Goal: Task Accomplishment & Management: Use online tool/utility

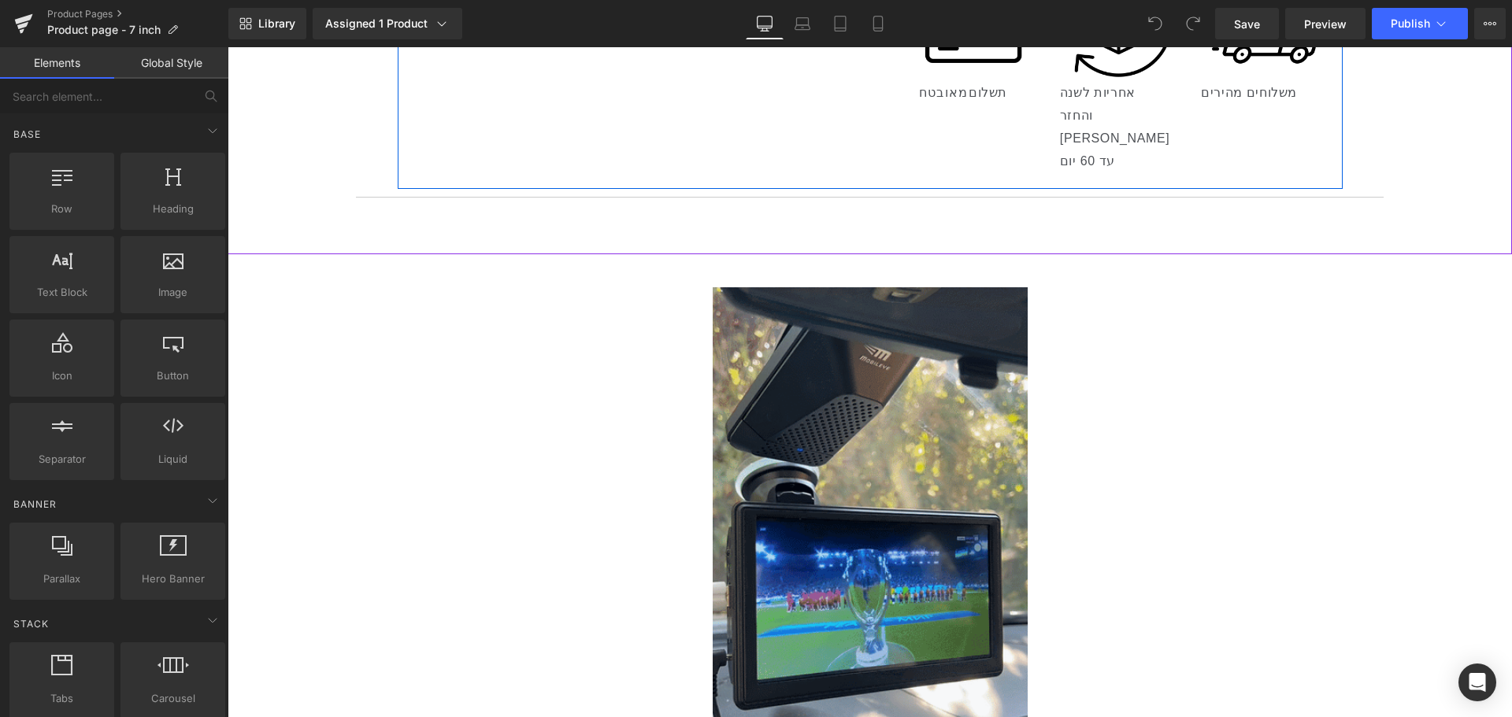
scroll to position [945, 0]
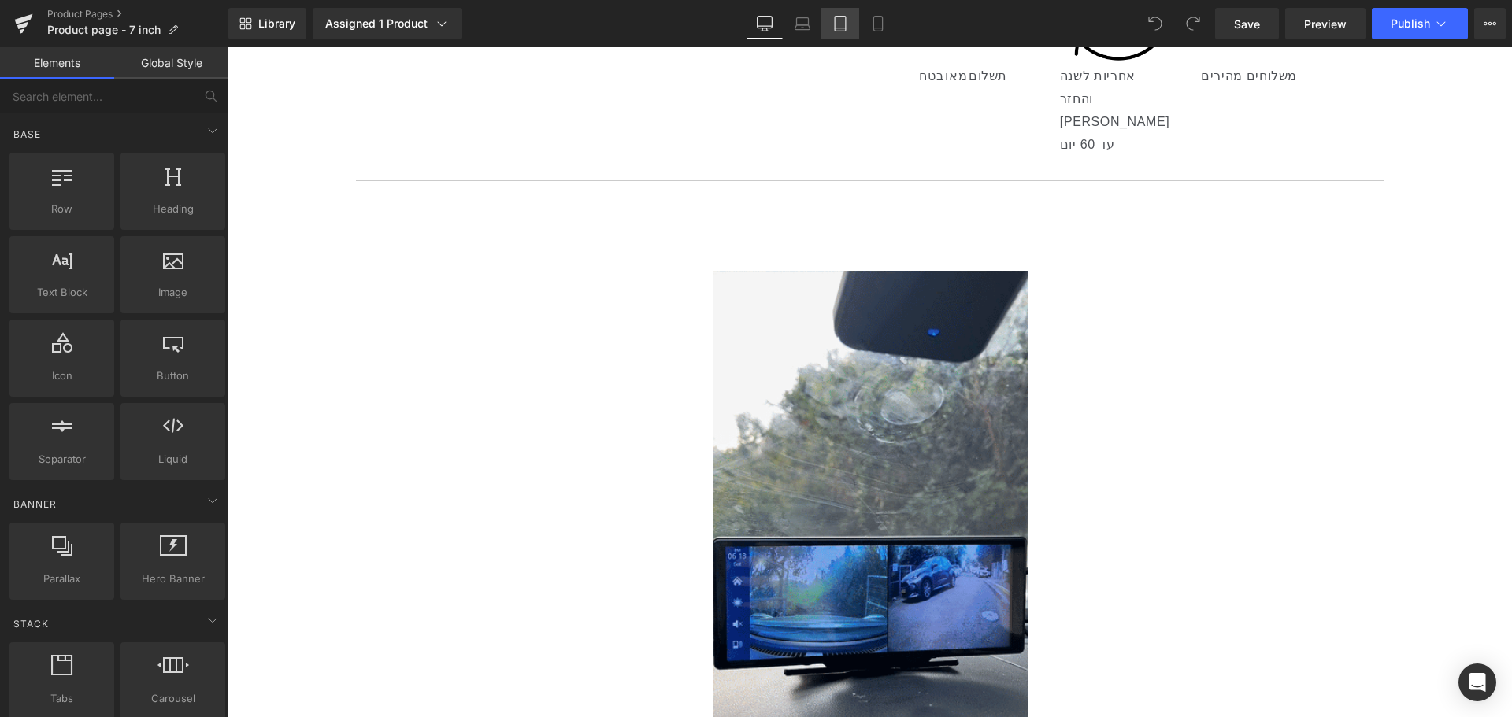
click at [856, 20] on link "Tablet" at bounding box center [840, 23] width 38 height 31
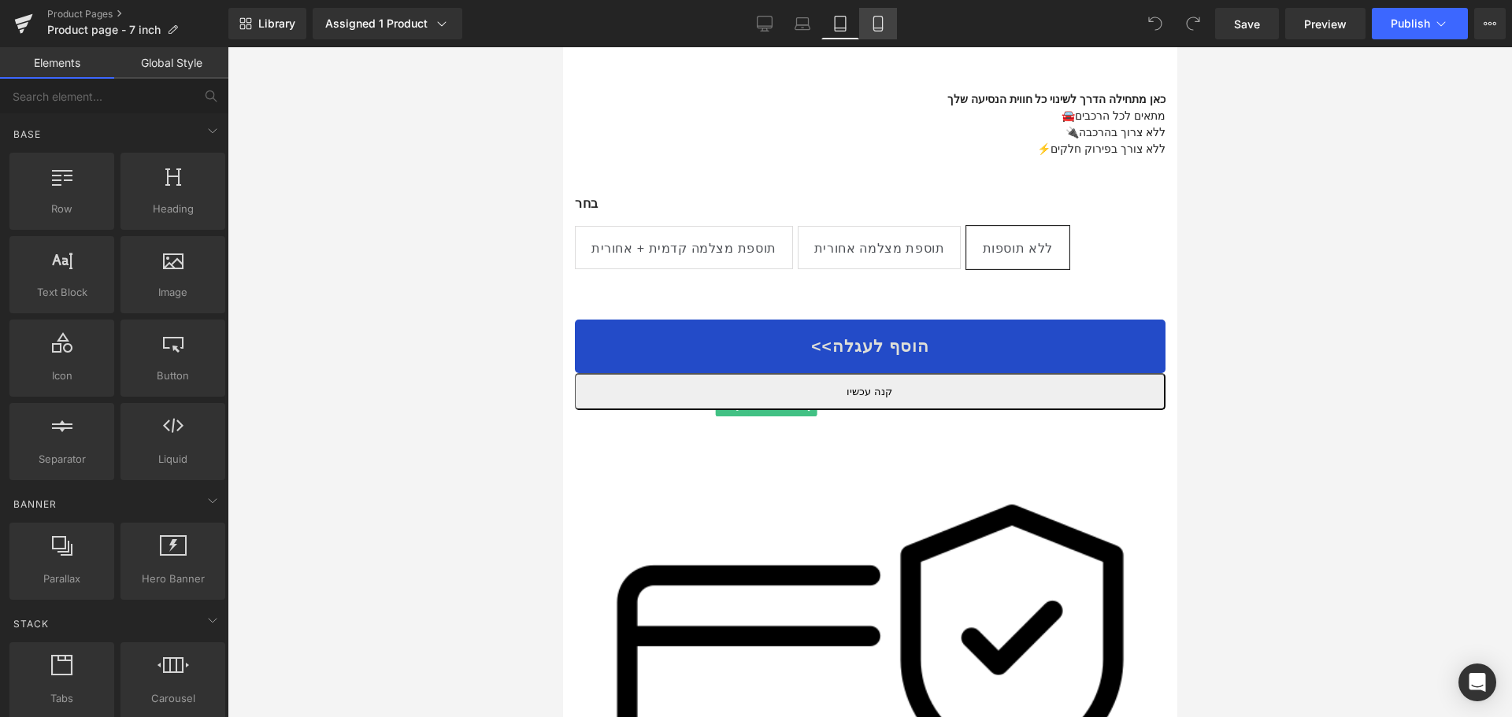
click at [868, 21] on link "Mobile" at bounding box center [878, 23] width 38 height 31
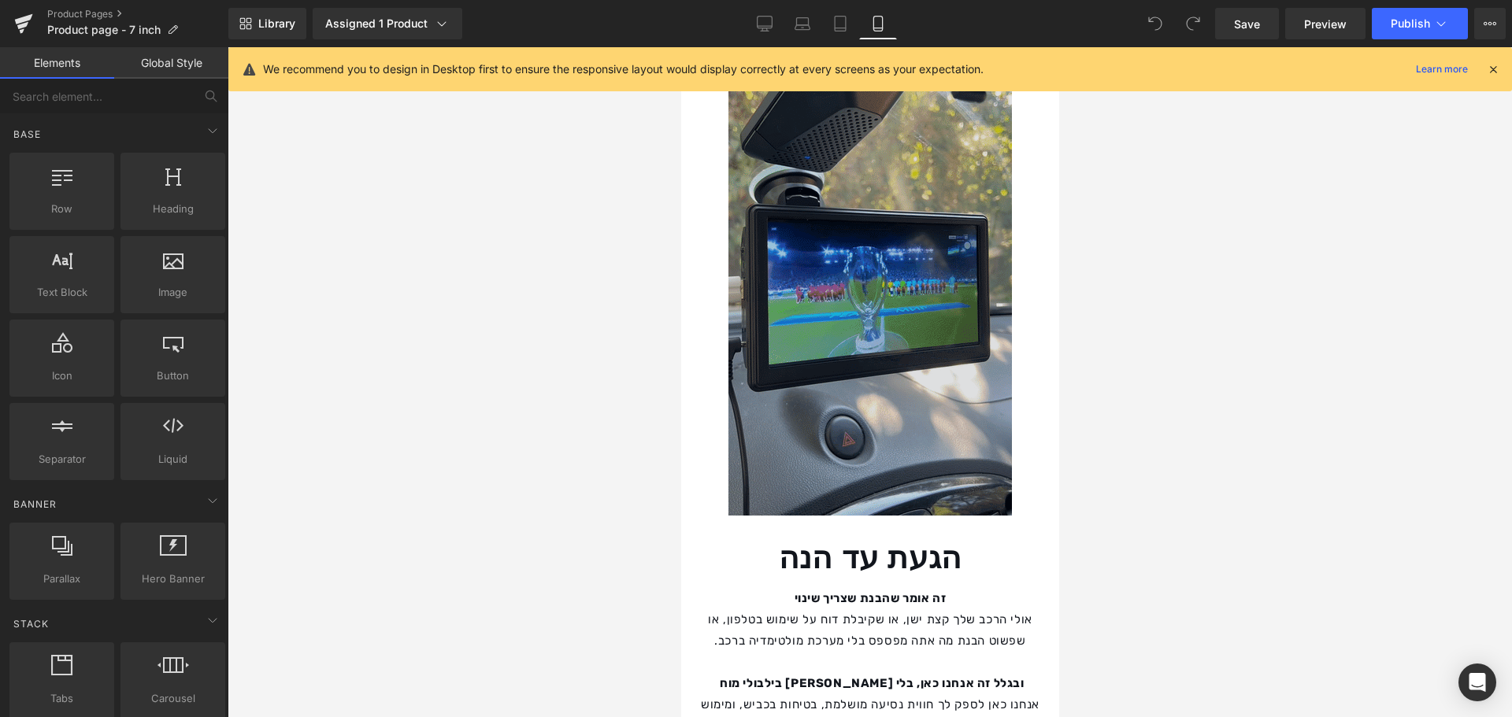
scroll to position [1339, 0]
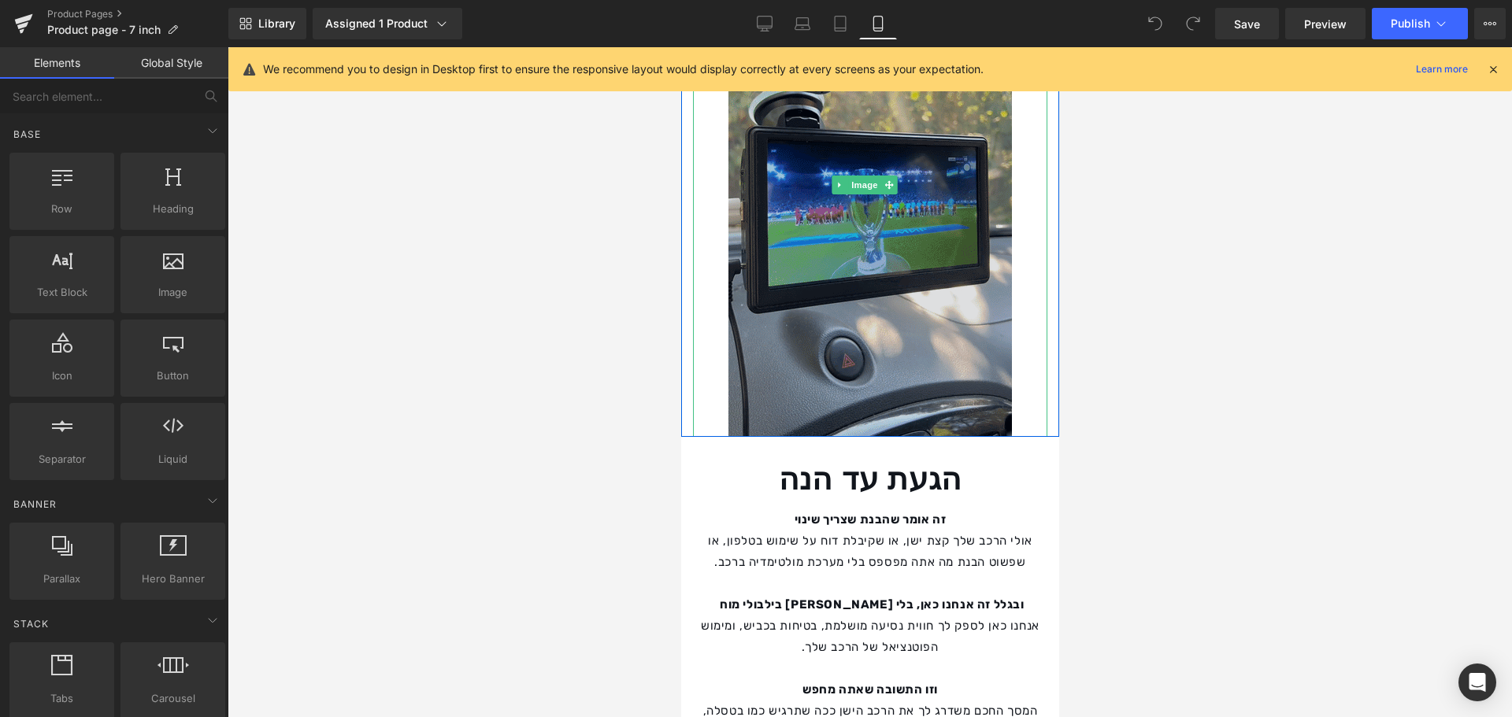
click at [964, 351] on img at bounding box center [869, 185] width 283 height 504
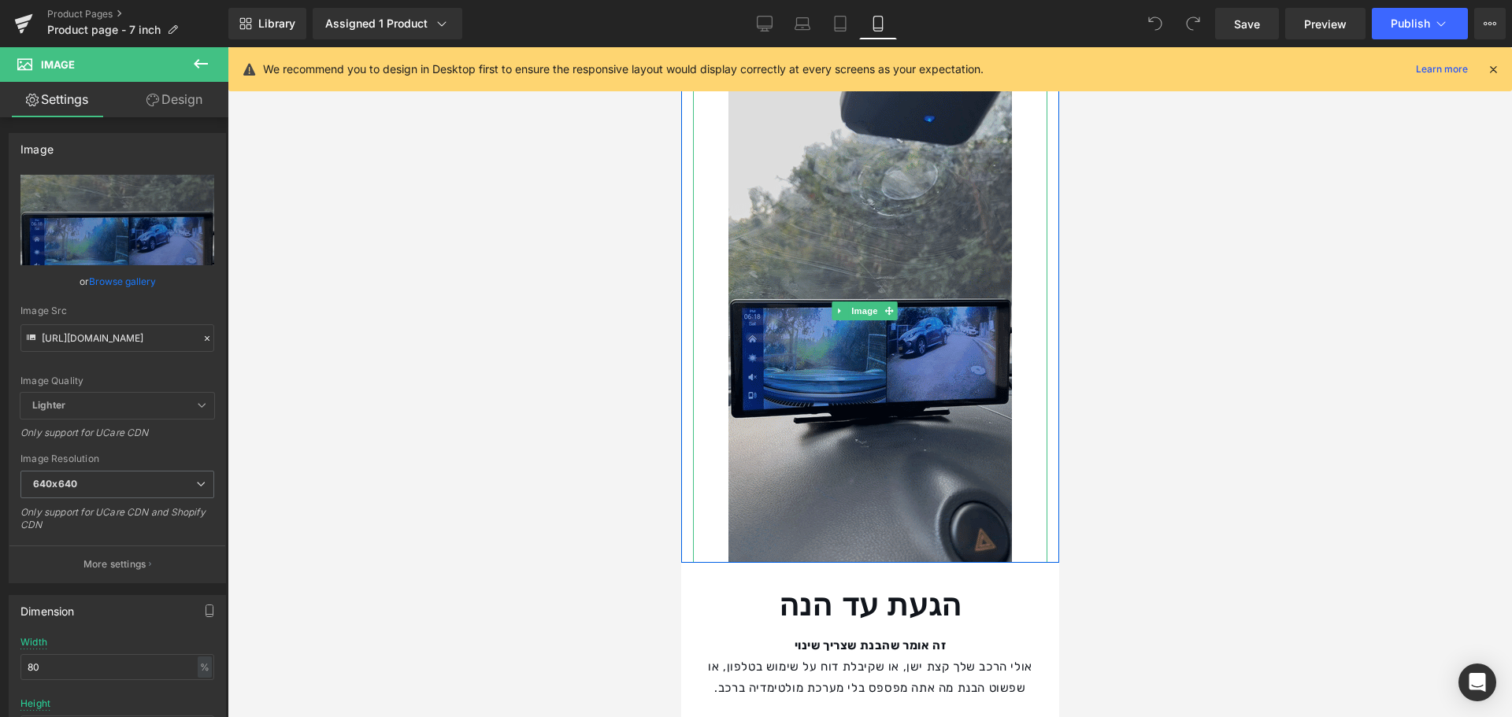
scroll to position [1496, 0]
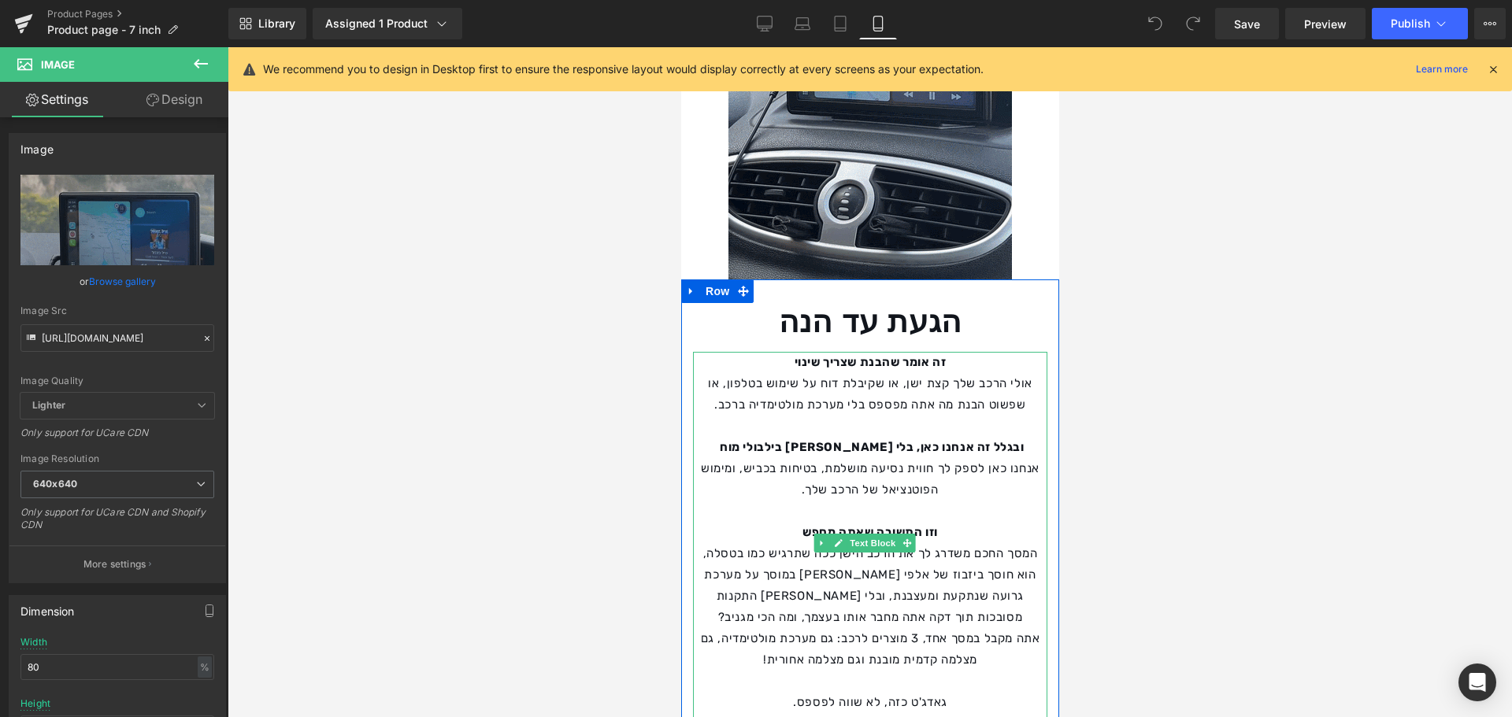
click at [887, 373] on p "אולי הרכב שלך קצת ישן, או שקיבלת דוח על שימוש בטלפון, או שפשוט הבנת מה אתה מפספ…" at bounding box center [869, 394] width 354 height 43
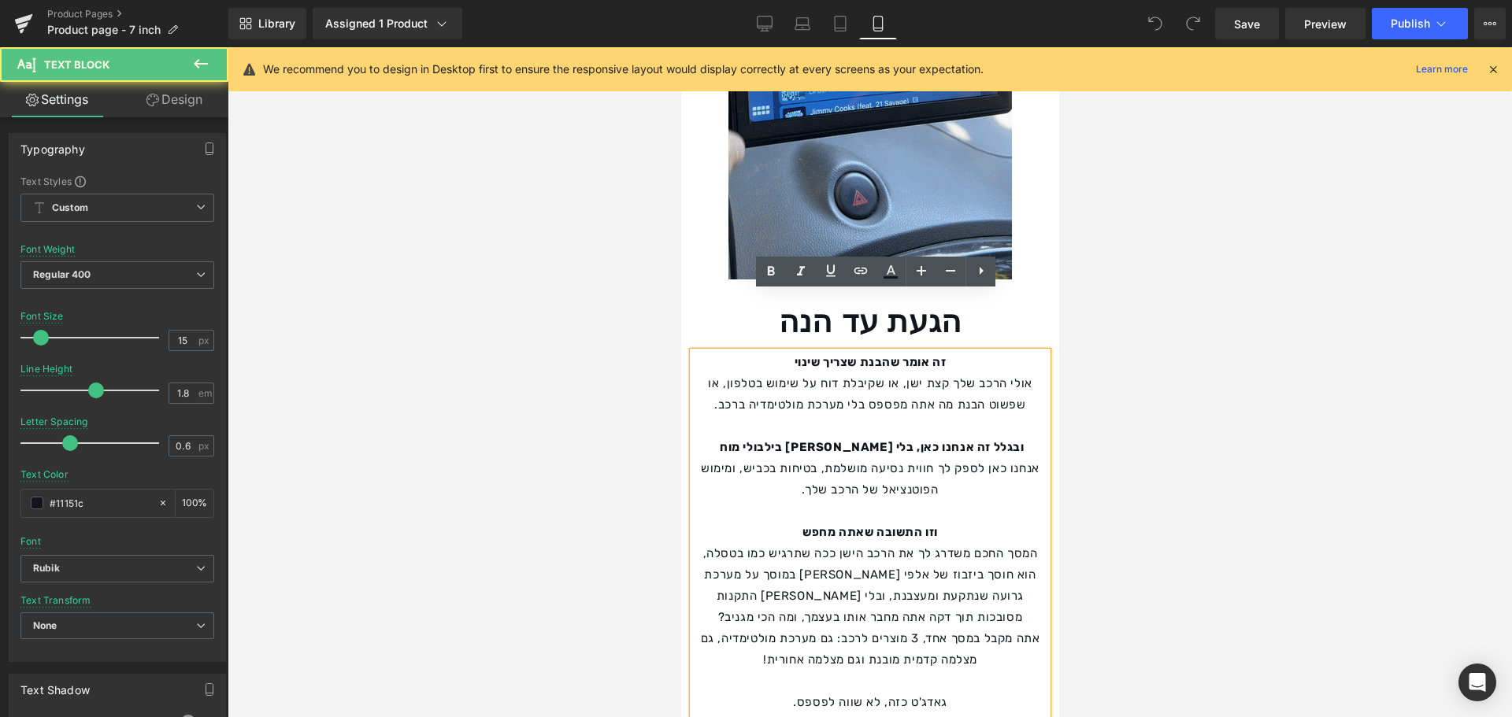
click at [979, 373] on p "אולי הרכב שלך קצת ישן, או שקיבלת דוח על שימוש בטלפון, או שפשוט הבנת מה אתה מפספ…" at bounding box center [869, 394] width 354 height 43
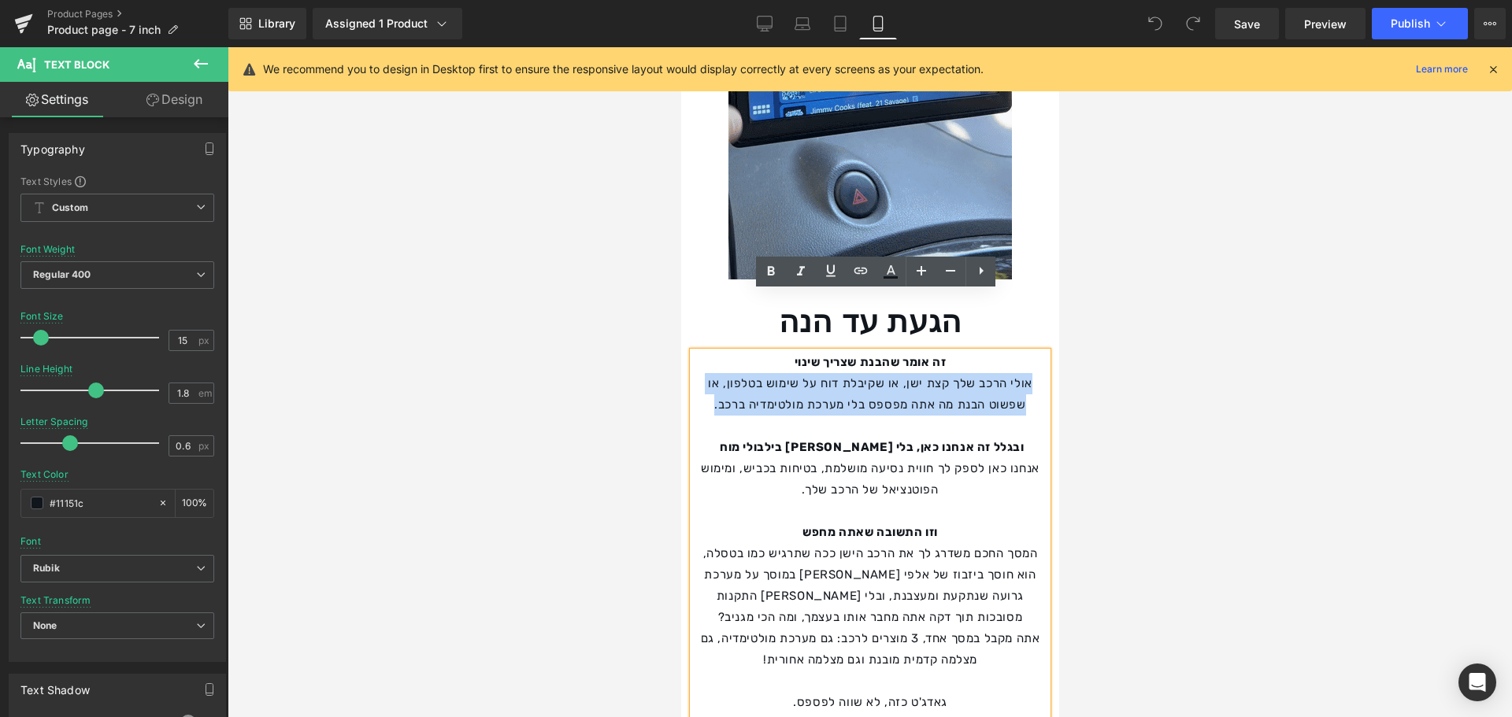
drag, startPoint x: 720, startPoint y: 346, endPoint x: 1043, endPoint y: 329, distance: 323.2
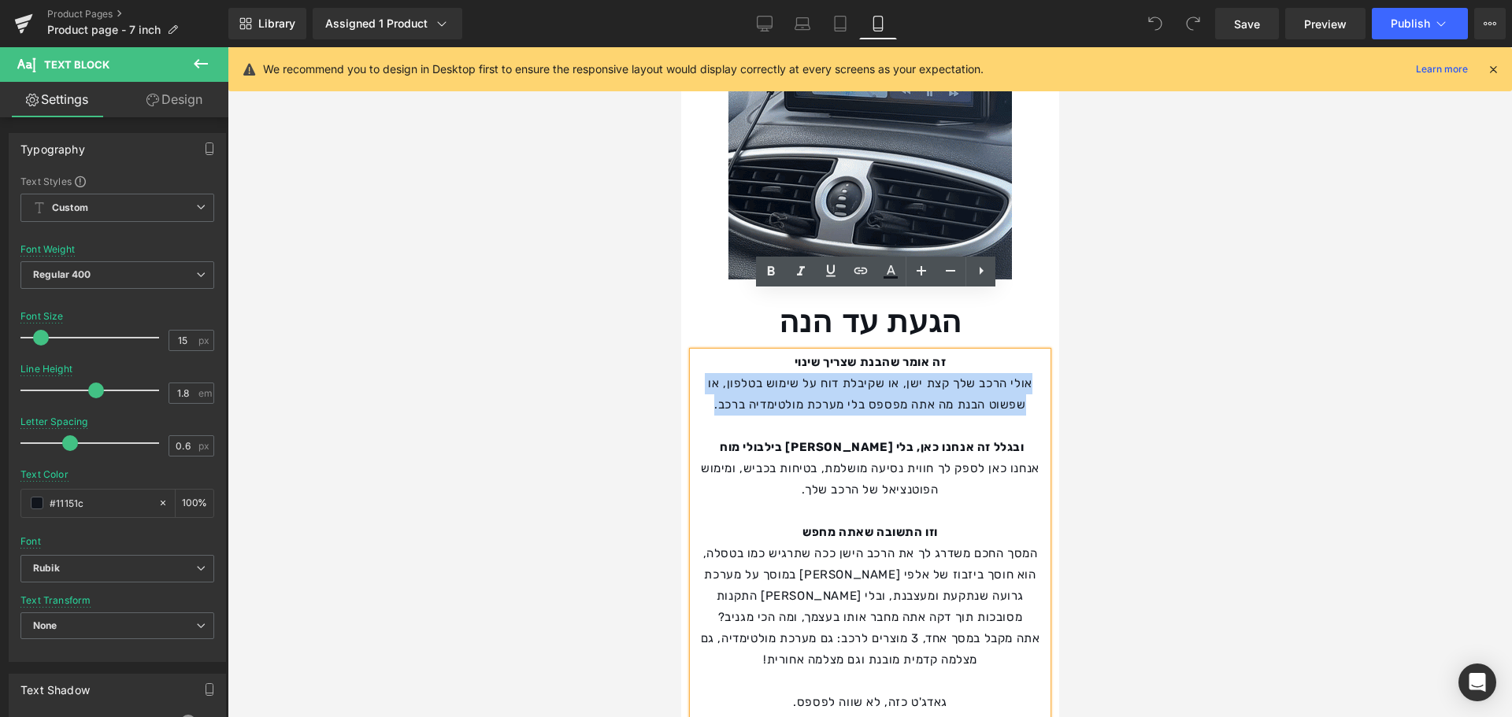
click at [1043, 373] on p "אולי הרכב שלך קצת ישן, או שקיבלת דוח על שימוש בטלפון, או שפשוט הבנת מה אתה מפספ…" at bounding box center [869, 394] width 354 height 43
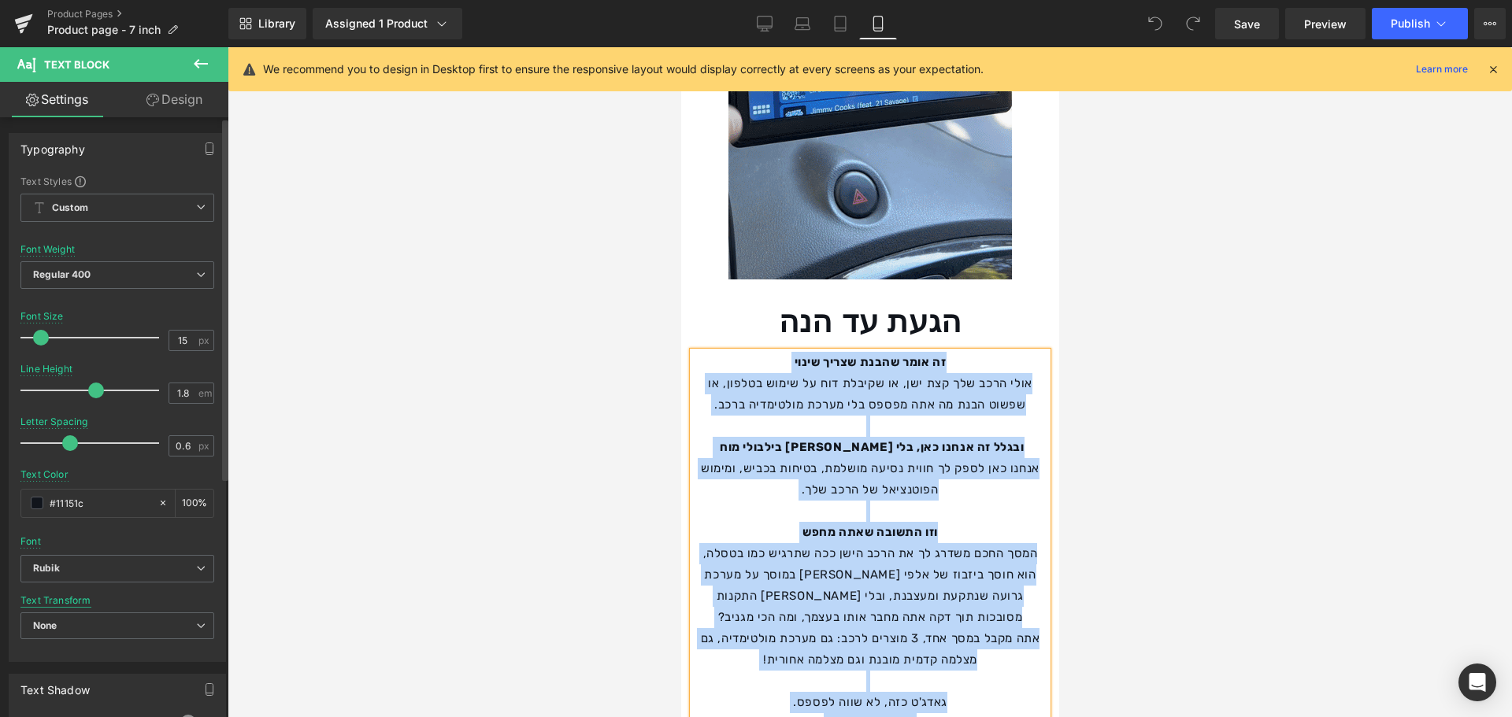
copy div "lo ipsu dolor sitam conse adip elit sed doe tem, in utlabo etd ma aliqu enimad,…"
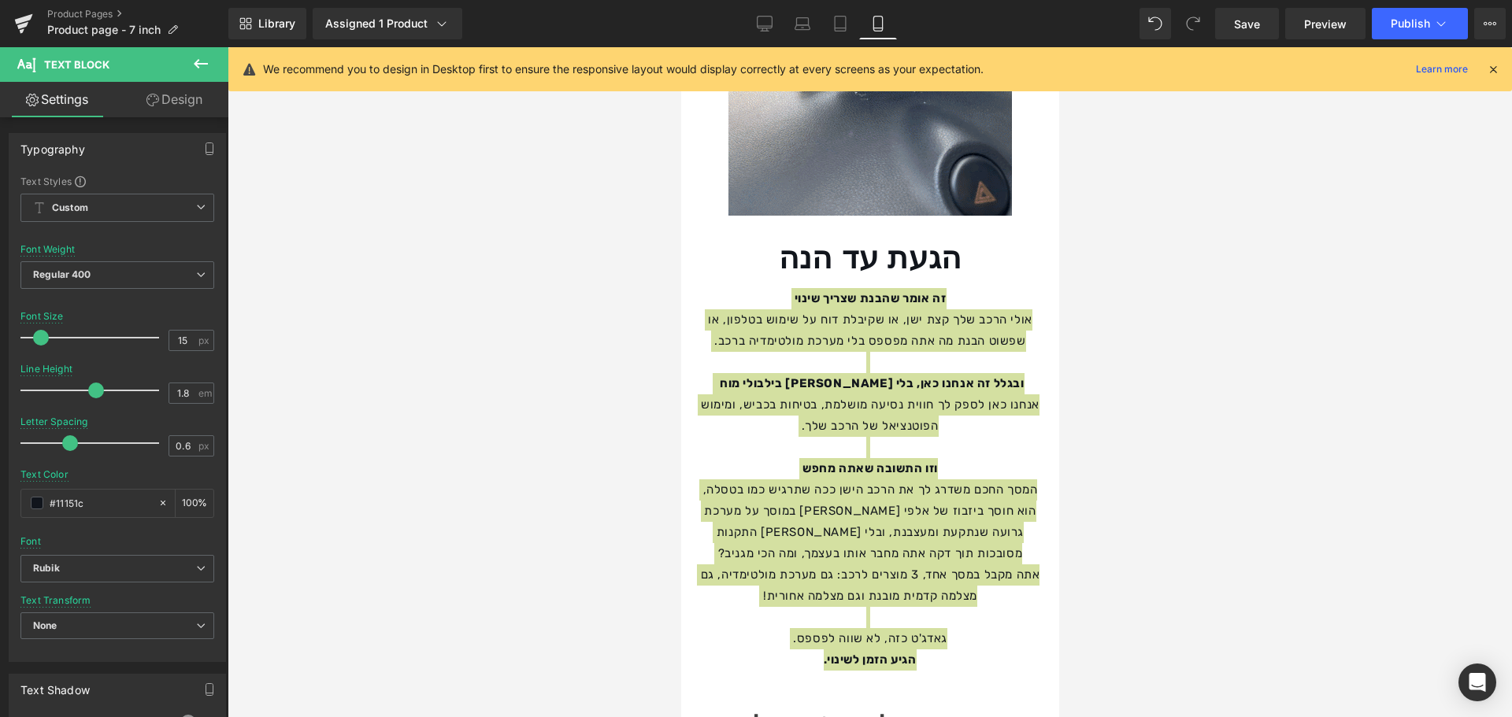
scroll to position [1575, 0]
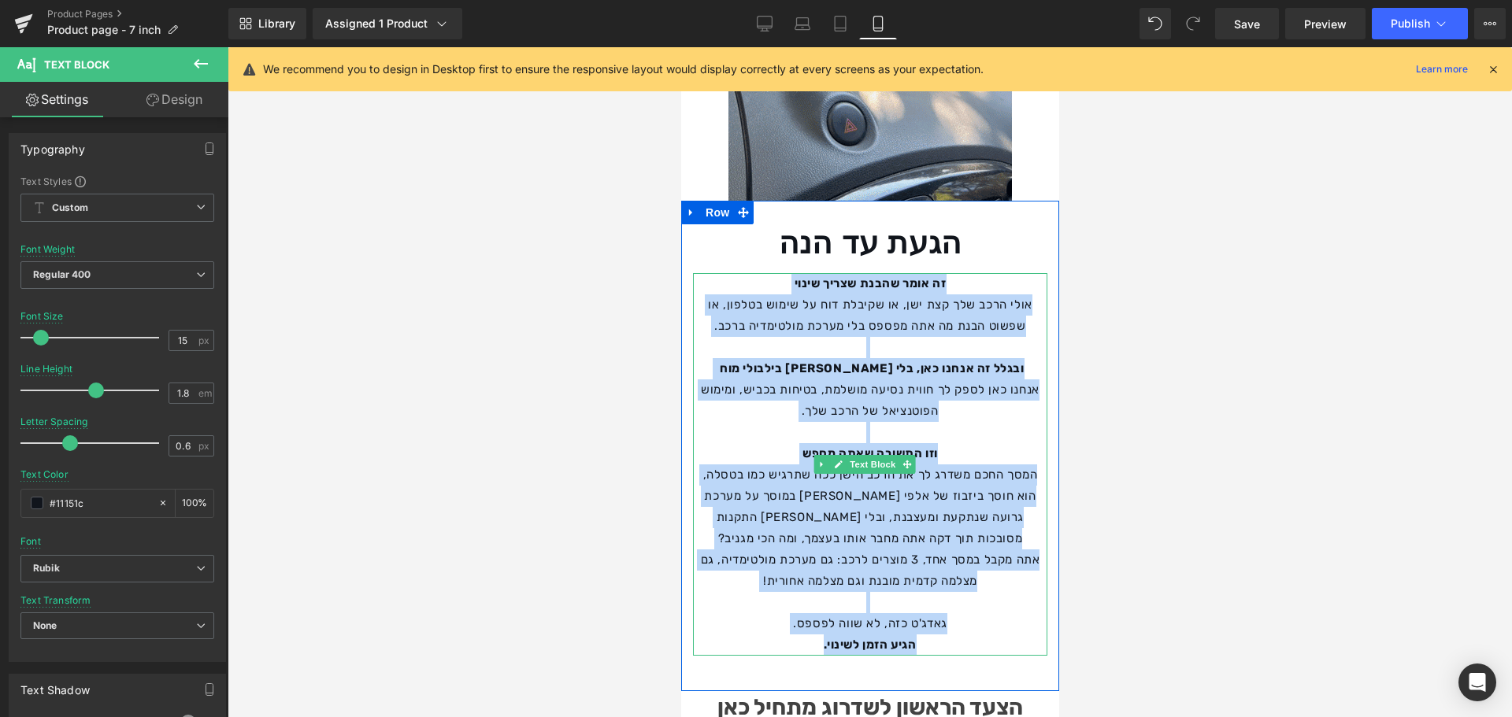
click at [896, 361] on strong "ובגלל זה אנחנו כאן, בלי [PERSON_NAME] בילבולי מוח" at bounding box center [871, 368] width 304 height 14
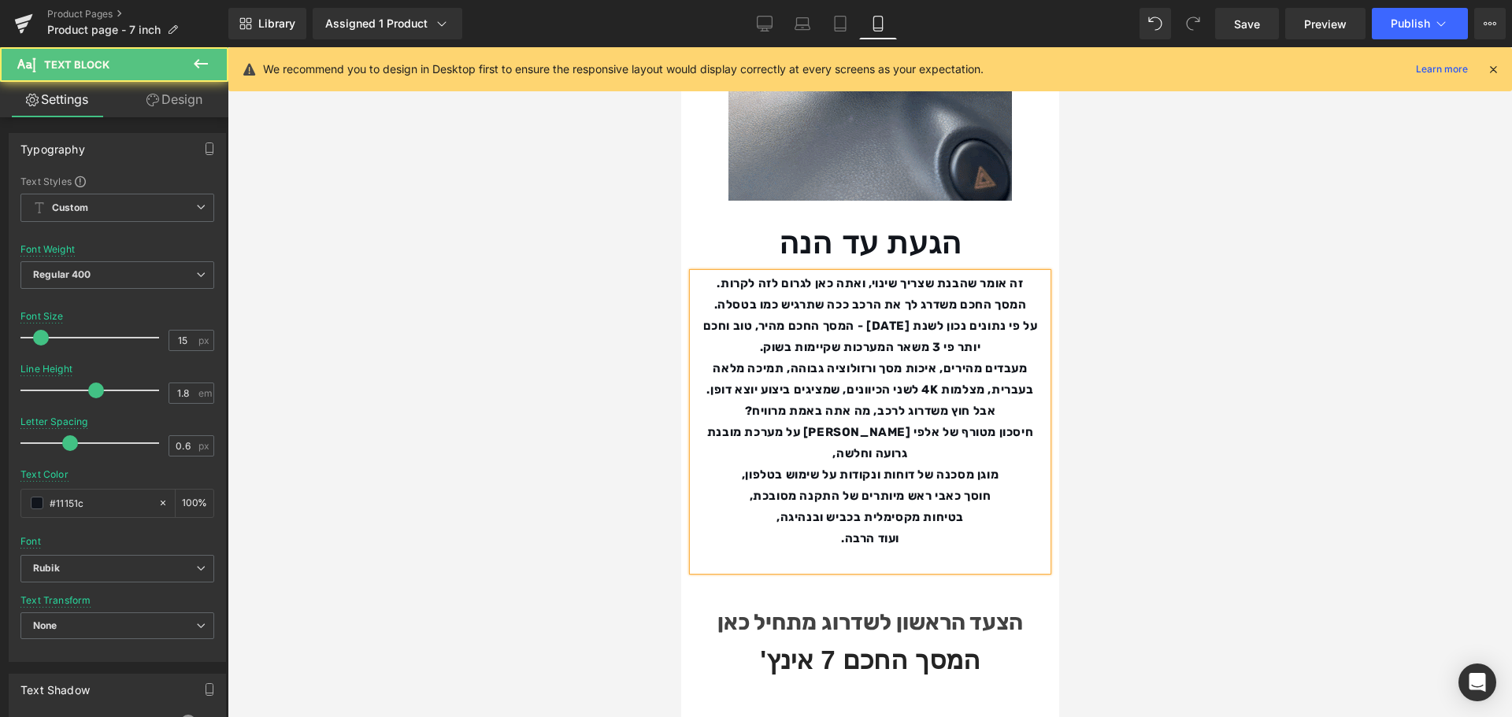
click at [876, 276] on b "זה אומר שהבנת שצריך שינוי, ואתה כאן לגרום לזה לקרות." at bounding box center [869, 283] width 306 height 14
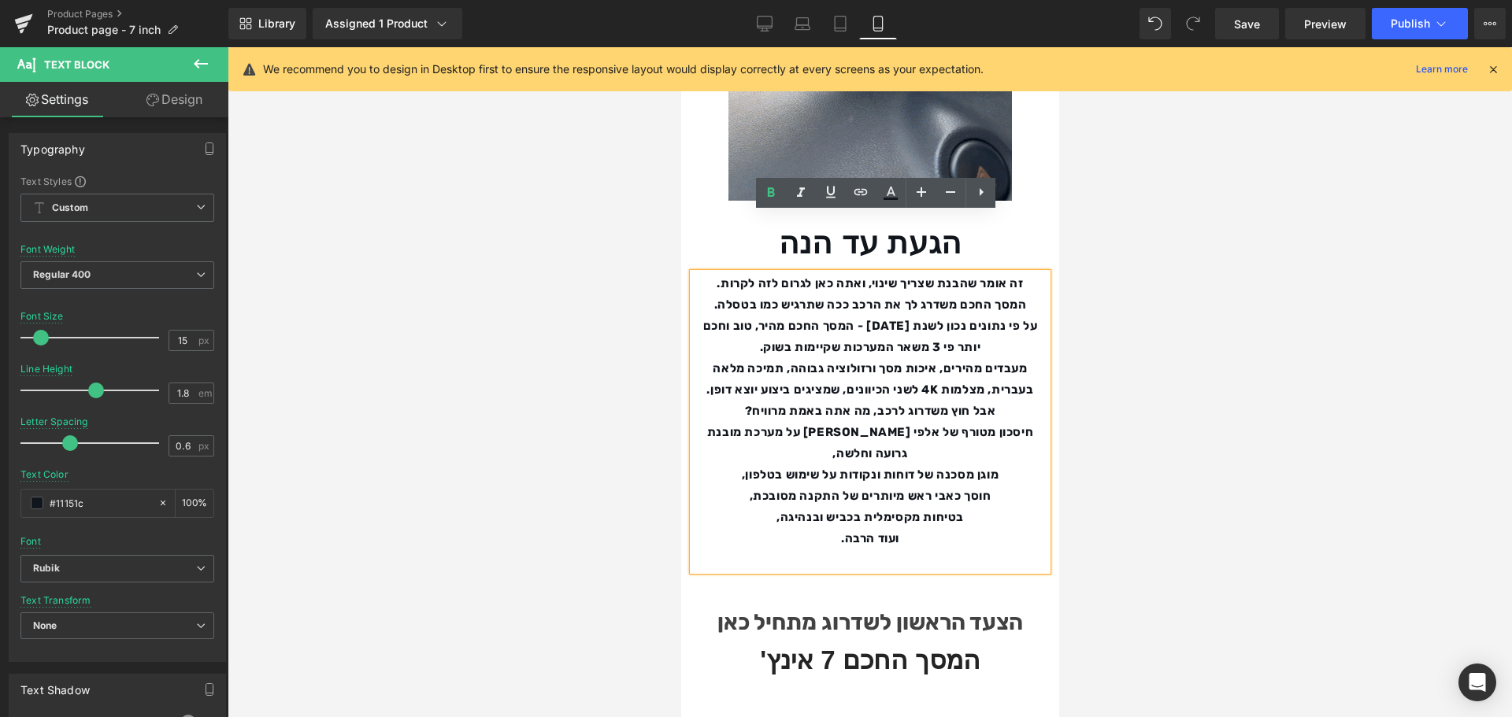
click at [723, 276] on b "זה אומר שהבנת שצריך שינוי, ואתה כאן לגרום לזה לקרות." at bounding box center [869, 283] width 306 height 14
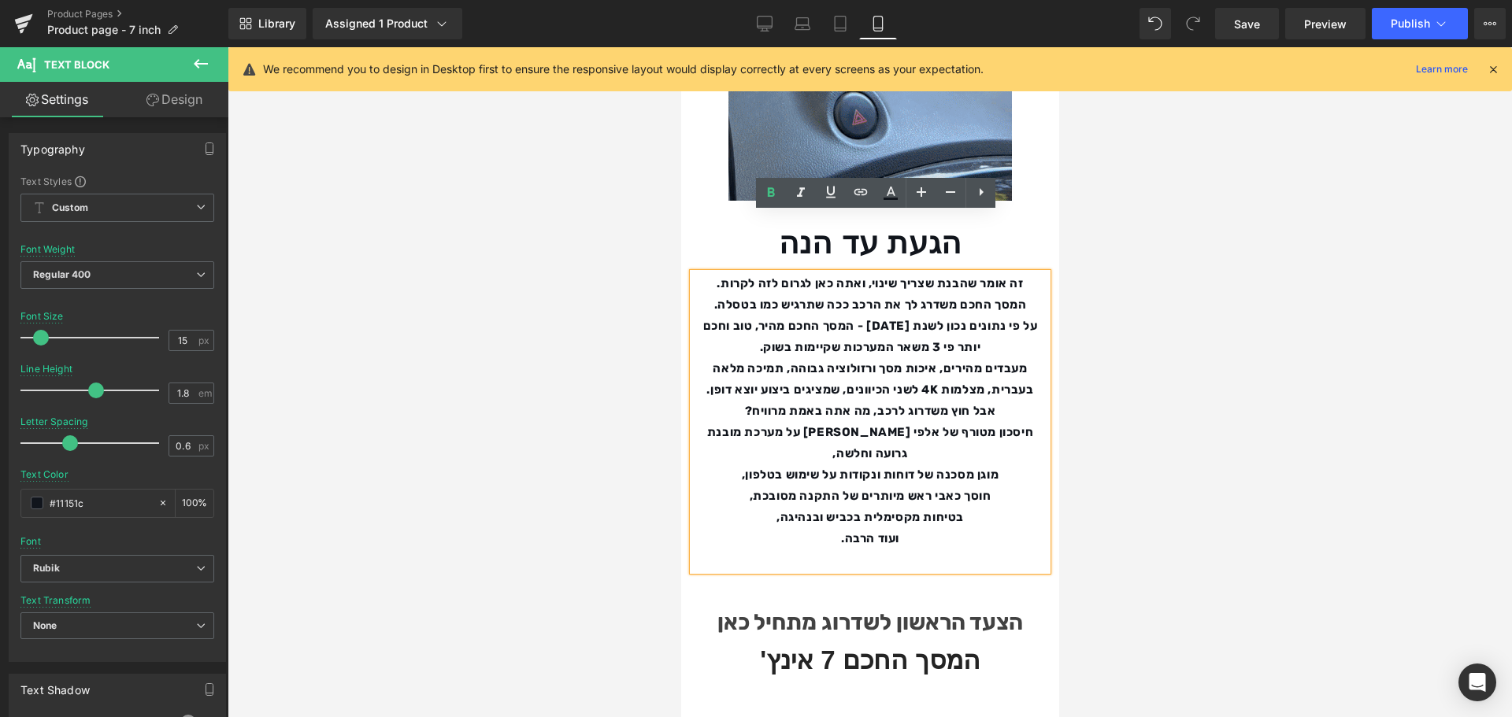
click at [714, 273] on p "זה אומר שהבנת שצריך שינוי, ואתה כאן לגרום לזה לקרות." at bounding box center [869, 283] width 354 height 21
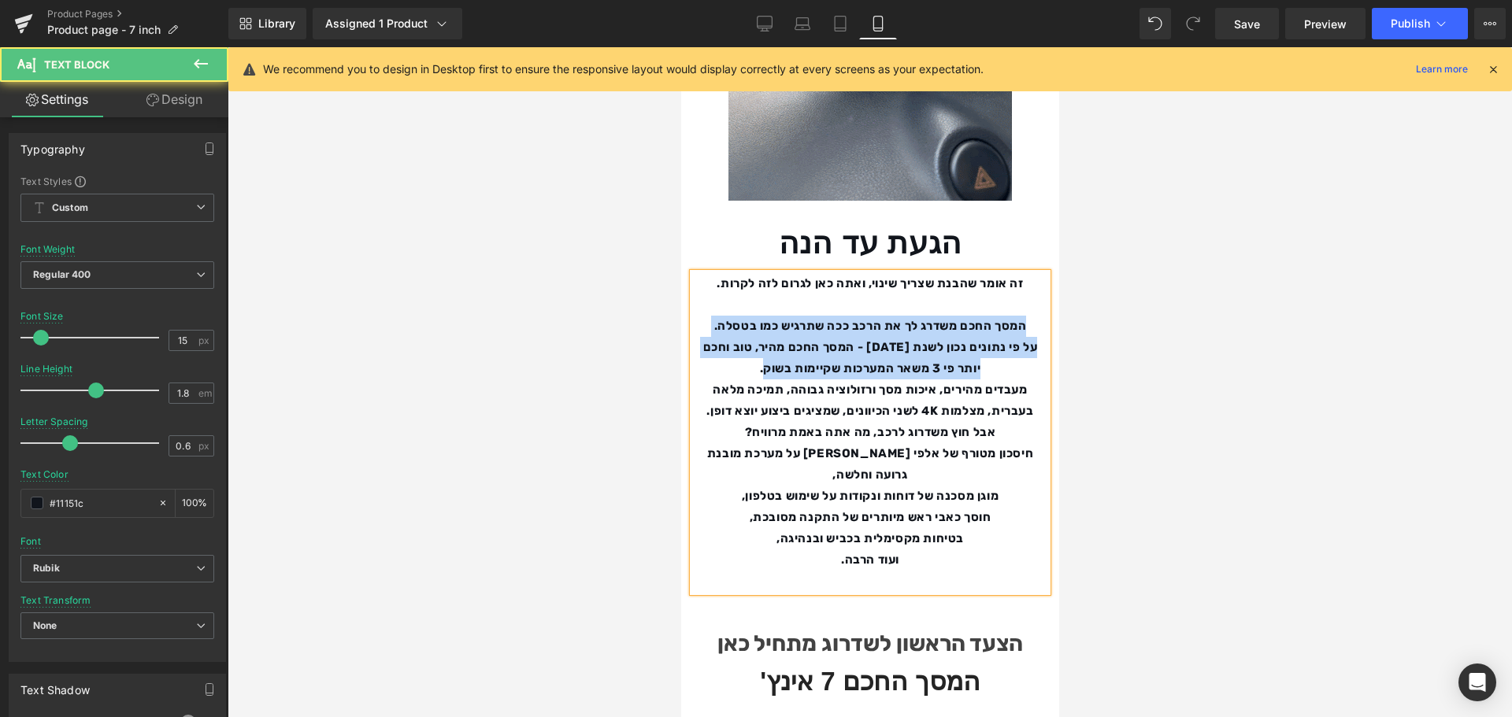
drag, startPoint x: 1031, startPoint y: 265, endPoint x: 739, endPoint y: 310, distance: 295.7
click at [760, 311] on div "זה אומר שהבנת שצריך שינוי, ואתה כאן לגרום לזה לקרות. המסך החכם משדרג לך את הרכ…" at bounding box center [869, 432] width 354 height 319
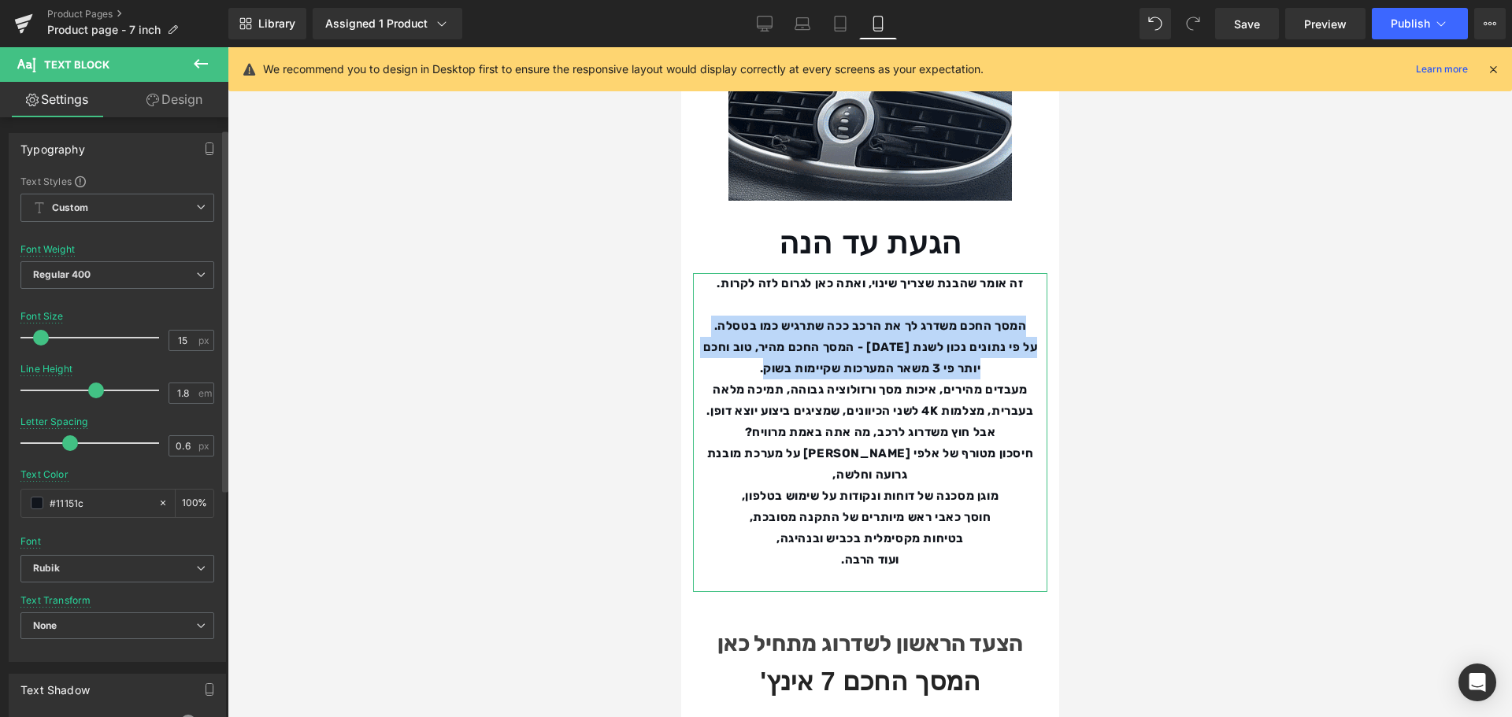
scroll to position [79, 0]
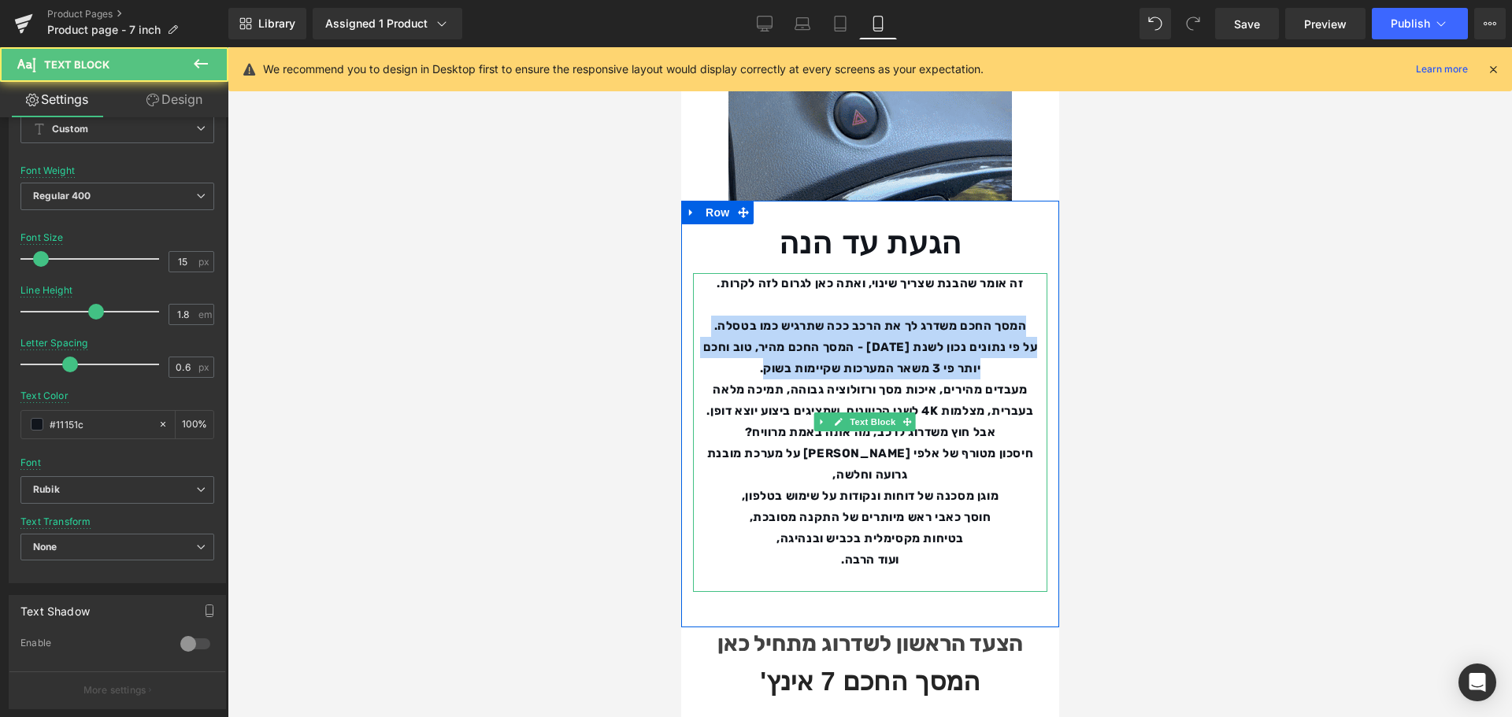
click at [911, 340] on b "על פי נתונים נכון לשנת [DATE] - המסך החכם מהיר, טוב וחכם יותר פי 3 משאר המערכות…" at bounding box center [869, 357] width 335 height 35
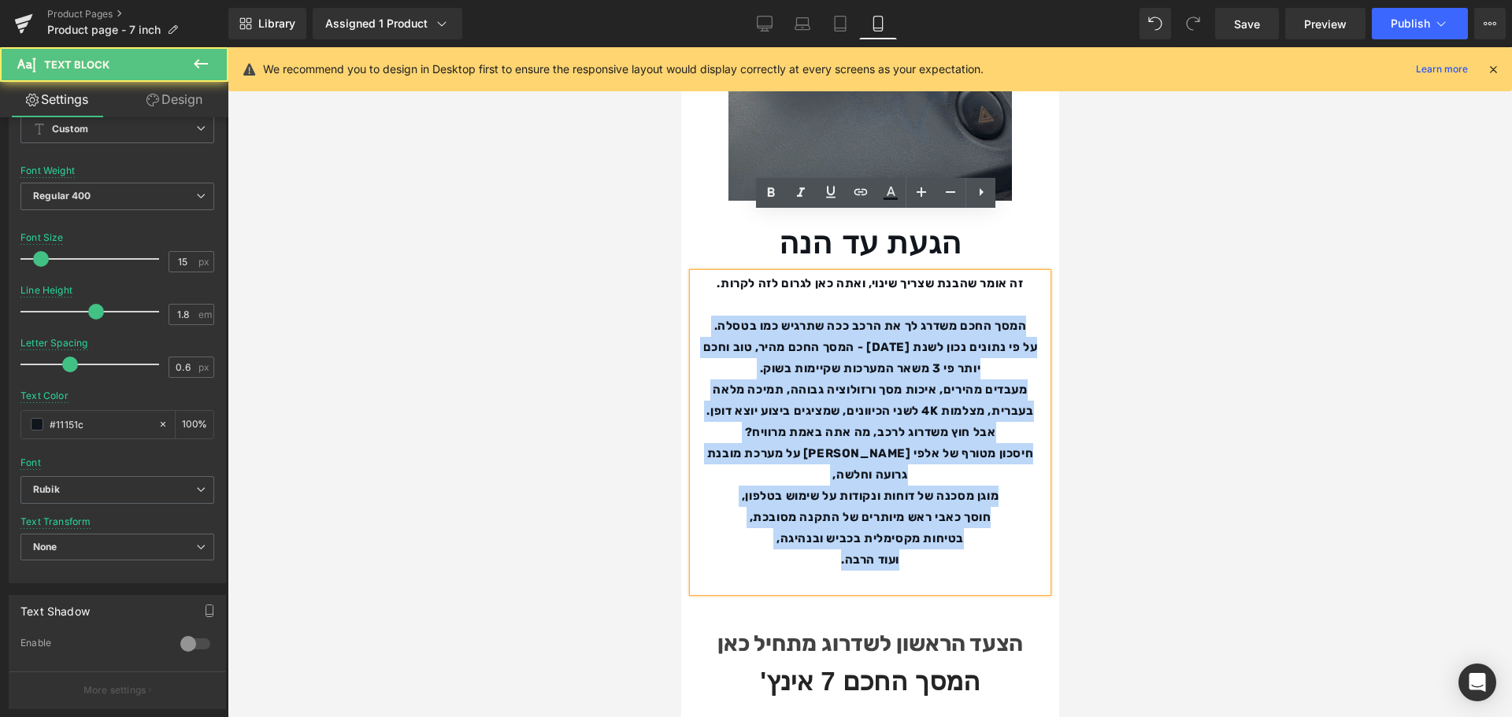
drag, startPoint x: 808, startPoint y: 480, endPoint x: 1036, endPoint y: 261, distance: 315.8
click at [1036, 273] on div "זה אומר שהבנת שצריך שינוי, ואתה כאן לגרום לזה לקרות. המסך החכם משדרג לך את הרכ…" at bounding box center [869, 432] width 354 height 319
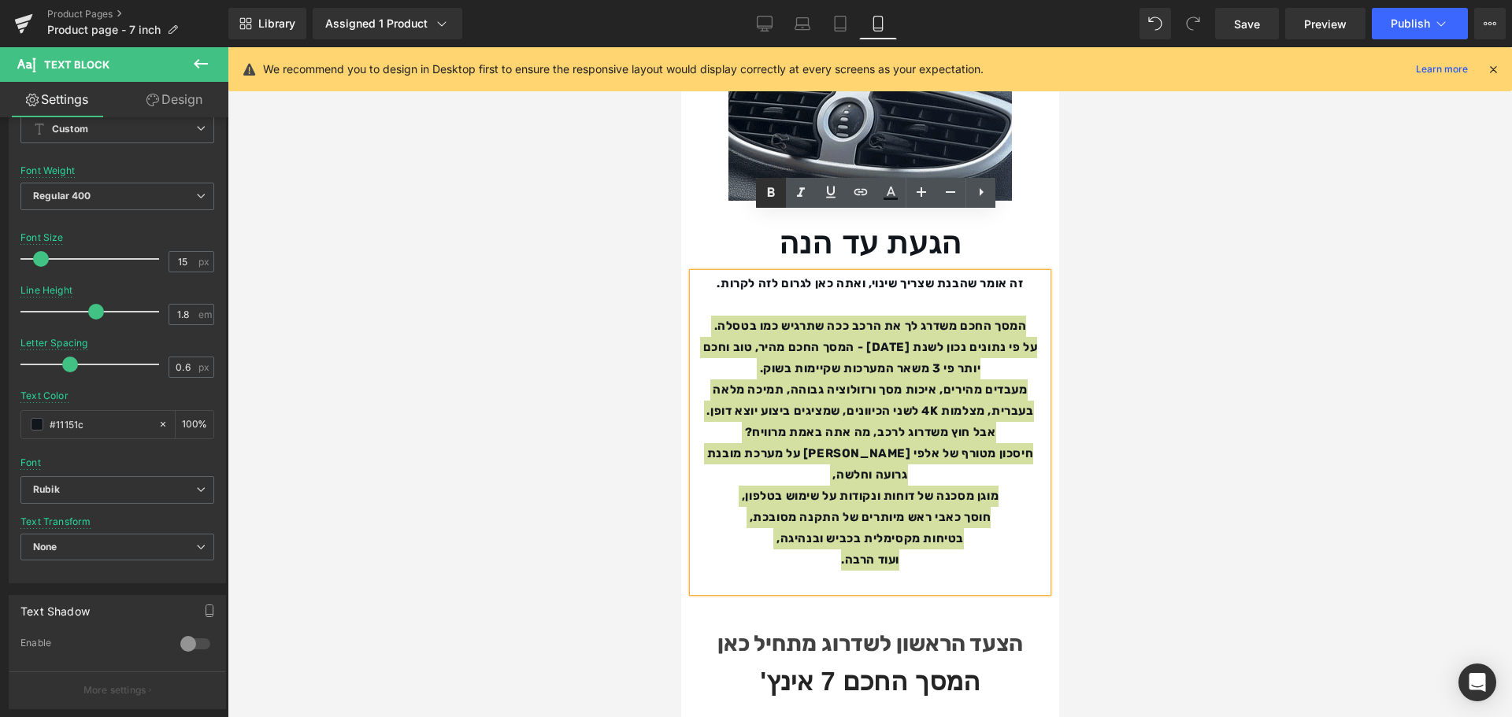
click at [776, 193] on icon at bounding box center [770, 192] width 19 height 19
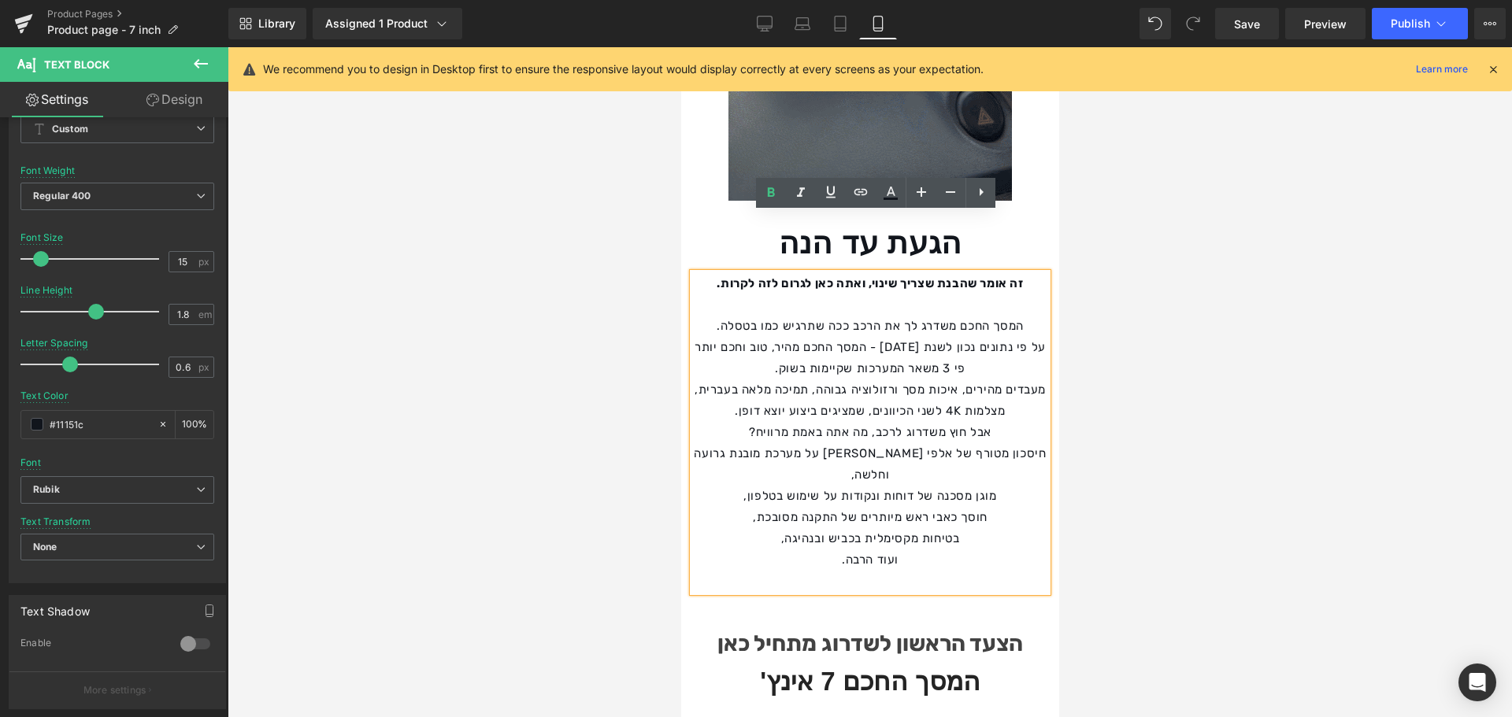
click at [950, 316] on p "המסך החכם משדרג לך את הרכב ככה שתרגיש כמו בטסלה." at bounding box center [869, 326] width 354 height 21
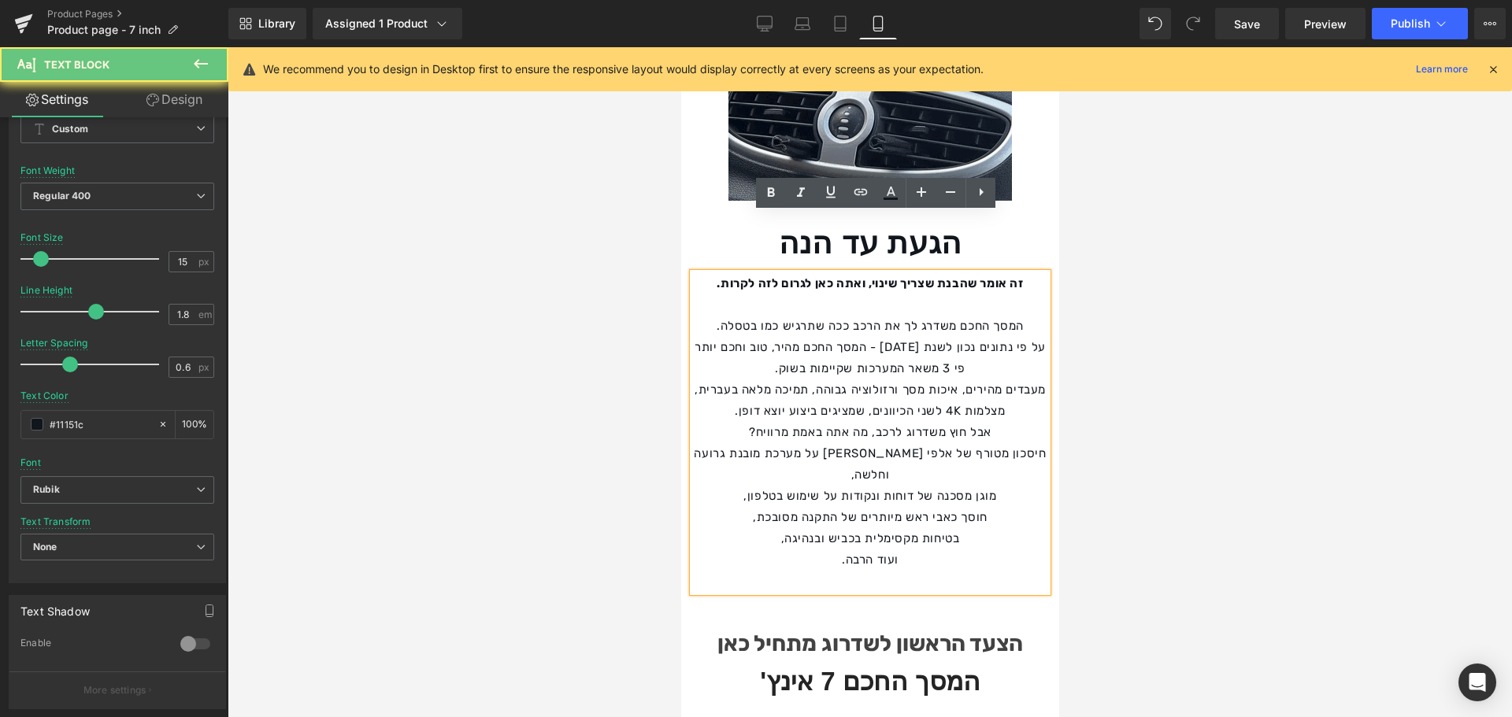
click at [1013, 294] on p at bounding box center [869, 304] width 354 height 21
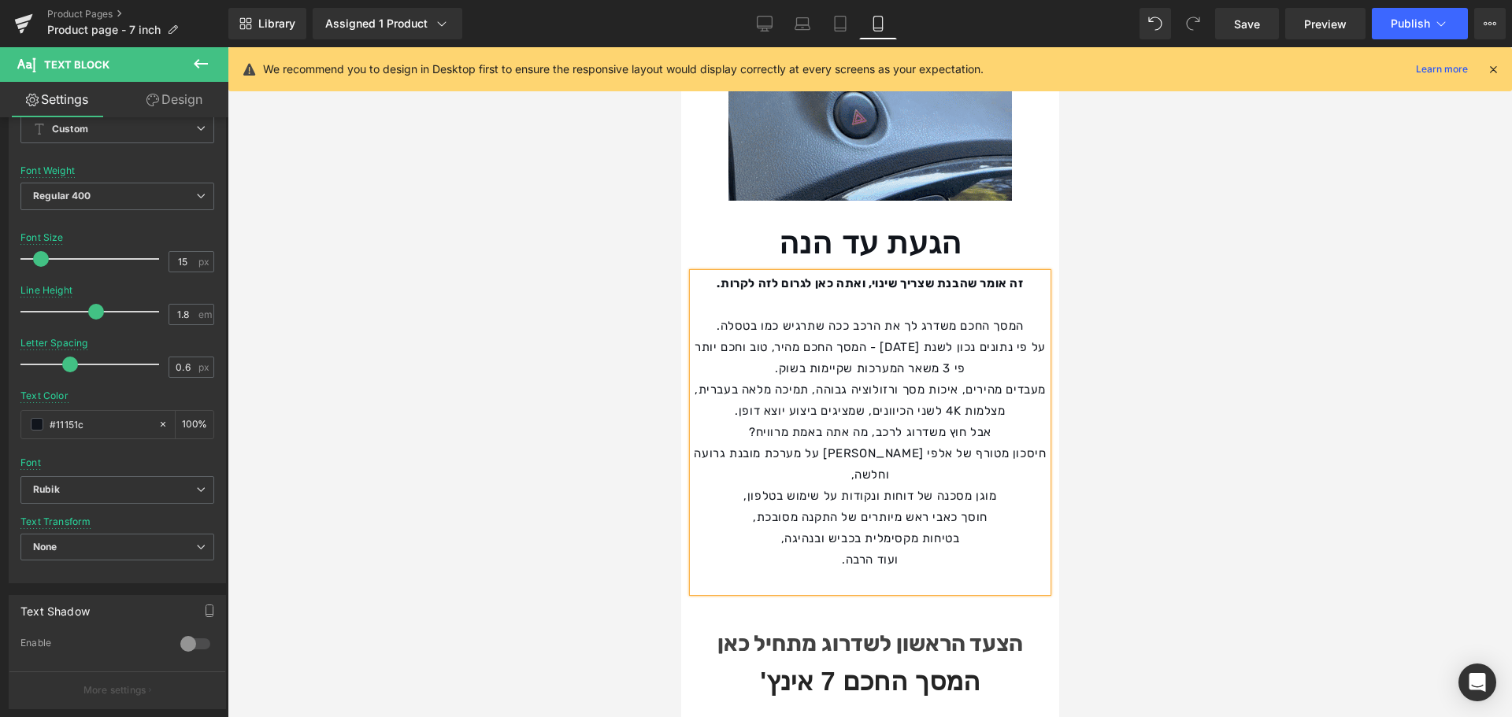
click at [775, 337] on p "על פי נתונים נכון לשנת [DATE] - המסך החכם מהיר, טוב וחכם יותר פי 3 משאר המערכות…" at bounding box center [869, 358] width 354 height 43
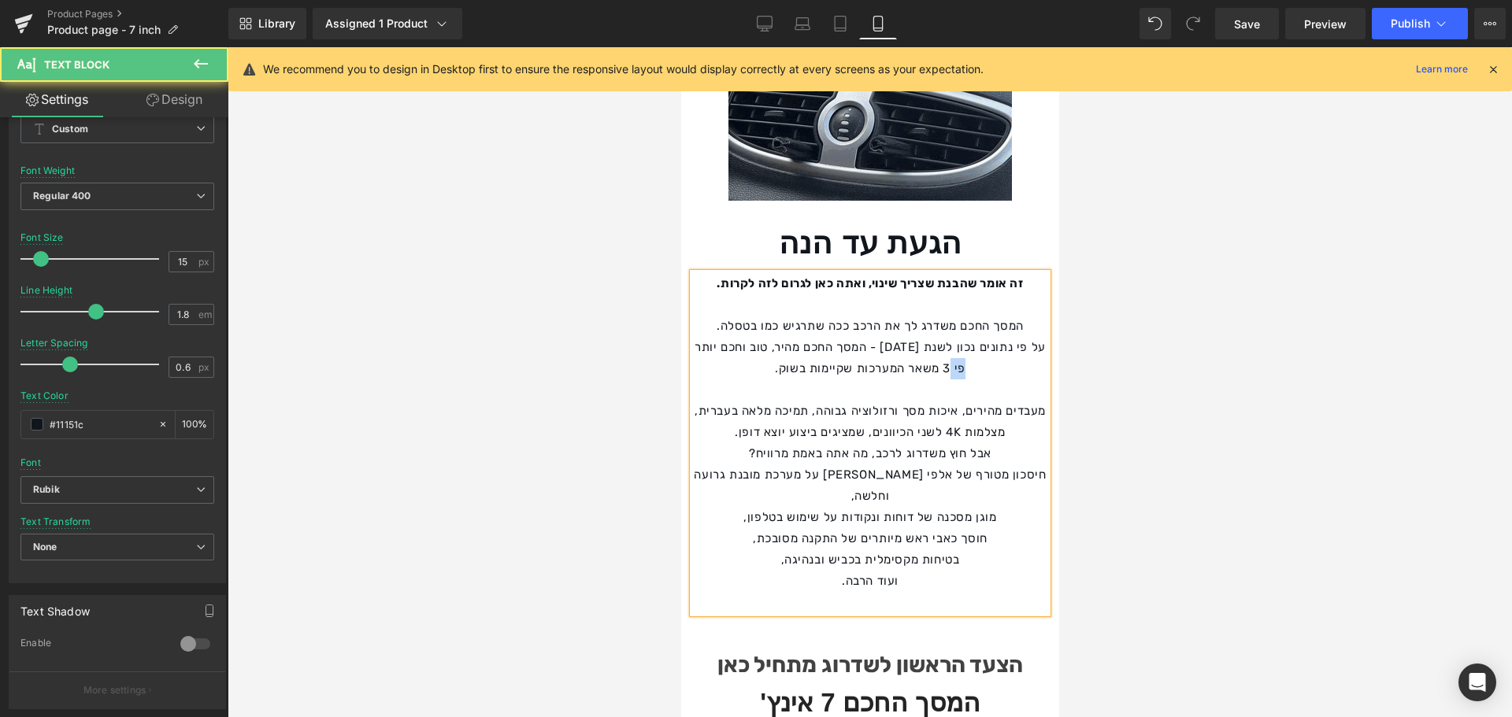
drag, startPoint x: 947, startPoint y: 308, endPoint x: 967, endPoint y: 312, distance: 20.1
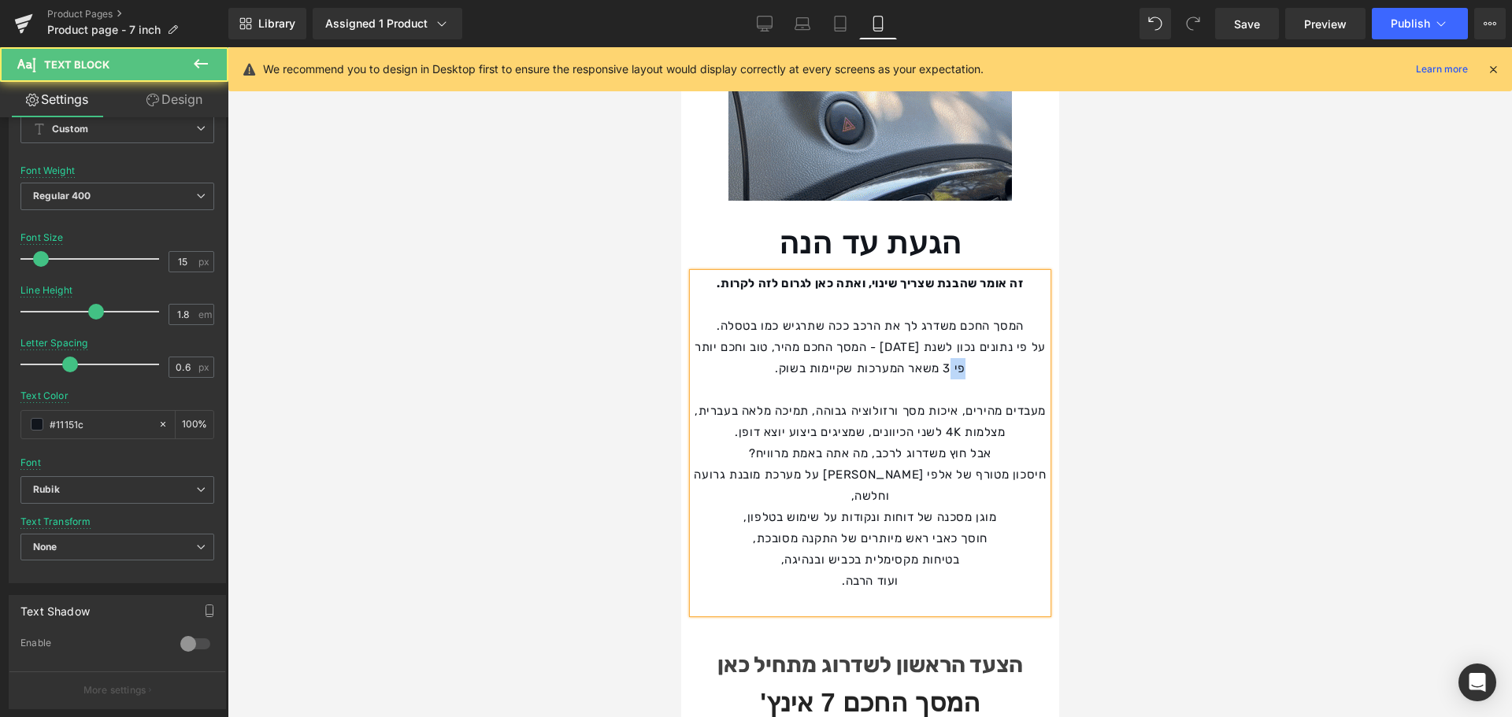
click at [967, 337] on p "על פי נתונים נכון לשנת [DATE] - המסך החכם מהיר, טוב וחכם יותר פי 3 משאר המערכות…" at bounding box center [869, 358] width 354 height 43
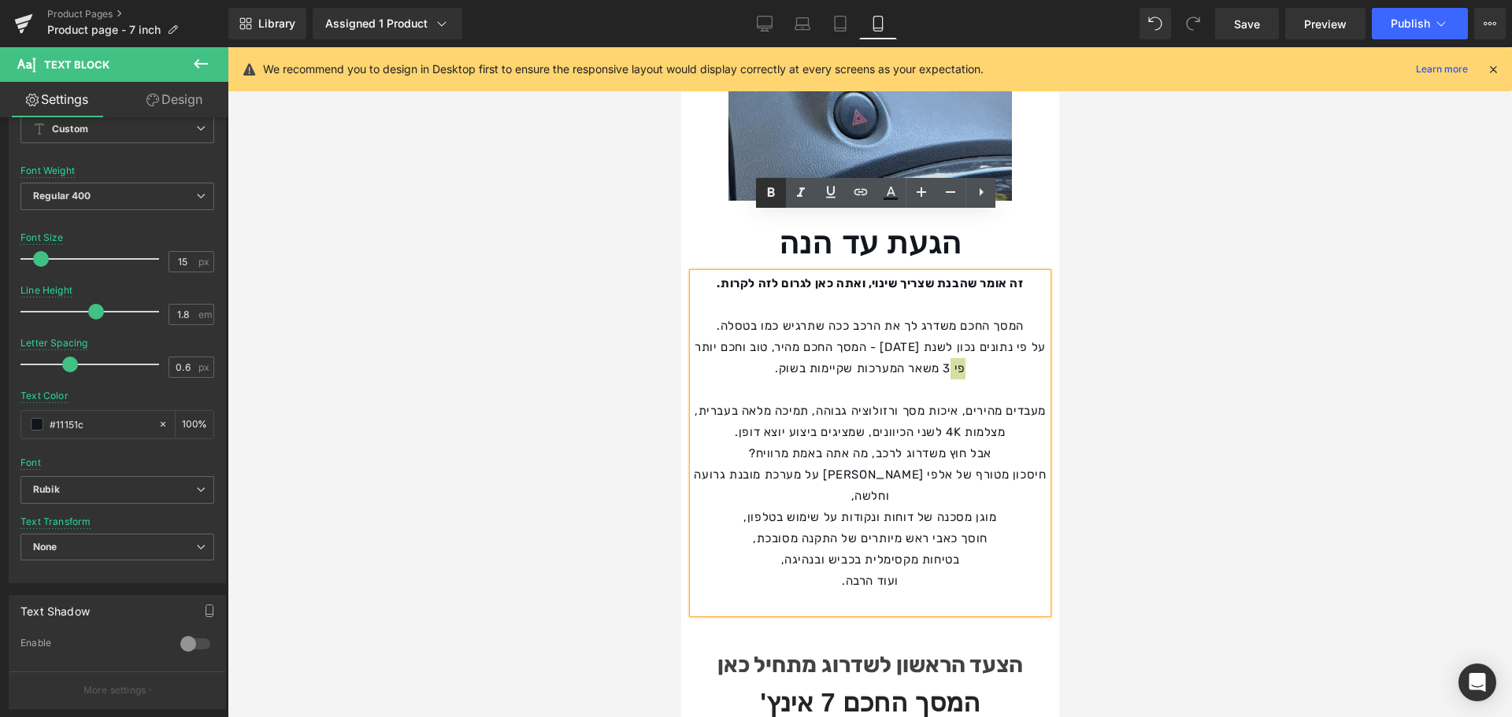
click at [777, 192] on icon at bounding box center [770, 192] width 19 height 19
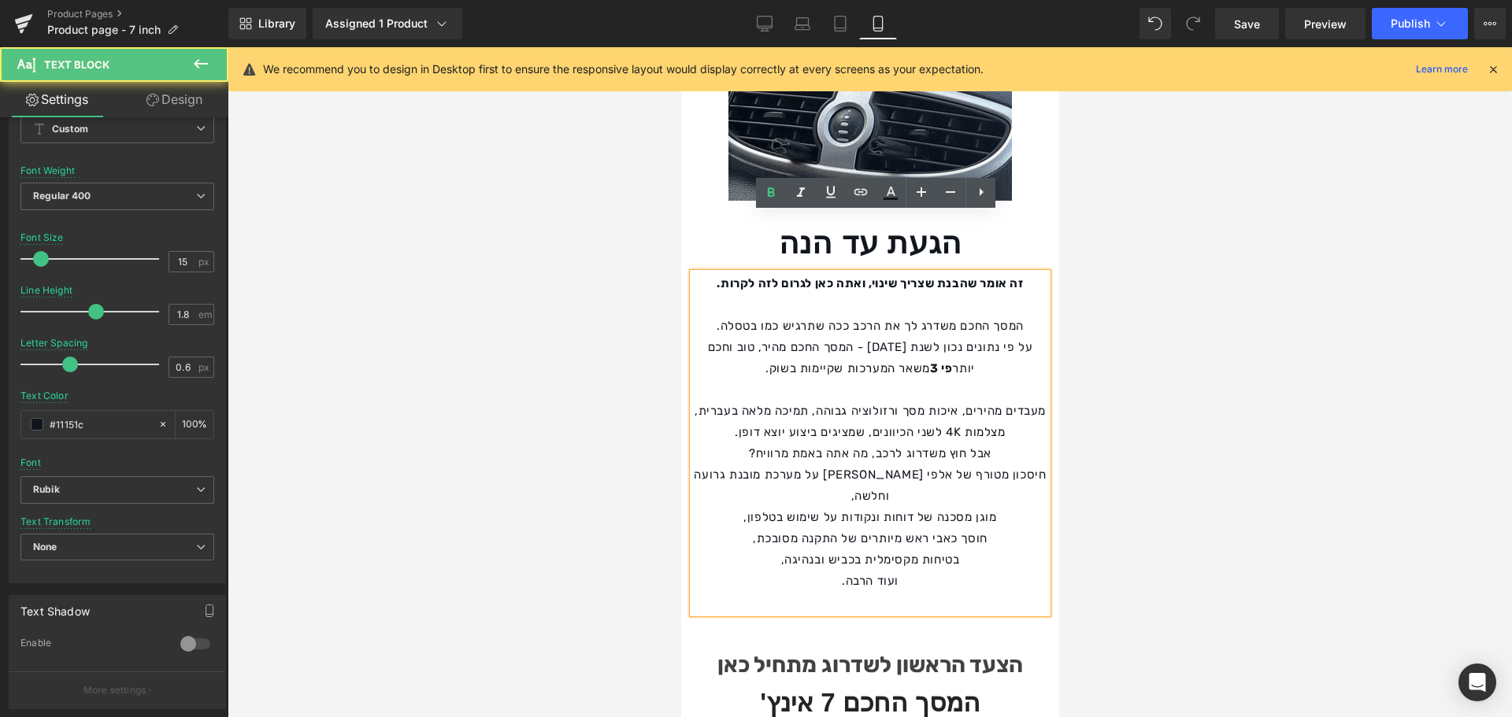
click at [898, 337] on p "על פי נתונים נכון לשנת [DATE] - המסך החכם מהיר, טוב וחכם יותר פי 3 משאר המערכות…" at bounding box center [869, 358] width 354 height 43
drag, startPoint x: 959, startPoint y: 268, endPoint x: 926, endPoint y: 265, distance: 33.2
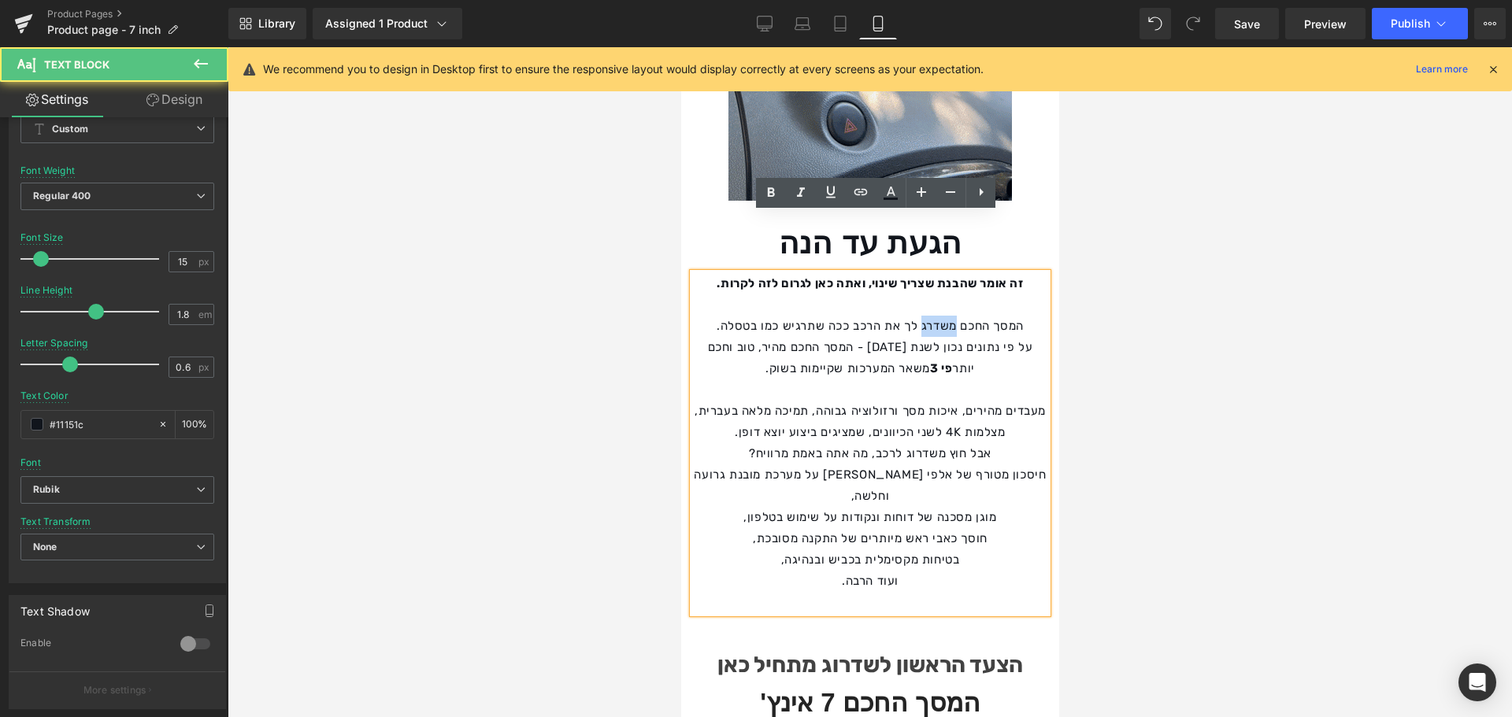
click at [926, 316] on p "המסך החכם משדרג לך את הרכב ככה שתרגיש כמו בטסלה." at bounding box center [869, 326] width 354 height 21
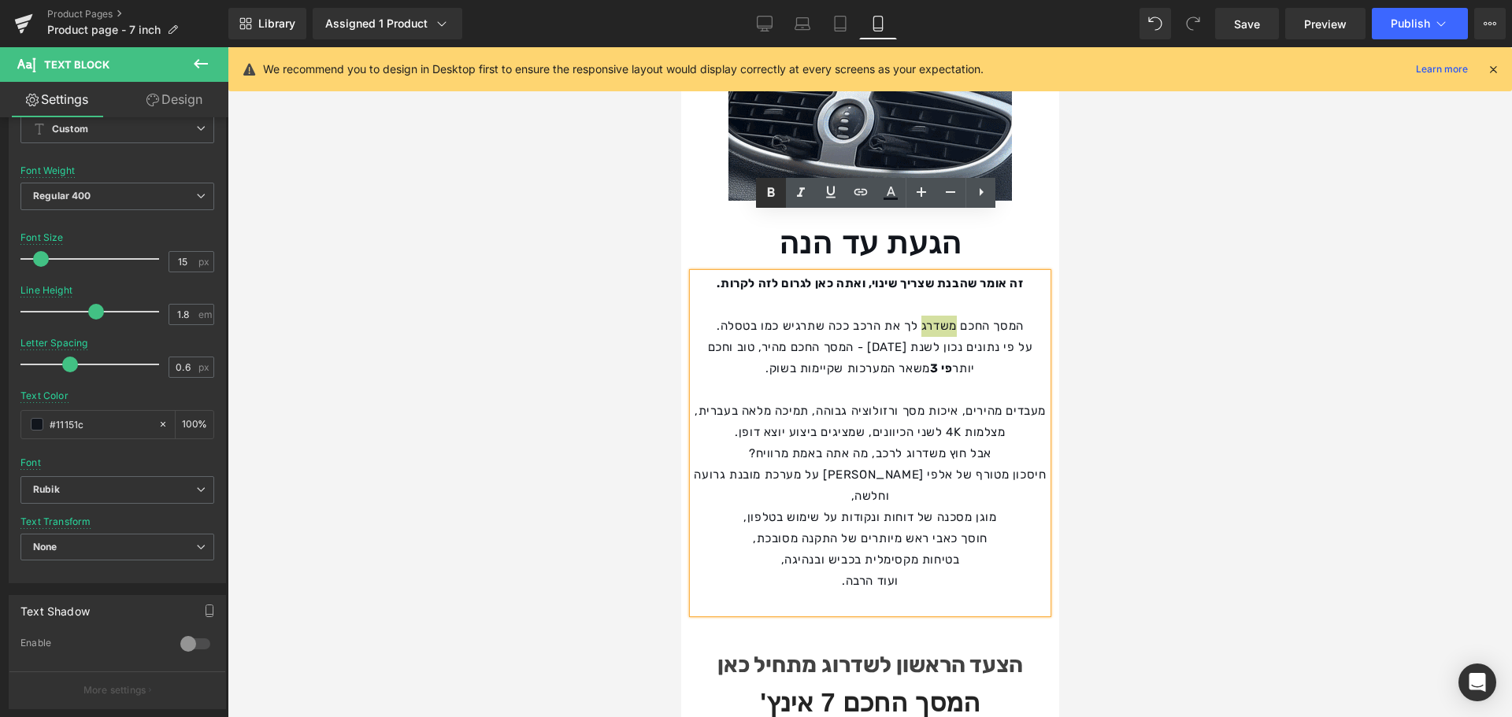
click at [776, 191] on icon at bounding box center [770, 192] width 19 height 19
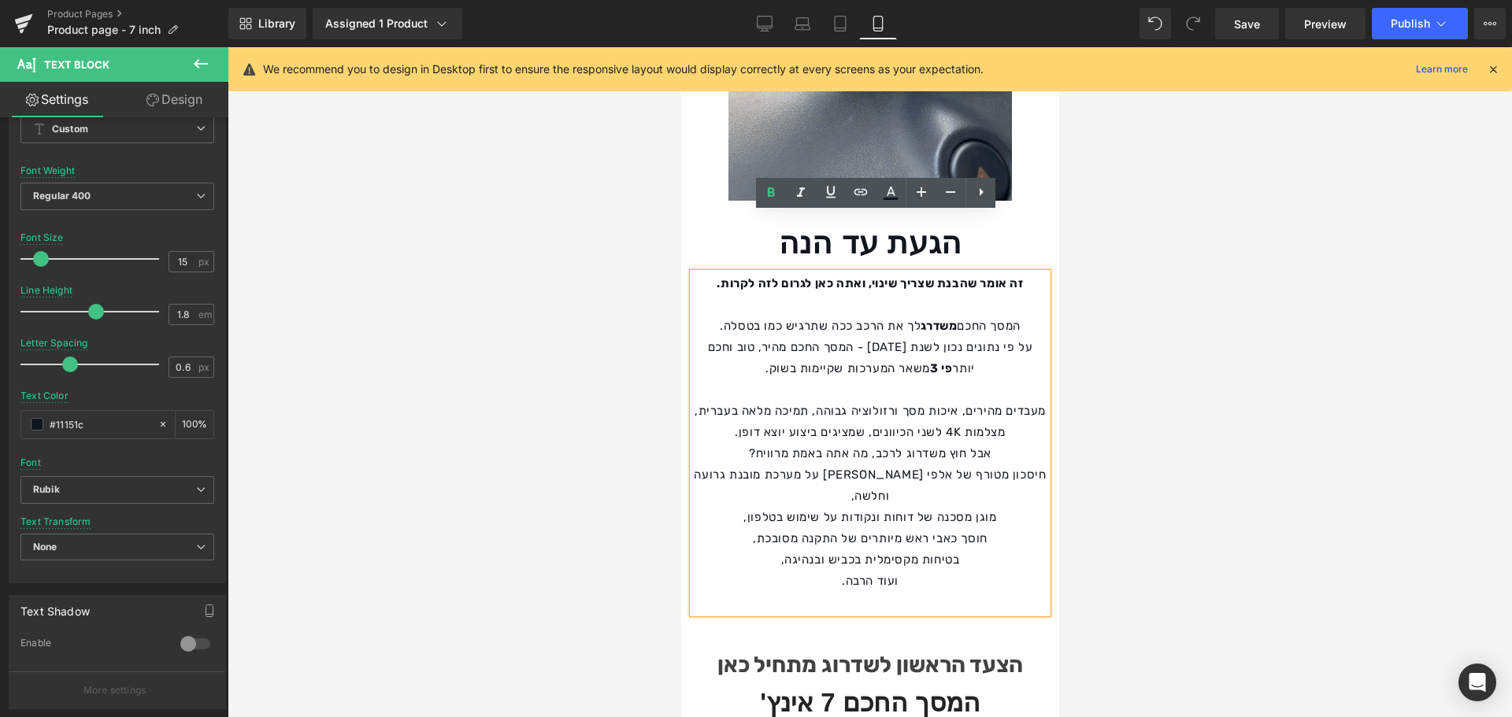
click at [894, 337] on p "על פי נתונים נכון לשנת [DATE] - המסך החכם מהיר, טוב וחכם יותר פי 3 משאר המערכות…" at bounding box center [869, 358] width 354 height 43
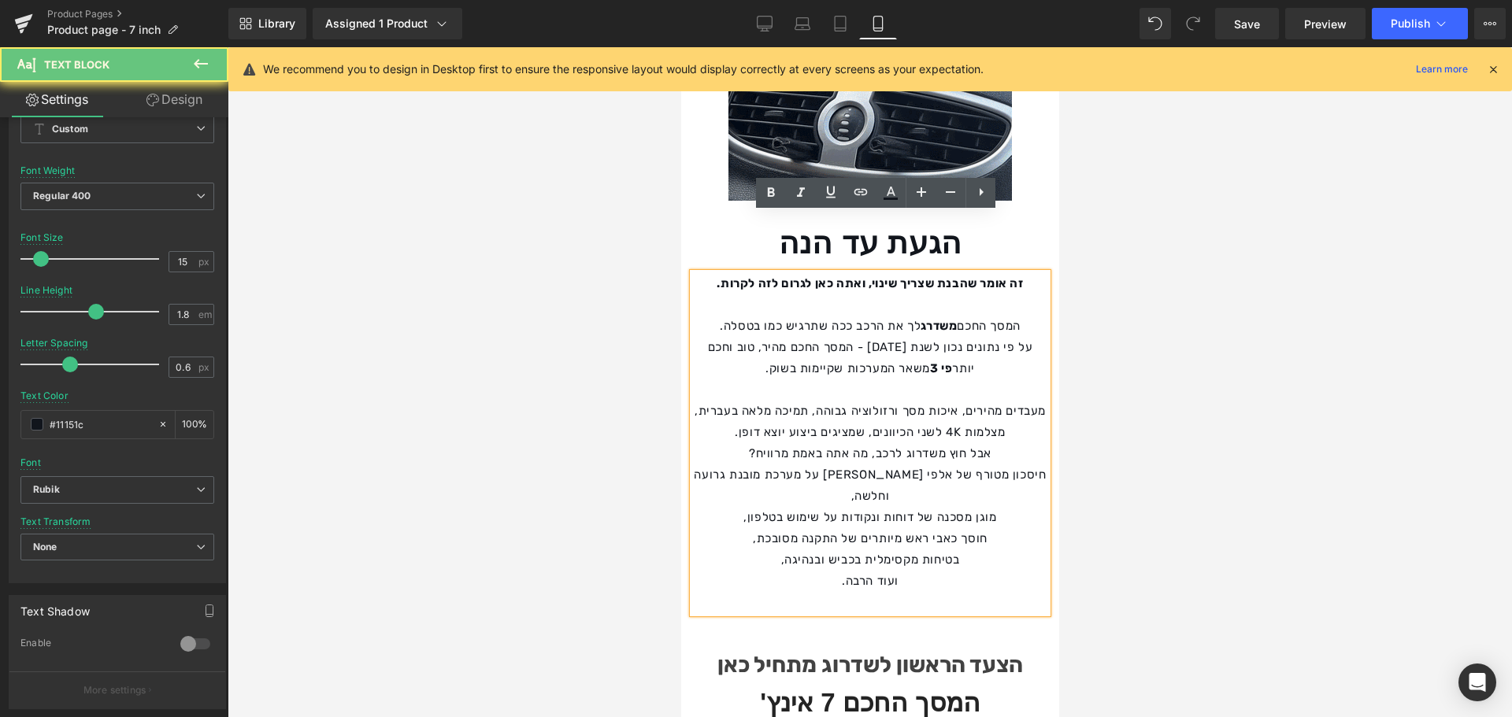
click at [912, 401] on p "מעבדים מהירים, איכות מסך ורזולוציה גבוהה, תמיכה מלאה בעברית, מצלמות 4K לשני הכי…" at bounding box center [869, 422] width 354 height 43
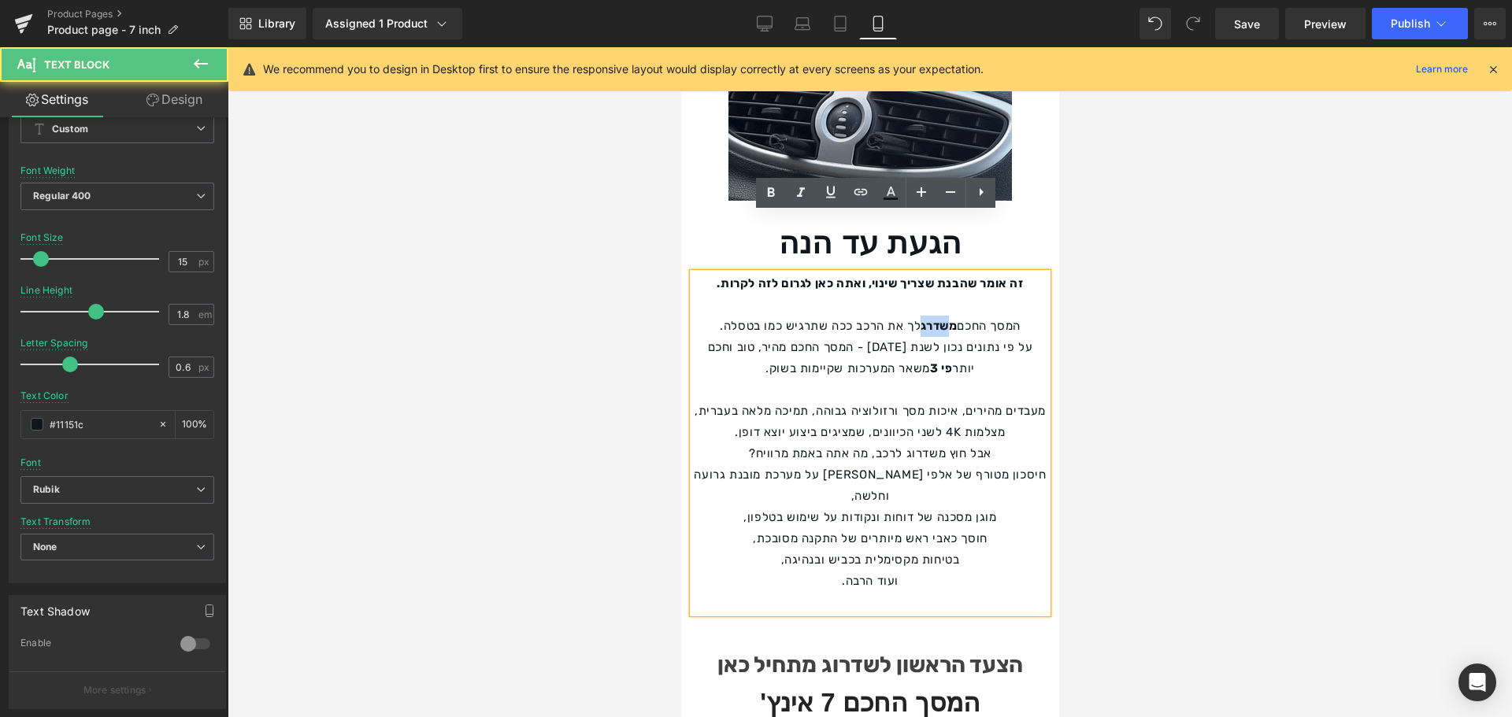
drag, startPoint x: 923, startPoint y: 269, endPoint x: 955, endPoint y: 271, distance: 32.3
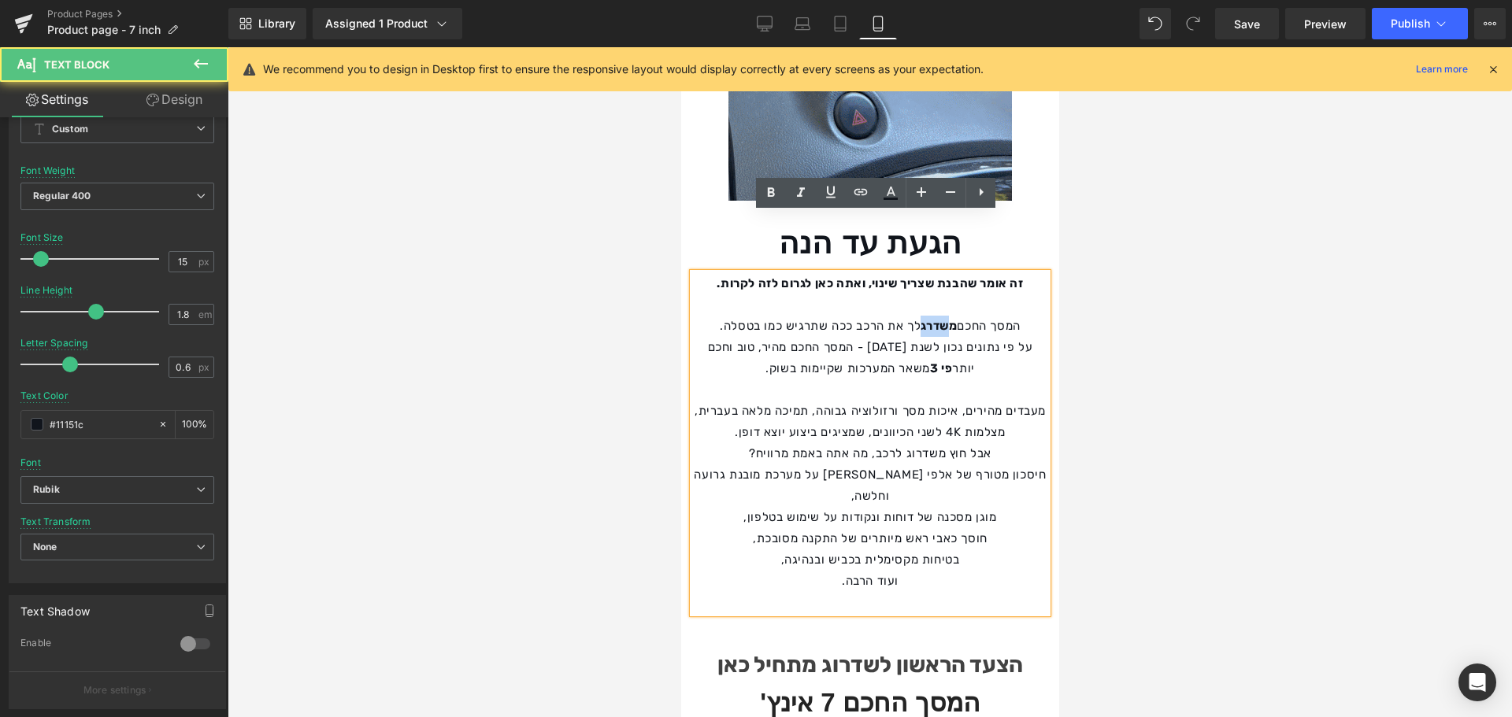
click at [955, 316] on p "המסך החכם משדרג לך את הרכב ככה שתרגיש כמו בטסלה." at bounding box center [869, 326] width 354 height 21
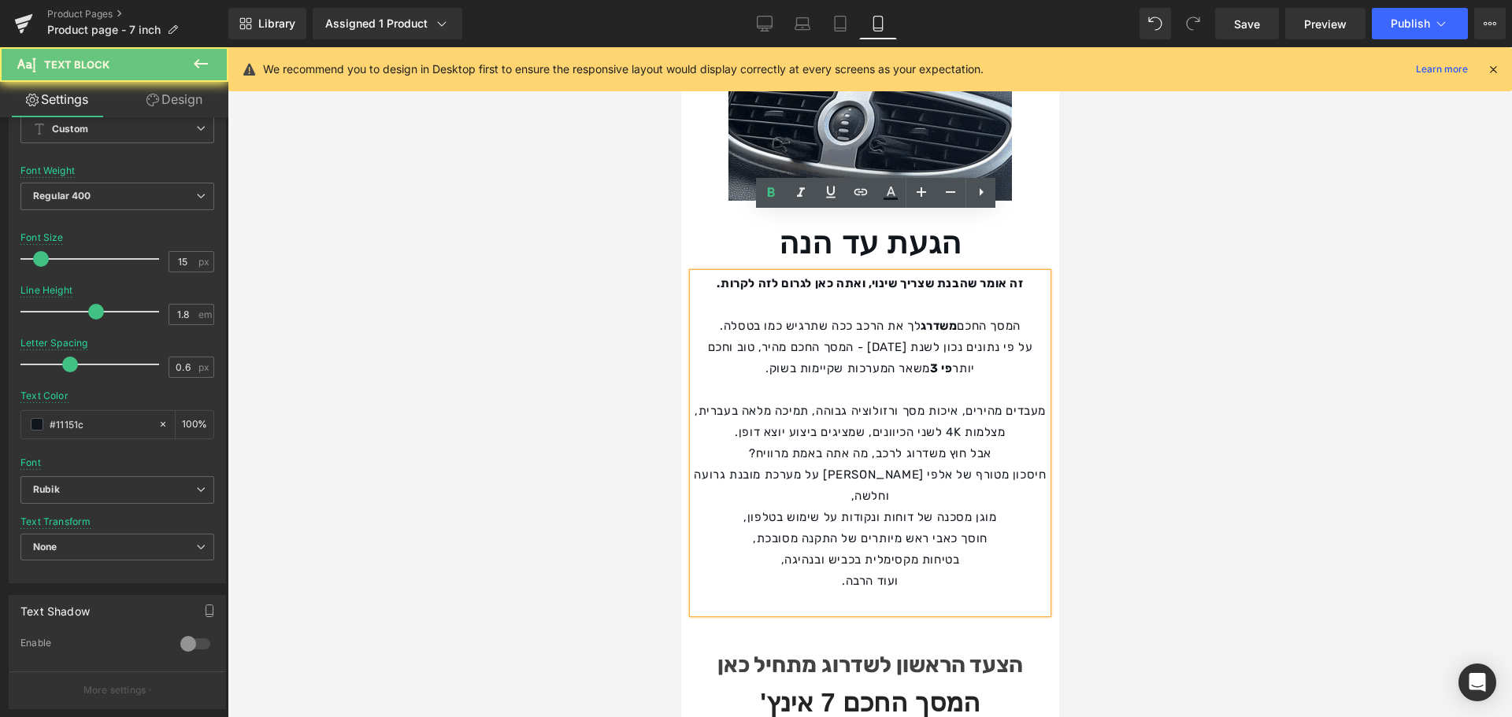
click at [961, 316] on p "המסך החכם משדרג לך את הרכב ככה שתרגיש כמו בטסלה." at bounding box center [869, 326] width 354 height 21
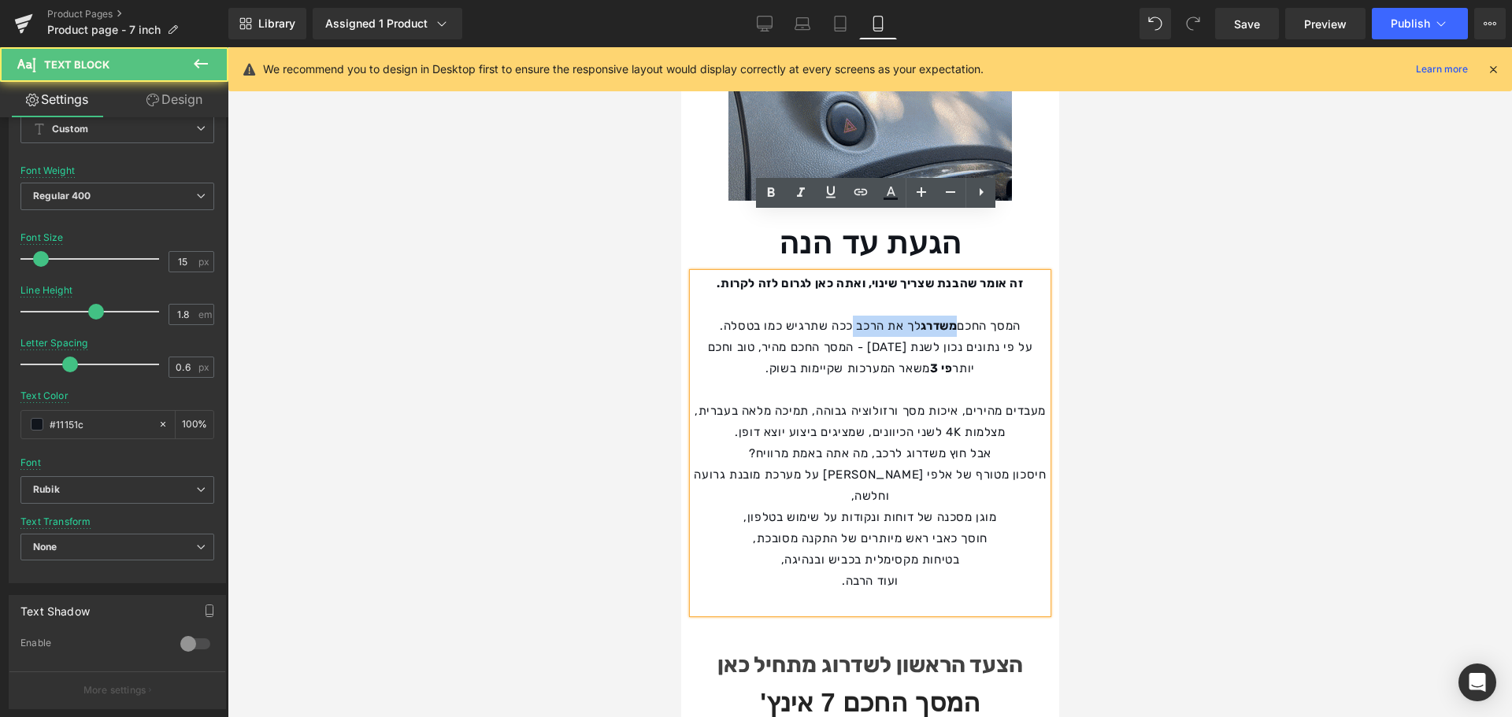
drag, startPoint x: 961, startPoint y: 271, endPoint x: 867, endPoint y: 269, distance: 93.7
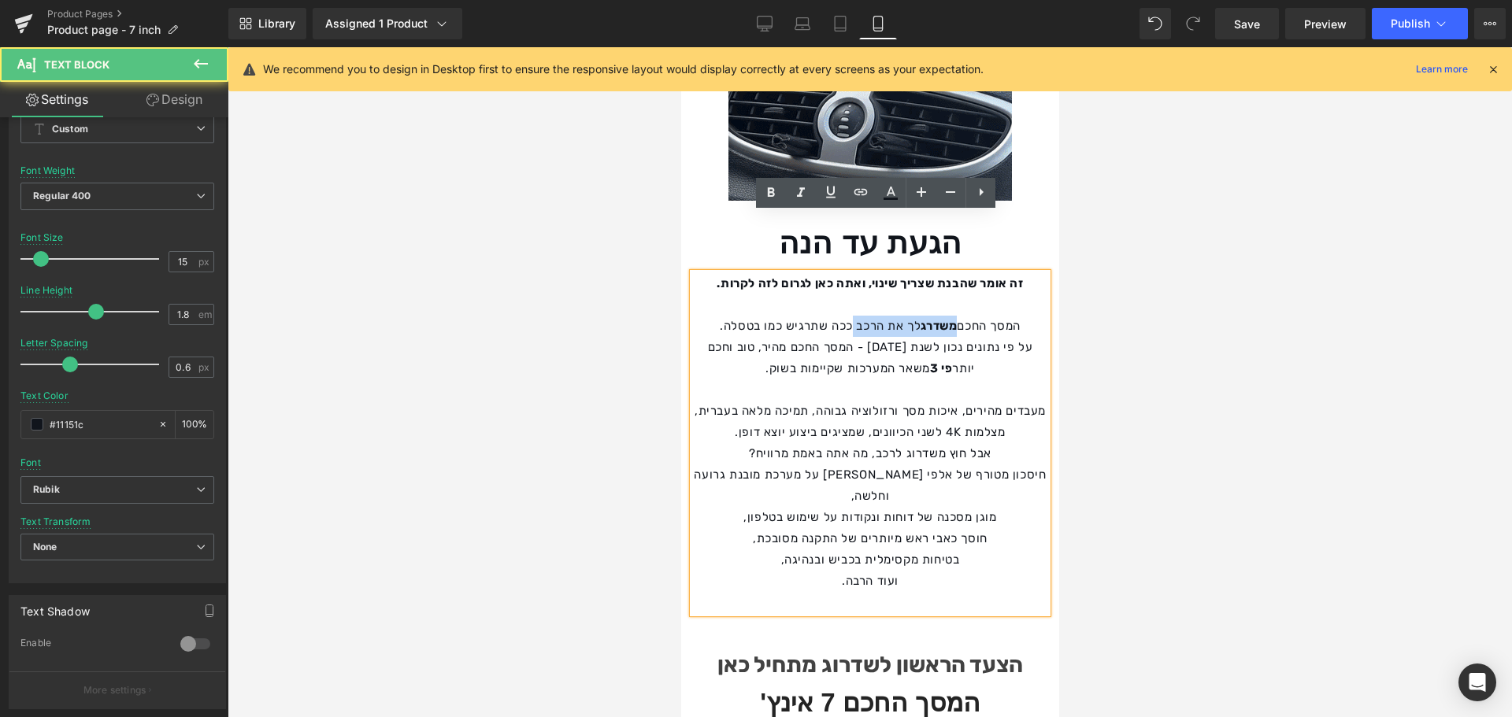
click at [867, 316] on p "המסך החכם משדרג לך את הרכב ככה שתרגיש כמו בטסלה." at bounding box center [869, 326] width 354 height 21
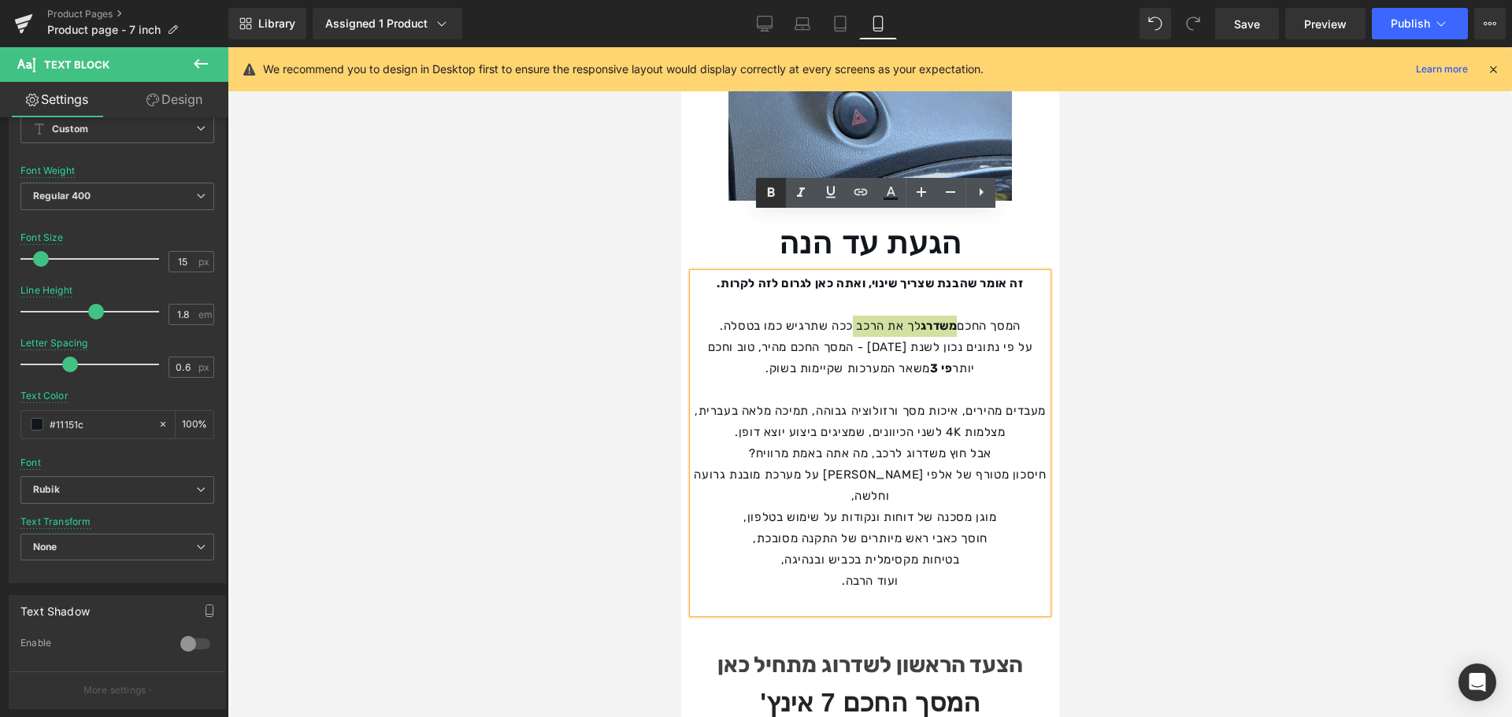
click at [772, 189] on icon at bounding box center [771, 191] width 7 height 9
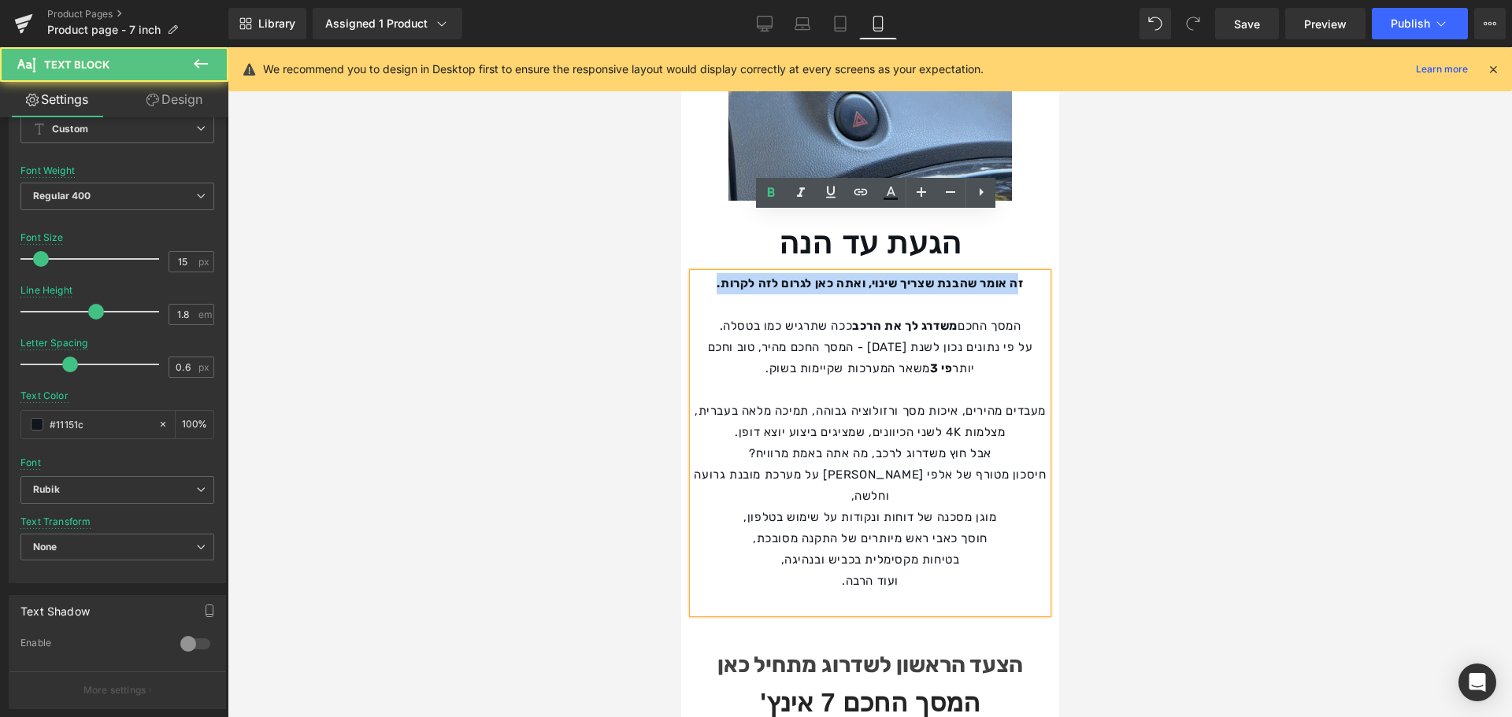
drag, startPoint x: 710, startPoint y: 224, endPoint x: 1027, endPoint y: 220, distance: 316.5
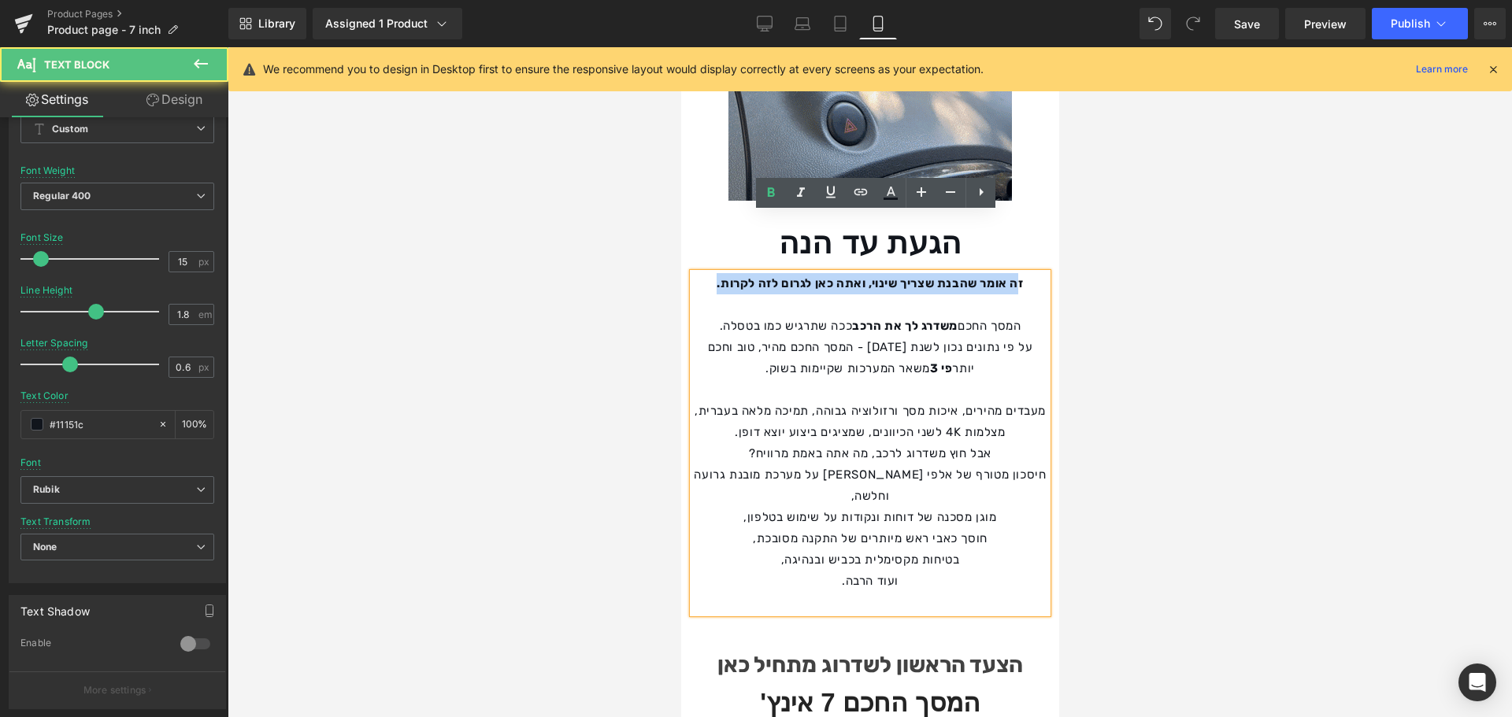
click at [1027, 273] on p "זה אומר שהבנת שצריך שינוי, ואתה כאן לגרום לזה לקרות." at bounding box center [869, 283] width 354 height 21
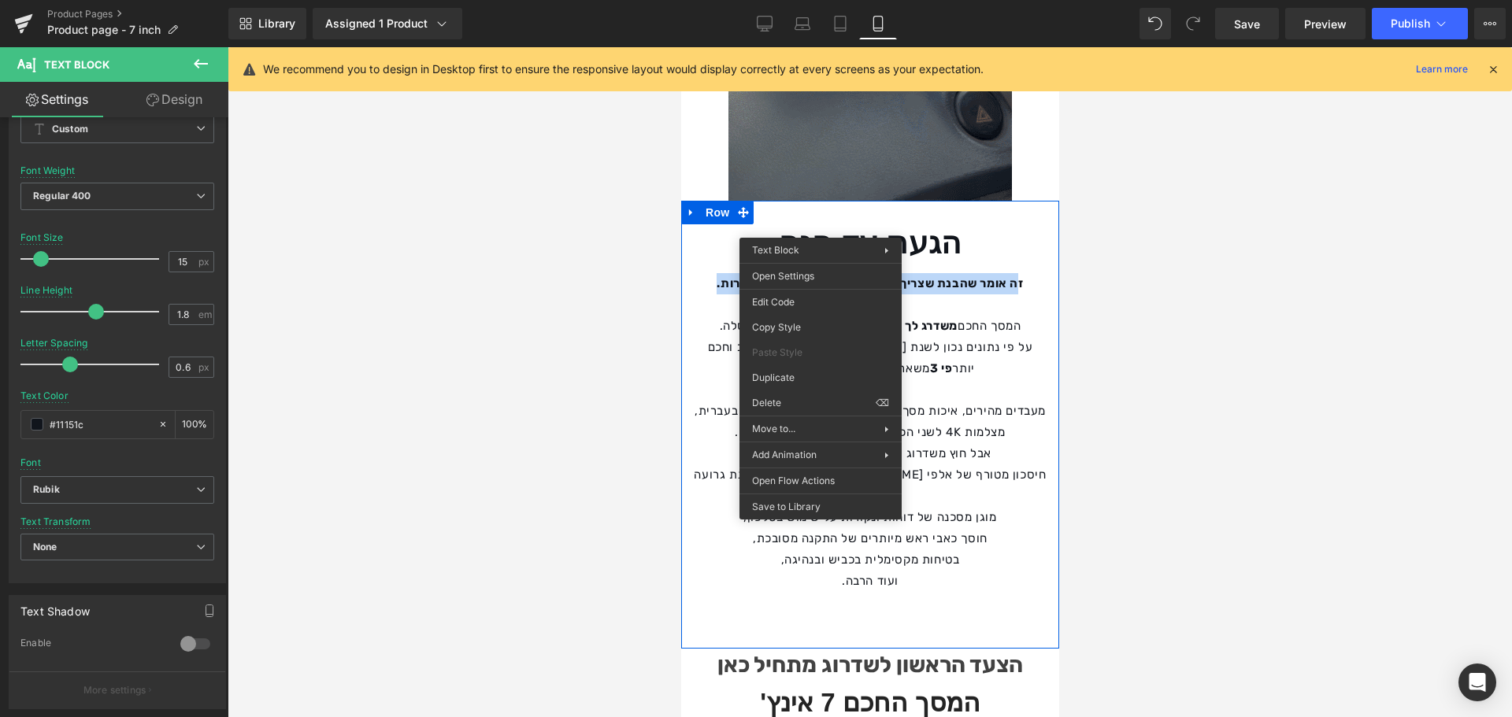
click at [820, 276] on strong "זה אומר שהבנת שצריך שינוי, ואתה כאן לגרום לזה לקרות." at bounding box center [869, 283] width 306 height 14
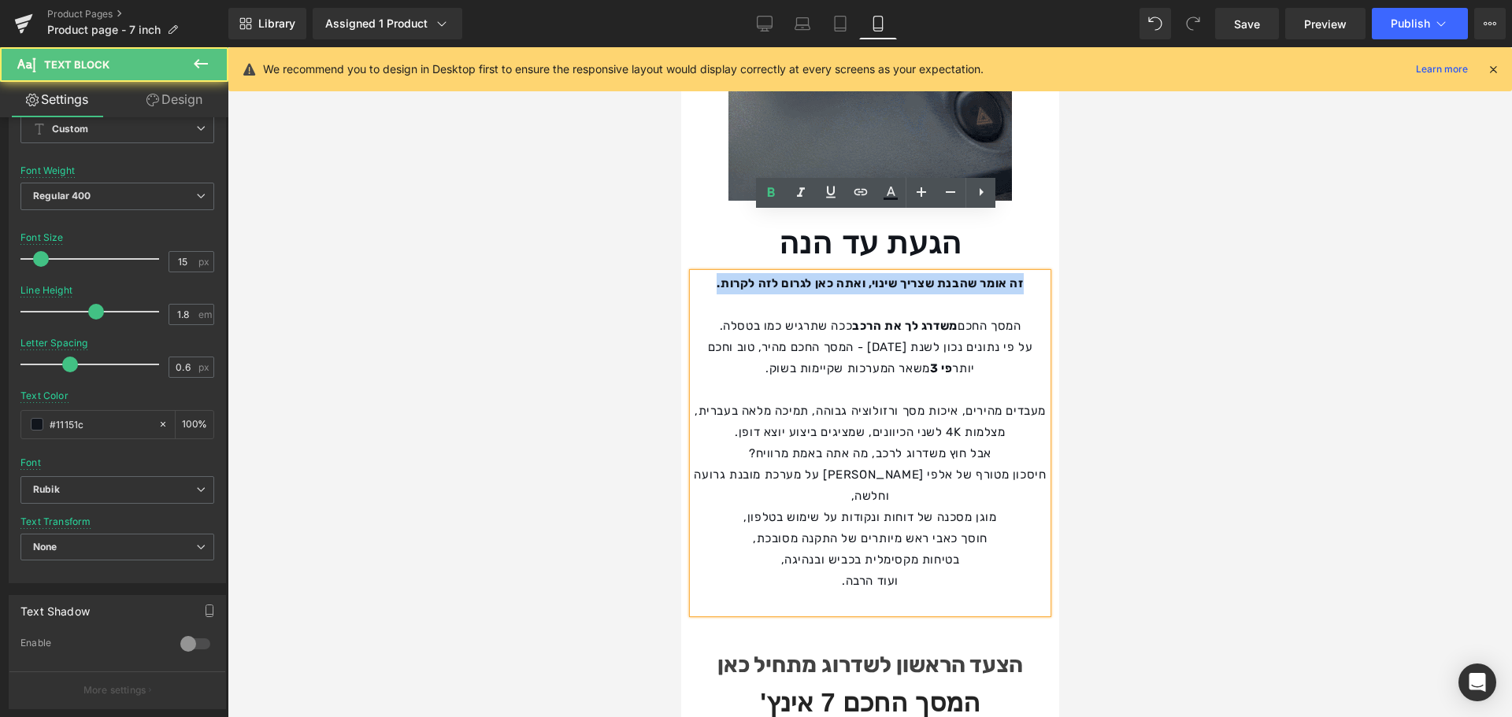
drag, startPoint x: 720, startPoint y: 224, endPoint x: 1002, endPoint y: 222, distance: 282.7
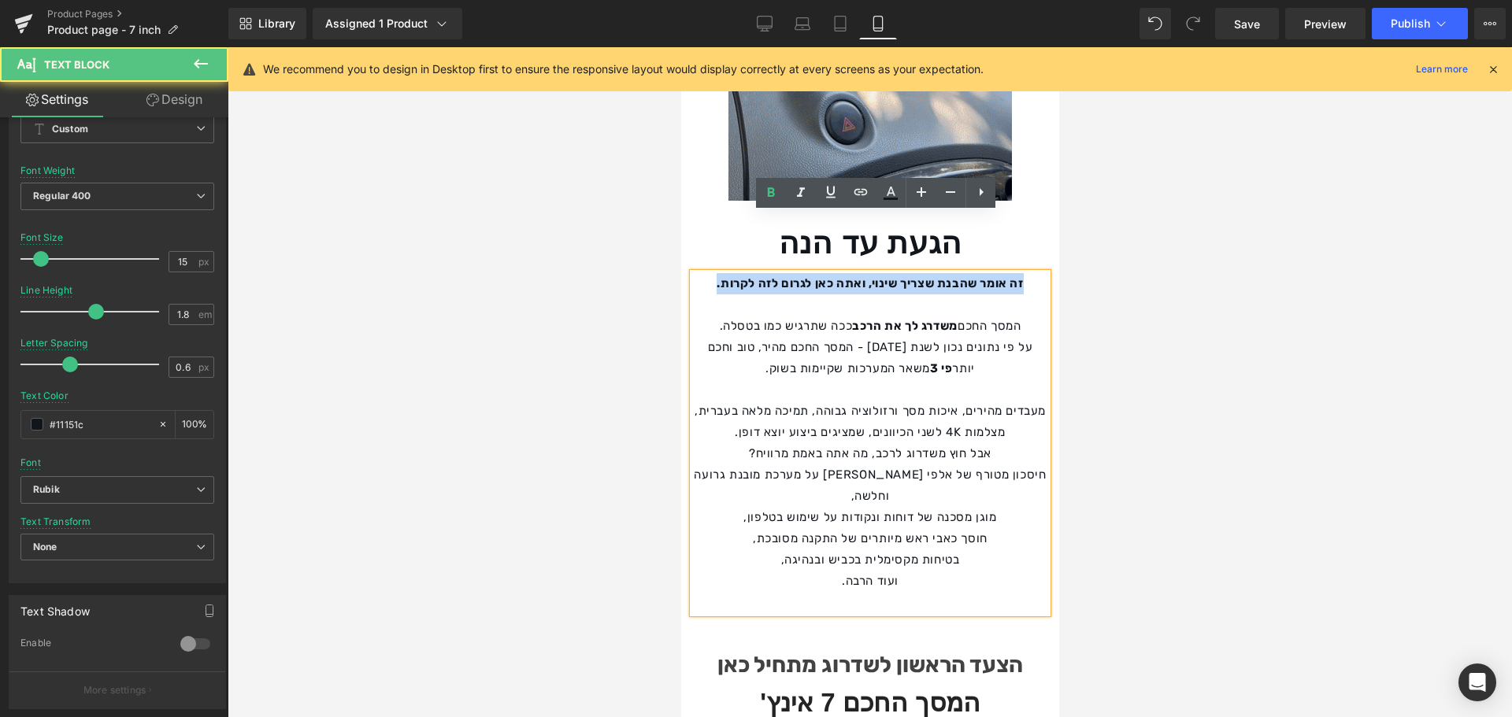
click at [1033, 273] on p "זה אומר שהבנת שצריך שינוי, ואתה כאן לגרום לזה לקרות." at bounding box center [869, 283] width 354 height 21
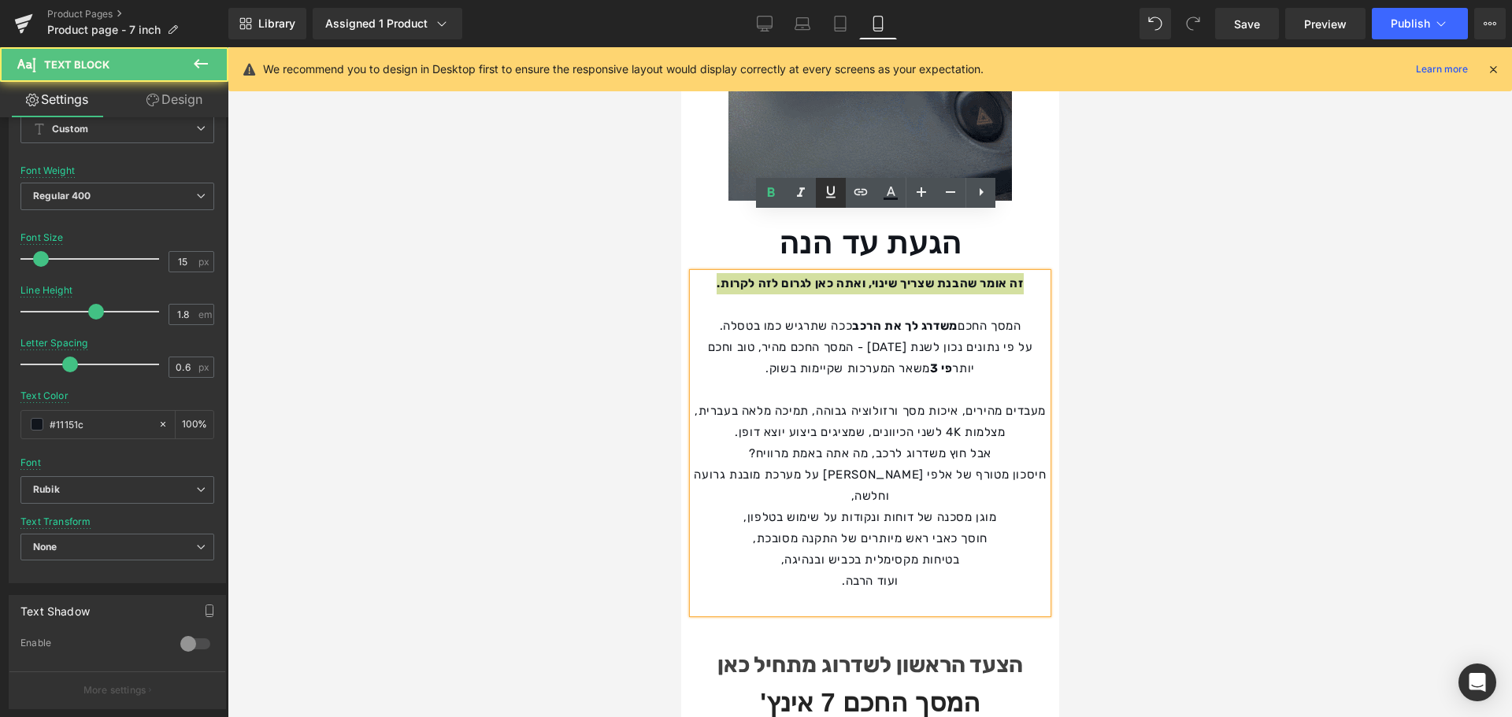
click at [829, 193] on icon at bounding box center [830, 192] width 9 height 12
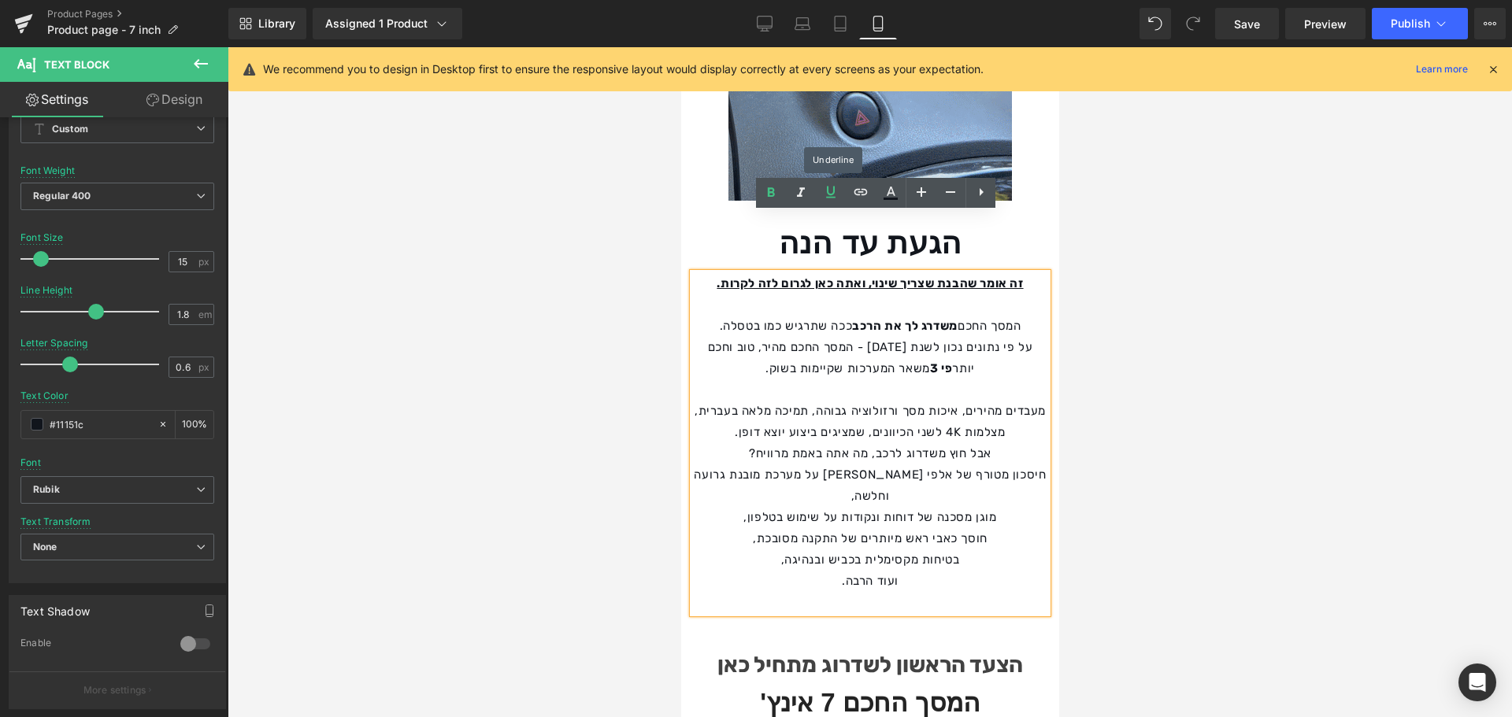
click at [554, 202] on div at bounding box center [870, 382] width 1284 height 670
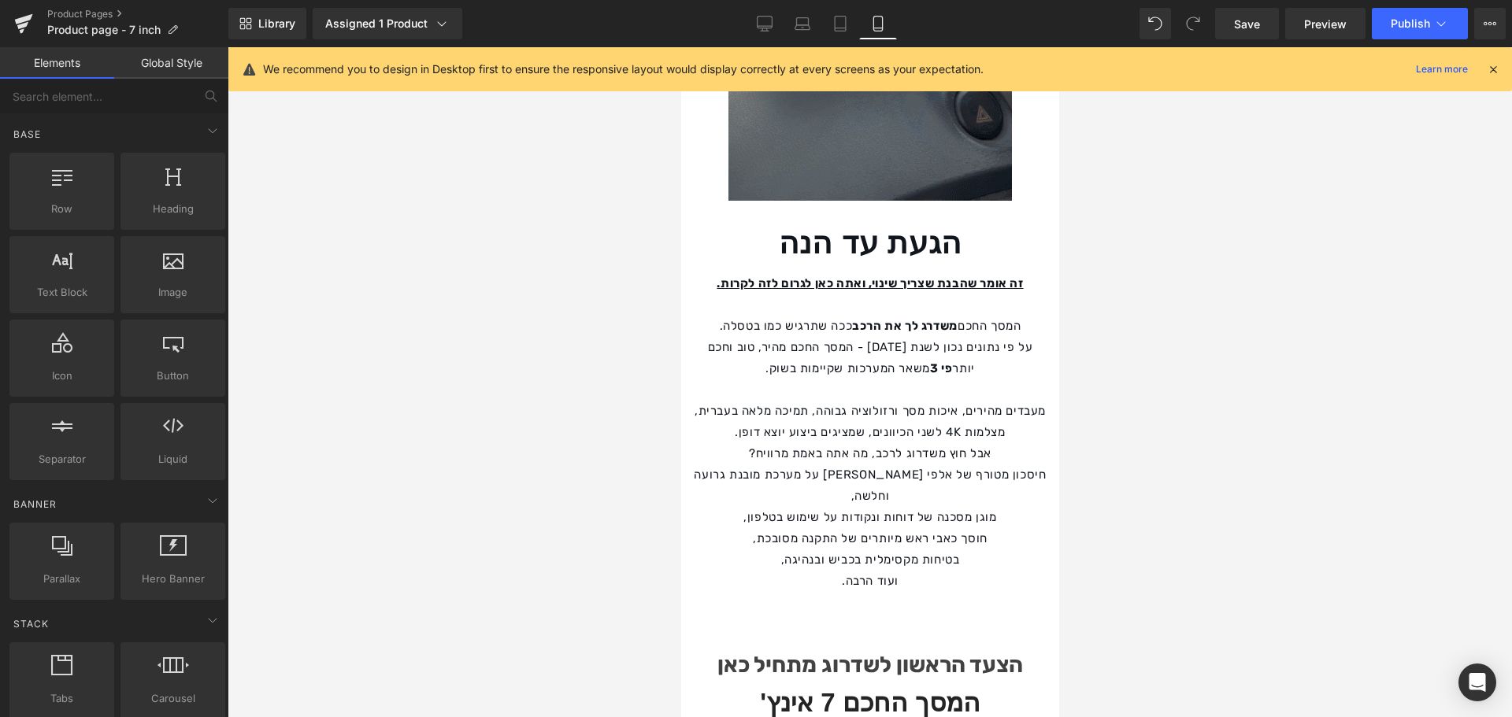
click at [823, 337] on p "על פי נתונים נכון לשנת [DATE] - המסך החכם מהיר, טוב וחכם יותר פי 3 משאר המערכות…" at bounding box center [869, 358] width 354 height 43
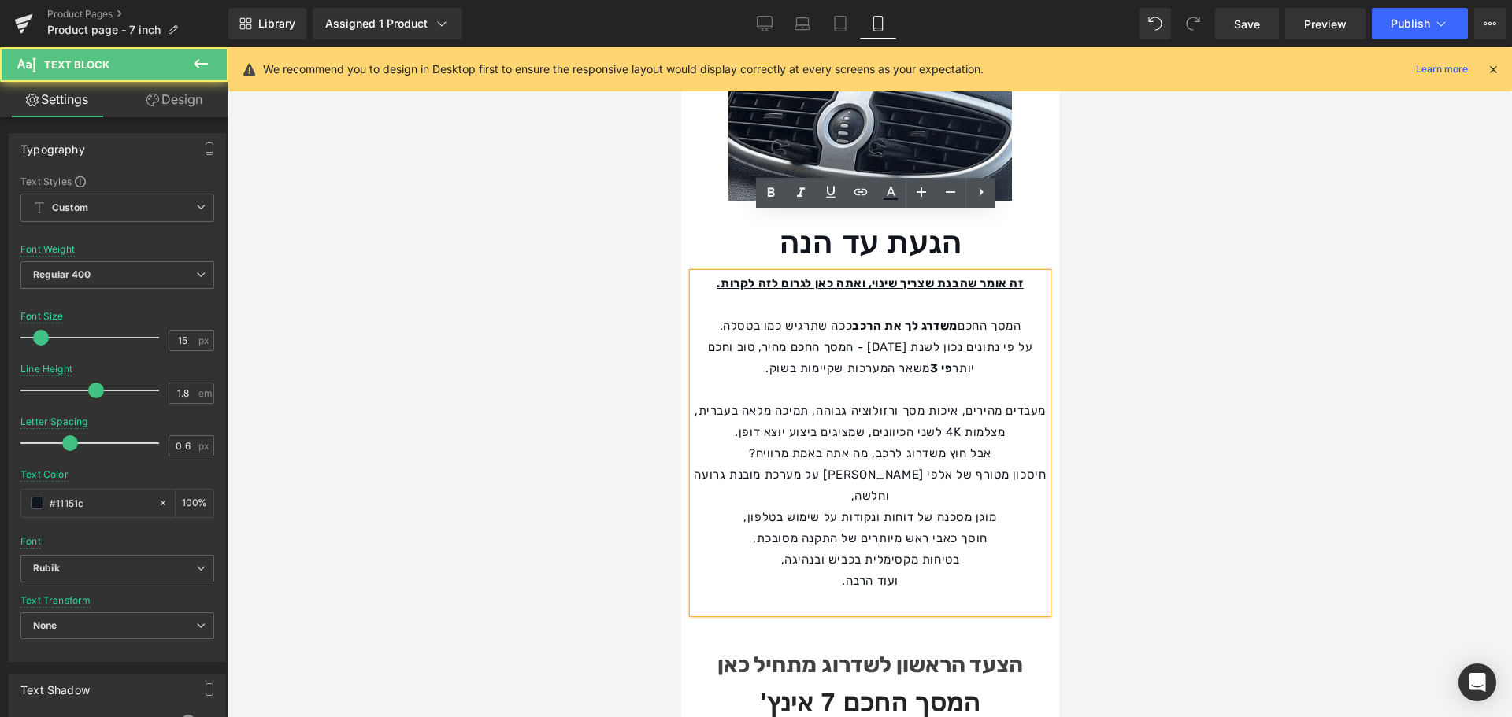
click at [1110, 357] on div at bounding box center [870, 382] width 1284 height 670
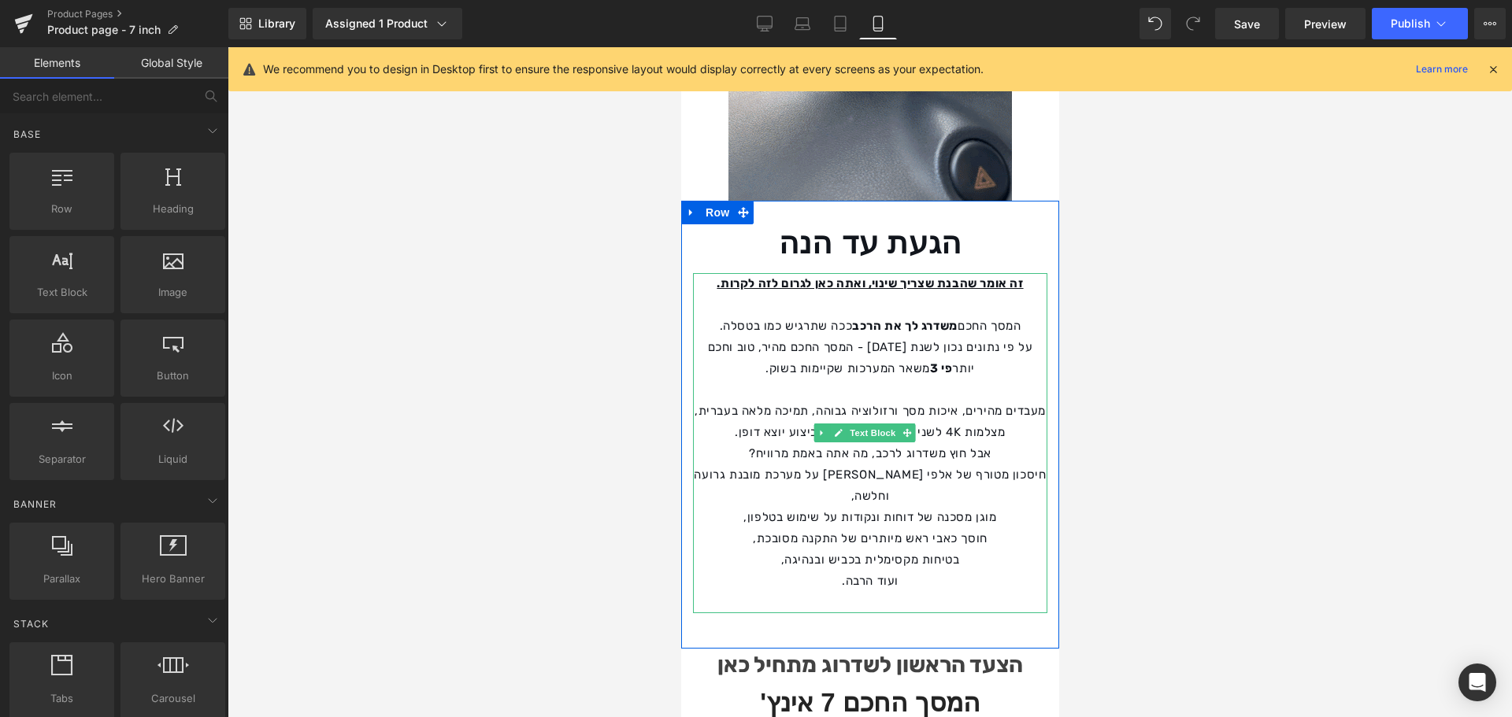
click at [937, 276] on u "זה אומר שהבנת שצריך שינוי, ואתה כאן לגרום לזה לקרות." at bounding box center [869, 283] width 306 height 14
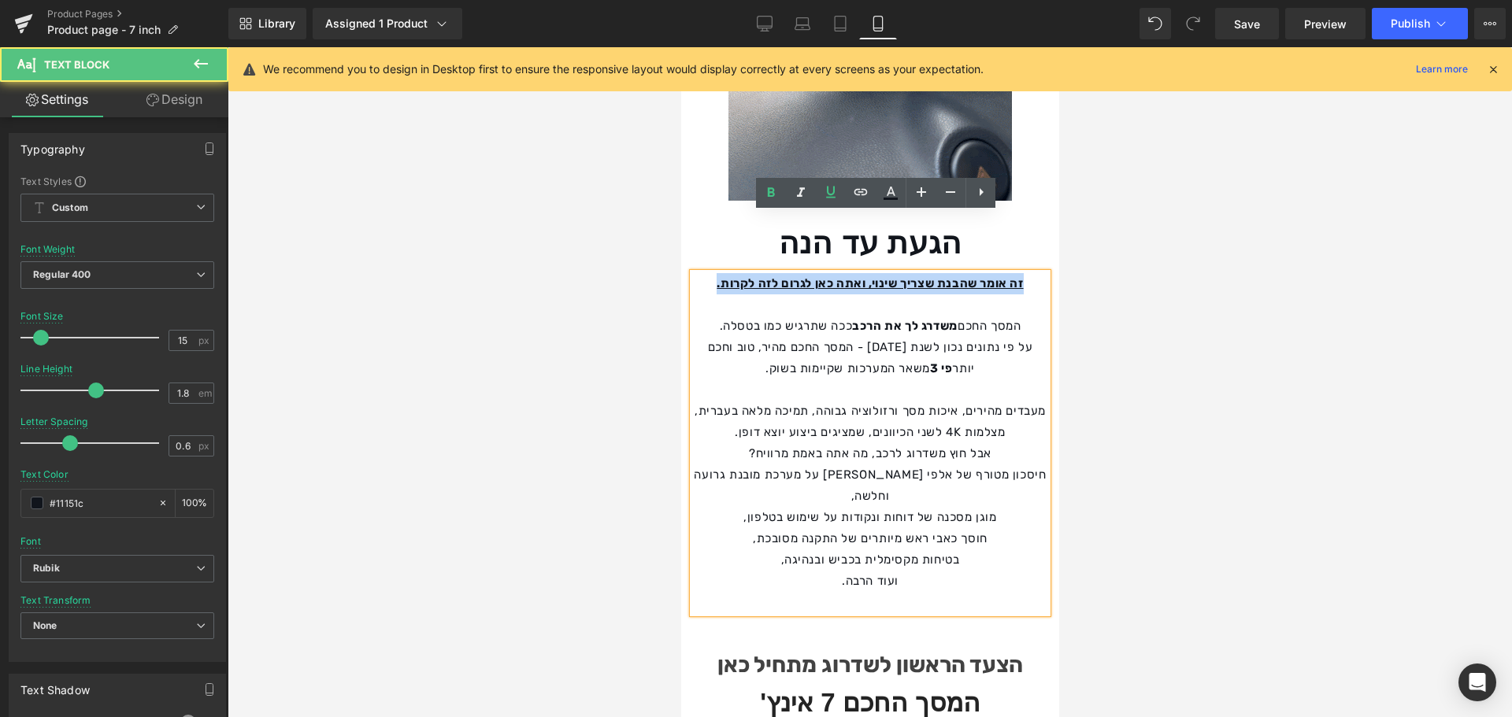
drag, startPoint x: 717, startPoint y: 226, endPoint x: 1040, endPoint y: 221, distance: 323.6
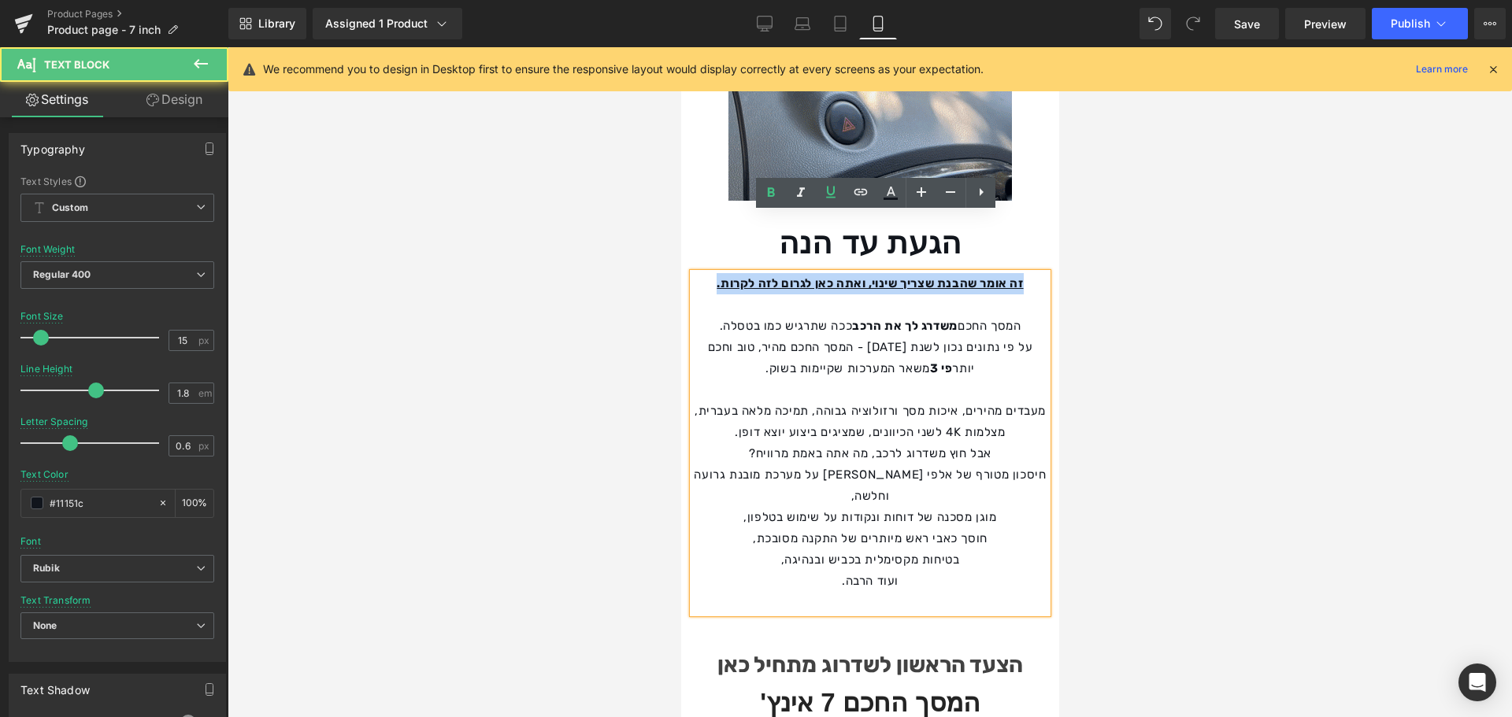
click at [1040, 273] on p "זה אומר שהבנת שצריך שינוי, ואתה כאן לגרום לזה לקרות." at bounding box center [869, 283] width 354 height 21
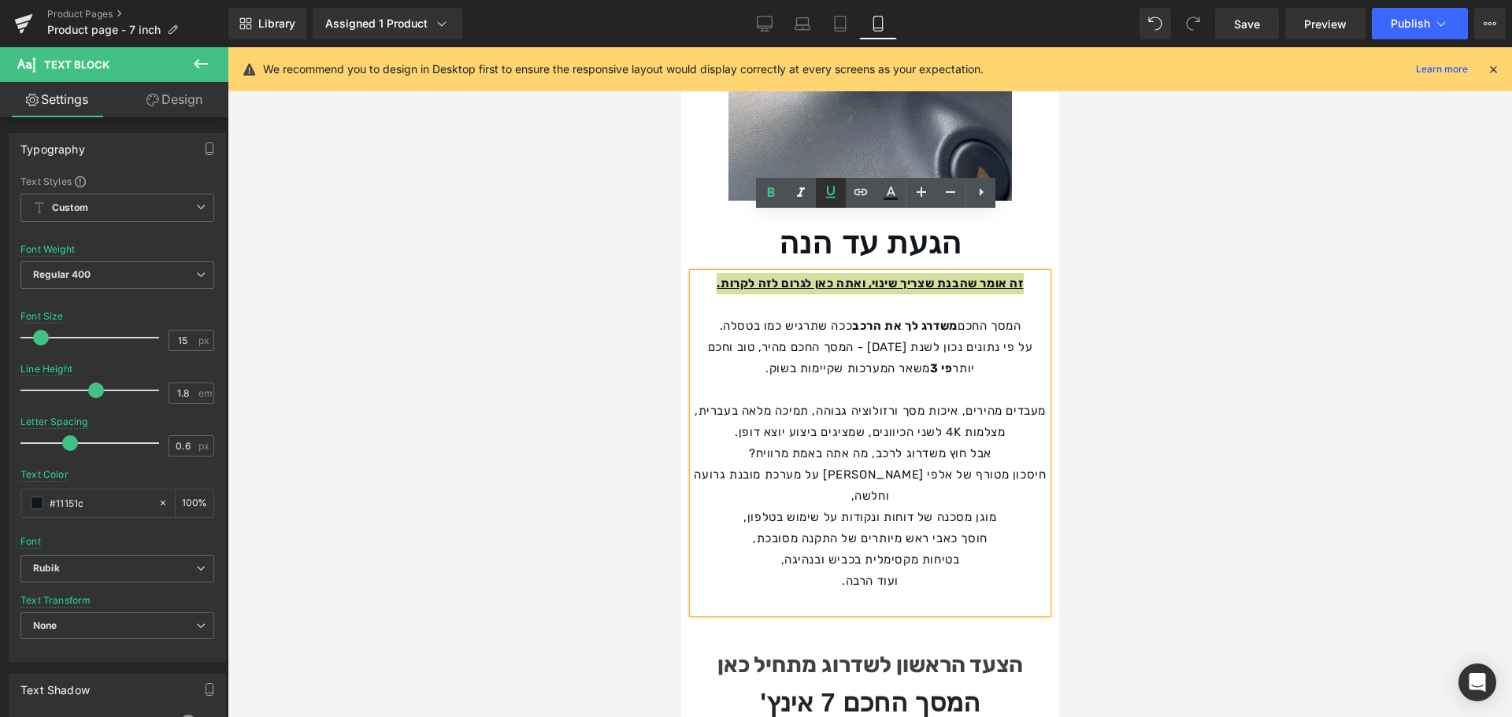
click at [842, 195] on link at bounding box center [831, 193] width 30 height 30
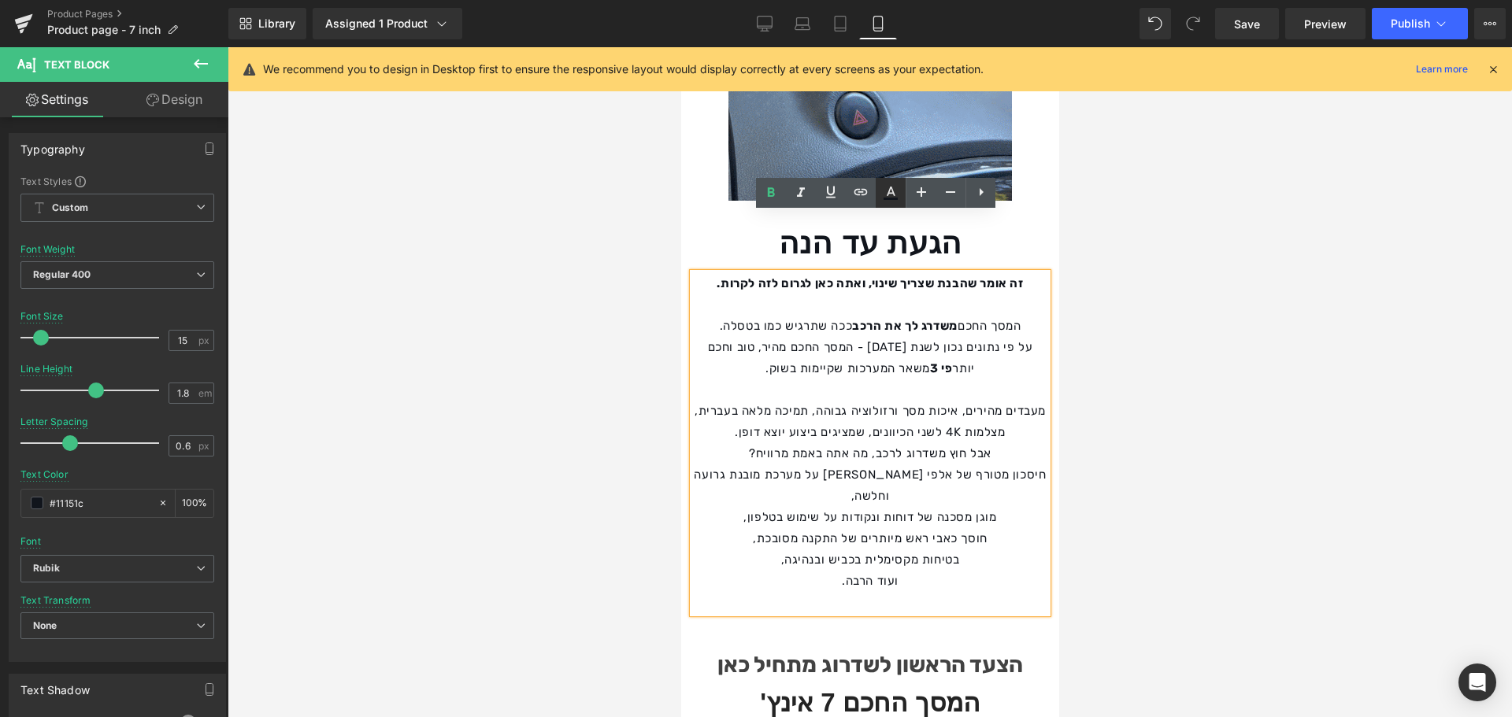
click at [890, 197] on icon at bounding box center [890, 192] width 19 height 19
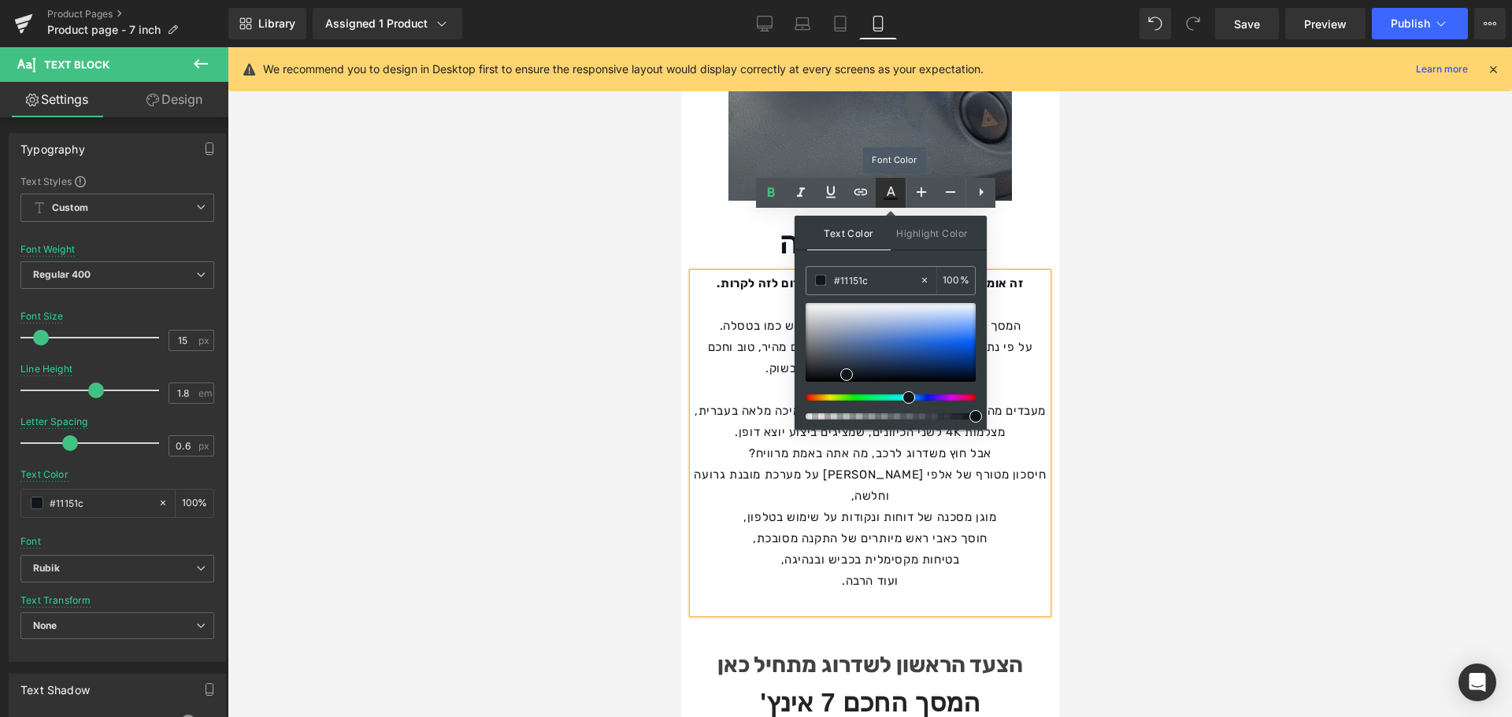
click at [890, 197] on icon at bounding box center [890, 192] width 19 height 19
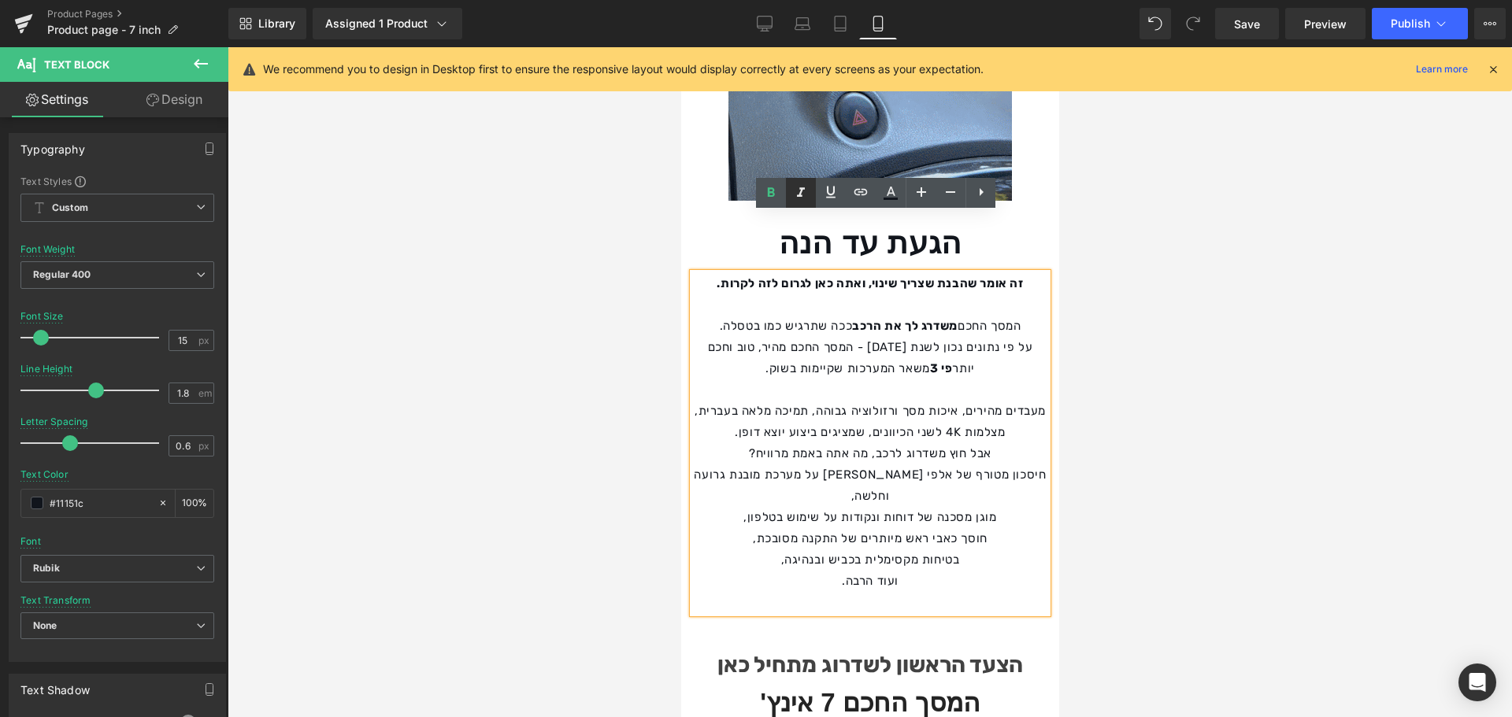
click at [802, 198] on icon at bounding box center [800, 192] width 19 height 19
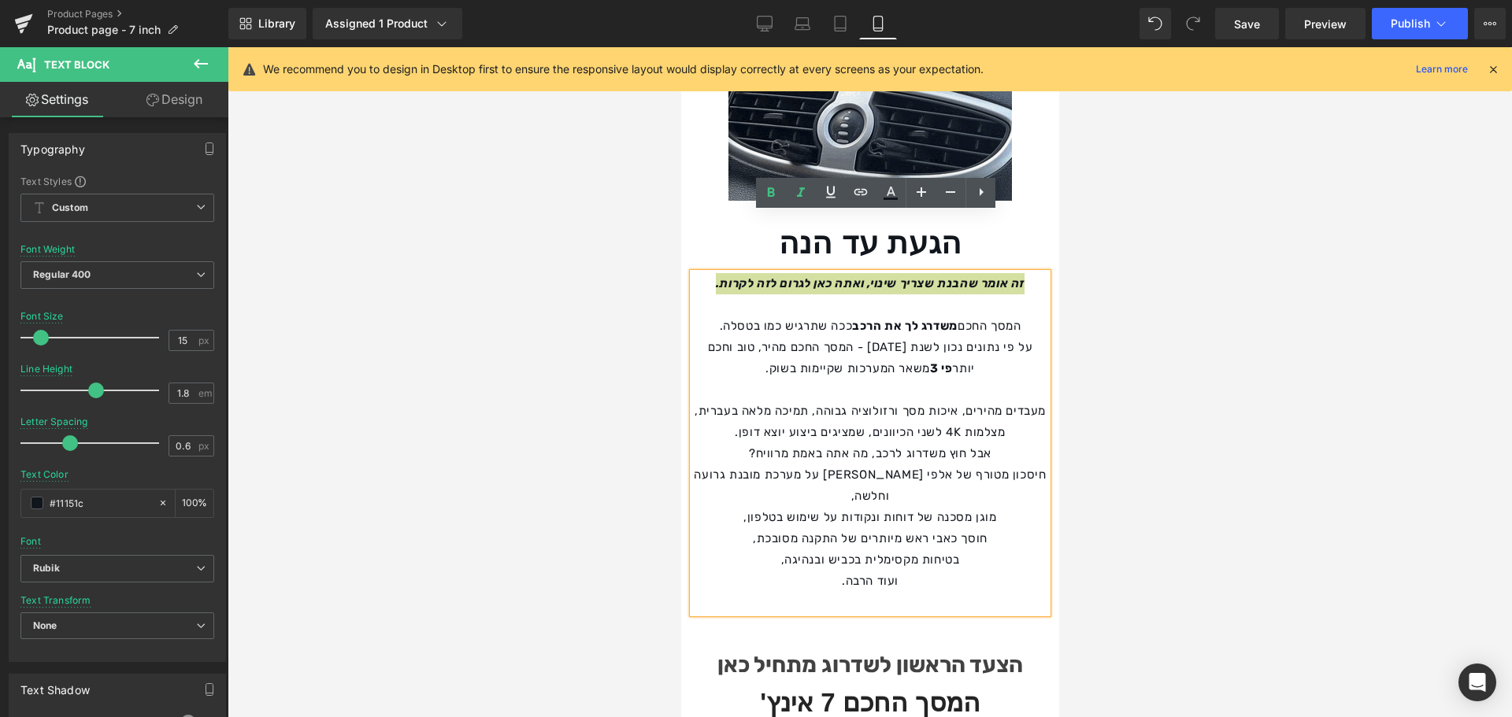
click at [546, 234] on div at bounding box center [870, 382] width 1284 height 670
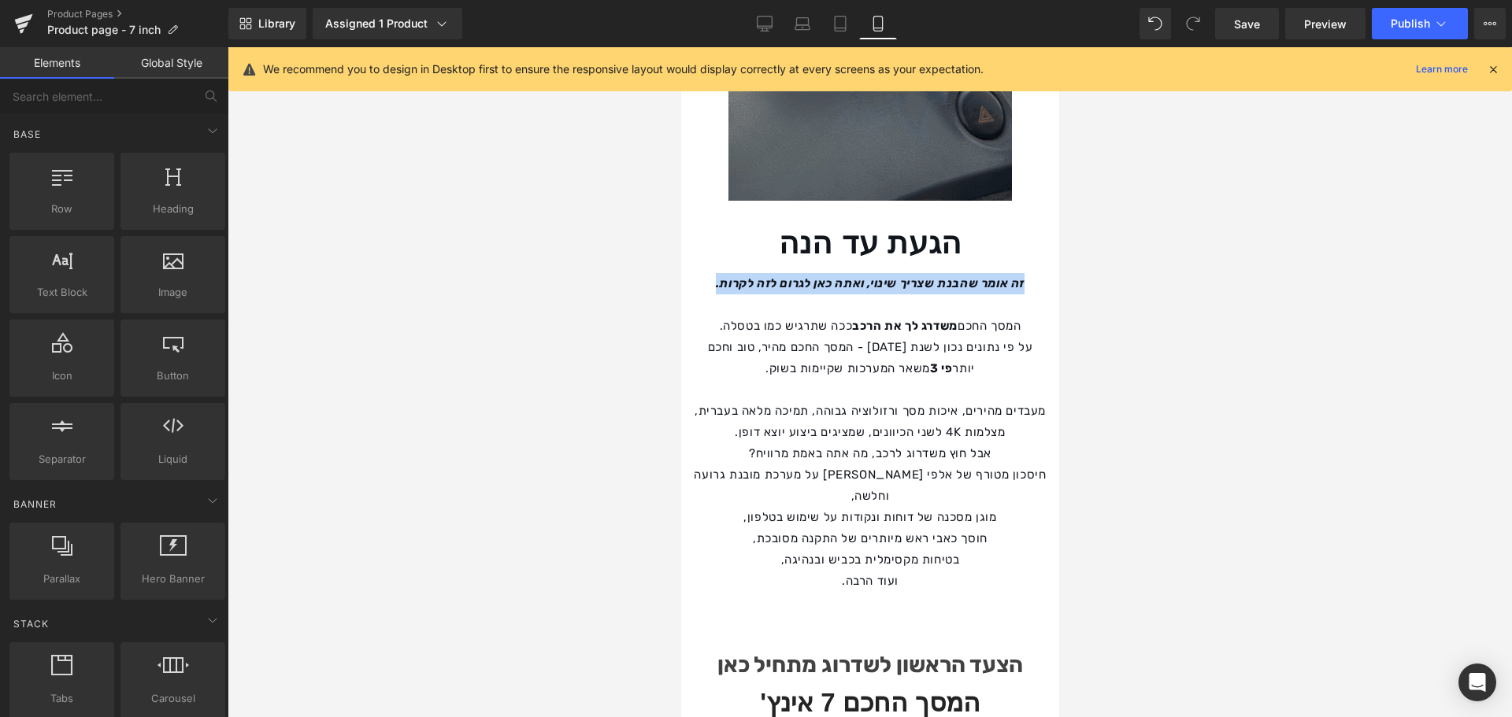
click at [887, 294] on p at bounding box center [869, 304] width 354 height 21
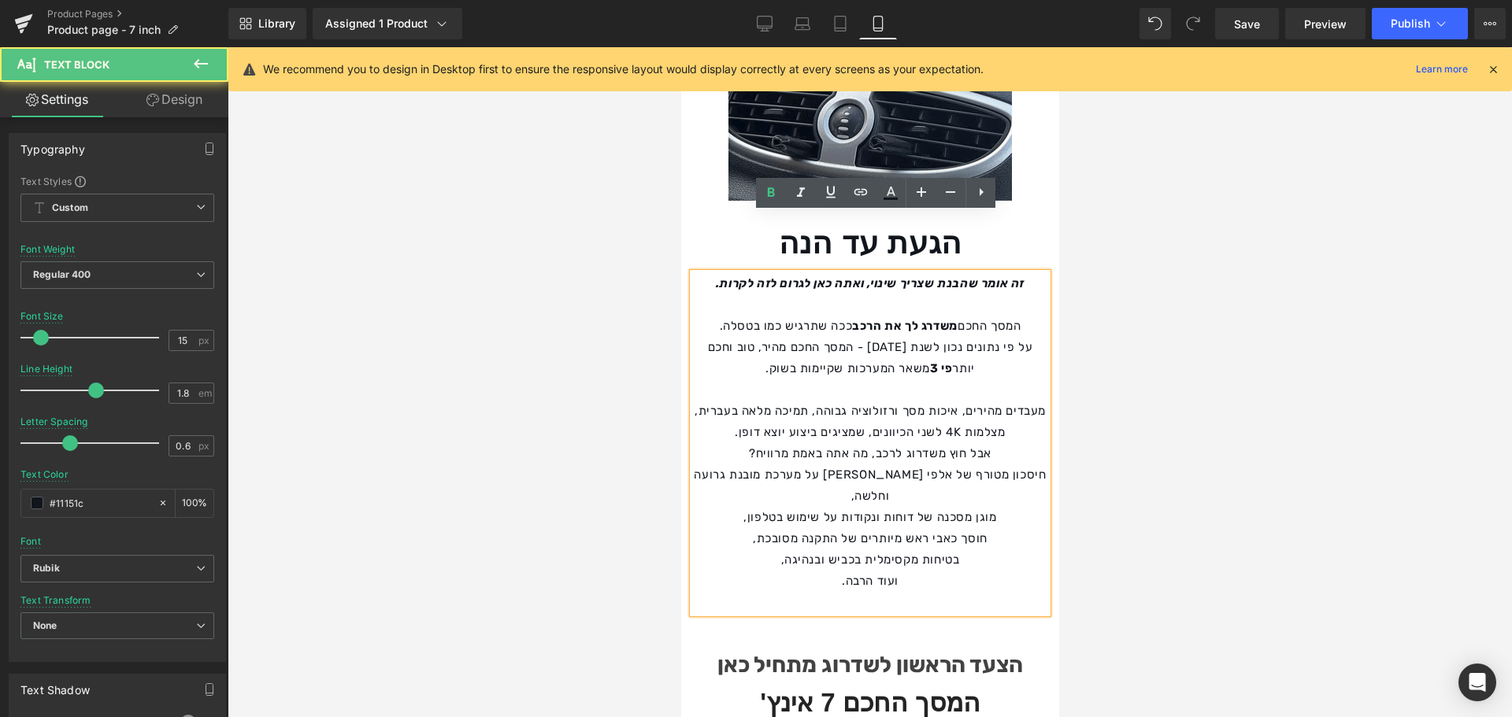
click at [1079, 294] on div at bounding box center [870, 382] width 1284 height 670
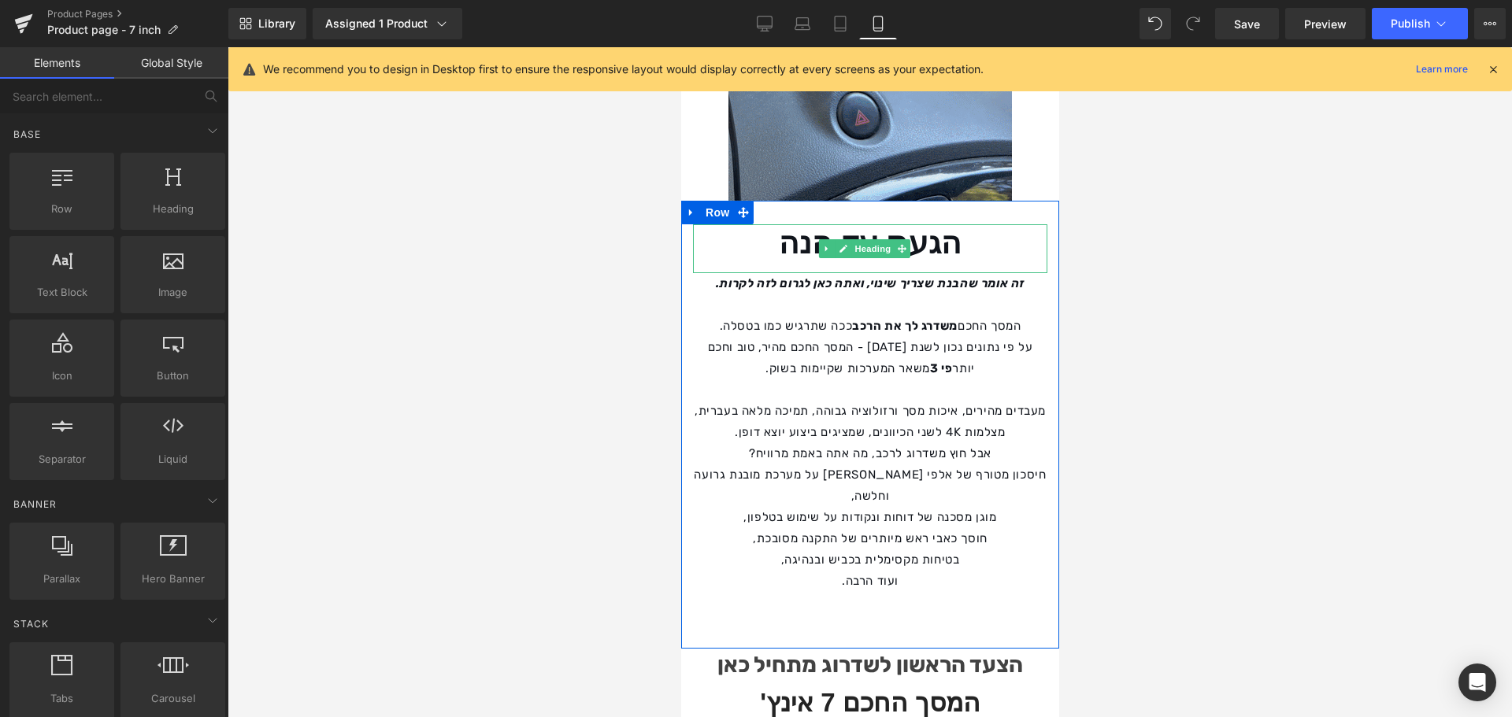
click at [788, 226] on strong "הגעת עד הנה" at bounding box center [869, 243] width 183 height 34
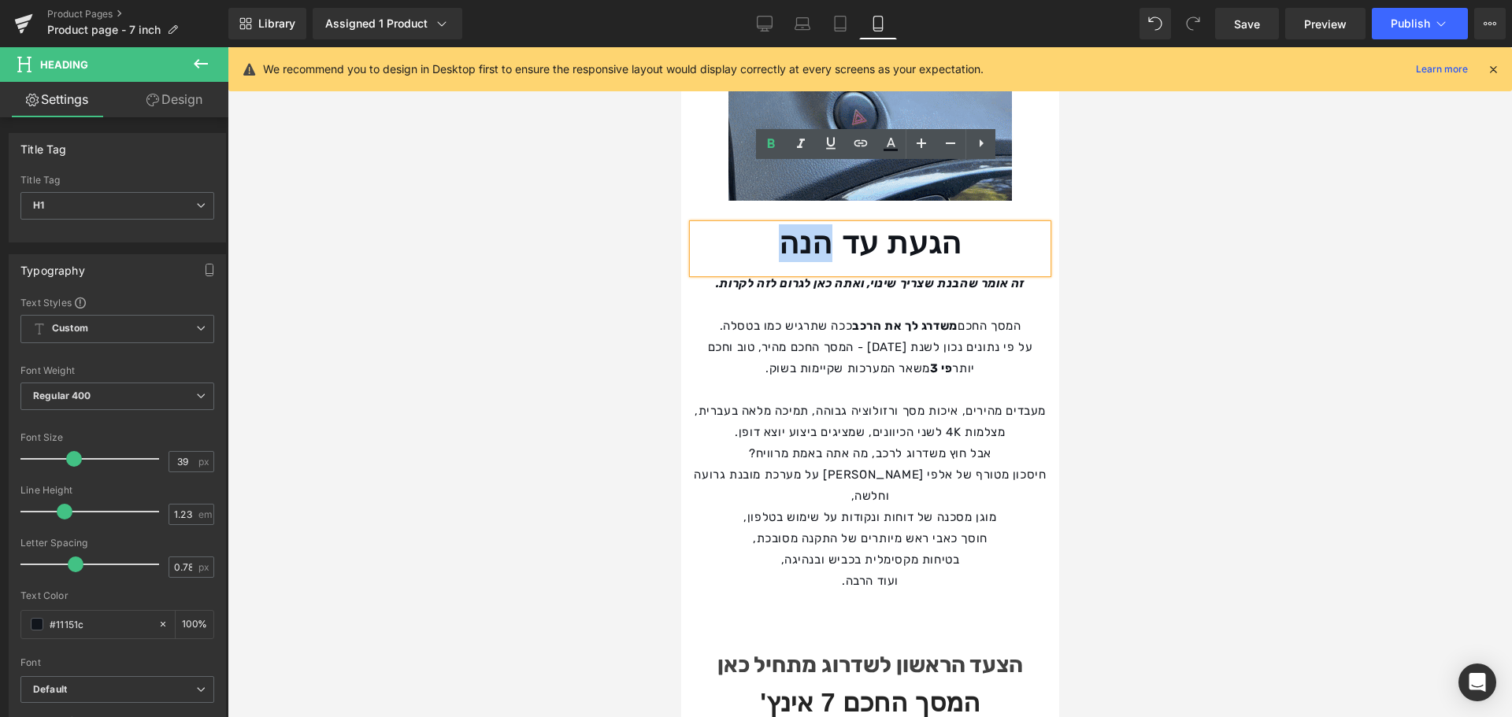
drag, startPoint x: 783, startPoint y: 189, endPoint x: 826, endPoint y: 198, distance: 44.2
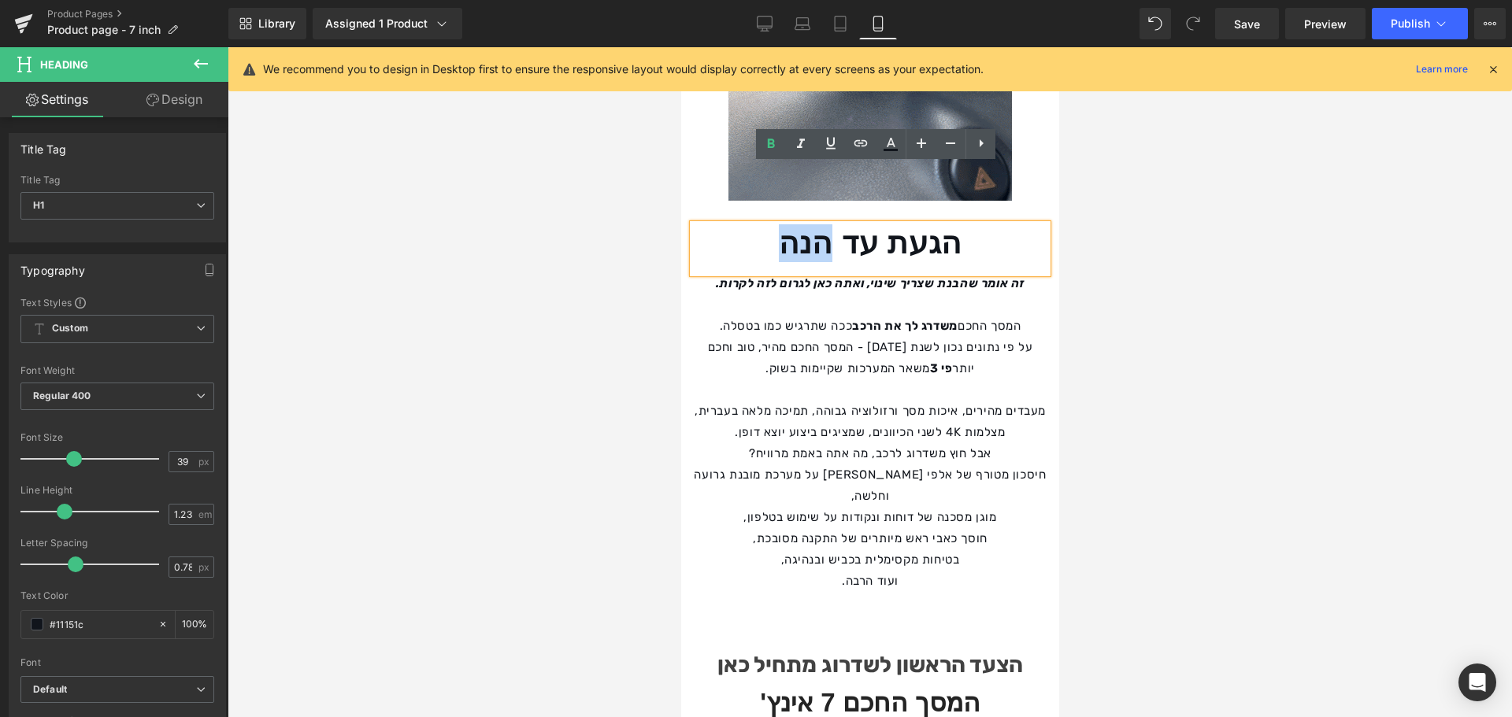
click at [826, 226] on strong "הגעת עד הנה" at bounding box center [869, 243] width 183 height 34
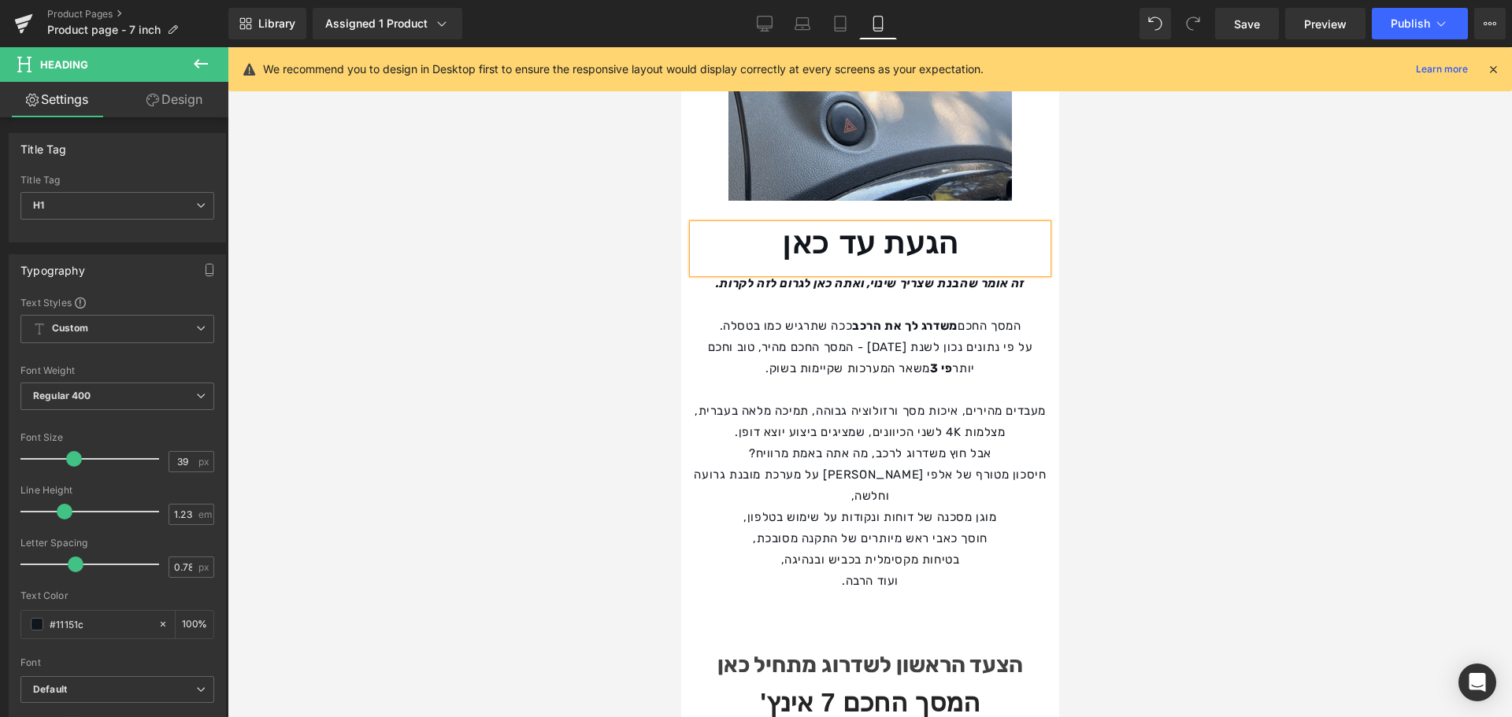
click at [358, 320] on div at bounding box center [870, 382] width 1284 height 670
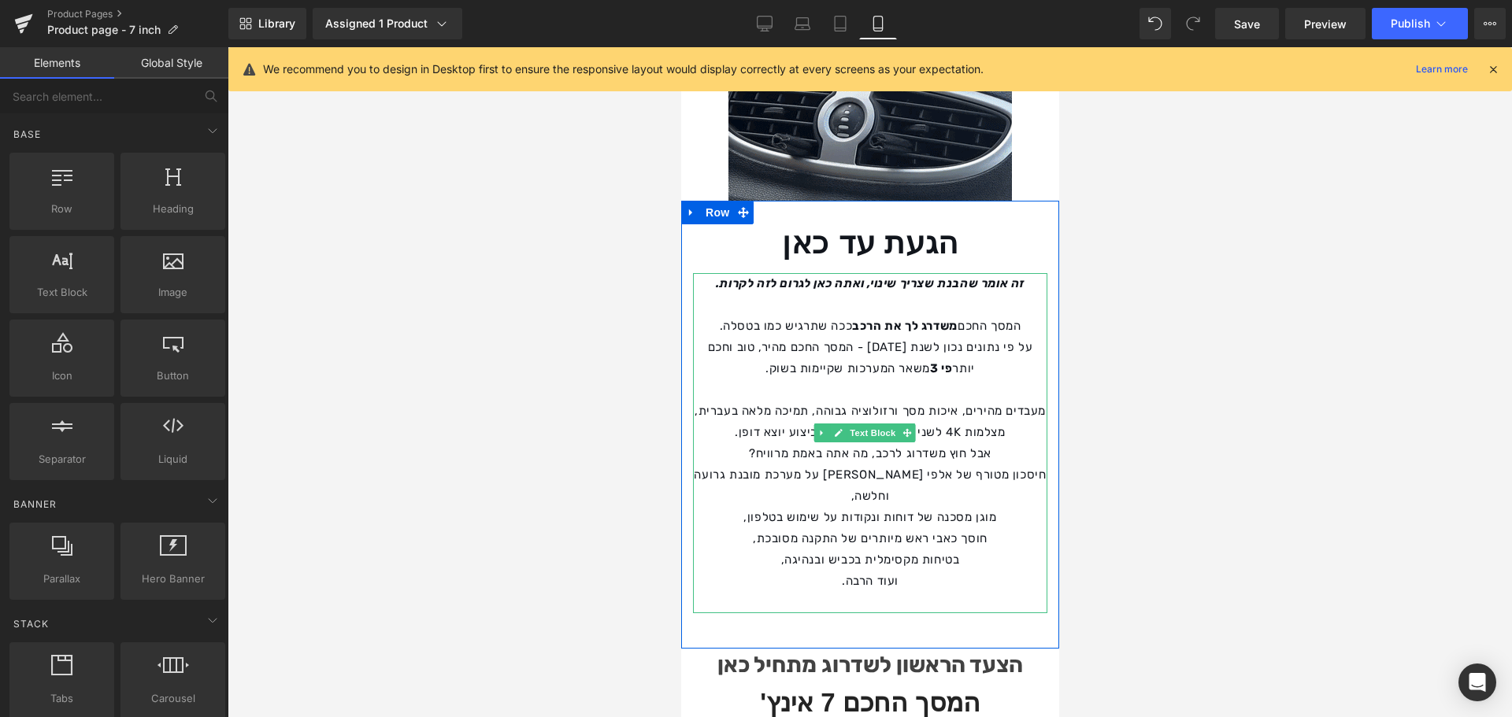
drag, startPoint x: 1035, startPoint y: 267, endPoint x: 1035, endPoint y: 281, distance: 14.2
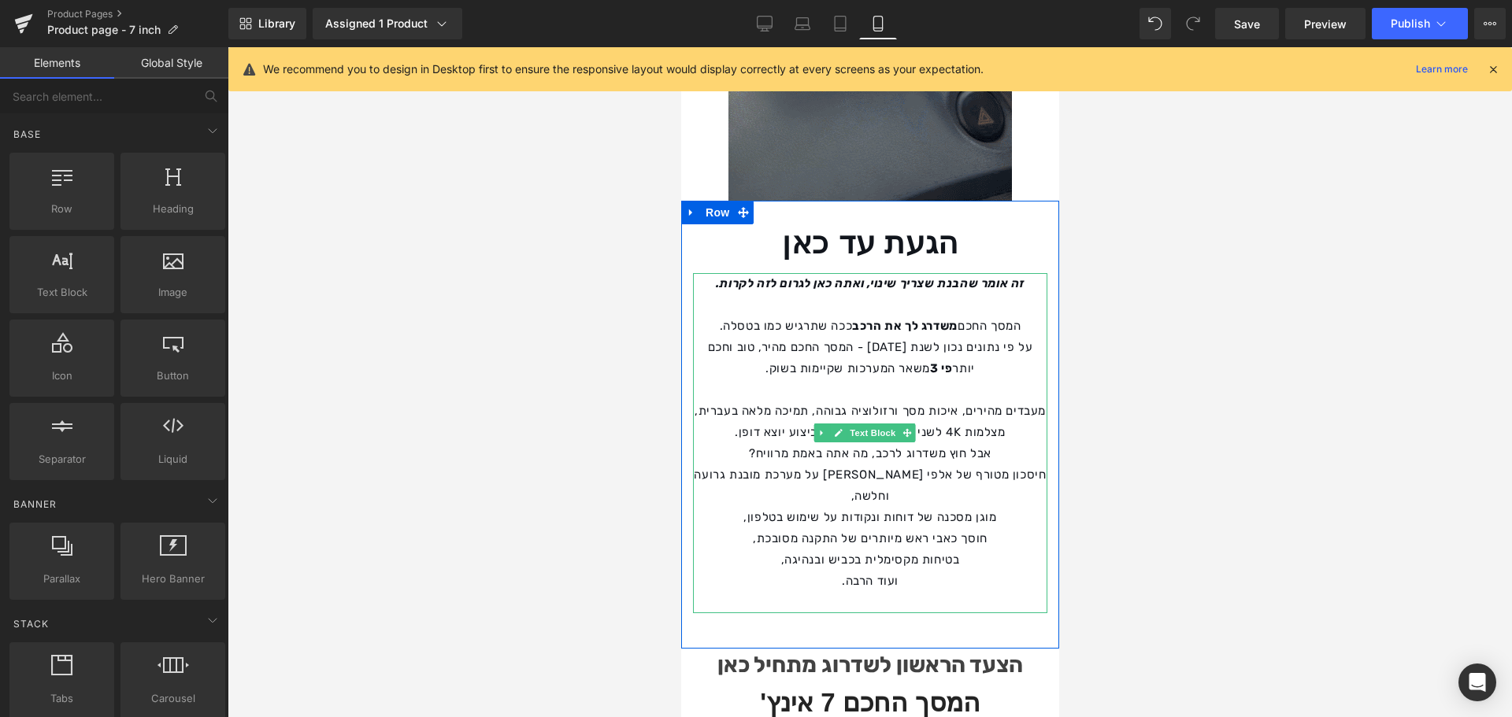
click at [1035, 316] on p "המסך החכם משדרג לך את הרכב ככה שתרגיש כמו בטסלה." at bounding box center [869, 326] width 354 height 21
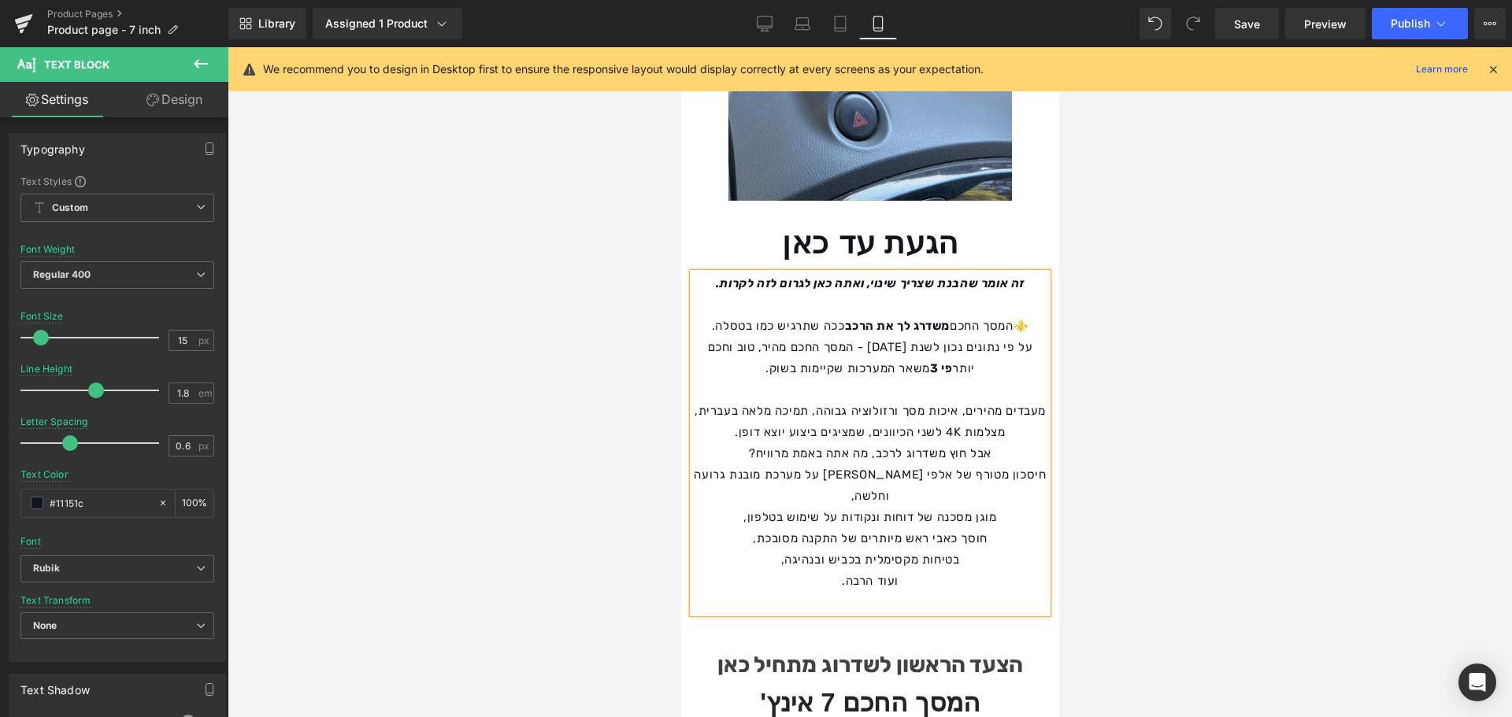
click at [1036, 401] on p "מעבדים מהירים, איכות מסך ורזולוציה גבוהה, תמיכה מלאה בעברית, מצלמות 4K לשני הכי…" at bounding box center [869, 422] width 354 height 43
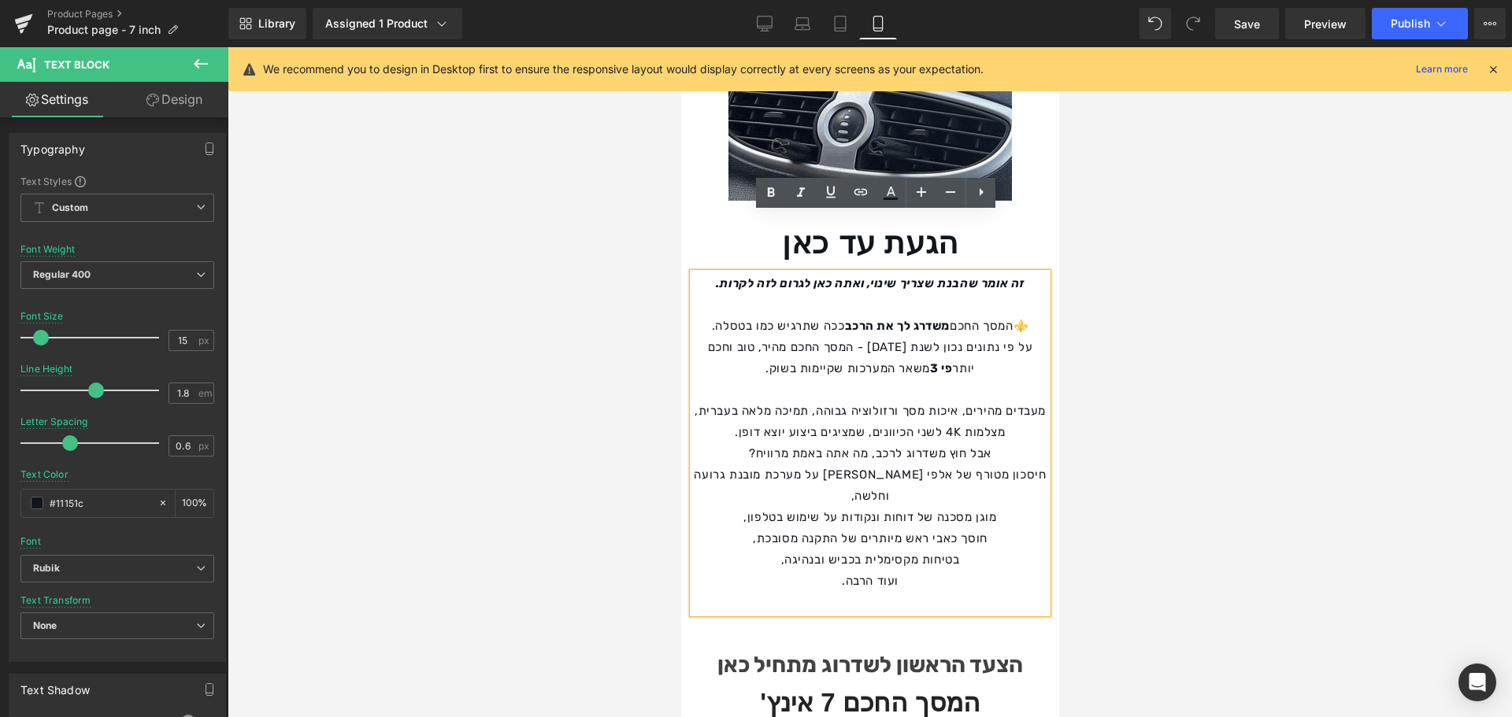
click at [720, 401] on p "מעבדים מהירים, איכות מסך ורזולוציה גבוהה, תמיכה מלאה בעברית, מצלמות 4K לשני הכי…" at bounding box center [869, 422] width 354 height 43
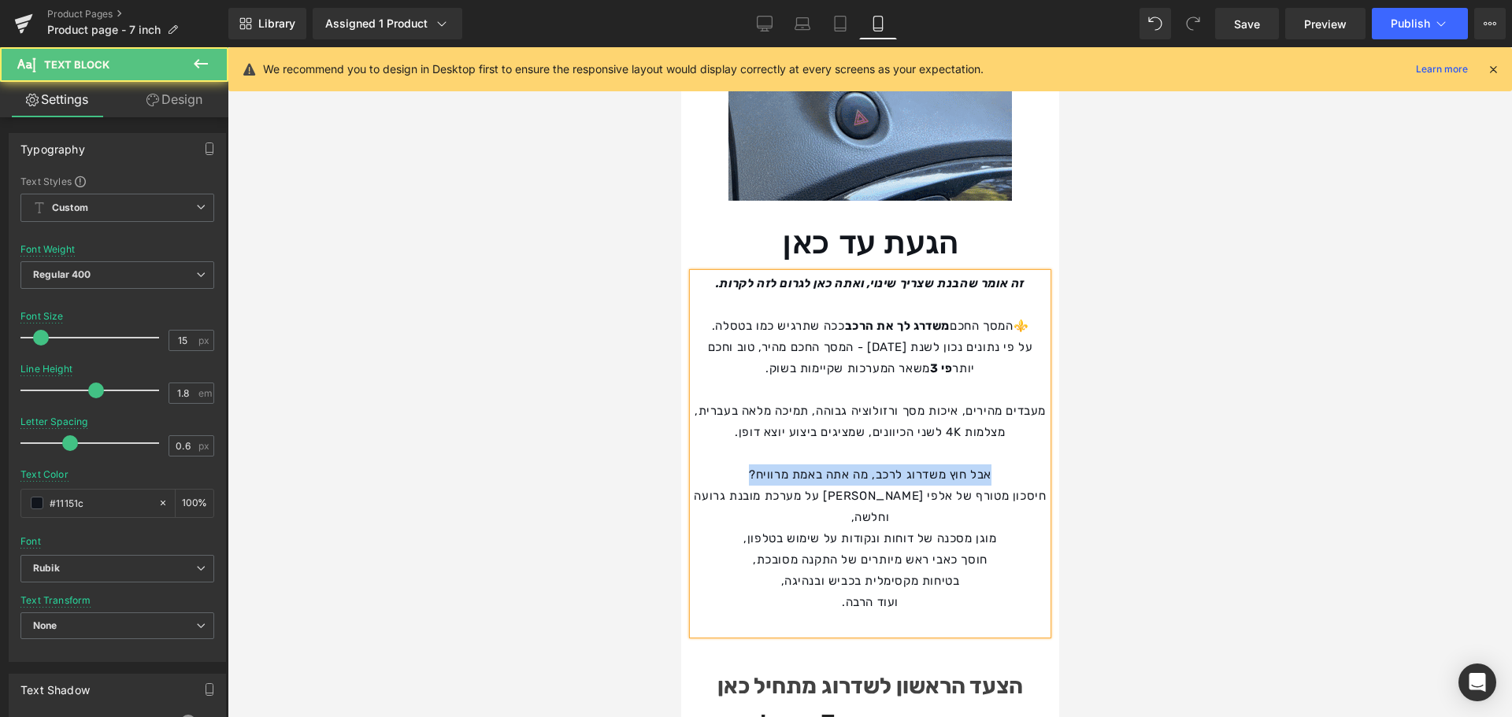
drag, startPoint x: 752, startPoint y: 416, endPoint x: 997, endPoint y: 414, distance: 244.9
click at [997, 465] on p "אבל חוץ משדרוג לרכב, מה אתה באמת מרוויח?" at bounding box center [869, 475] width 354 height 21
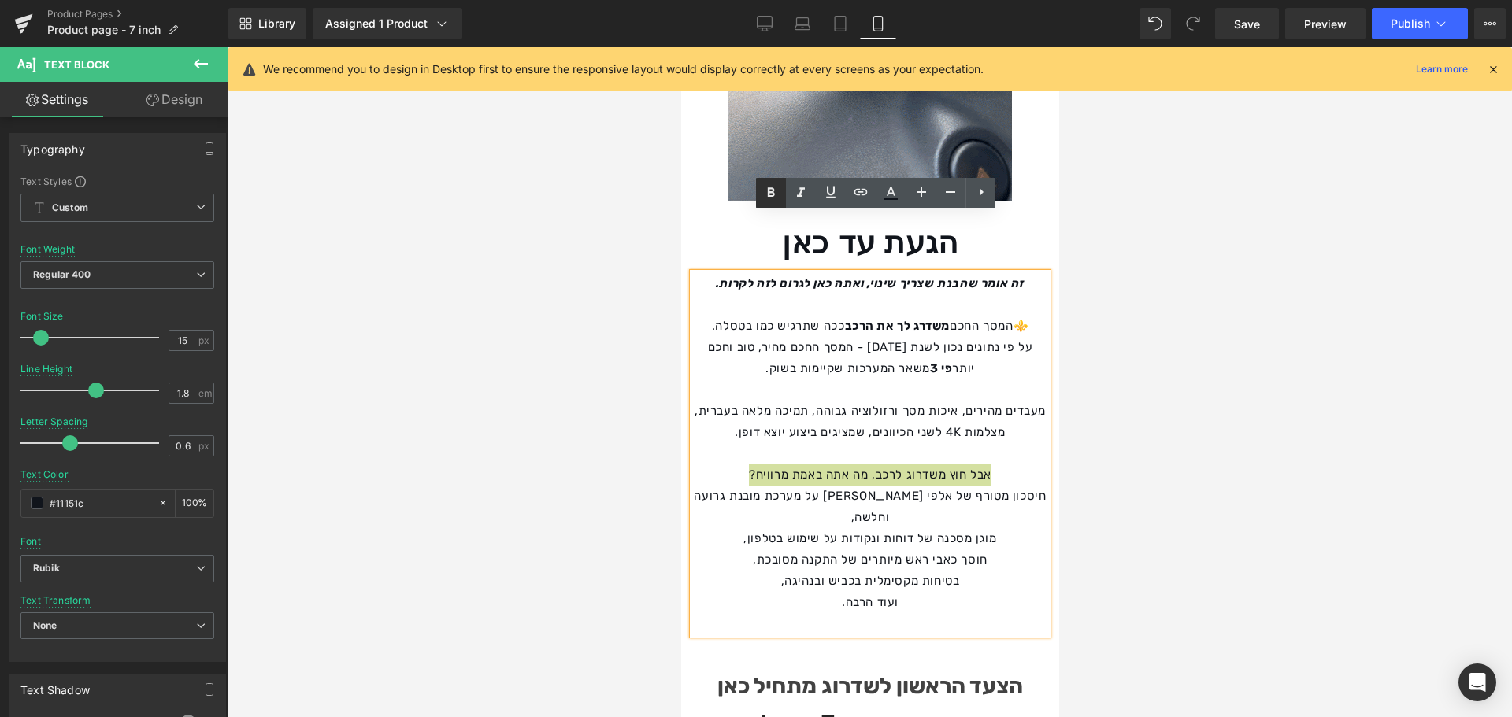
click at [778, 198] on icon at bounding box center [770, 192] width 19 height 19
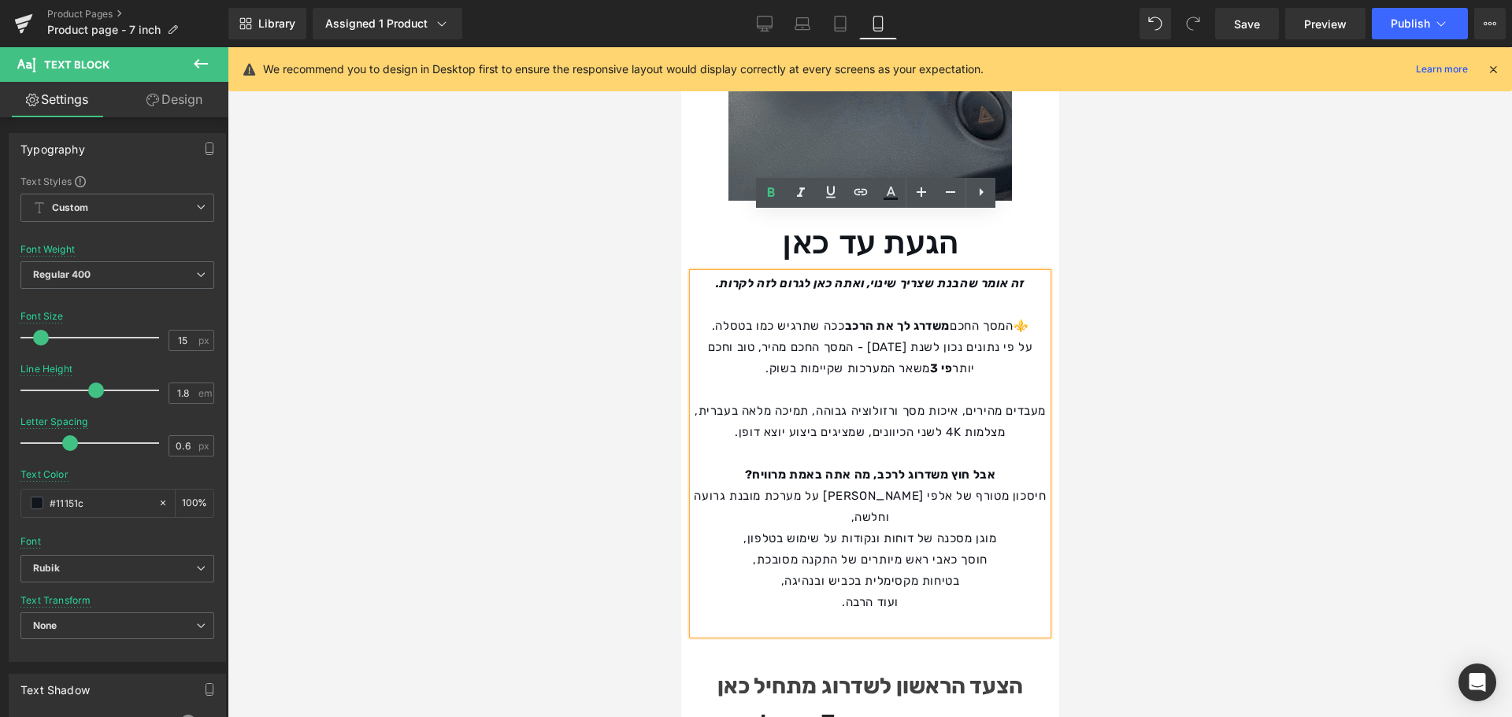
drag, startPoint x: 987, startPoint y: 368, endPoint x: 1037, endPoint y: 372, distance: 50.5
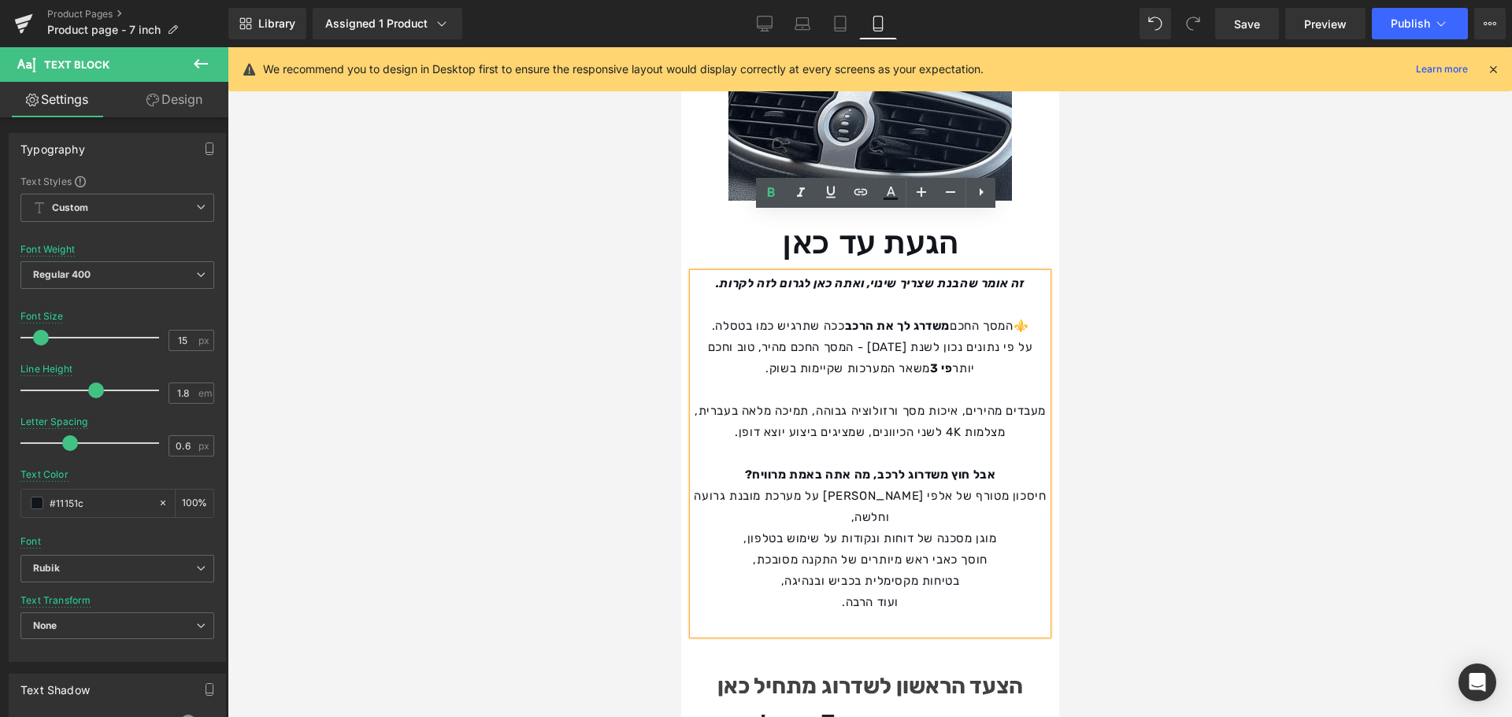
click at [987, 401] on p "מעבדים מהירים, איכות מסך ורזולוציה גבוהה, תמיכה מלאה בעברית, מצלמות 4K לשני הכי…" at bounding box center [869, 422] width 354 height 43
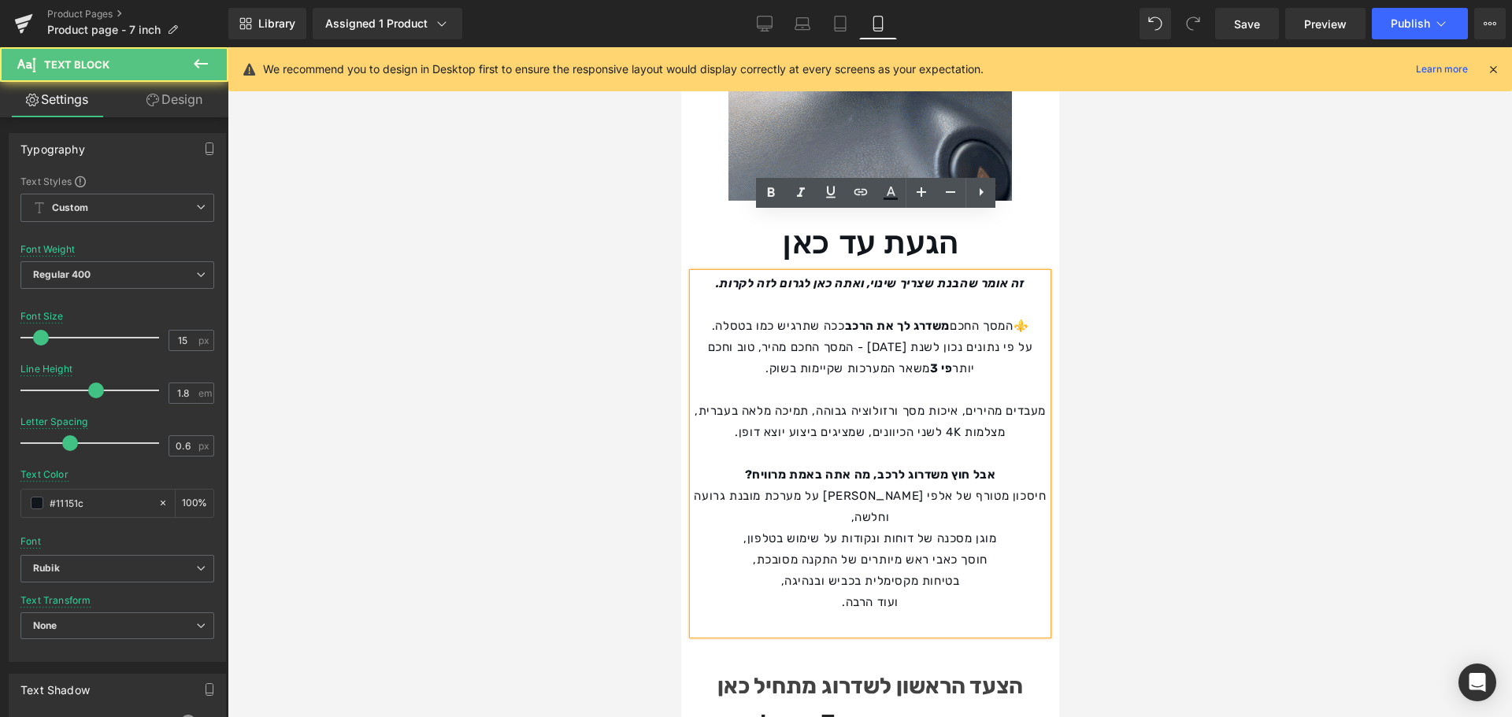
click at [1109, 380] on div at bounding box center [870, 382] width 1284 height 670
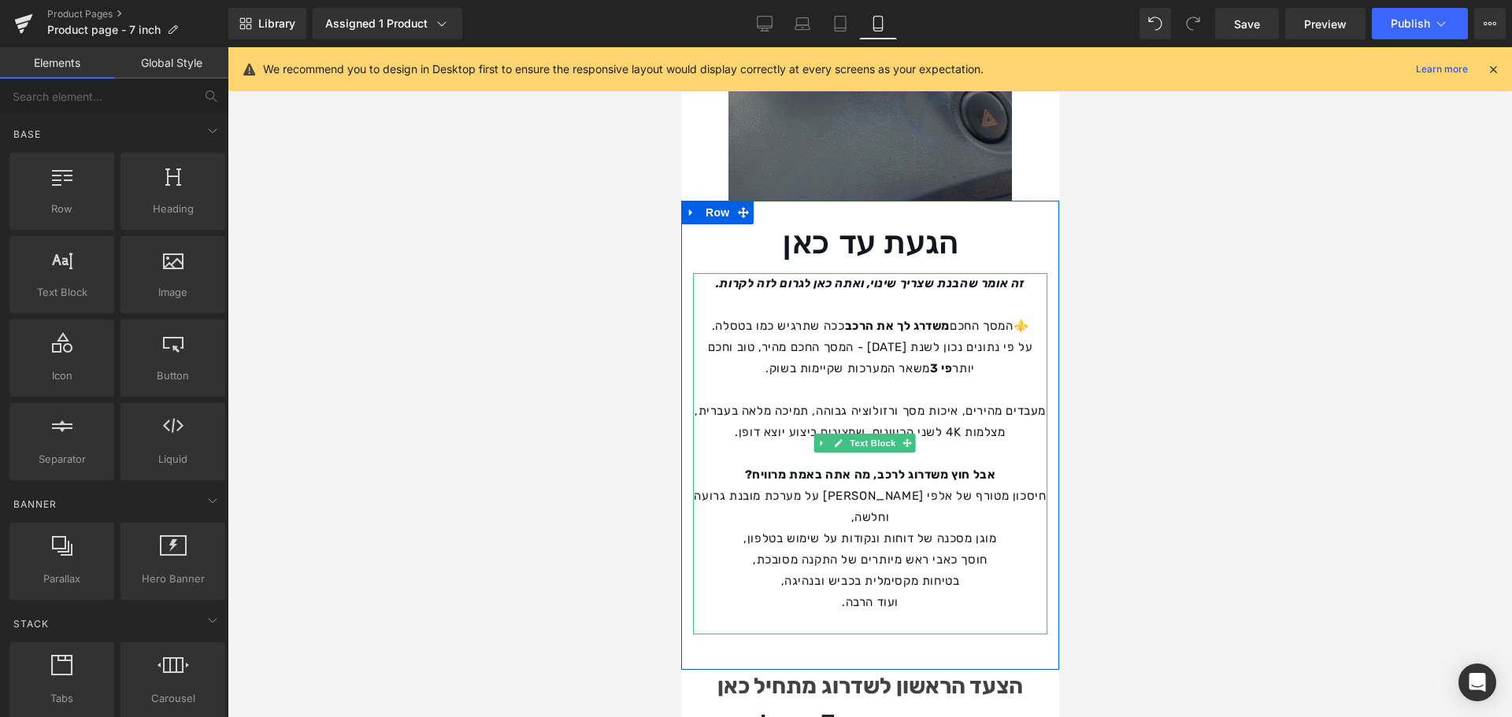
click at [942, 319] on strong "משדרג לך את הרכב" at bounding box center [897, 326] width 106 height 14
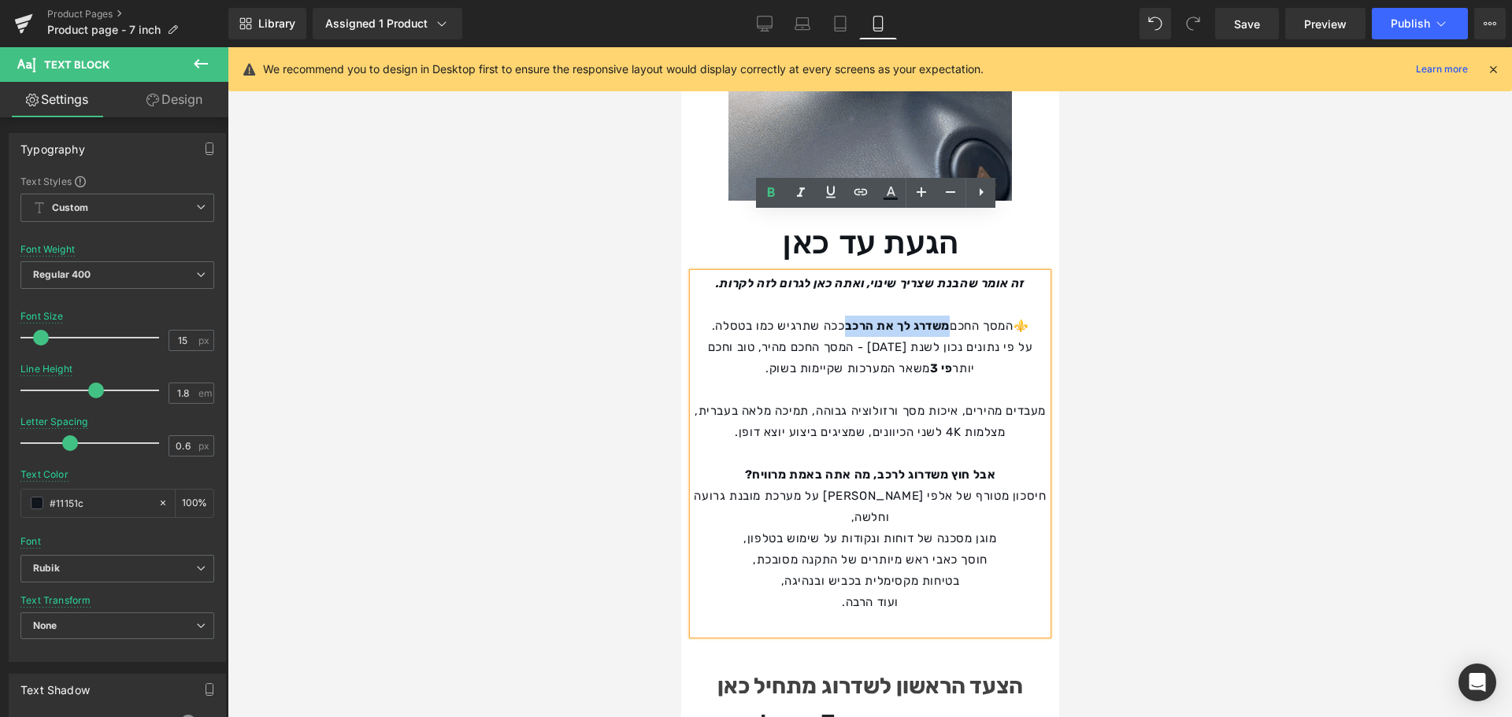
drag, startPoint x: 858, startPoint y: 268, endPoint x: 951, endPoint y: 270, distance: 92.9
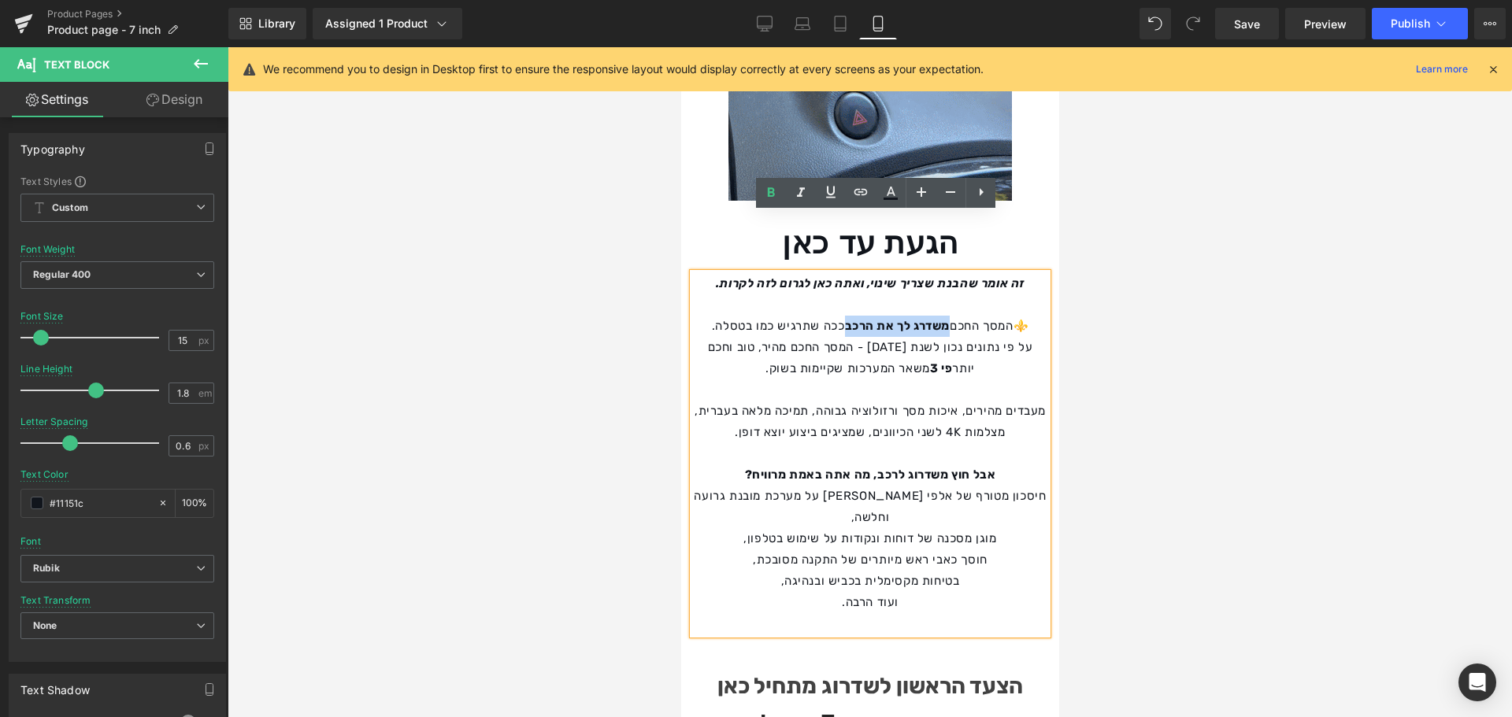
click at [950, 319] on strong "משדרג לך את הרכב" at bounding box center [897, 326] width 106 height 14
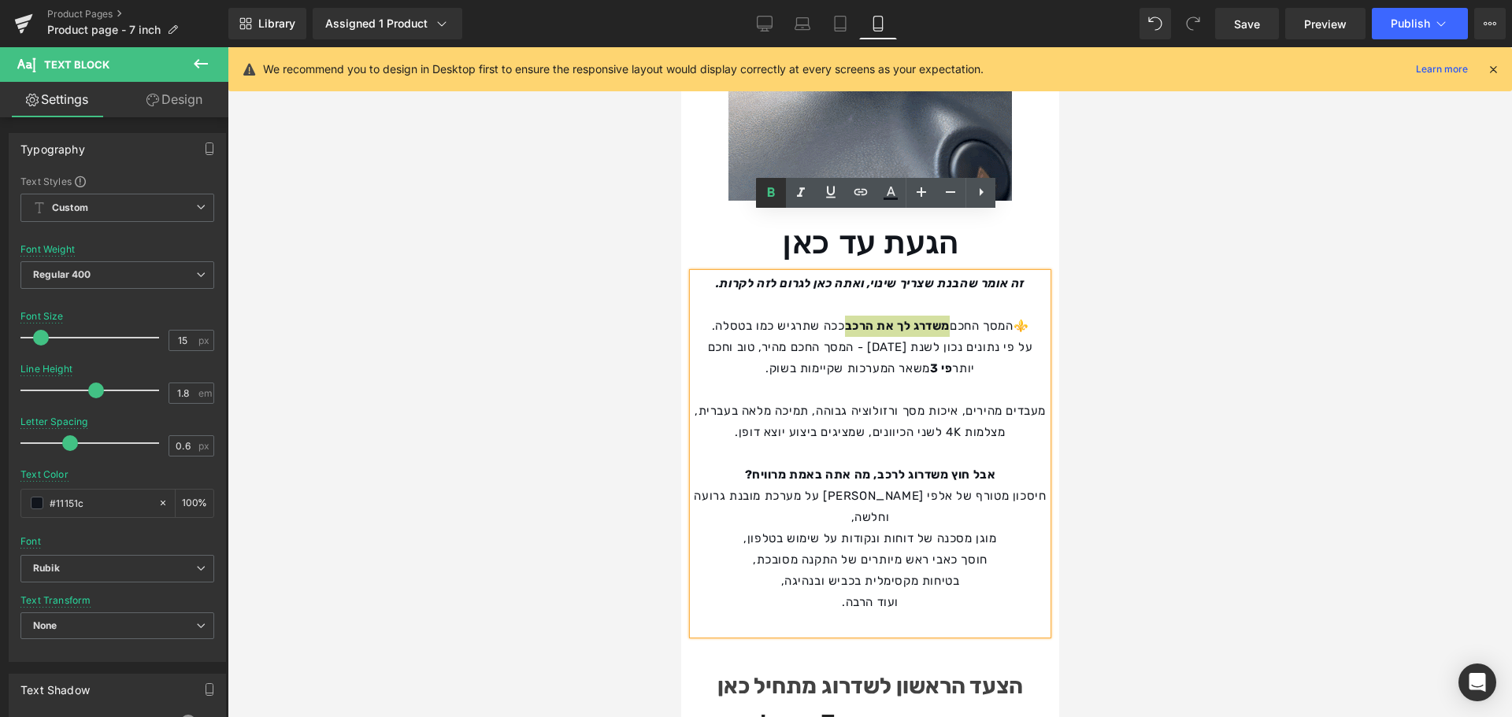
click at [770, 186] on icon at bounding box center [770, 192] width 19 height 19
click at [831, 198] on icon at bounding box center [830, 192] width 19 height 19
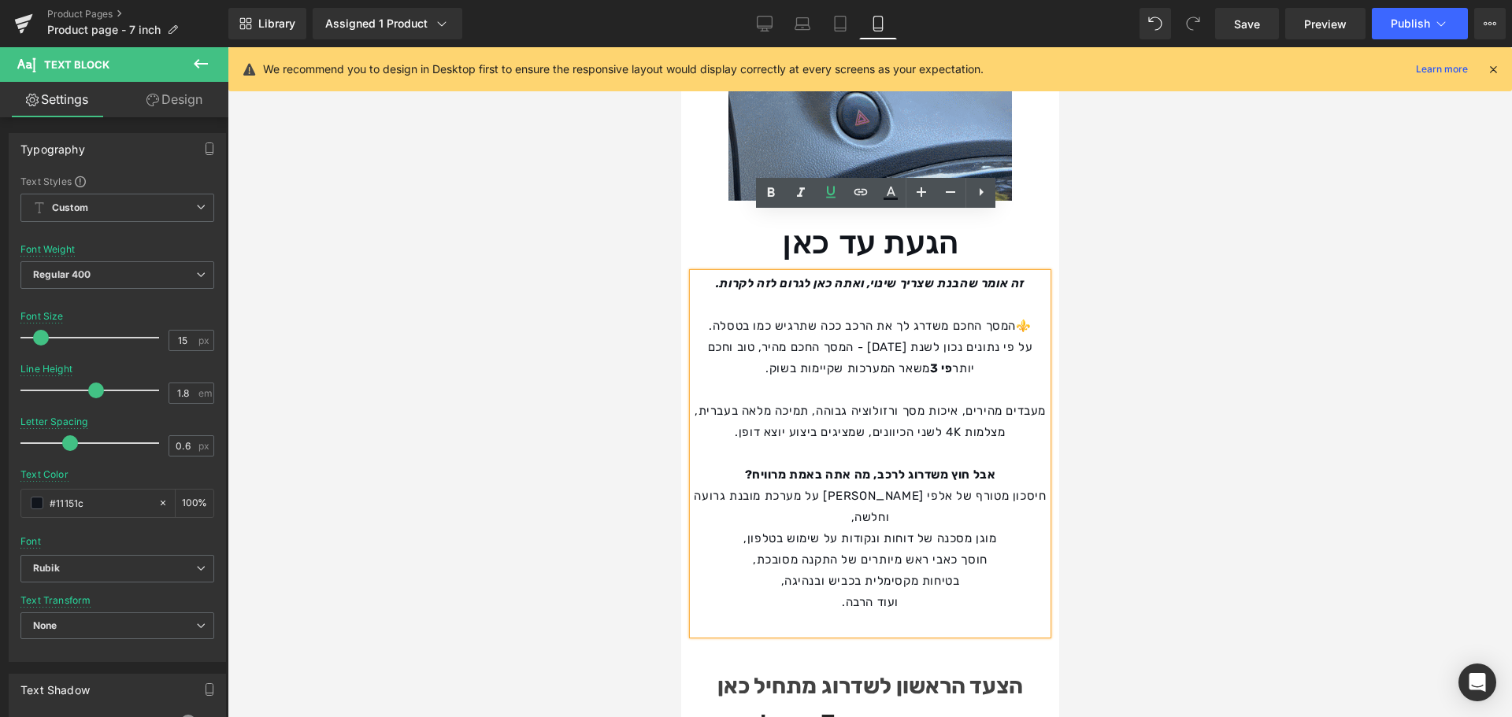
click at [891, 316] on p "⚜️המסך החכם משדרג לך את הרכב ככה שתרגיש כמו בטסלה." at bounding box center [869, 326] width 354 height 21
drag, startPoint x: 850, startPoint y: 266, endPoint x: 952, endPoint y: 262, distance: 102.4
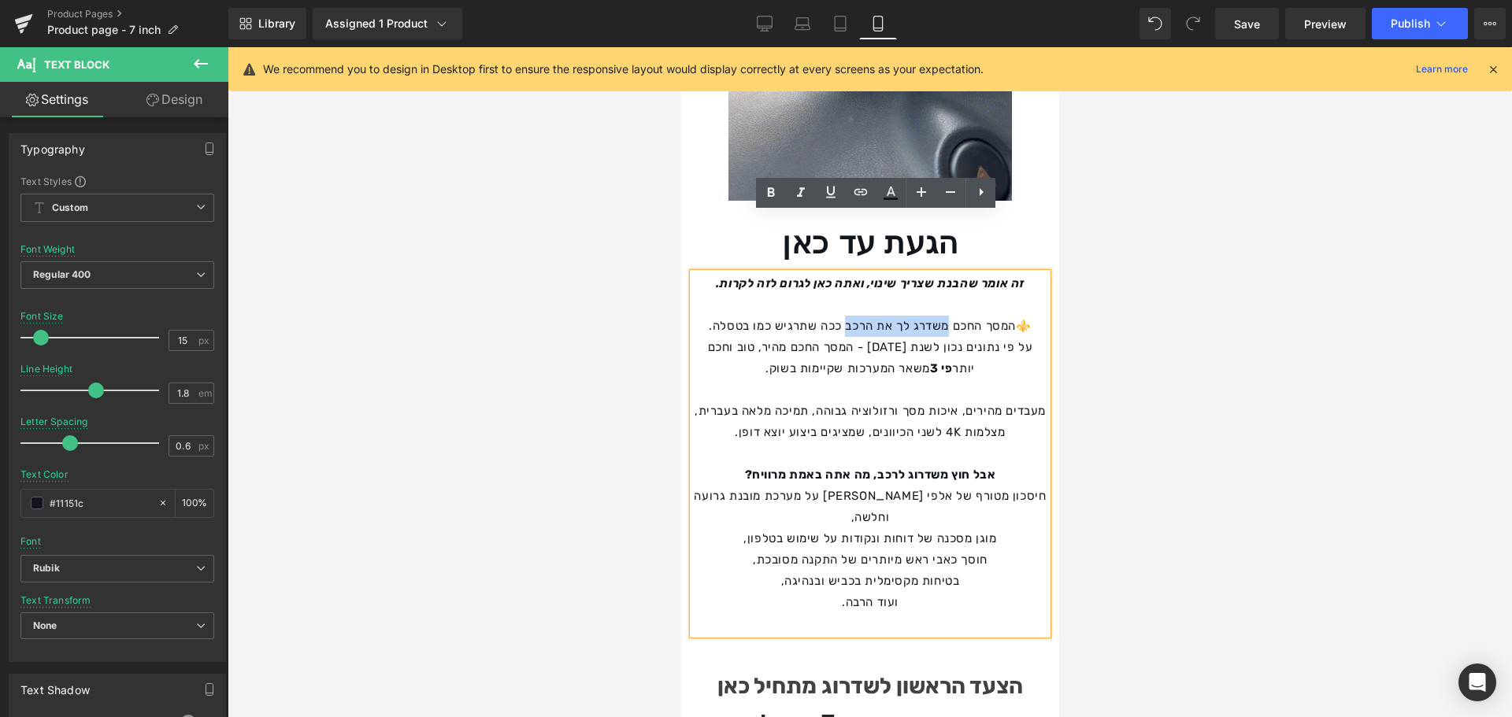
click at [952, 316] on p "⚜️המסך החכם משדרג לך את הרכב ככה שתרגיש כמו בטסלה." at bounding box center [869, 326] width 354 height 21
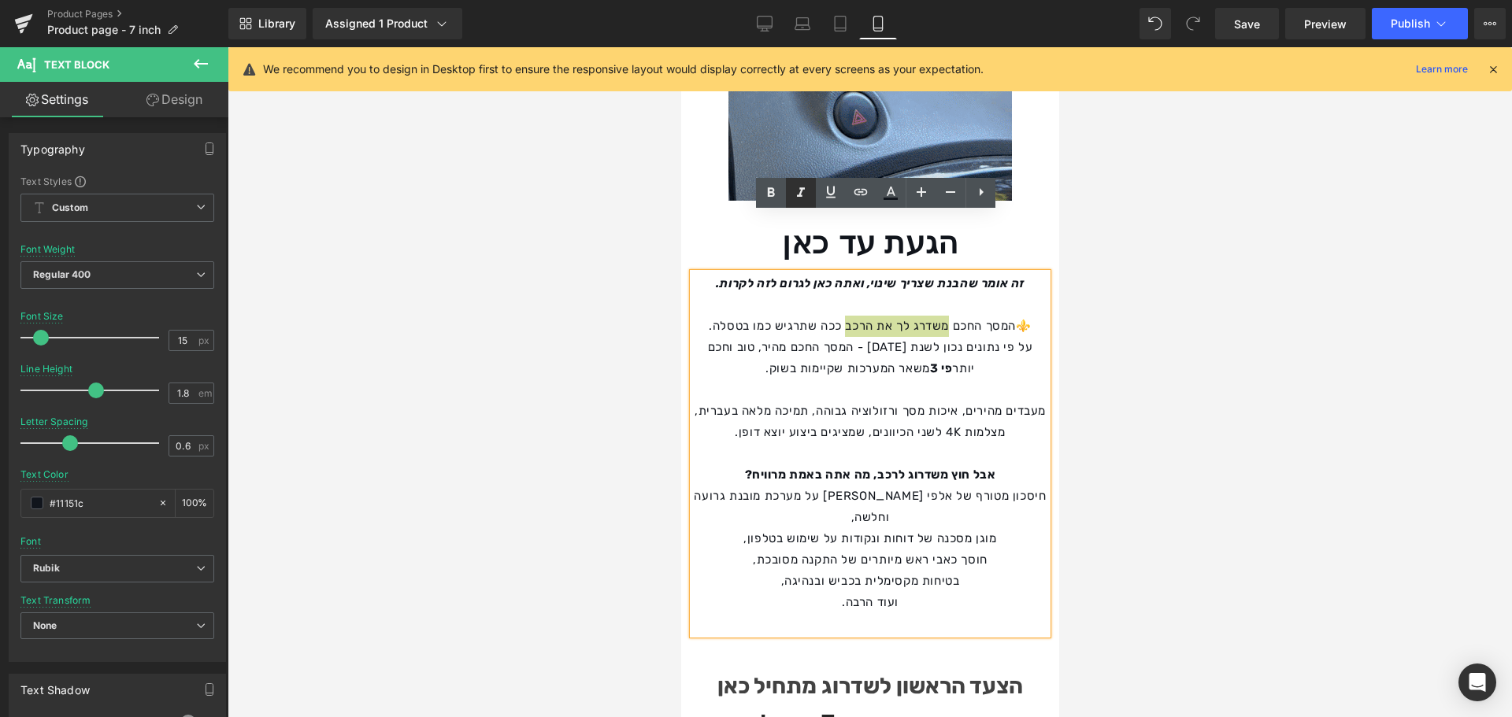
click at [807, 192] on icon at bounding box center [800, 192] width 19 height 19
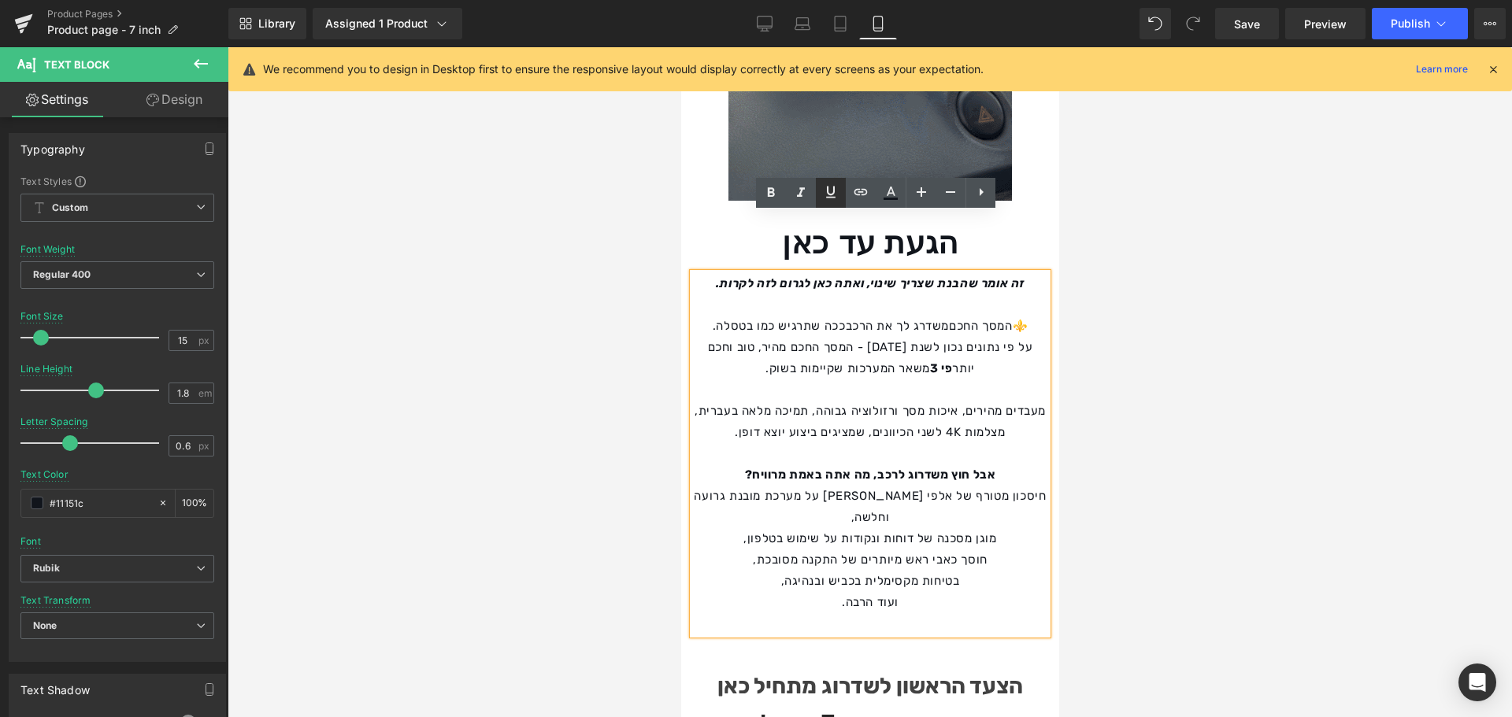
click at [822, 194] on icon at bounding box center [830, 192] width 19 height 19
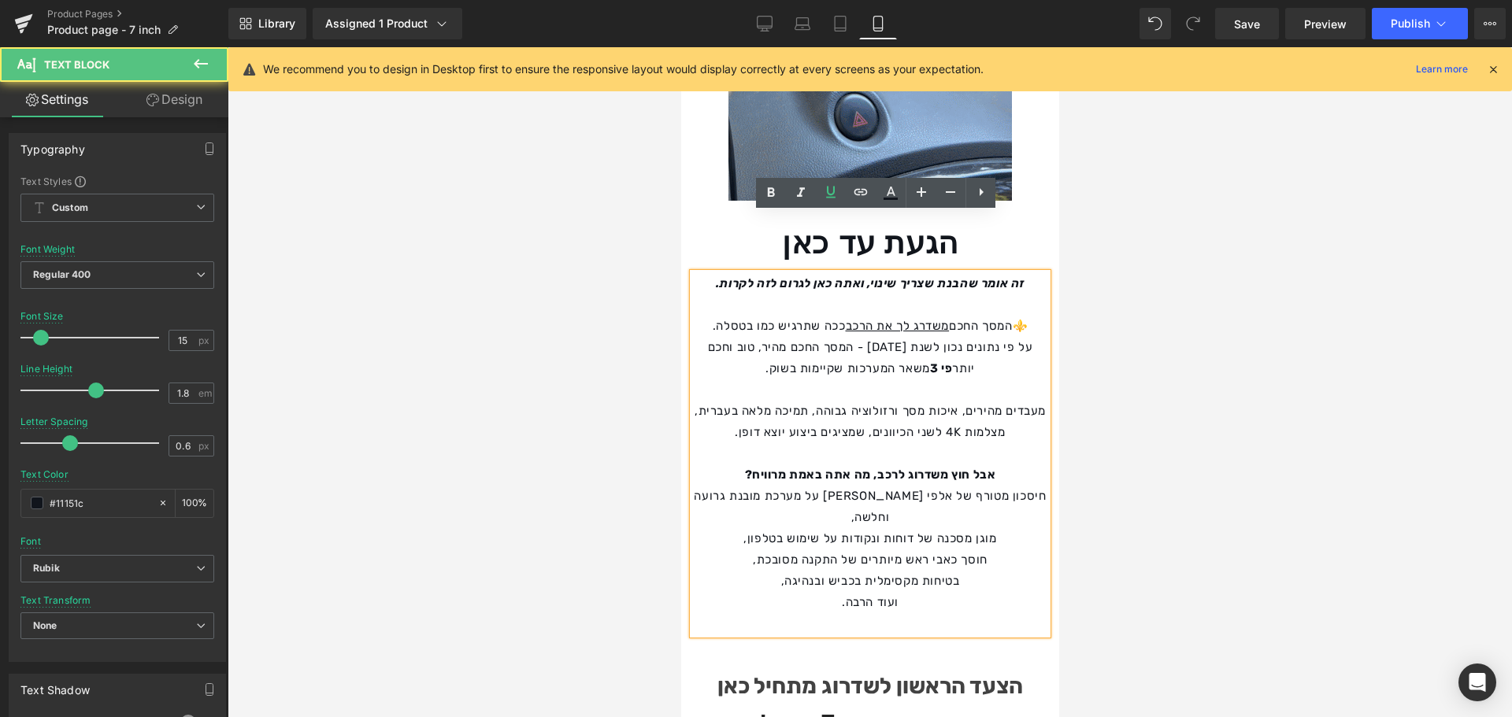
click at [911, 337] on p "על פי נתונים נכון לשנת [DATE] - המסך החכם מהיר, טוב וחכם יותר פי 3 משאר המערכות…" at bounding box center [869, 358] width 354 height 43
drag, startPoint x: 948, startPoint y: 310, endPoint x: 967, endPoint y: 313, distance: 19.2
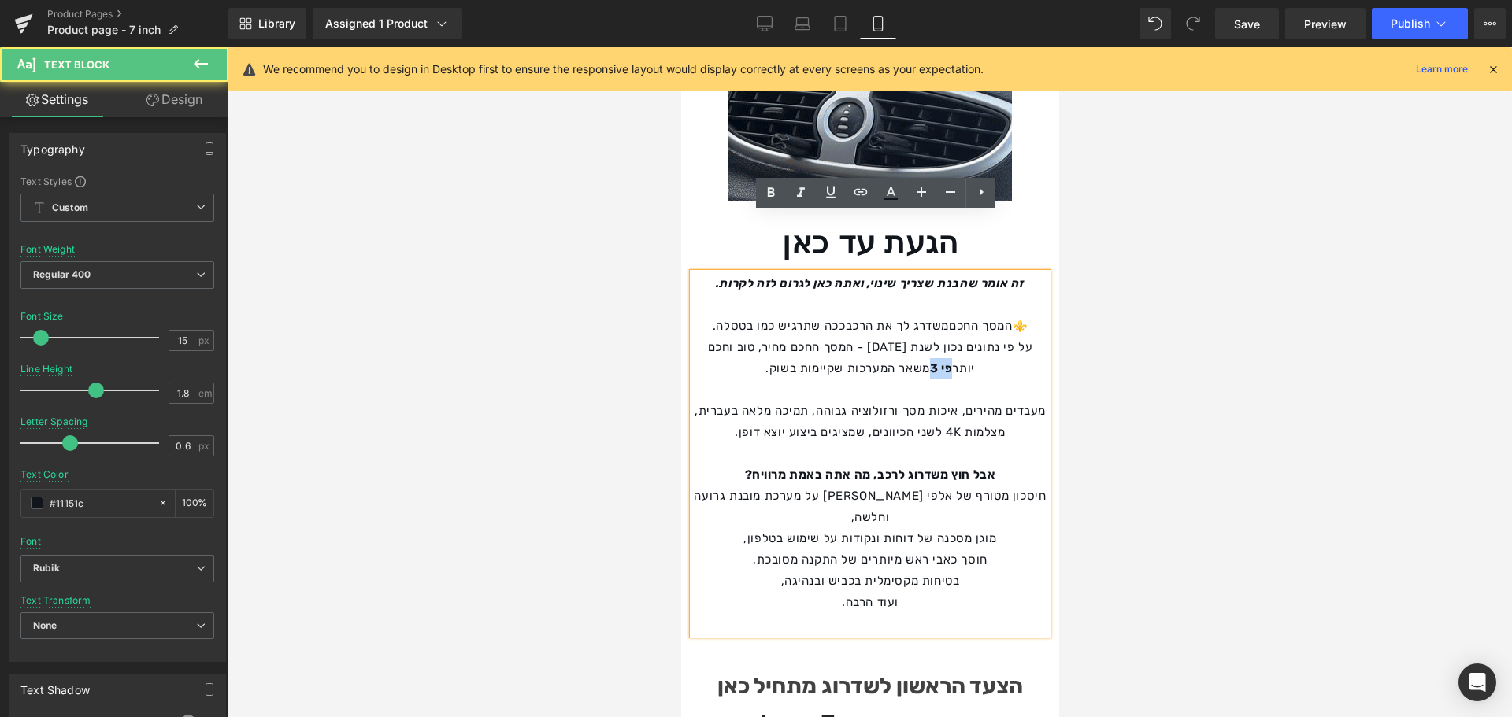
click at [951, 361] on strong "פי 3" at bounding box center [940, 368] width 22 height 14
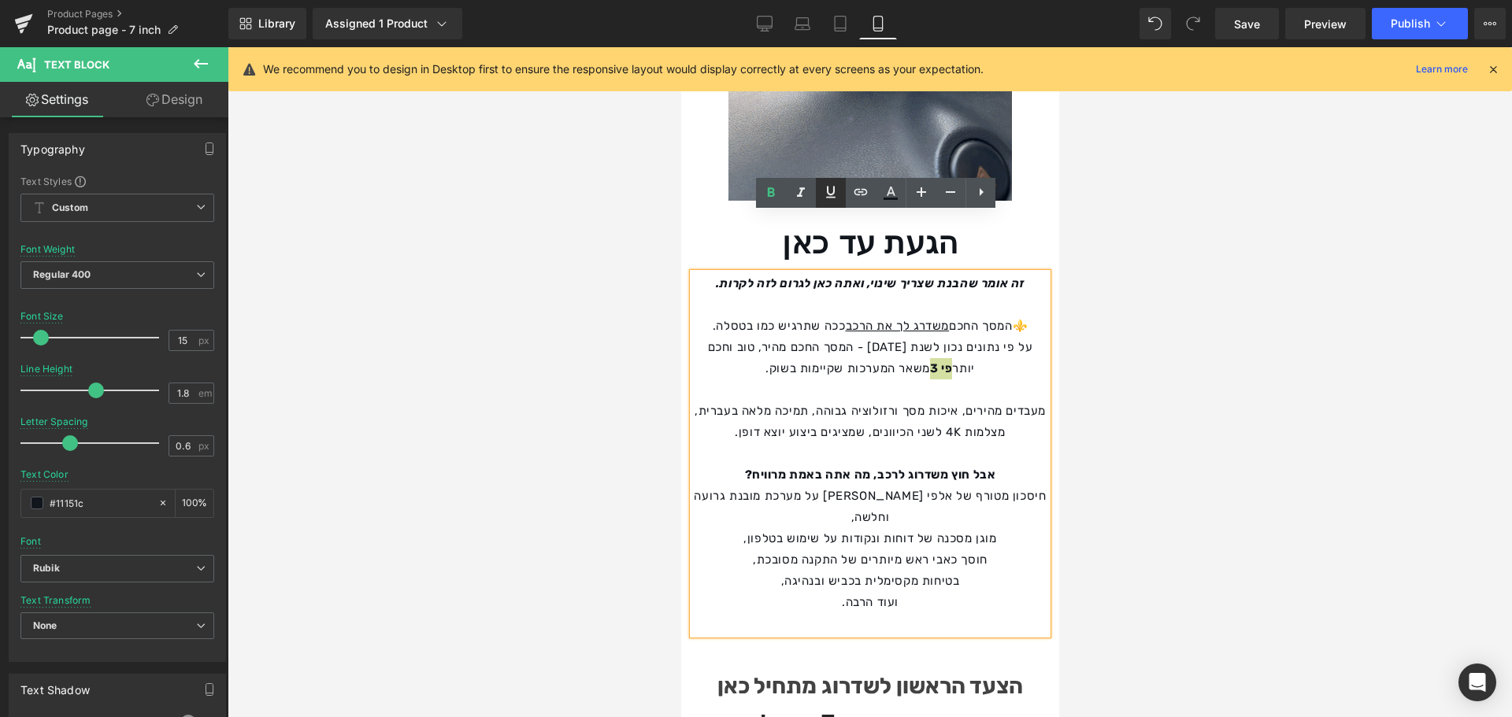
click at [839, 198] on icon at bounding box center [830, 192] width 19 height 19
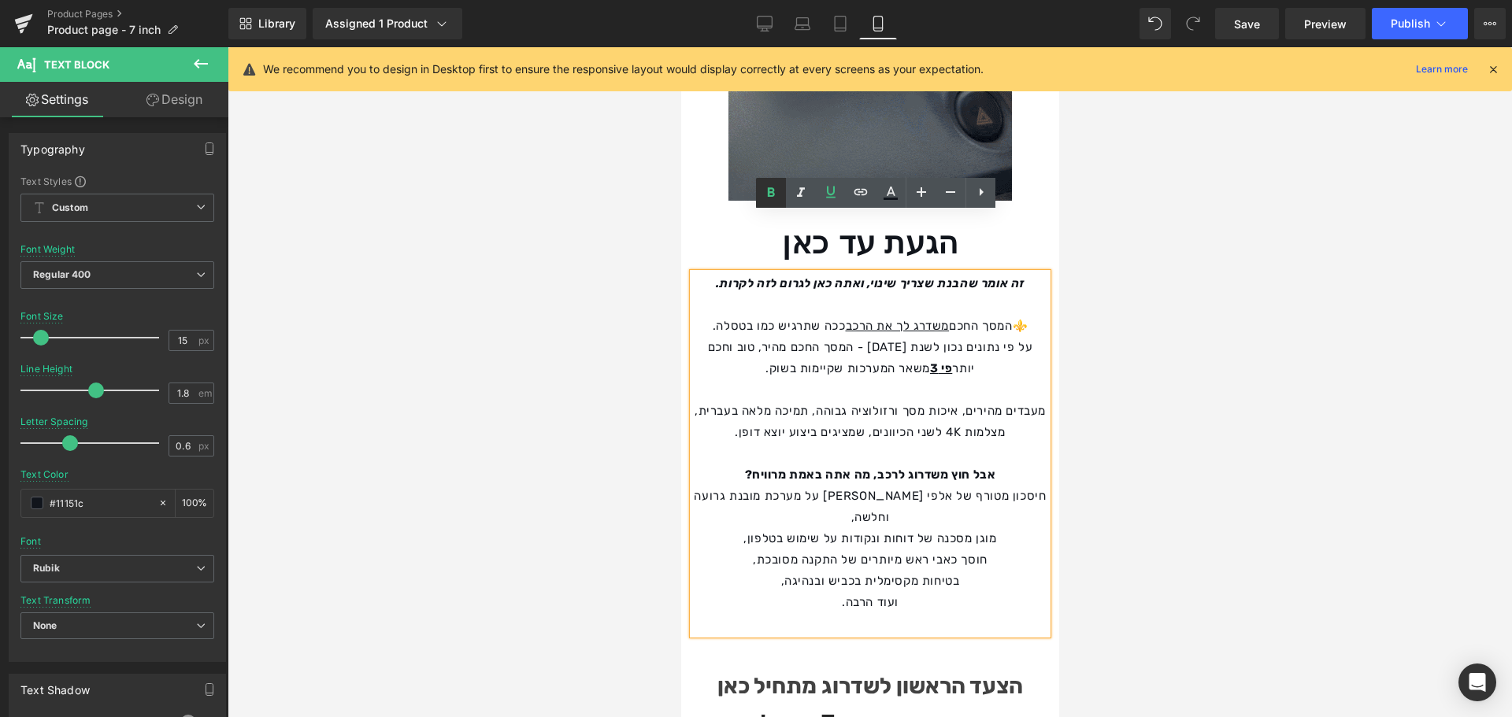
click at [778, 196] on icon at bounding box center [770, 192] width 19 height 19
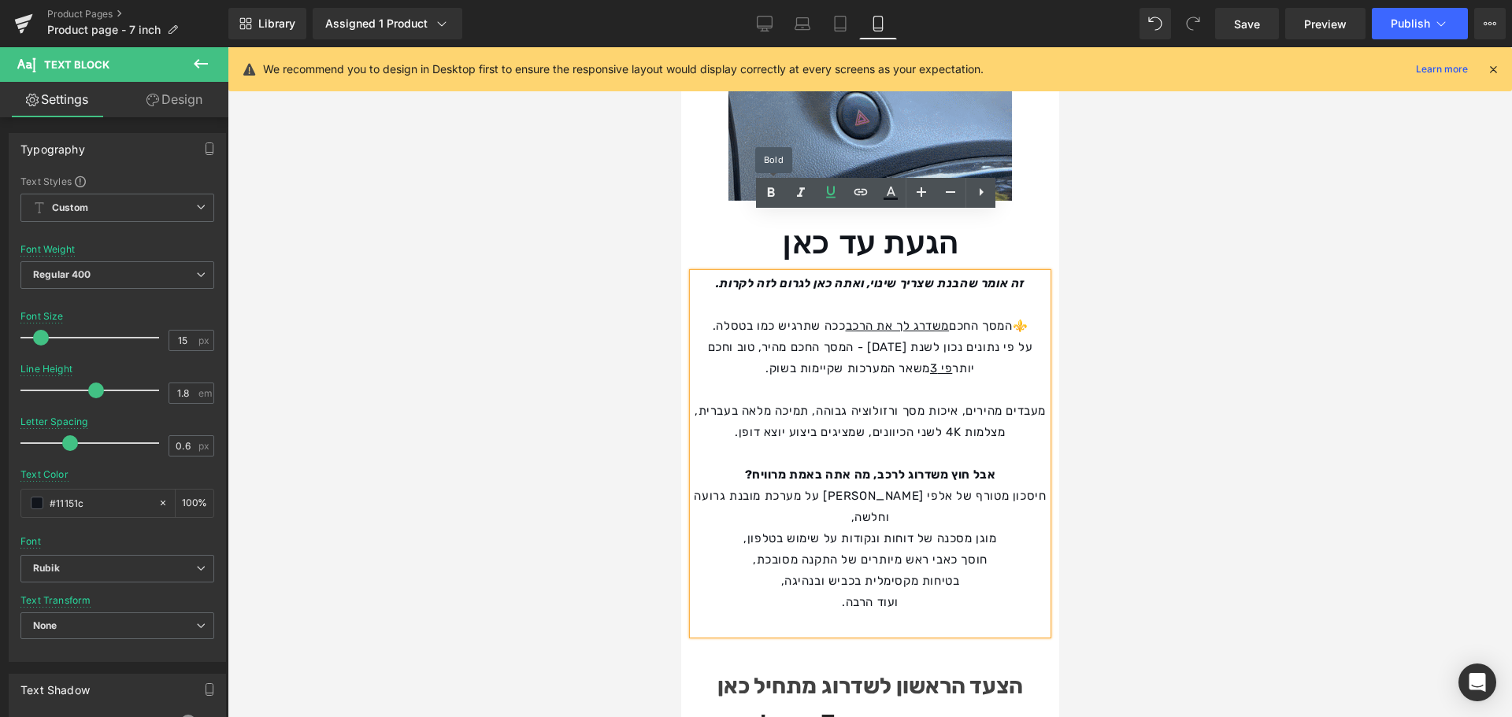
click at [453, 250] on div at bounding box center [870, 382] width 1284 height 670
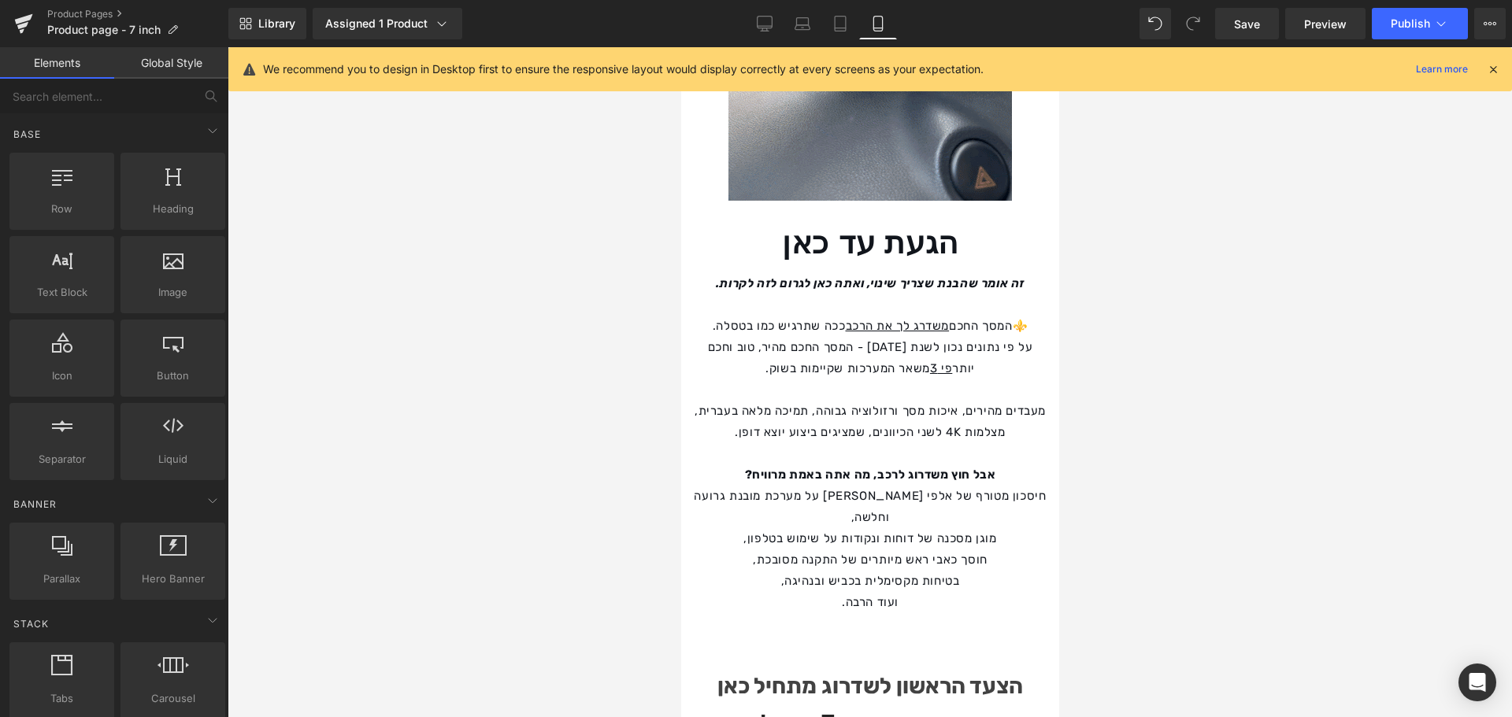
drag, startPoint x: 1026, startPoint y: 358, endPoint x: 1024, endPoint y: 350, distance: 8.0
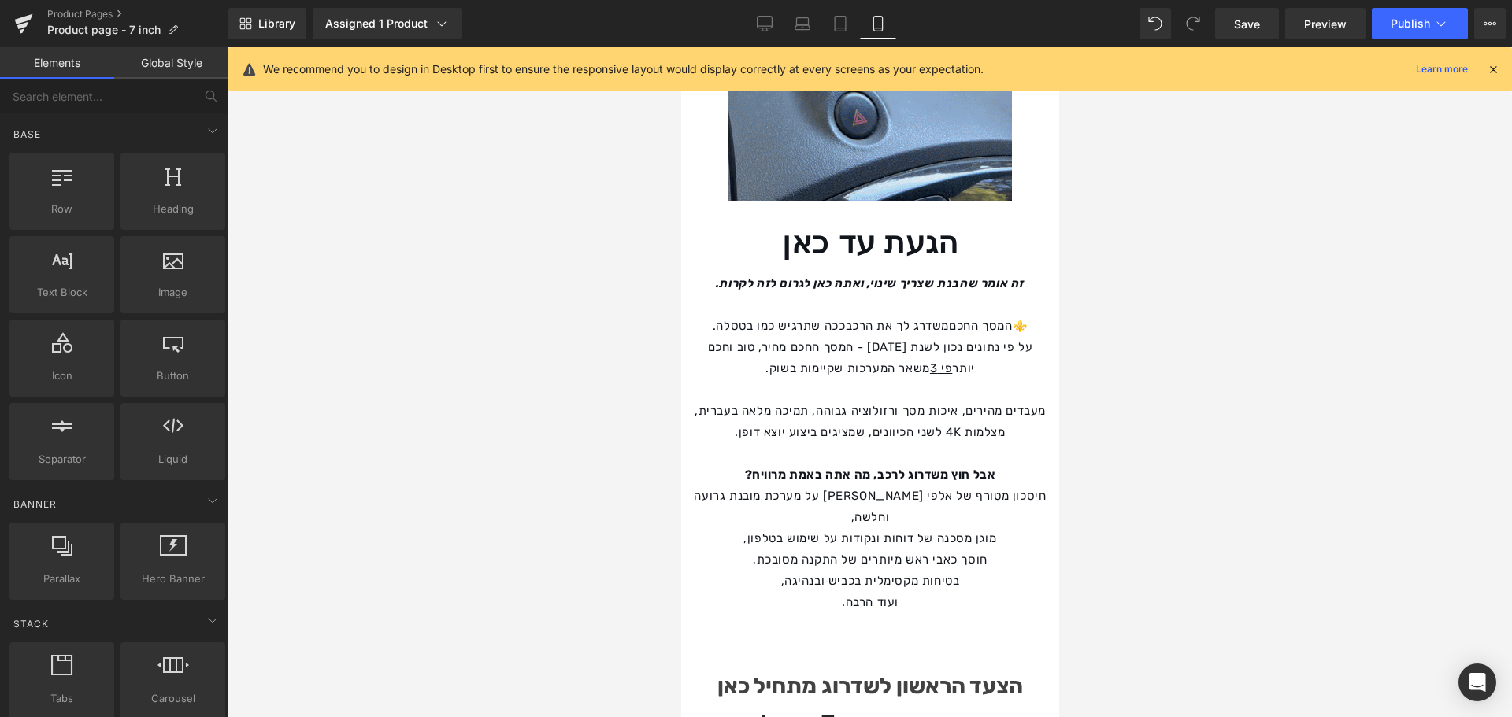
click at [1026, 401] on p "מעבדים מהירים, איכות מסך ורזולוציה גבוהה, תמיכה מלאה בעברית, מצלמות 4K לשני הכי…" at bounding box center [869, 422] width 354 height 43
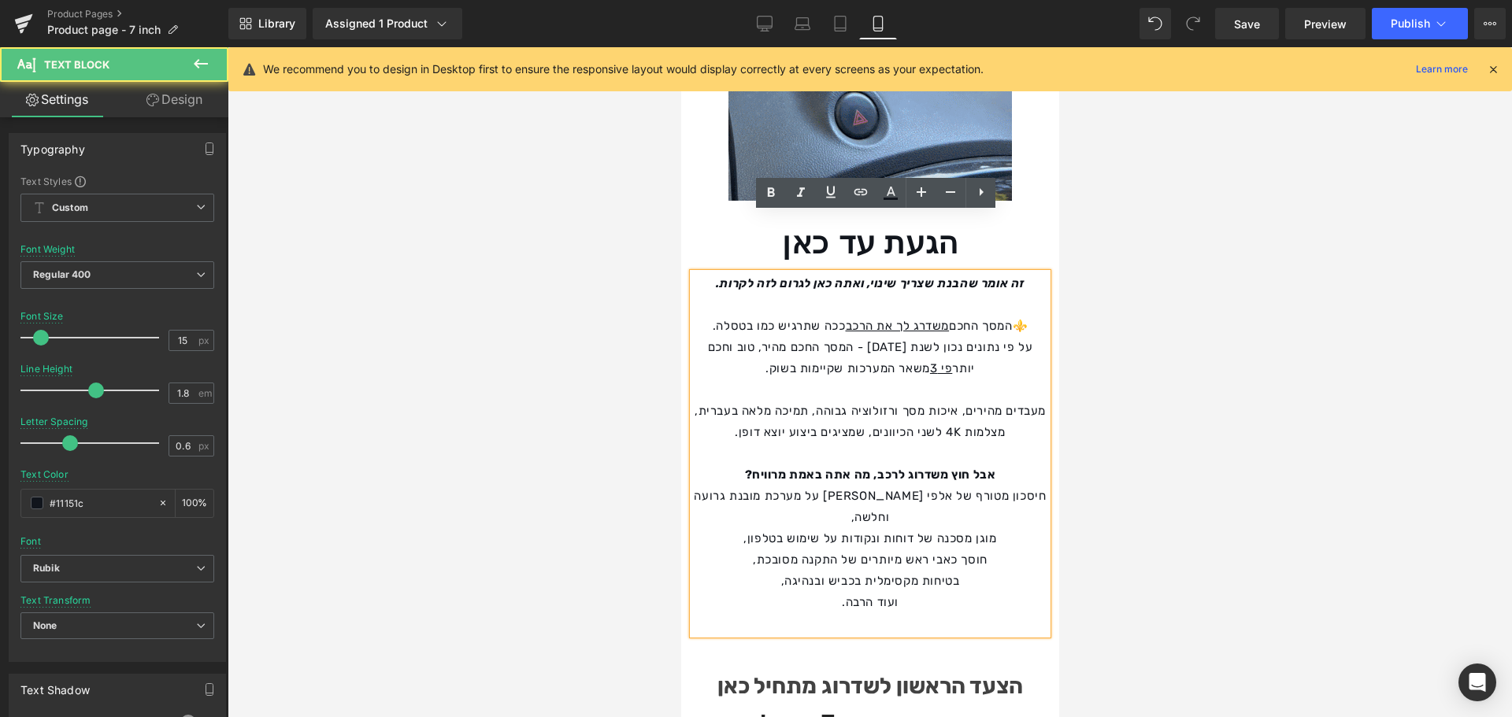
click at [1024, 401] on p "מעבדים מהירים, איכות מסך ורזולוציה גבוהה, תמיכה מלאה בעברית, מצלמות 4K לשני הכי…" at bounding box center [869, 422] width 354 height 43
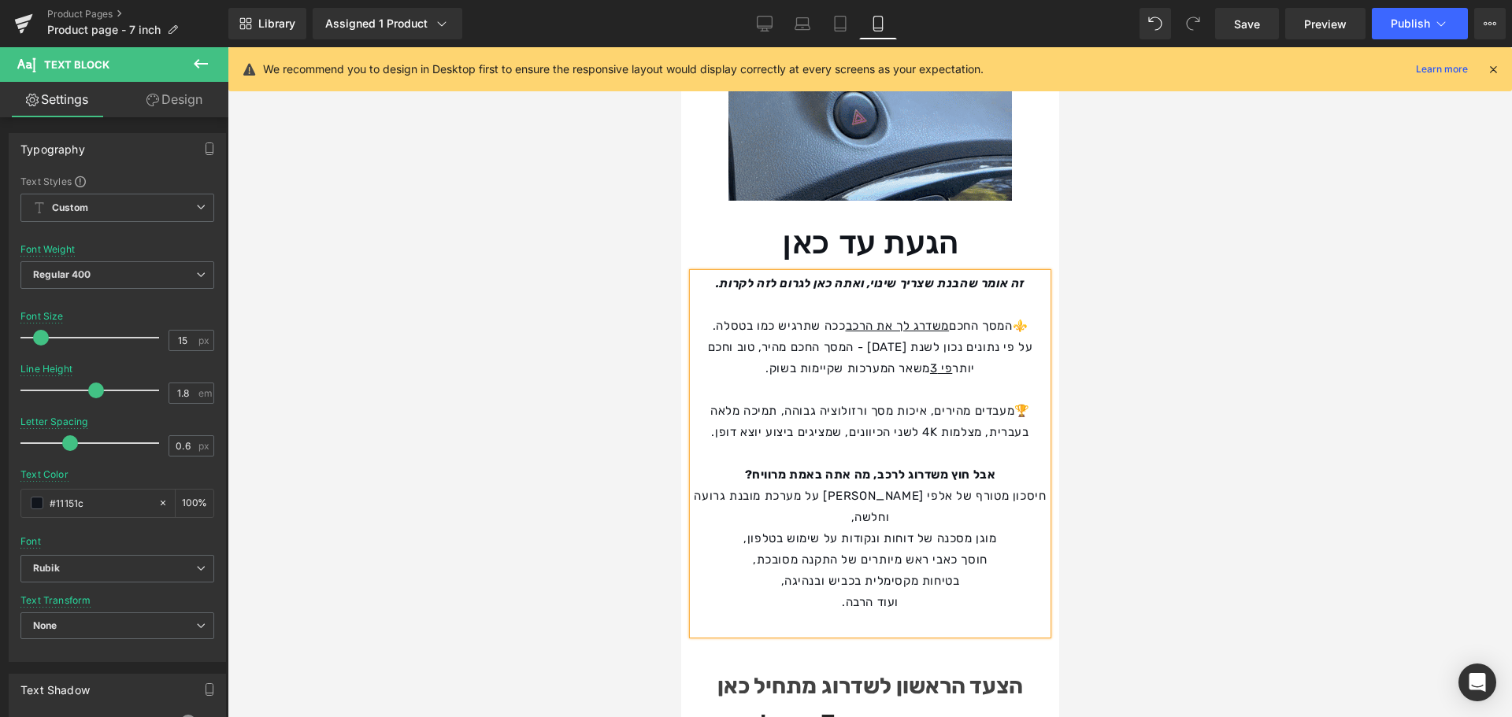
click at [1013, 465] on p "אבל חוץ משדרוג לרכב, מה אתה באמת מרוויח?" at bounding box center [869, 475] width 354 height 21
click at [1039, 486] on p "חיסכון מטורף של אלפי [PERSON_NAME] על מערכת מובנת גרועה וחלשה," at bounding box center [869, 507] width 354 height 43
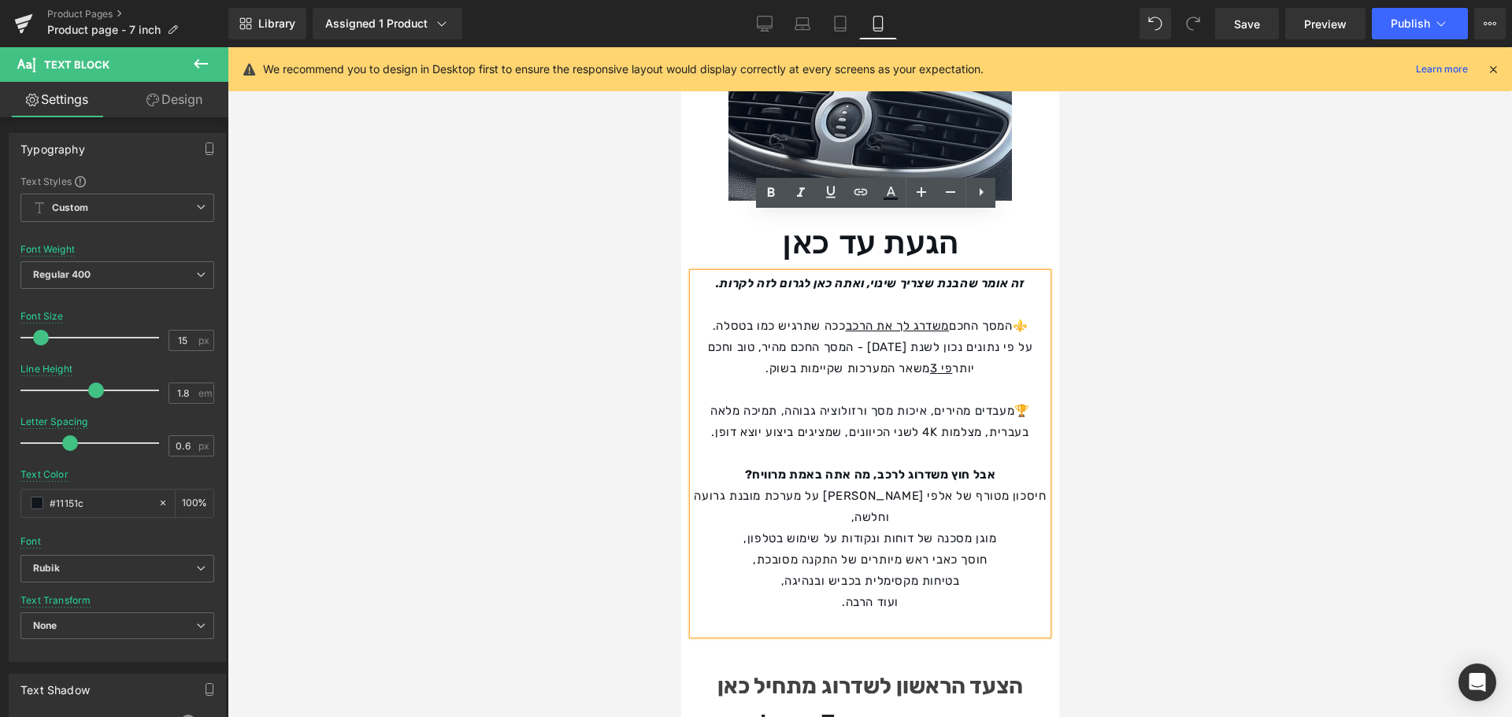
click at [718, 486] on p "חיסכון מטורף של אלפי [PERSON_NAME] על מערכת מובנת גרועה וחלשה," at bounding box center [869, 507] width 354 height 43
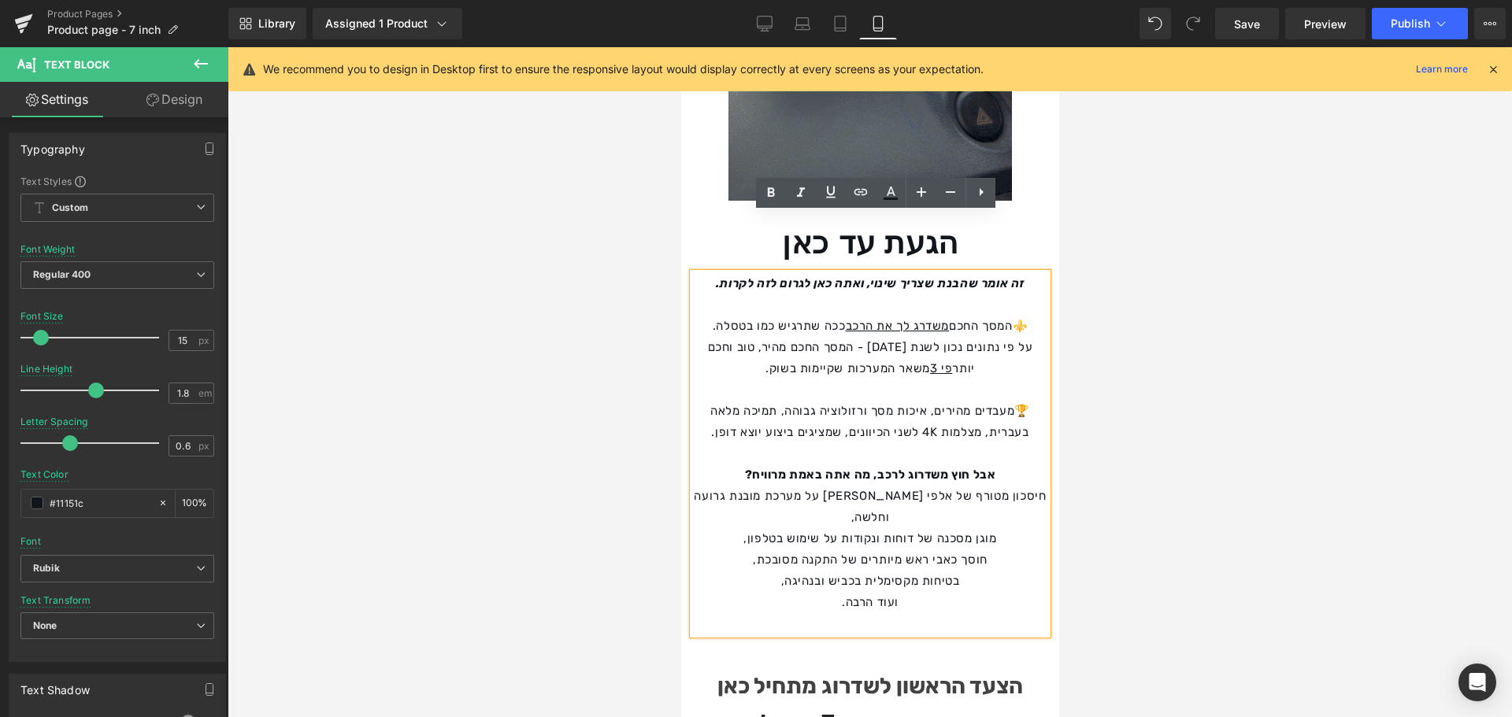
drag, startPoint x: 714, startPoint y: 439, endPoint x: 734, endPoint y: 457, distance: 26.2
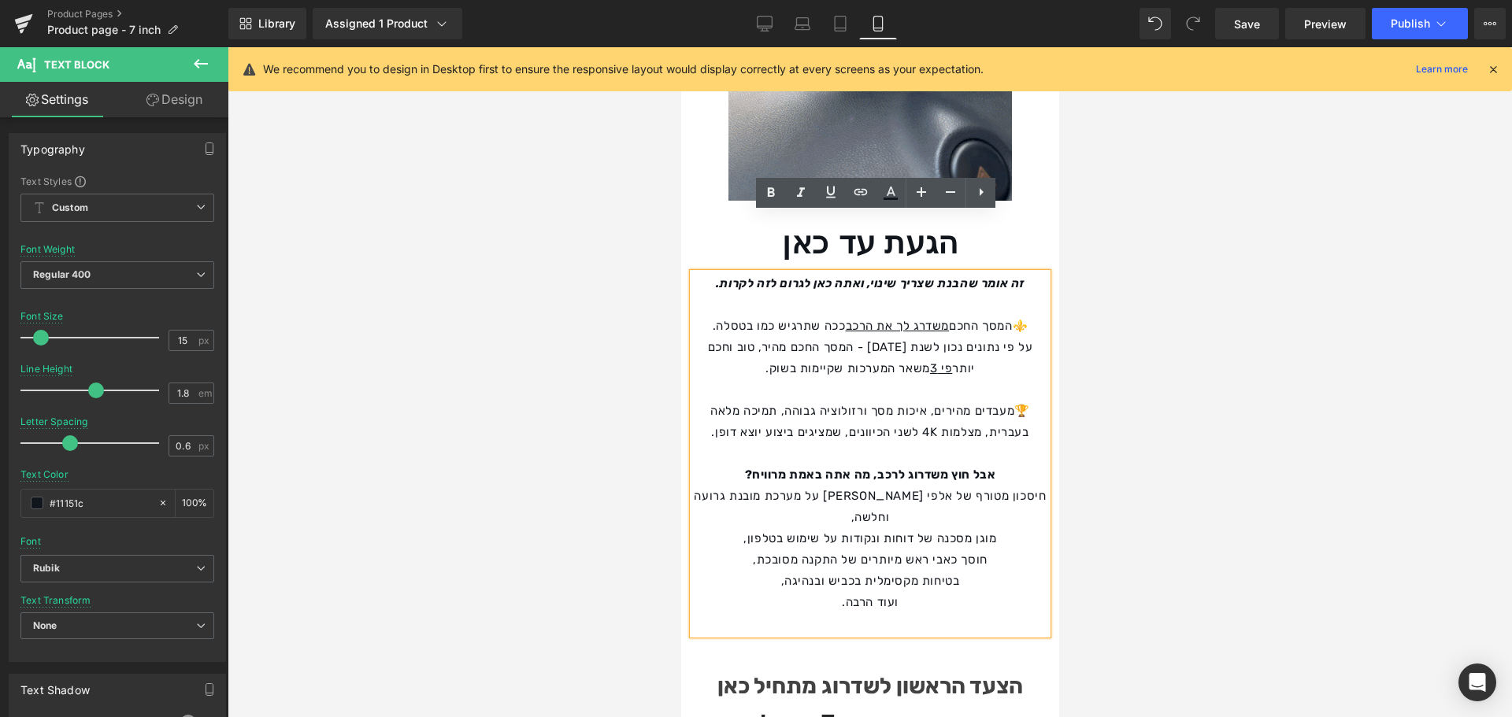
click at [714, 486] on p "חיסכון מטורף של אלפי [PERSON_NAME] על מערכת מובנת גרועה וחלשה," at bounding box center [869, 507] width 354 height 43
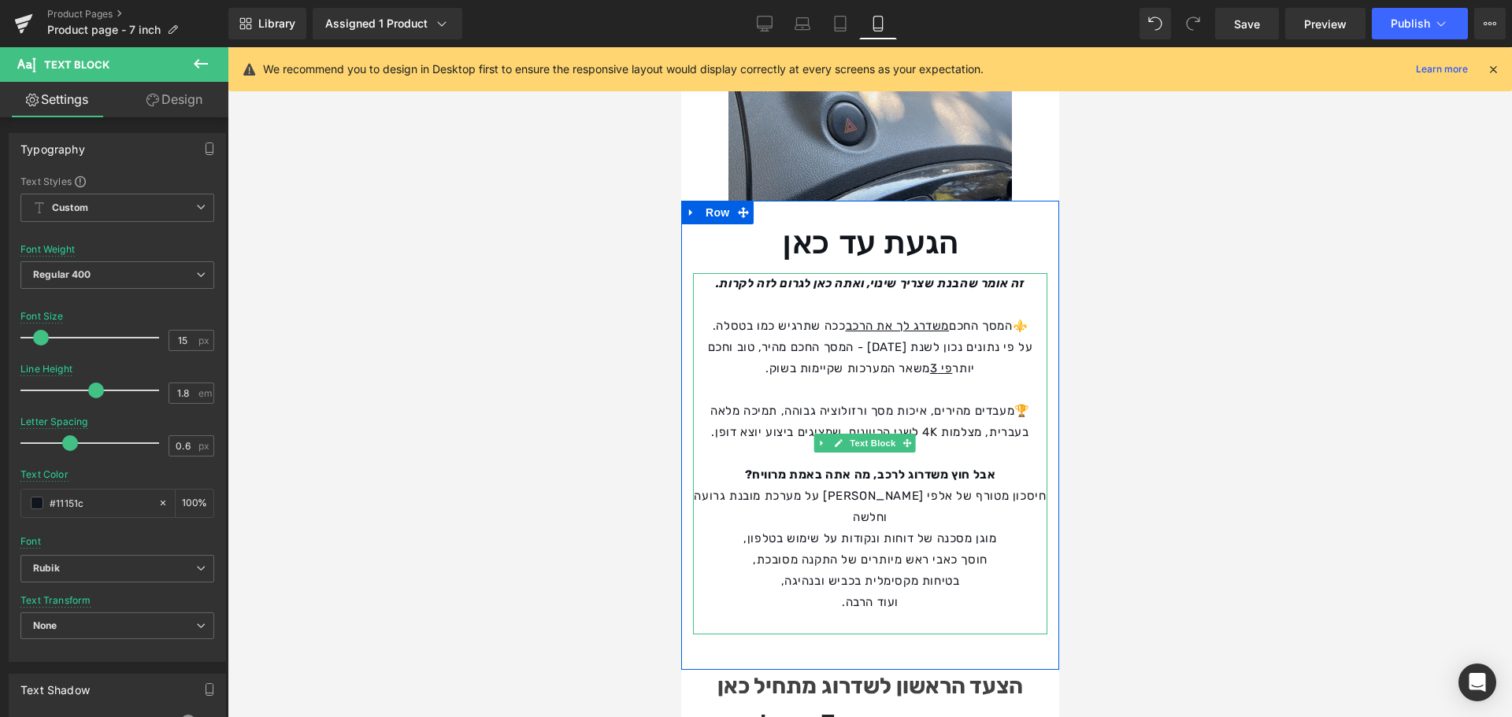
click at [1033, 486] on p "חיסכון מטורף של אלפי [PERSON_NAME] על מערכת מובנת גרועה וחלשה" at bounding box center [869, 507] width 354 height 43
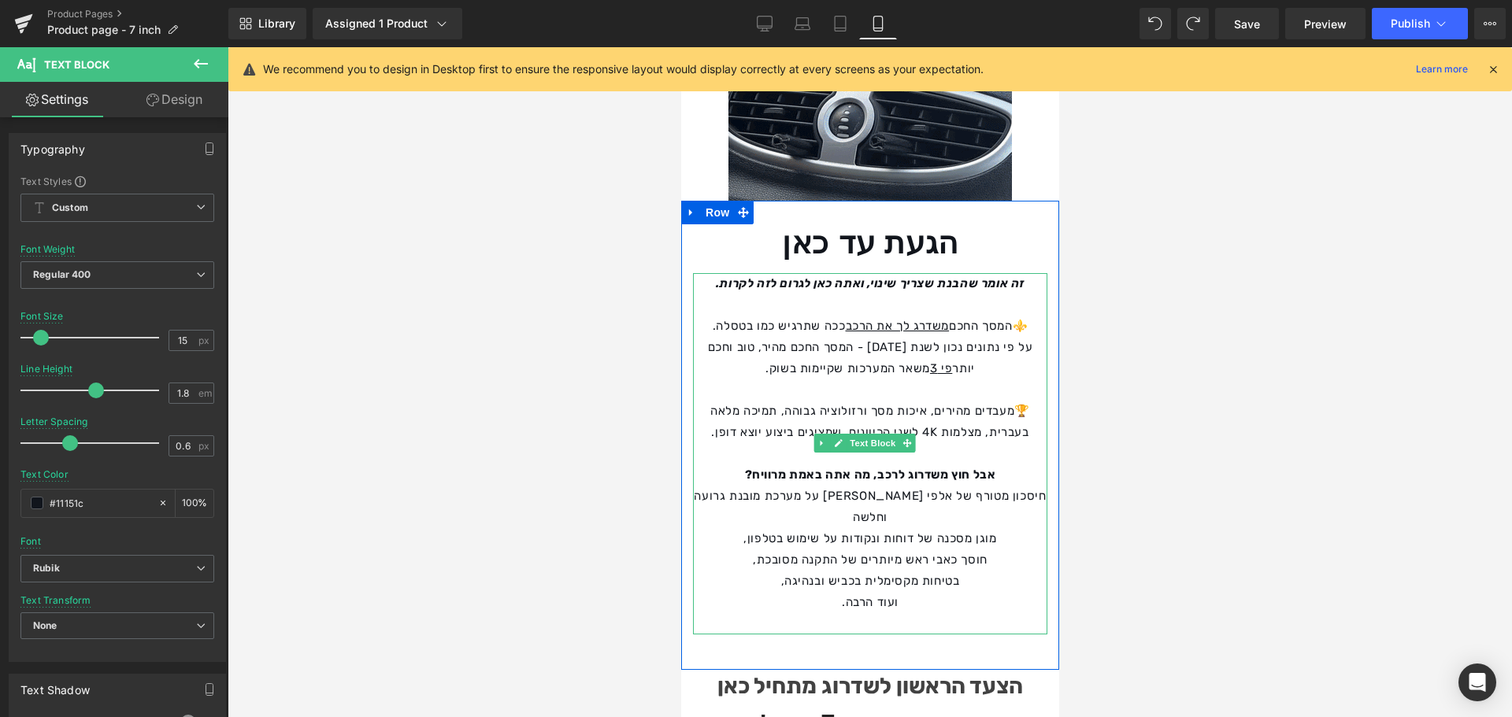
click at [1039, 486] on p "חיסכון מטורף של אלפי [PERSON_NAME] על מערכת מובנת גרועה וחלשה" at bounding box center [869, 507] width 354 height 43
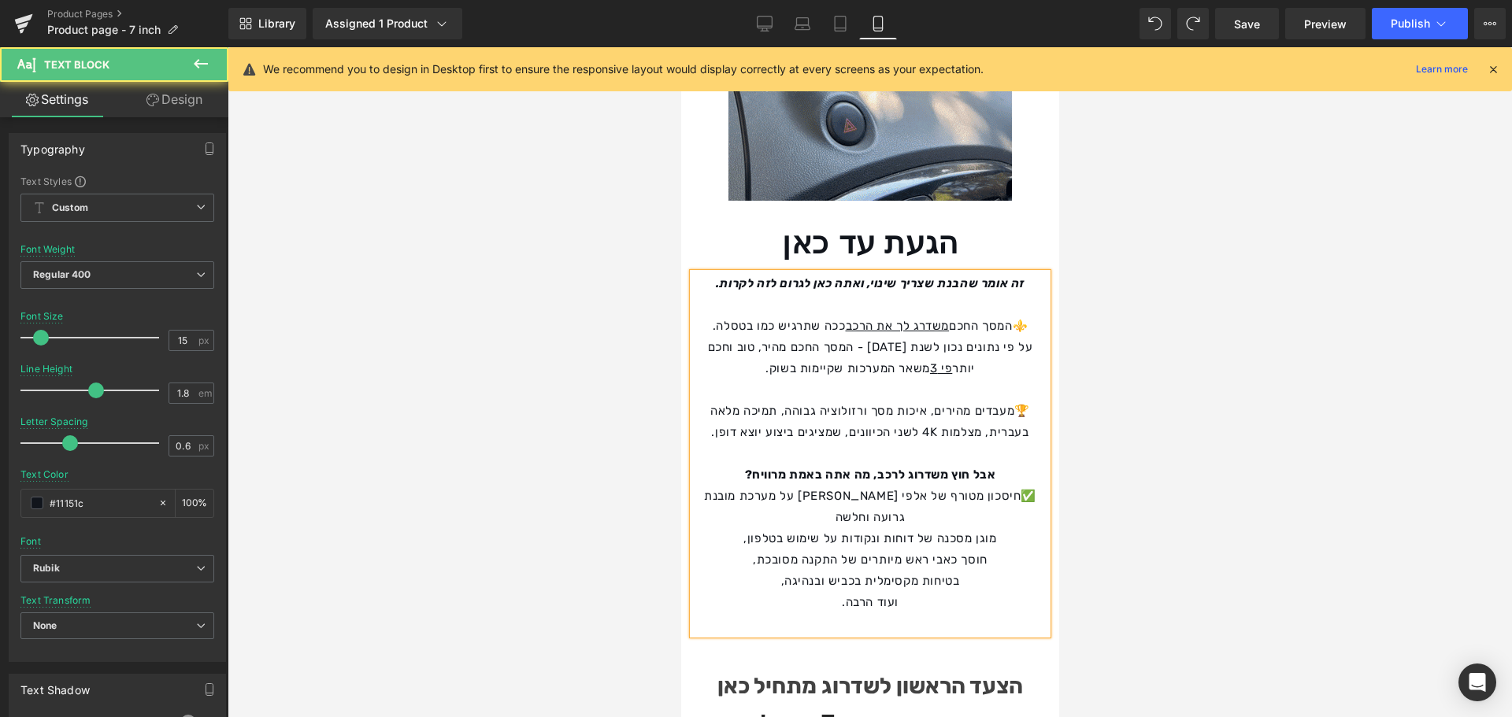
click at [1022, 528] on p "מוגן מסכנה של דוחות ונקודות על שימוש בטלפון," at bounding box center [869, 538] width 354 height 21
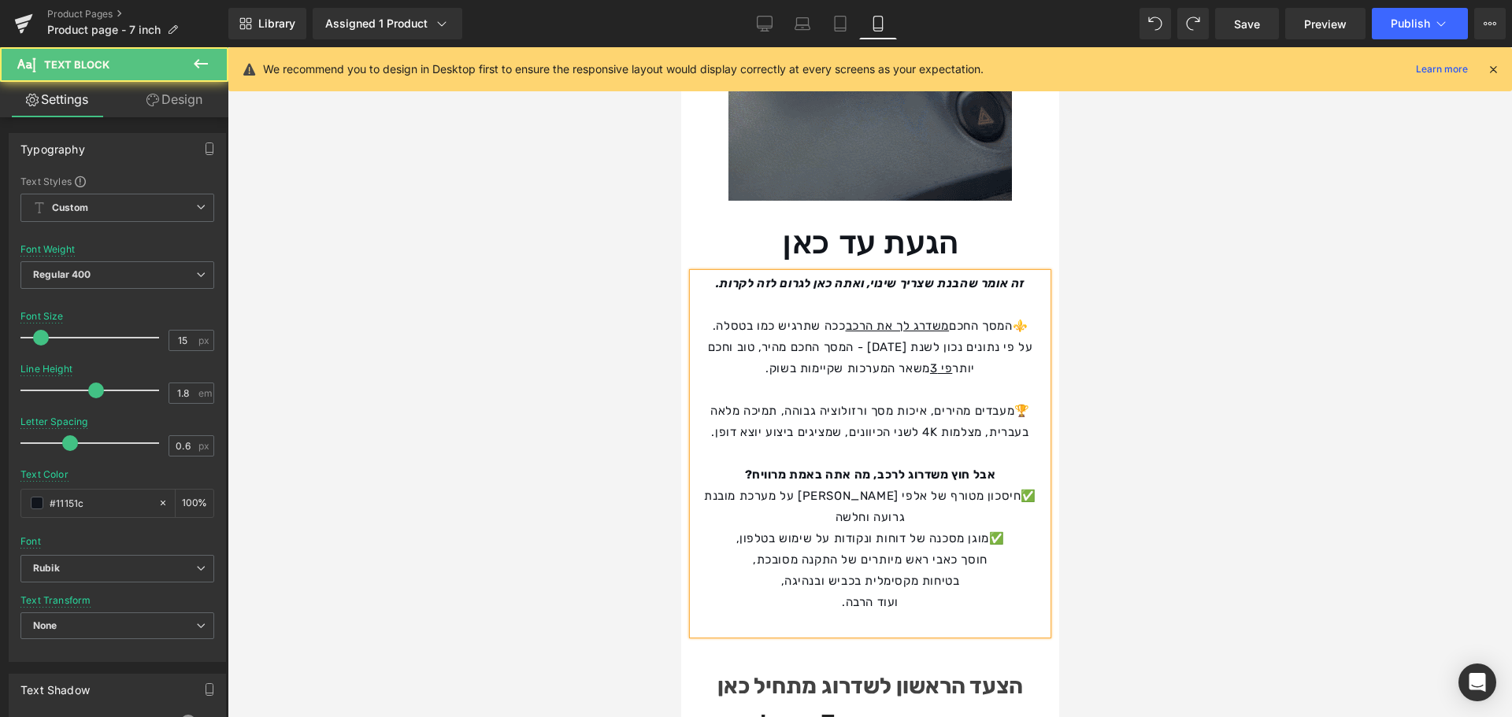
click at [1011, 550] on p "חוסך כאבי ראש מיותרים של התקנה מסובכת," at bounding box center [869, 560] width 354 height 21
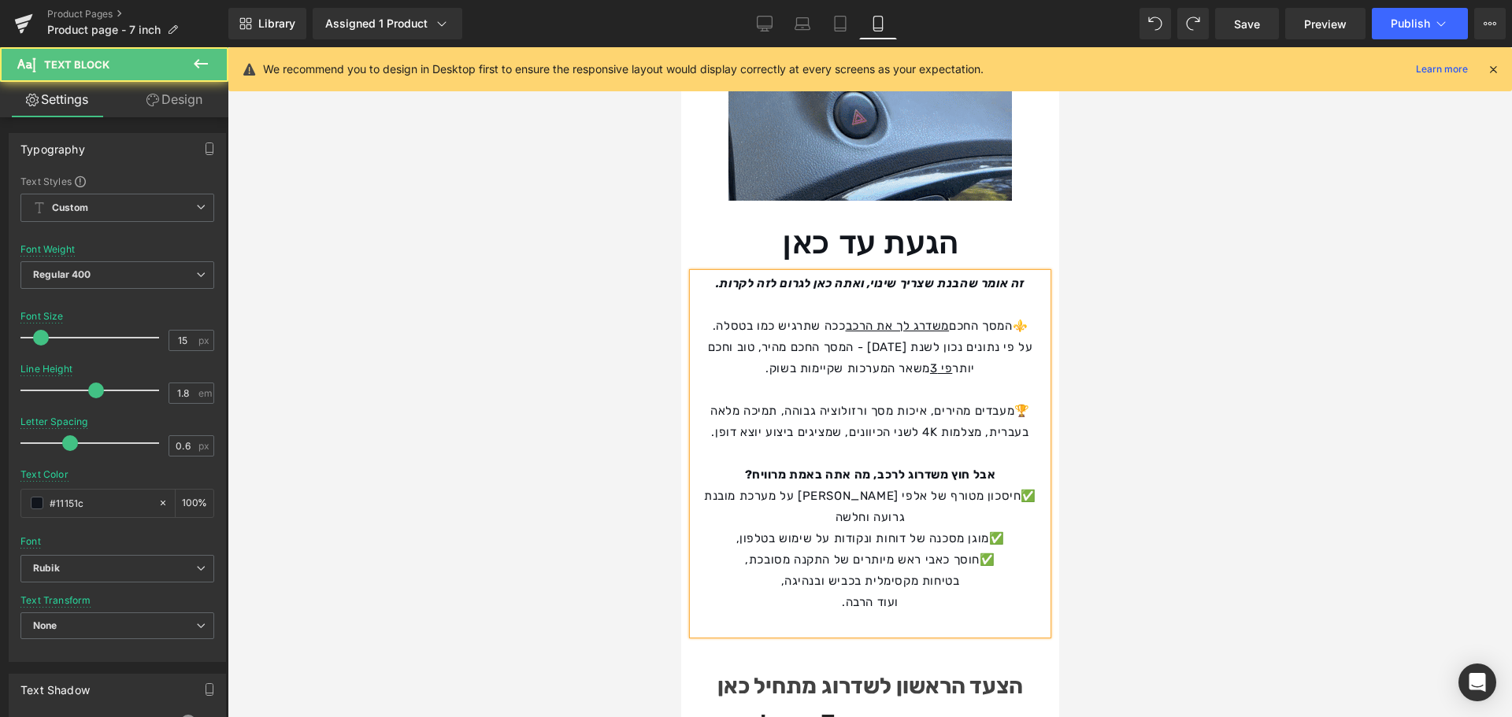
click at [1000, 571] on p "בטיחות מקסימלית בכביש ובנהיגה," at bounding box center [869, 581] width 354 height 21
drag, startPoint x: 747, startPoint y: 461, endPoint x: 753, endPoint y: 476, distance: 15.9
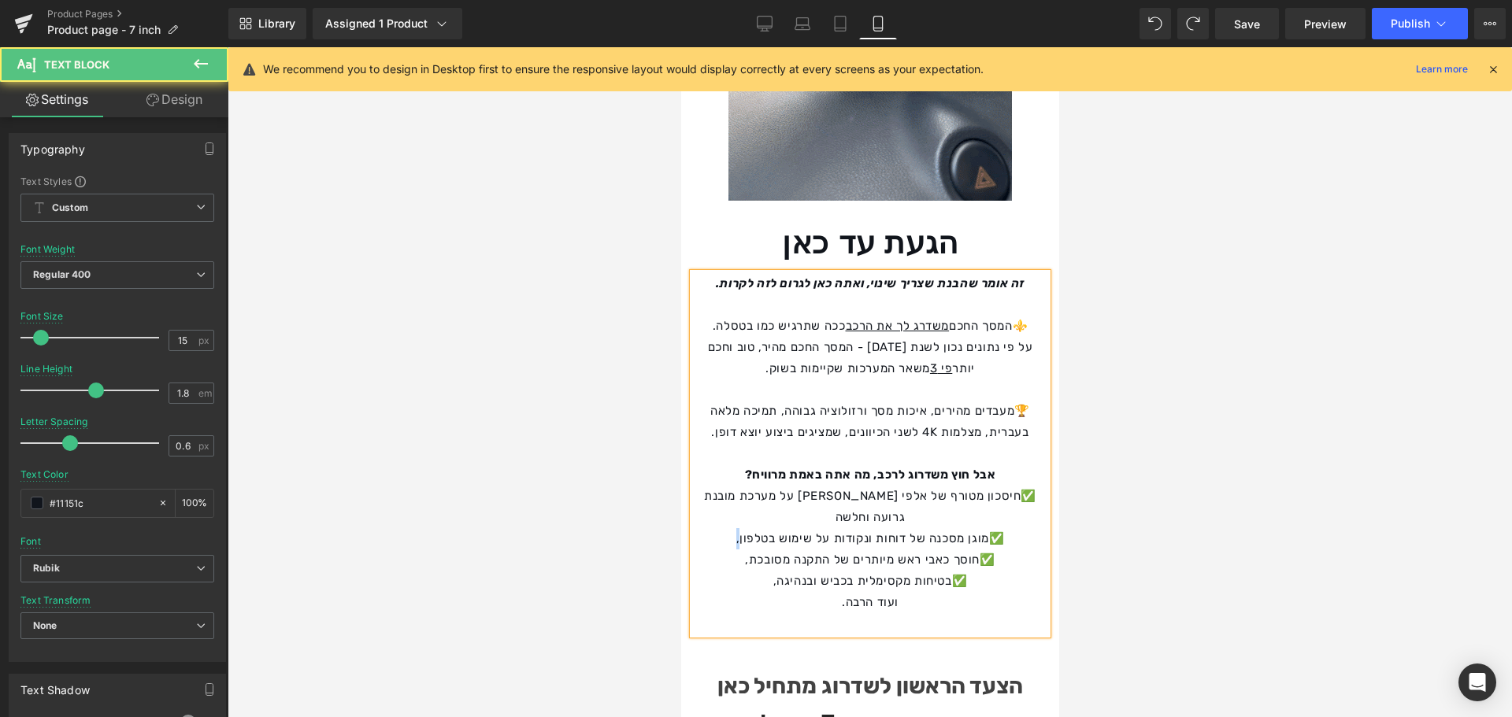
click at [742, 528] on p "✅מוגן מסכנה של דוחות ונקודות על שימוש בטלפון," at bounding box center [869, 538] width 354 height 21
click at [754, 550] on p "✅חוסך כאבי ראש מיותרים של התקנה מסובכת," at bounding box center [869, 560] width 354 height 21
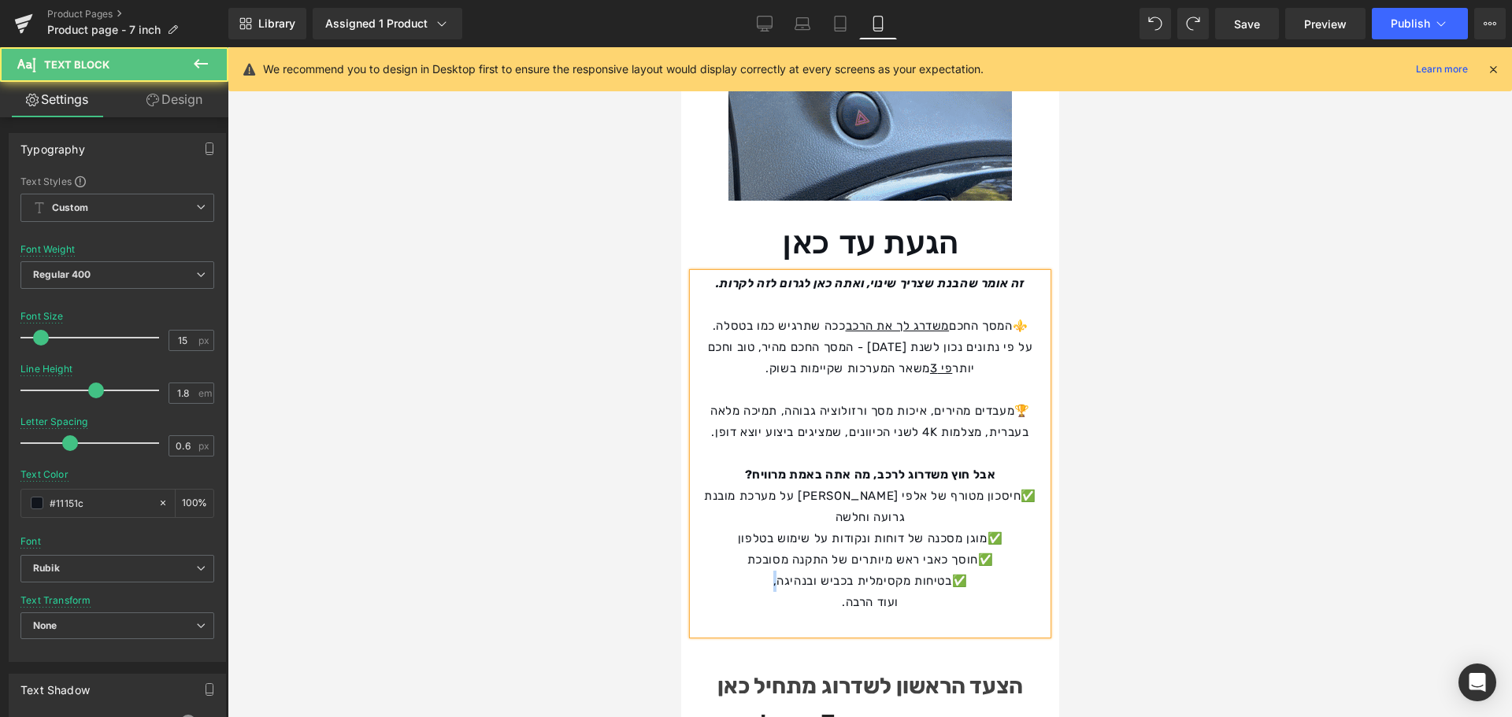
click at [783, 571] on p "✅בטיחות מקסימלית בכביש ובנהיגה," at bounding box center [869, 581] width 354 height 21
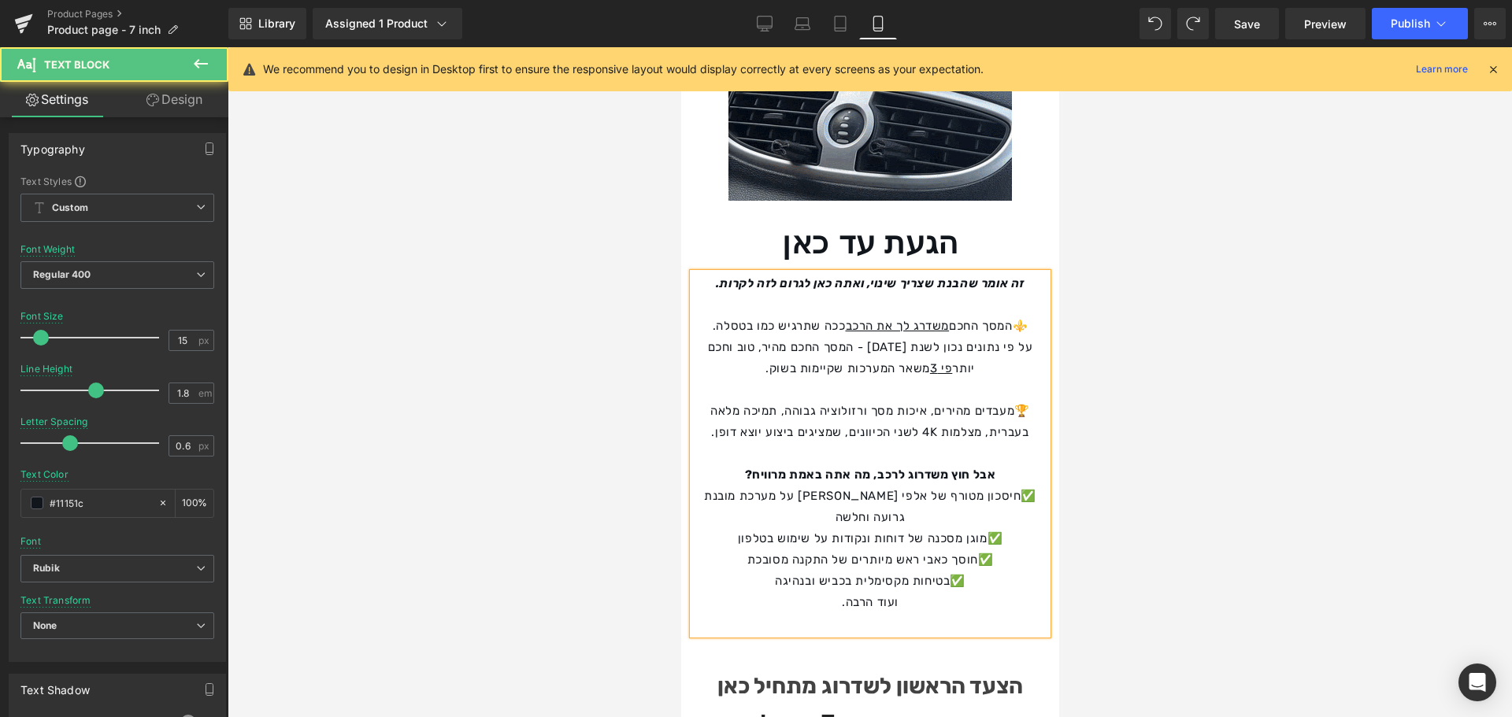
click at [1161, 564] on div at bounding box center [870, 382] width 1284 height 670
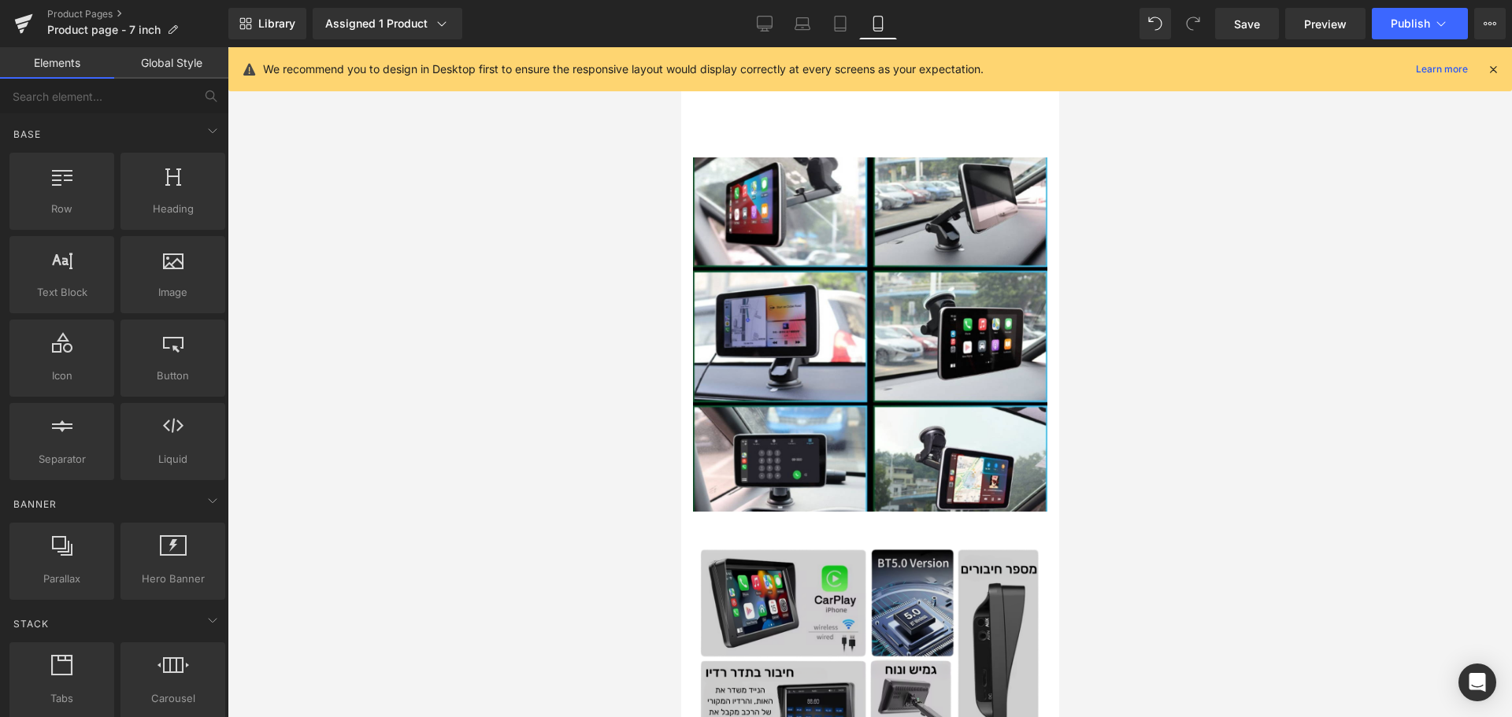
scroll to position [2756, 0]
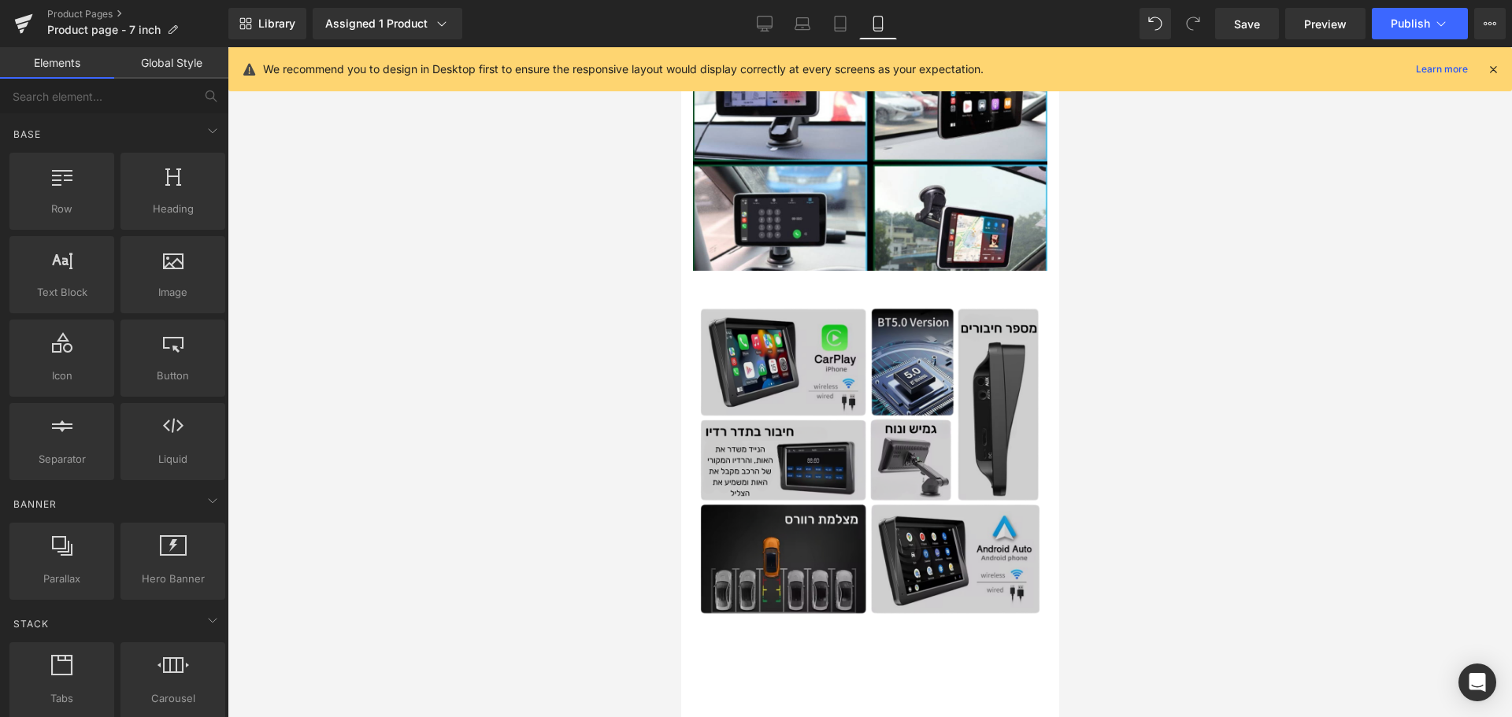
click at [963, 393] on img at bounding box center [869, 448] width 354 height 354
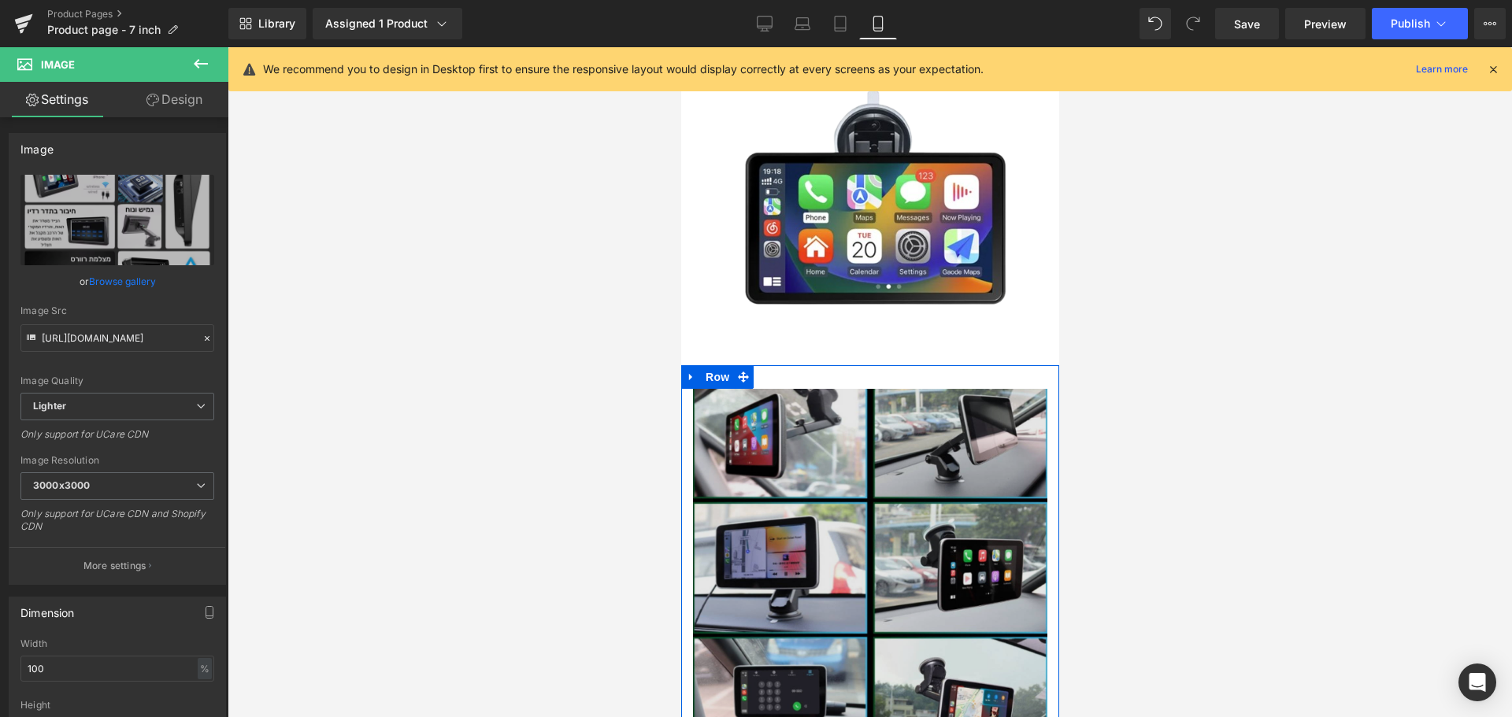
click at [885, 427] on img at bounding box center [869, 566] width 354 height 354
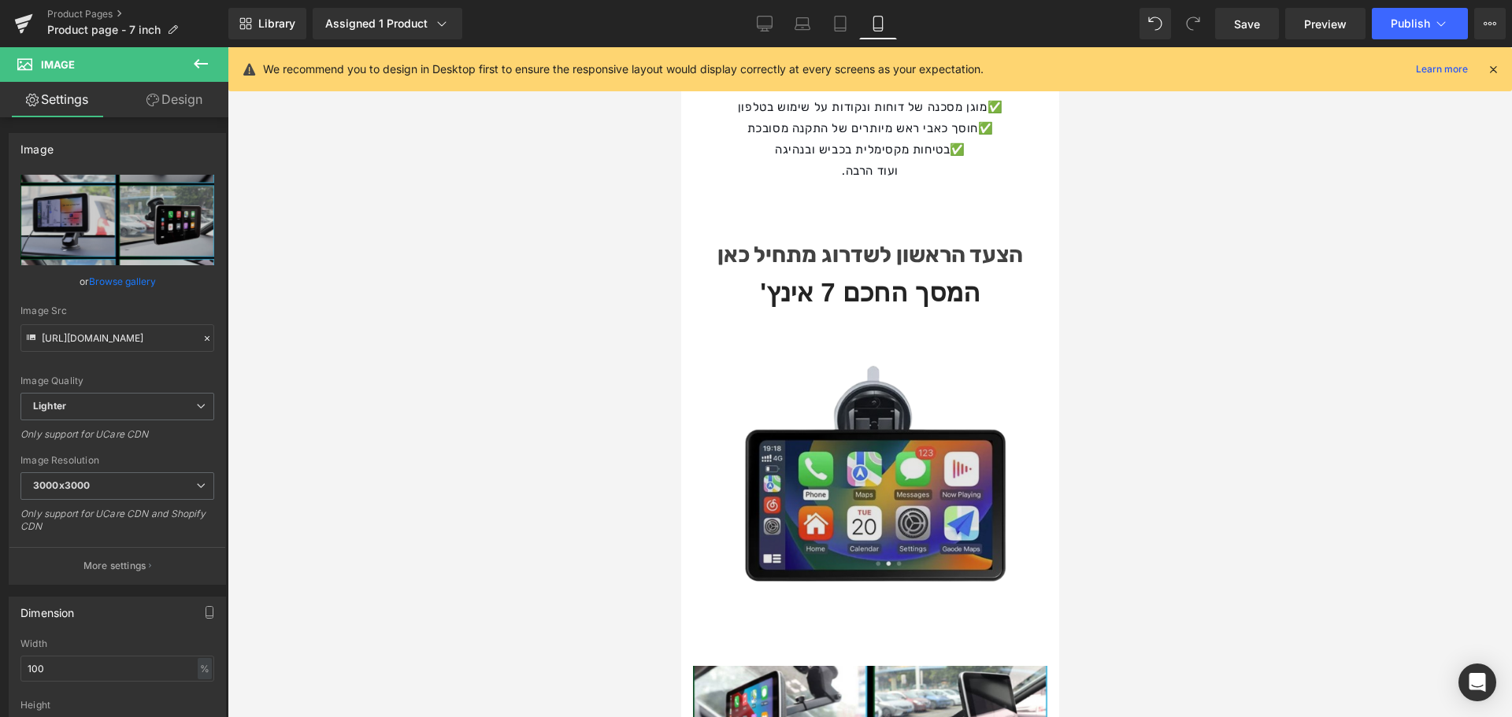
scroll to position [1811, 0]
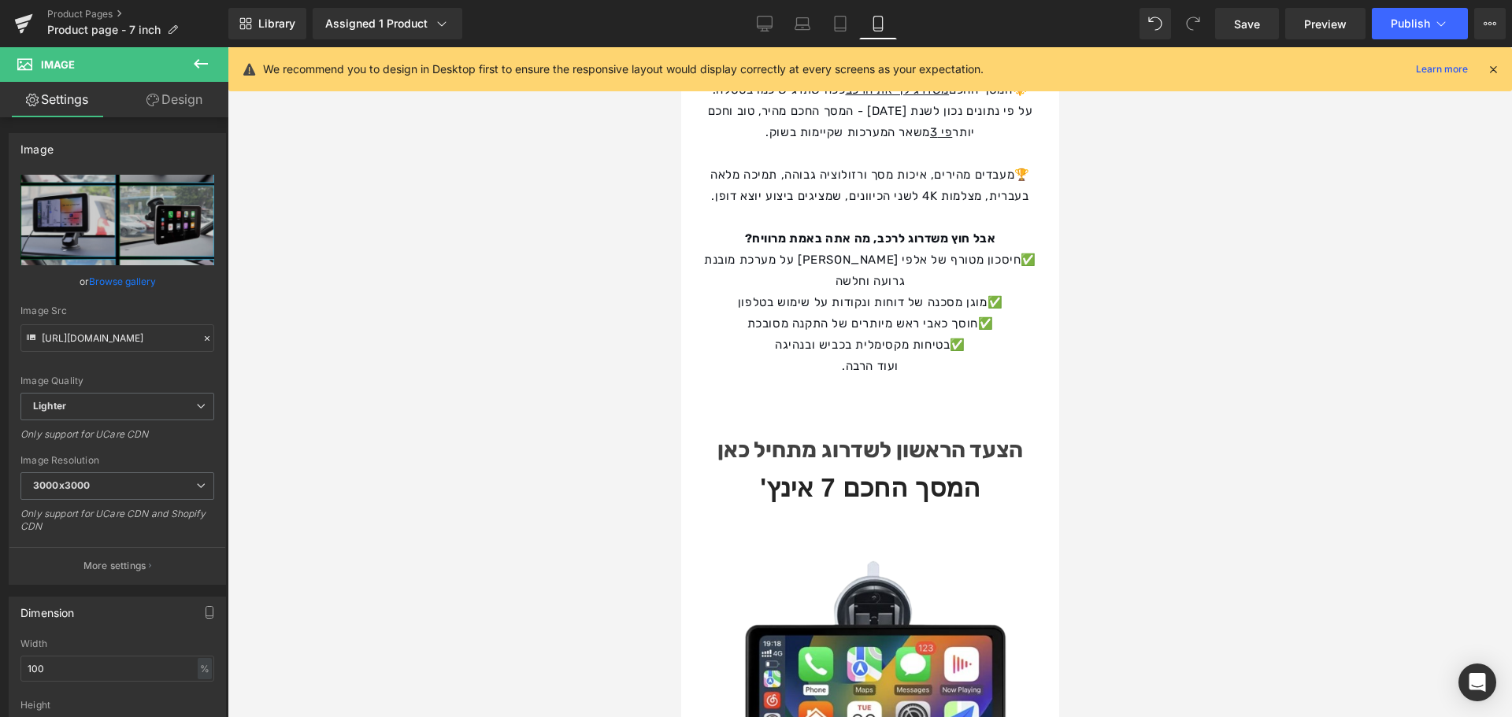
click at [190, 67] on button at bounding box center [200, 64] width 55 height 35
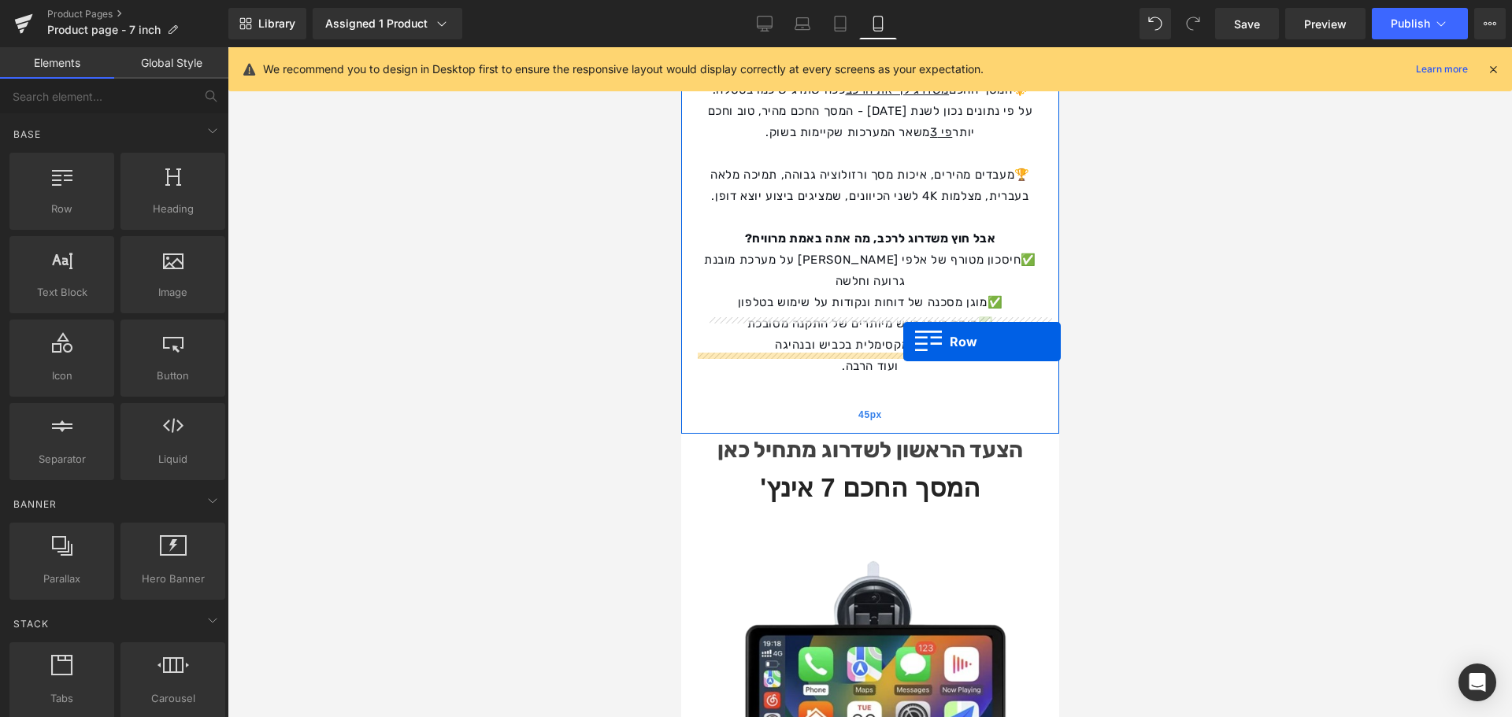
drag, startPoint x: 768, startPoint y: 219, endPoint x: 902, endPoint y: 342, distance: 182.3
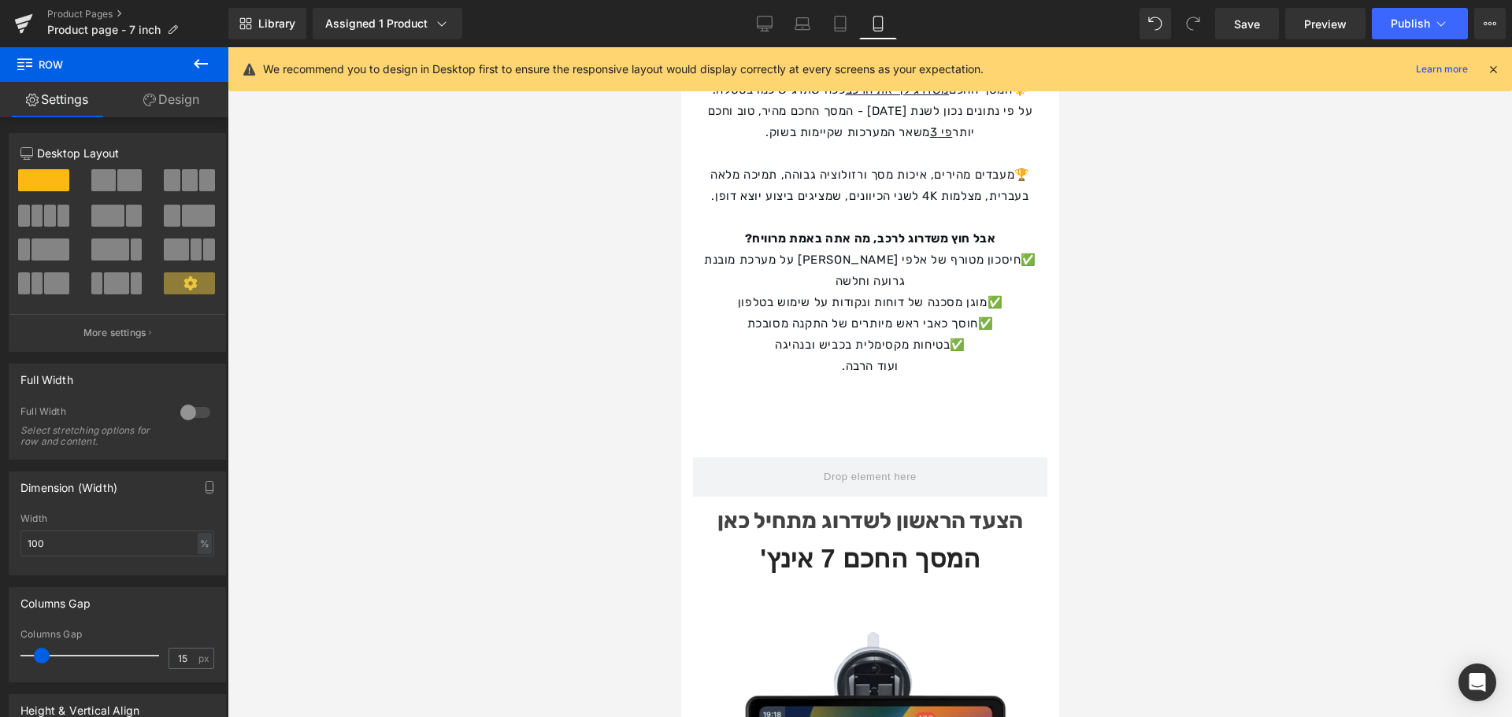
drag, startPoint x: 198, startPoint y: 61, endPoint x: 192, endPoint y: 87, distance: 26.7
click at [198, 61] on icon at bounding box center [201, 63] width 14 height 9
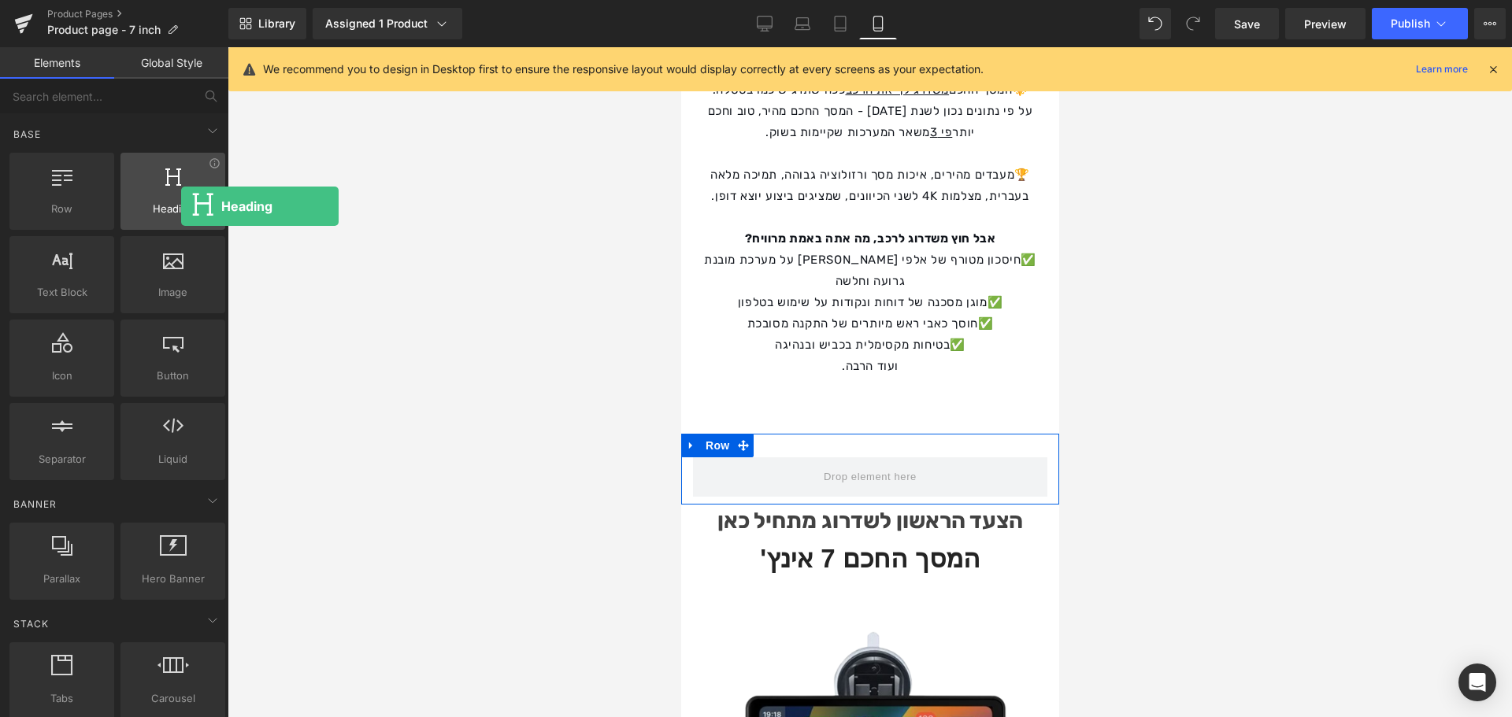
drag, startPoint x: 159, startPoint y: 188, endPoint x: 181, endPoint y: 206, distance: 28.5
click at [181, 206] on div "Heading headings, titles, h1,h2,h3,h4,h5,h6" at bounding box center [172, 191] width 105 height 77
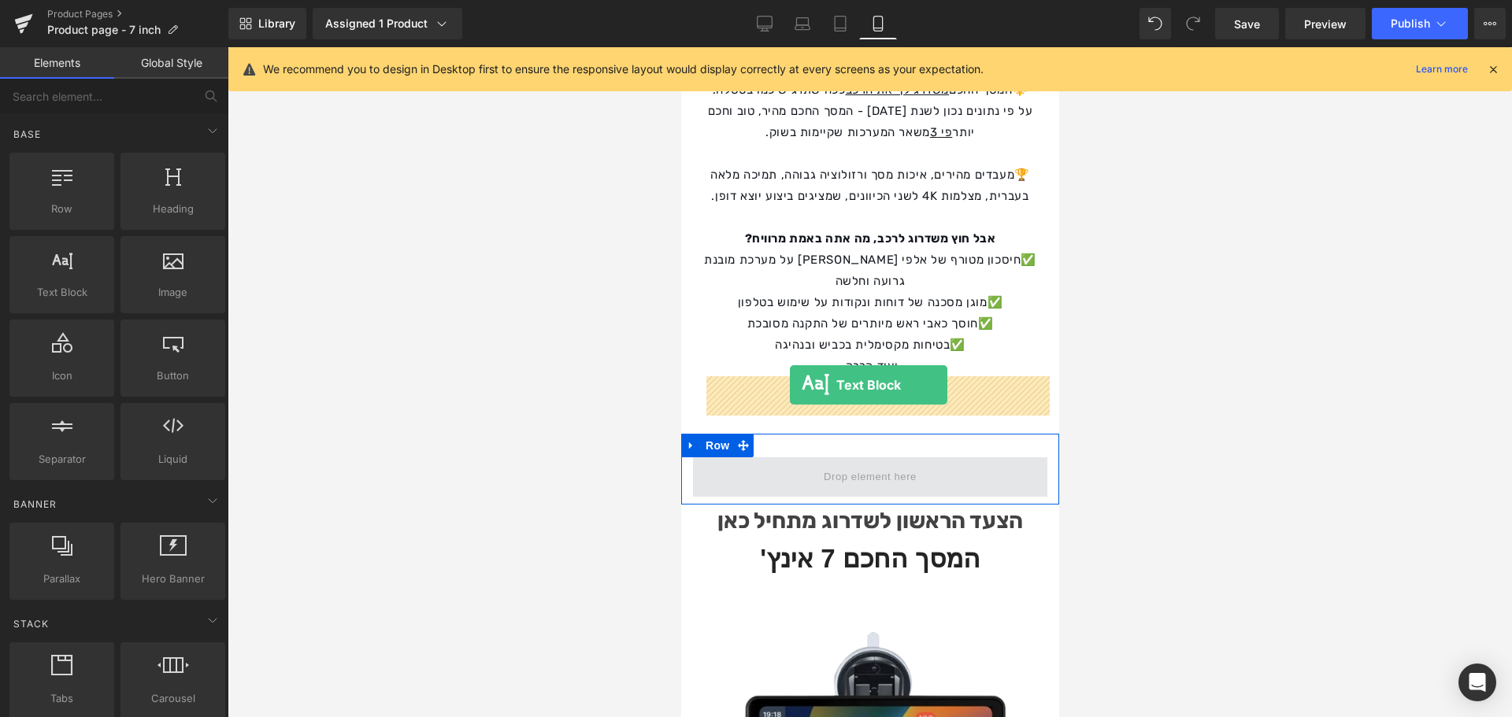
drag, startPoint x: 962, startPoint y: 320, endPoint x: 789, endPoint y: 385, distance: 184.9
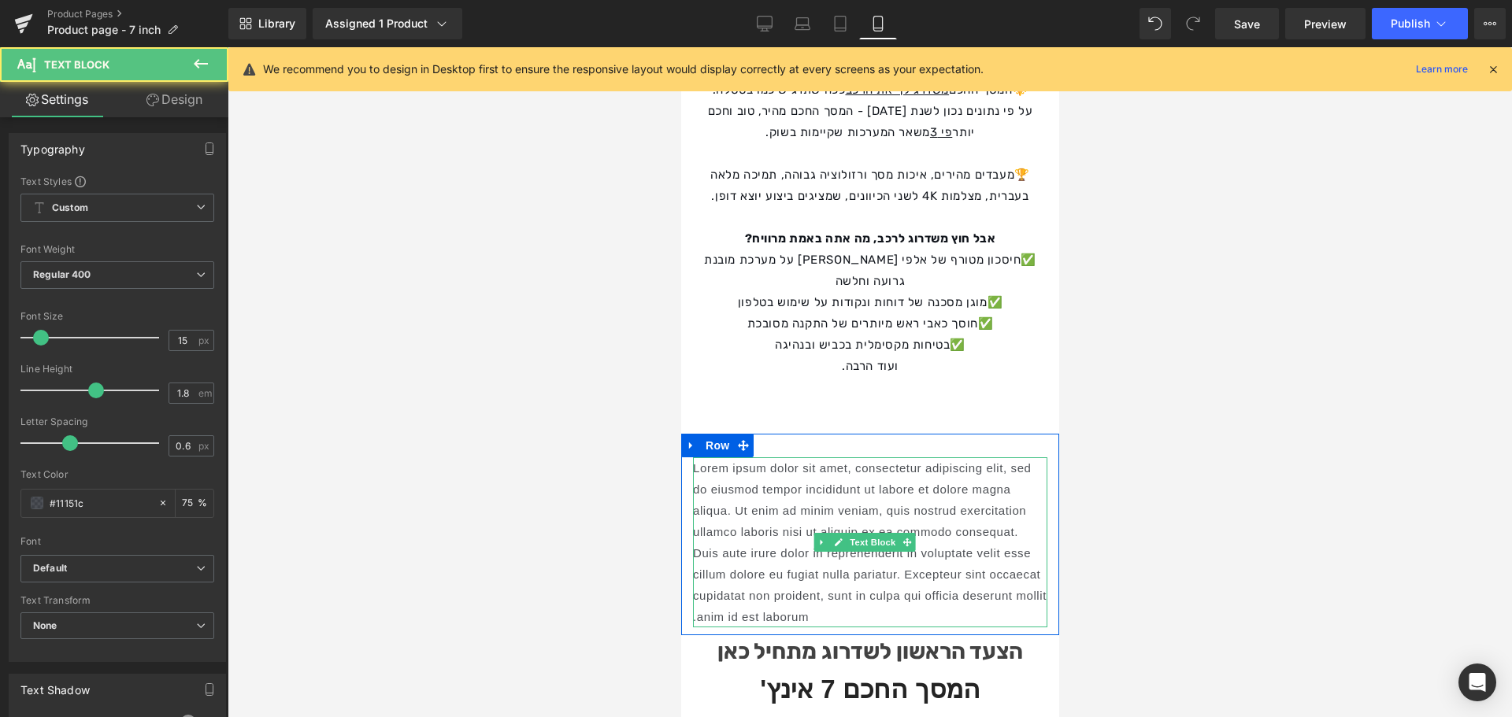
click at [887, 457] on p "Lorem ipsum dolor sit amet, consectetur adipiscing elit, sed do eiusmod tempor …" at bounding box center [869, 542] width 354 height 170
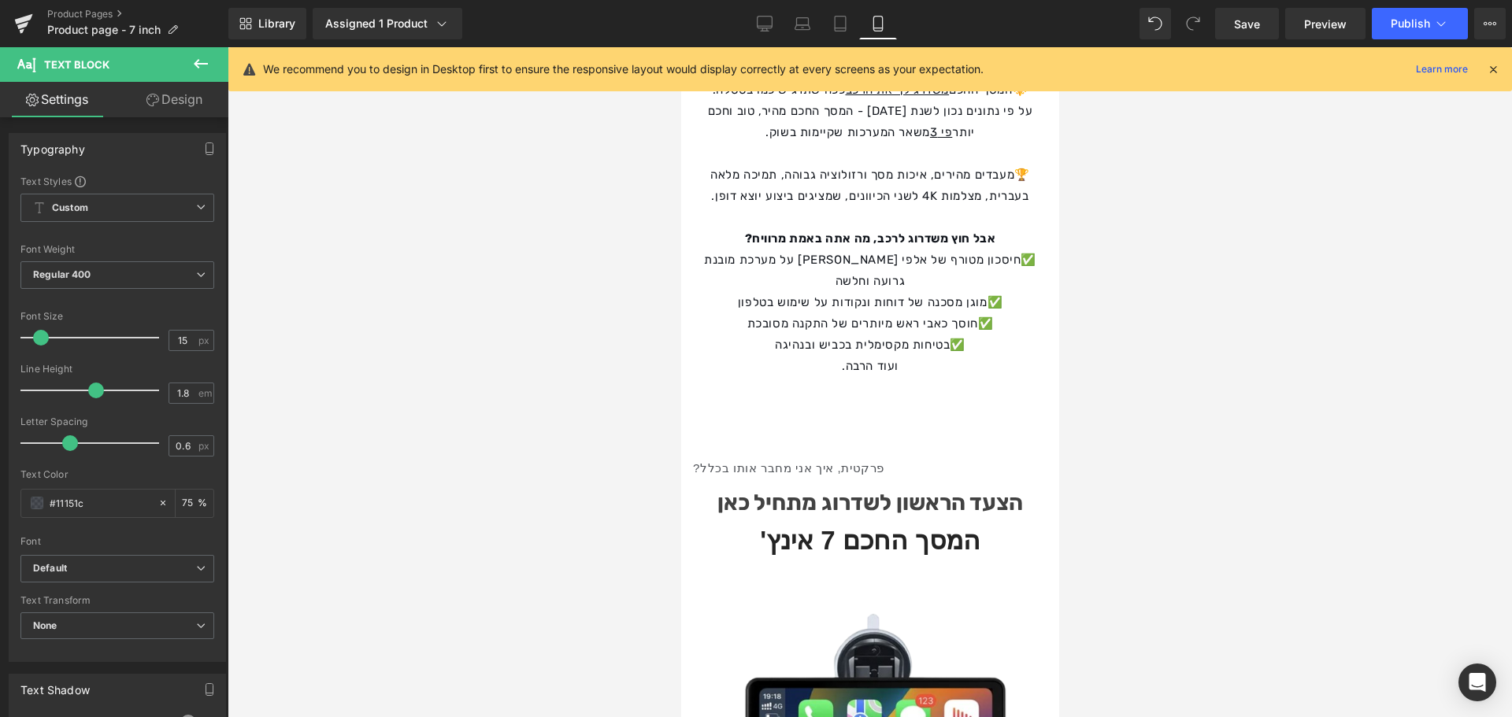
click at [202, 67] on icon at bounding box center [200, 63] width 19 height 19
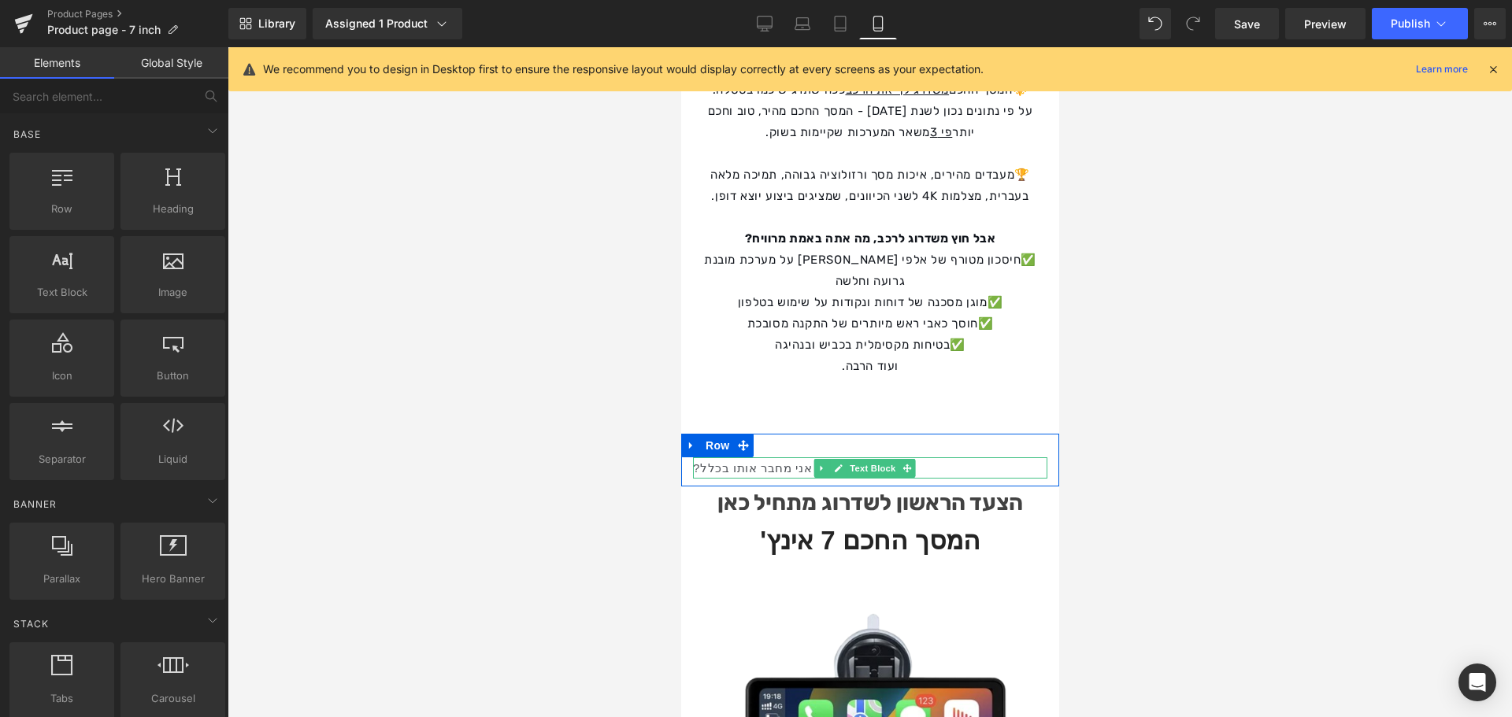
click at [823, 457] on div "פרקטית, איך אני מחבר אותו בכלל?" at bounding box center [869, 467] width 354 height 21
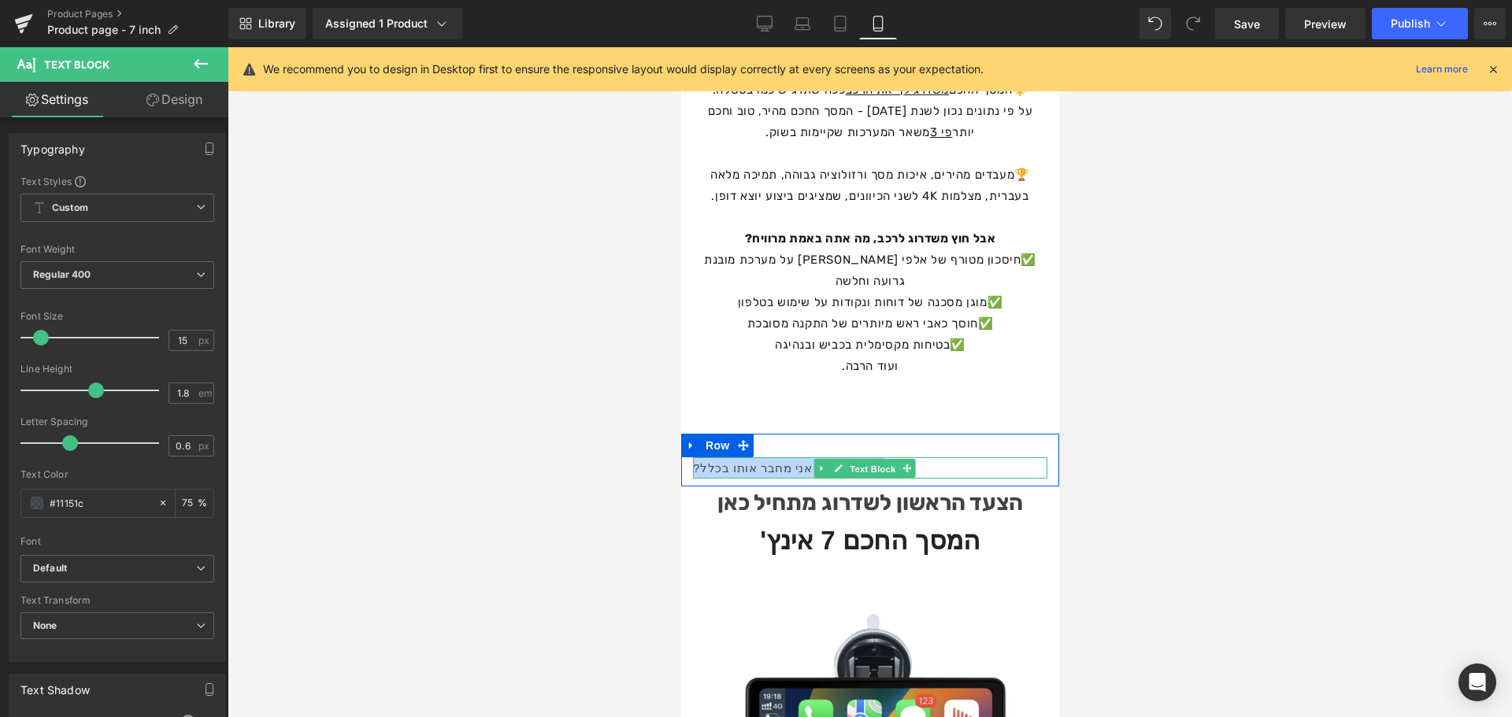
click at [898, 460] on span "Text Block" at bounding box center [872, 469] width 52 height 19
click at [939, 457] on div "פרקטית, איך אני מחבר אותו בכלל?" at bounding box center [869, 467] width 354 height 21
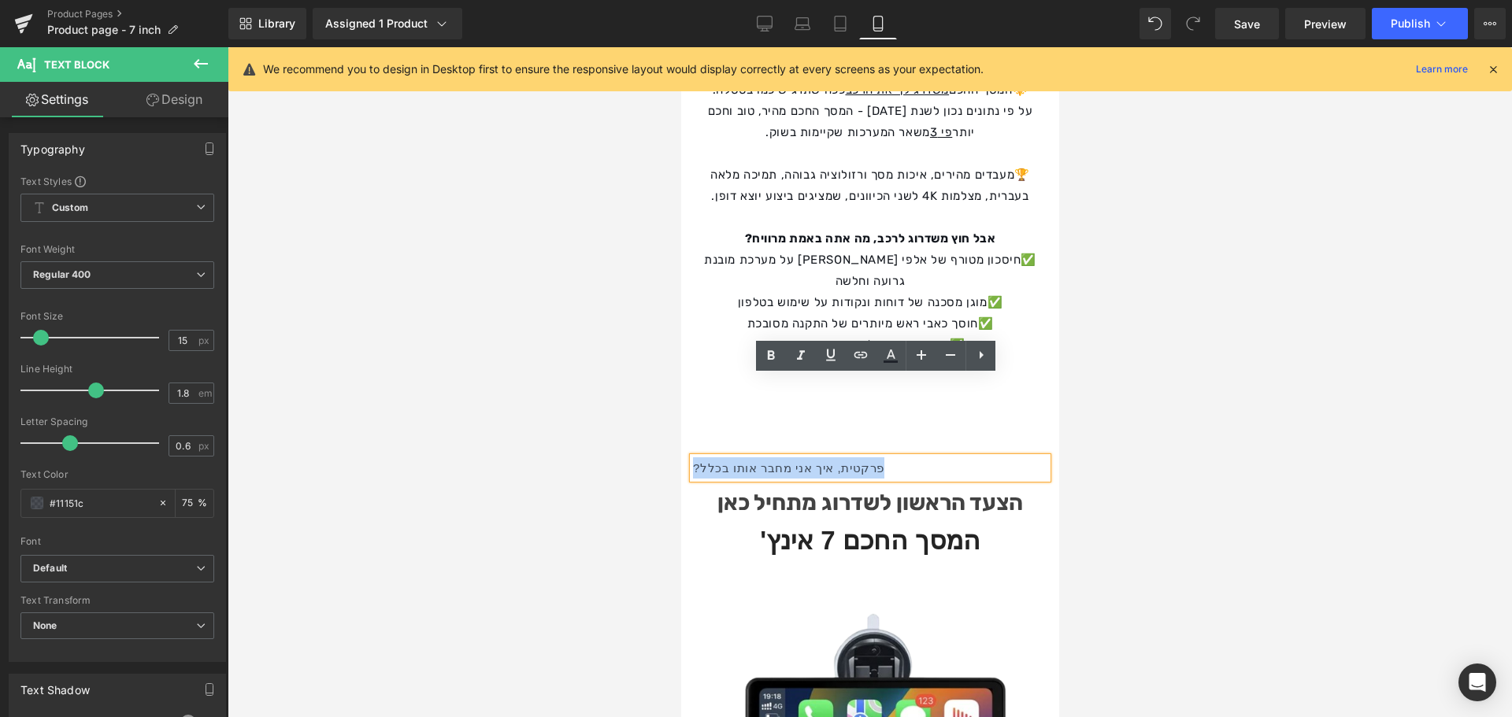
drag, startPoint x: 939, startPoint y: 389, endPoint x: 707, endPoint y: 382, distance: 231.6
click at [707, 457] on div "פרקטית, איך אני מחבר אותו בכלל?" at bounding box center [869, 467] width 354 height 21
copy div "פרקטית, איך אני מחבר אותו בכלל?"
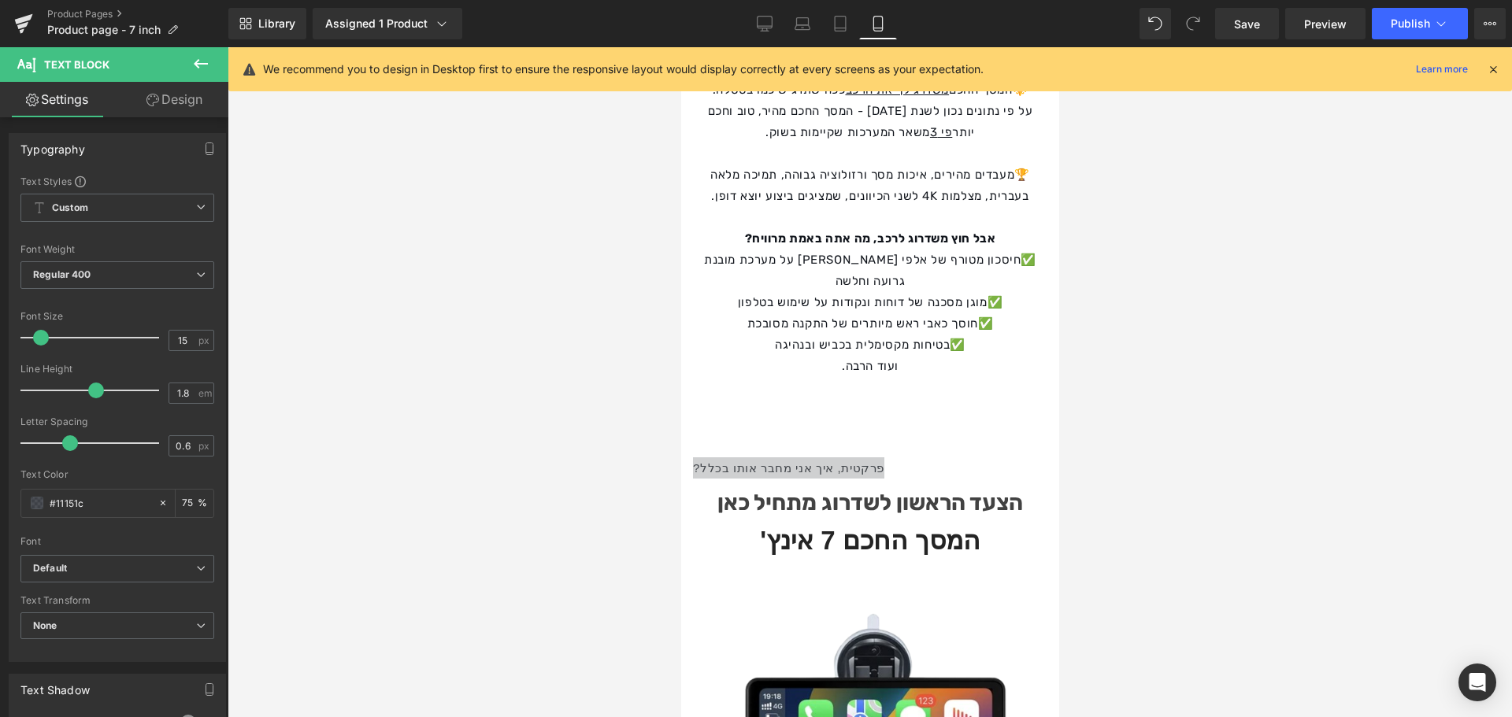
click at [198, 67] on icon at bounding box center [201, 63] width 14 height 9
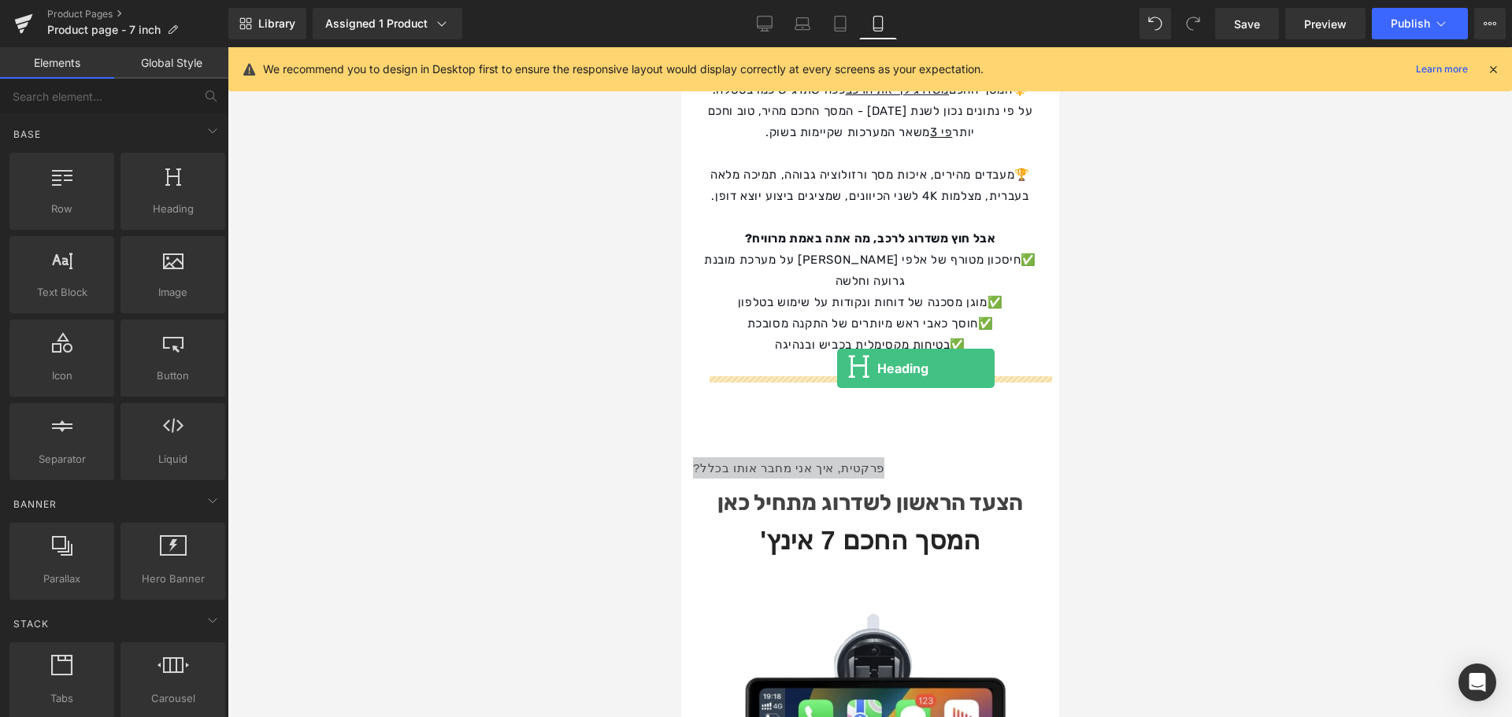
drag, startPoint x: 850, startPoint y: 253, endPoint x: 836, endPoint y: 368, distance: 116.5
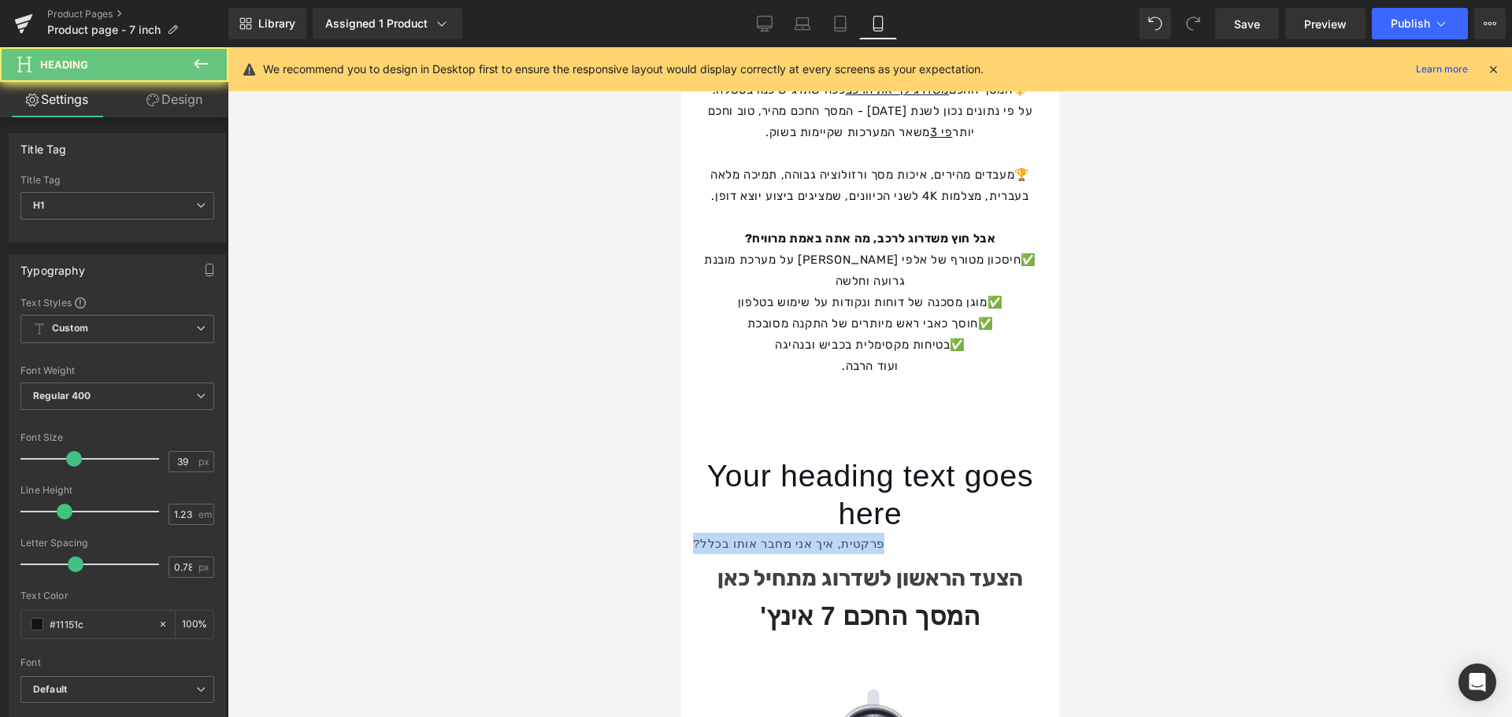
click at [874, 457] on div "Your heading text goes here Heading" at bounding box center [869, 495] width 354 height 76
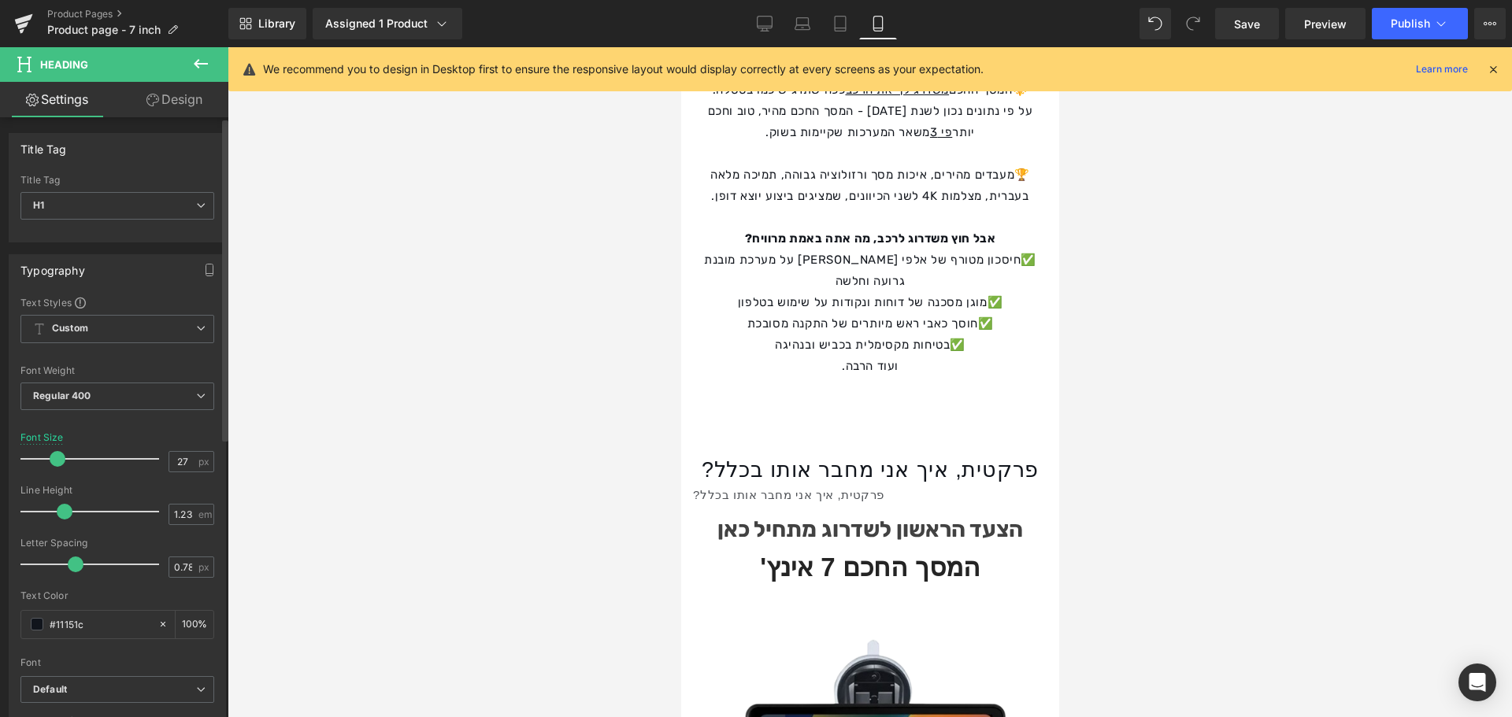
drag, startPoint x: 69, startPoint y: 458, endPoint x: 53, endPoint y: 454, distance: 16.2
click at [53, 454] on span at bounding box center [58, 459] width 16 height 16
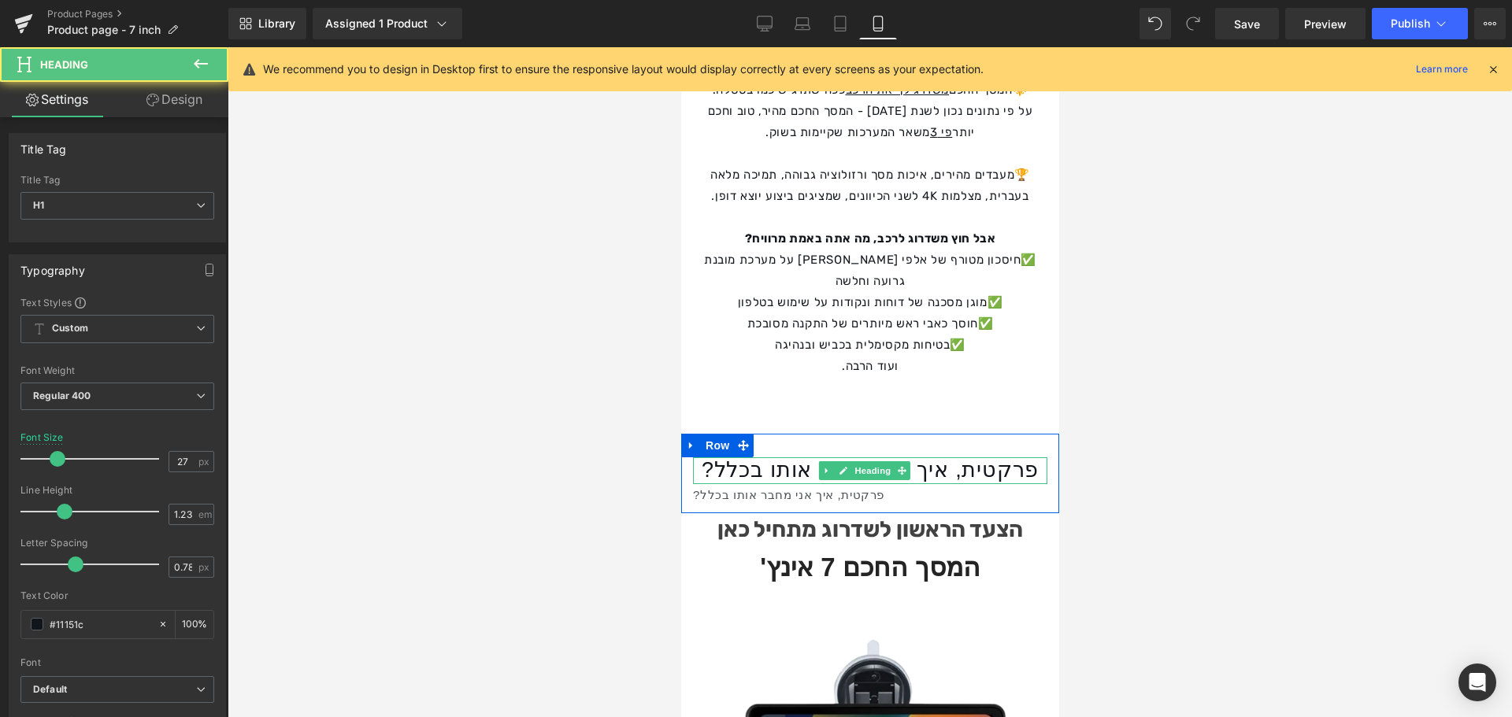
click at [768, 457] on h1 "פרקטית, איך אני מחבר אותו בכלל?" at bounding box center [869, 470] width 354 height 26
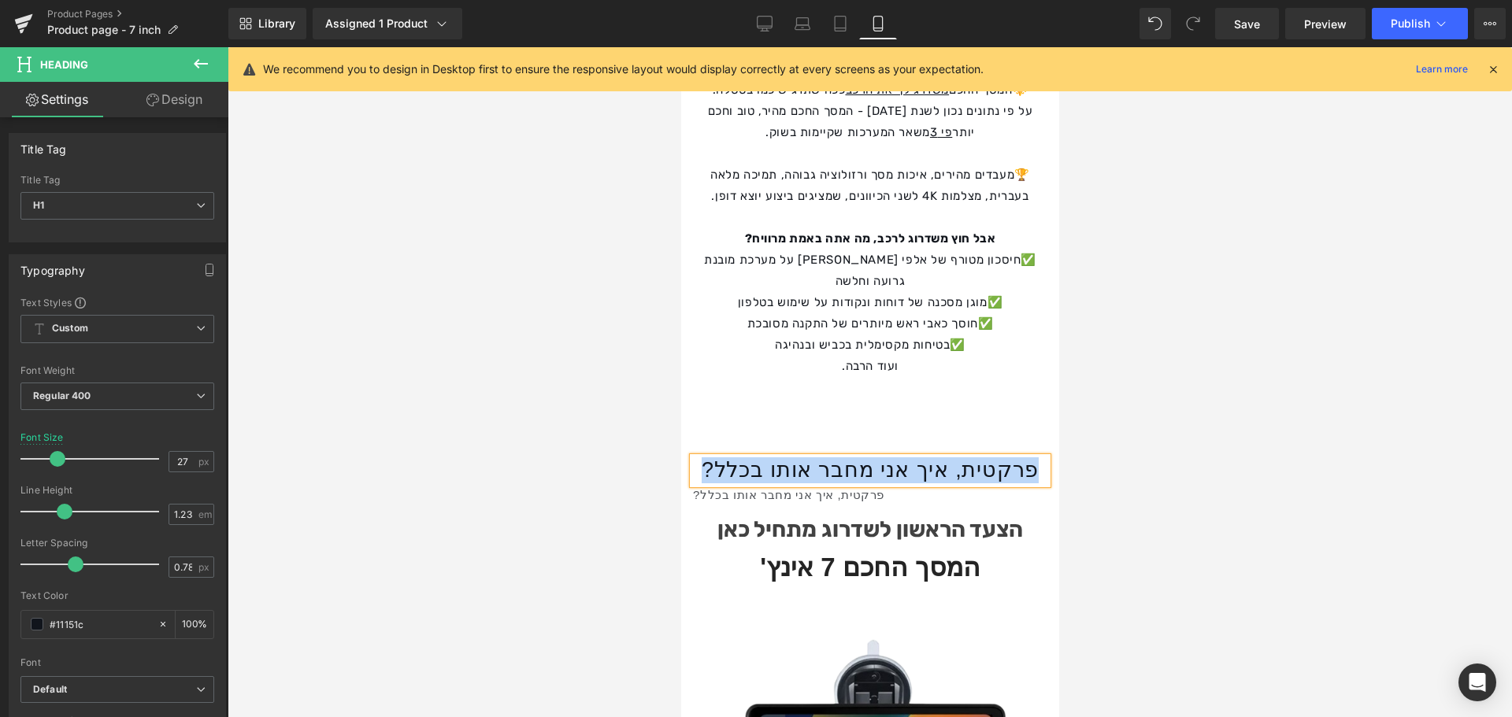
click at [790, 457] on h1 "פרקטית, איך אני מחבר אותו בכלל?" at bounding box center [869, 470] width 354 height 26
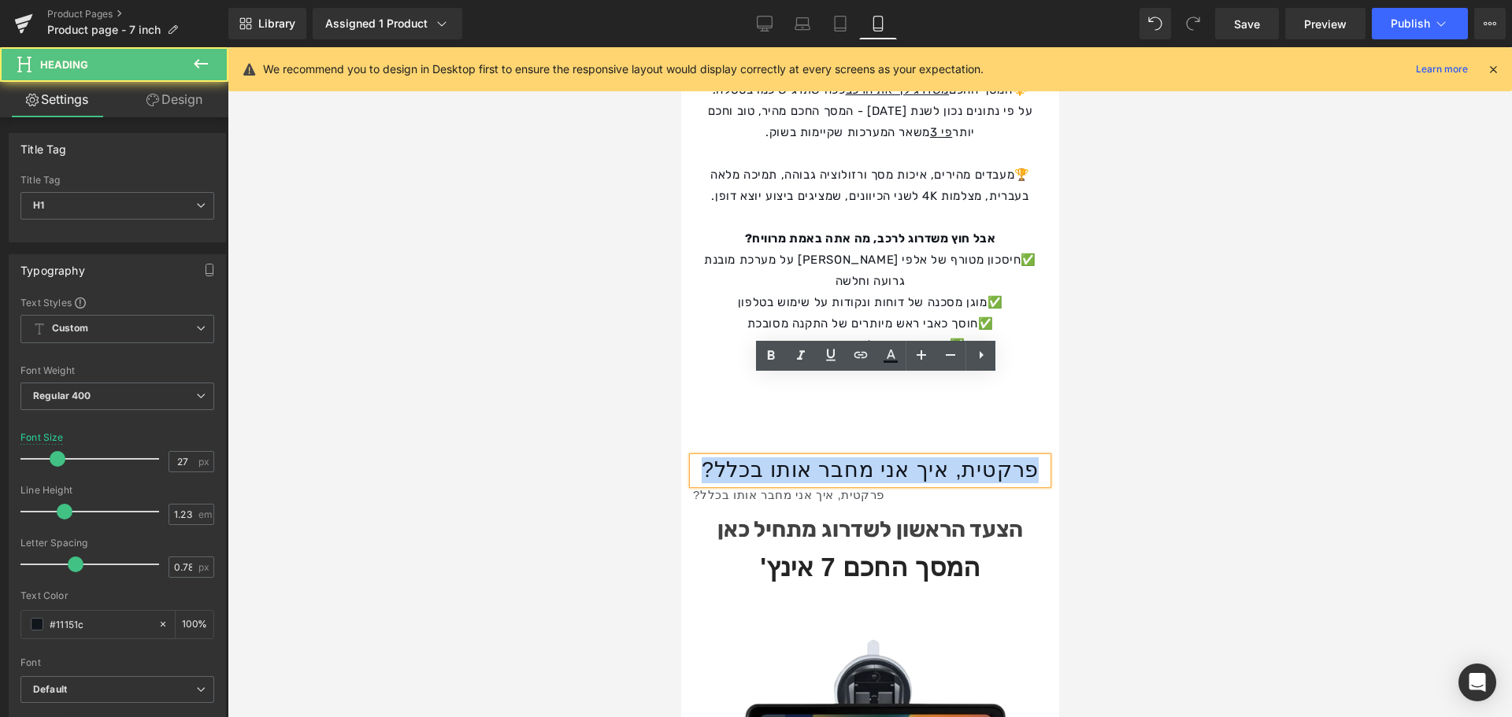
drag, startPoint x: 1043, startPoint y: 395, endPoint x: 705, endPoint y: 390, distance: 338.6
click at [705, 457] on h1 "פרקטית, איך אני מחבר אותו בכלל?" at bounding box center [869, 470] width 354 height 26
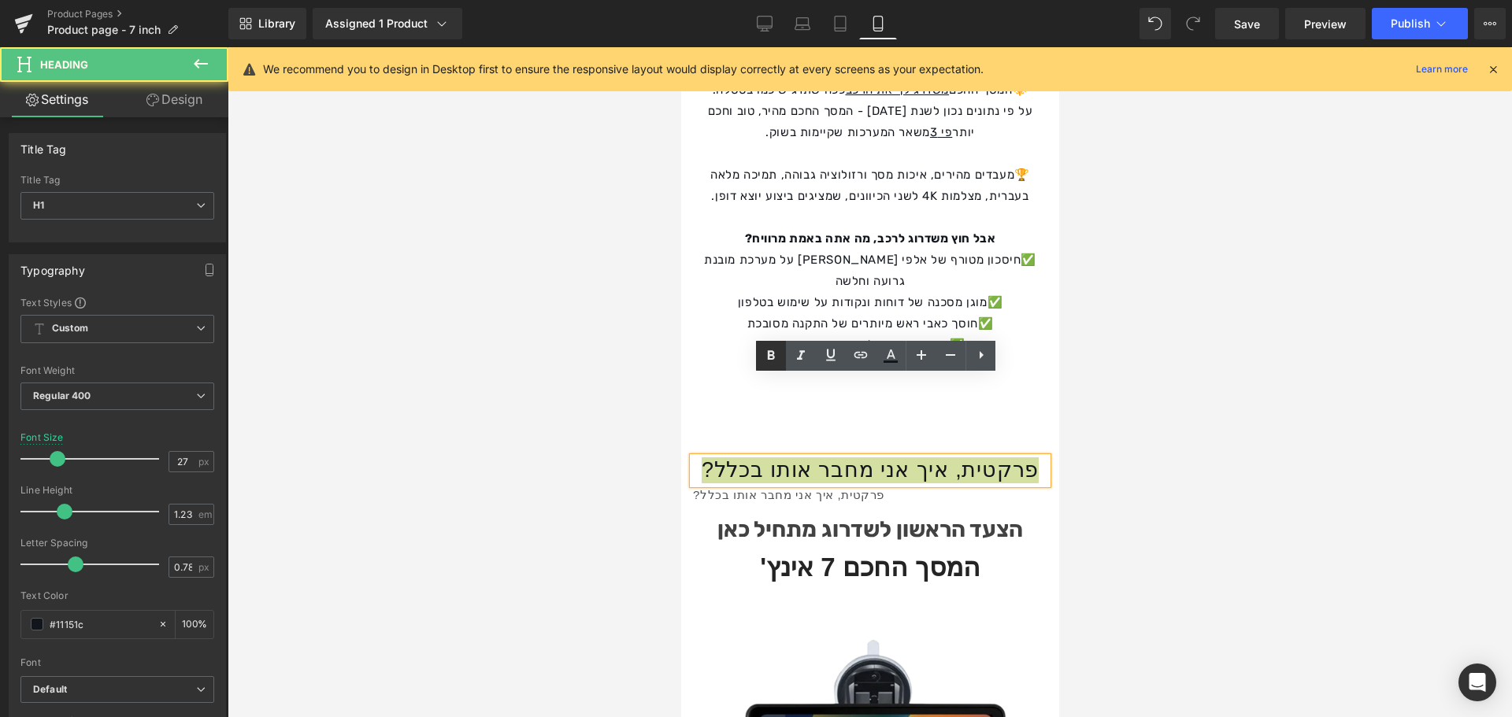
click at [771, 361] on icon at bounding box center [770, 355] width 19 height 19
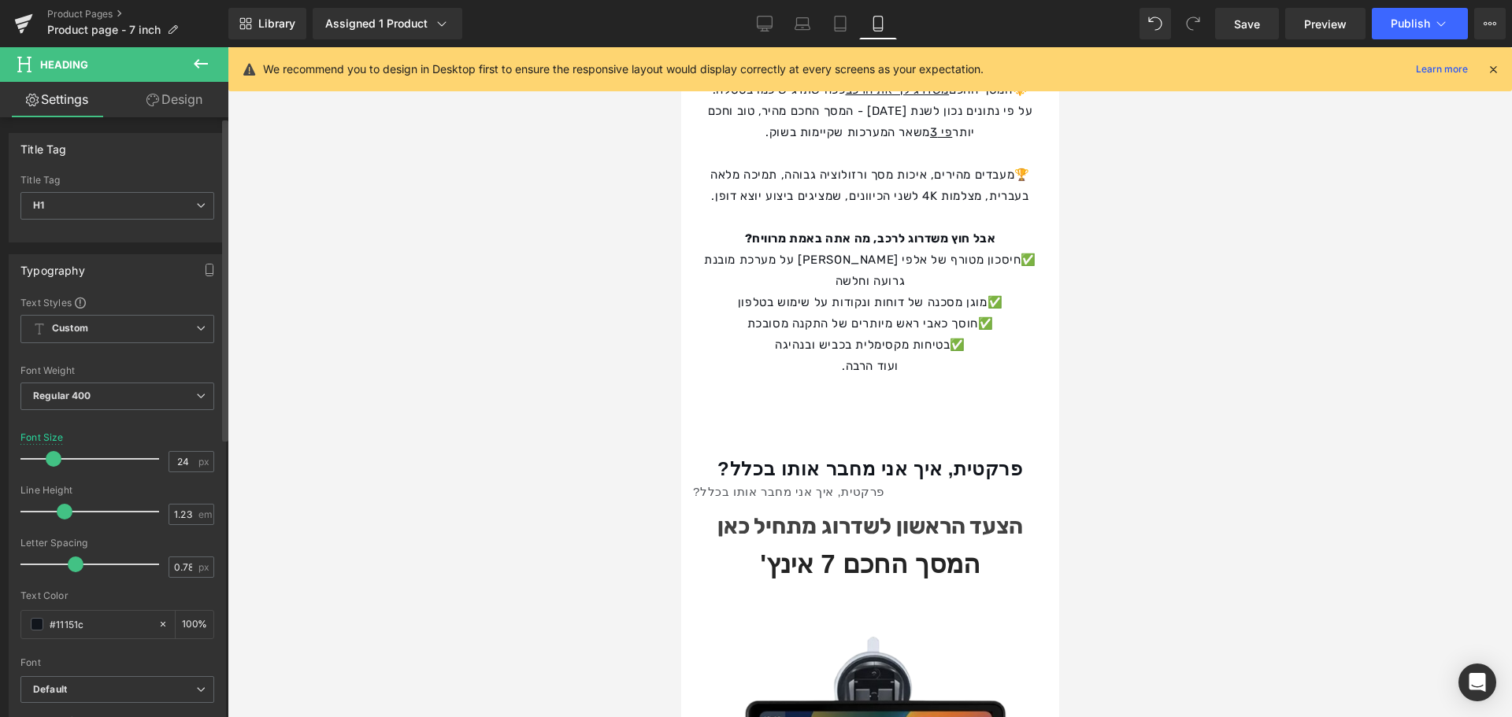
type input "25"
click at [55, 455] on span at bounding box center [55, 459] width 16 height 16
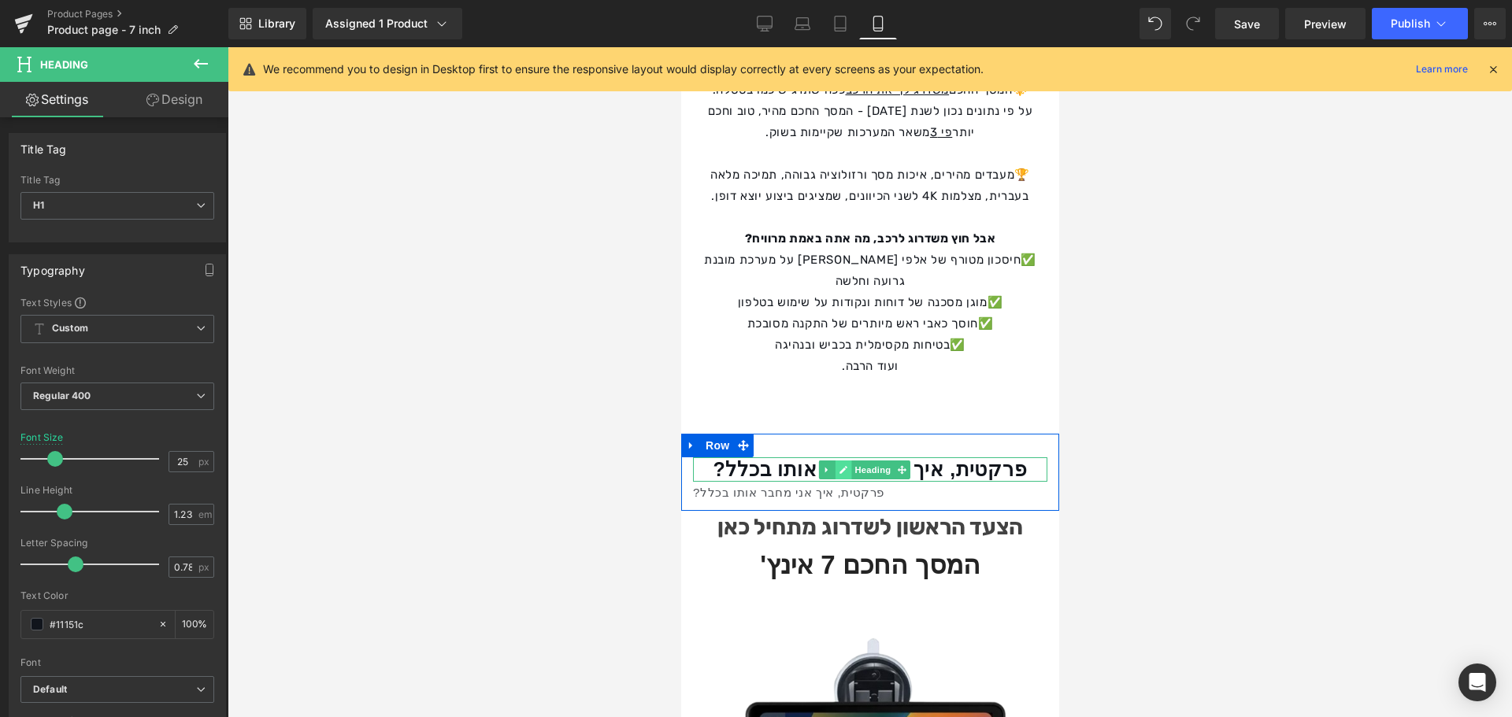
click at [850, 461] on link at bounding box center [842, 470] width 17 height 19
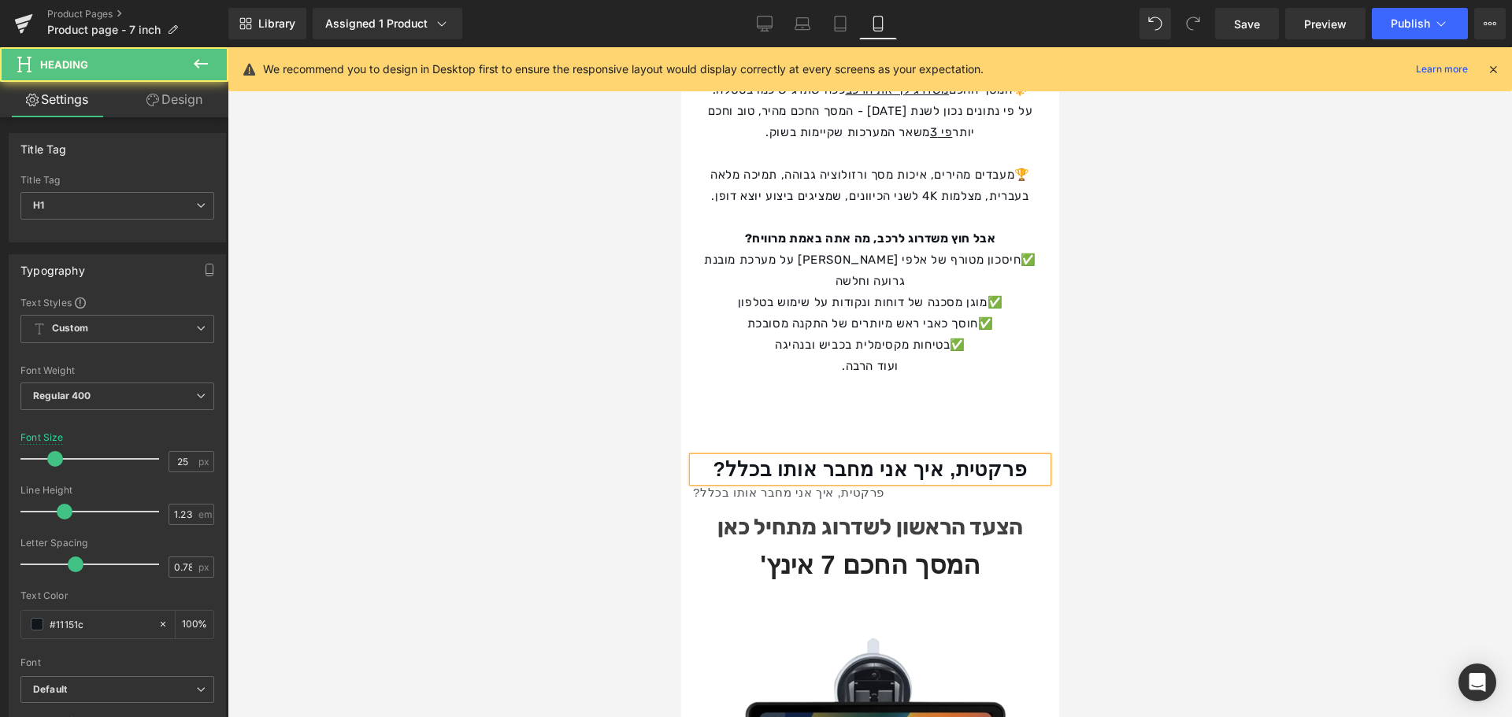
click at [876, 458] on strong "פרקטית, איך אני מחבר אותו בכלל?" at bounding box center [869, 469] width 314 height 22
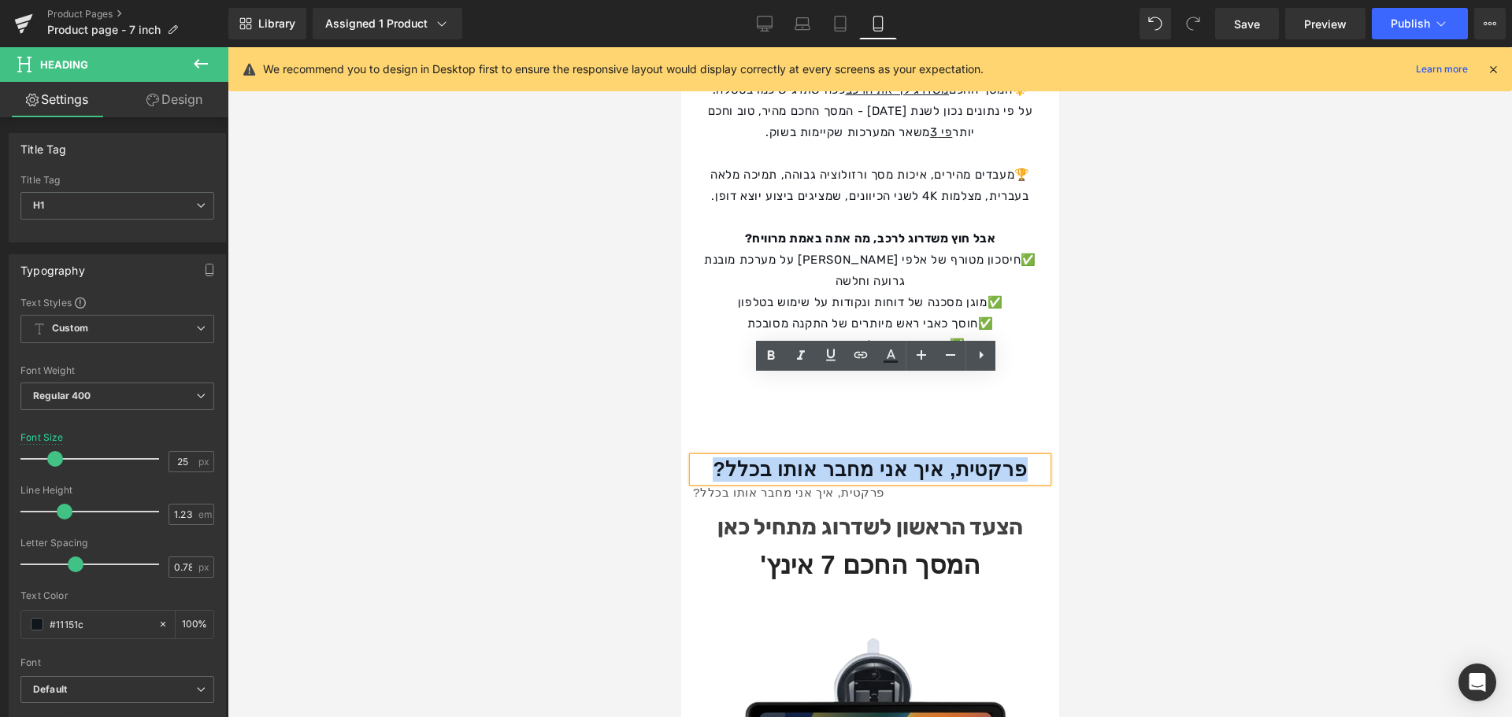
drag, startPoint x: 1042, startPoint y: 389, endPoint x: 713, endPoint y: 388, distance: 328.3
click at [713, 457] on h1 "פרקטית, איך אני מחבר אותו בכלל?" at bounding box center [869, 469] width 354 height 24
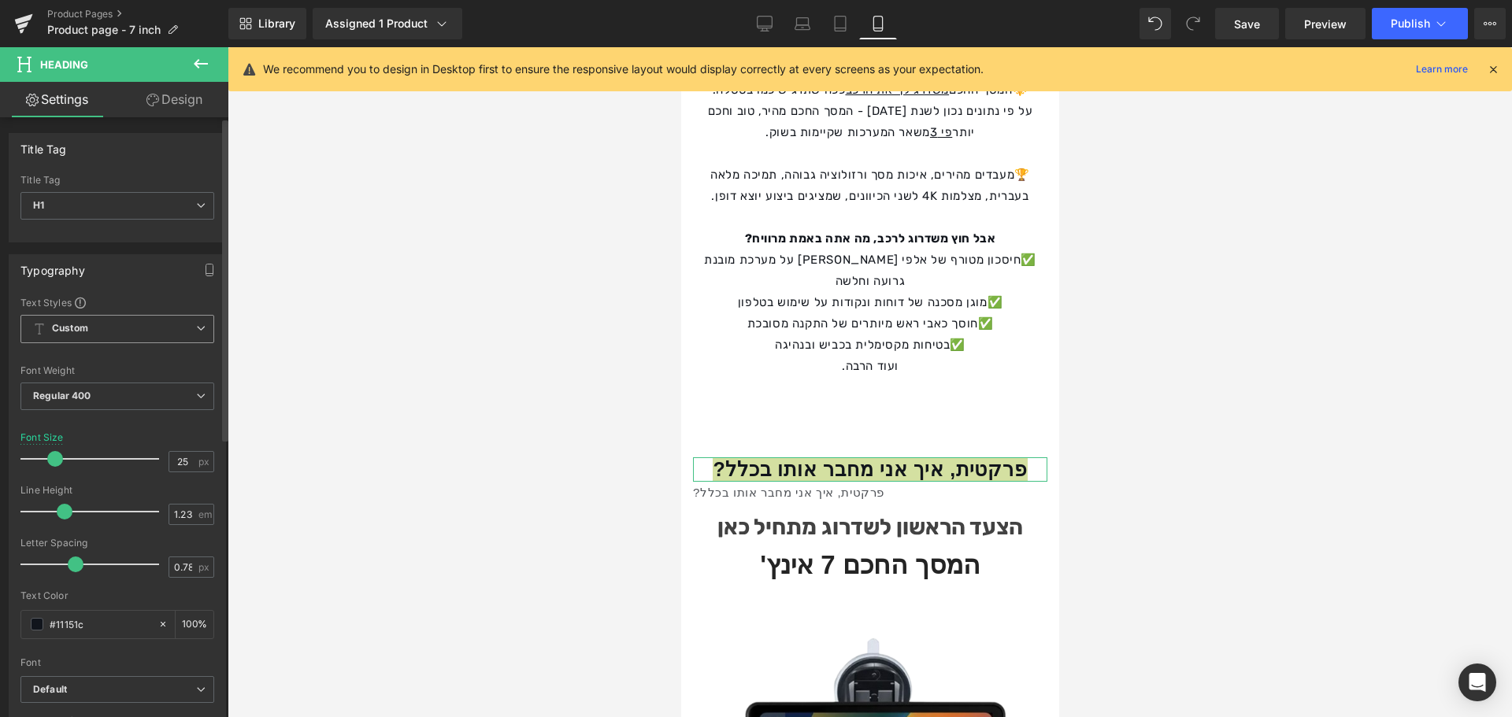
click at [80, 329] on b "Custom" at bounding box center [70, 328] width 36 height 13
click at [138, 303] on div "Text Styles" at bounding box center [113, 302] width 187 height 13
click at [135, 394] on span "Regular 400" at bounding box center [117, 397] width 194 height 28
click at [135, 368] on div "Font Weight" at bounding box center [117, 370] width 194 height 11
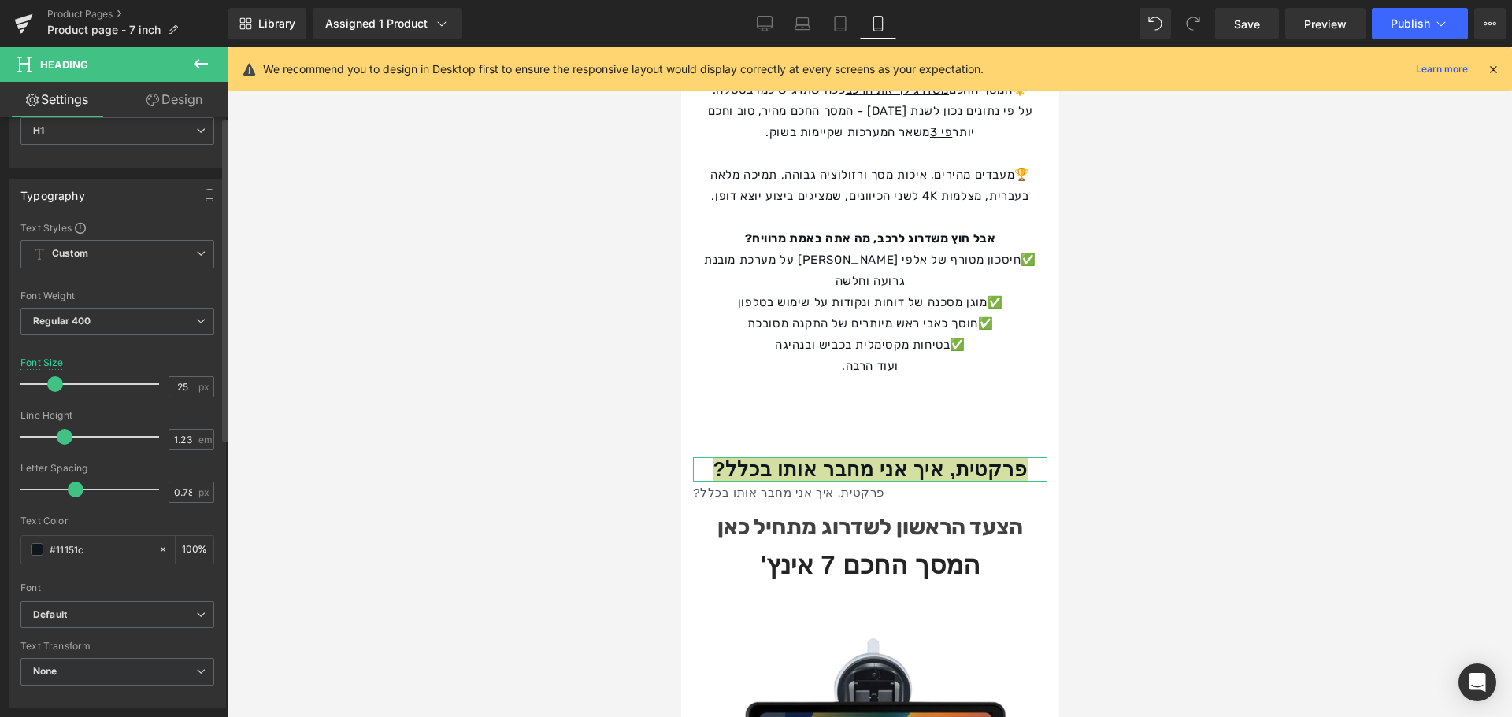
scroll to position [79, 0]
click at [139, 603] on span "Default" at bounding box center [117, 612] width 194 height 28
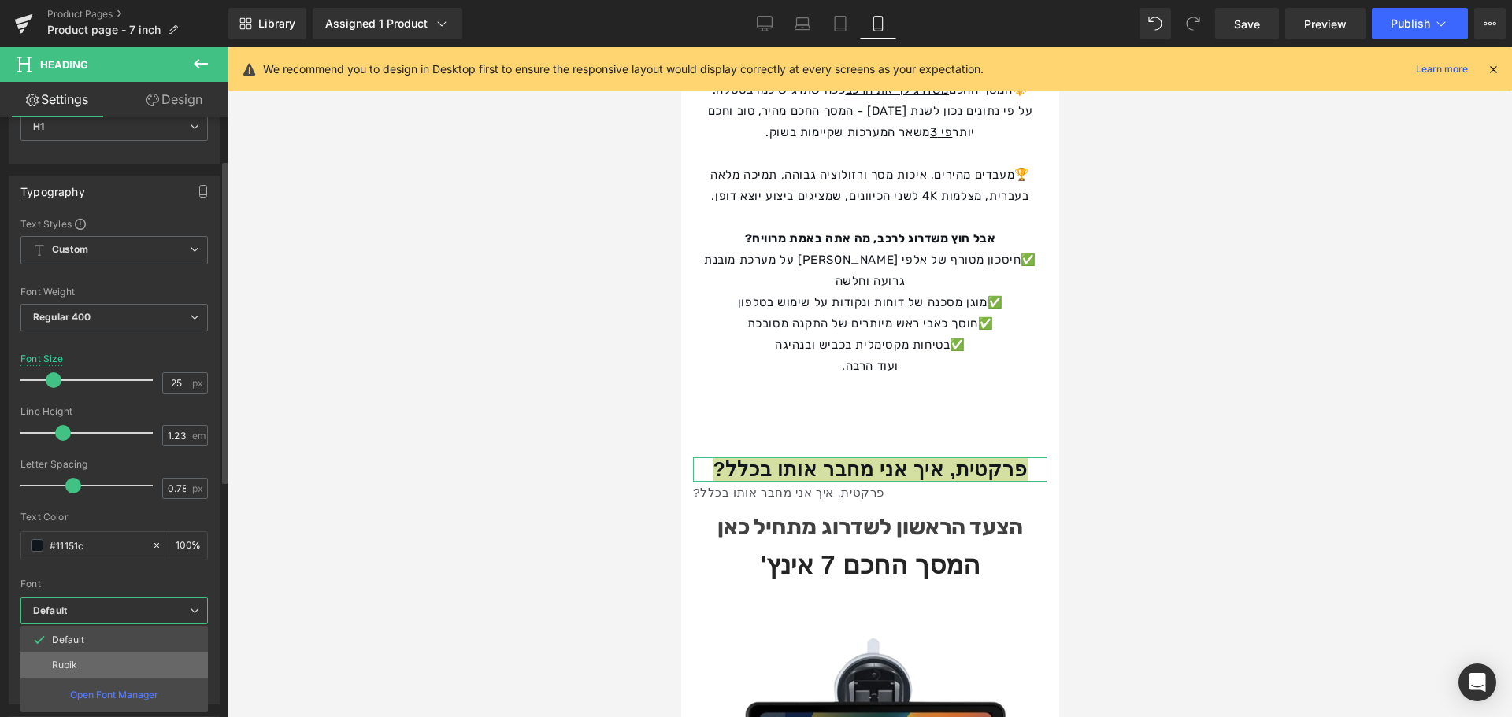
click at [134, 659] on li "Rubik" at bounding box center [113, 665] width 187 height 25
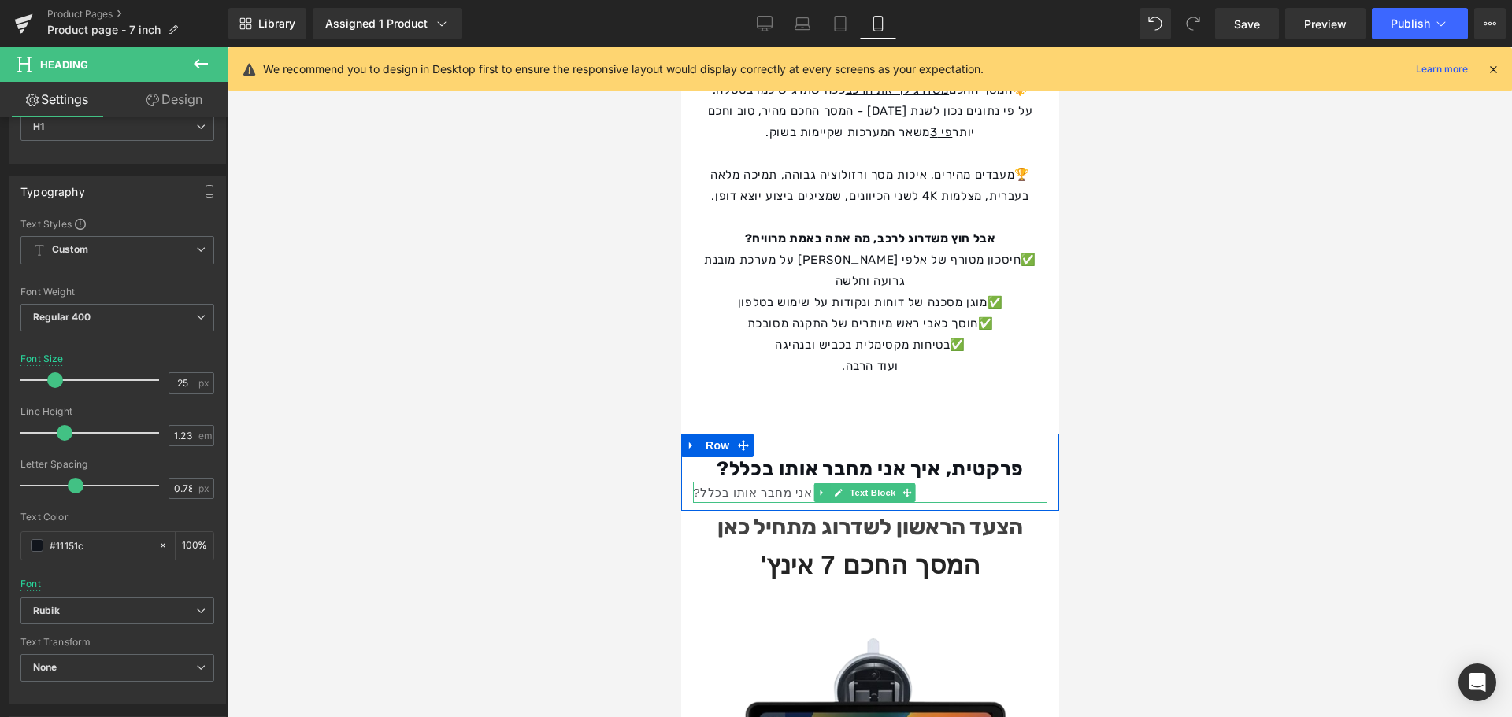
click at [824, 483] on link at bounding box center [821, 492] width 17 height 19
click at [780, 482] on div "פרקטית, איך אני מחבר אותו בכלל?" at bounding box center [869, 492] width 354 height 21
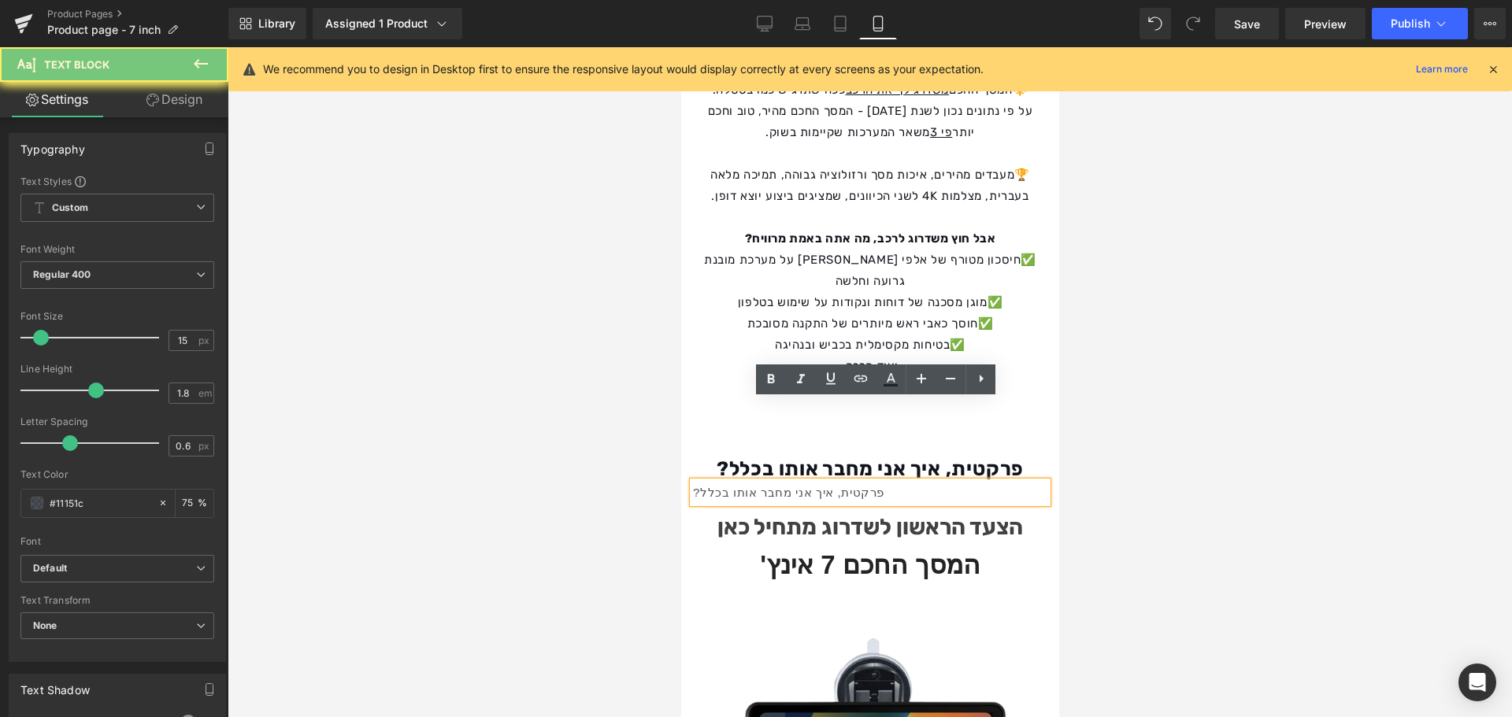
click at [902, 482] on div "פרקטית, איך אני מחבר אותו בכלל?" at bounding box center [869, 492] width 354 height 21
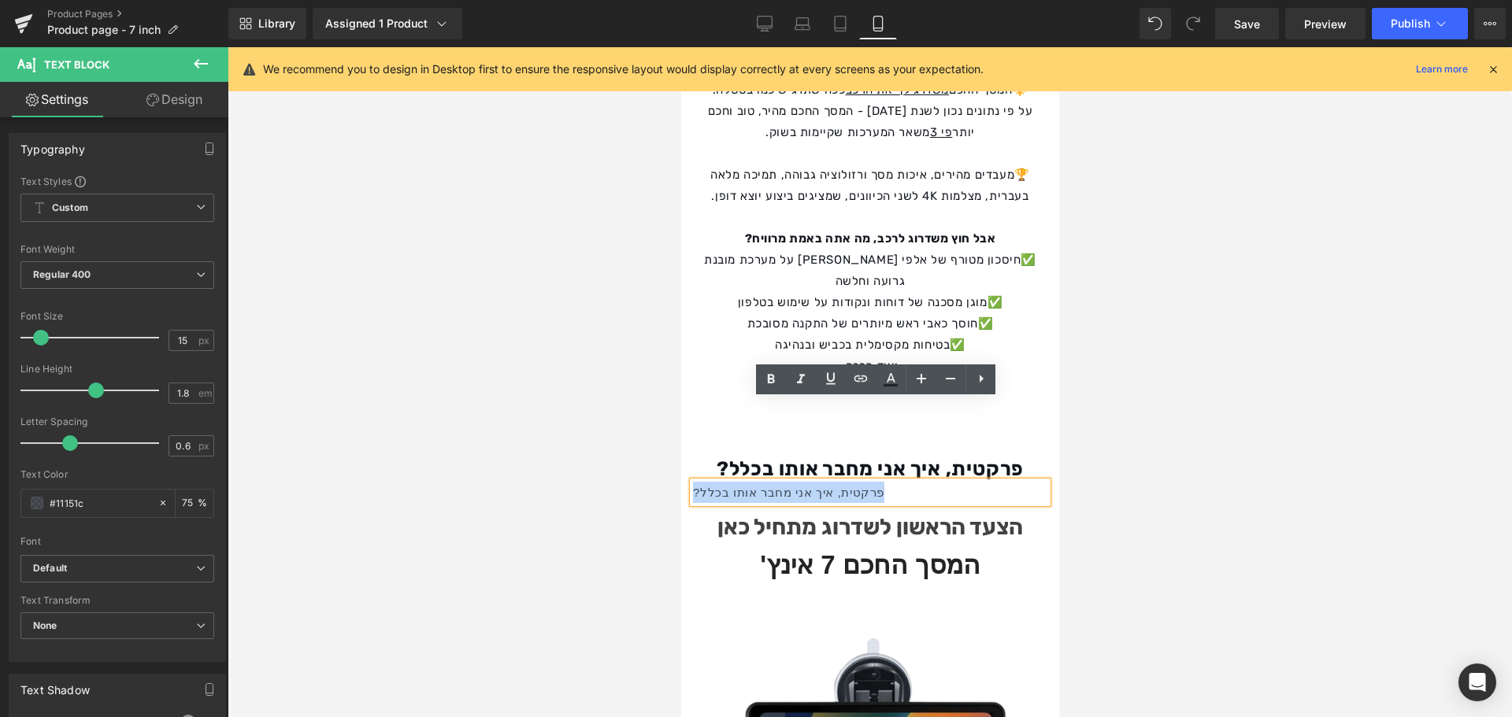
drag, startPoint x: 909, startPoint y: 415, endPoint x: 700, endPoint y: 406, distance: 208.8
click at [700, 482] on div "פרקטית, איך אני מחבר אותו בכלל?" at bounding box center [869, 492] width 354 height 21
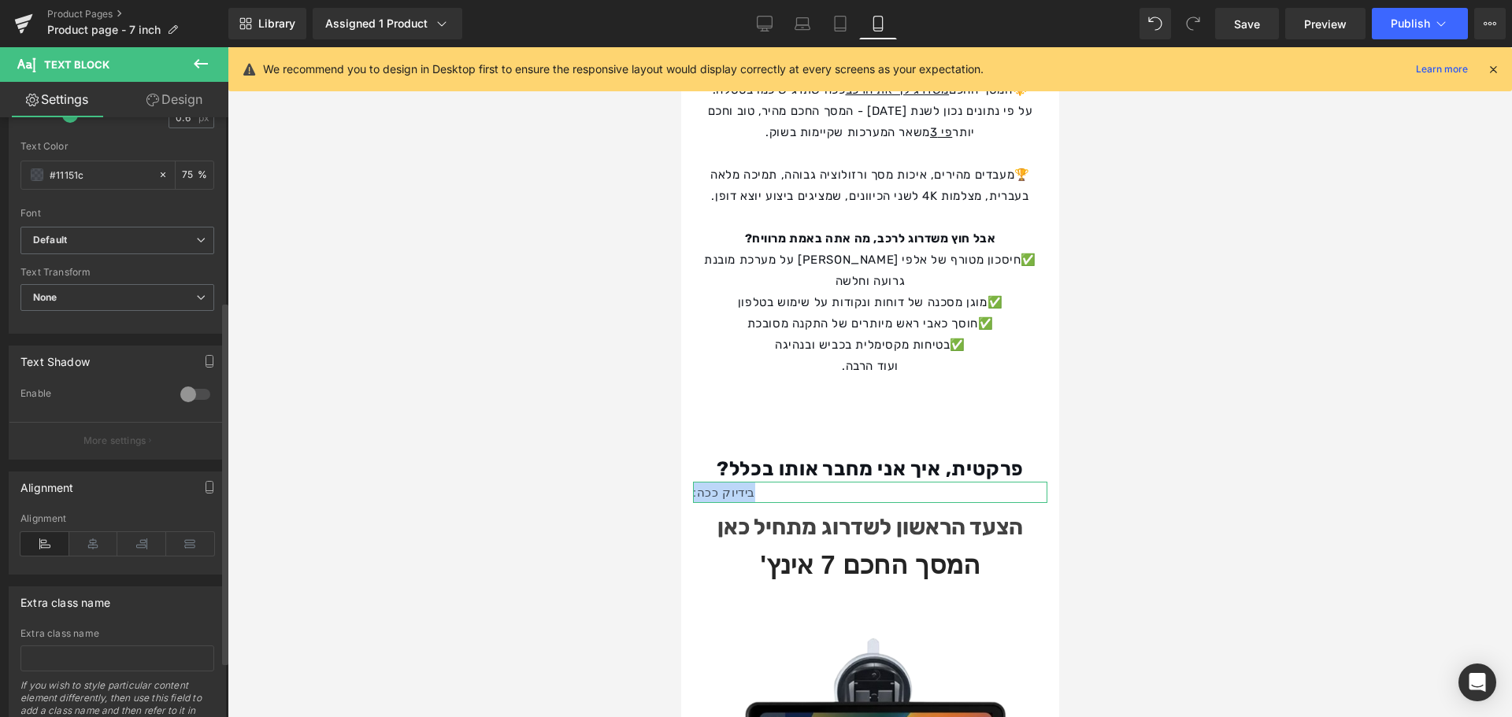
scroll to position [394, 0]
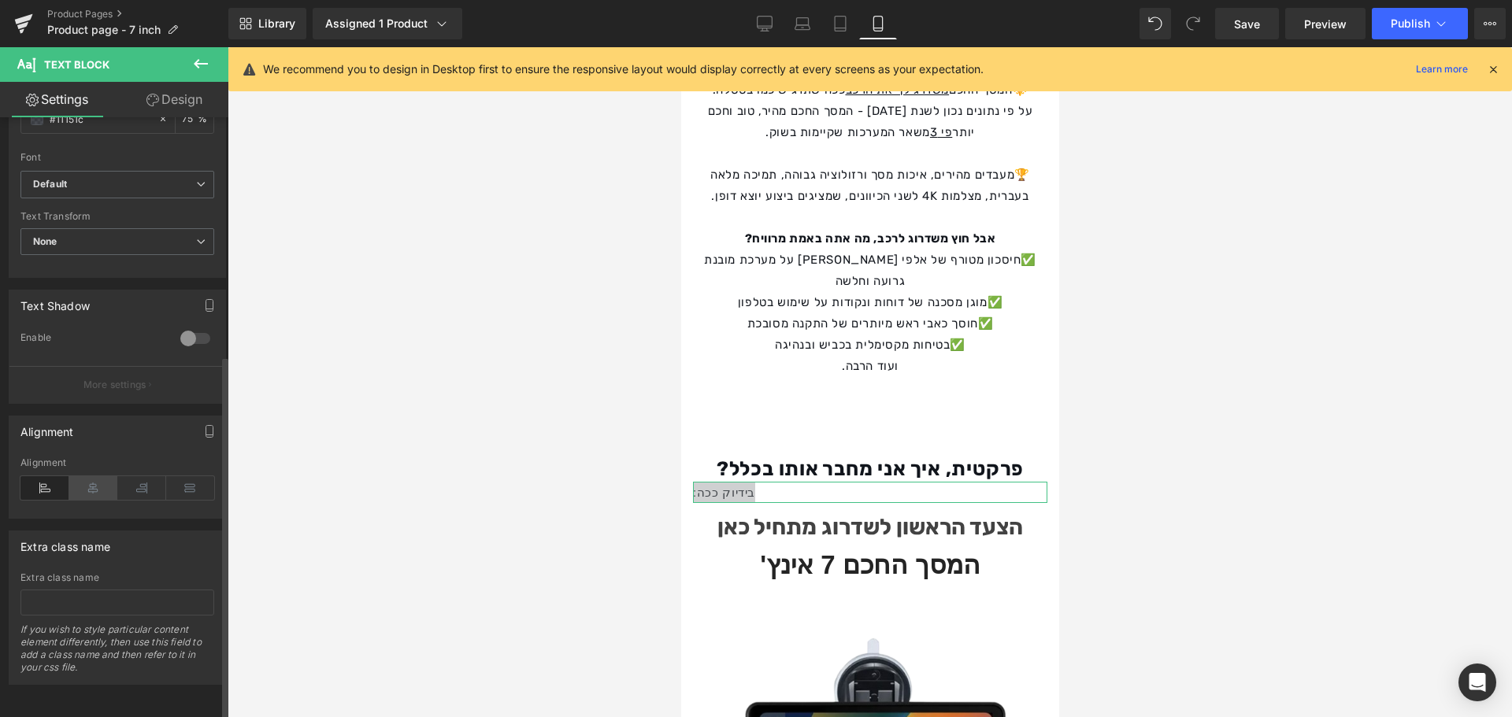
click at [83, 486] on icon at bounding box center [93, 488] width 49 height 24
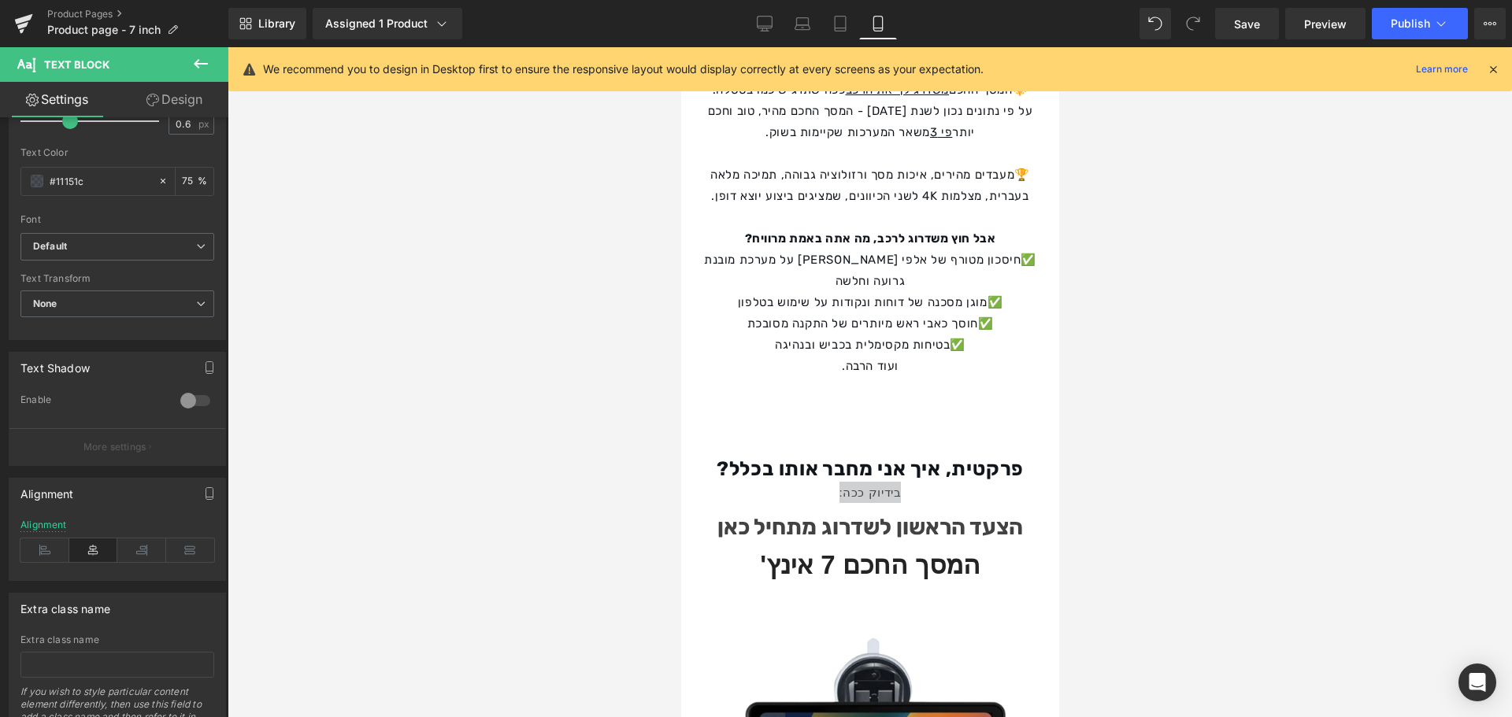
scroll to position [79, 0]
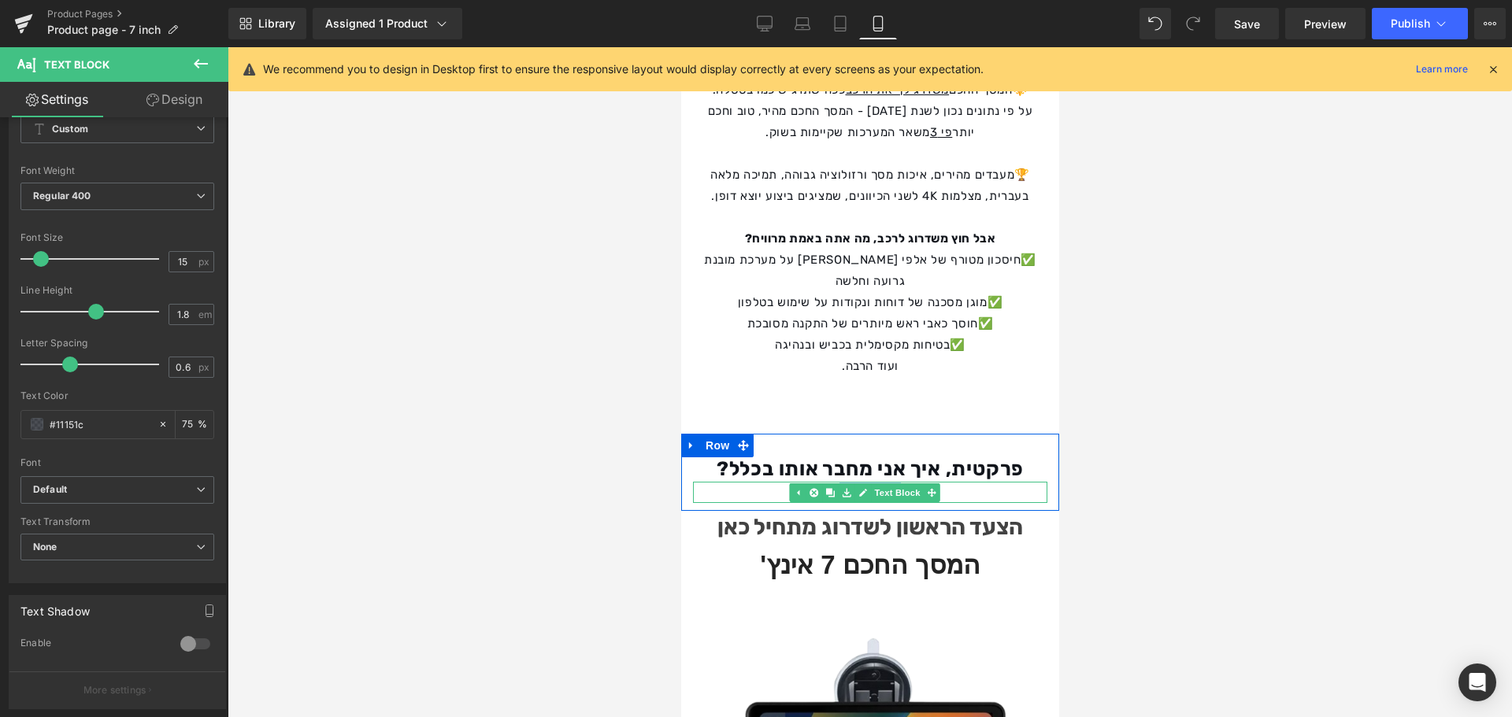
click at [960, 482] on div "בידיוק ככה:" at bounding box center [869, 492] width 354 height 21
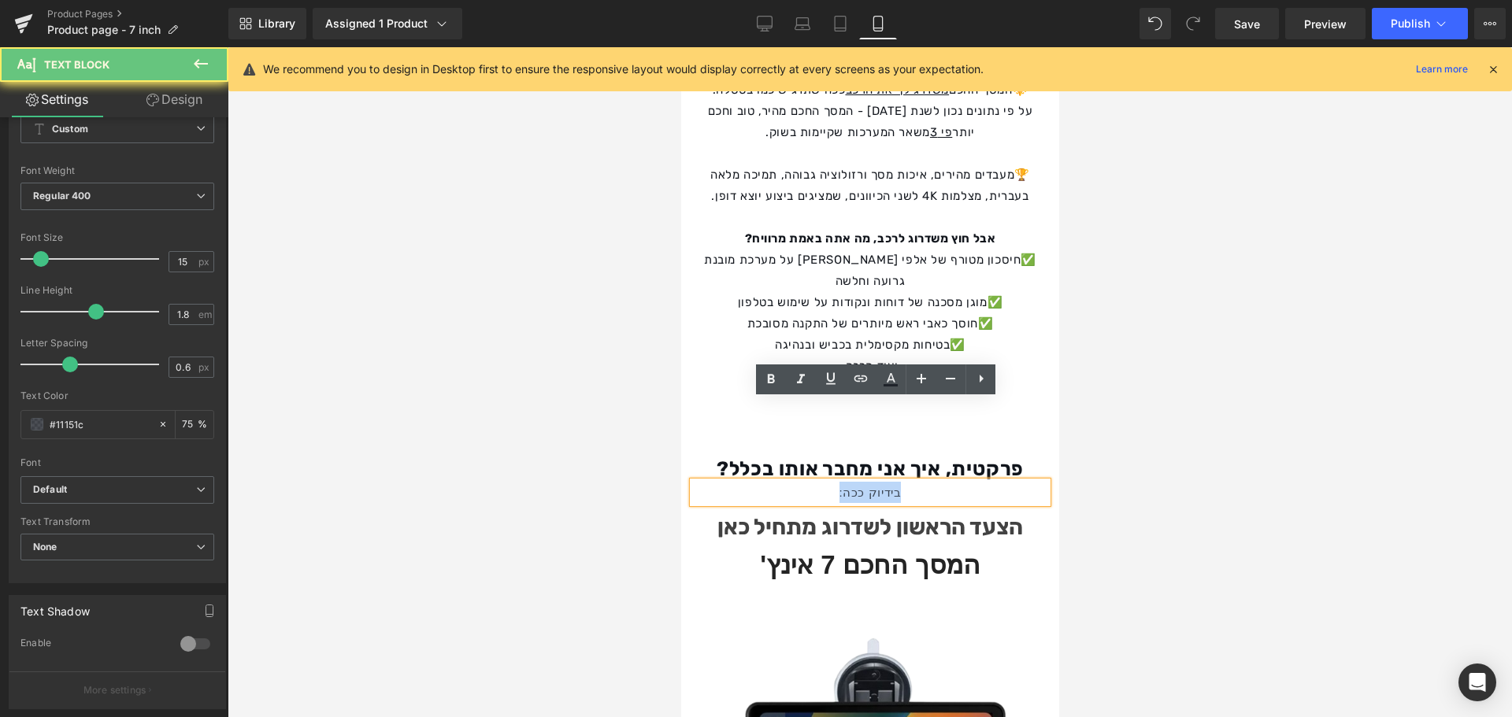
drag, startPoint x: 961, startPoint y: 410, endPoint x: 839, endPoint y: 417, distance: 123.0
click at [839, 482] on div "בידיוק ככה:" at bounding box center [869, 492] width 354 height 21
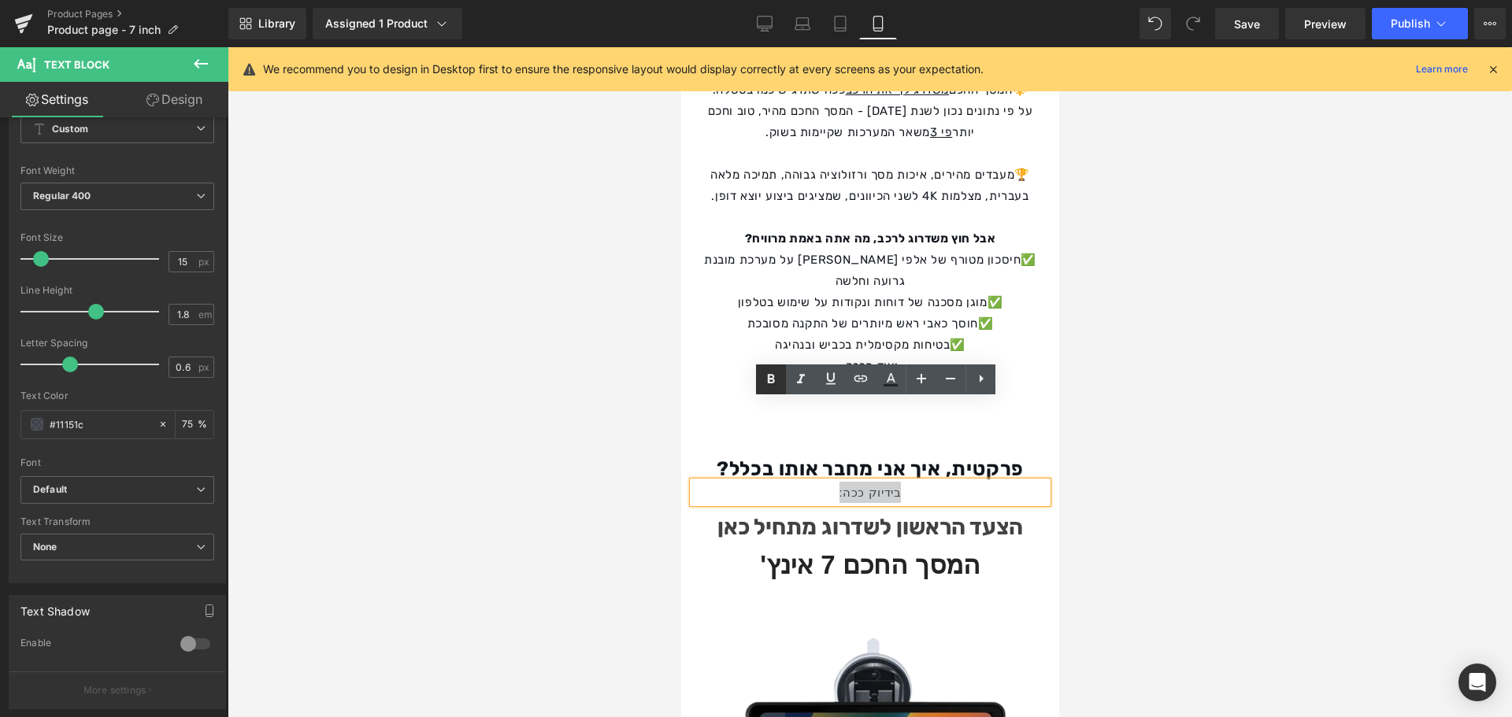
click at [774, 376] on icon at bounding box center [771, 379] width 7 height 9
click at [500, 394] on div at bounding box center [870, 382] width 1284 height 670
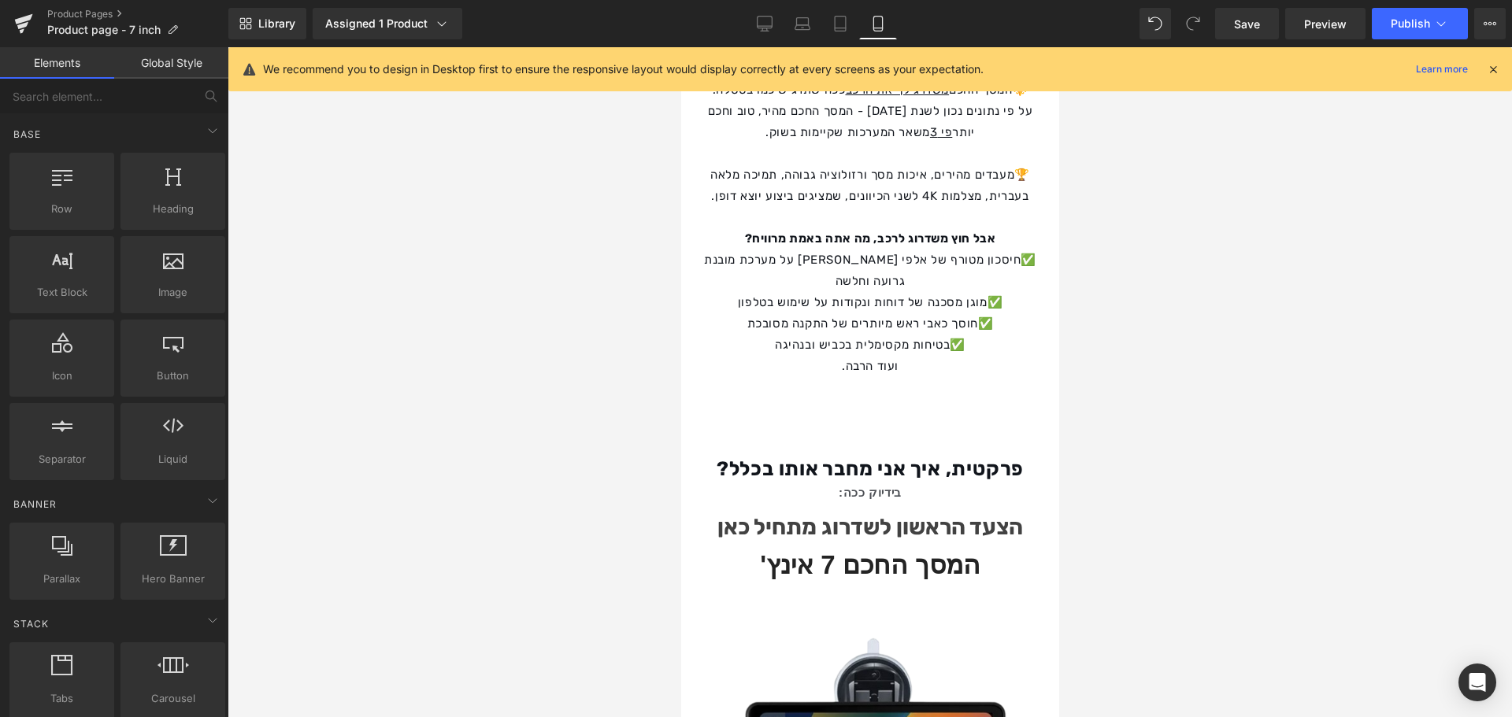
click at [870, 483] on link at bounding box center [862, 492] width 17 height 19
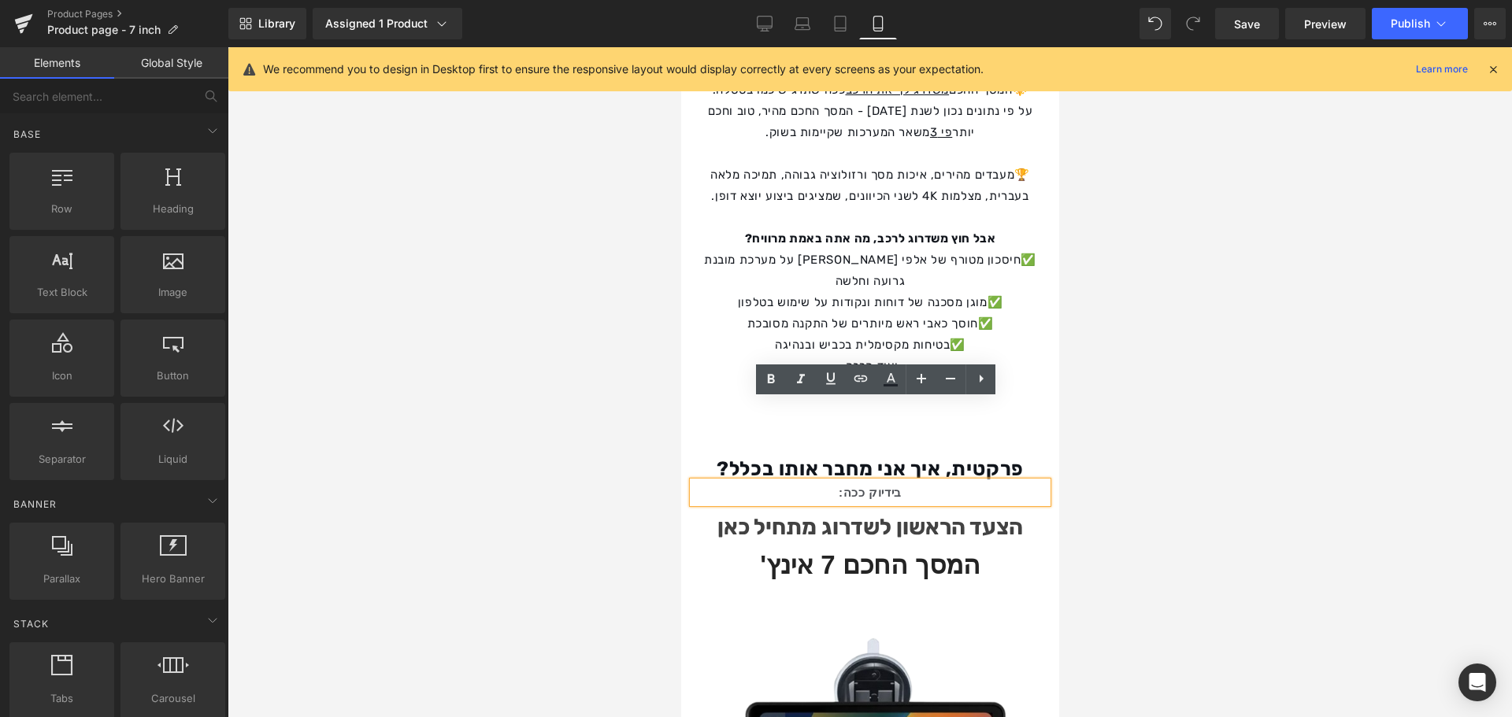
click at [839, 482] on div "בידיוק ככה:" at bounding box center [869, 492] width 354 height 21
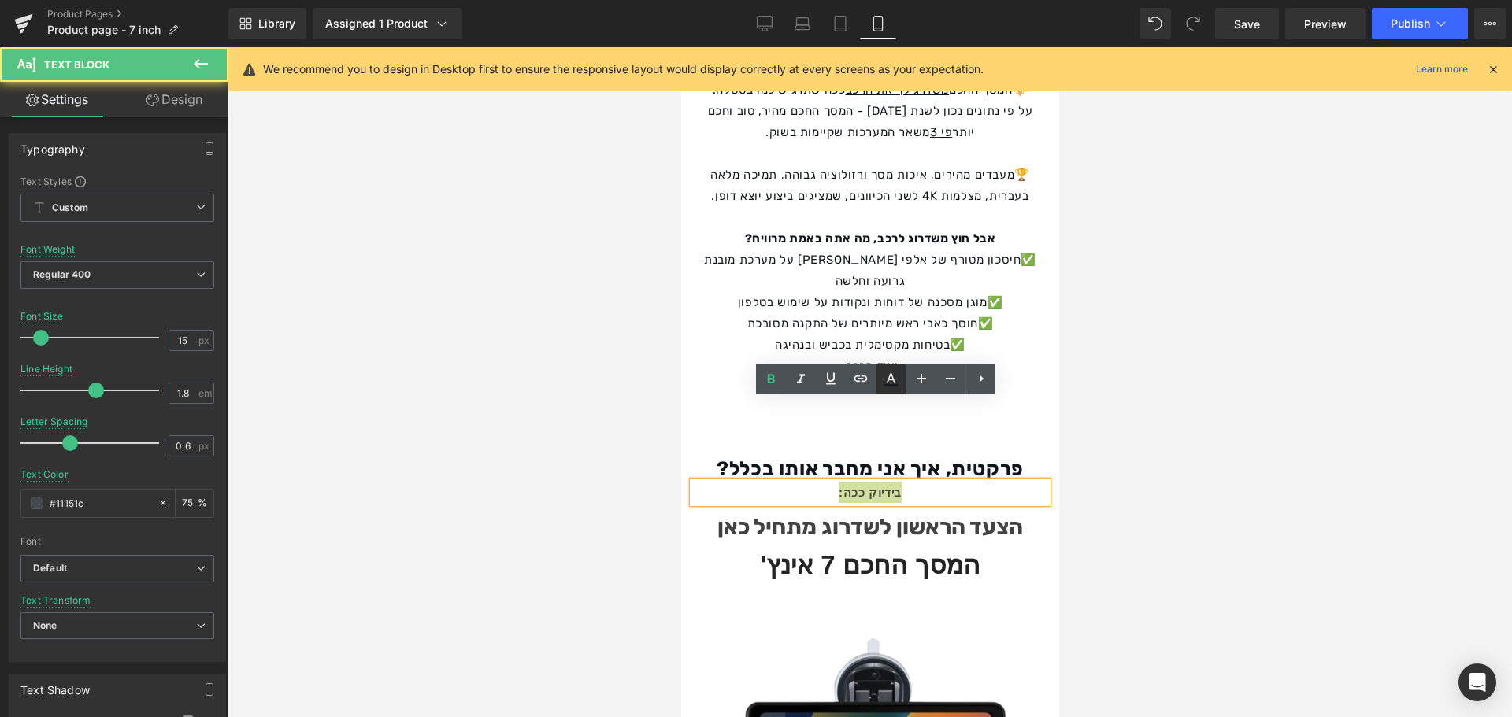
click at [891, 394] on link at bounding box center [891, 380] width 30 height 30
type input "75"
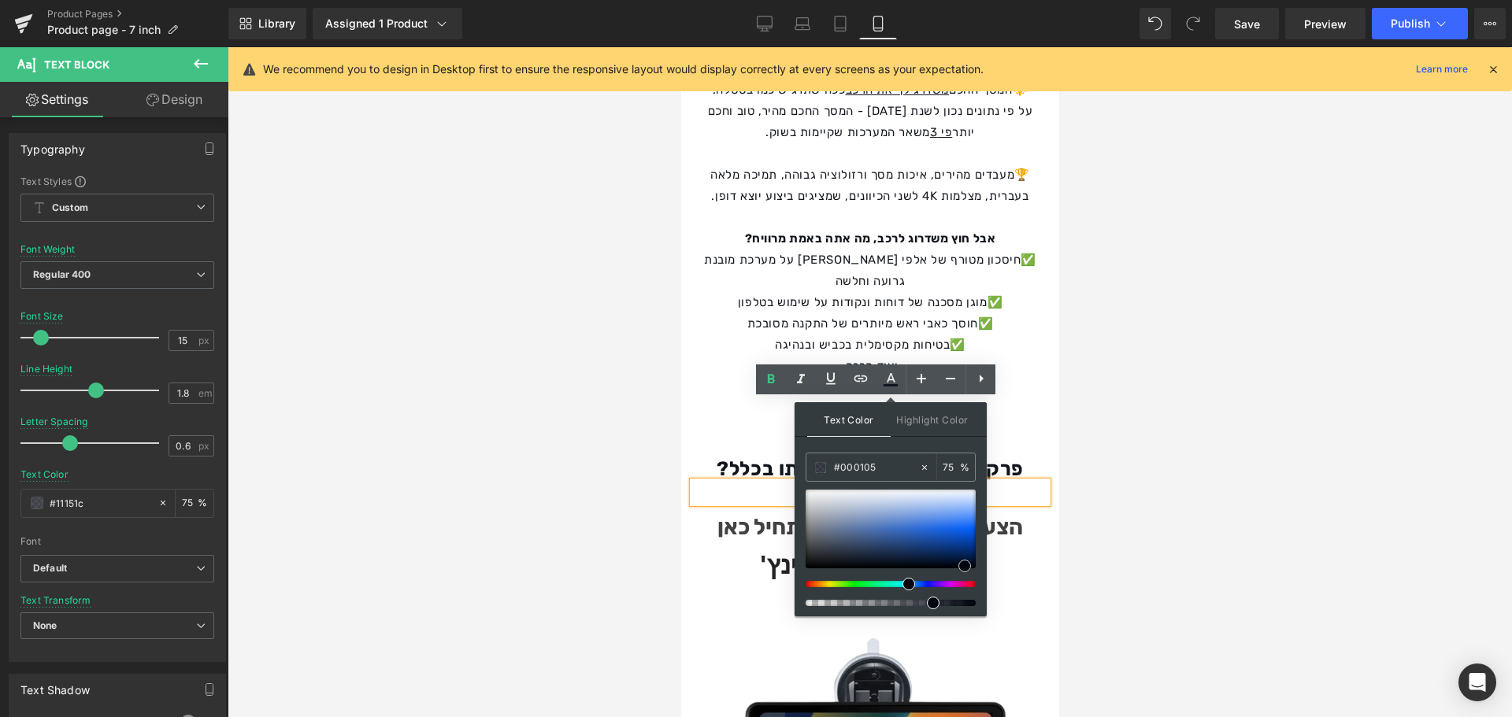
type input "#000000"
drag, startPoint x: 1595, startPoint y: 593, endPoint x: 998, endPoint y: 590, distance: 596.8
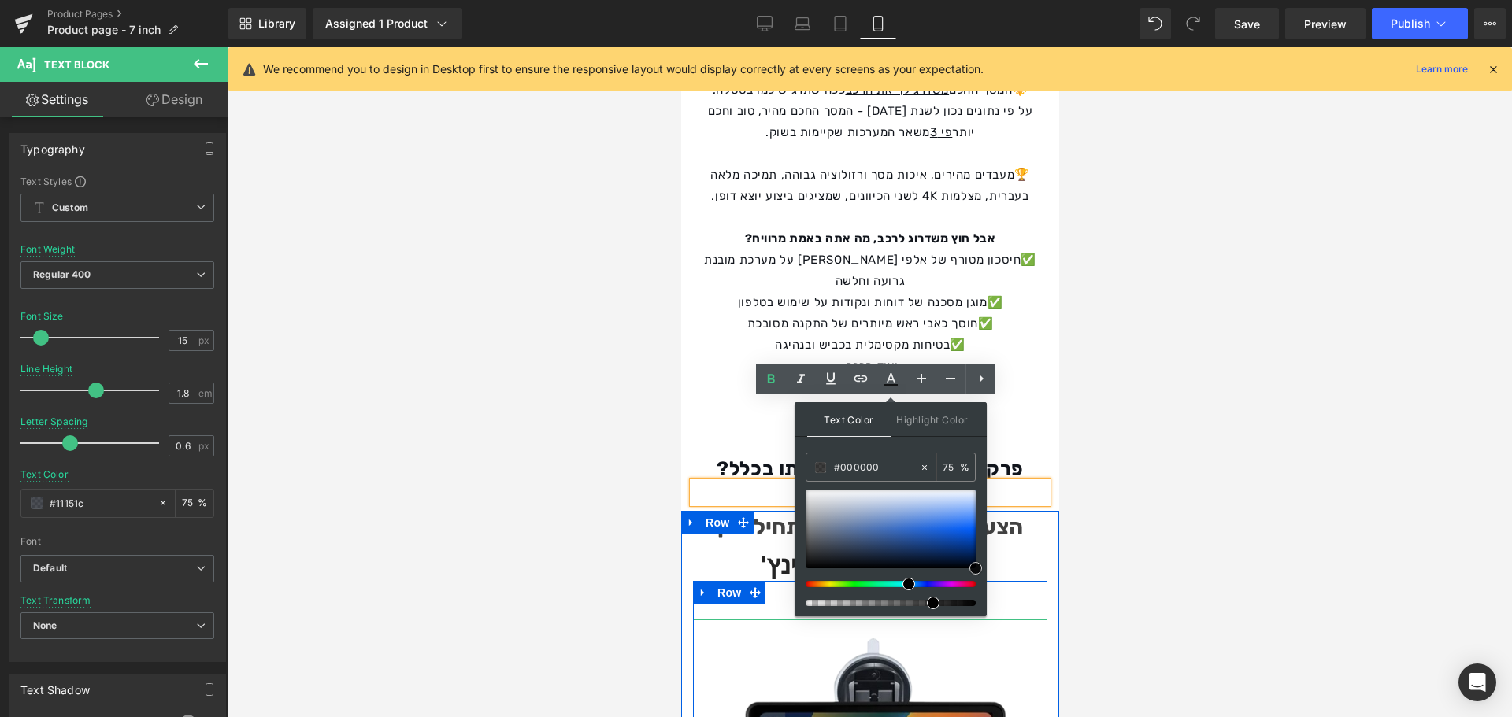
click at [1025, 581] on div "49px" at bounding box center [869, 600] width 354 height 39
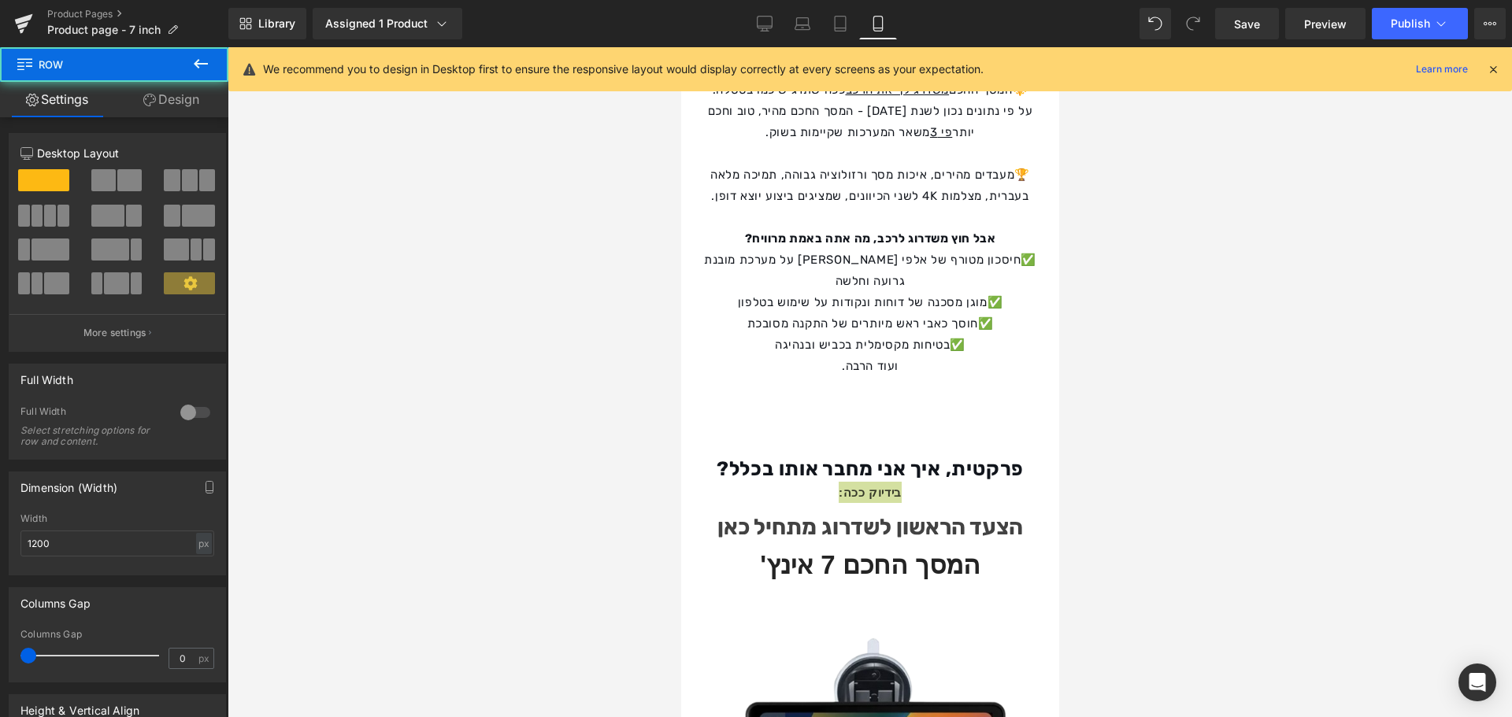
click at [1117, 456] on div at bounding box center [870, 382] width 1284 height 670
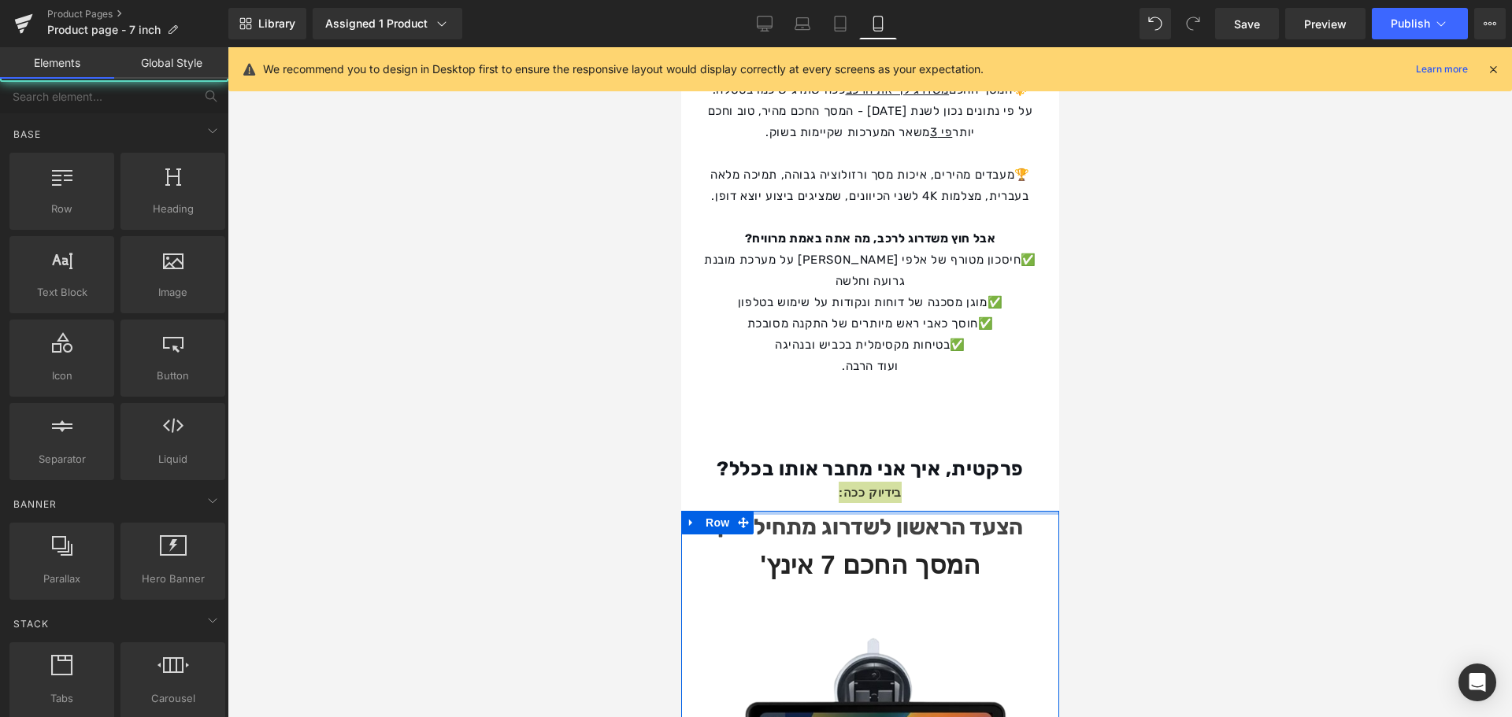
click at [680, 47] on div at bounding box center [680, 47] width 0 height 0
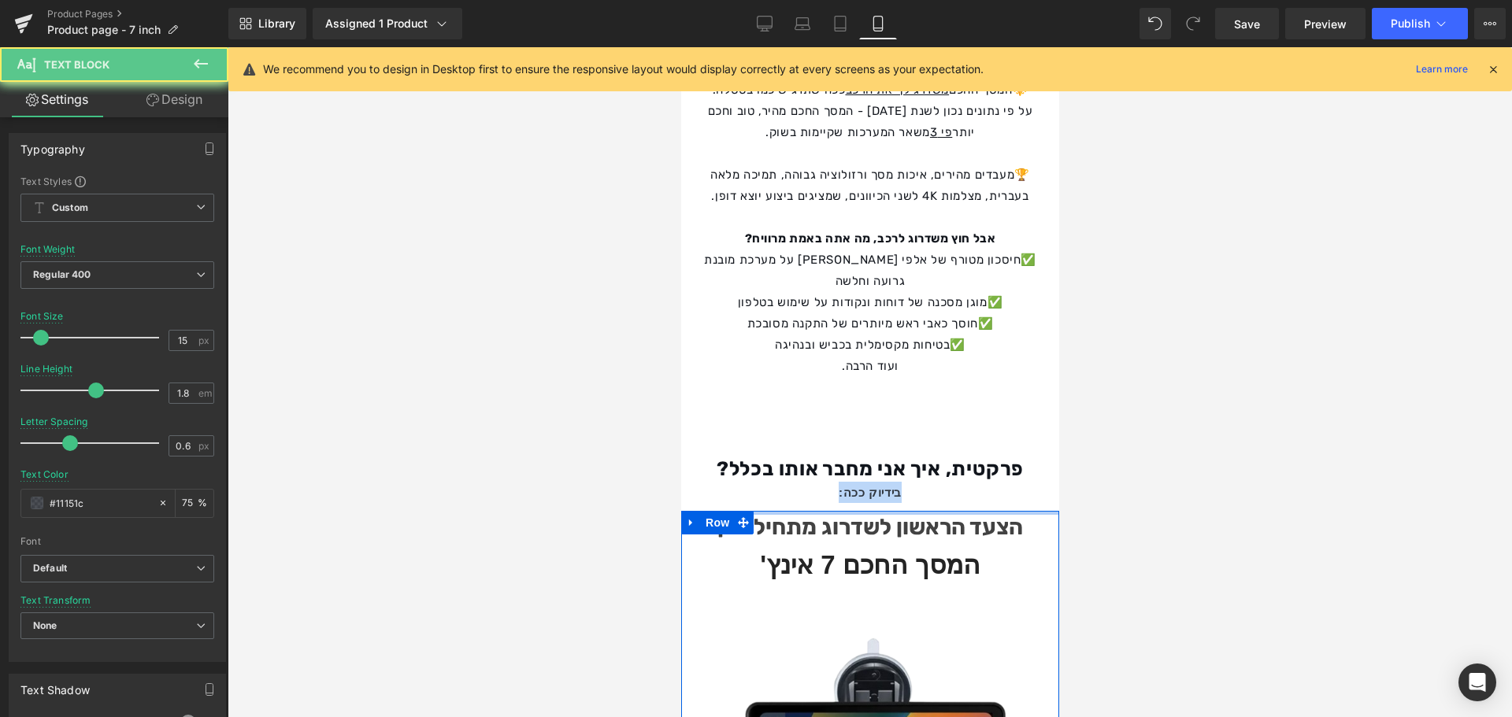
click at [892, 482] on div "בידיוק ככה: Text Block" at bounding box center [869, 492] width 354 height 21
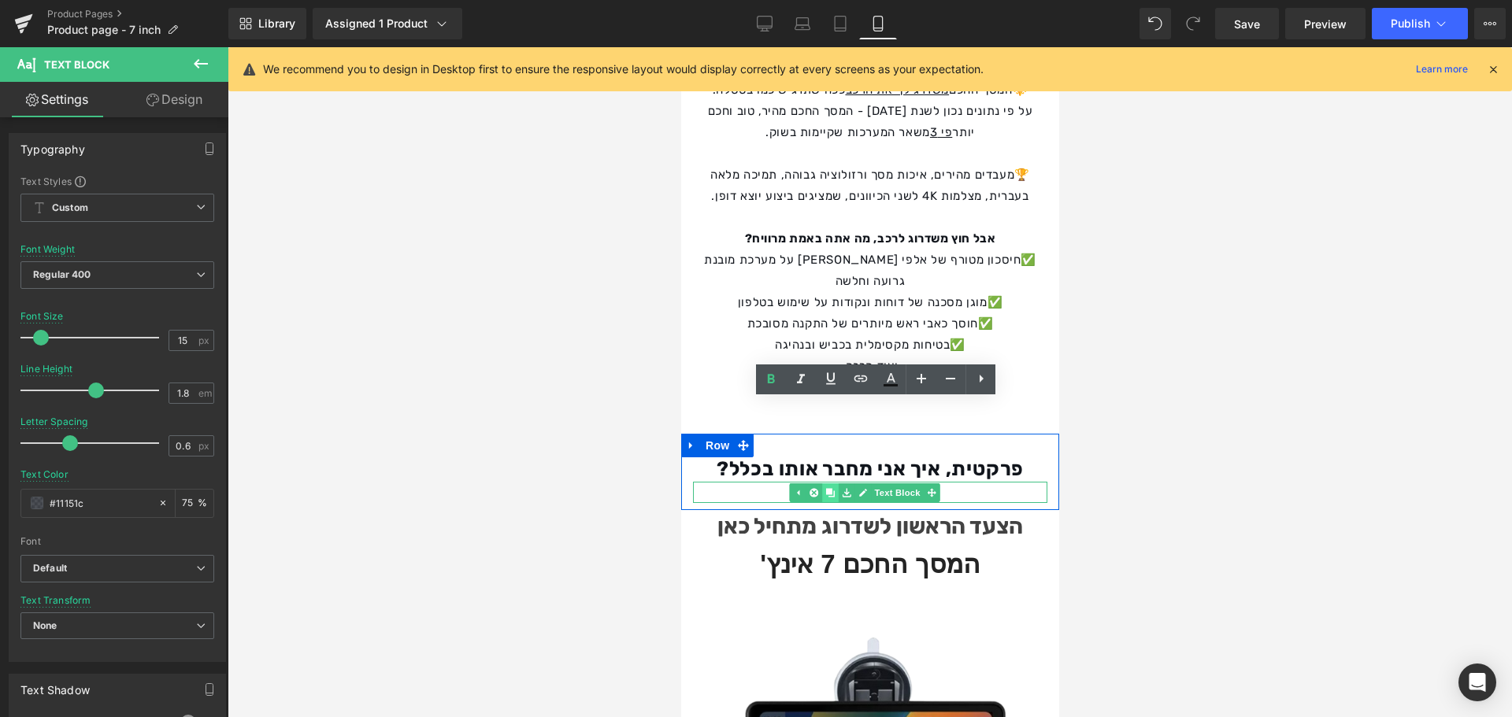
drag, startPoint x: 914, startPoint y: 411, endPoint x: 834, endPoint y: 411, distance: 80.3
click at [834, 482] on div "בידיוק ככה: Text Block" at bounding box center [869, 492] width 354 height 21
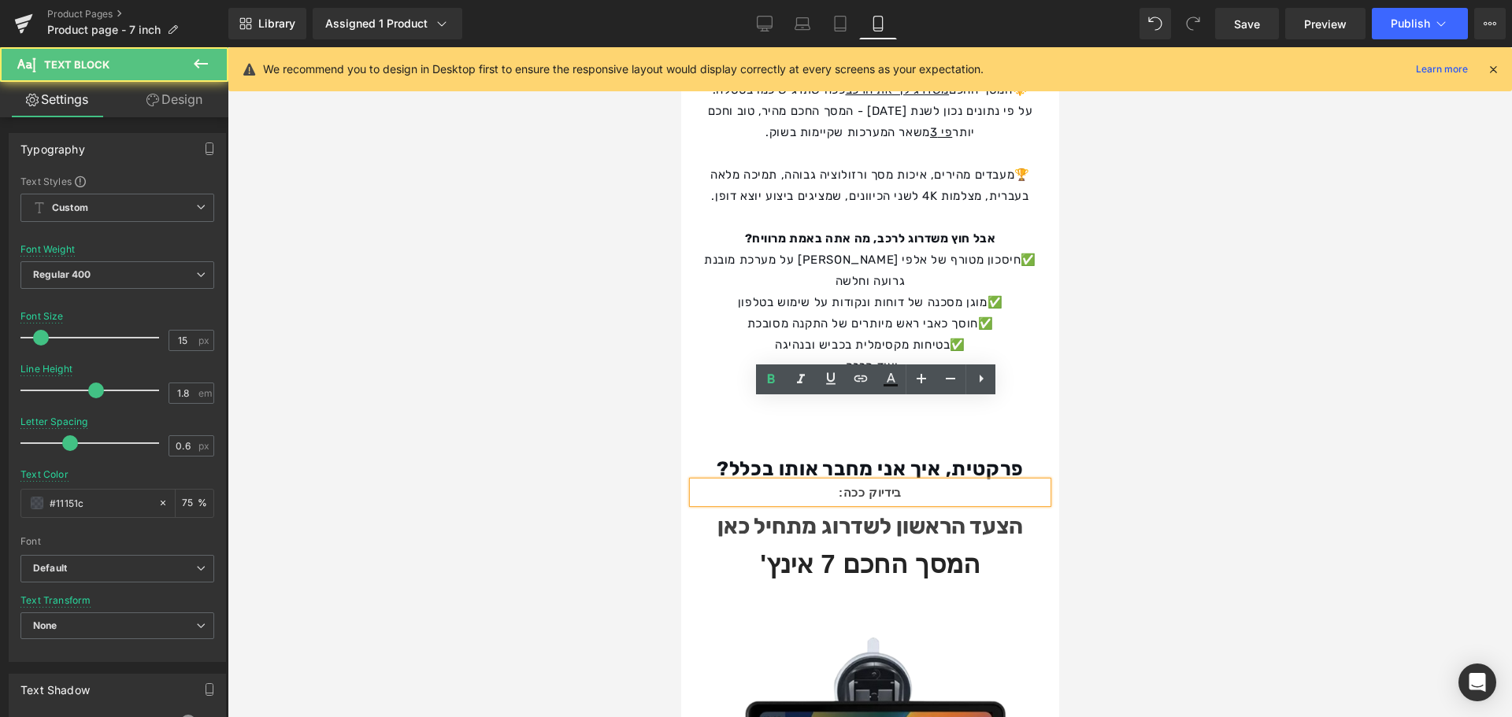
click at [839, 482] on div "בידיוק ככה:" at bounding box center [869, 492] width 354 height 21
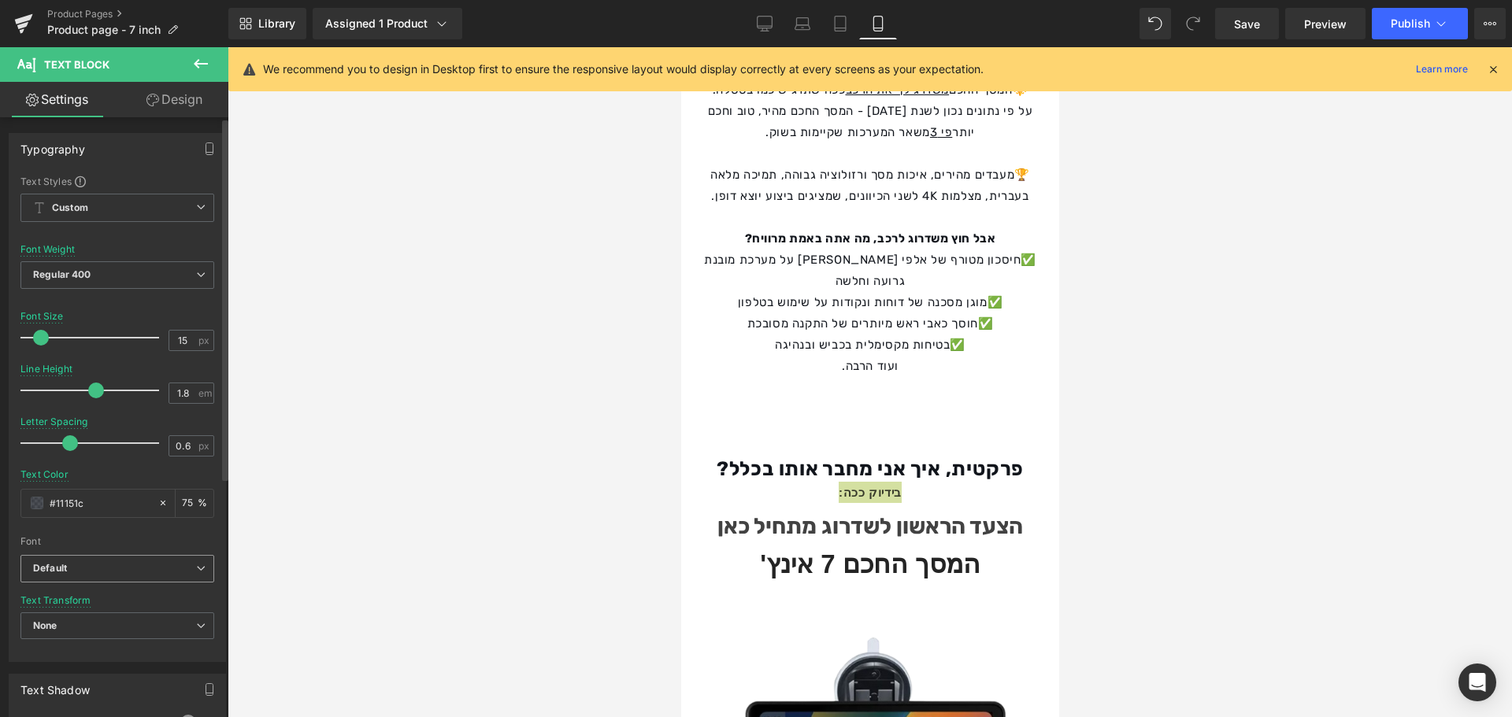
click at [102, 565] on b "Default" at bounding box center [114, 568] width 163 height 13
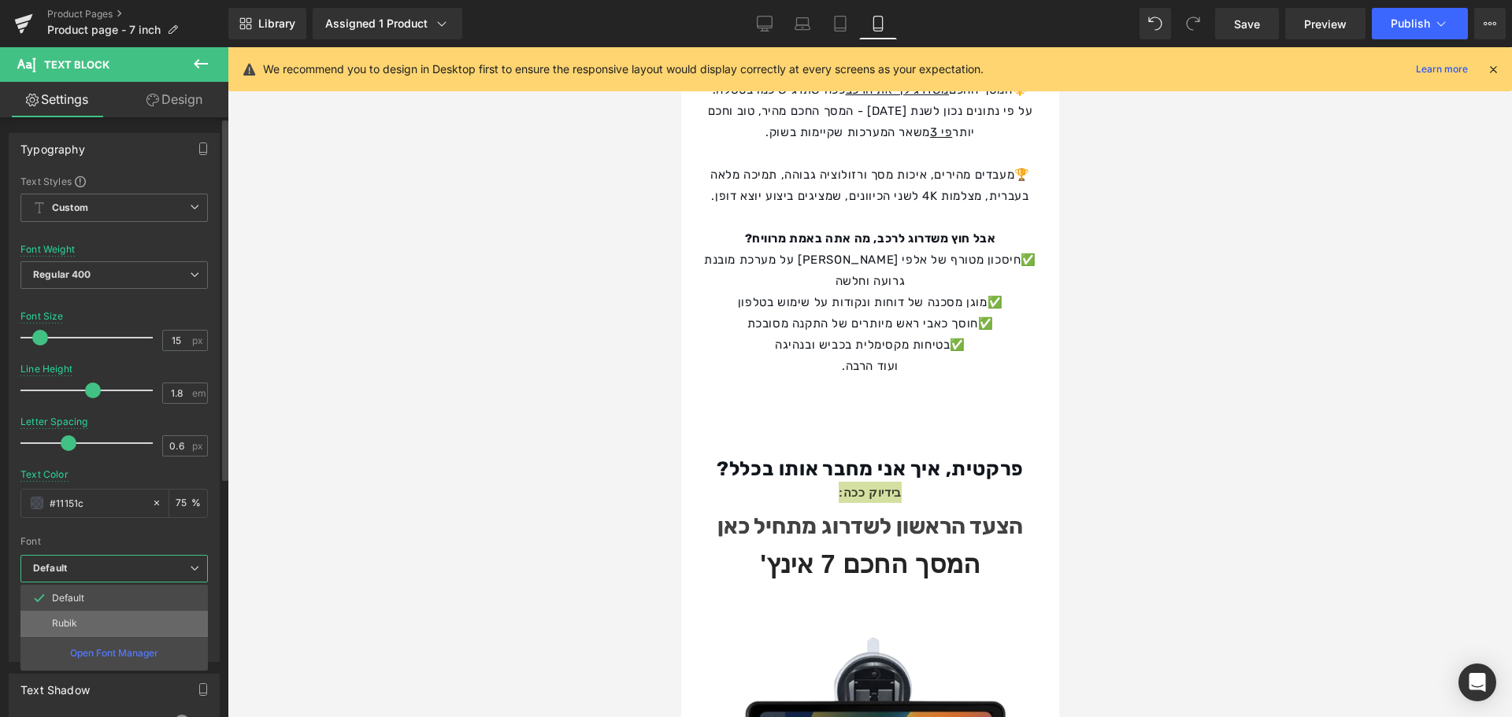
click at [111, 629] on li "Rubik" at bounding box center [113, 623] width 187 height 25
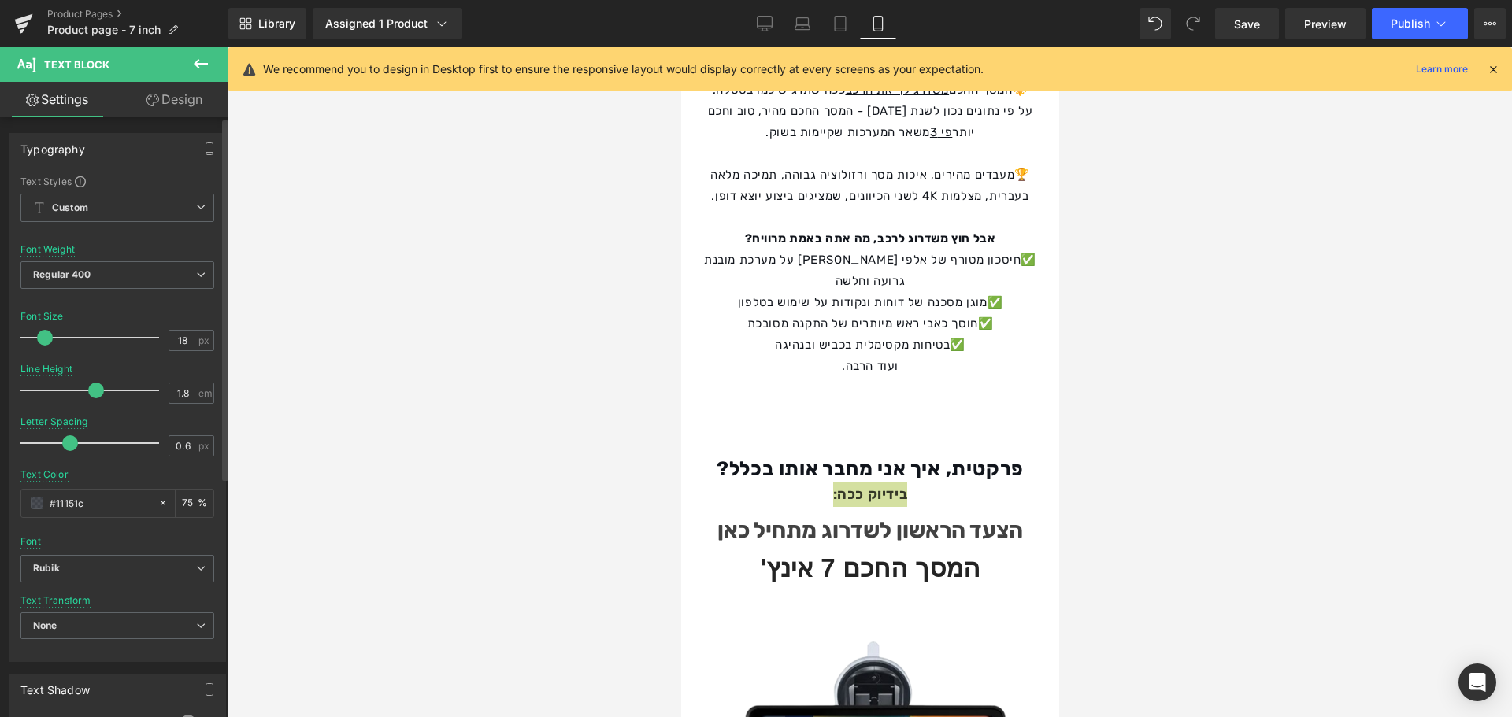
type input "17"
drag, startPoint x: 33, startPoint y: 341, endPoint x: 43, endPoint y: 350, distance: 13.9
click at [43, 350] on div at bounding box center [93, 337] width 131 height 31
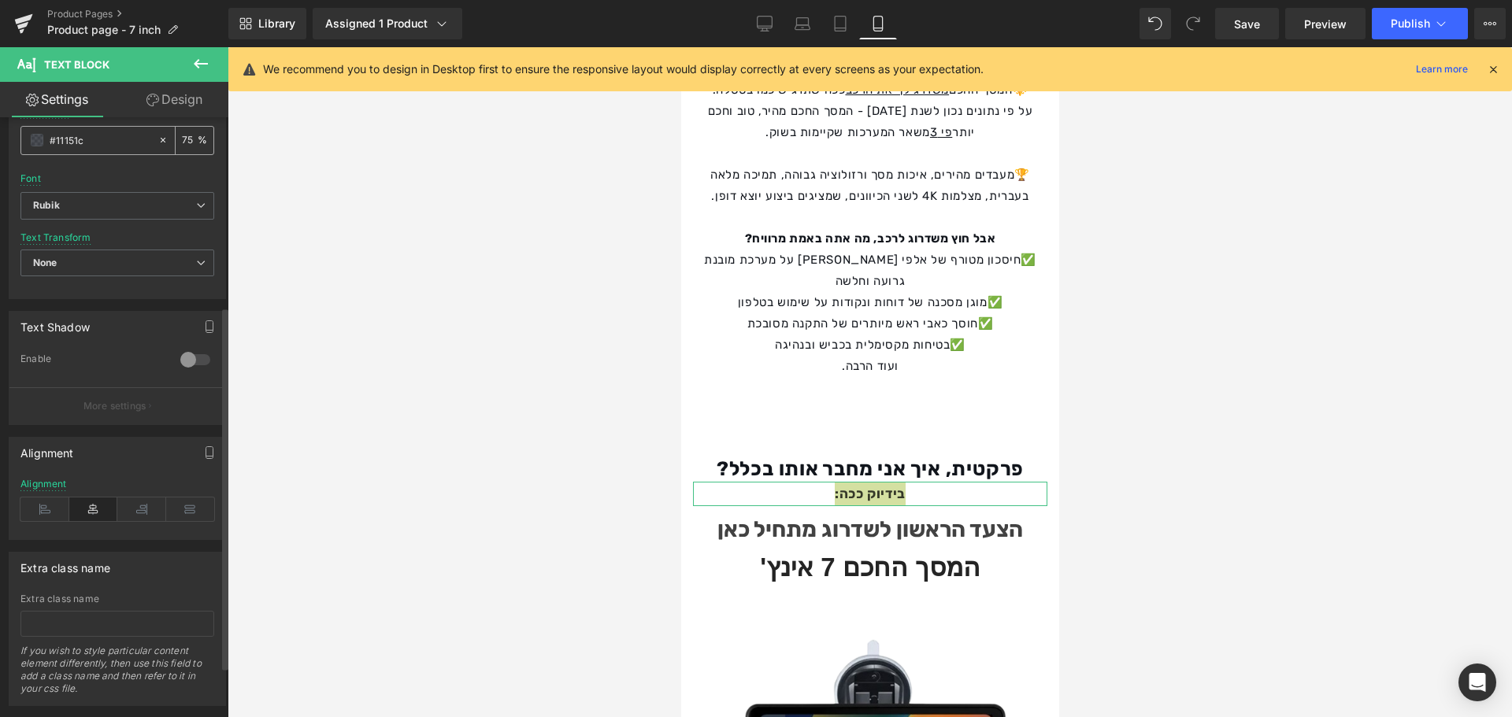
scroll to position [236, 0]
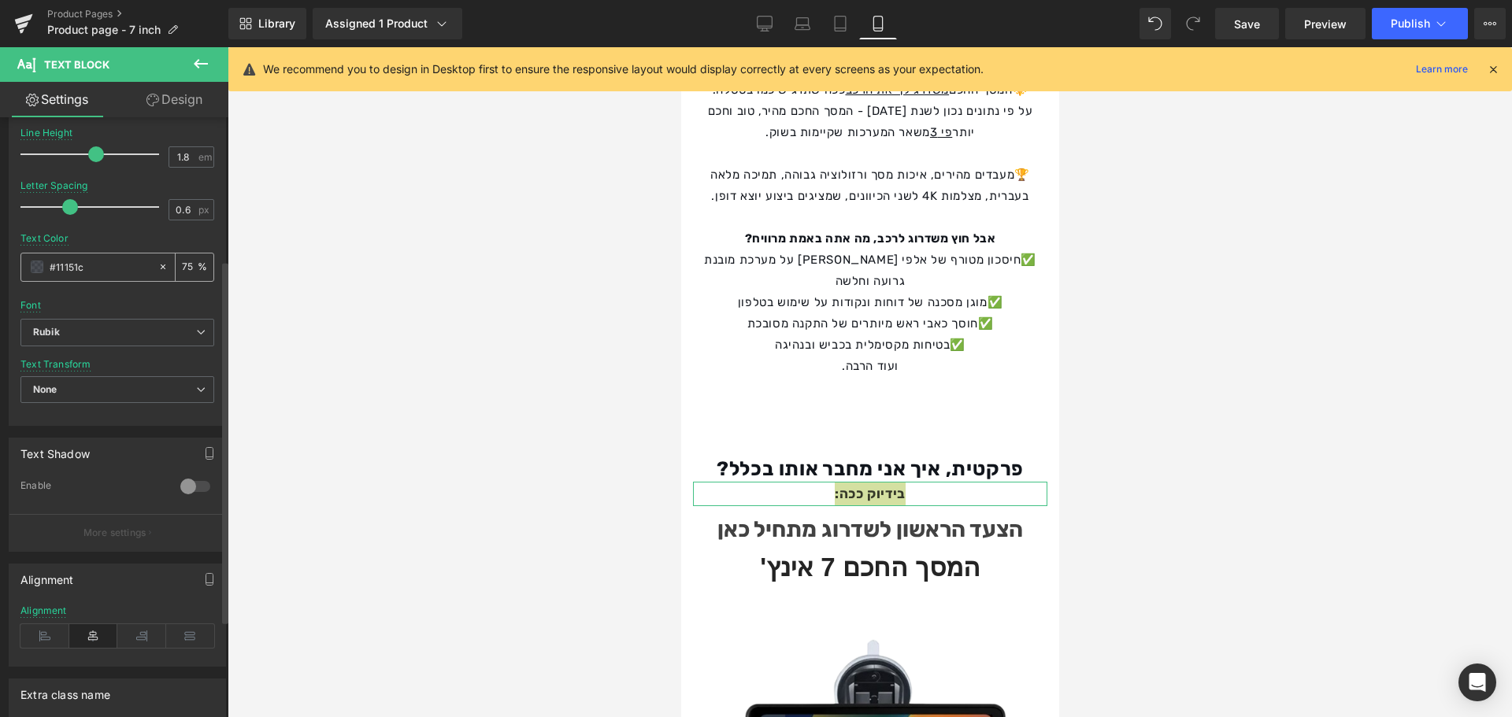
click at [38, 265] on span at bounding box center [37, 267] width 13 height 13
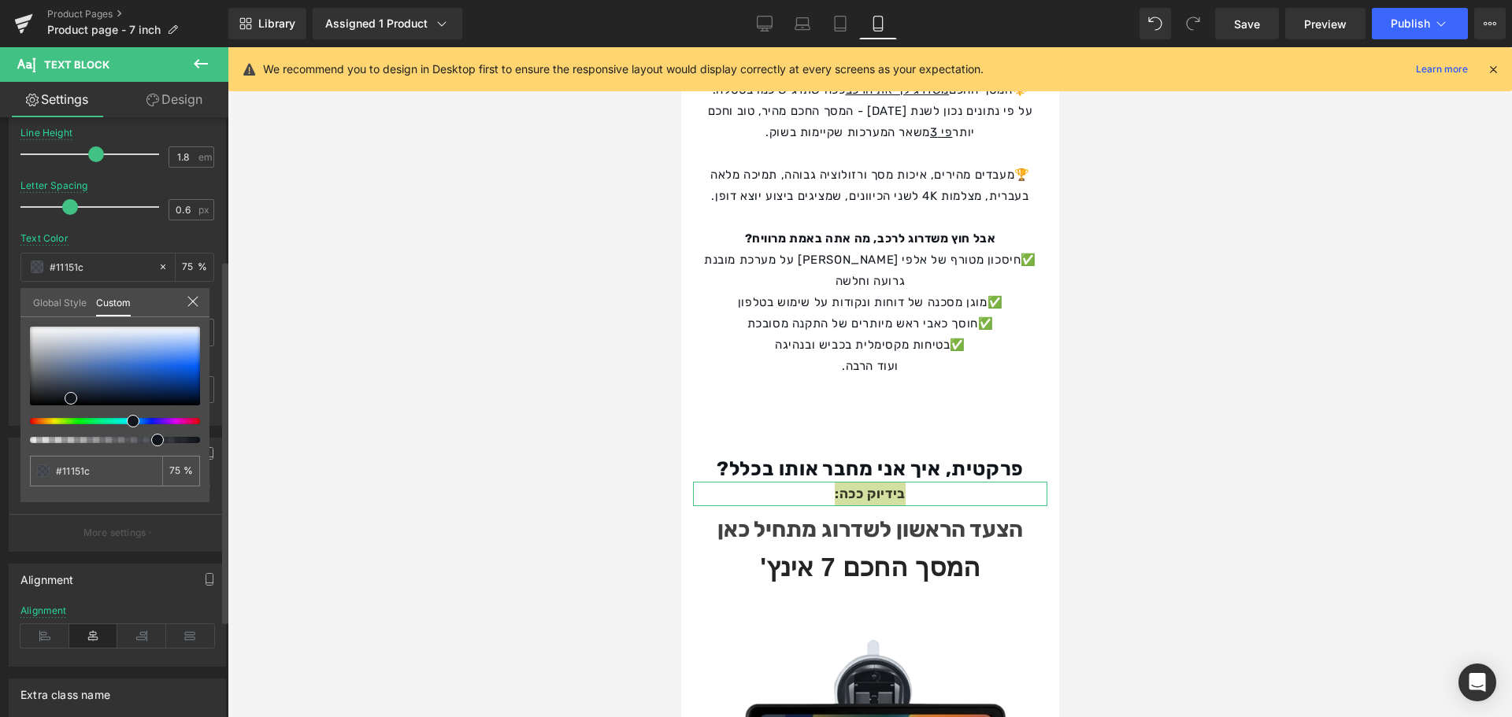
type input "79"
type input "88"
drag, startPoint x: 198, startPoint y: 446, endPoint x: 217, endPoint y: 450, distance: 19.9
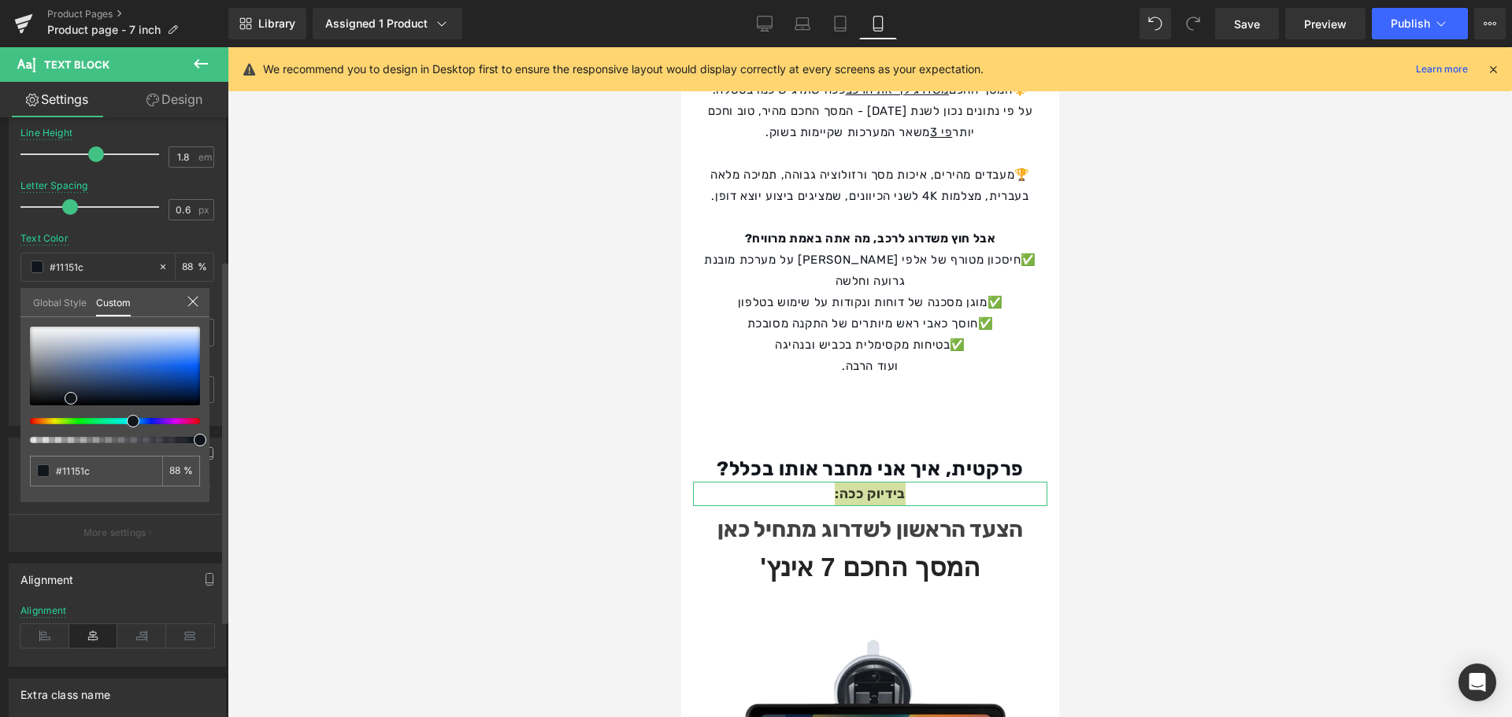
click at [217, 426] on div "Typography Text Styles Custom Custom Setup Global Style Custom Setup Global Sty…" at bounding box center [117, 155] width 235 height 541
click at [345, 386] on div at bounding box center [870, 382] width 1284 height 670
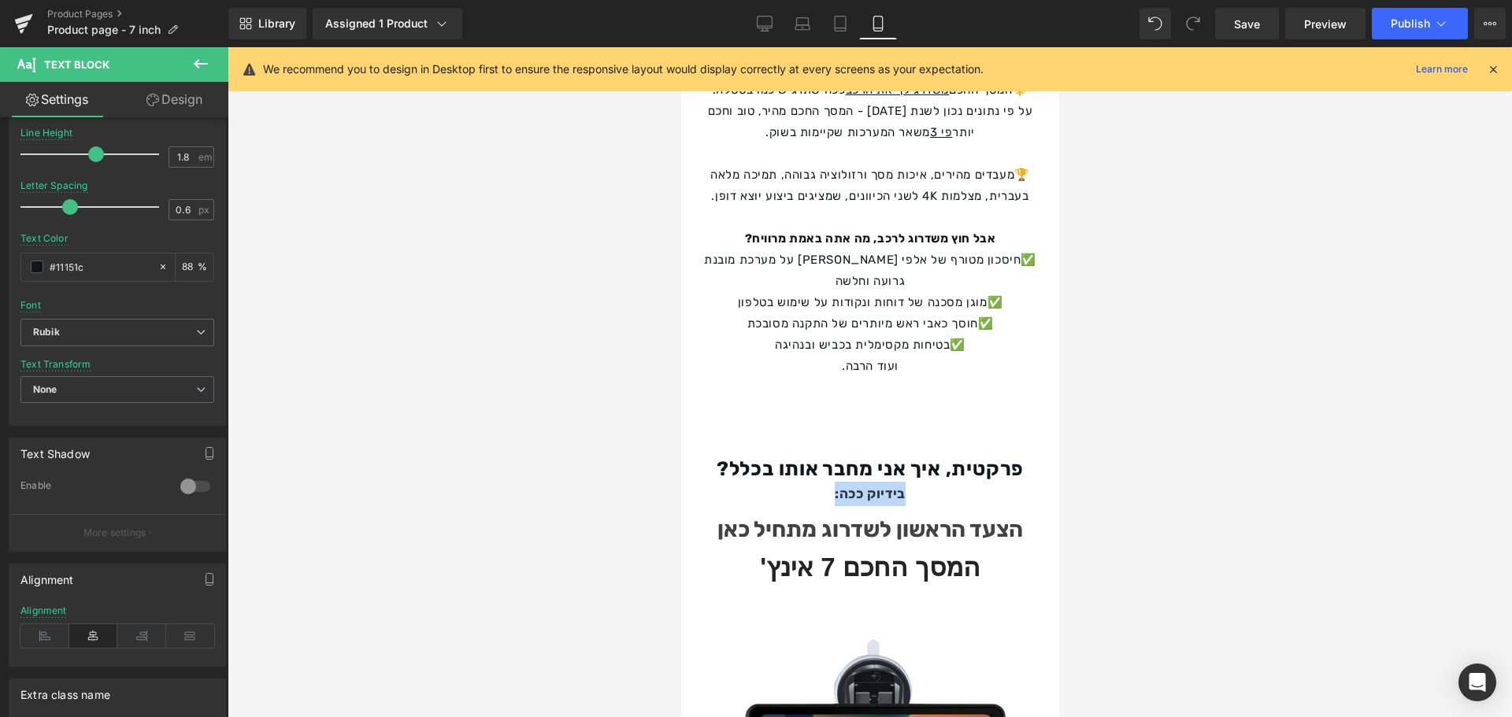
click at [874, 517] on strong "הצעד הראשון לשדרוג מתחיל כאן" at bounding box center [870, 530] width 306 height 26
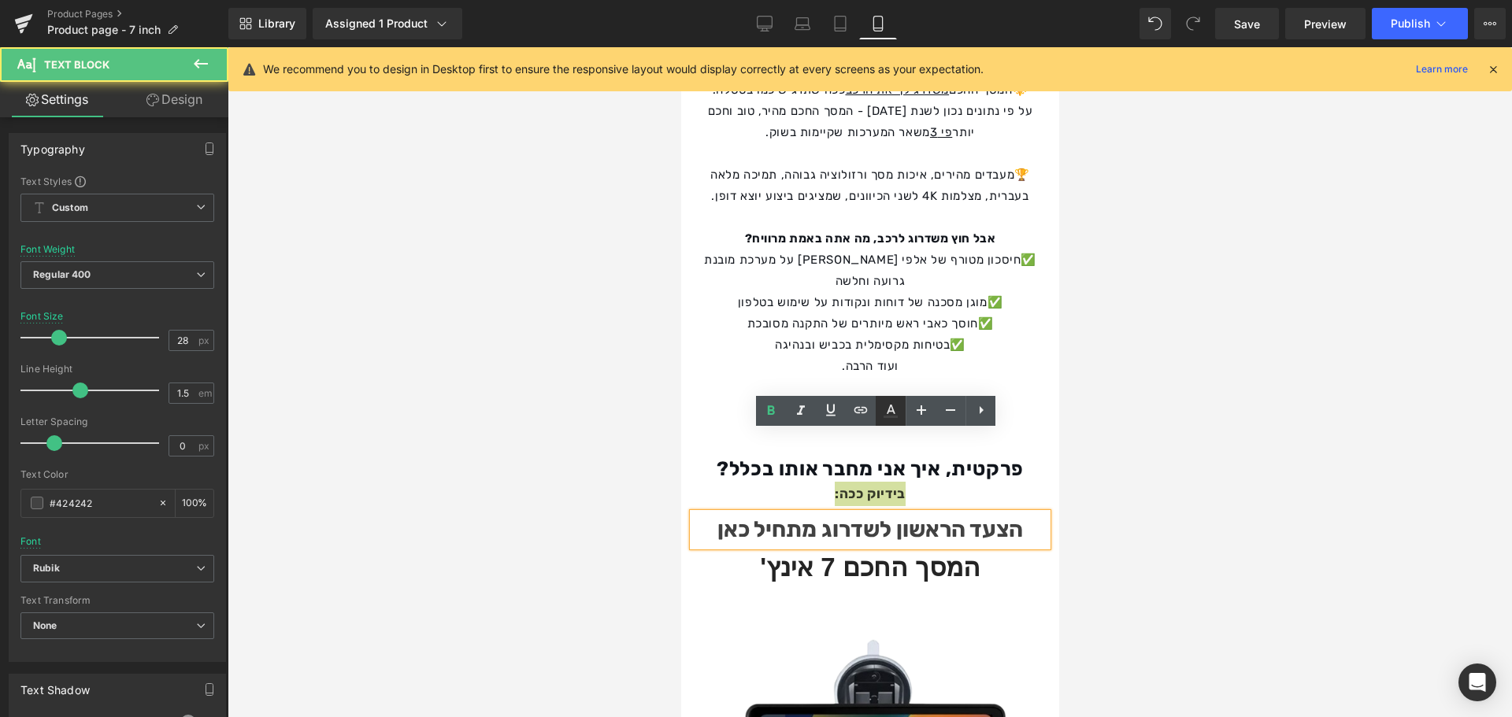
click at [894, 413] on icon at bounding box center [890, 411] width 19 height 19
type input "#424242"
type input "100"
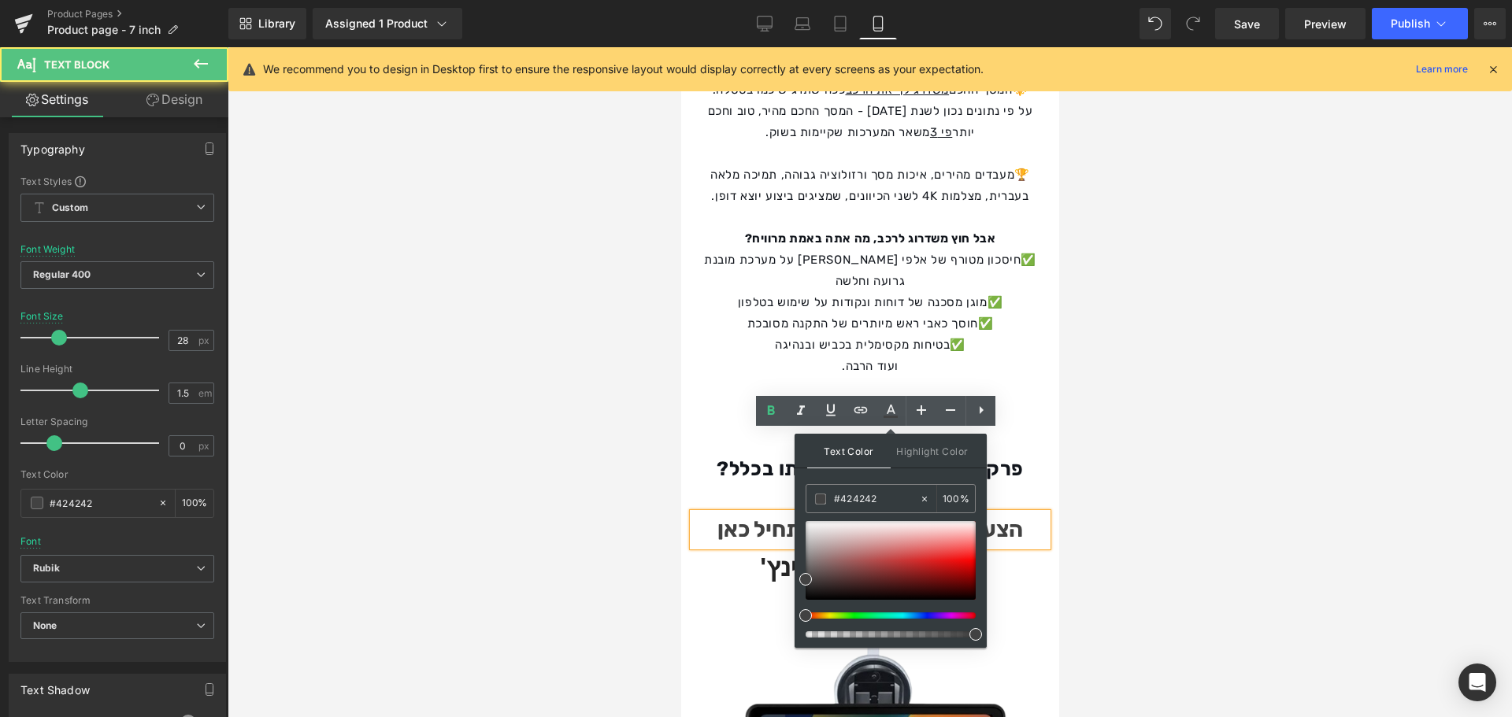
click at [1108, 392] on div at bounding box center [870, 382] width 1284 height 670
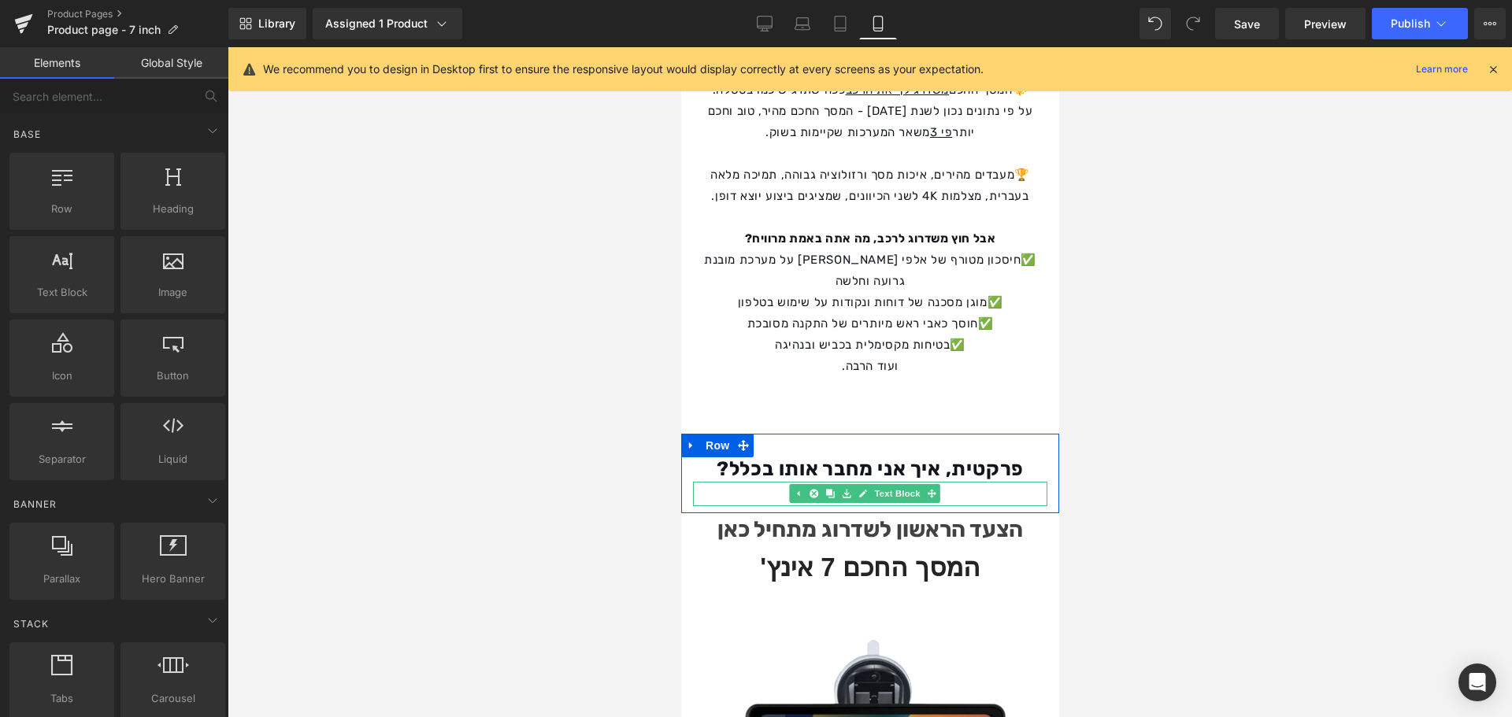
click at [888, 484] on span "Text Block" at bounding box center [896, 493] width 52 height 19
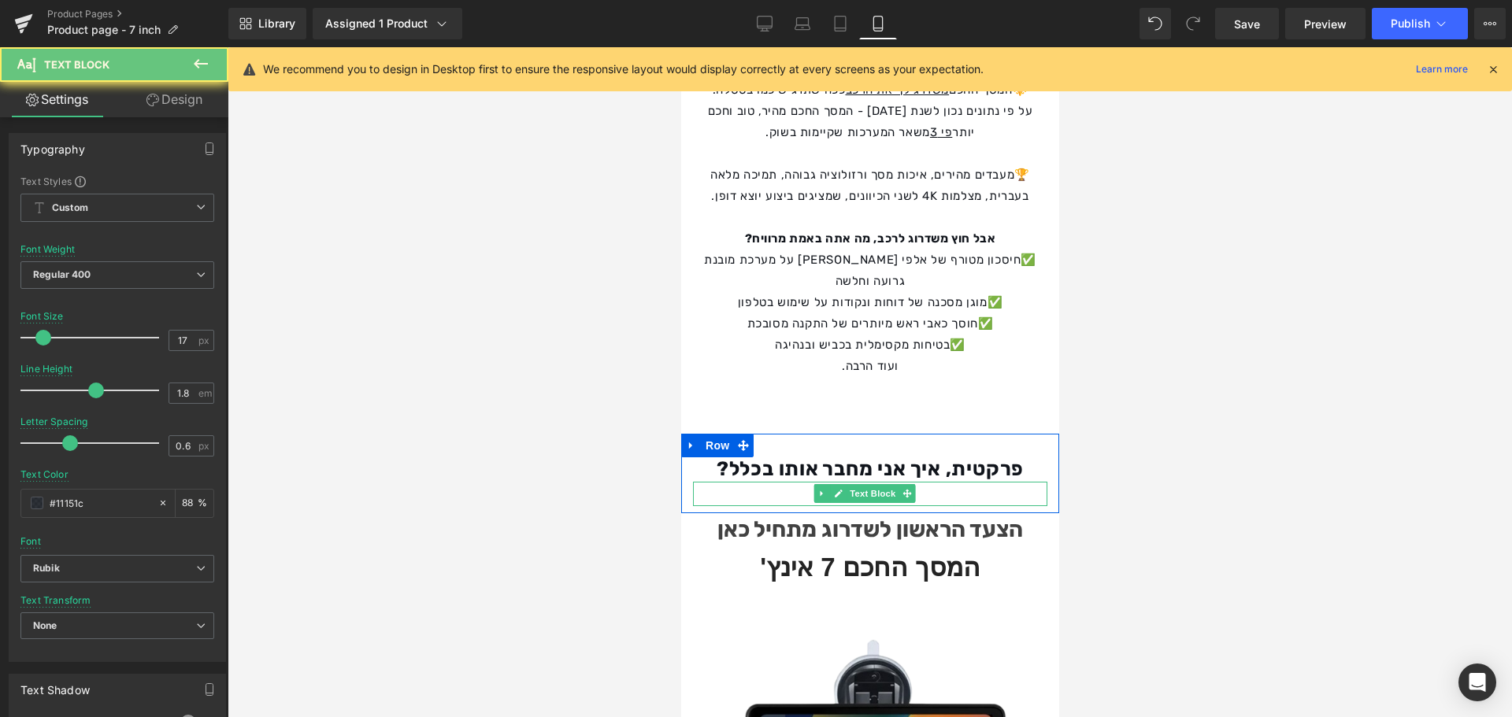
click at [963, 482] on div "בידיוק ככה:" at bounding box center [869, 494] width 354 height 24
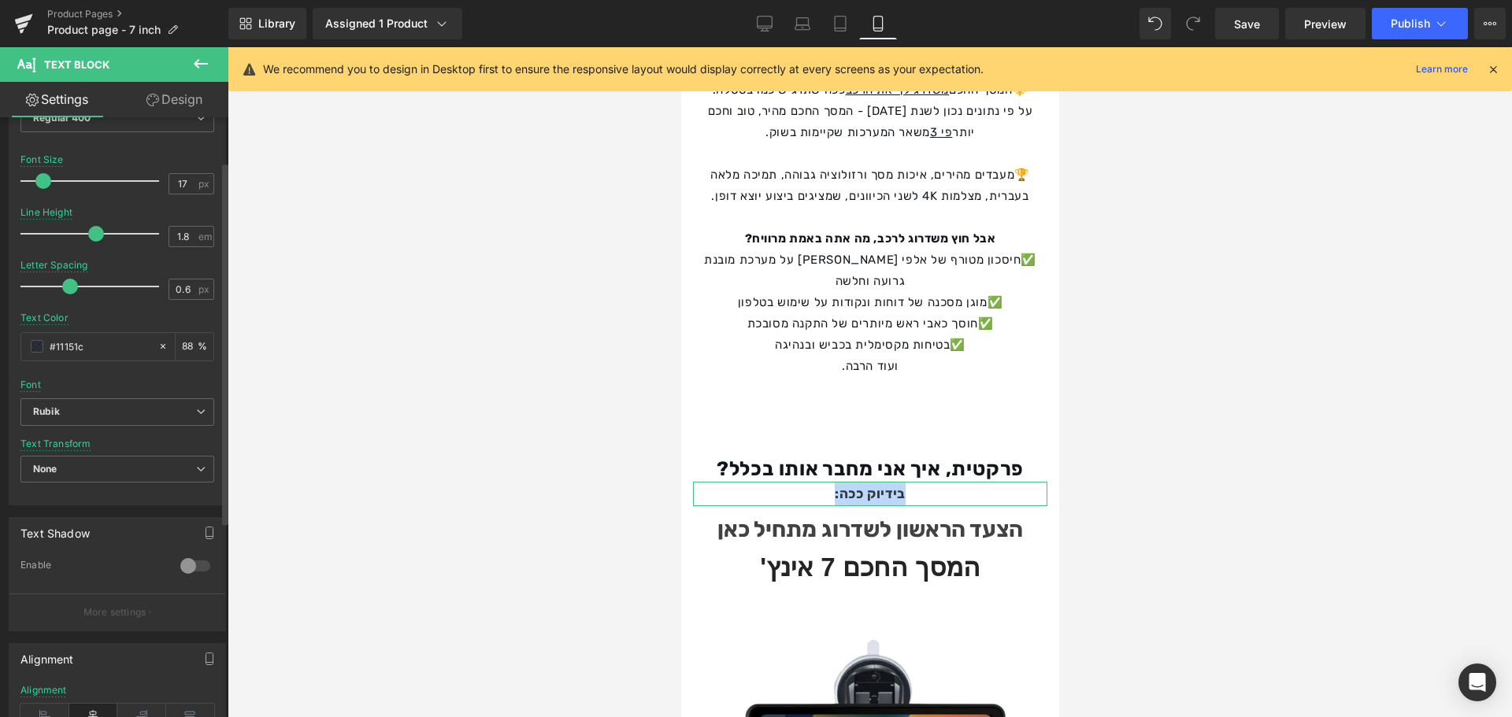
scroll to position [157, 0]
click at [37, 346] on span at bounding box center [37, 345] width 13 height 13
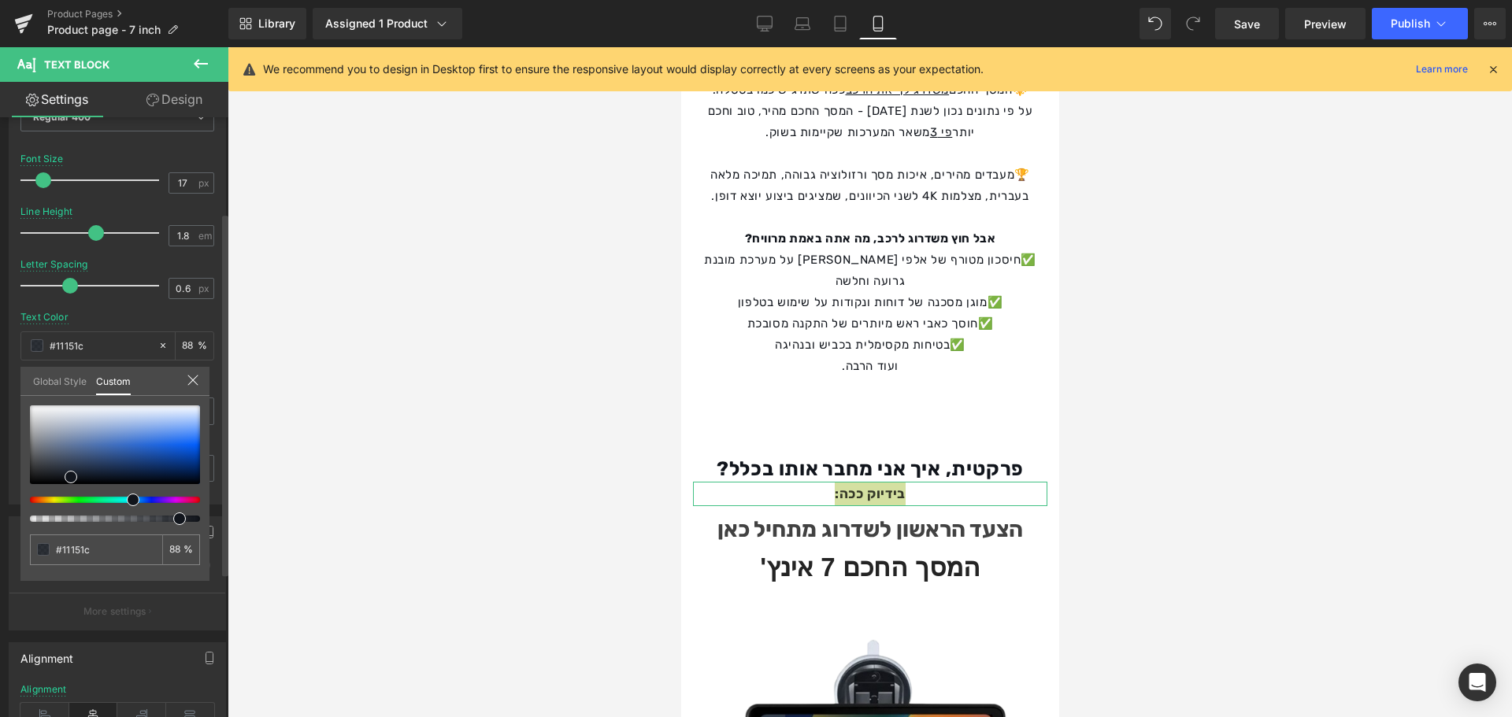
type input "91"
type input "93"
type input "94"
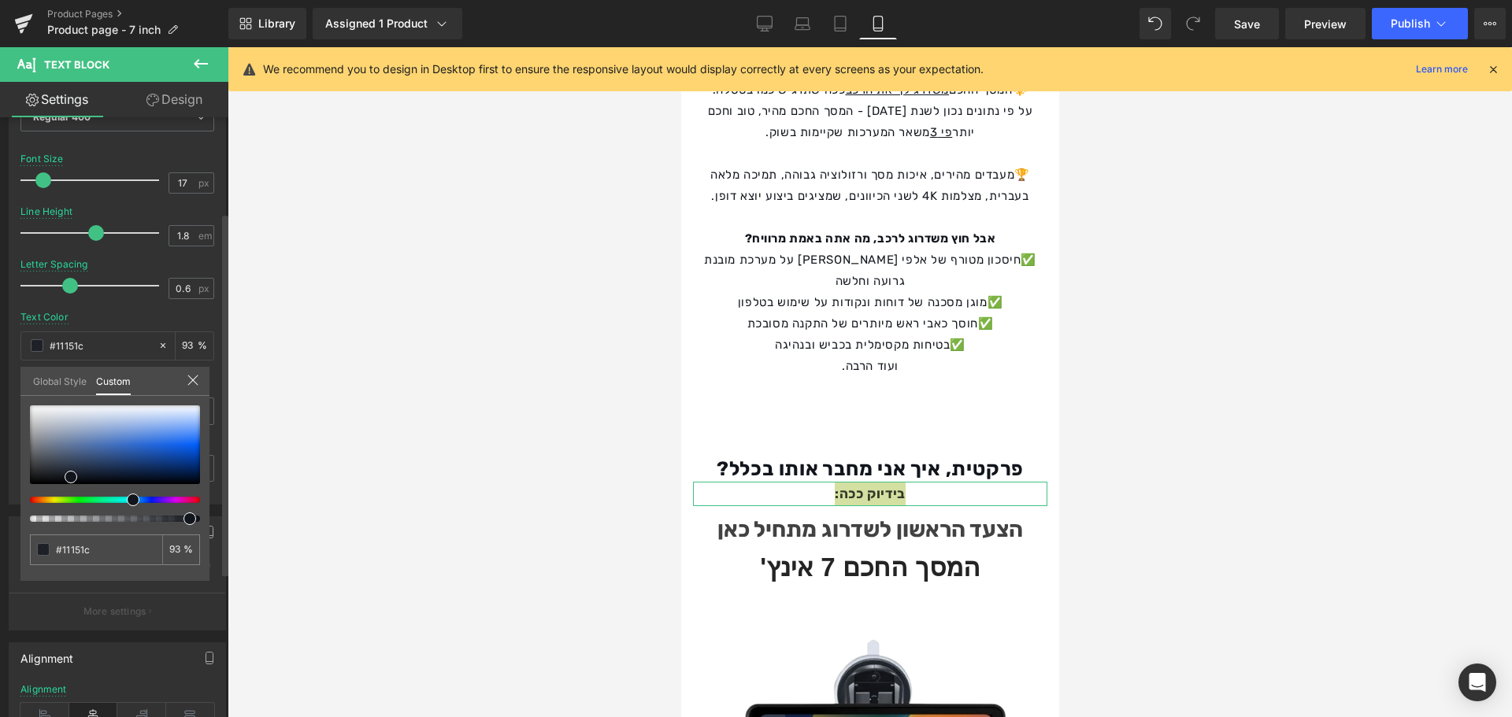
type input "94"
type input "95"
type input "97"
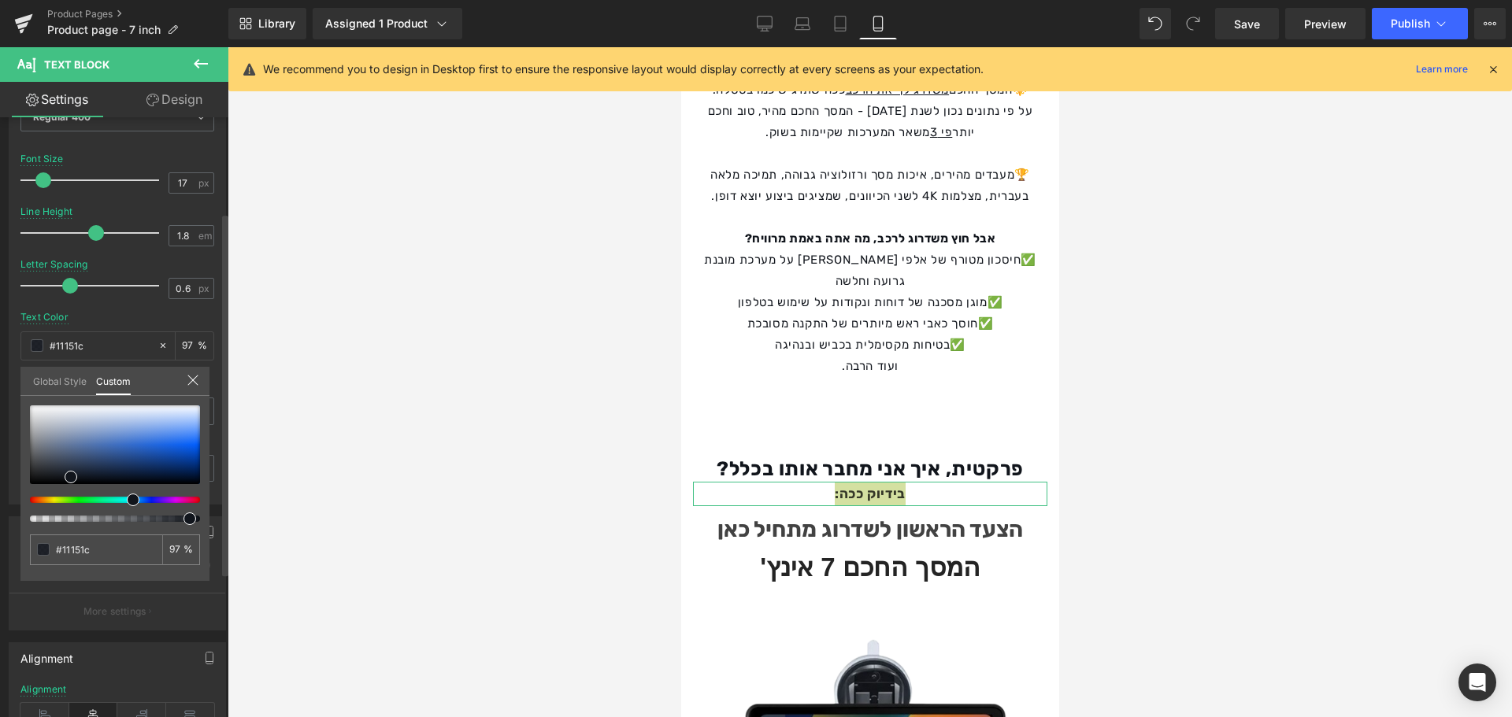
type input "100"
drag, startPoint x: 186, startPoint y: 522, endPoint x: 210, endPoint y: 522, distance: 24.4
click at [210, 505] on div "Typography Text Styles Custom Custom Setup Global Style Custom Setup Global Sty…" at bounding box center [117, 234] width 235 height 541
type input "#000000"
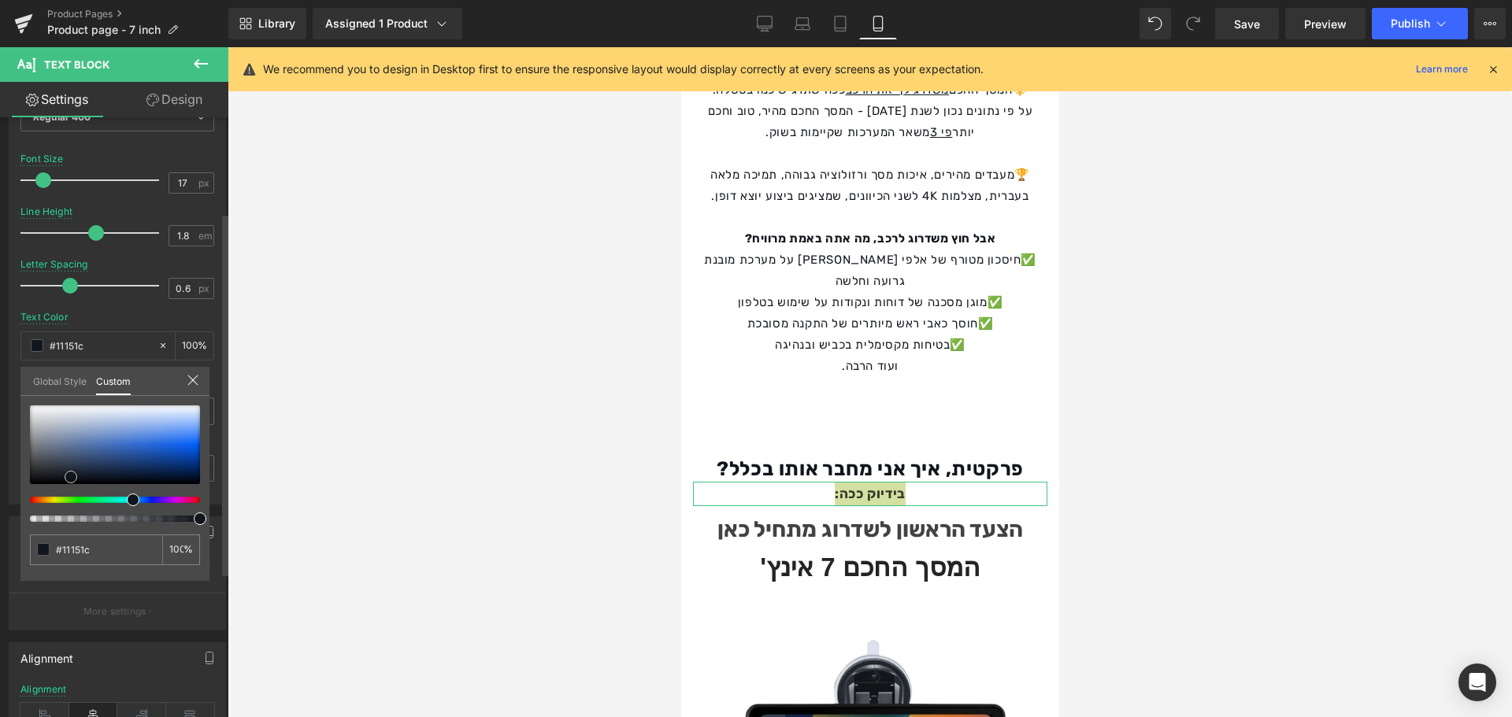
type input "#000000"
drag, startPoint x: 70, startPoint y: 476, endPoint x: 208, endPoint y: 498, distance: 139.4
click at [208, 498] on div "#000000 100 %" at bounding box center [114, 493] width 189 height 176
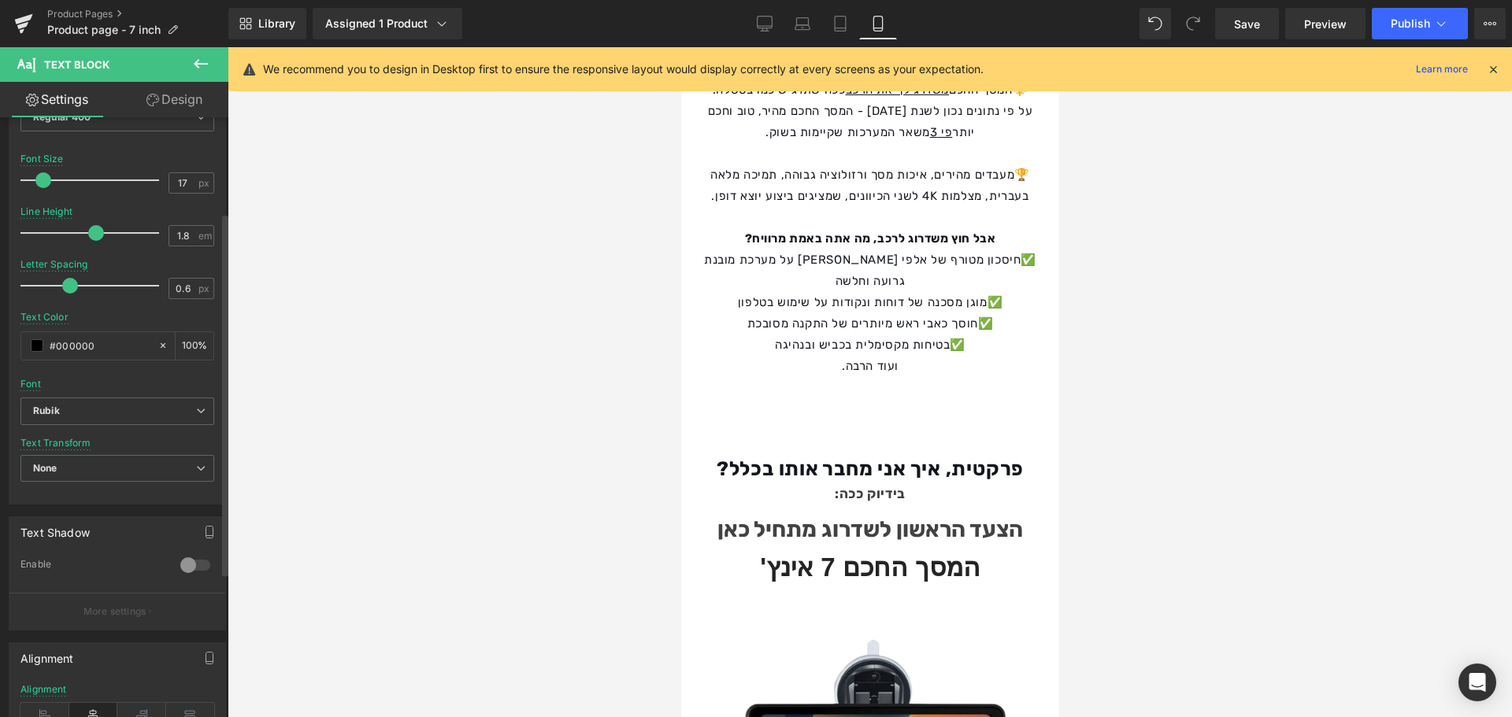
click at [776, 366] on body "דלג העגלה שלך [PERSON_NAME] המשך [GEOGRAPHIC_DATA] העגלה שלי טוען... הוראות מיו…" at bounding box center [869, 270] width 378 height 4069
click at [880, 485] on span "Text Block" at bounding box center [872, 494] width 52 height 19
click at [942, 482] on div "בידיוק ככה:" at bounding box center [869, 494] width 354 height 24
click at [890, 486] on strong "בידיוק ככה:" at bounding box center [869, 494] width 71 height 16
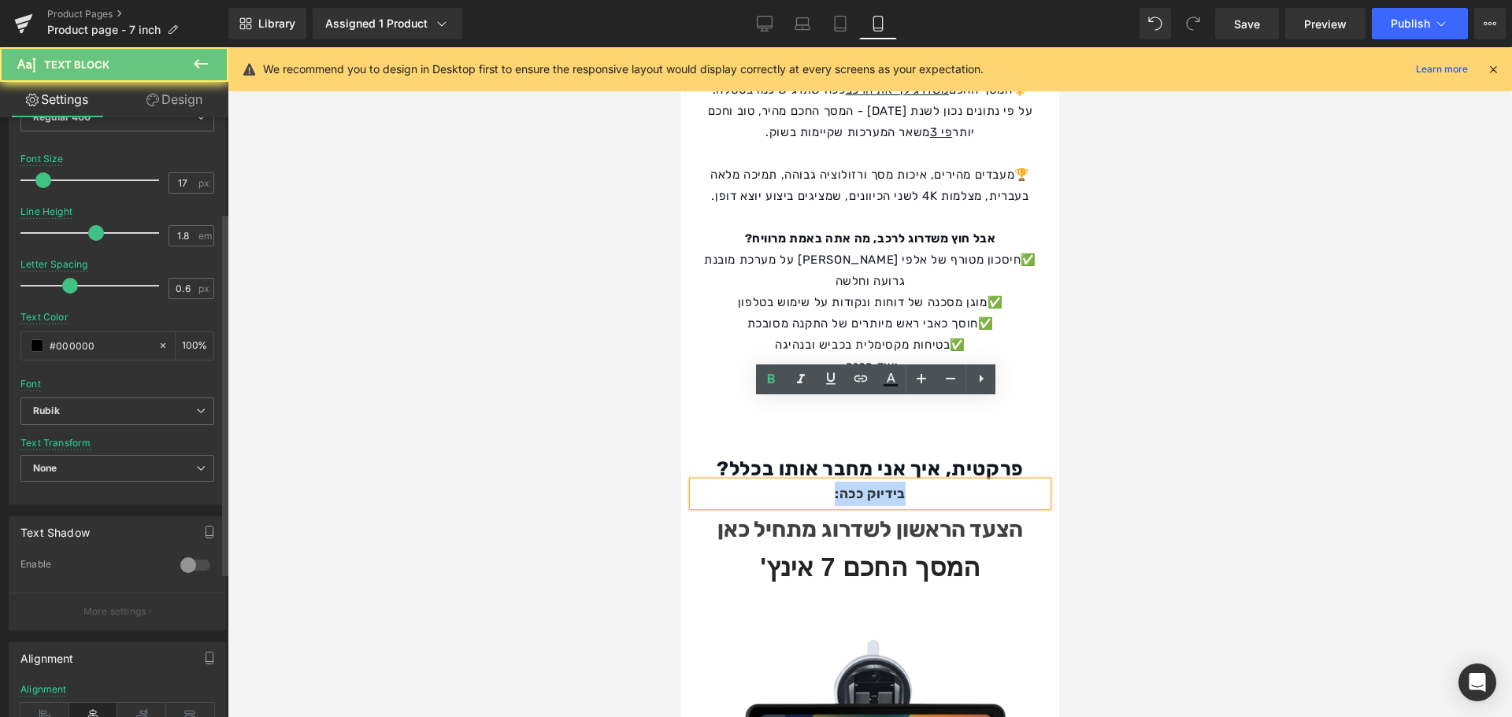
drag, startPoint x: 920, startPoint y: 415, endPoint x: 817, endPoint y: 413, distance: 103.2
click at [813, 482] on div "בידיוק ככה:" at bounding box center [869, 494] width 354 height 24
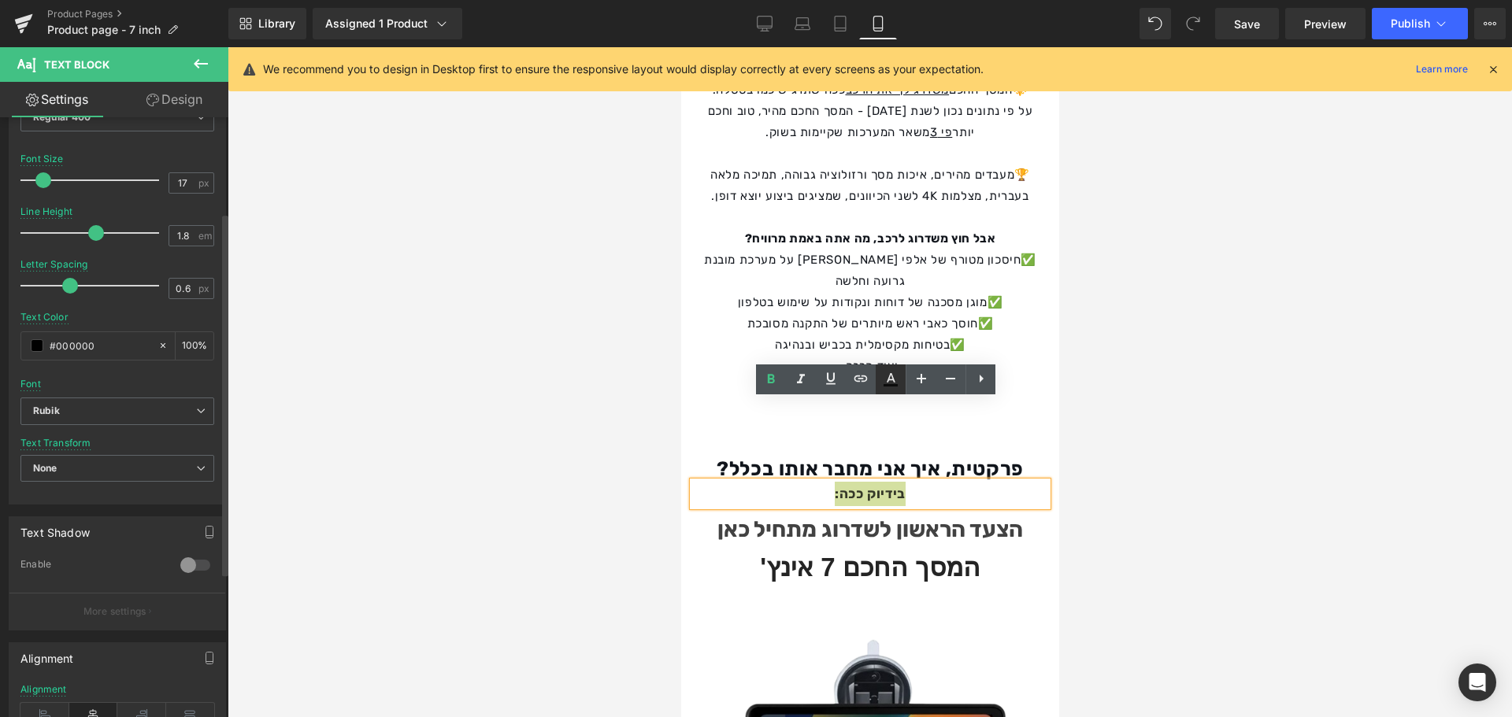
click at [902, 383] on link at bounding box center [891, 380] width 30 height 30
type input "#000000"
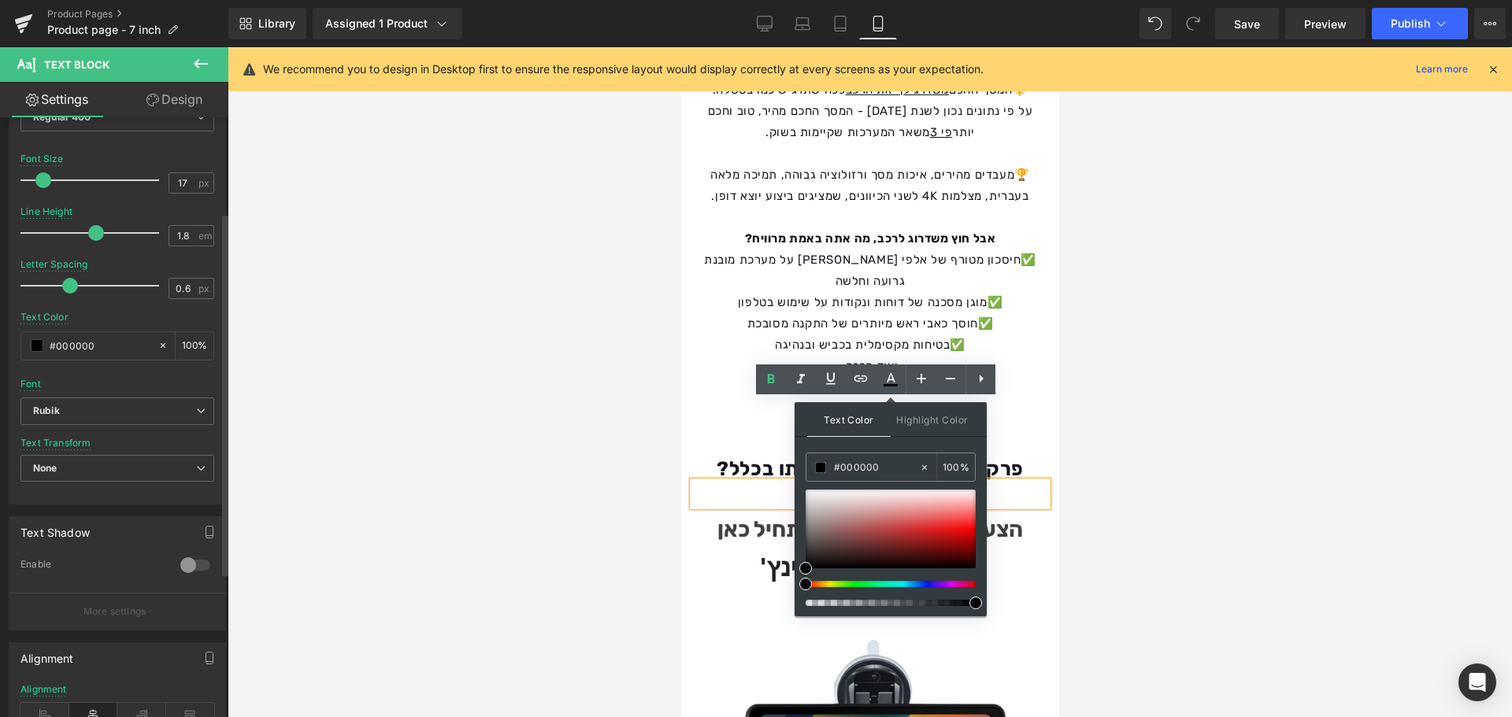
drag, startPoint x: 936, startPoint y: 601, endPoint x: 986, endPoint y: 602, distance: 49.6
click at [986, 602] on div "Text Color Highlight Color rgba(0, 0, 0, 1) #000000 100 % transparent transpare…" at bounding box center [890, 509] width 192 height 214
click at [1164, 501] on div at bounding box center [870, 382] width 1284 height 670
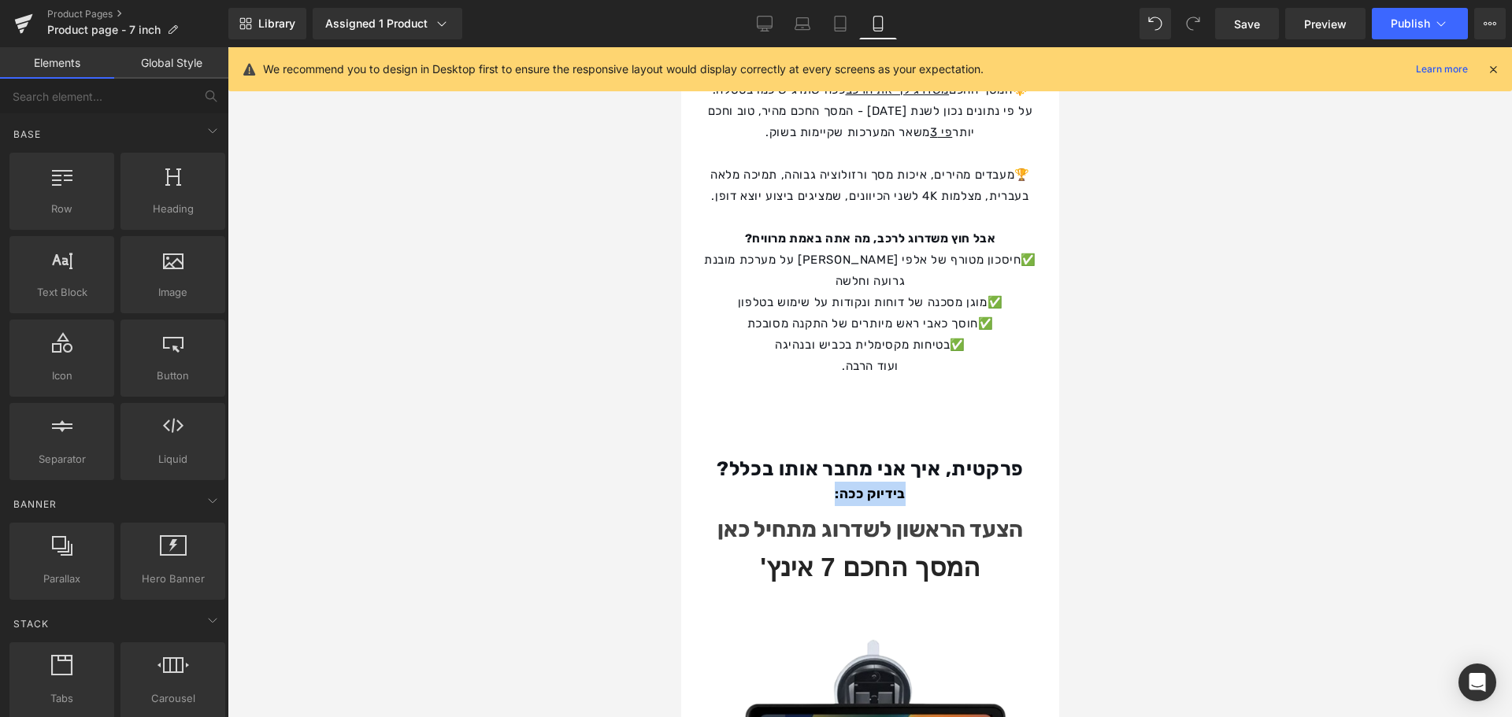
click at [979, 553] on b "המסך החכם 7 אינץ'" at bounding box center [869, 567] width 220 height 29
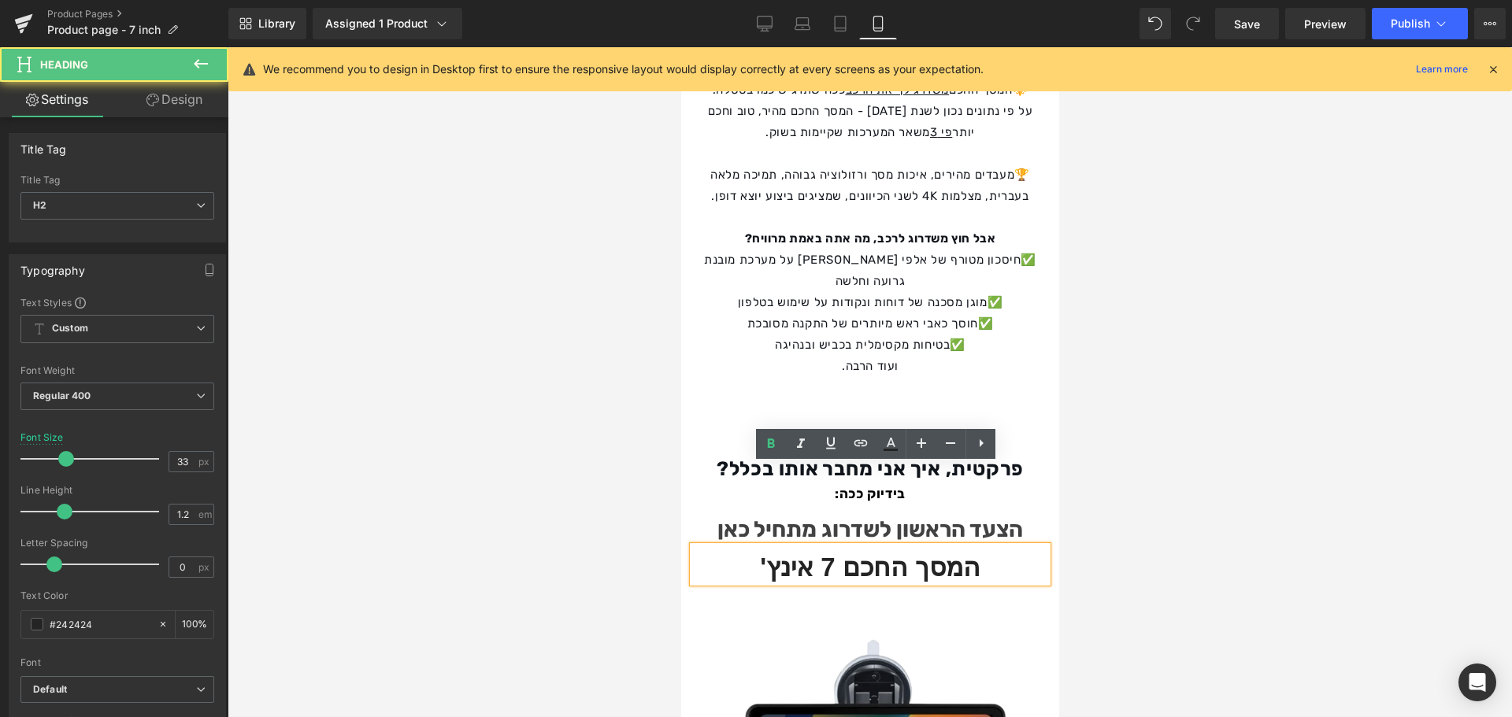
click at [1112, 450] on div at bounding box center [870, 382] width 1284 height 670
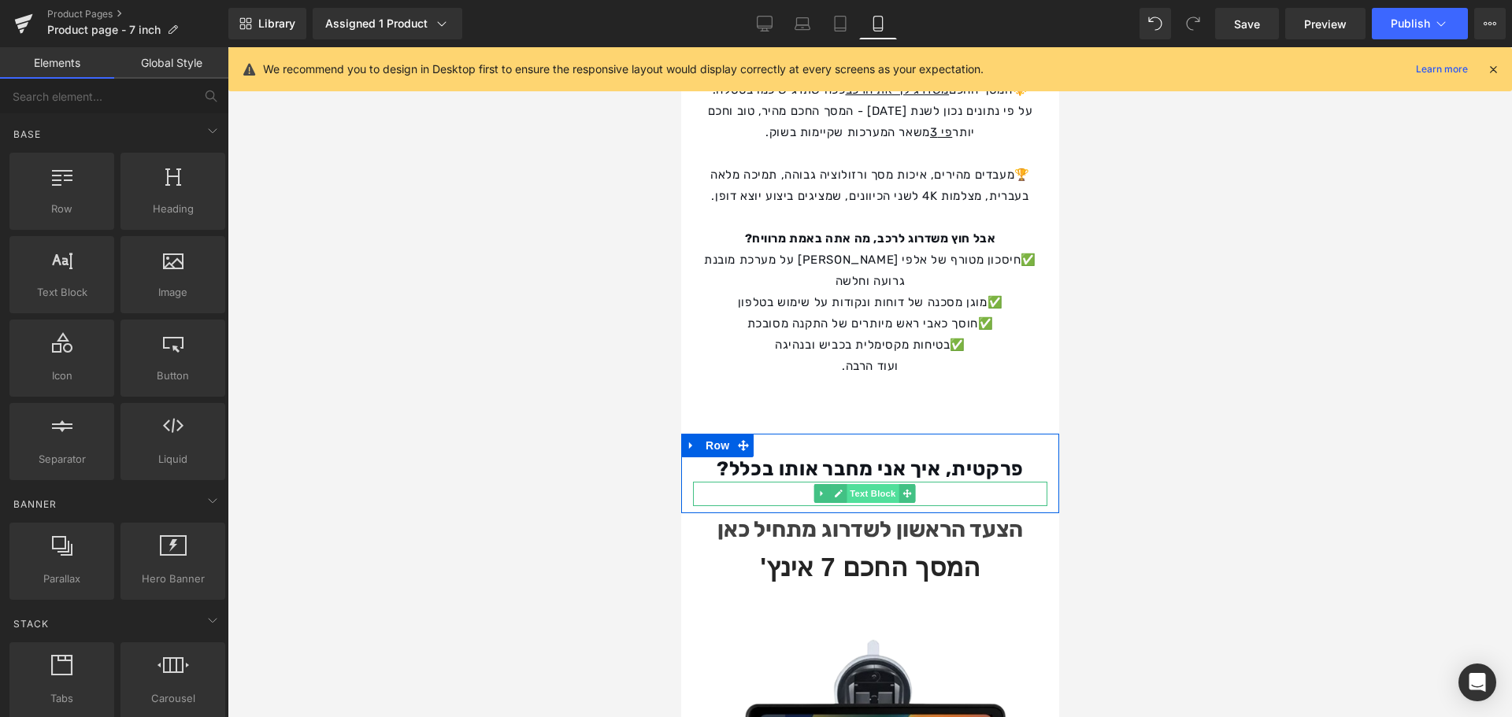
click at [898, 484] on span "Text Block" at bounding box center [872, 493] width 52 height 19
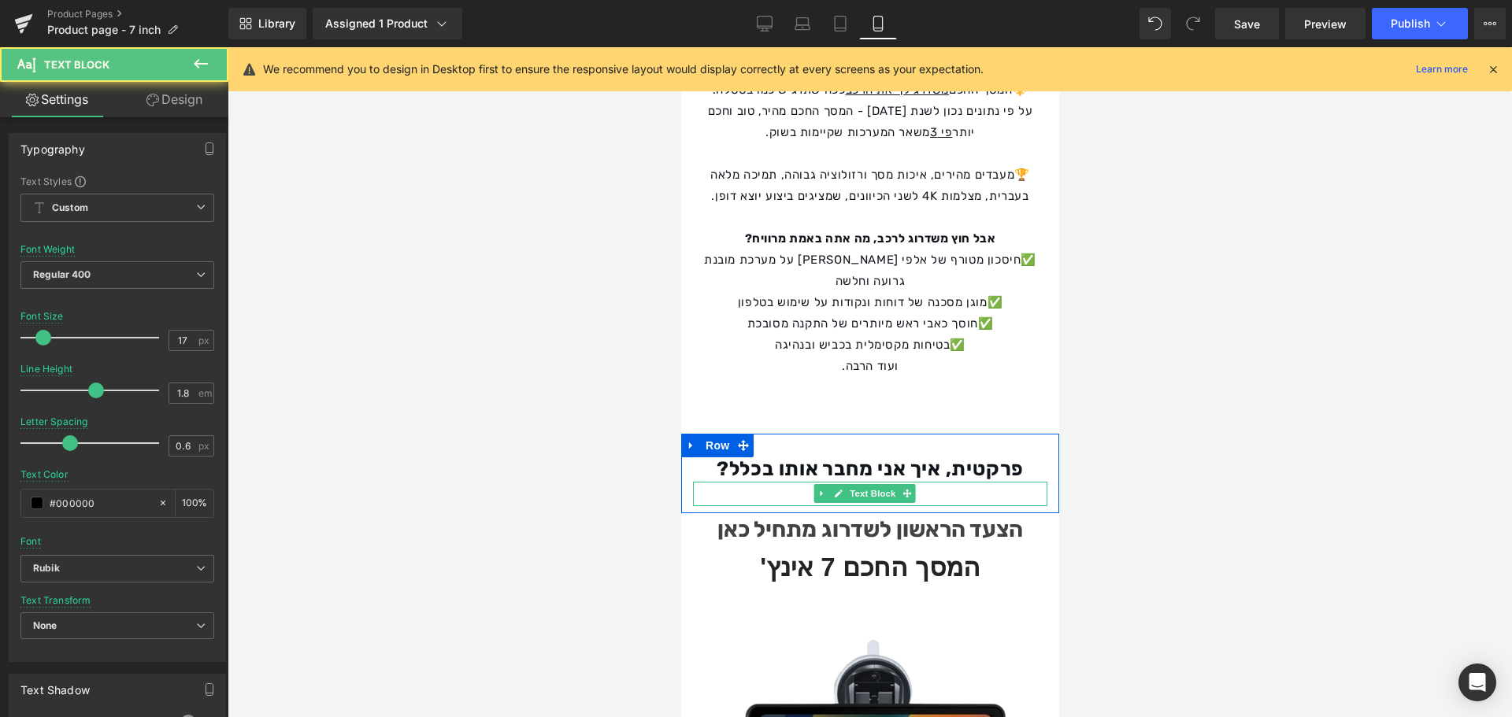
click at [956, 482] on div "בידיוק ככה:" at bounding box center [869, 494] width 354 height 24
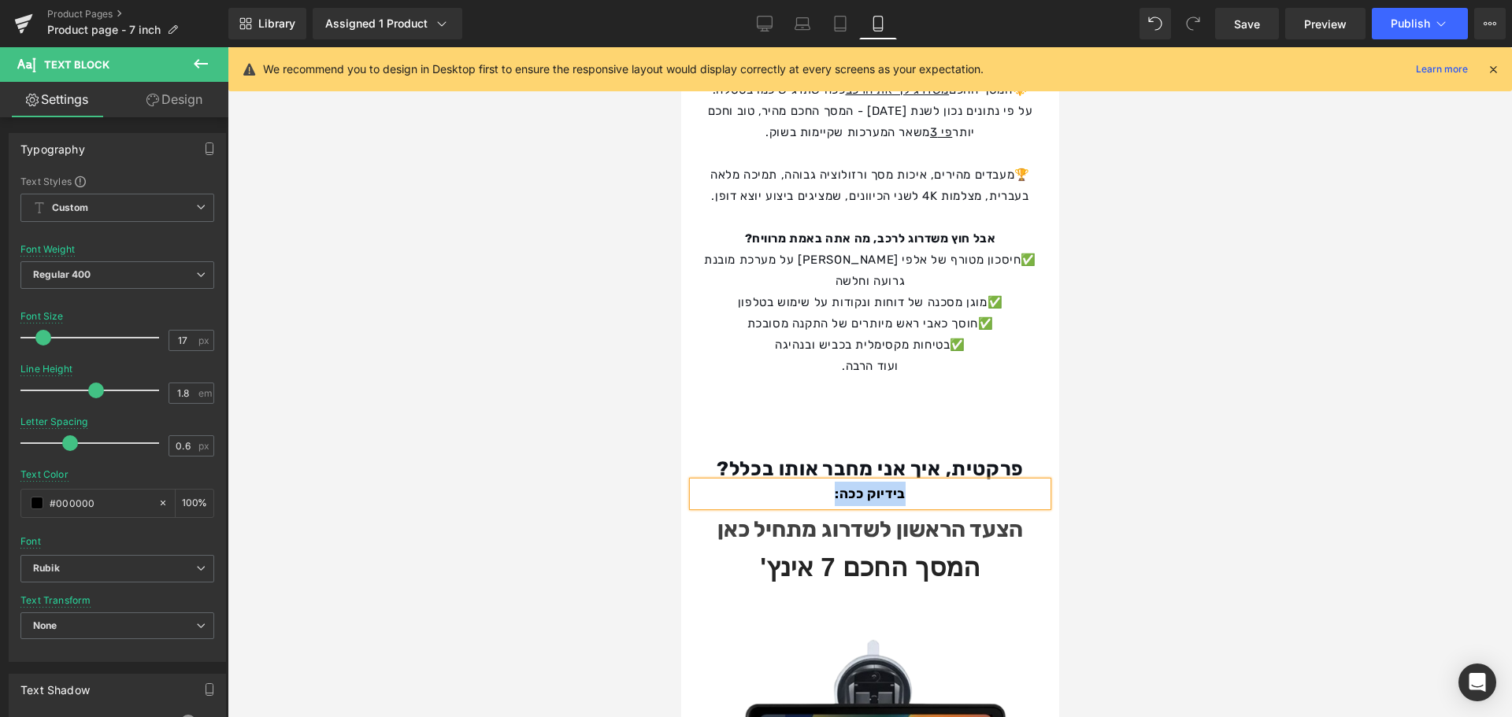
click at [901, 486] on strong "בידיוק ככה:" at bounding box center [869, 494] width 71 height 16
drag, startPoint x: 898, startPoint y: 381, endPoint x: 235, endPoint y: 386, distance: 662.2
click at [898, 381] on icon at bounding box center [890, 379] width 19 height 19
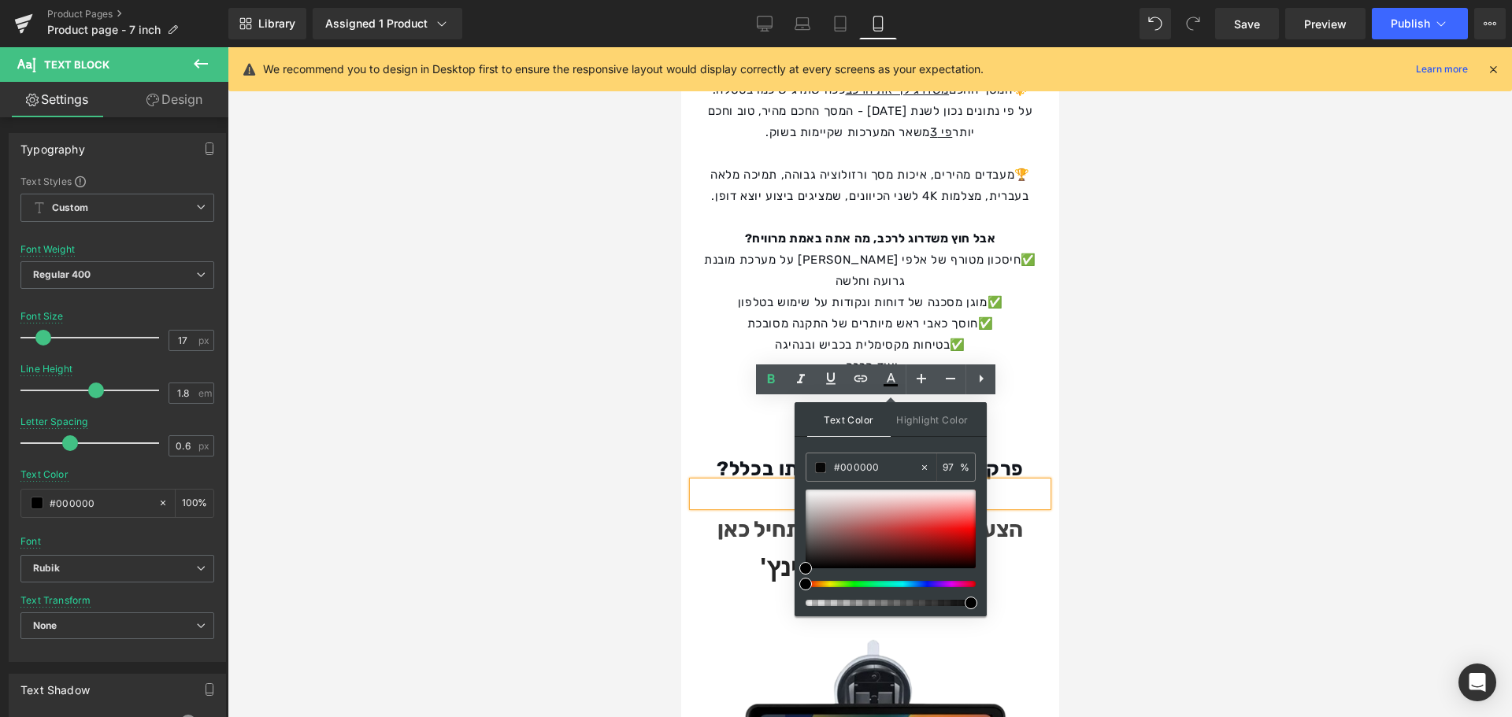
click at [964, 601] on div at bounding box center [884, 603] width 170 height 6
click at [962, 600] on div at bounding box center [884, 603] width 170 height 6
click at [1063, 553] on div at bounding box center [870, 382] width 1284 height 670
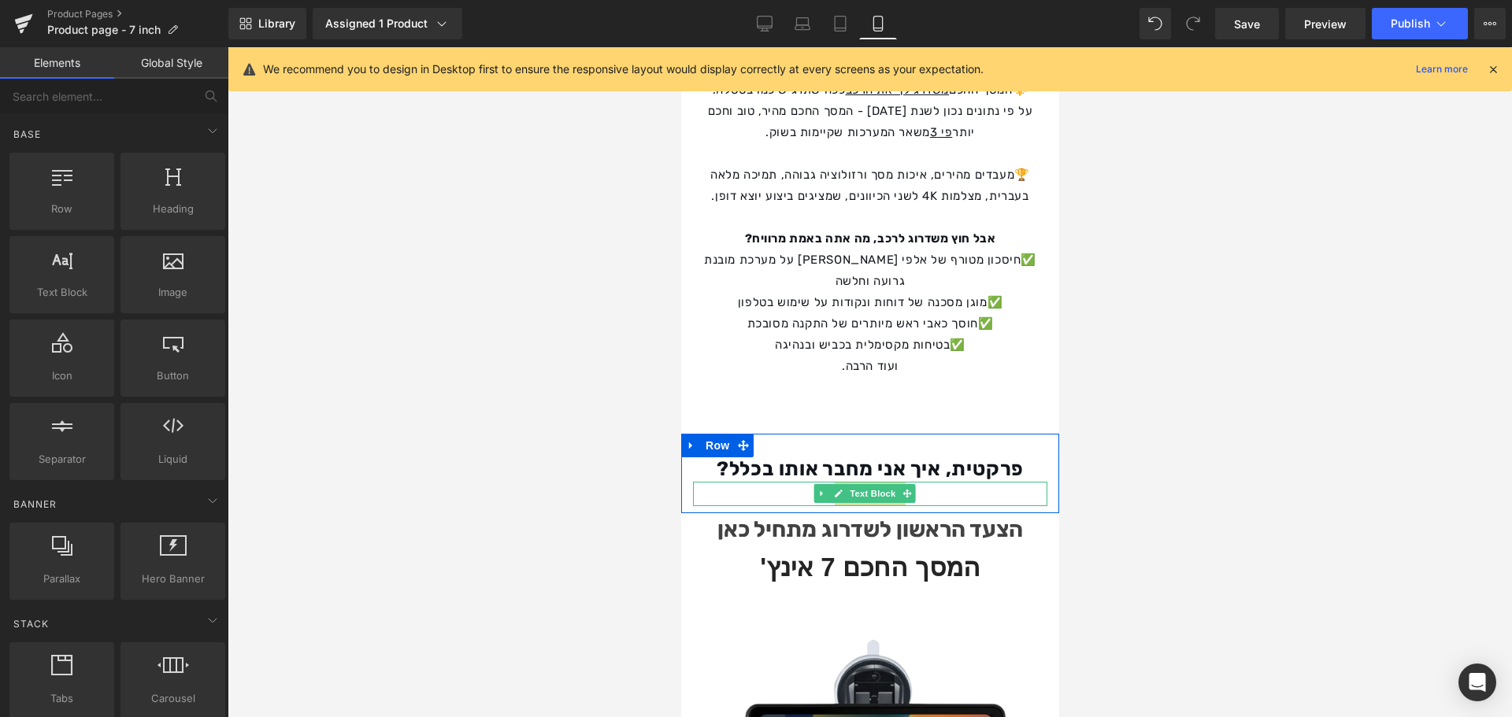
click at [894, 484] on span "Text Block" at bounding box center [872, 493] width 52 height 19
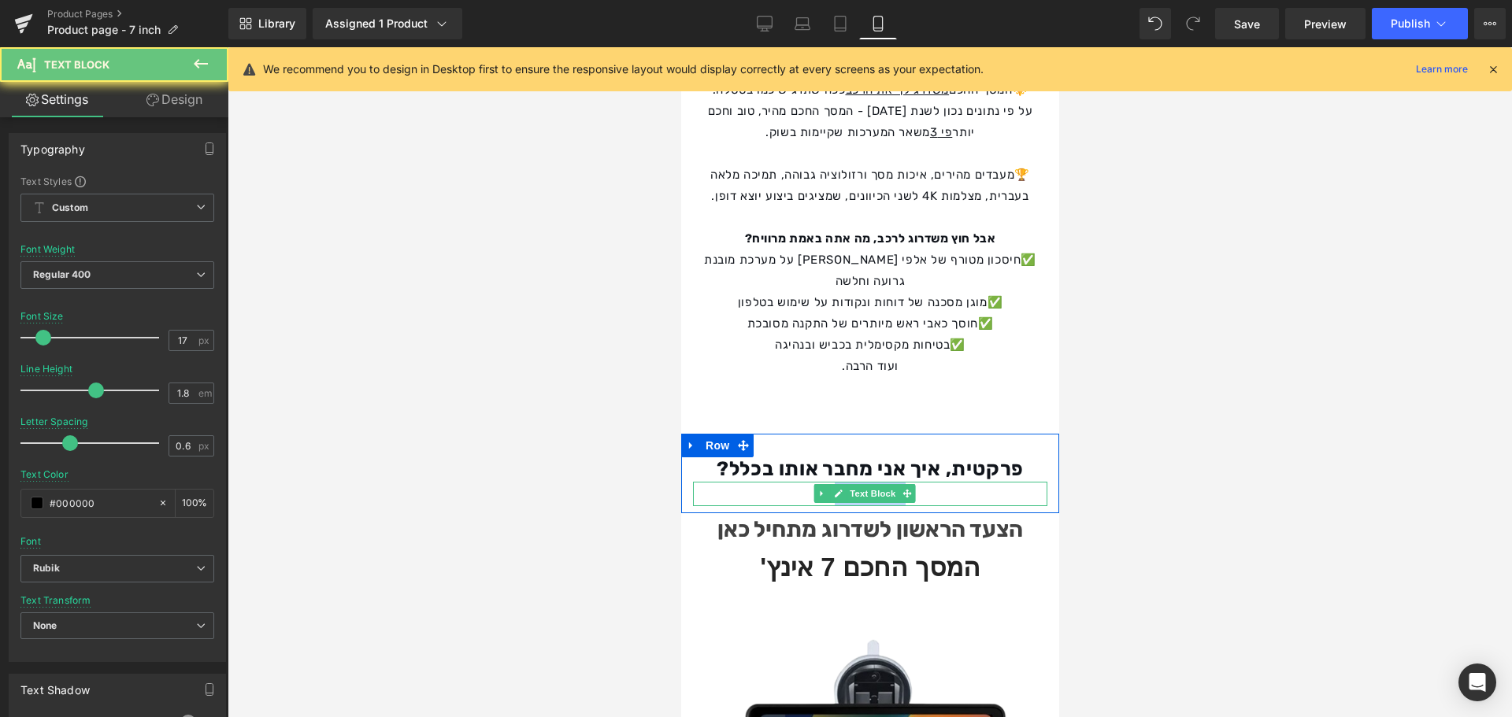
click at [934, 482] on div "בידיוק ככה:" at bounding box center [869, 494] width 354 height 24
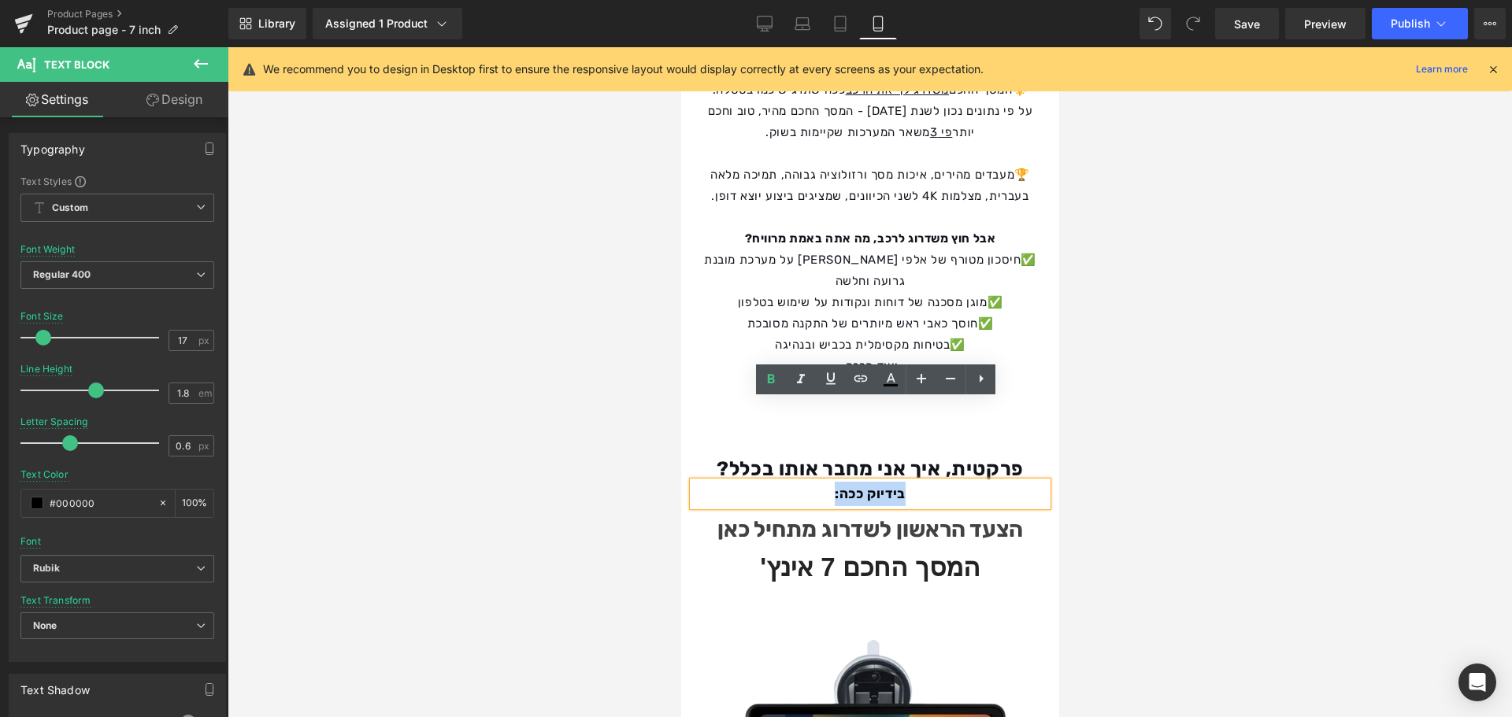
drag, startPoint x: 866, startPoint y: 416, endPoint x: 831, endPoint y: 417, distance: 35.4
click at [831, 482] on div "בידיוק ככה:" at bounding box center [869, 494] width 354 height 24
click at [890, 384] on icon at bounding box center [890, 379] width 19 height 19
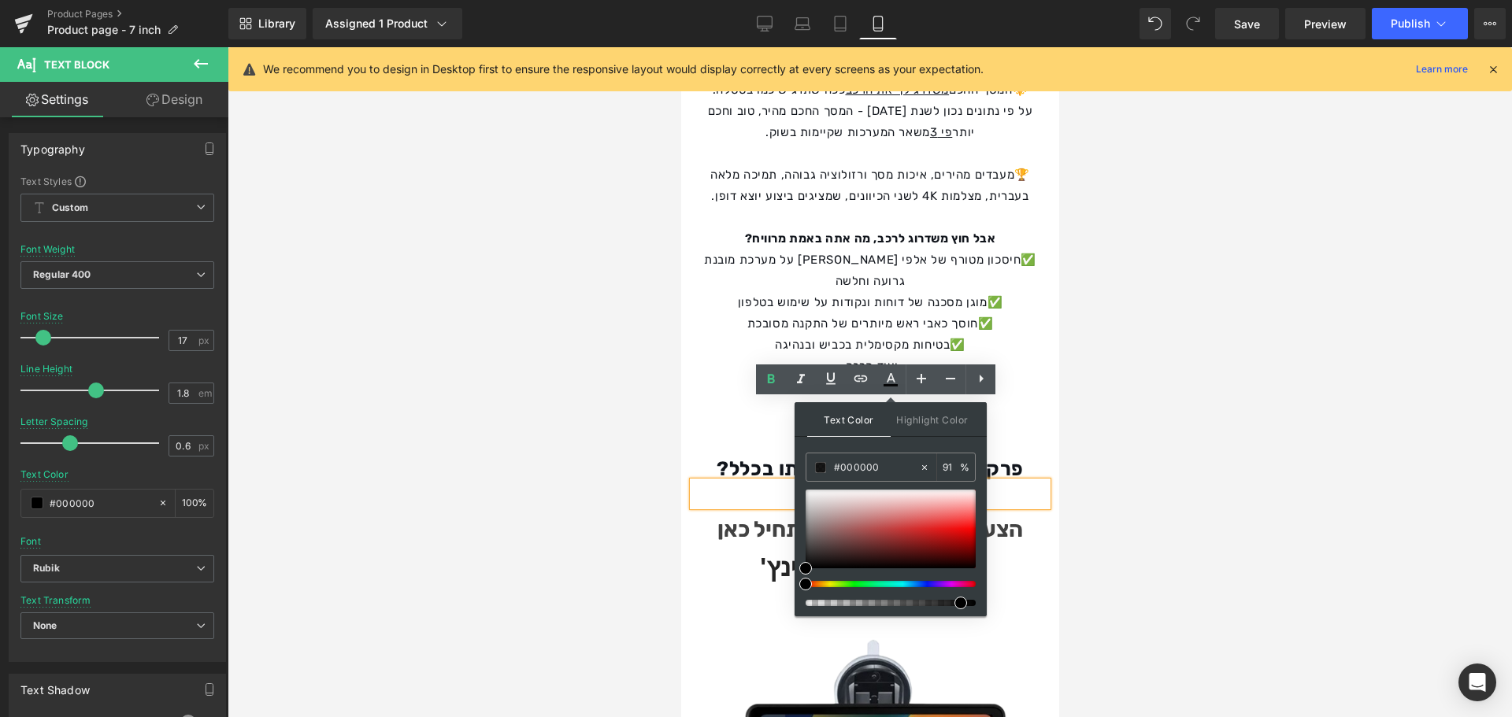
type input "90"
drag, startPoint x: 962, startPoint y: 604, endPoint x: 949, endPoint y: 596, distance: 15.5
click at [947, 598] on div at bounding box center [890, 548] width 170 height 117
drag, startPoint x: 1062, startPoint y: 531, endPoint x: 374, endPoint y: 487, distance: 689.5
click at [1062, 531] on div at bounding box center [870, 382] width 1284 height 670
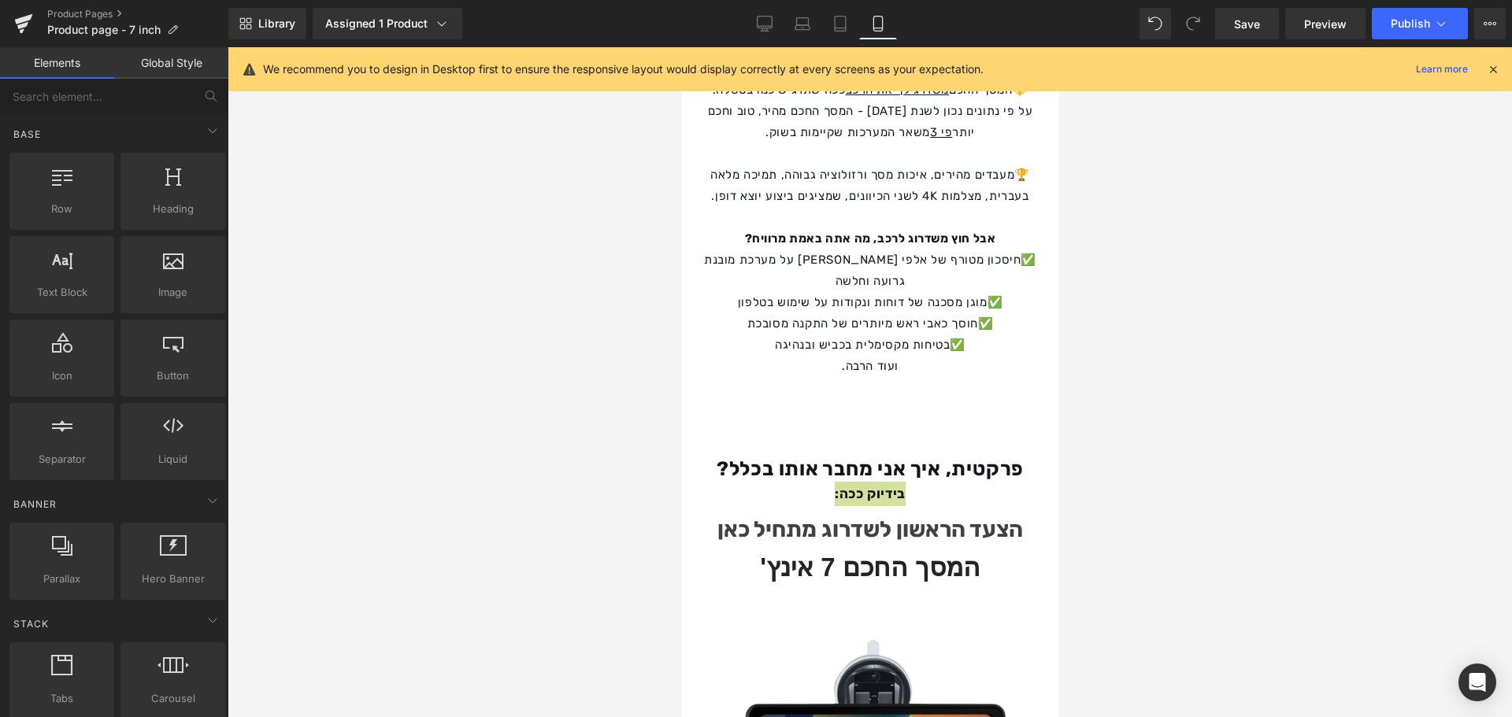
click at [680, 47] on div "49px" at bounding box center [680, 47] width 0 height 0
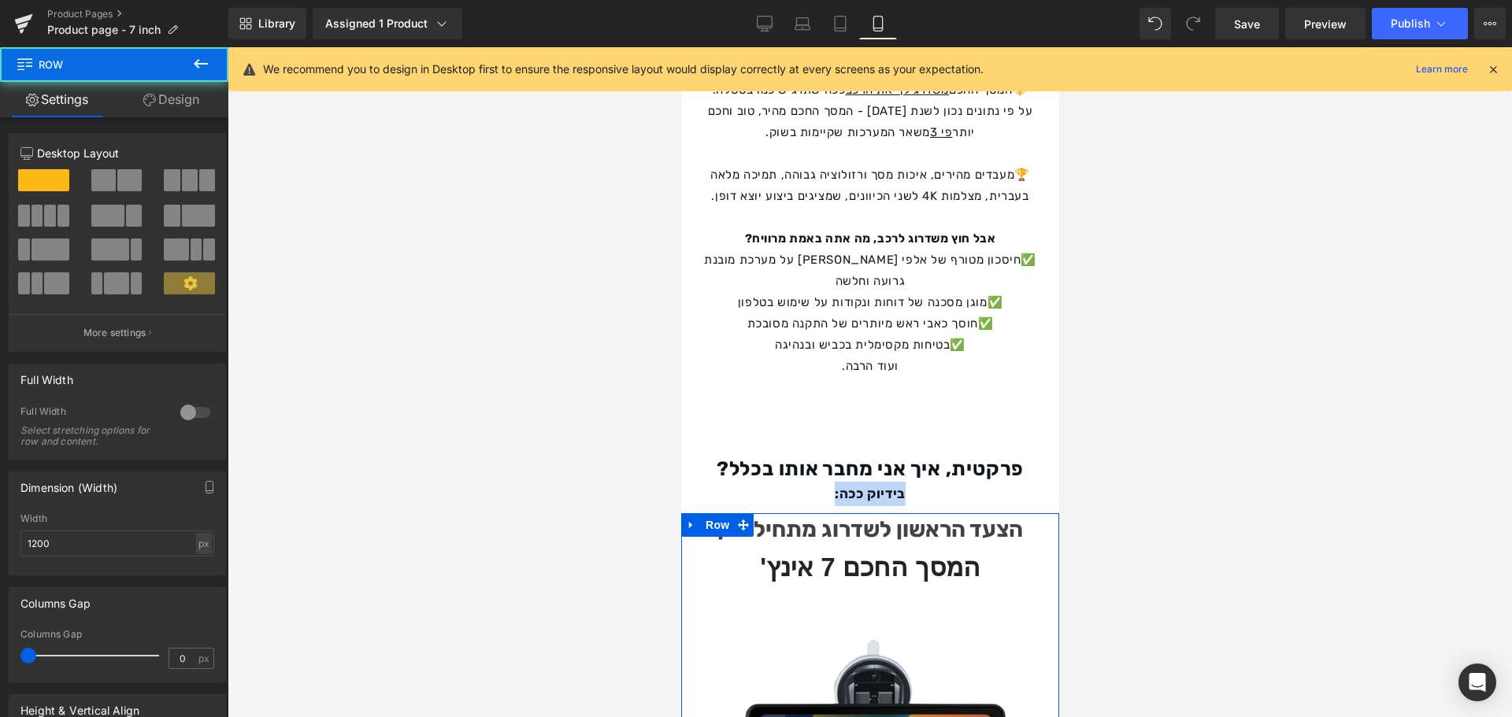
click at [1020, 552] on h2 "המסך החכם 7 אינץ'" at bounding box center [869, 567] width 354 height 31
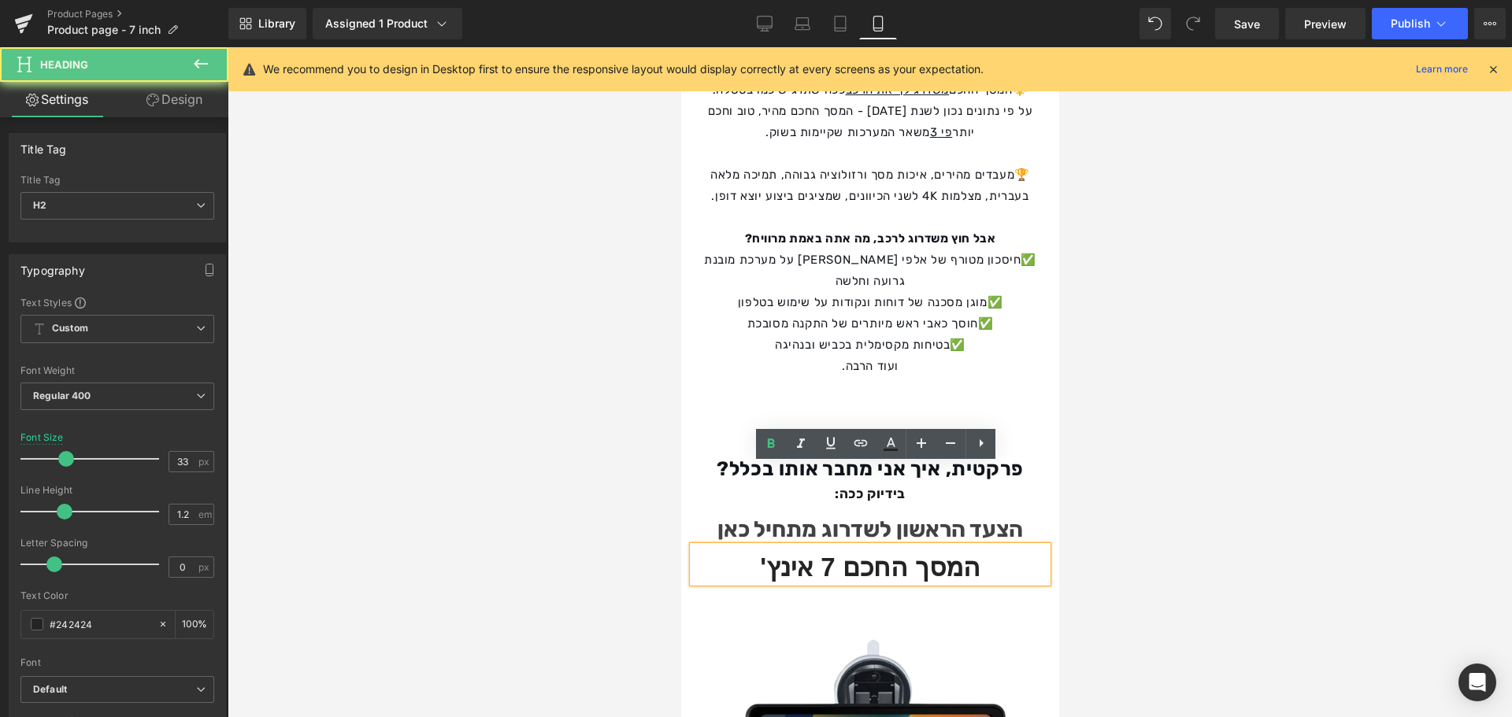
click at [1144, 436] on div at bounding box center [870, 382] width 1284 height 670
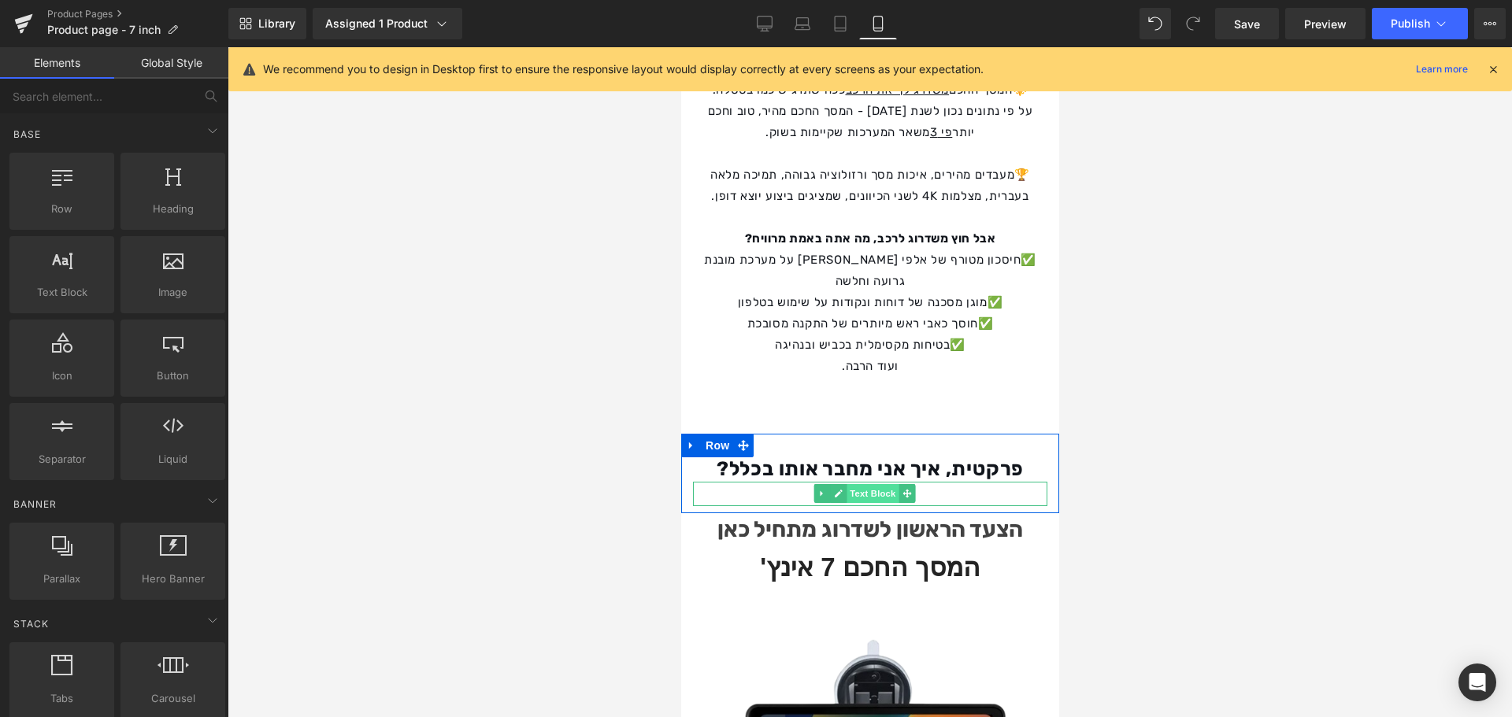
click at [898, 484] on span "Text Block" at bounding box center [872, 493] width 52 height 19
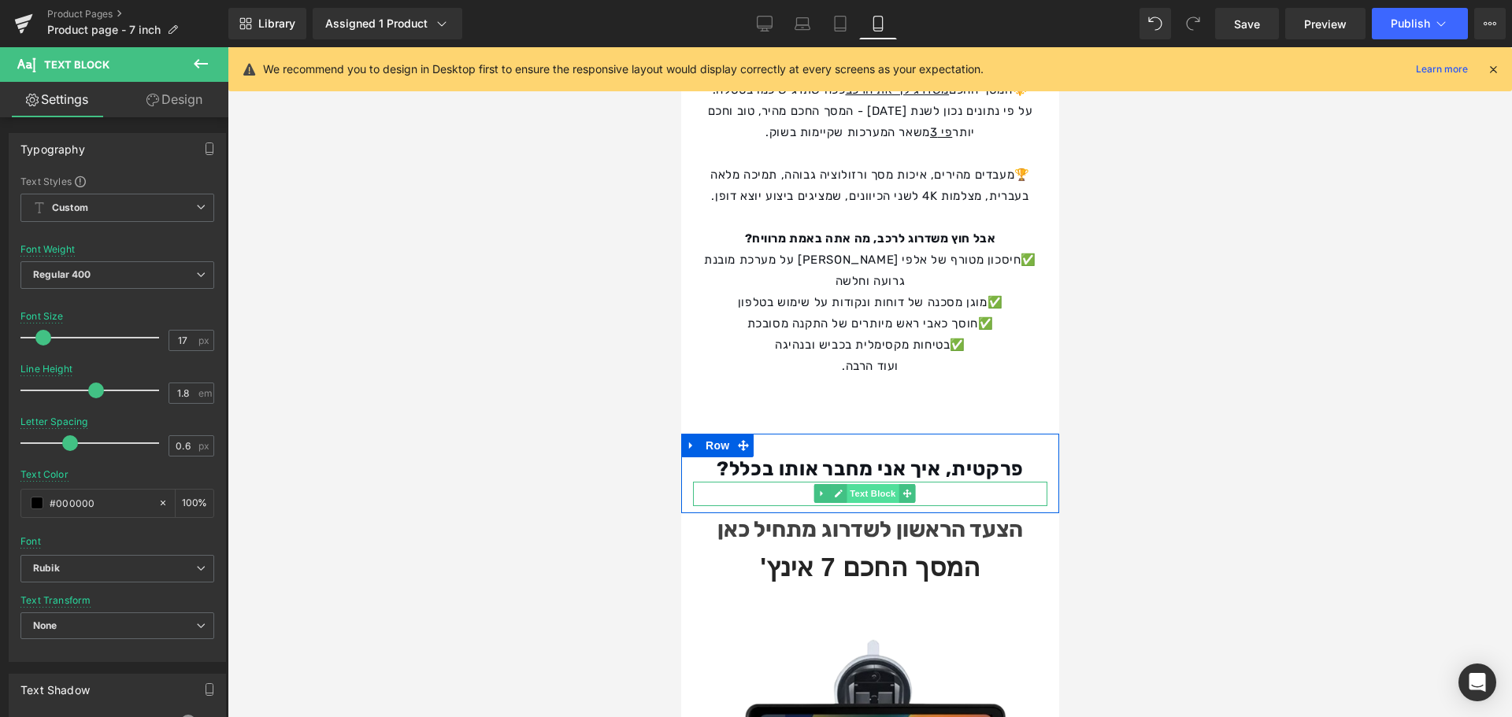
click at [872, 484] on span "Text Block" at bounding box center [872, 493] width 52 height 19
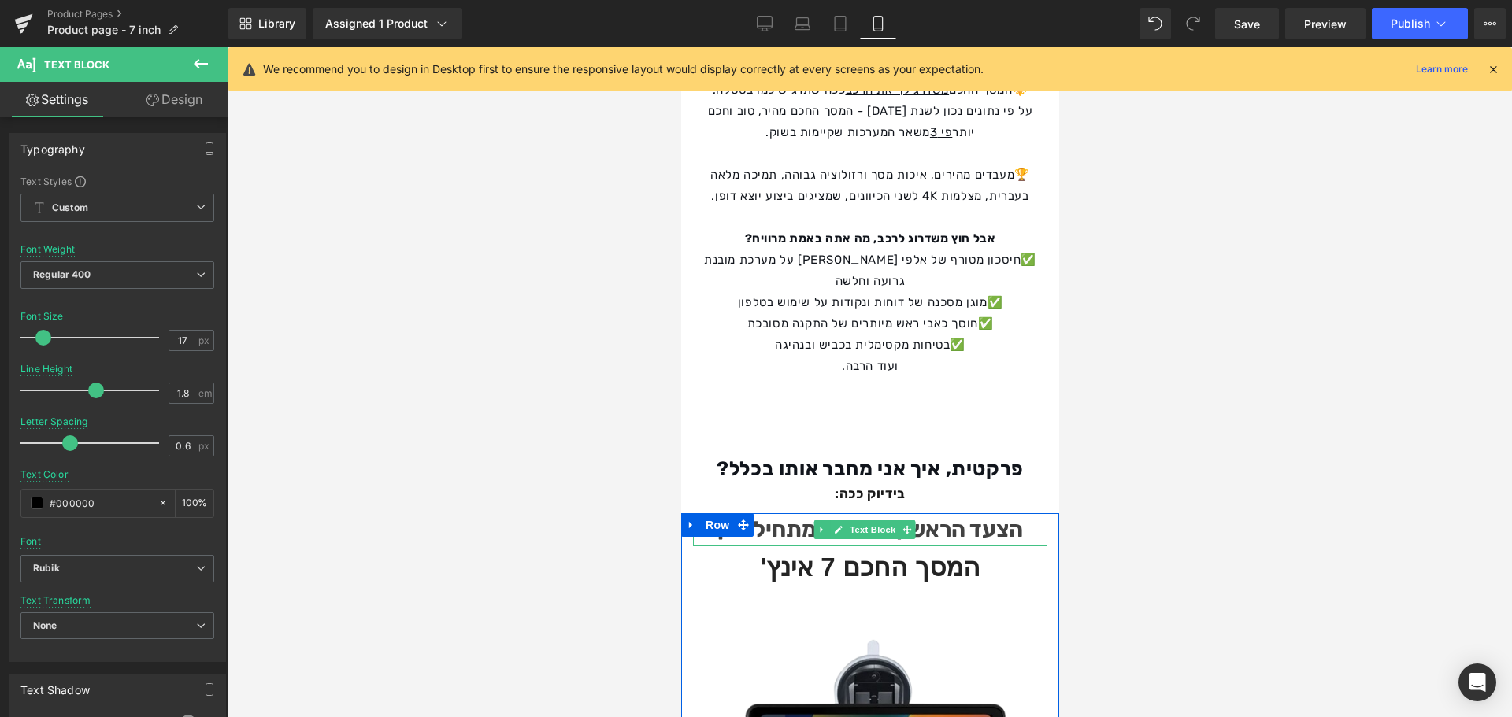
click at [1225, 475] on div at bounding box center [870, 382] width 1284 height 670
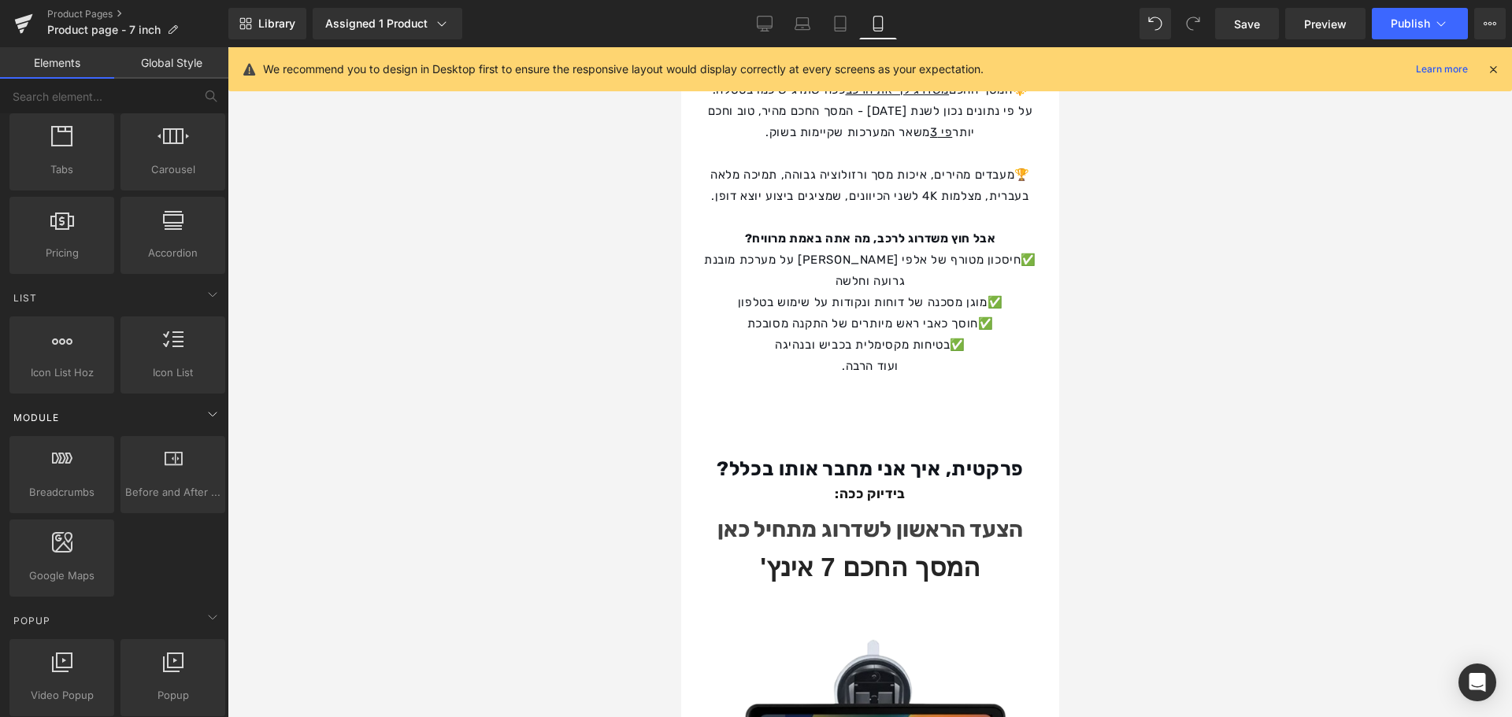
scroll to position [0, 0]
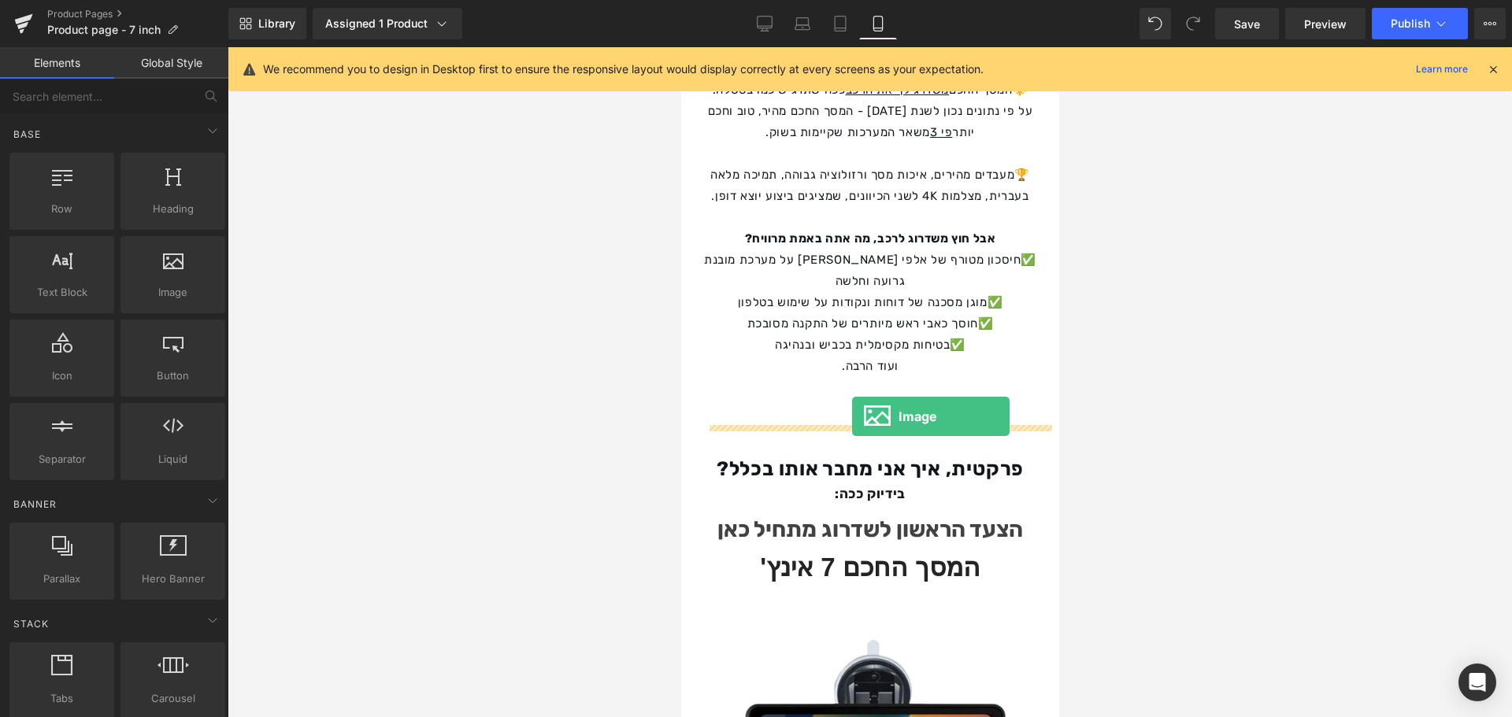
drag, startPoint x: 846, startPoint y: 335, endPoint x: 851, endPoint y: 417, distance: 82.8
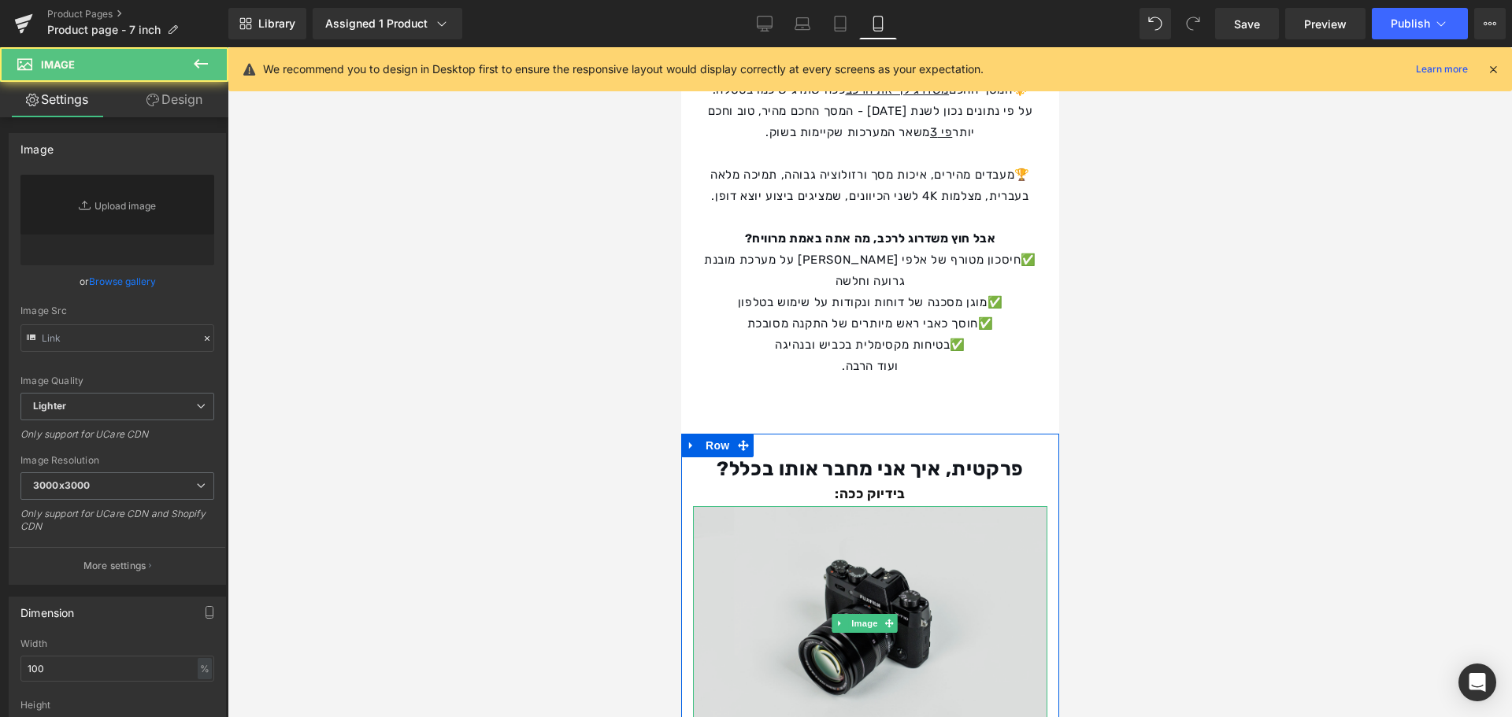
type input "//[DOMAIN_NAME][URL]"
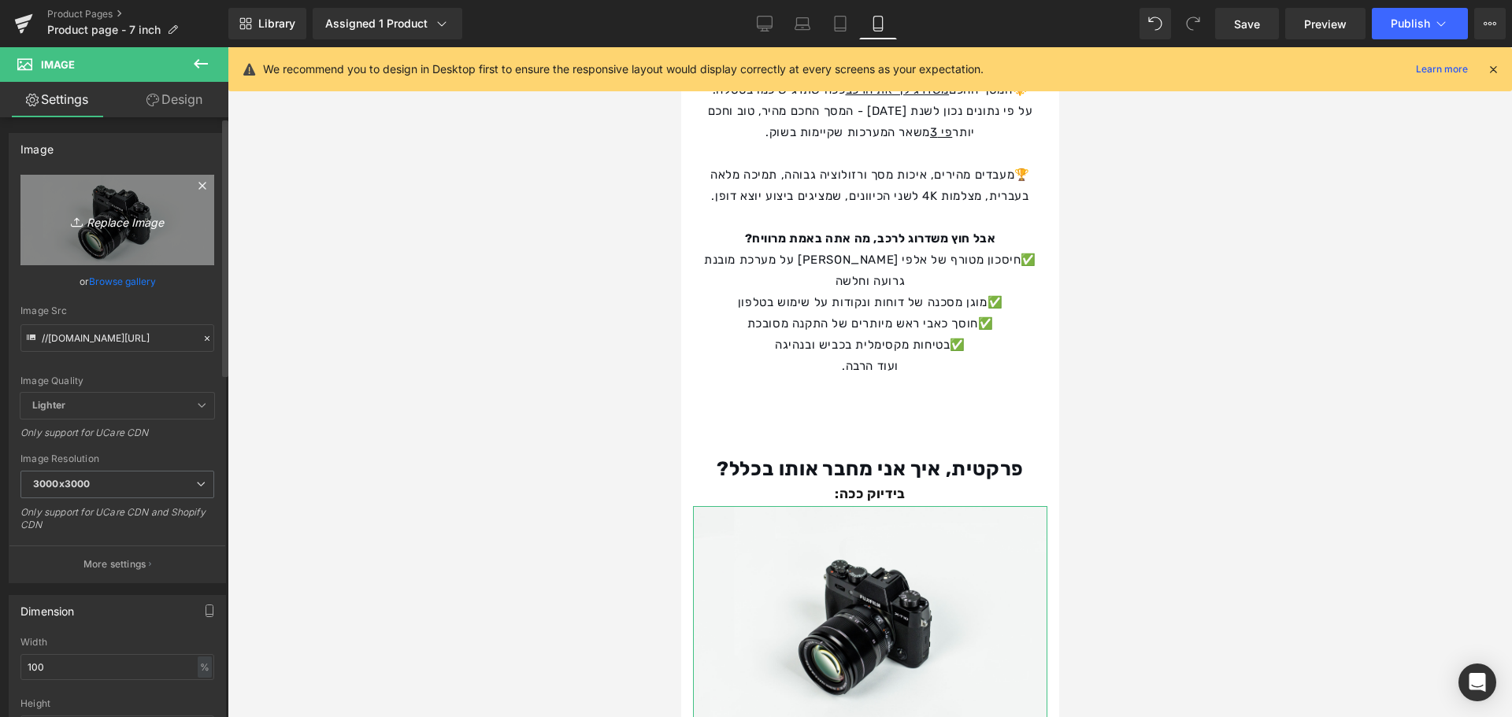
click at [142, 225] on icon "Replace Image" at bounding box center [117, 220] width 126 height 20
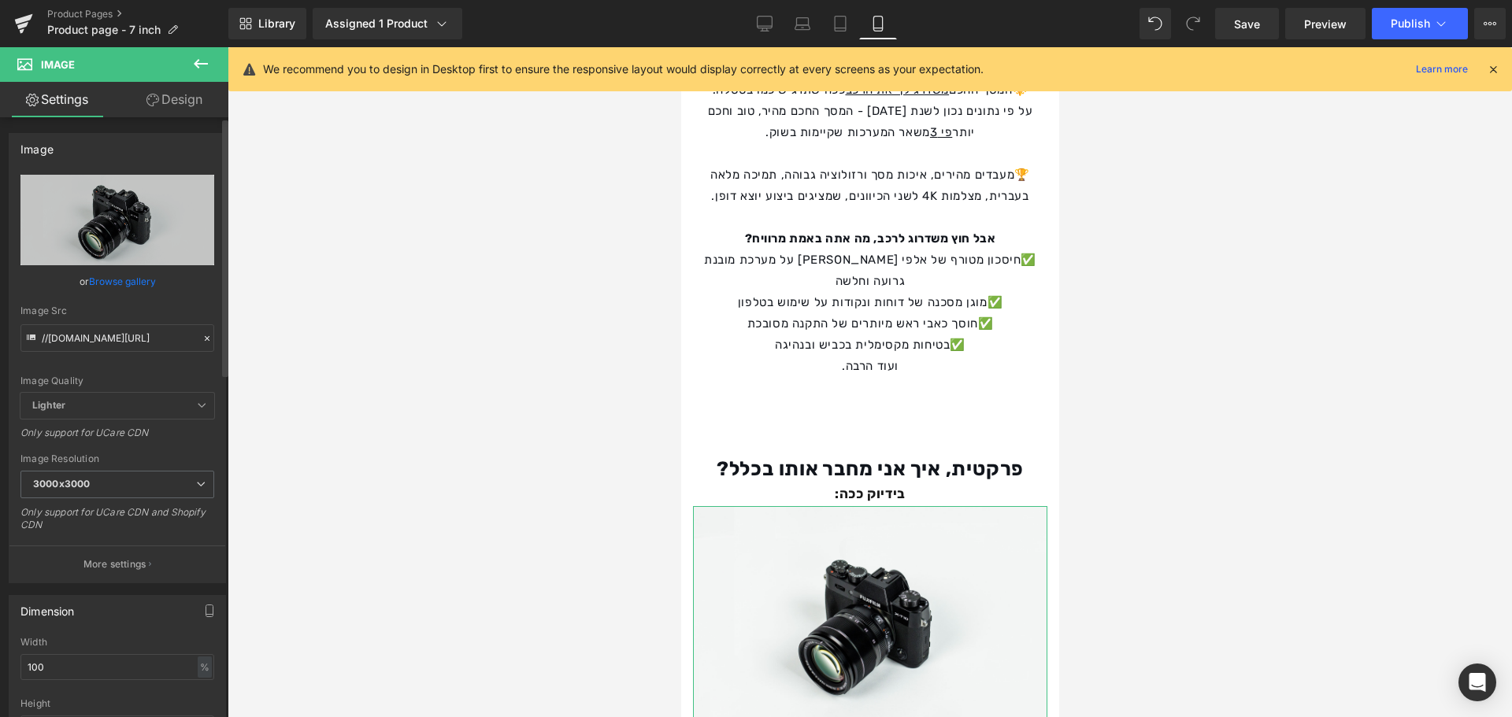
drag, startPoint x: 200, startPoint y: 340, endPoint x: 189, endPoint y: 343, distance: 11.5
click at [202, 340] on icon at bounding box center [207, 338] width 11 height 11
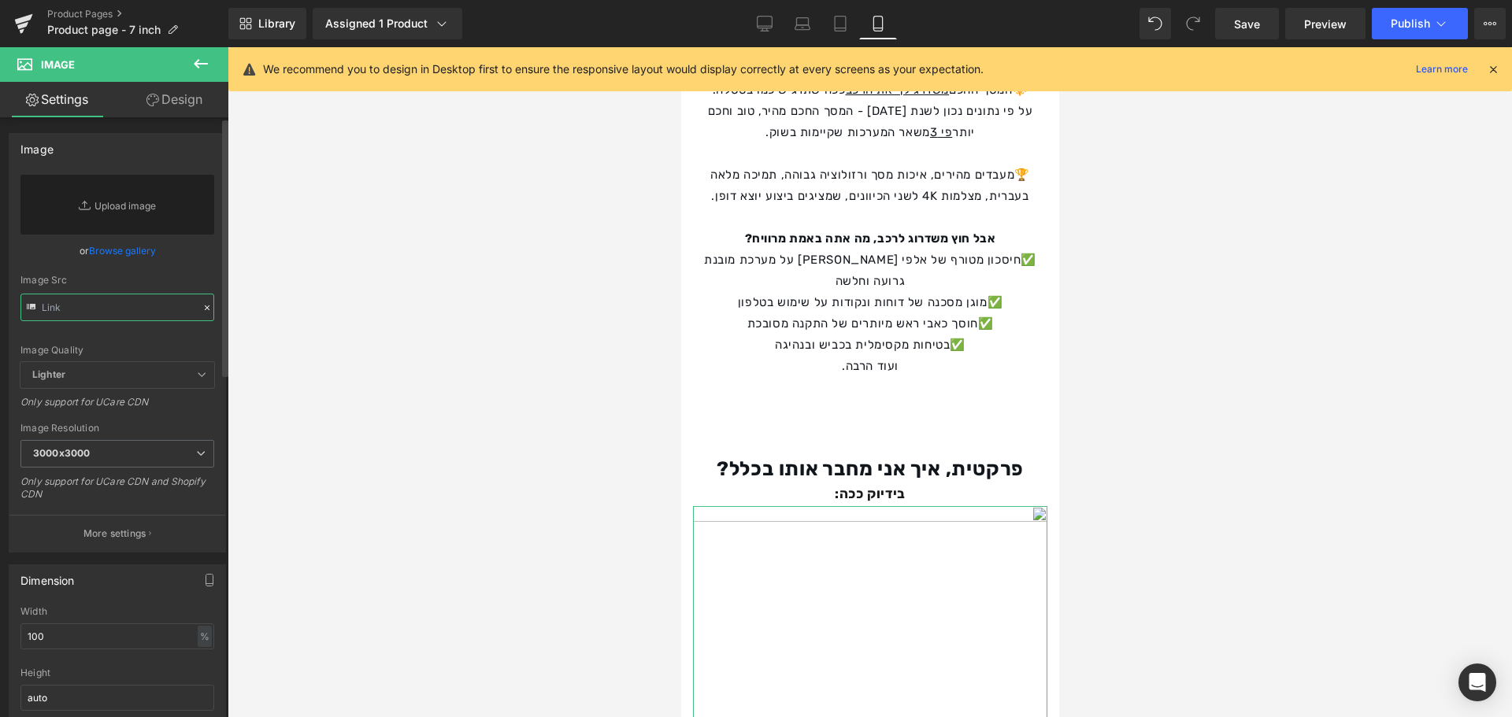
click at [132, 309] on input "text" at bounding box center [117, 308] width 194 height 28
paste input "[URL][DOMAIN_NAME]"
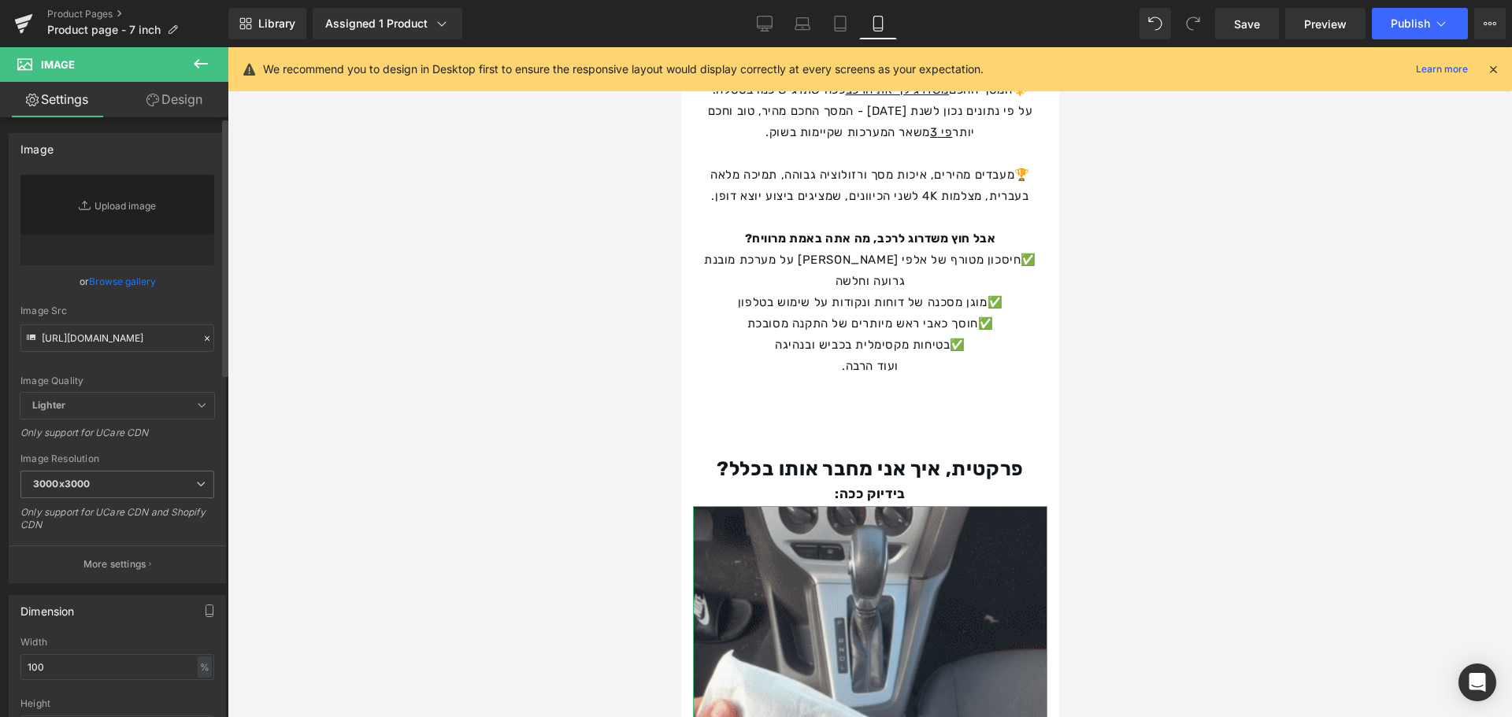
click at [199, 310] on div "Image Src" at bounding box center [117, 311] width 194 height 11
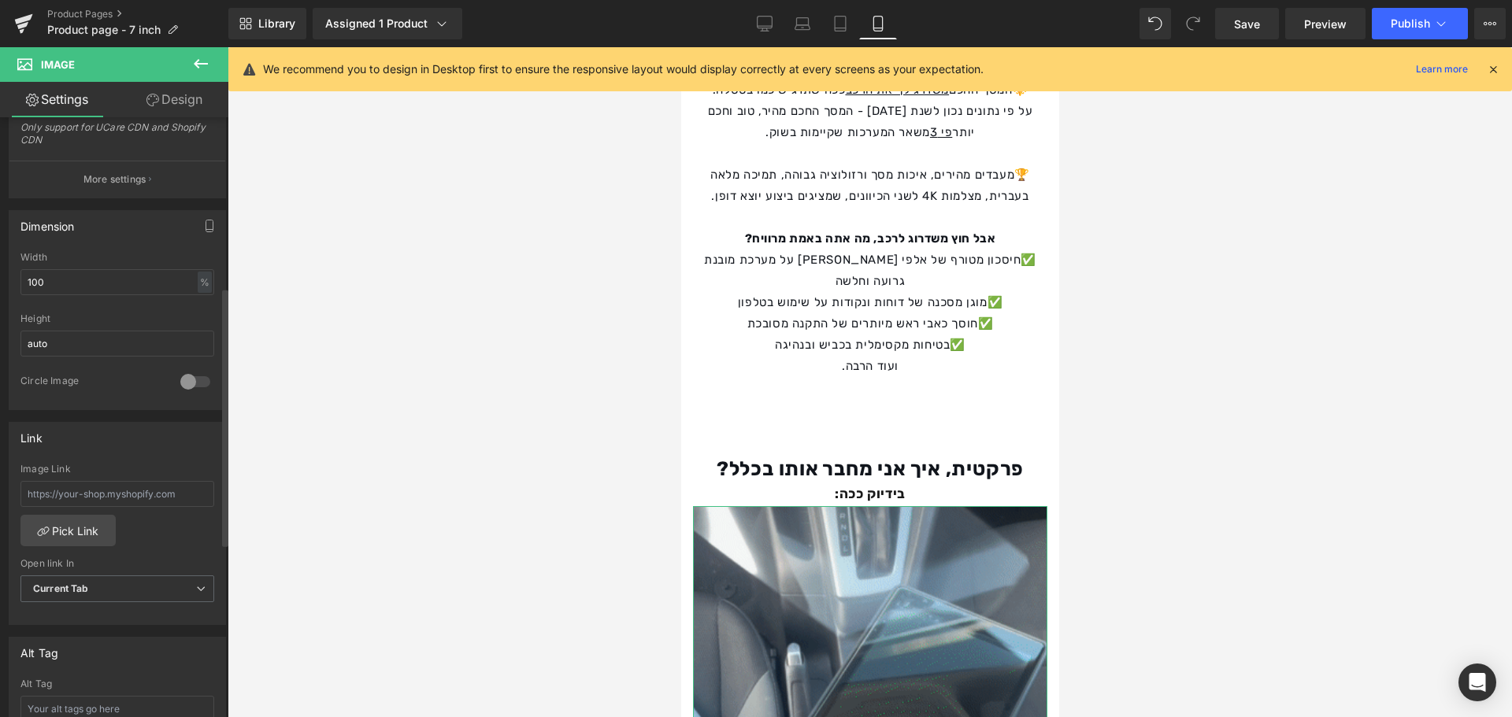
scroll to position [394, 0]
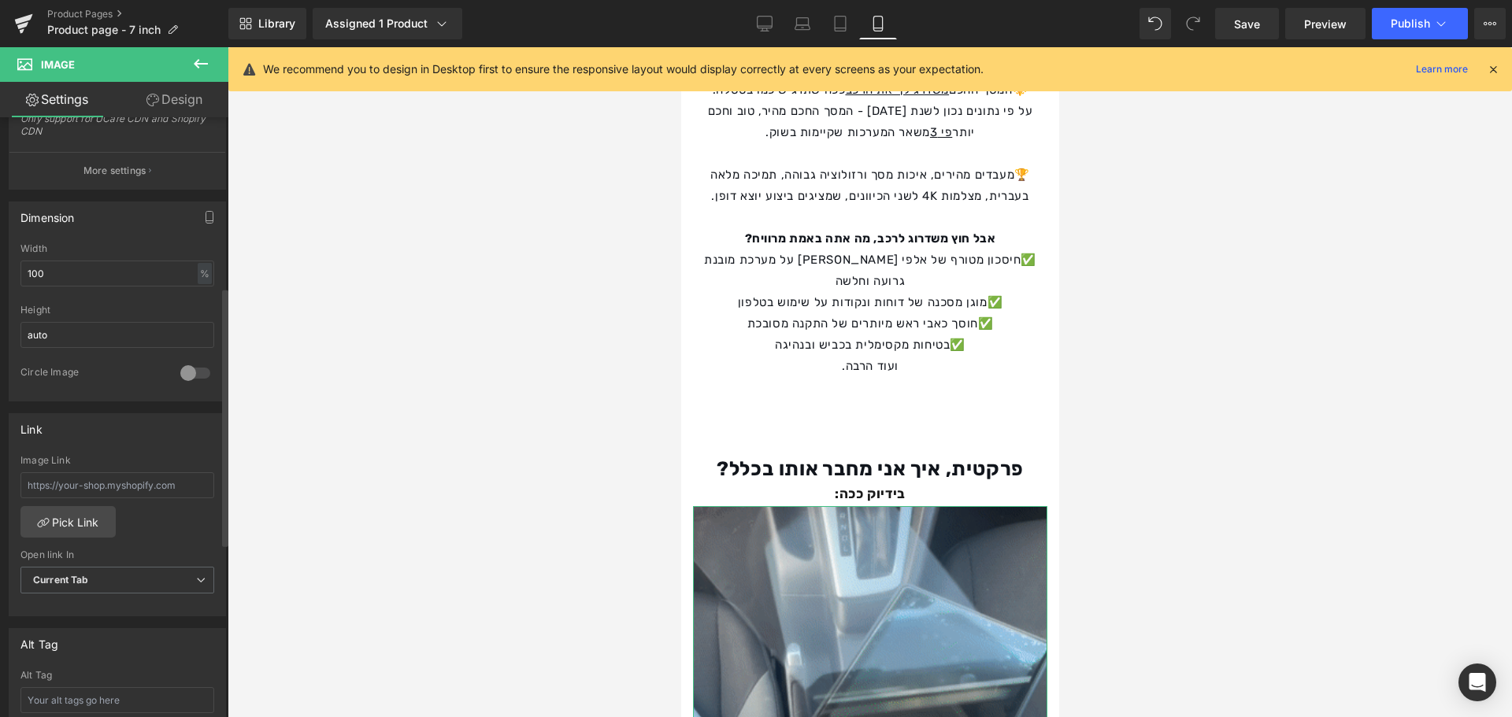
type input "[URL][DOMAIN_NAME]"
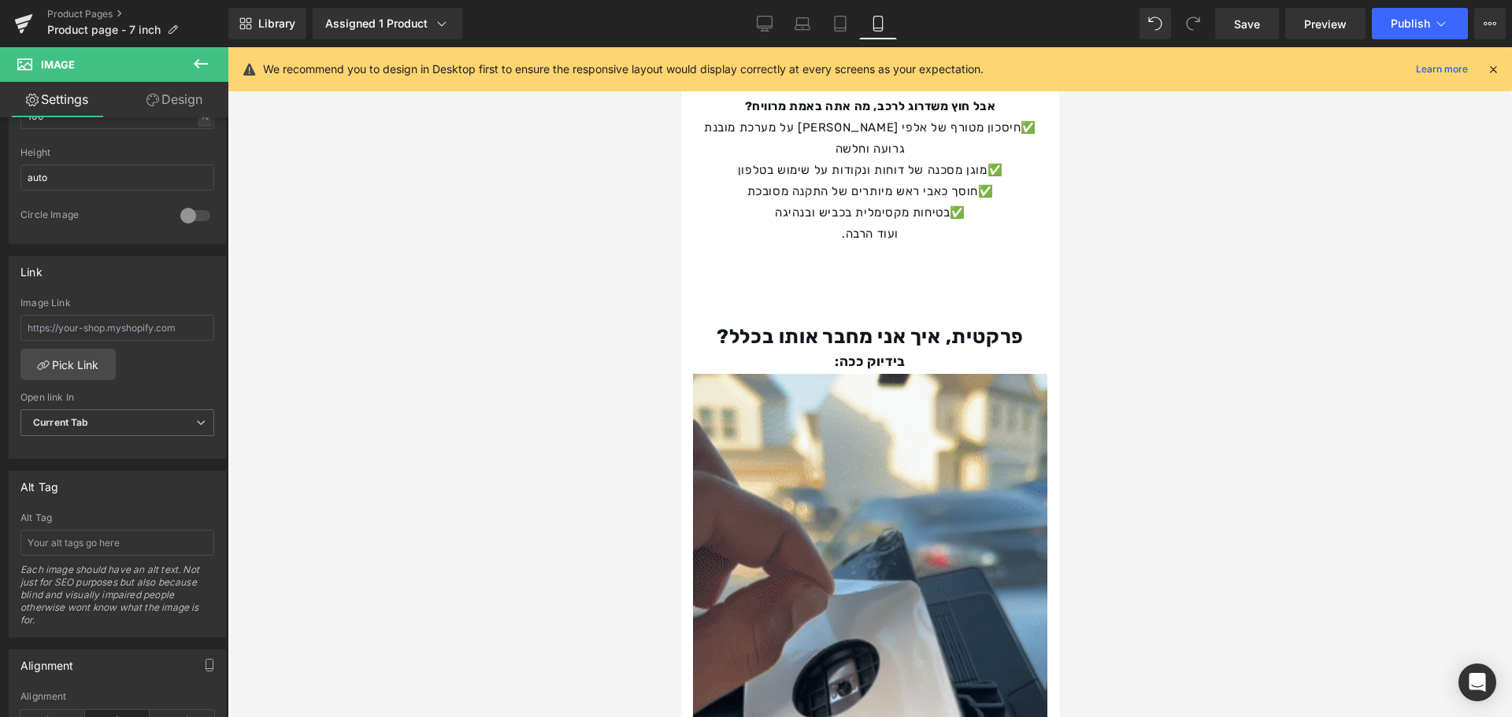
scroll to position [2047, 0]
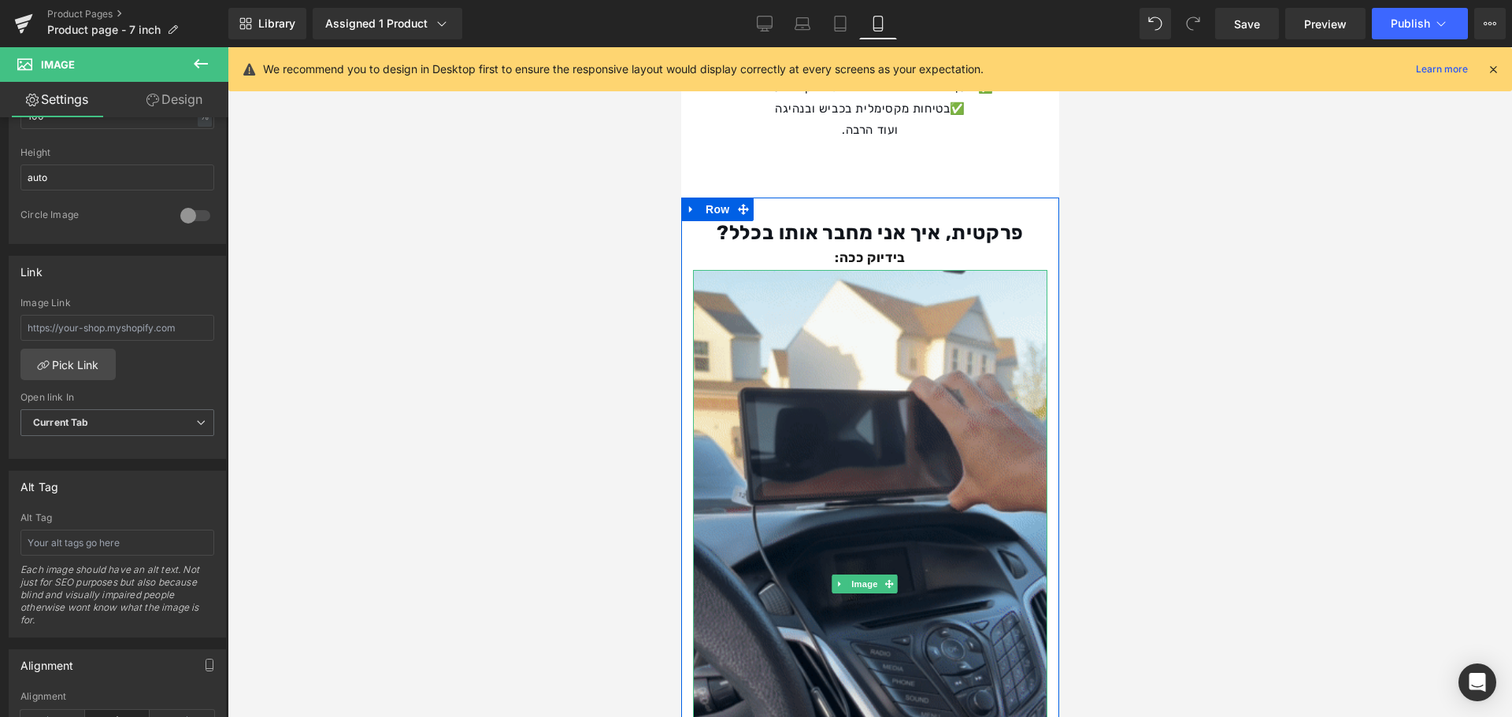
click at [843, 246] on div "בידיוק ככה: Text Block" at bounding box center [869, 258] width 354 height 24
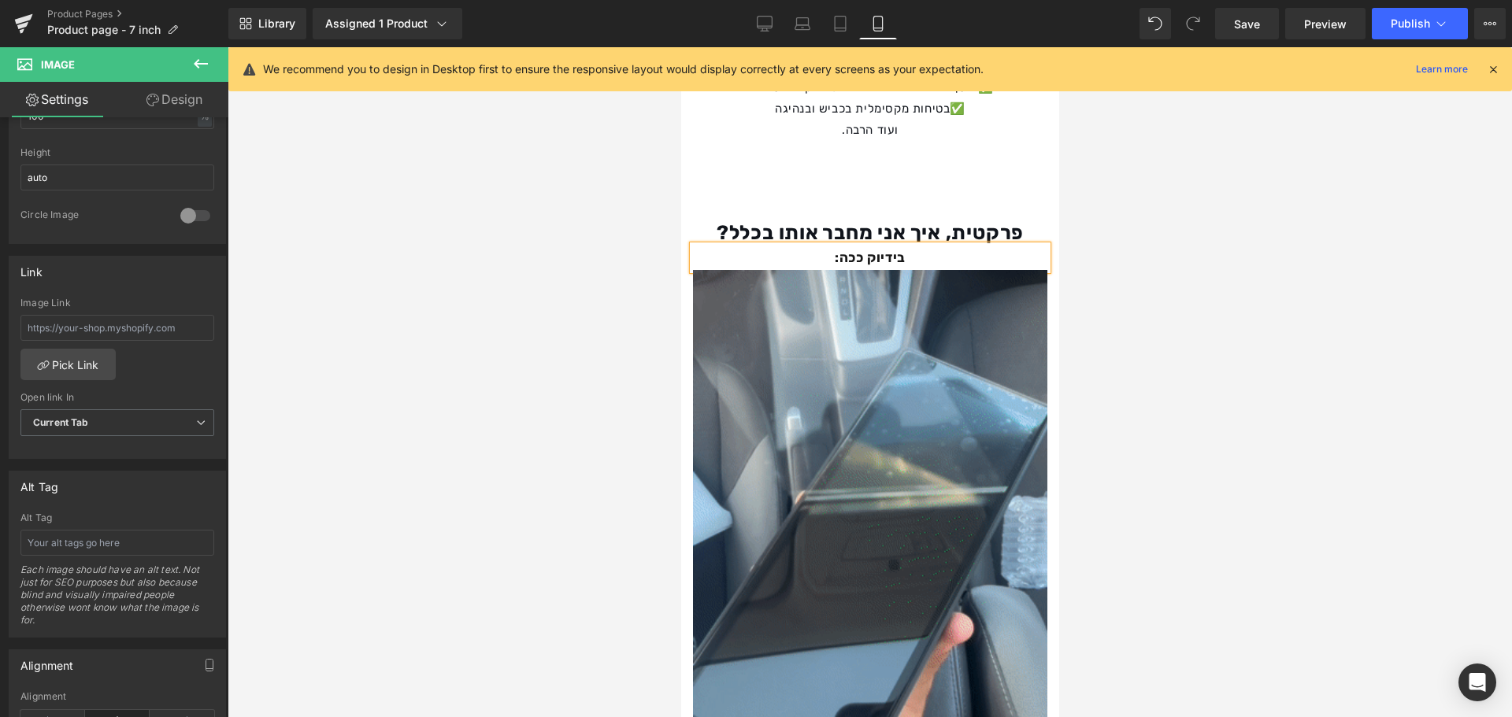
click at [835, 246] on div "בידיוק ככה:" at bounding box center [869, 258] width 354 height 24
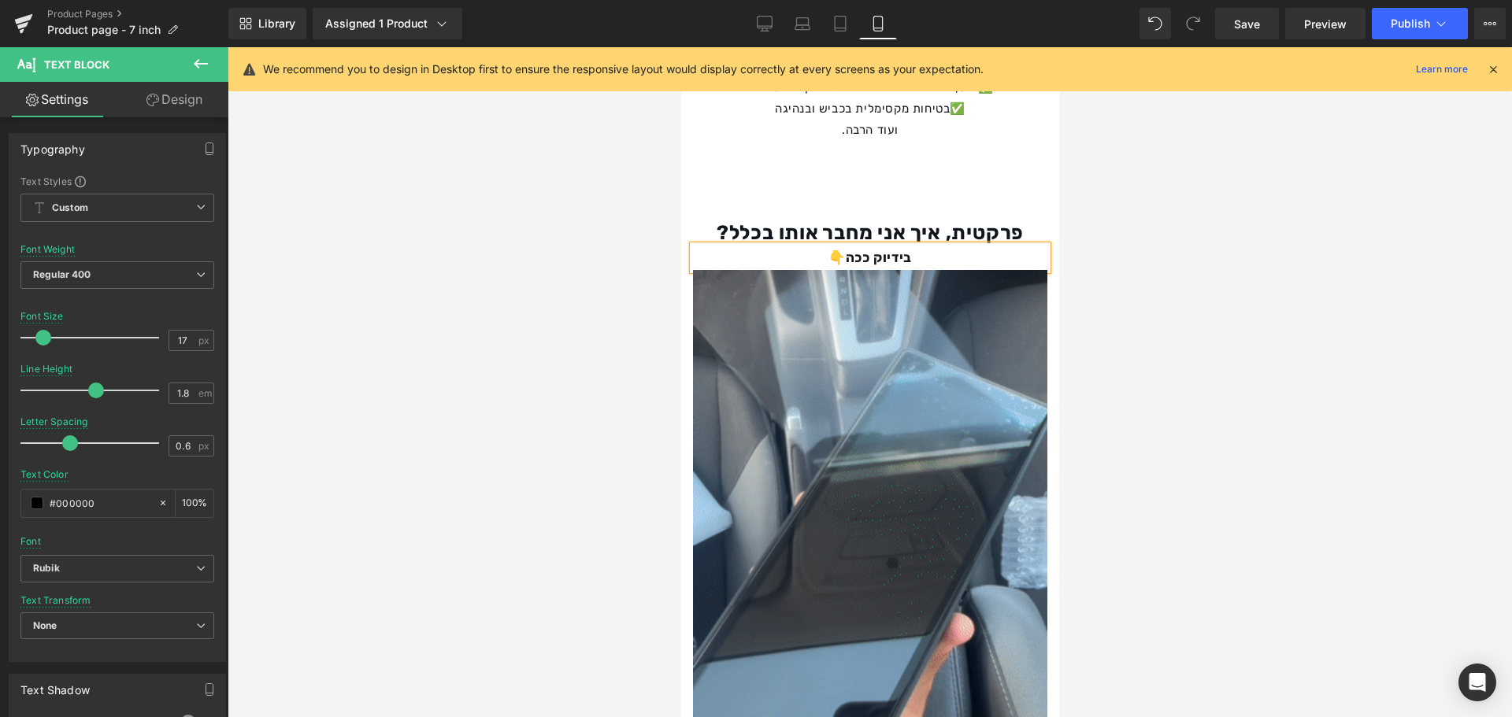
click at [621, 200] on div at bounding box center [870, 382] width 1284 height 670
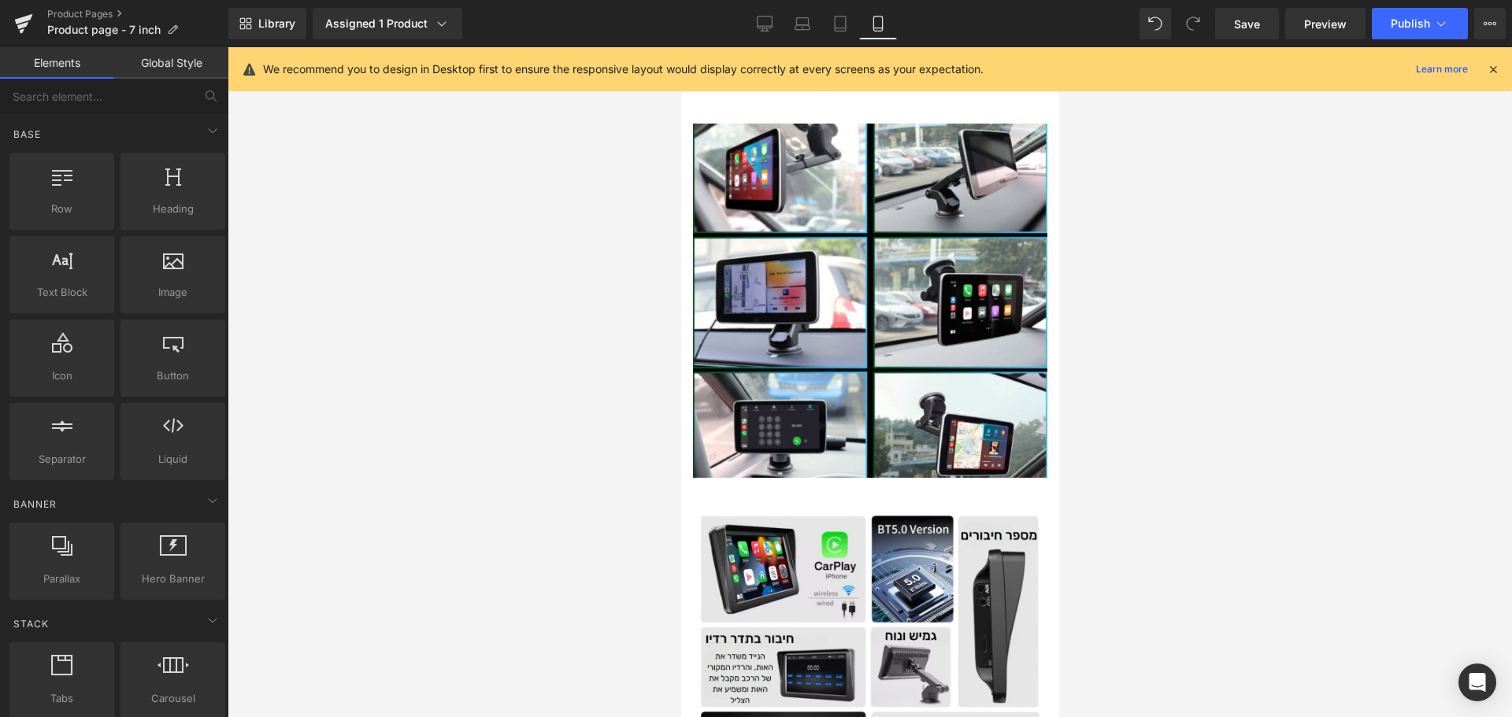
scroll to position [3242, 0]
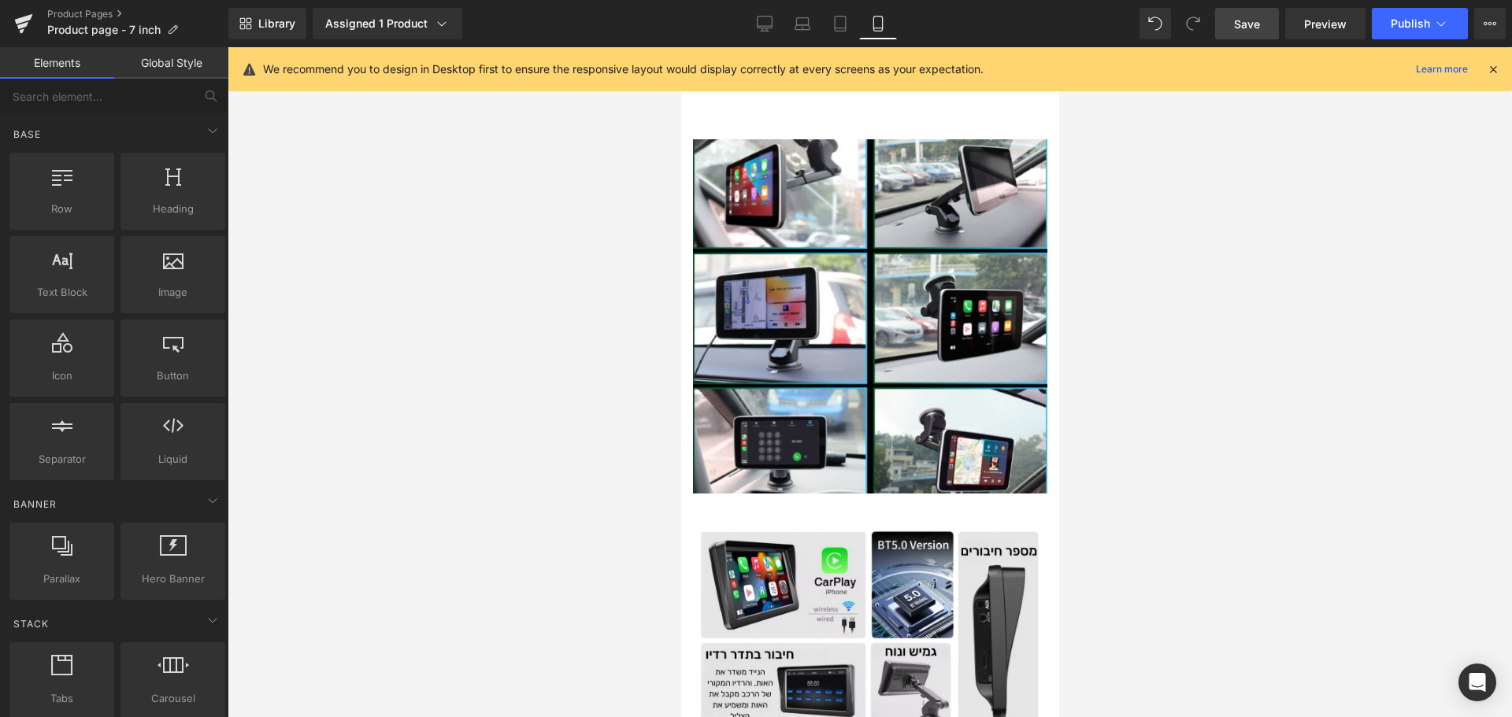
click at [1253, 23] on span "Save" at bounding box center [1247, 24] width 26 height 17
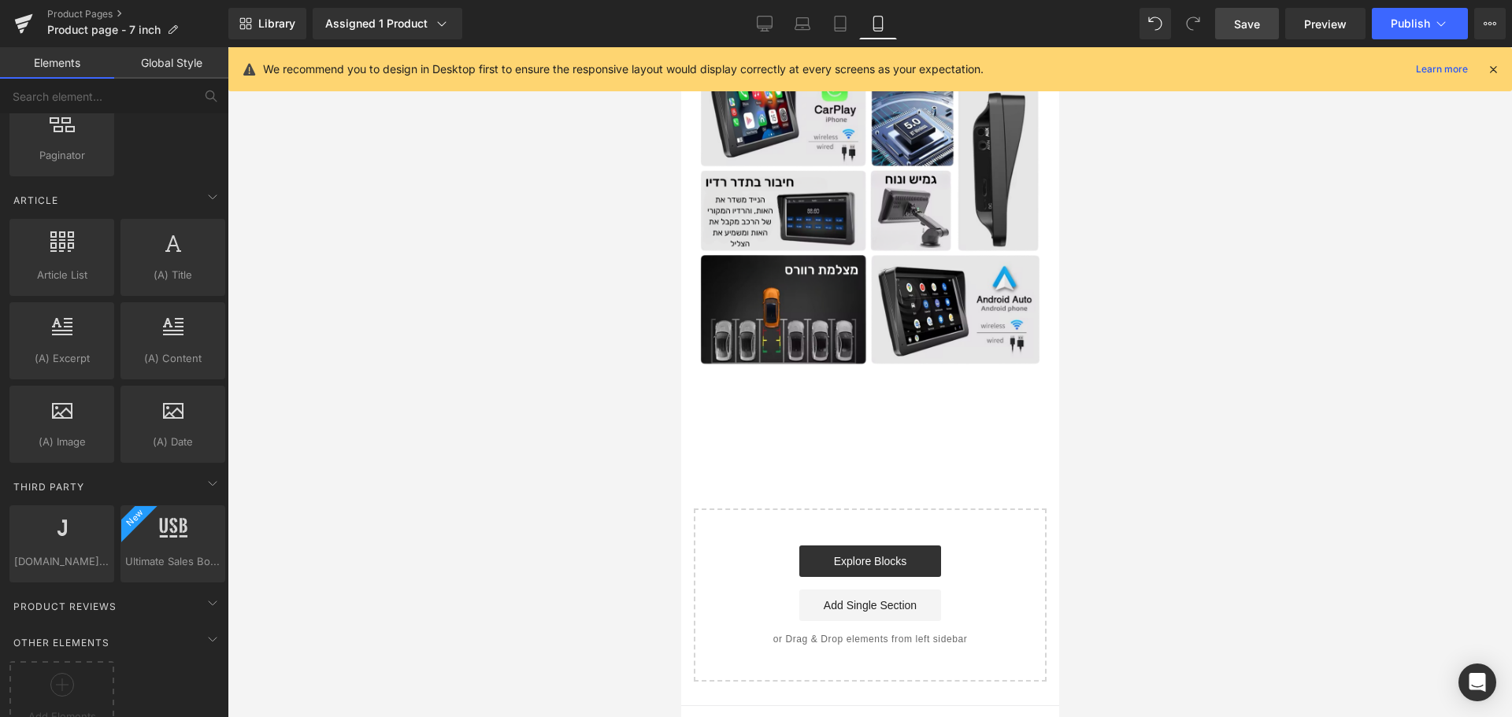
scroll to position [2953, 0]
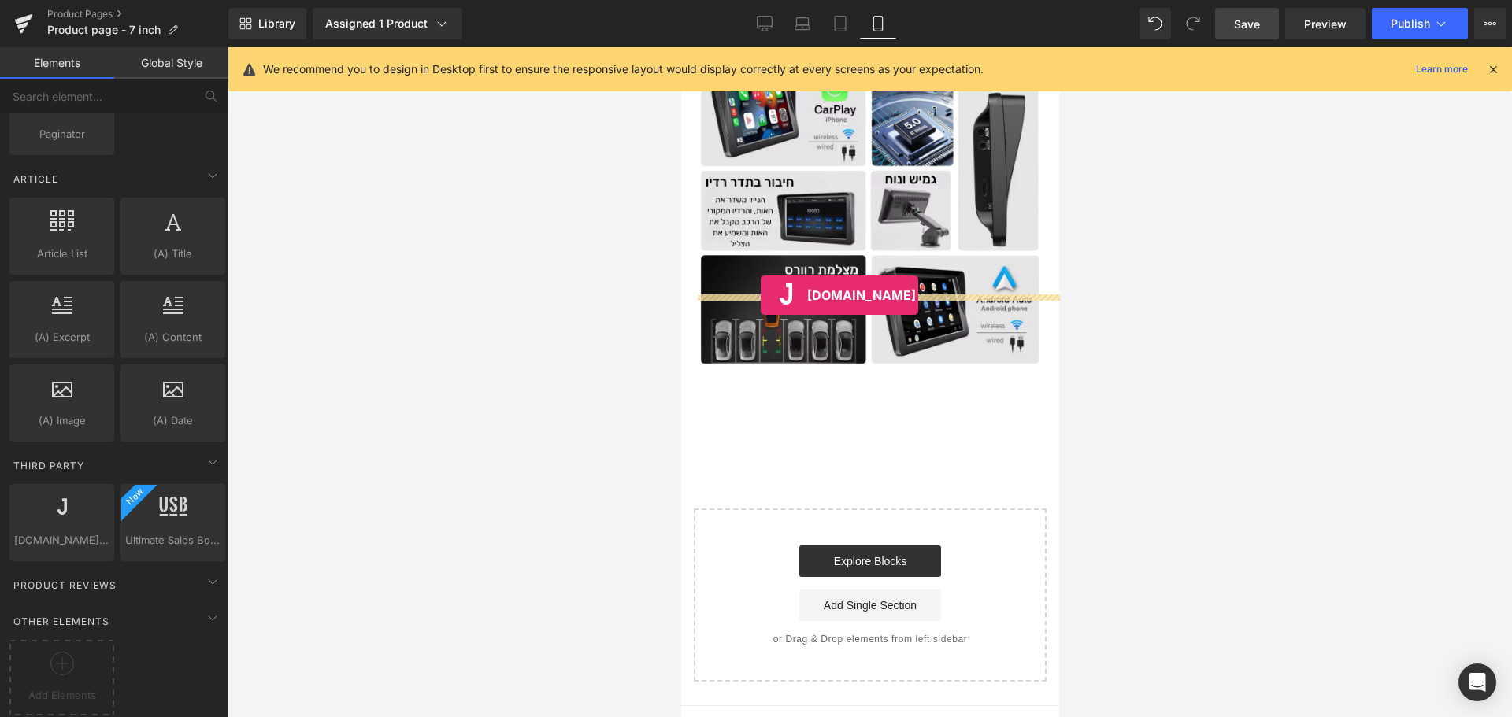
drag, startPoint x: 743, startPoint y: 558, endPoint x: 760, endPoint y: 295, distance: 263.5
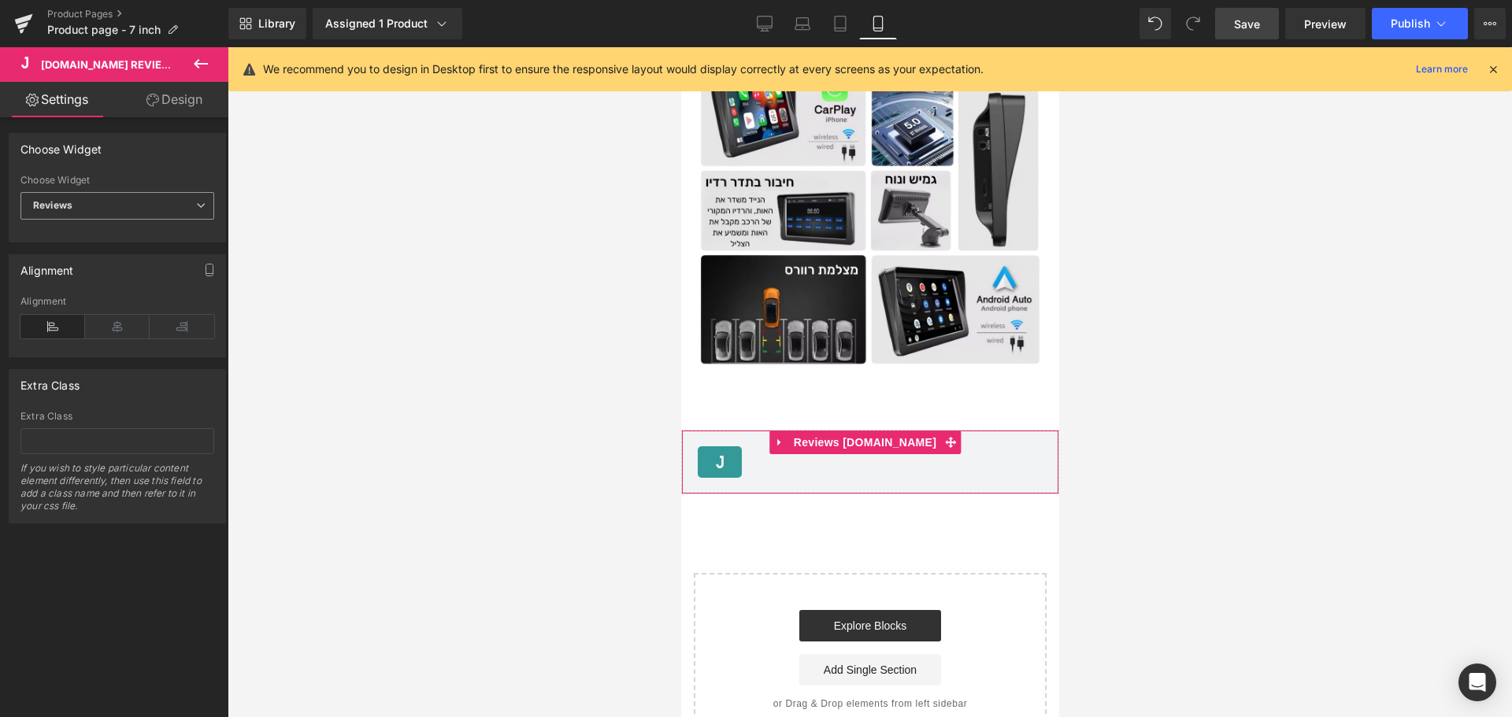
click at [73, 208] on span "Reviews" at bounding box center [117, 206] width 194 height 28
click at [84, 254] on div "Star Badge" at bounding box center [69, 257] width 50 height 11
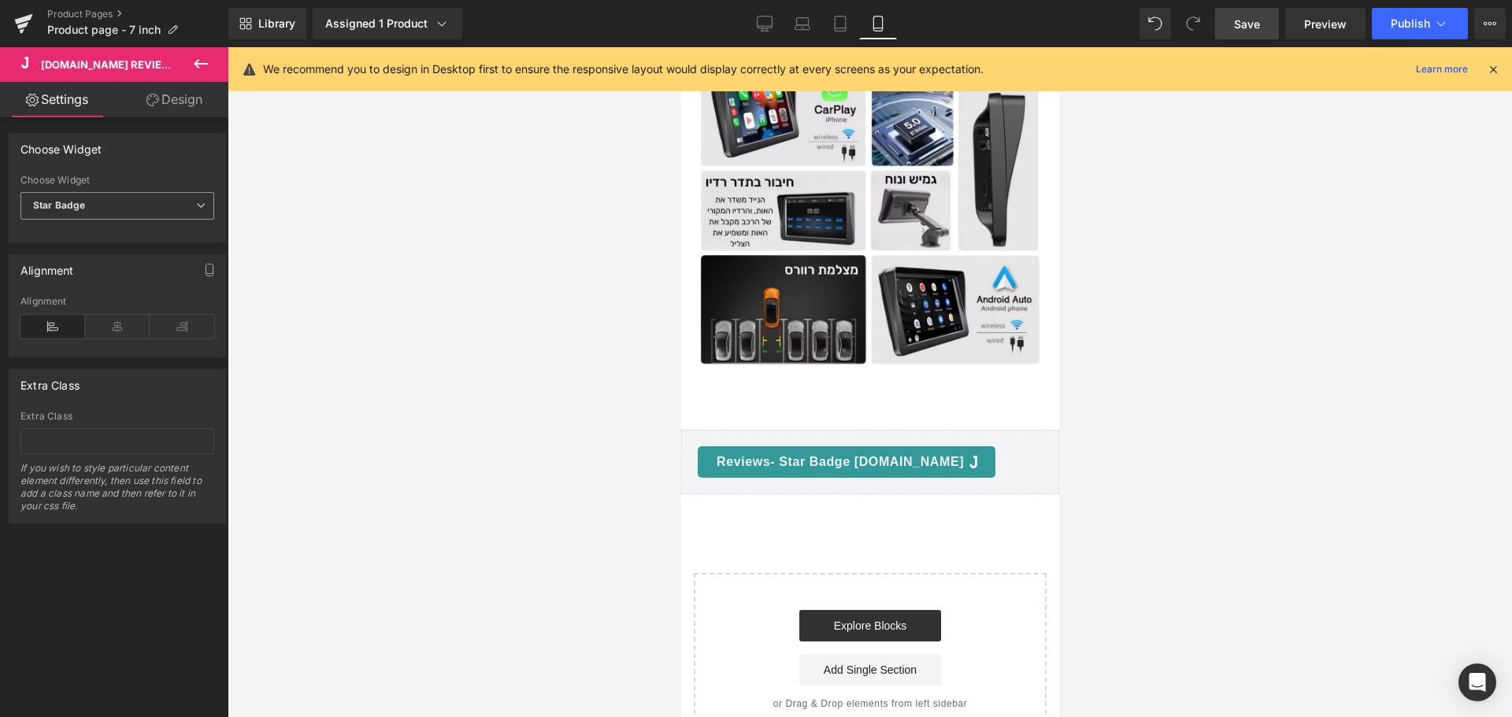
click at [90, 216] on span "Star Badge" at bounding box center [117, 206] width 194 height 28
click at [101, 230] on li "Reviews" at bounding box center [113, 234] width 187 height 24
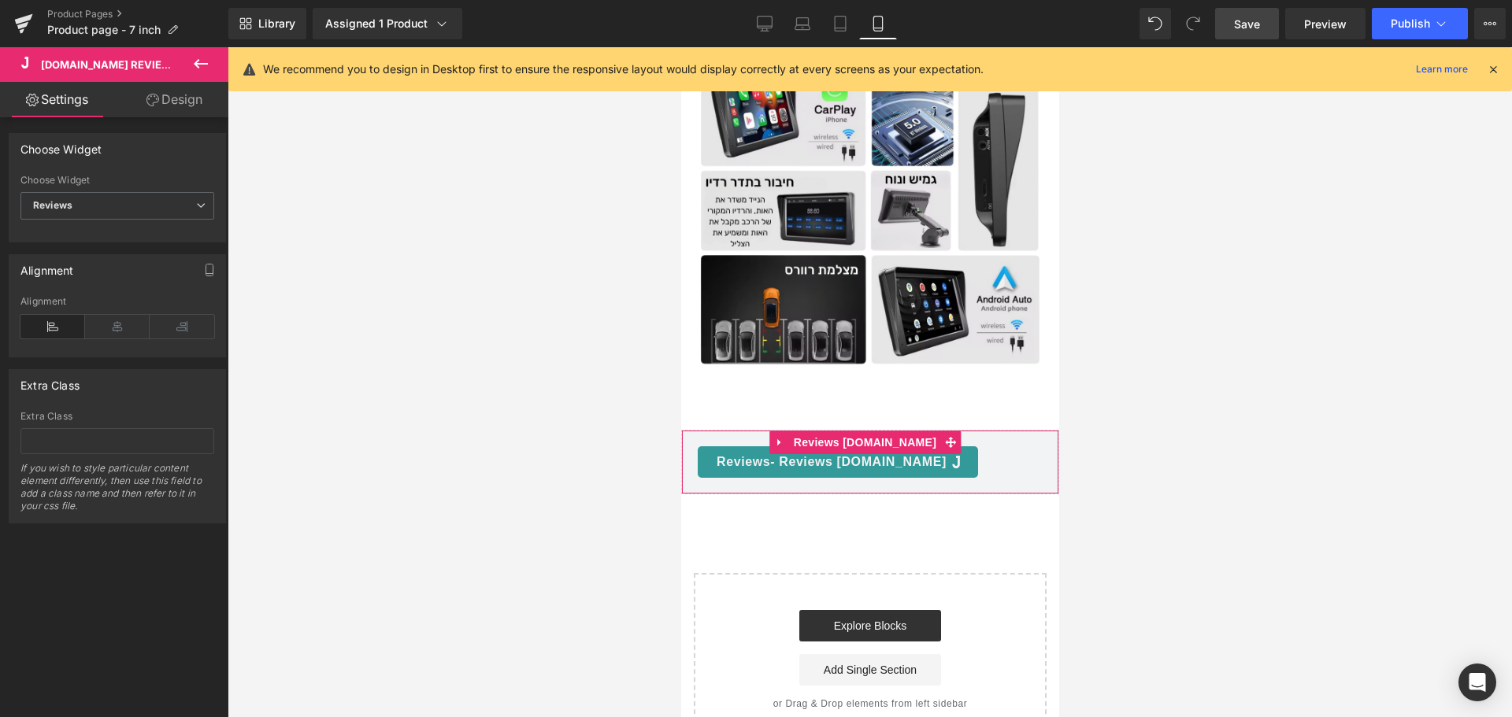
click at [981, 446] on div "[DOMAIN_NAME] Reviews - Reviews" at bounding box center [869, 461] width 345 height 31
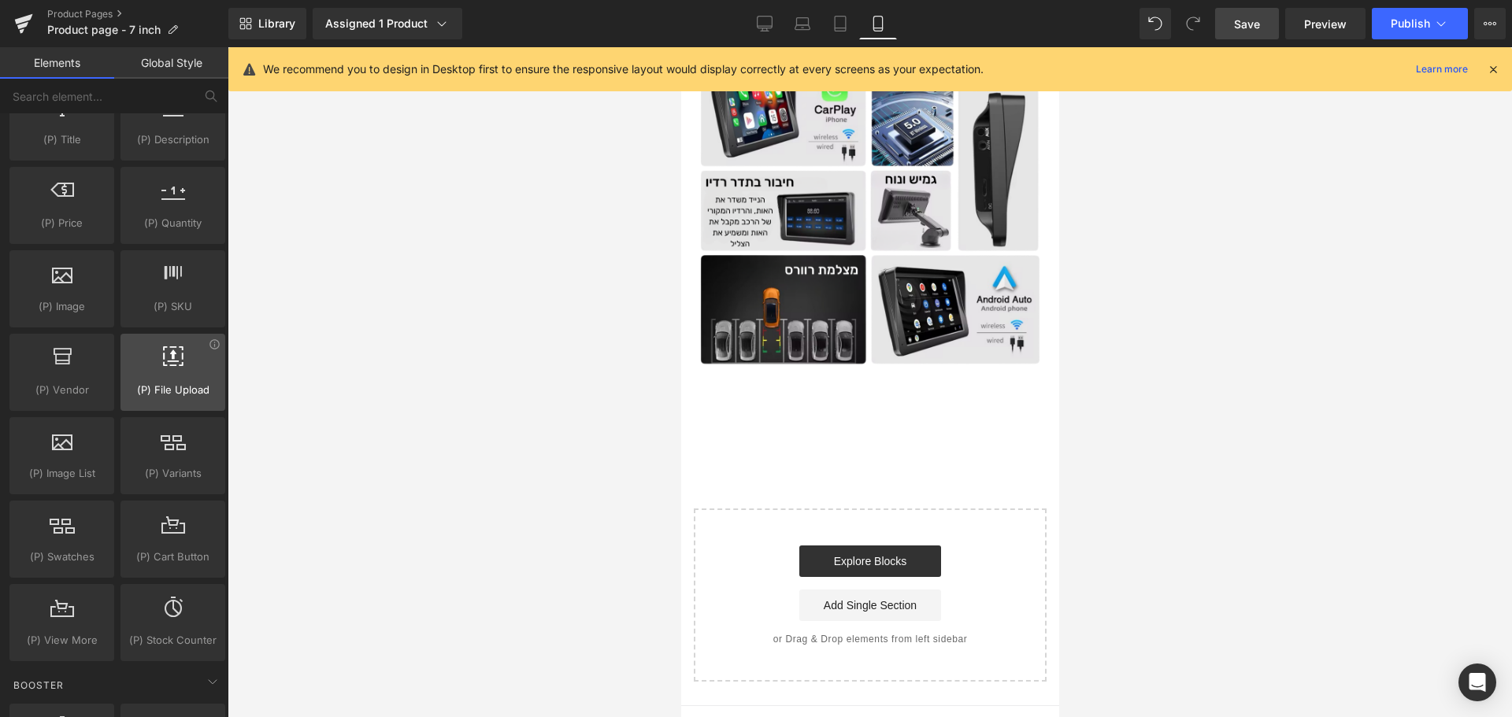
scroll to position [1457, 0]
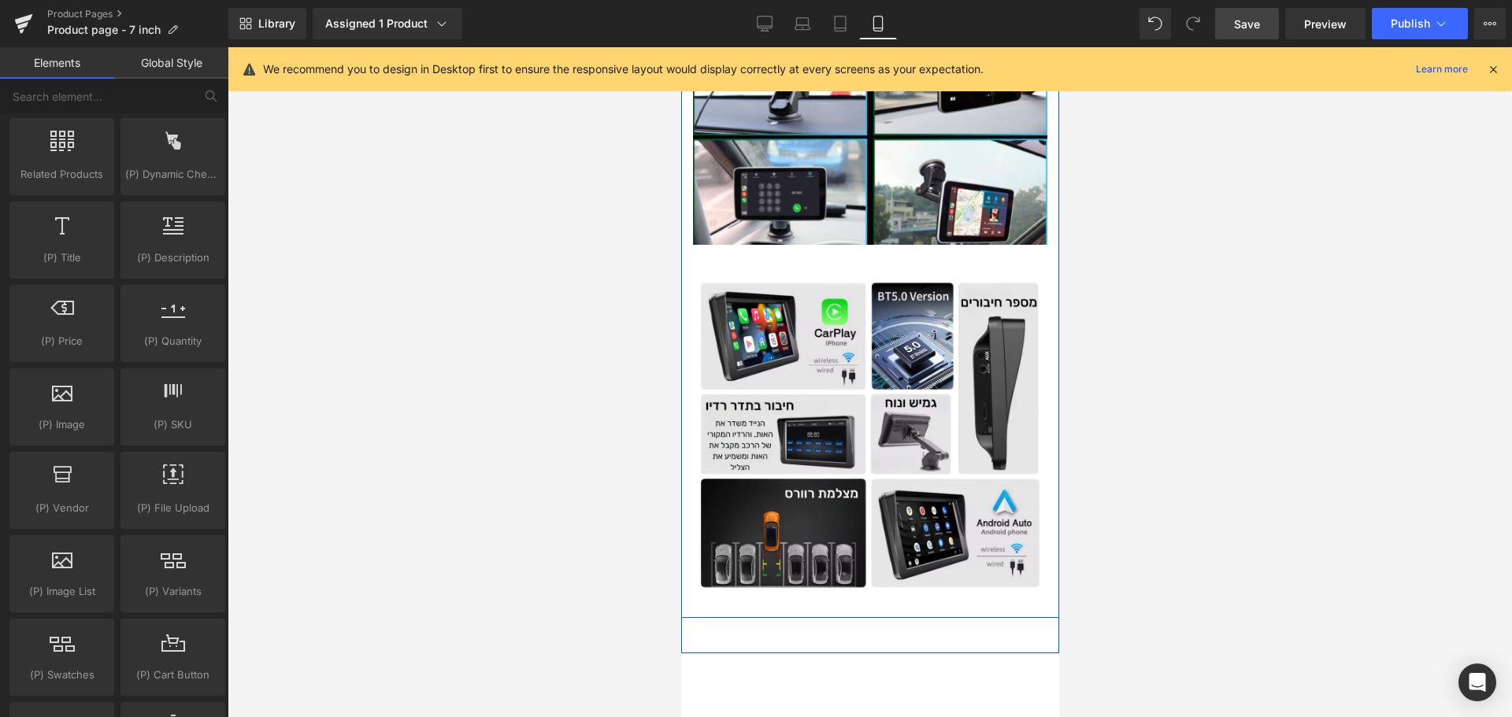
scroll to position [3478, 0]
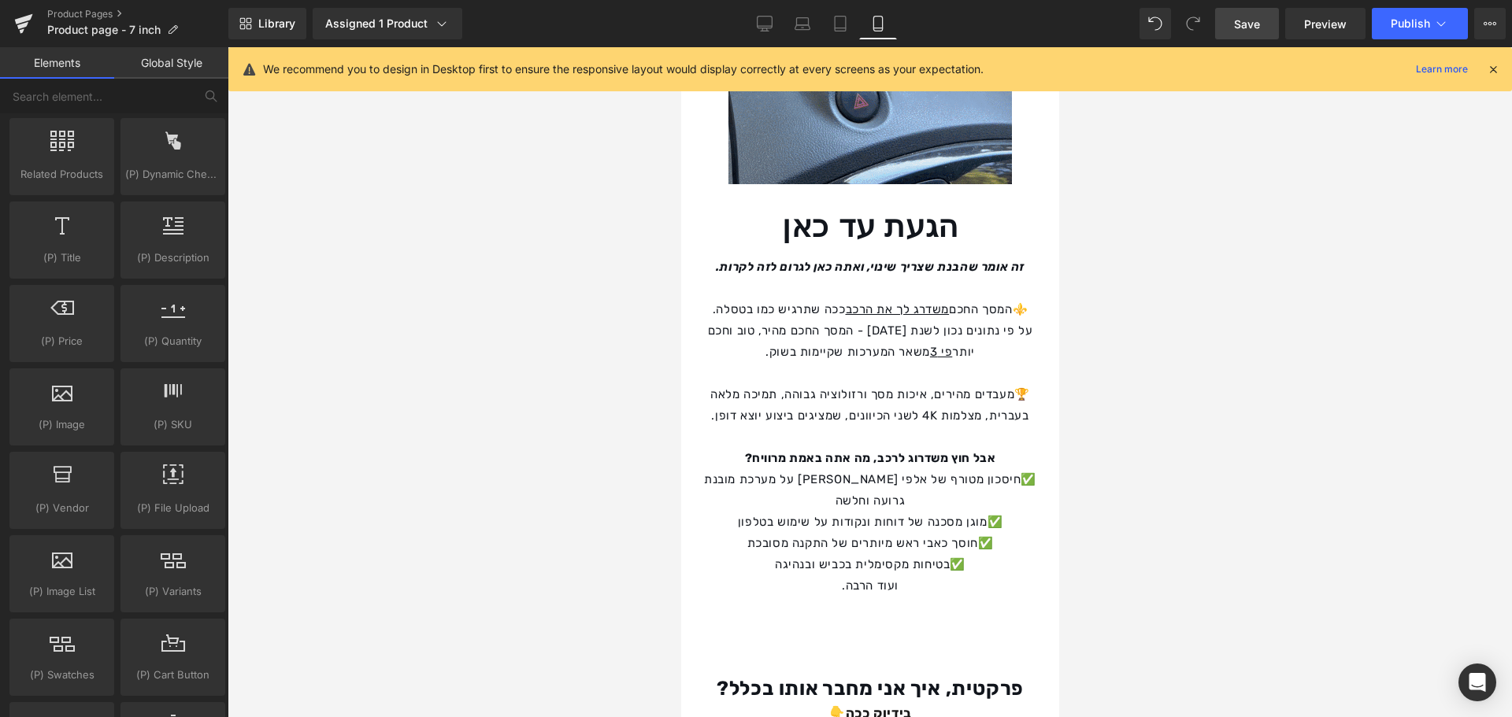
scroll to position [1588, 0]
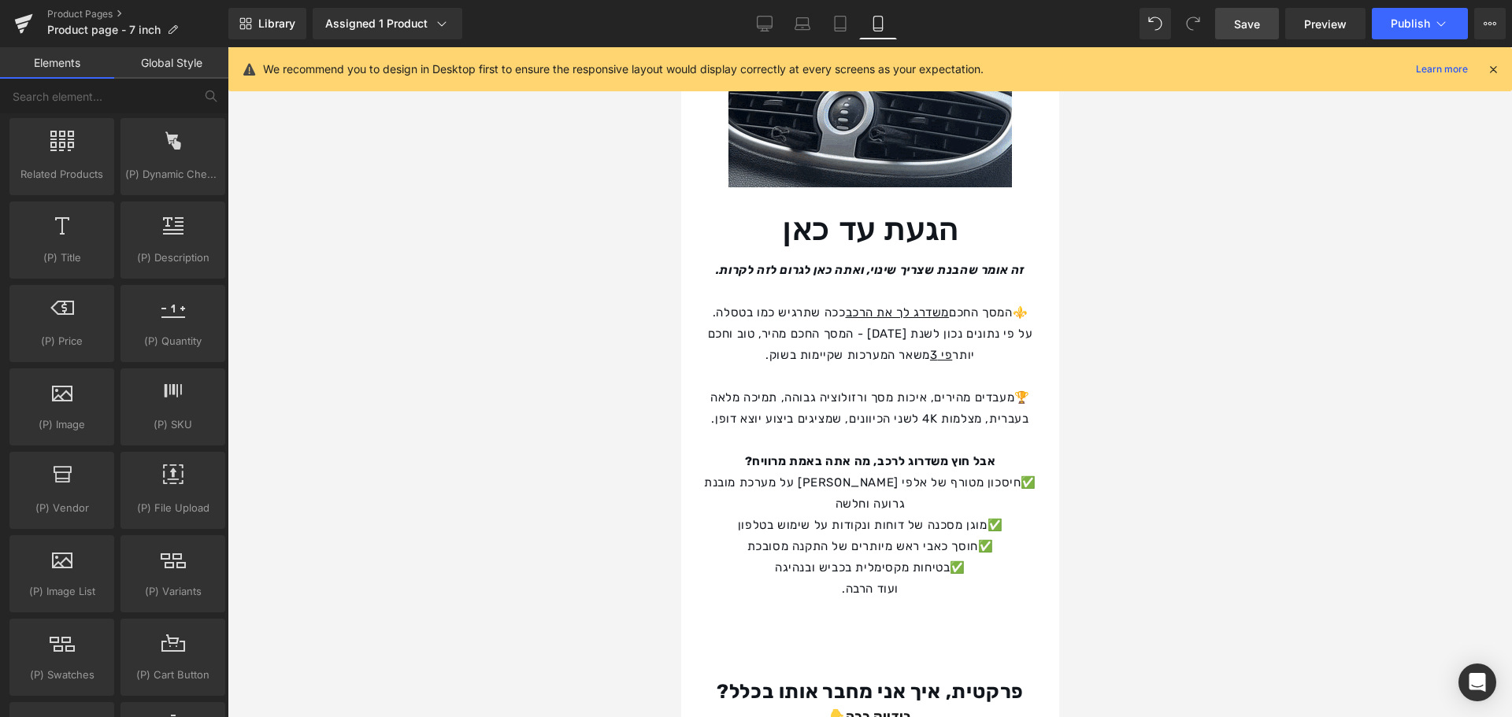
click at [1231, 18] on link "Save" at bounding box center [1247, 23] width 64 height 31
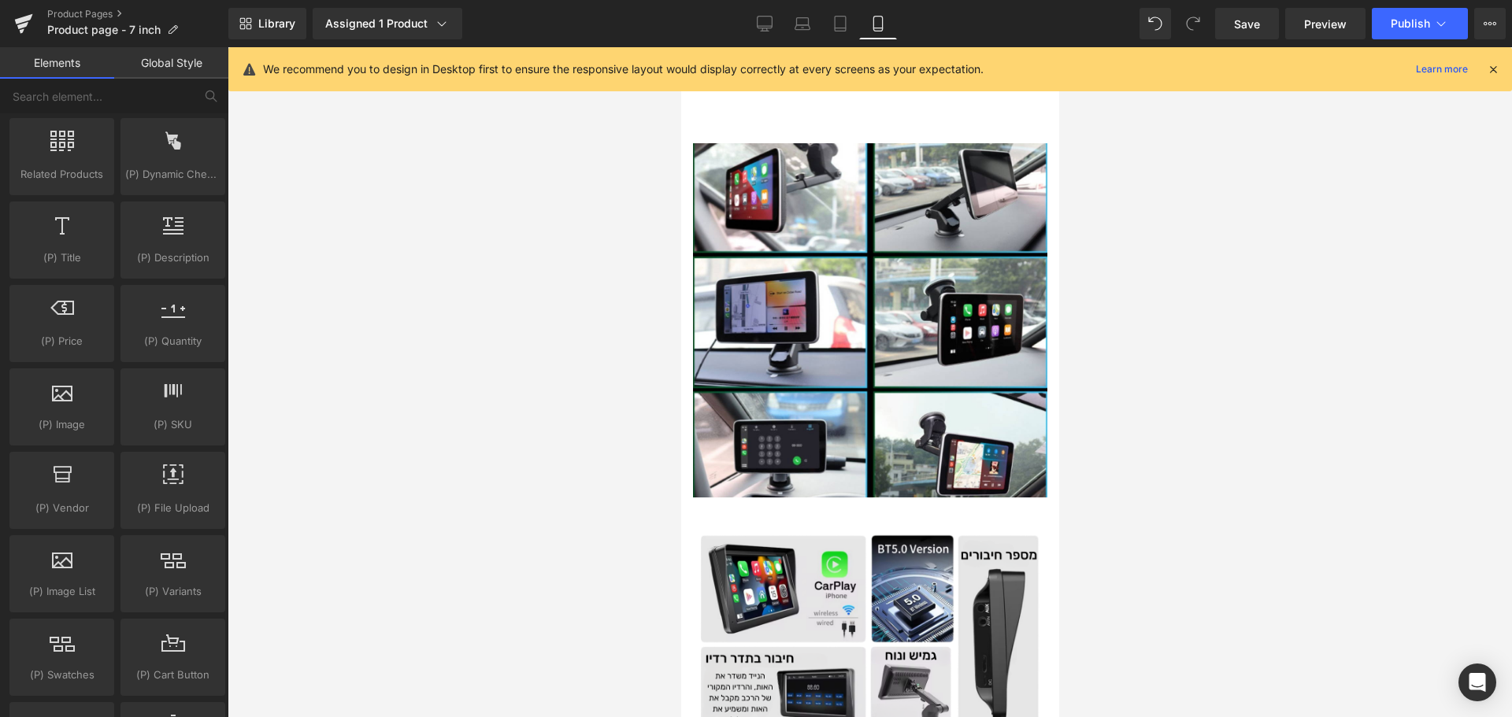
scroll to position [3399, 0]
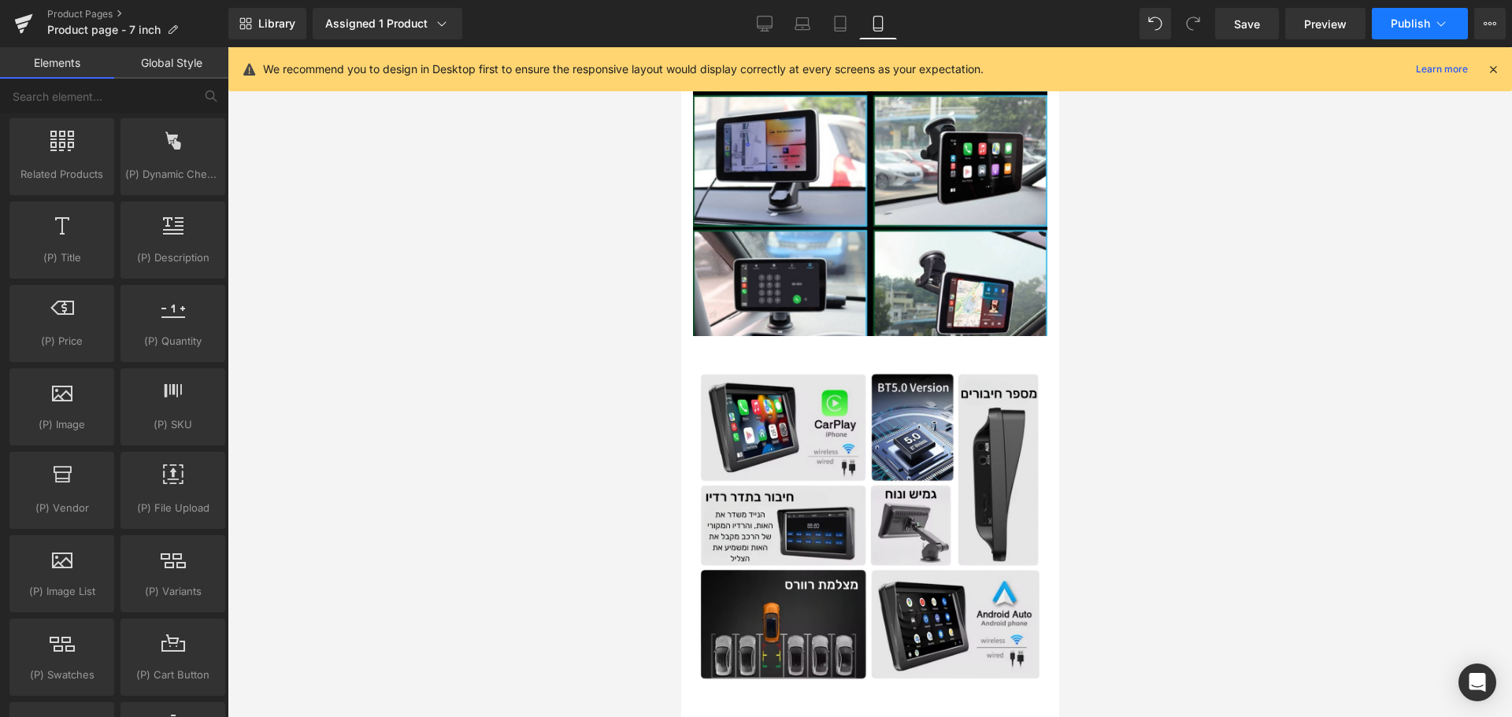
click at [1400, 28] on span "Publish" at bounding box center [1410, 23] width 39 height 13
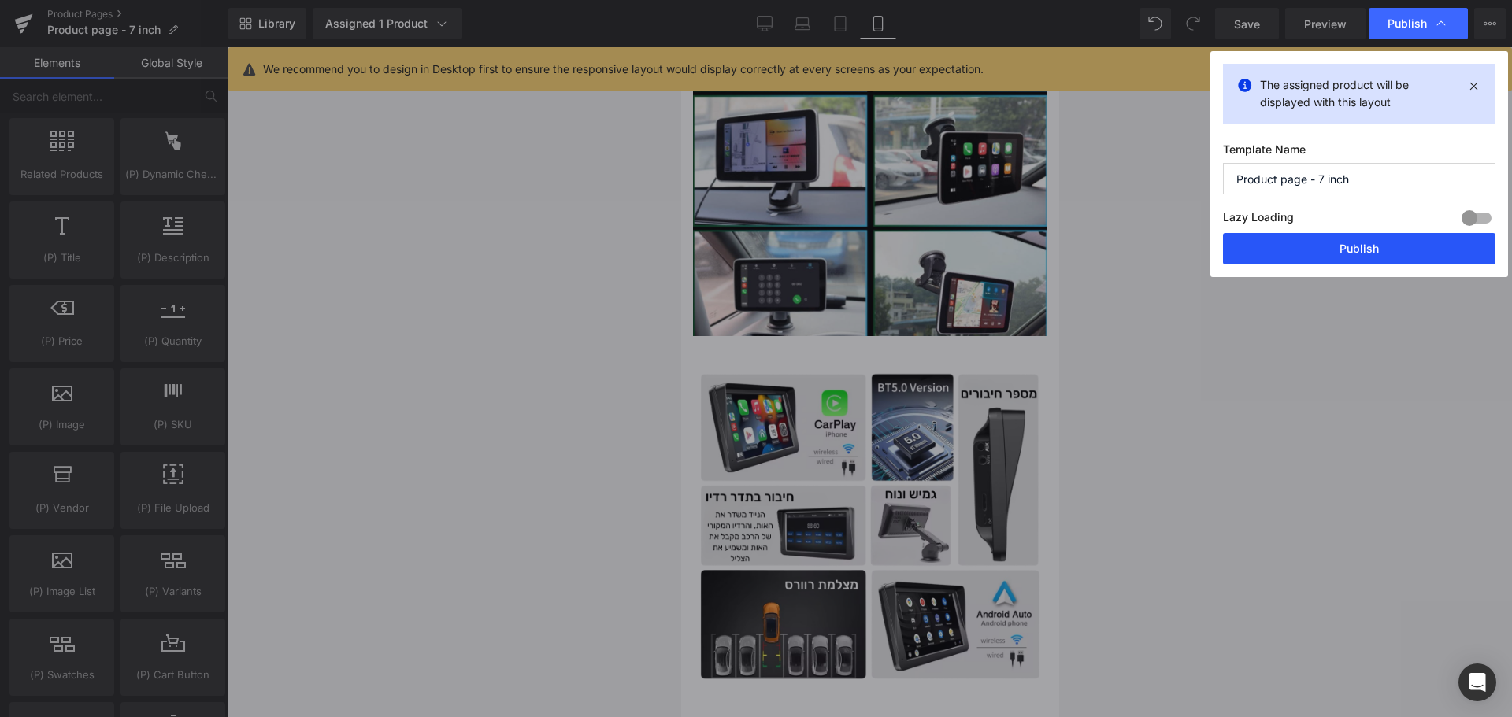
click at [1301, 246] on button "Publish" at bounding box center [1359, 248] width 272 height 31
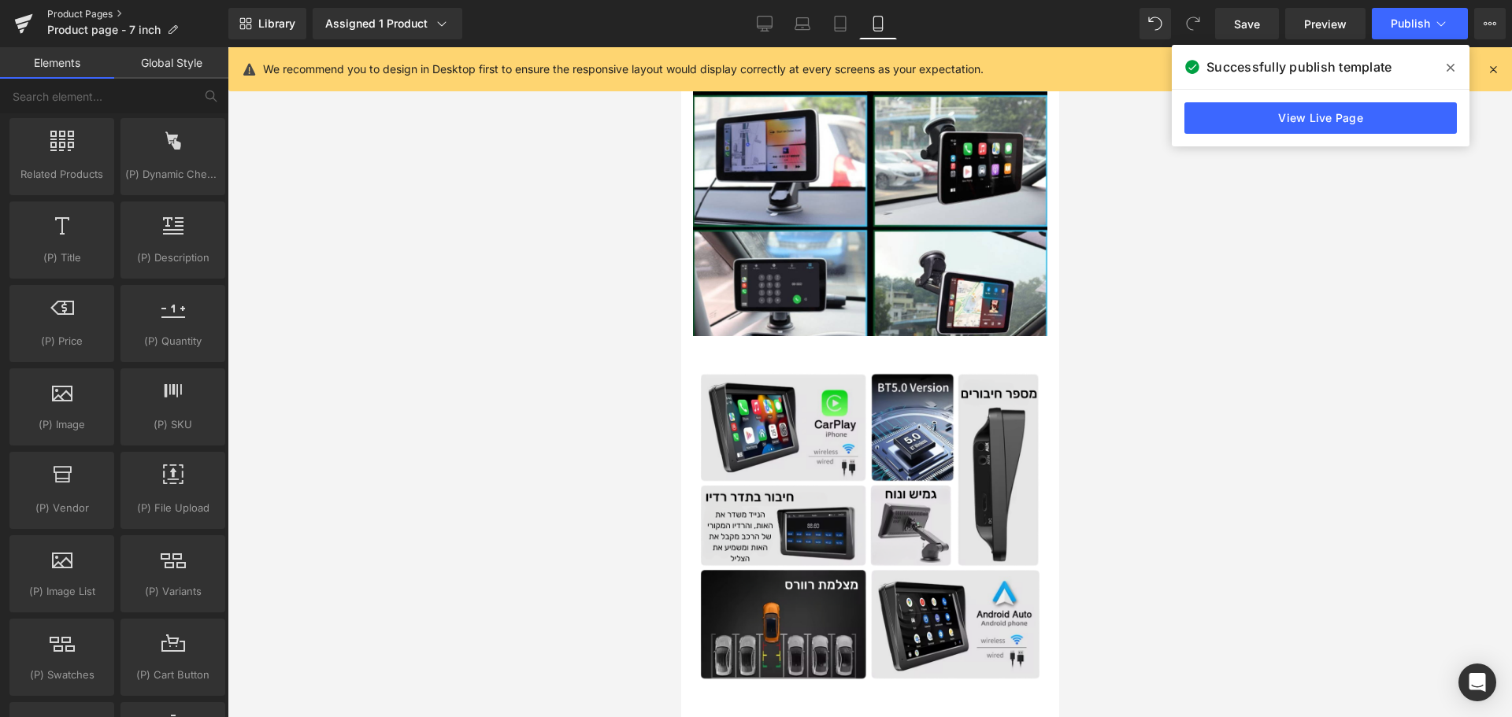
click at [107, 13] on link "Product Pages" at bounding box center [137, 14] width 181 height 13
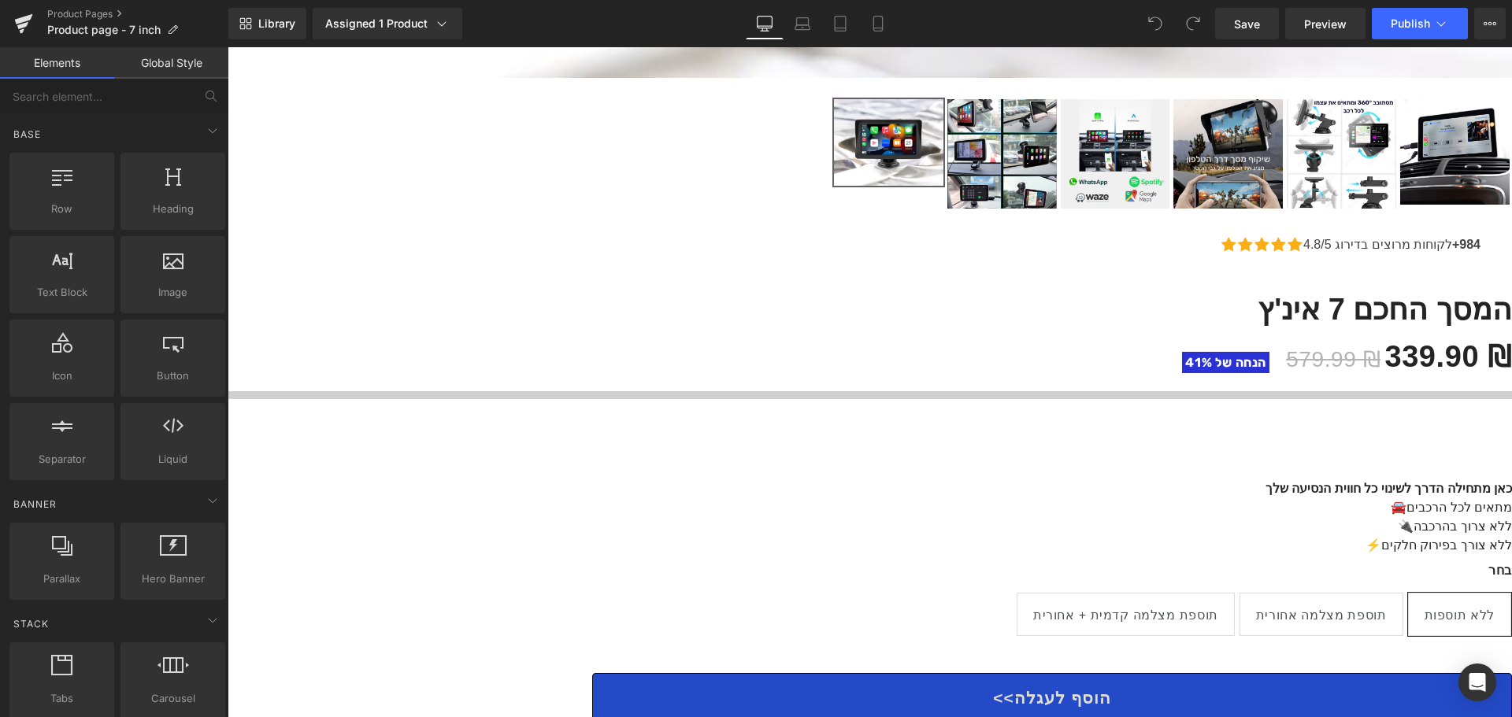
scroll to position [1260, 0]
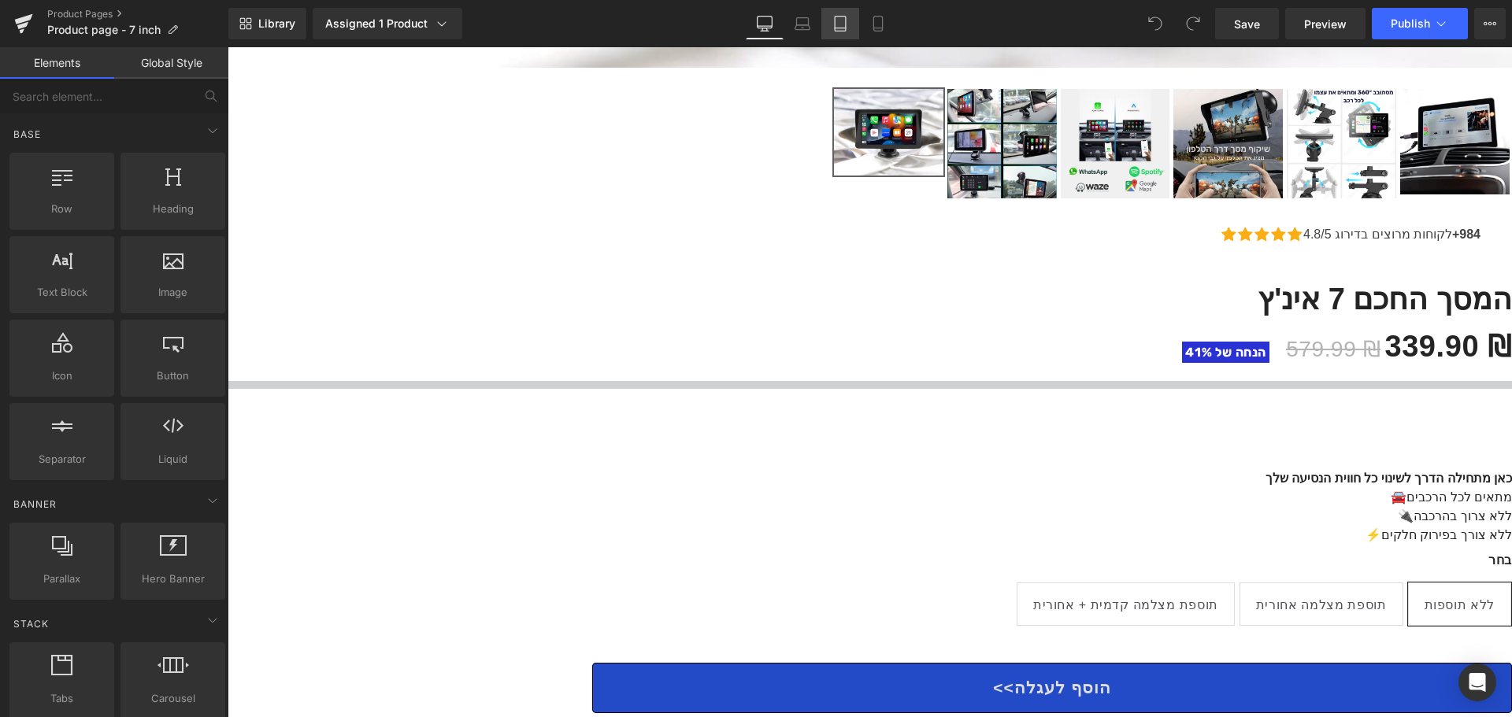
click at [831, 18] on link "Tablet" at bounding box center [840, 23] width 38 height 31
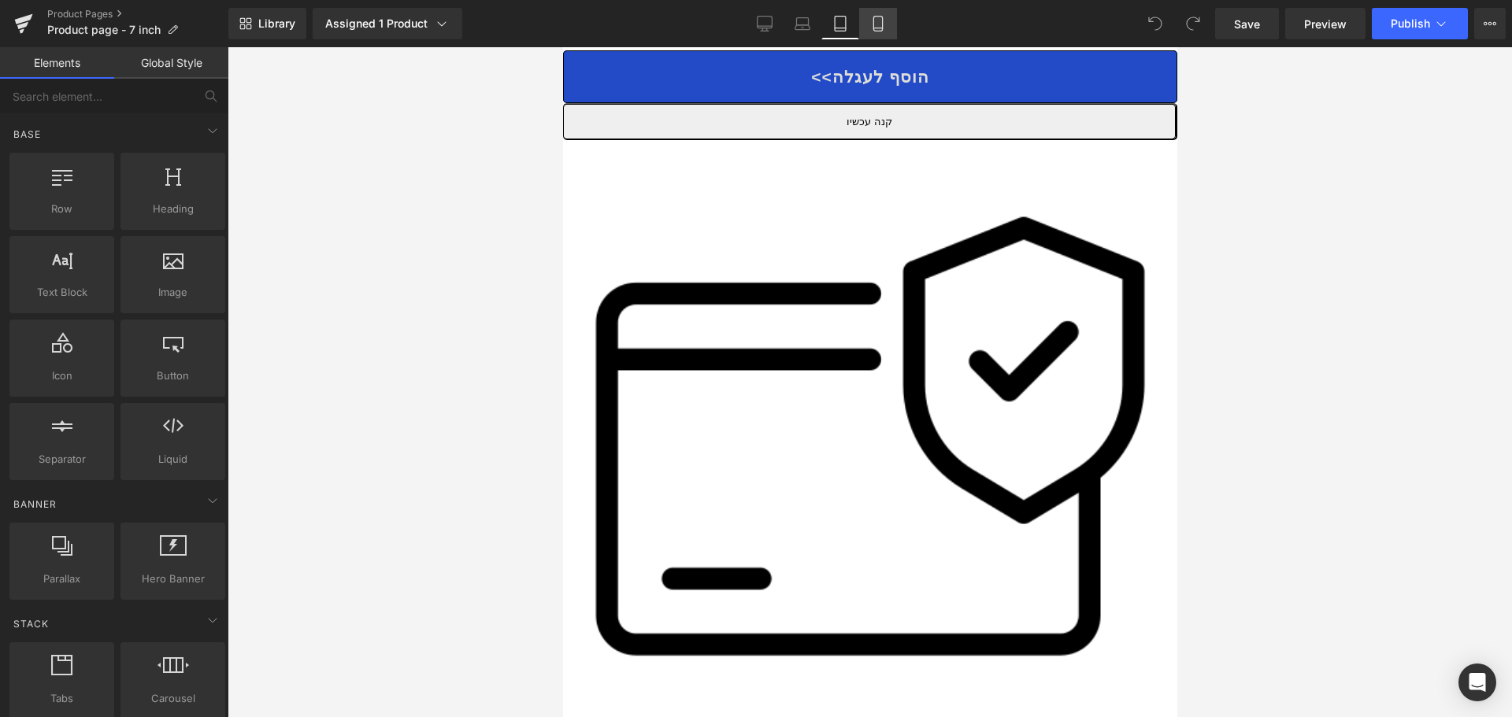
click at [875, 27] on icon at bounding box center [878, 24] width 16 height 16
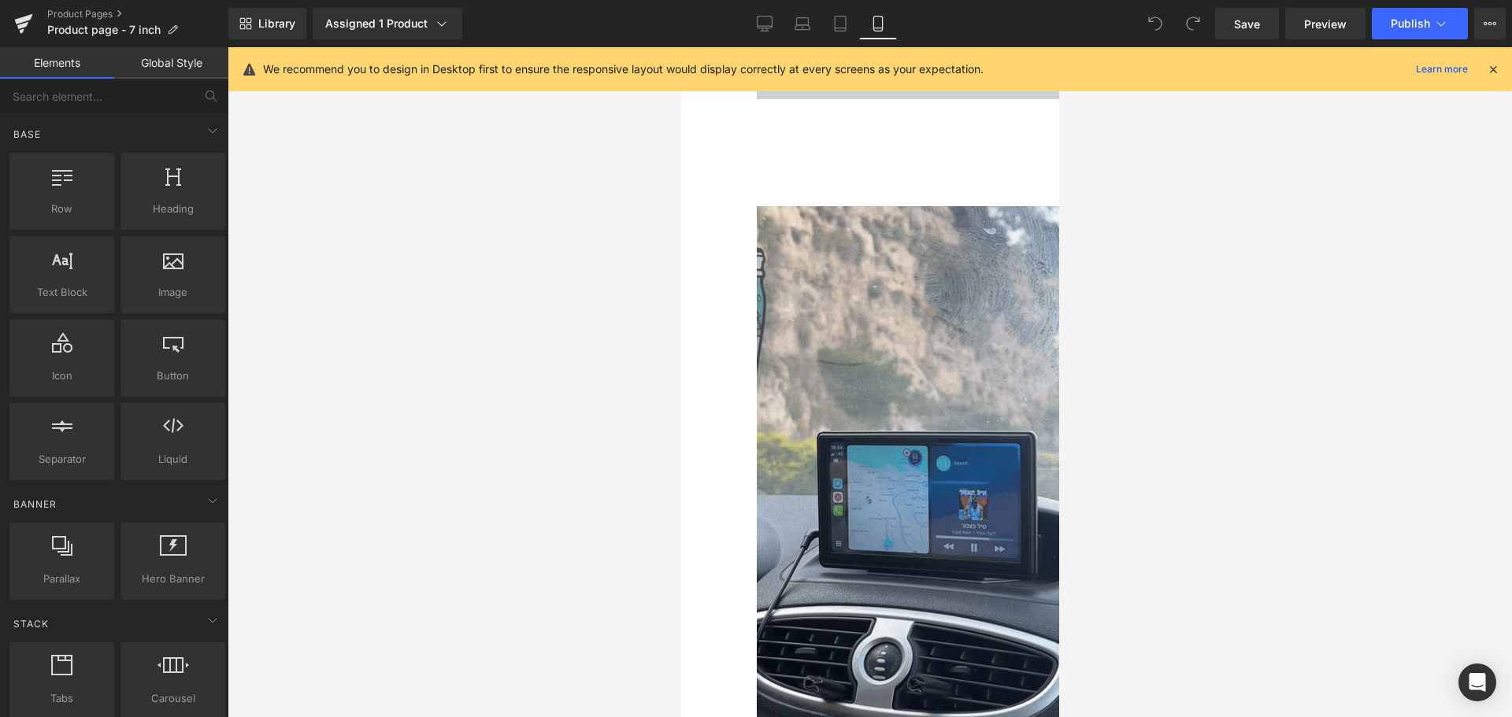
scroll to position [1642, 0]
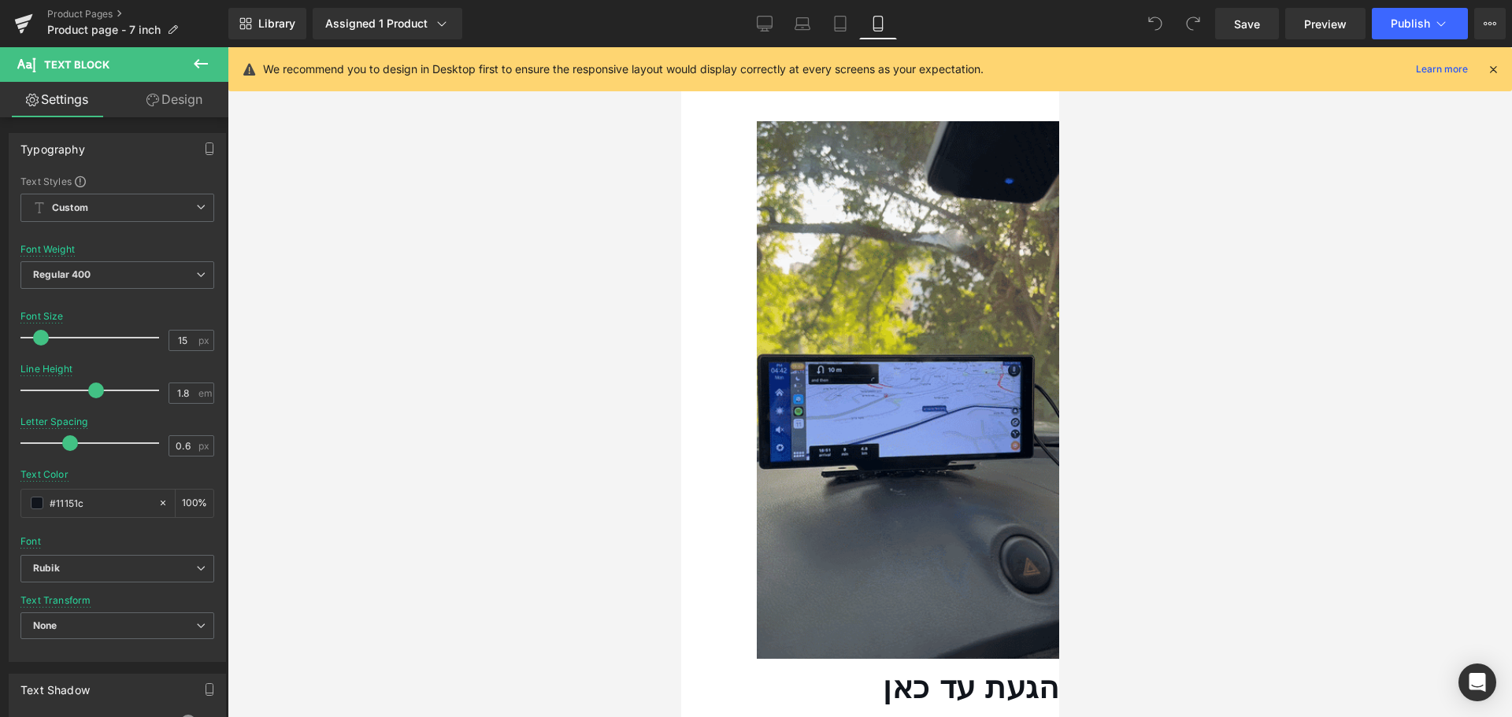
copy body "דלג העגלה שלך ריקה המשך קניה העגלה שלי טוען... הוראות מיוחדות הוראות מיוחדות סכ…"
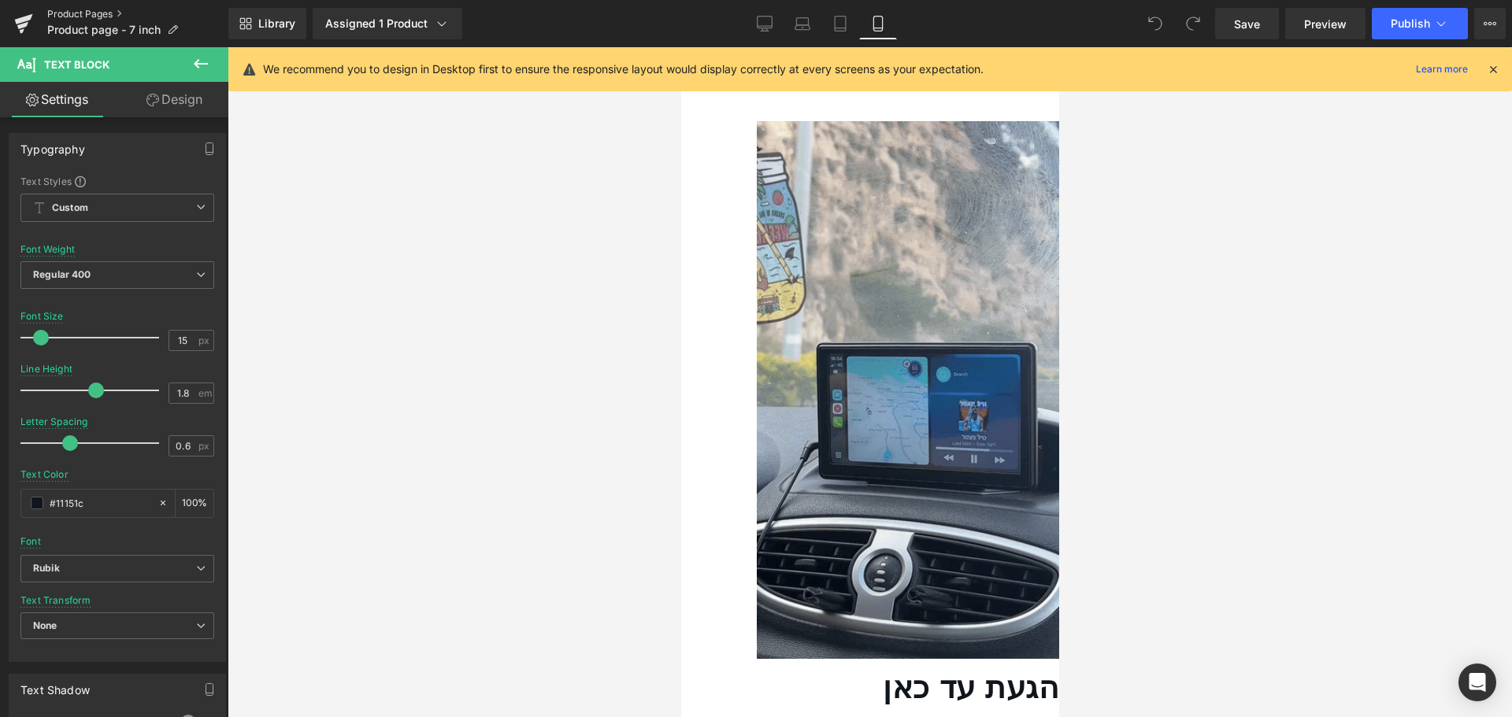
click at [108, 10] on link "Product Pages" at bounding box center [137, 14] width 181 height 13
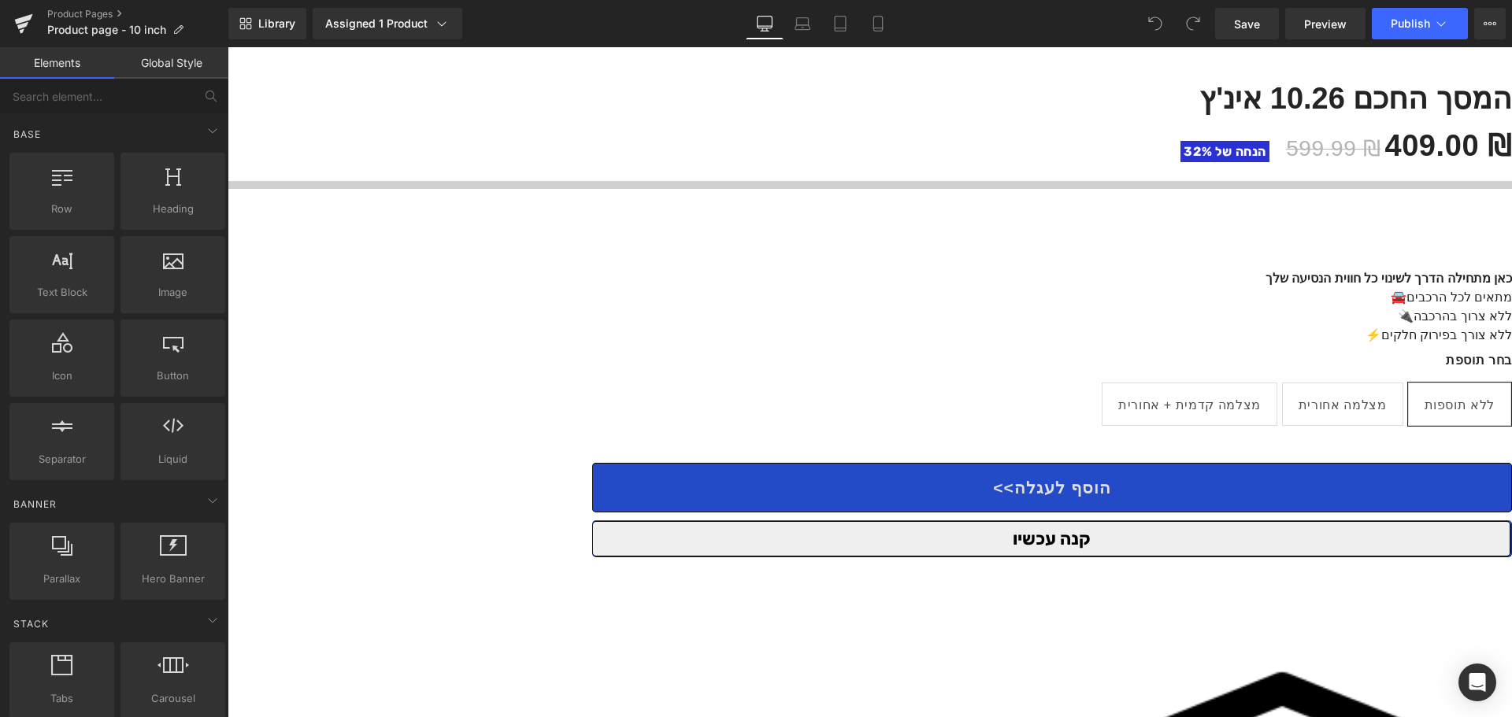
scroll to position [1575, 0]
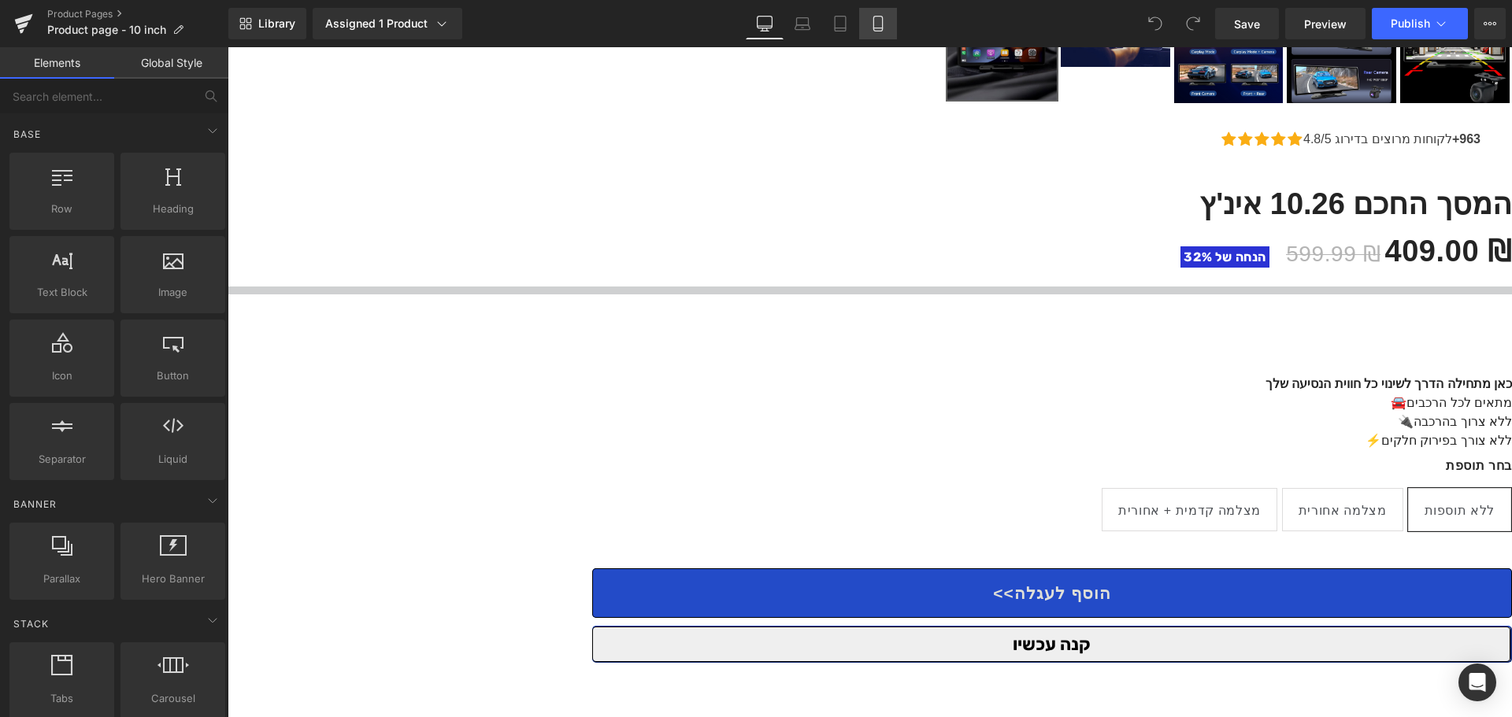
click at [866, 29] on link "Mobile" at bounding box center [878, 23] width 38 height 31
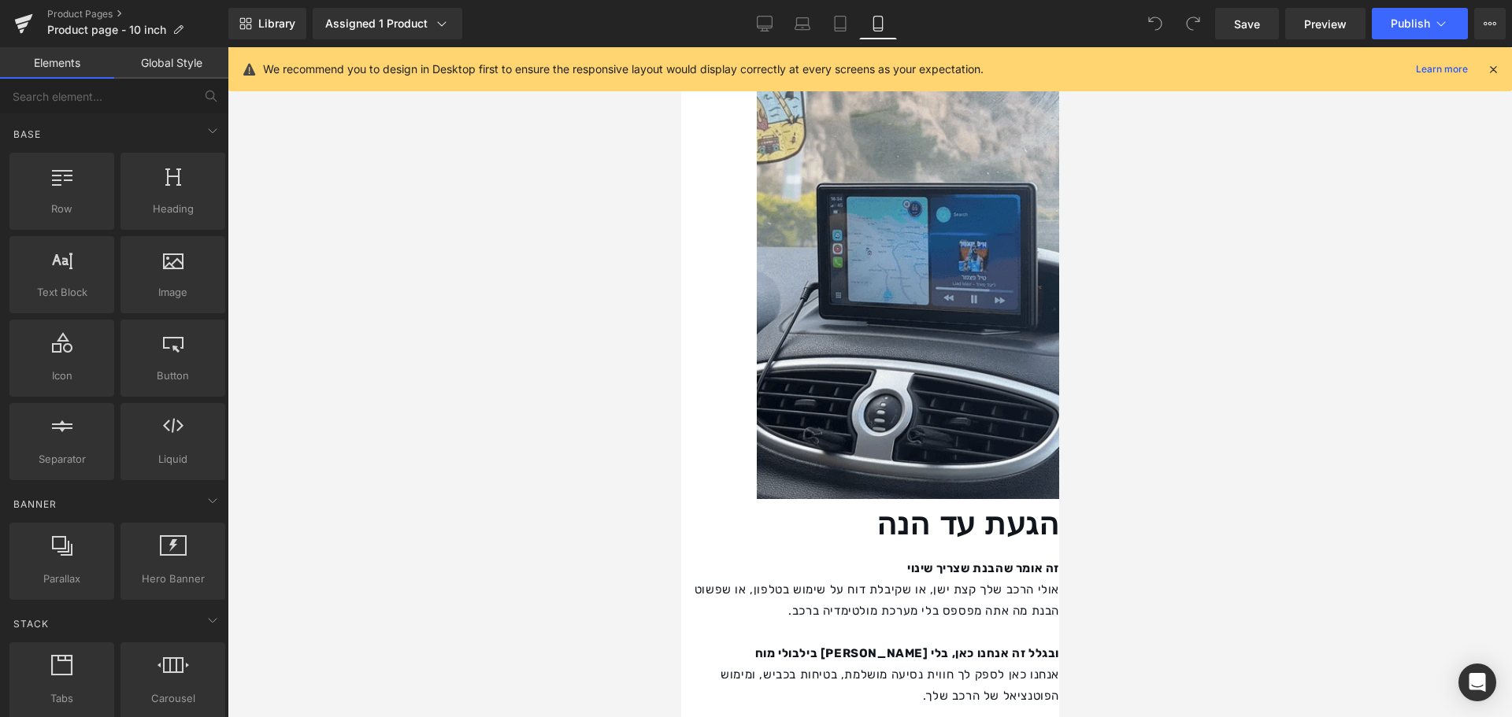
scroll to position [1913, 0]
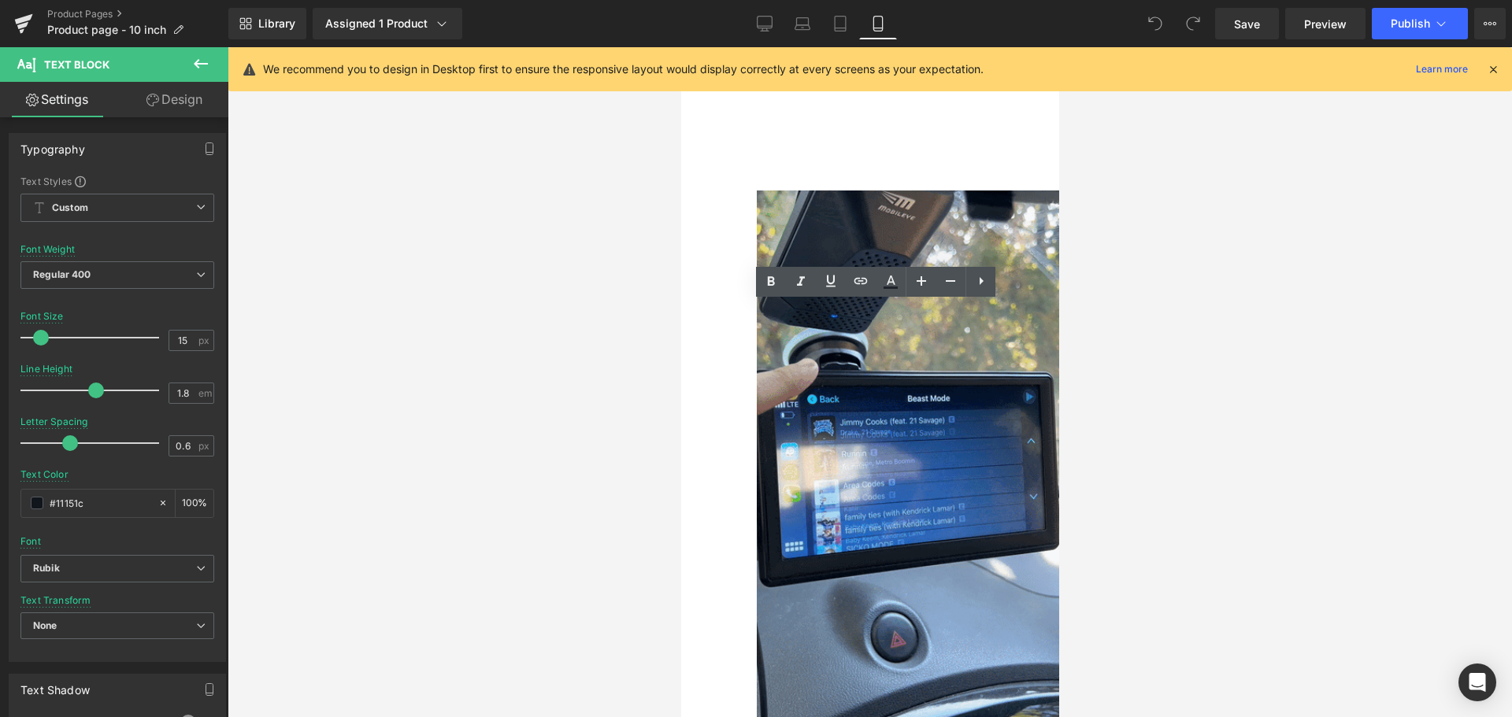
scroll to position [1537, 0]
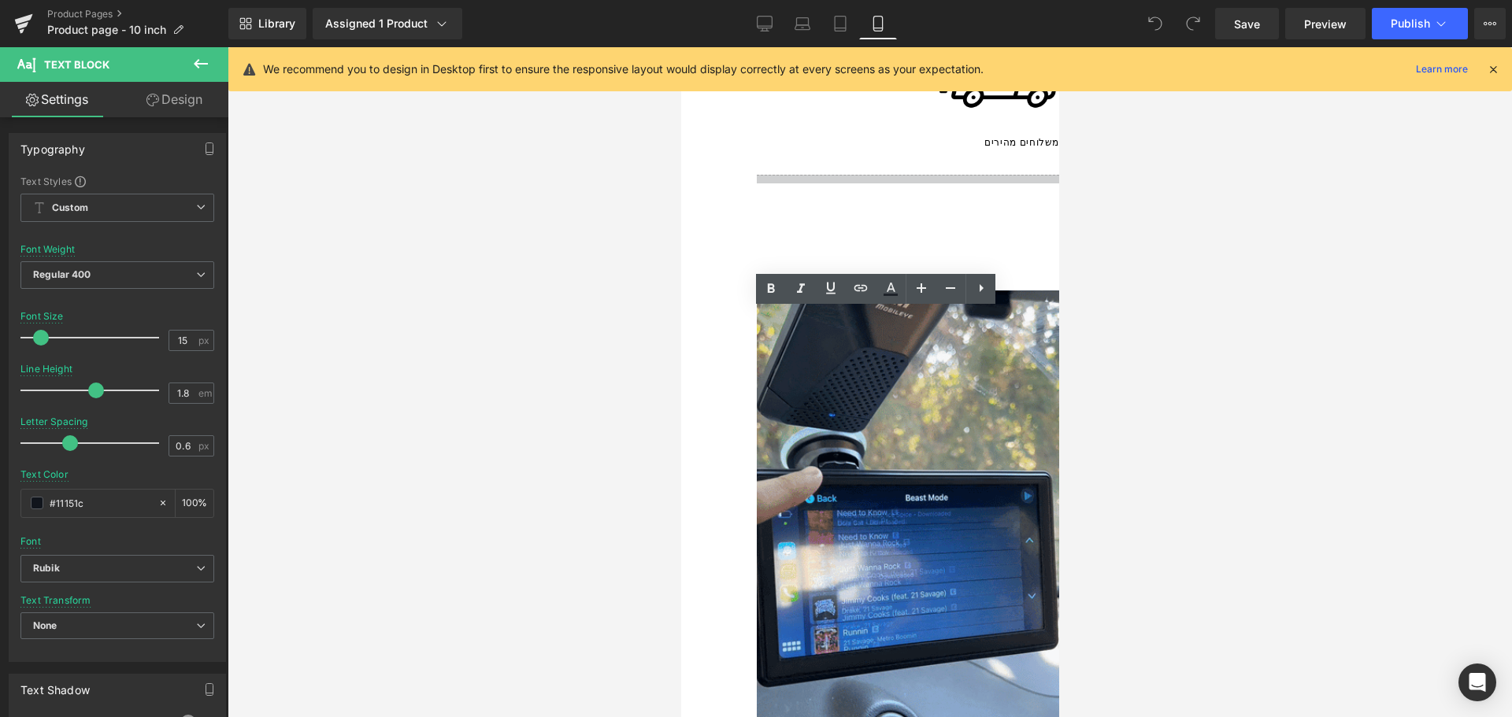
drag, startPoint x: 817, startPoint y: 302, endPoint x: 965, endPoint y: 323, distance: 150.2
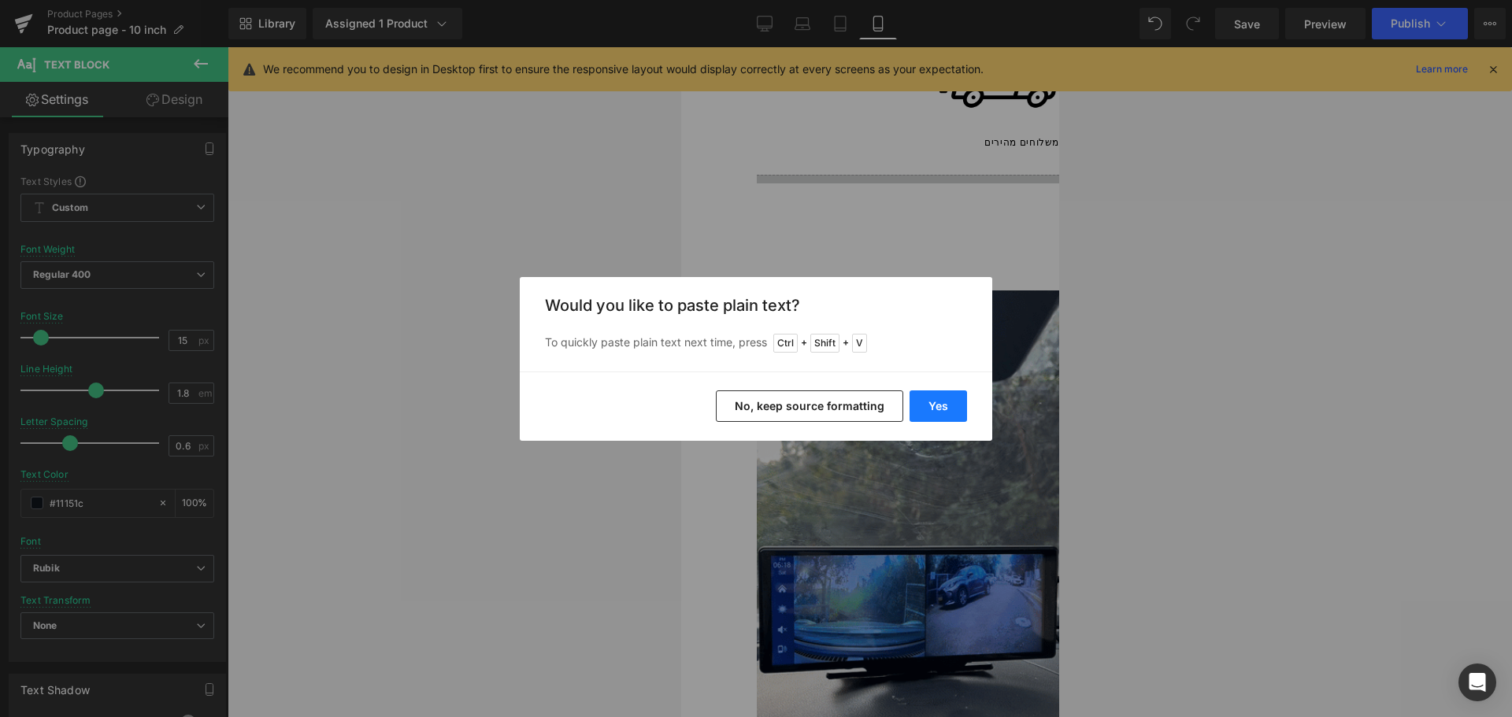
click at [942, 407] on button "Yes" at bounding box center [937, 406] width 57 height 31
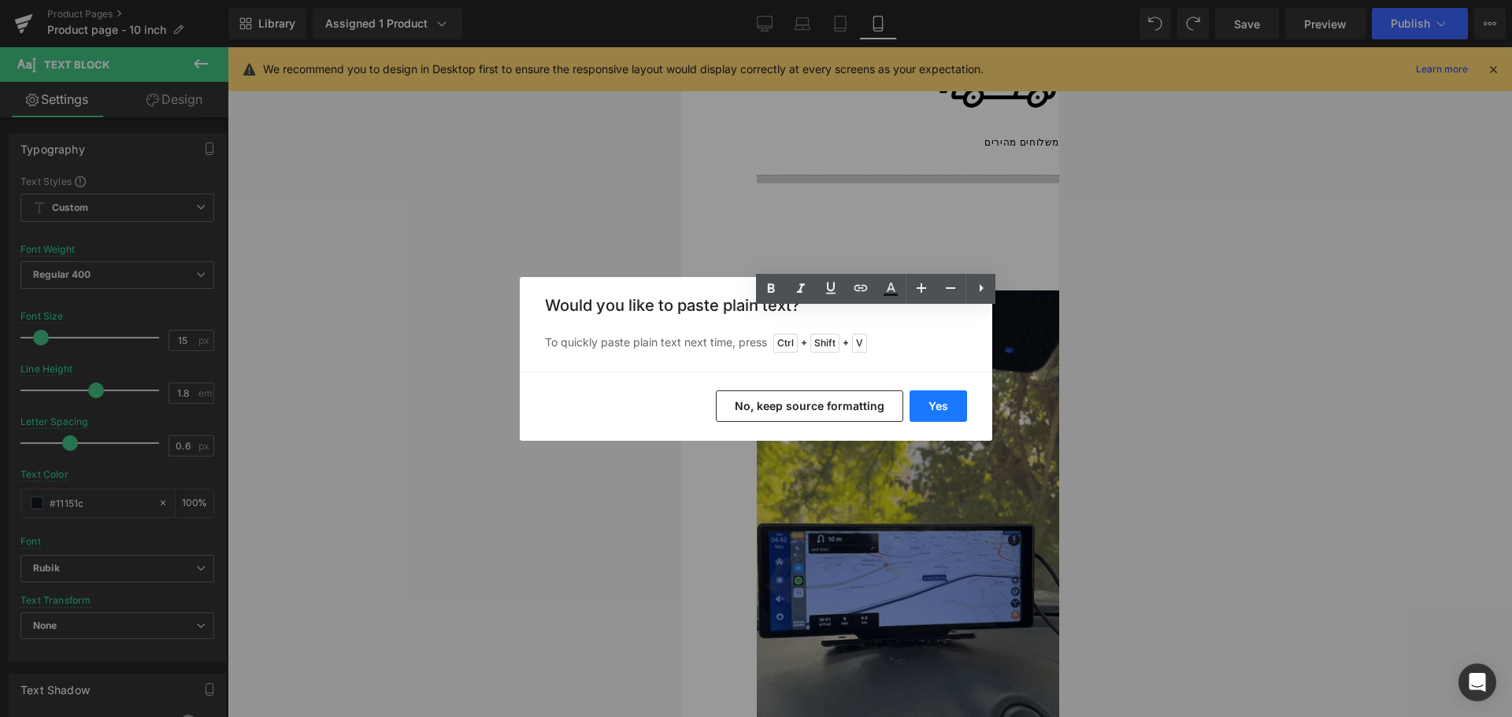
click at [946, 414] on button "Yes" at bounding box center [937, 406] width 57 height 31
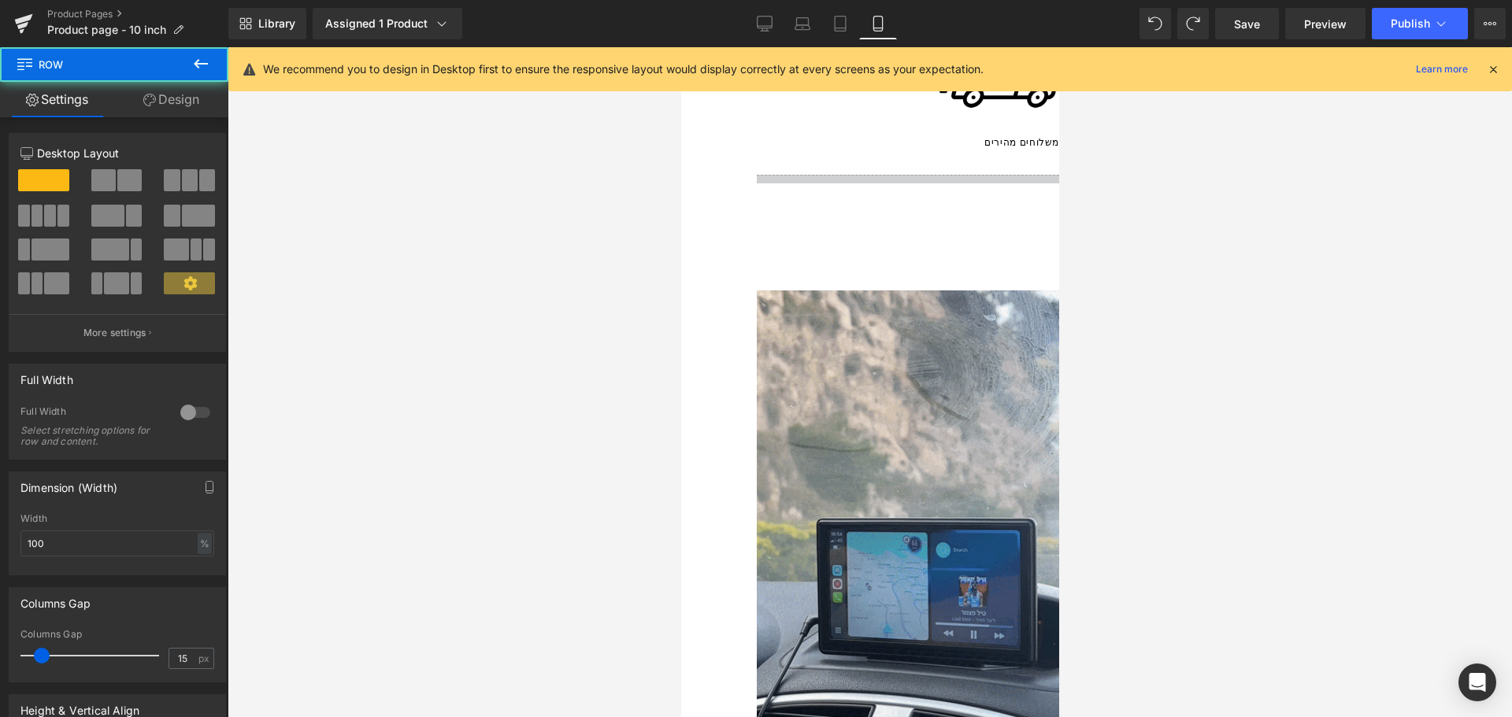
click at [680, 47] on span "Text Block" at bounding box center [680, 47] width 0 height 0
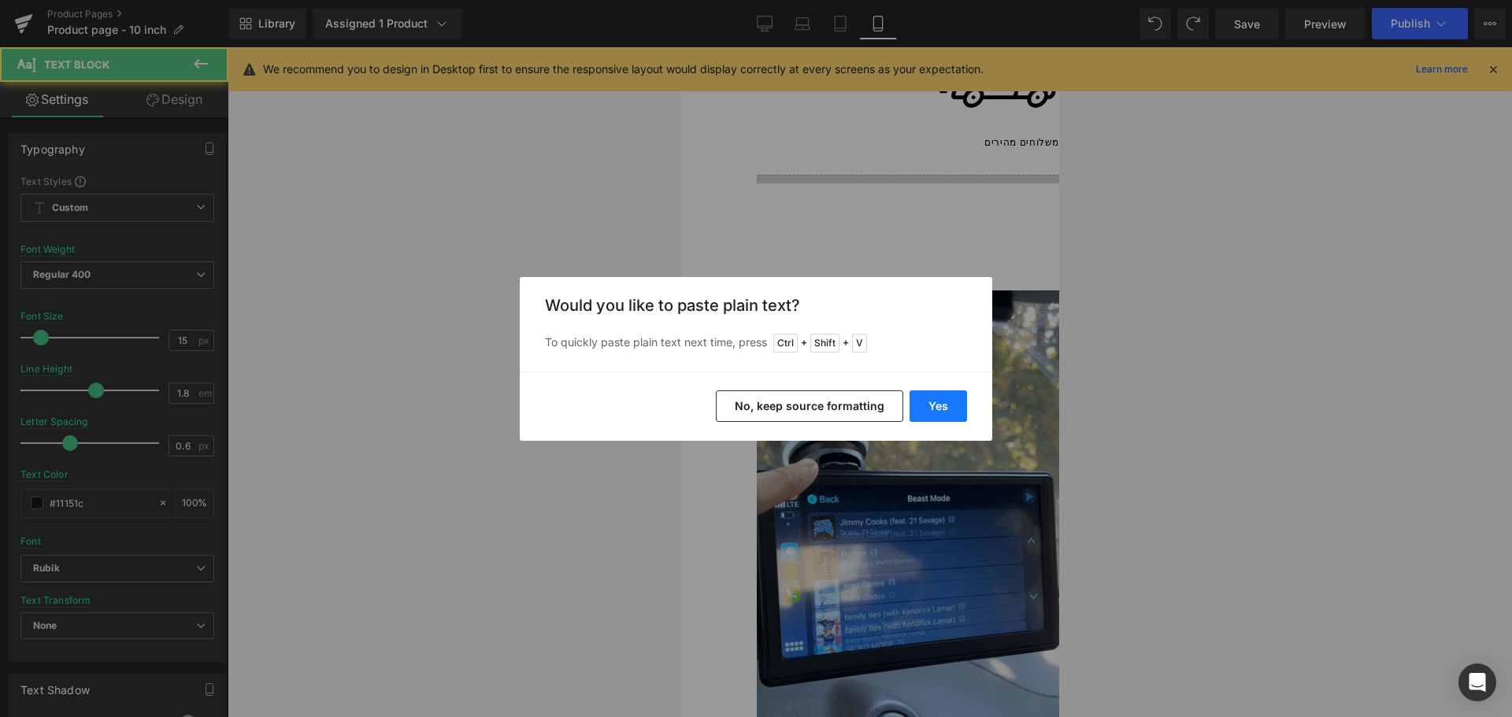
click at [965, 406] on button "Yes" at bounding box center [937, 406] width 57 height 31
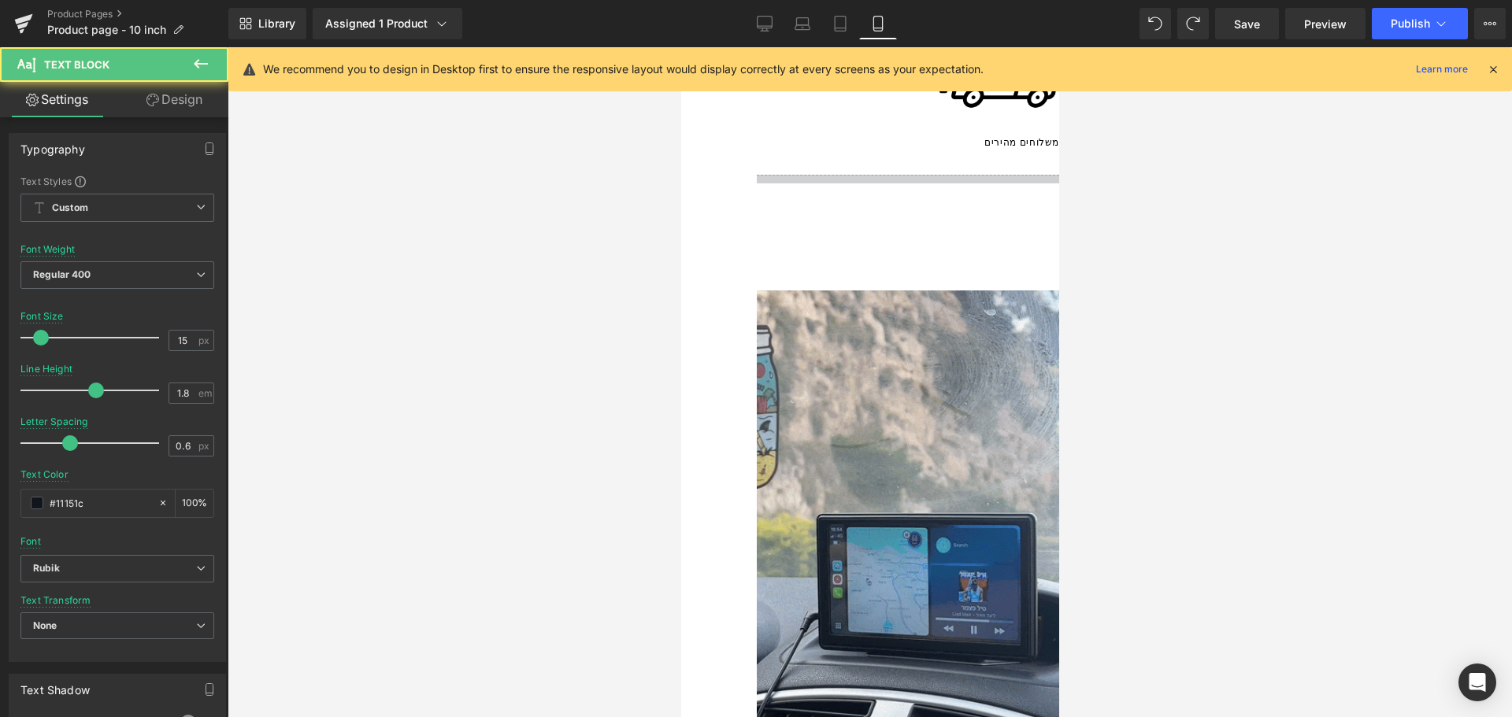
drag, startPoint x: 728, startPoint y: 321, endPoint x: 1518, endPoint y: 328, distance: 790.6
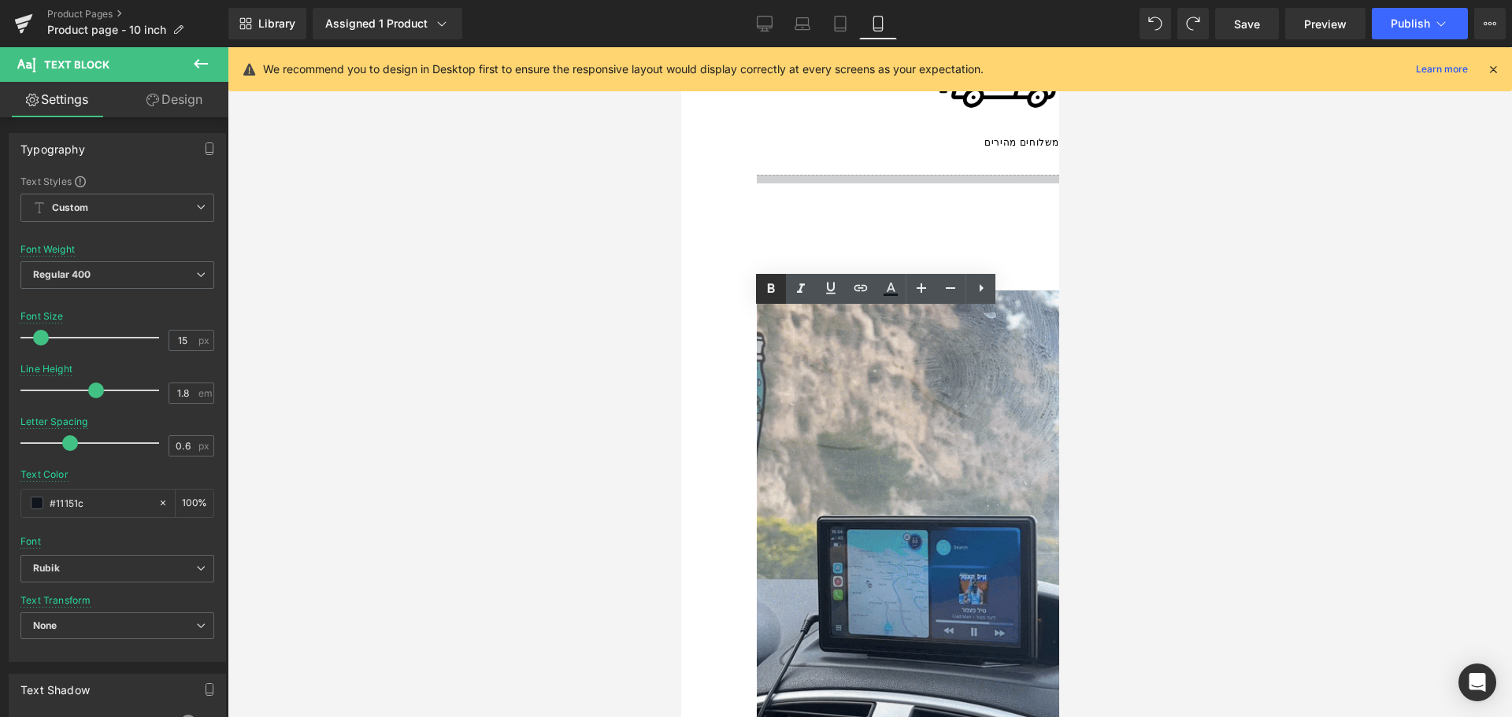
drag, startPoint x: 771, startPoint y: 285, endPoint x: 778, endPoint y: 290, distance: 8.5
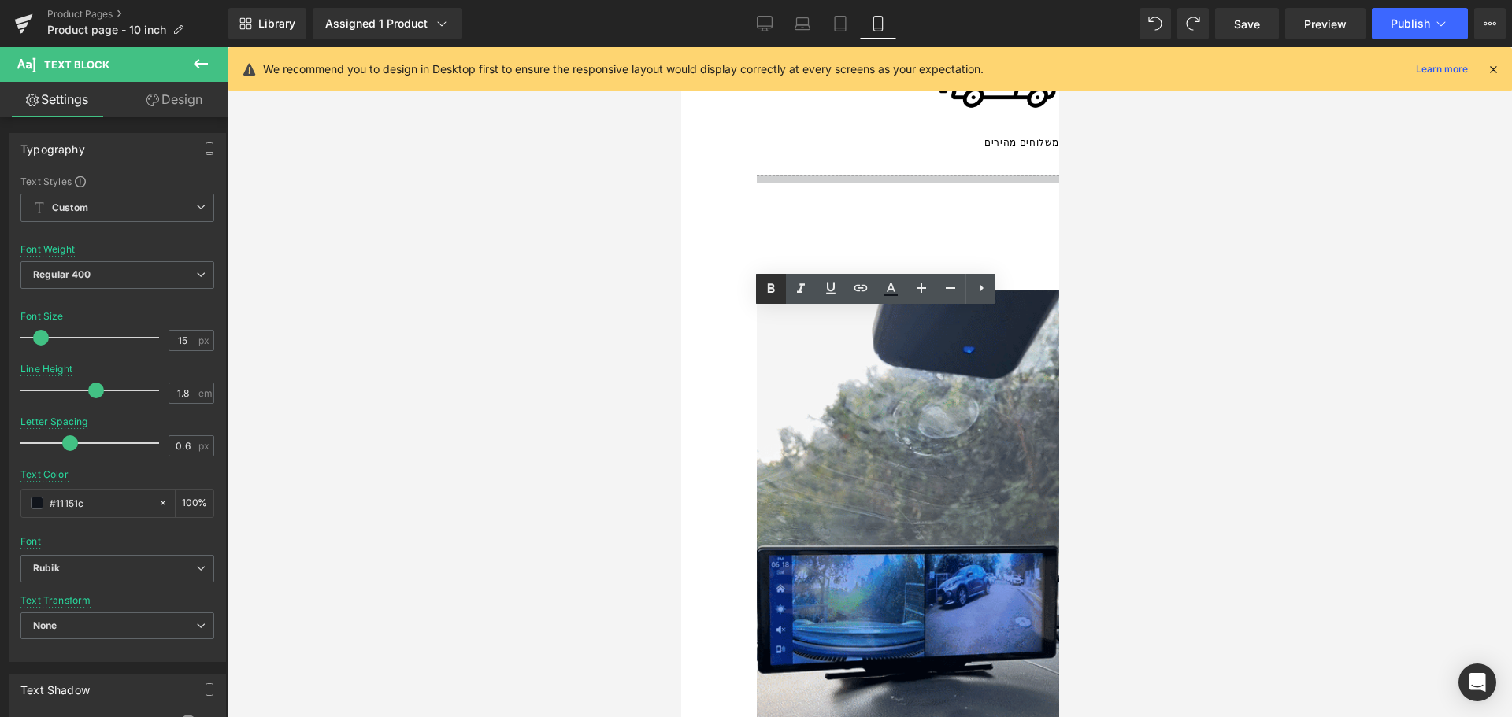
click at [771, 285] on icon at bounding box center [771, 288] width 7 height 9
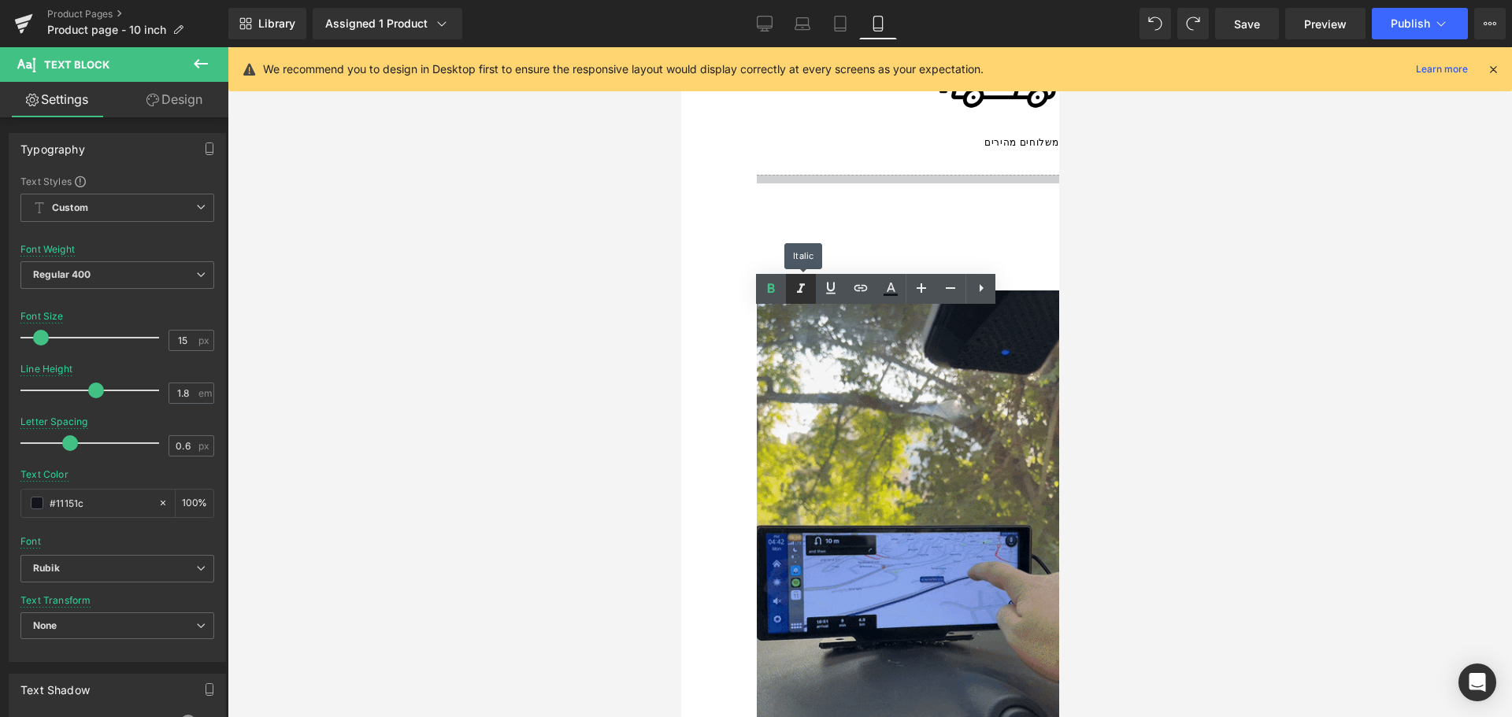
click at [808, 289] on icon at bounding box center [800, 289] width 19 height 19
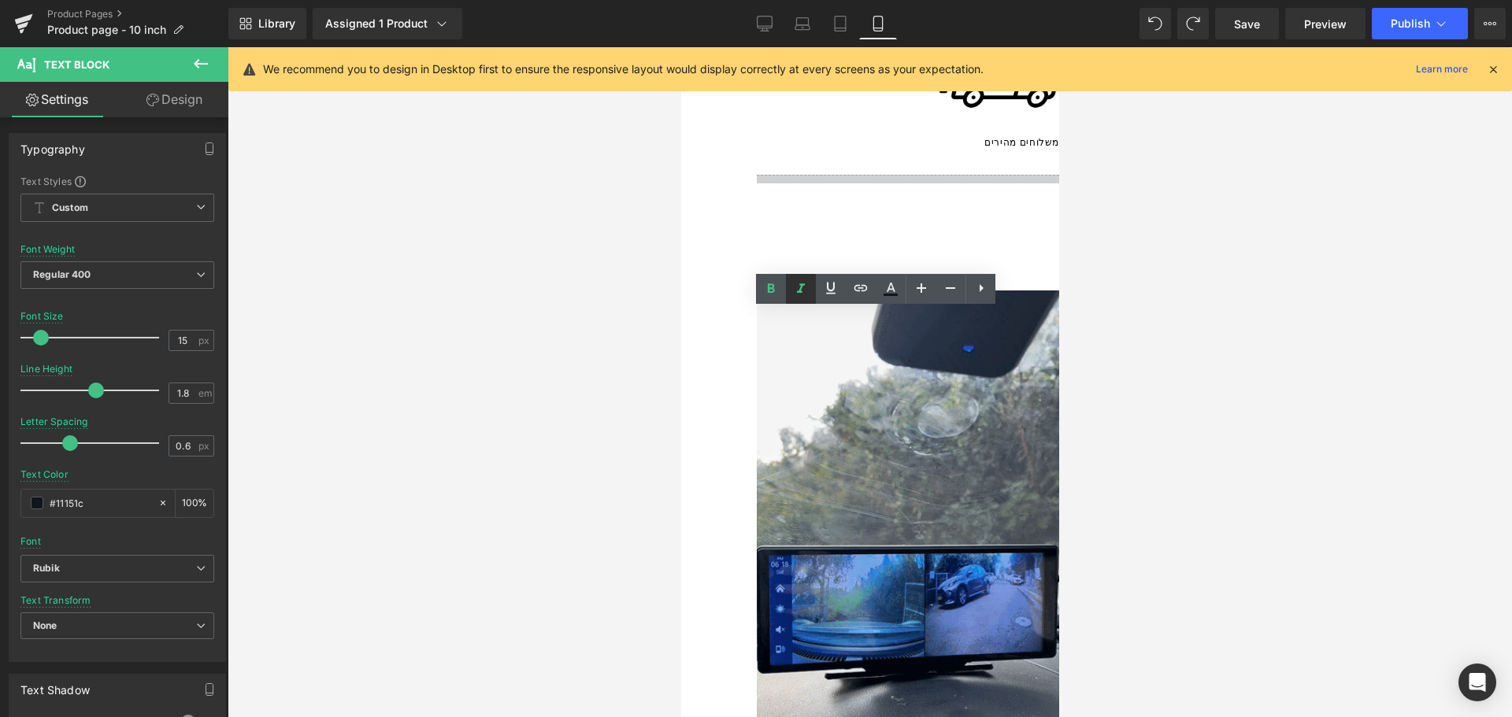
click at [804, 289] on icon at bounding box center [800, 289] width 19 height 19
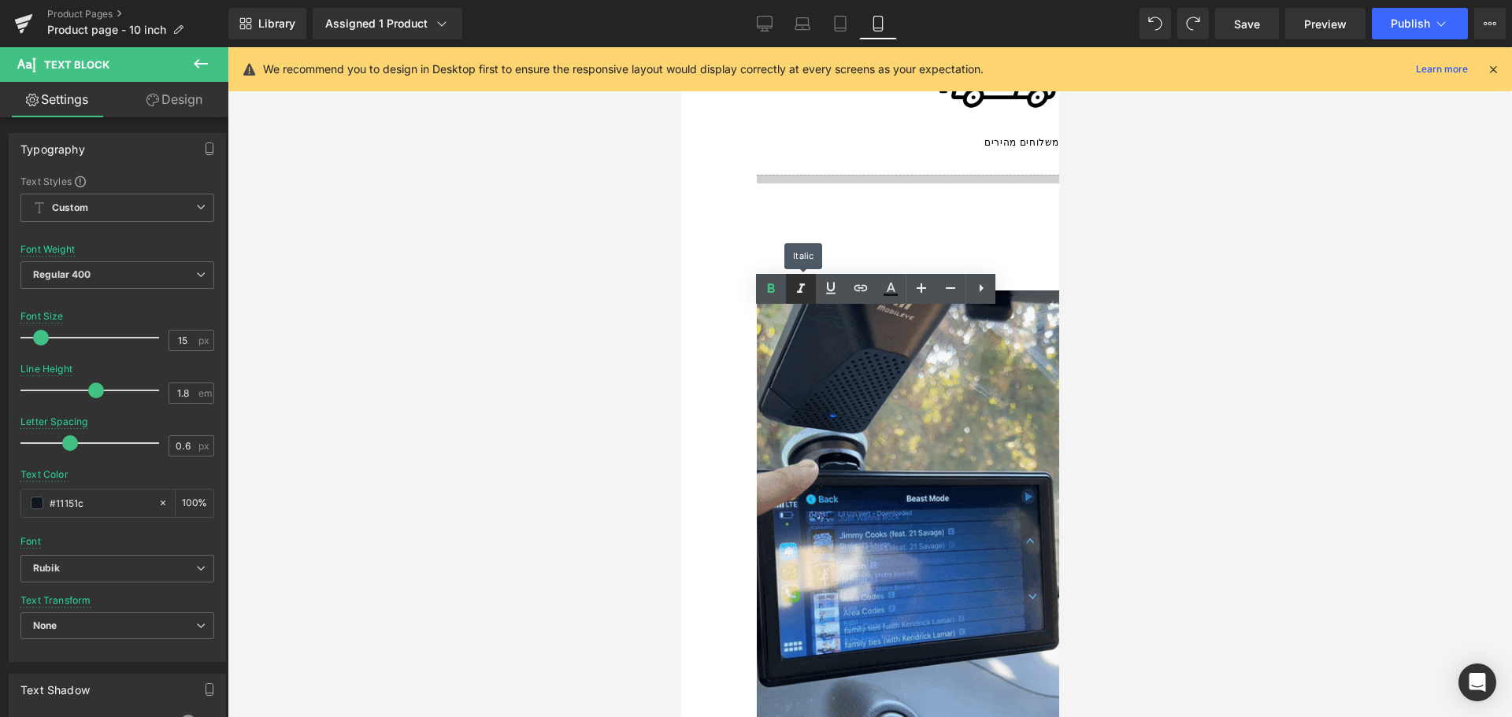
click at [805, 291] on icon at bounding box center [800, 289] width 19 height 19
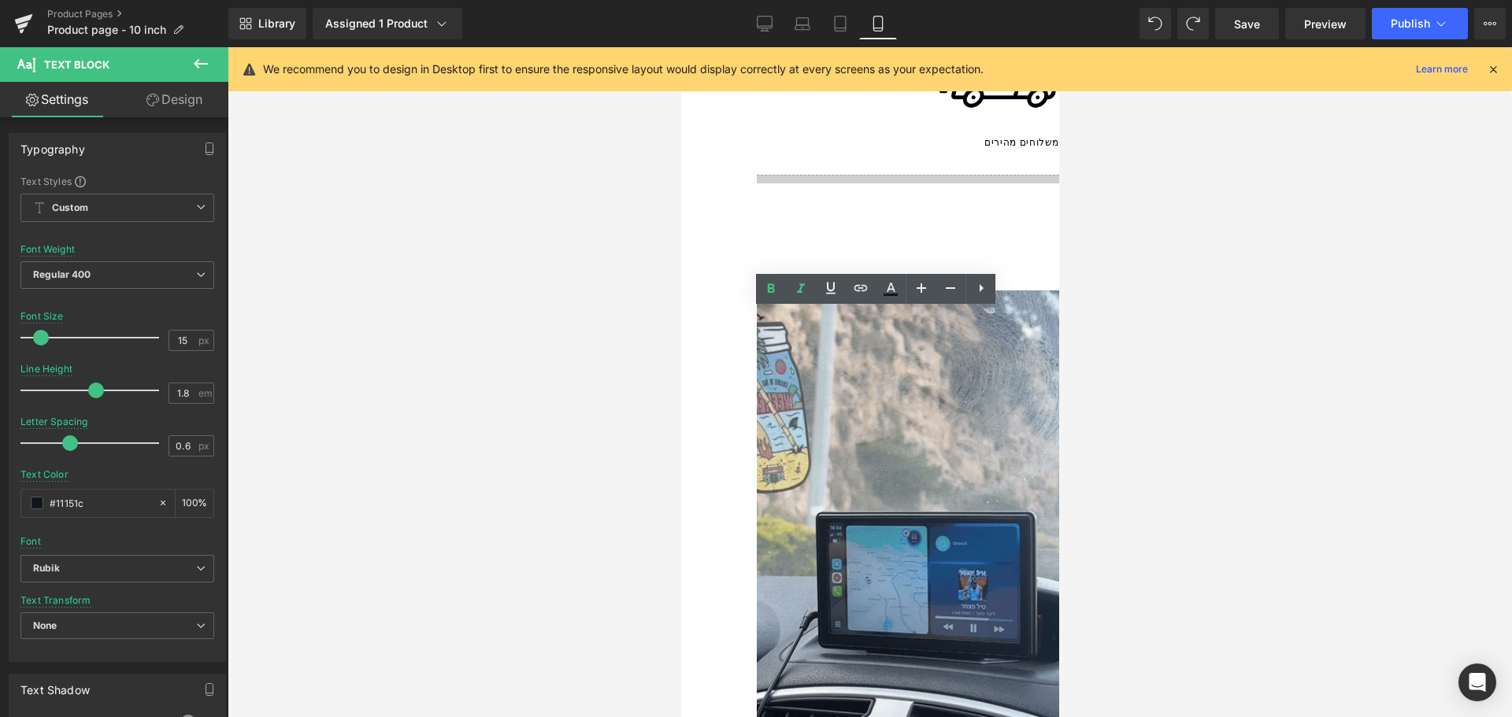
drag, startPoint x: 798, startPoint y: 323, endPoint x: 742, endPoint y: 321, distance: 55.9
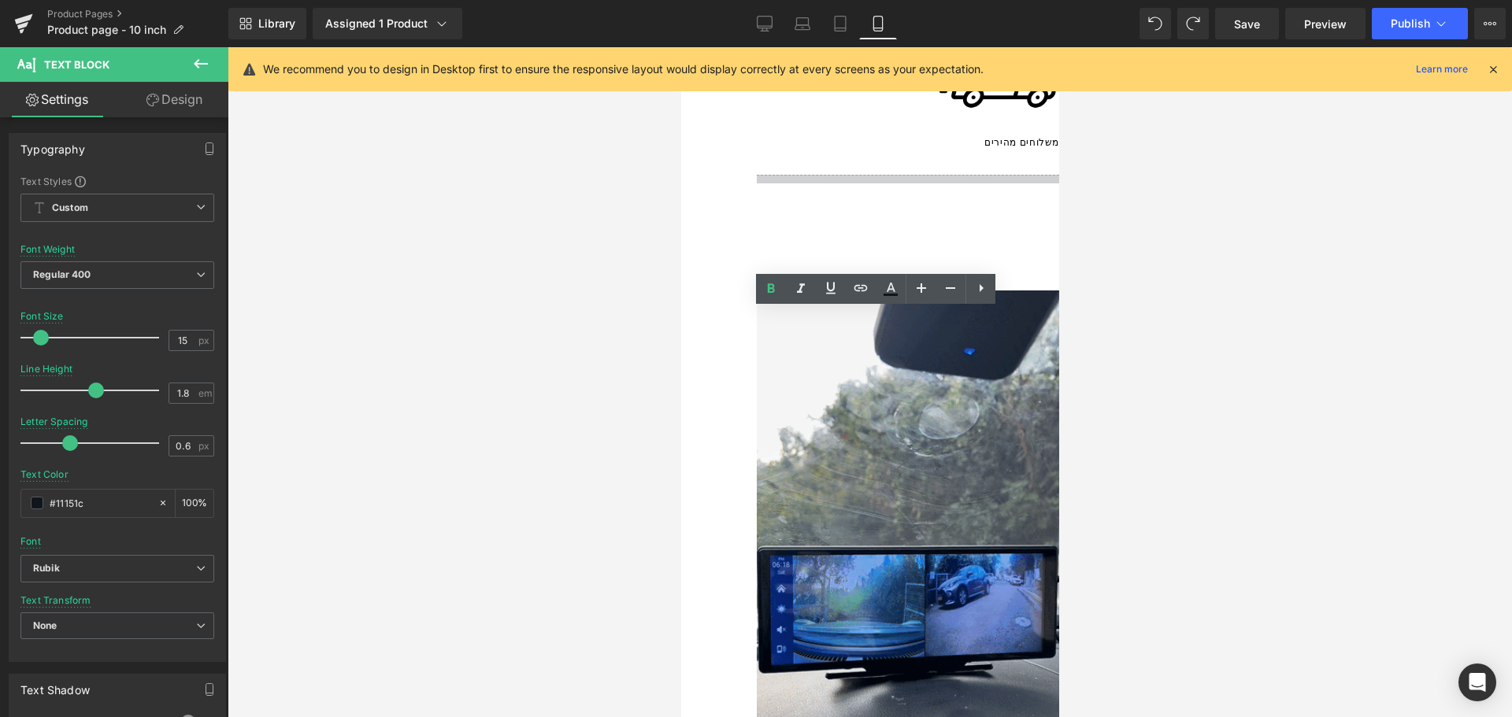
drag, startPoint x: 717, startPoint y: 317, endPoint x: 1035, endPoint y: 316, distance: 318.9
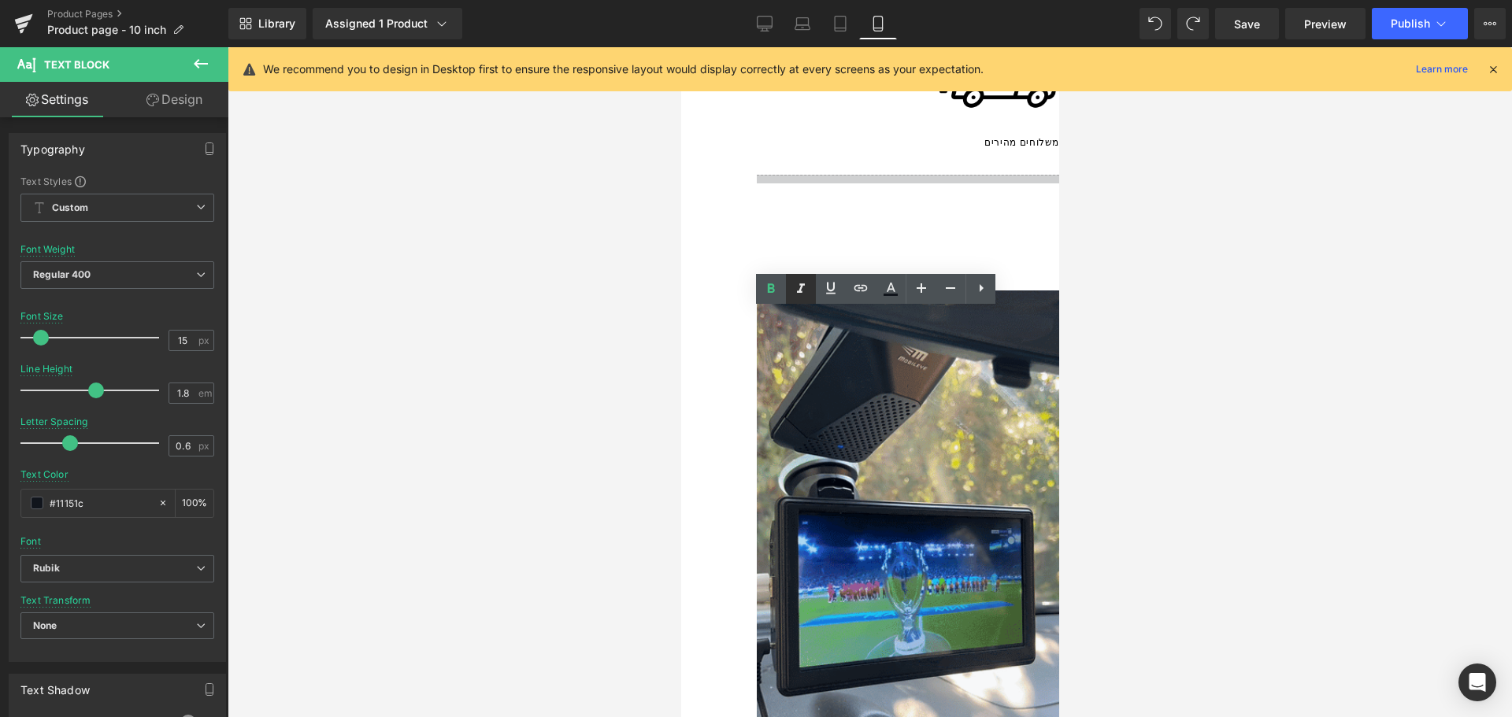
click at [802, 290] on icon at bounding box center [800, 289] width 19 height 19
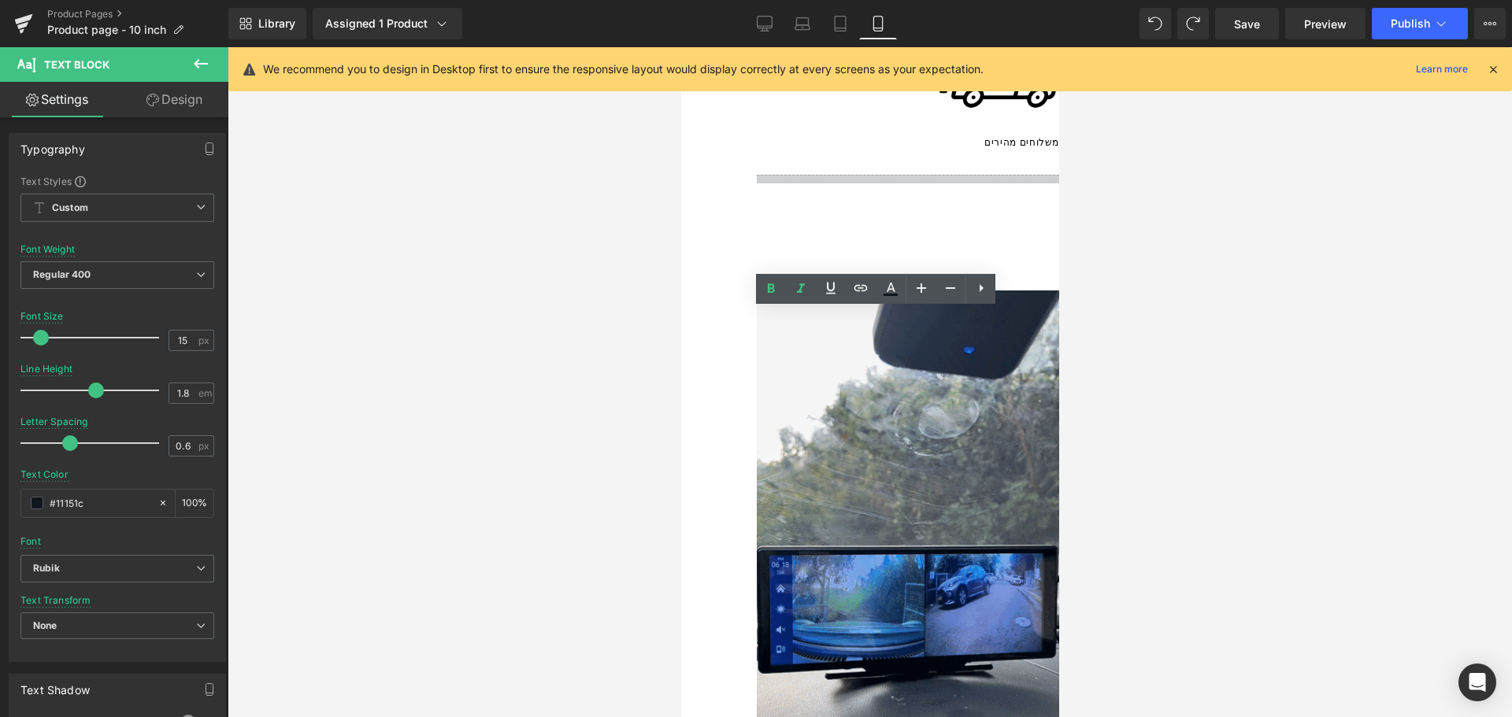
drag, startPoint x: 713, startPoint y: 320, endPoint x: 717, endPoint y: 328, distance: 8.5
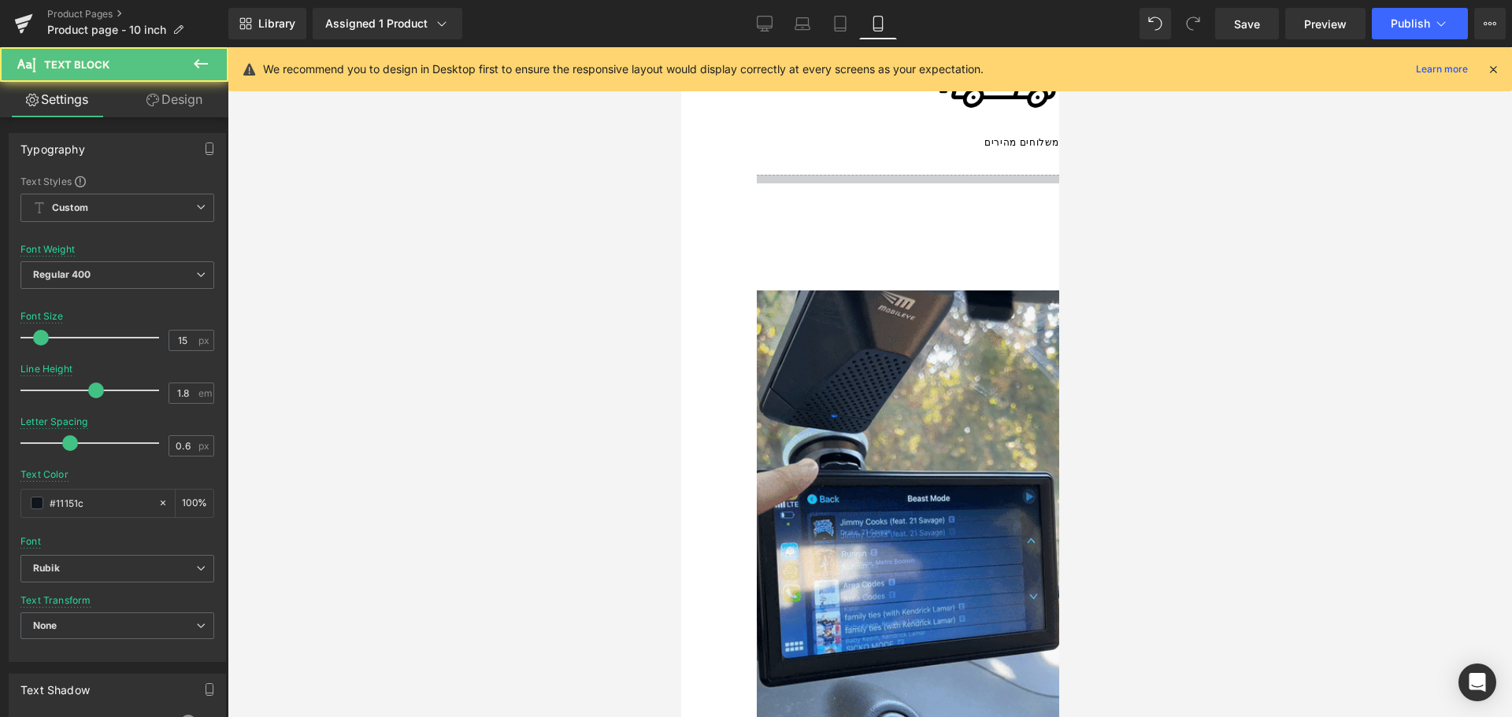
drag, startPoint x: 953, startPoint y: 364, endPoint x: 850, endPoint y: 361, distance: 103.2
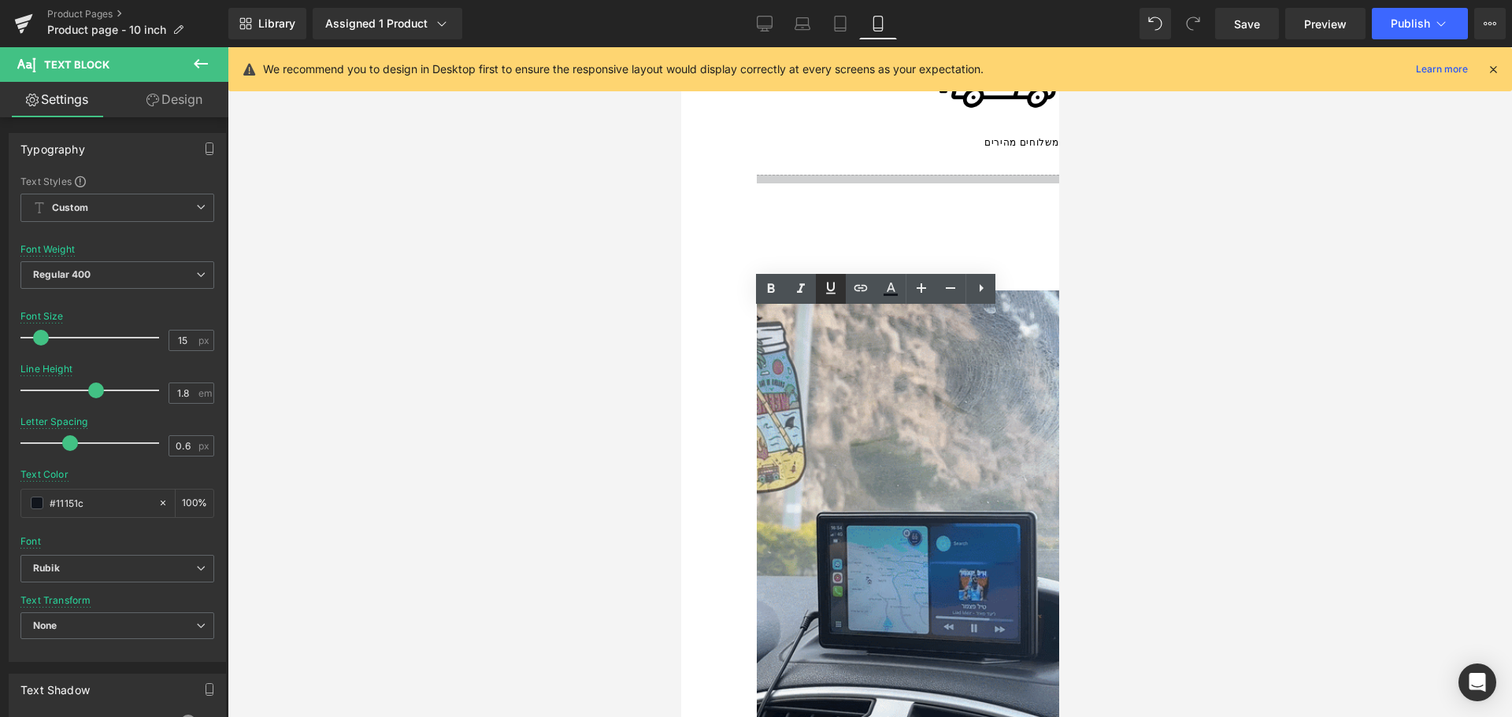
click at [823, 287] on icon at bounding box center [830, 288] width 19 height 19
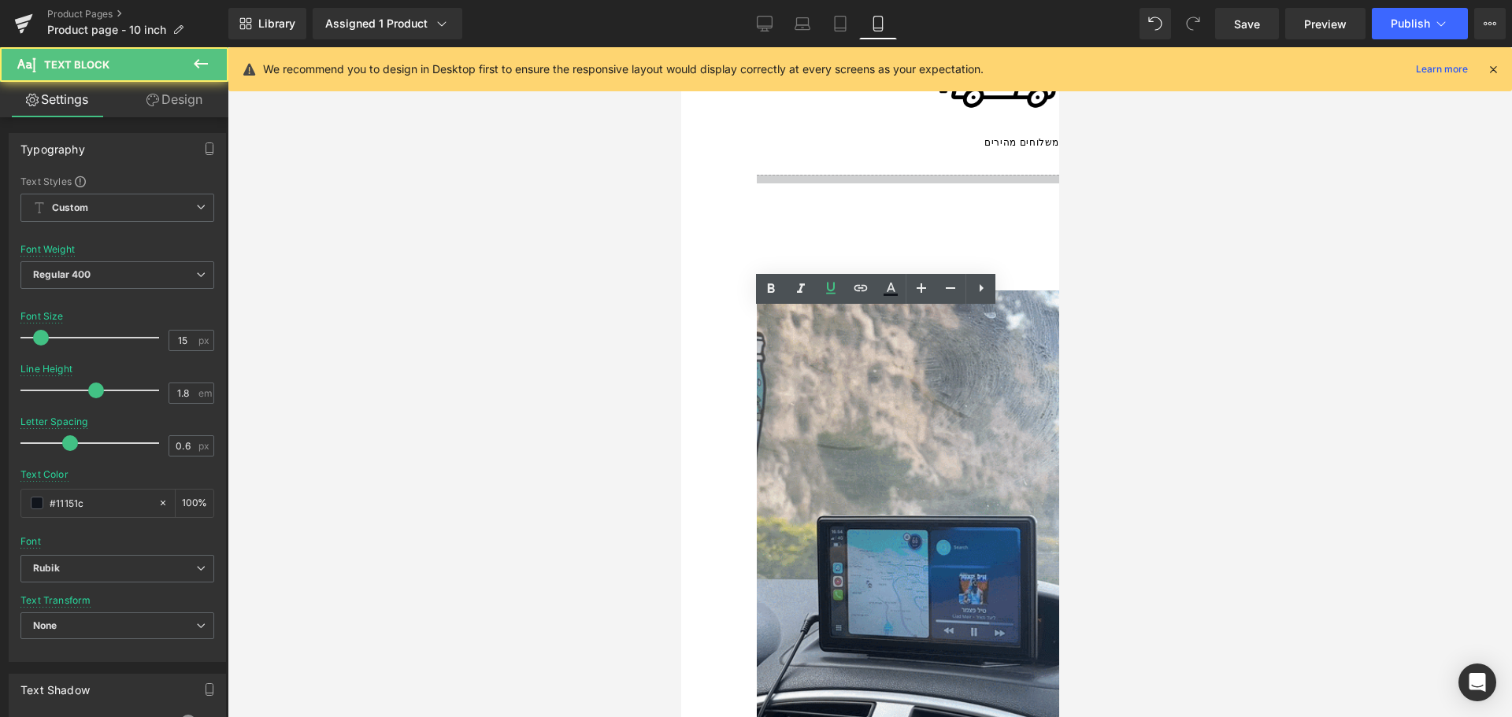
drag, startPoint x: 969, startPoint y: 405, endPoint x: 950, endPoint y: 404, distance: 19.7
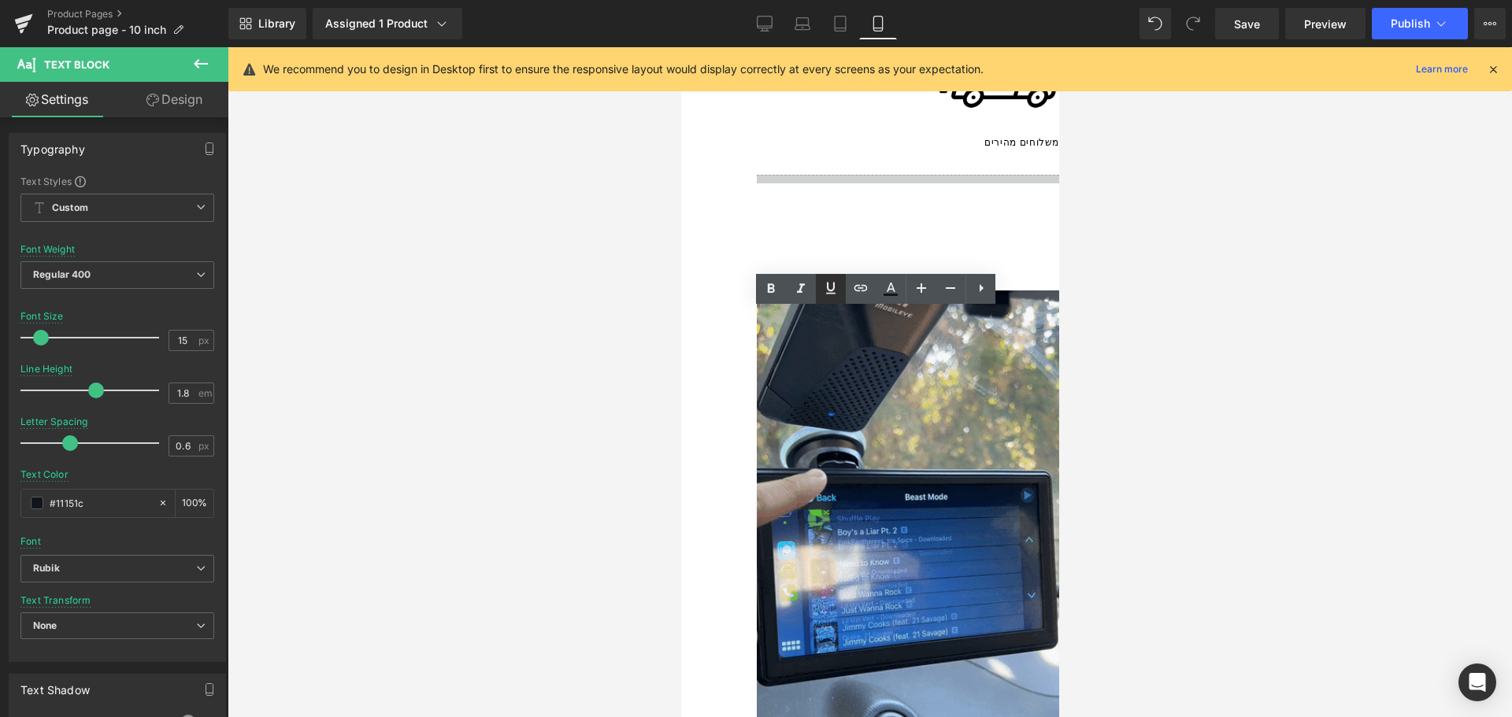
click at [838, 287] on icon at bounding box center [830, 288] width 19 height 19
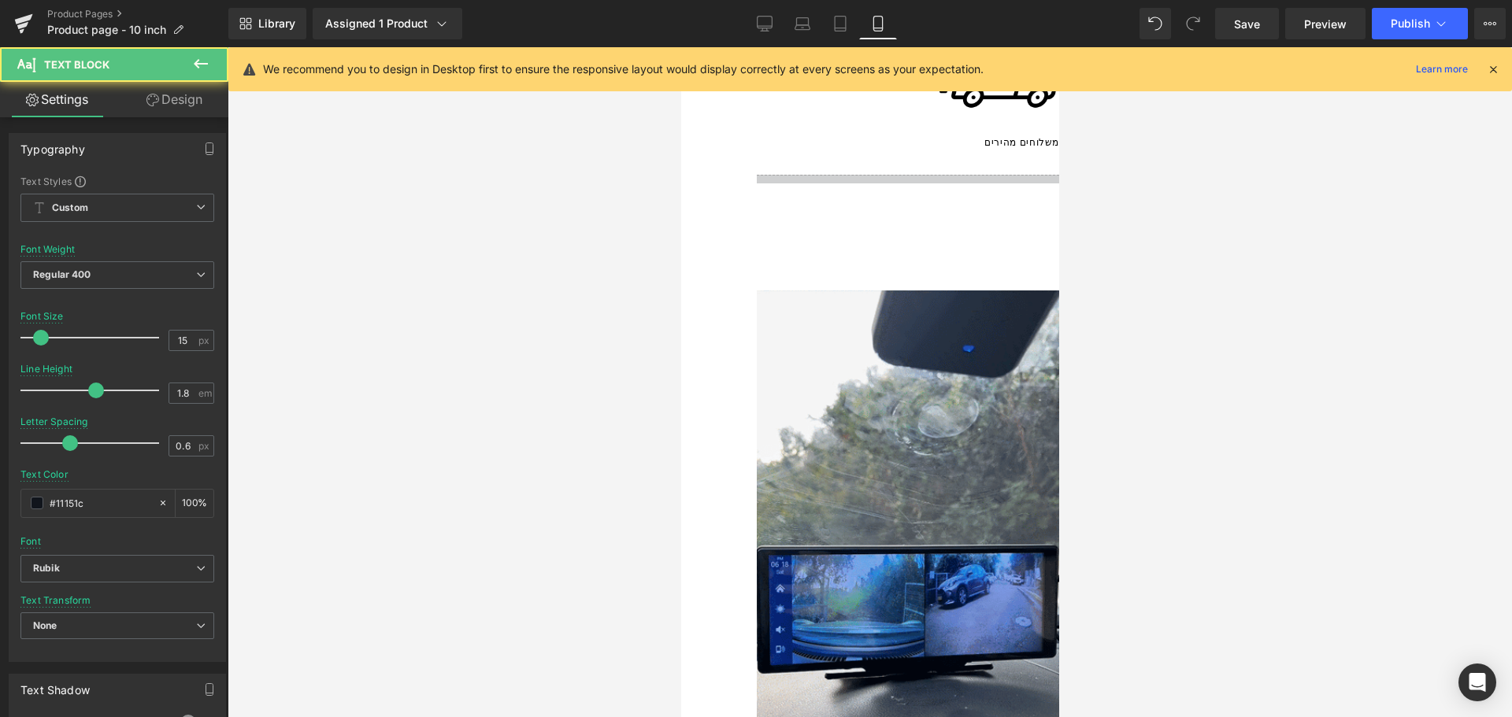
drag, startPoint x: 784, startPoint y: 509, endPoint x: 1004, endPoint y: 513, distance: 219.7
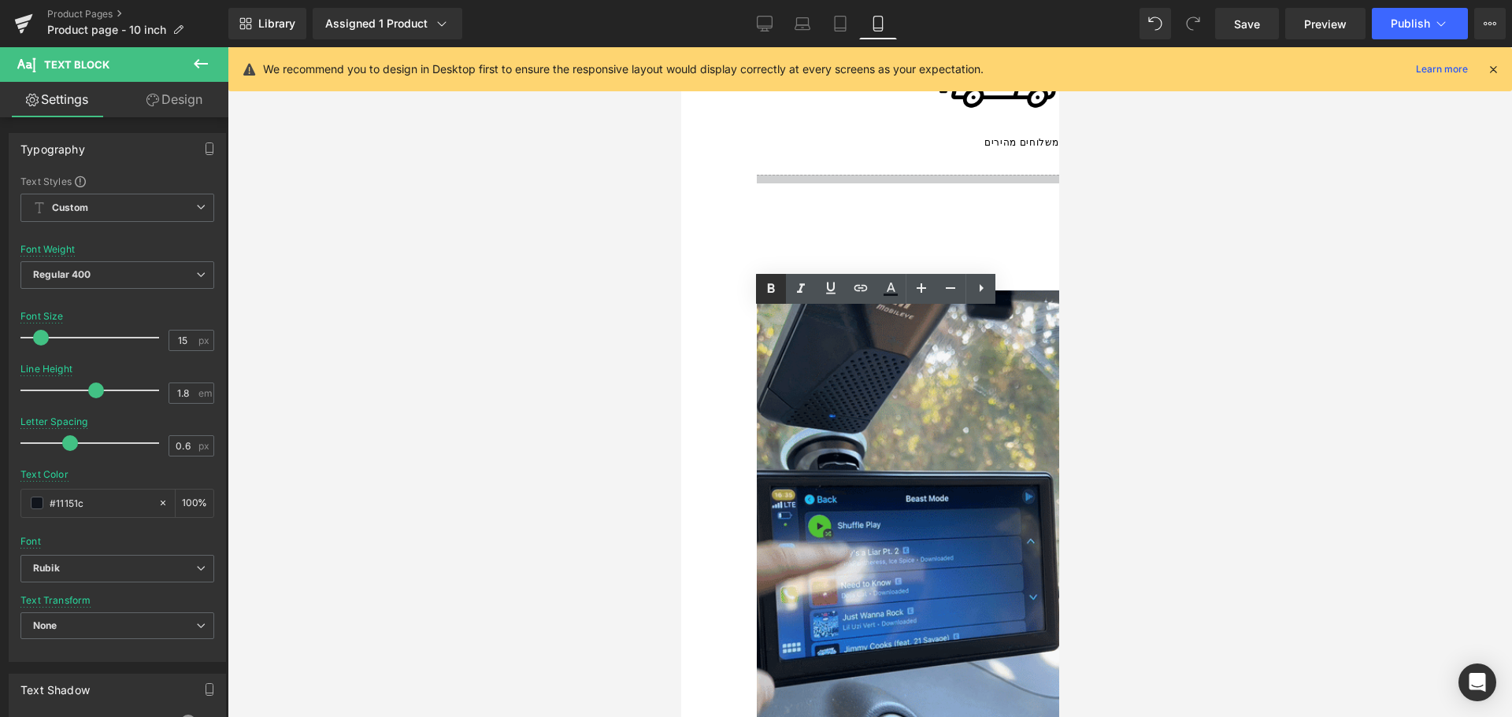
click at [781, 288] on link at bounding box center [771, 289] width 30 height 30
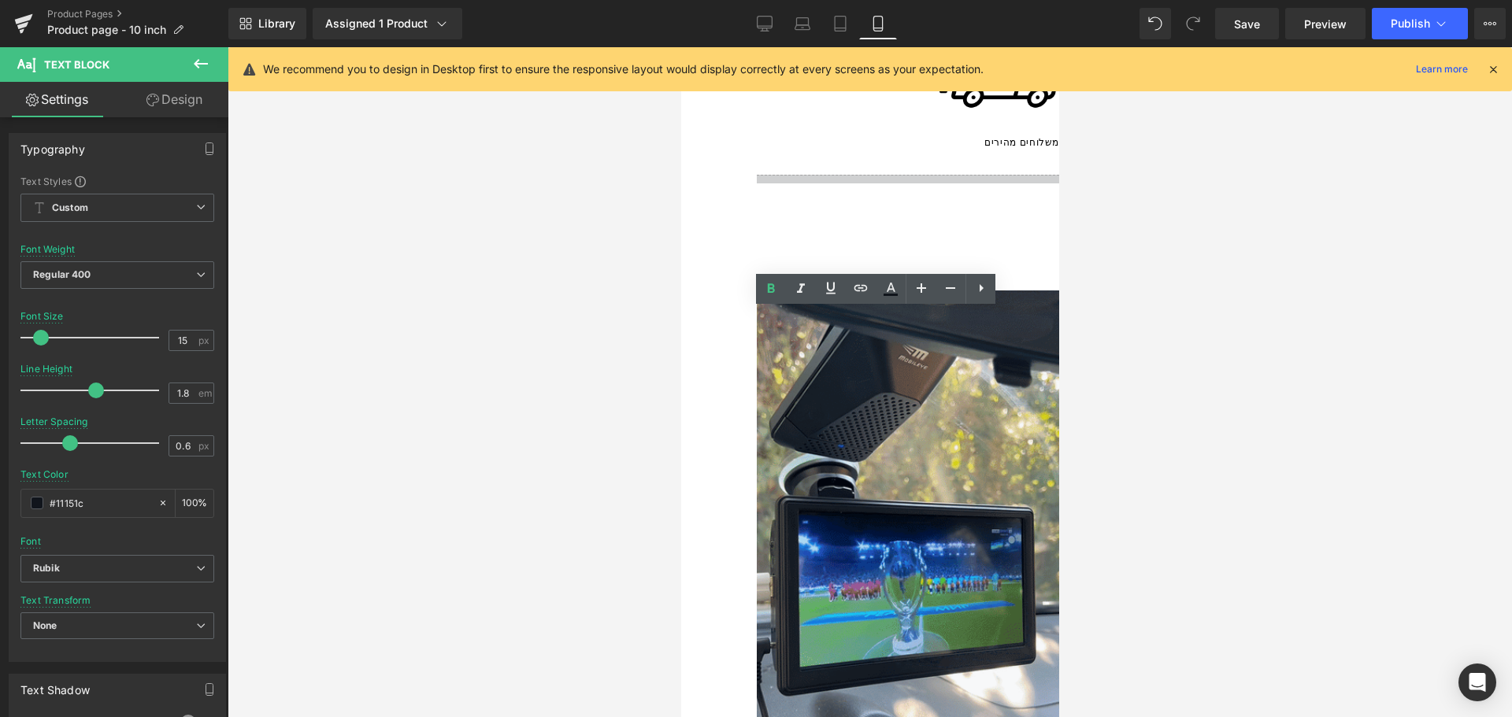
click at [1131, 483] on div at bounding box center [870, 382] width 1284 height 670
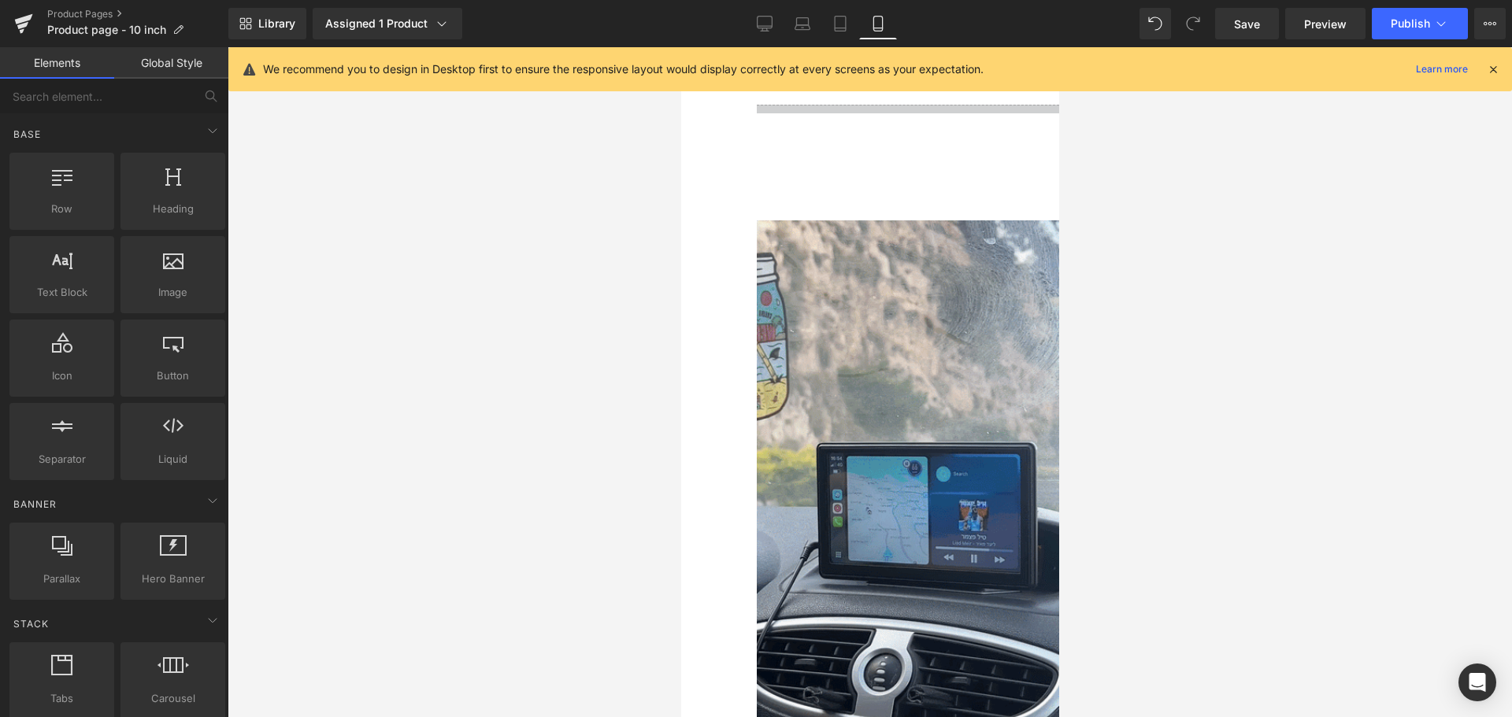
scroll to position [1616, 0]
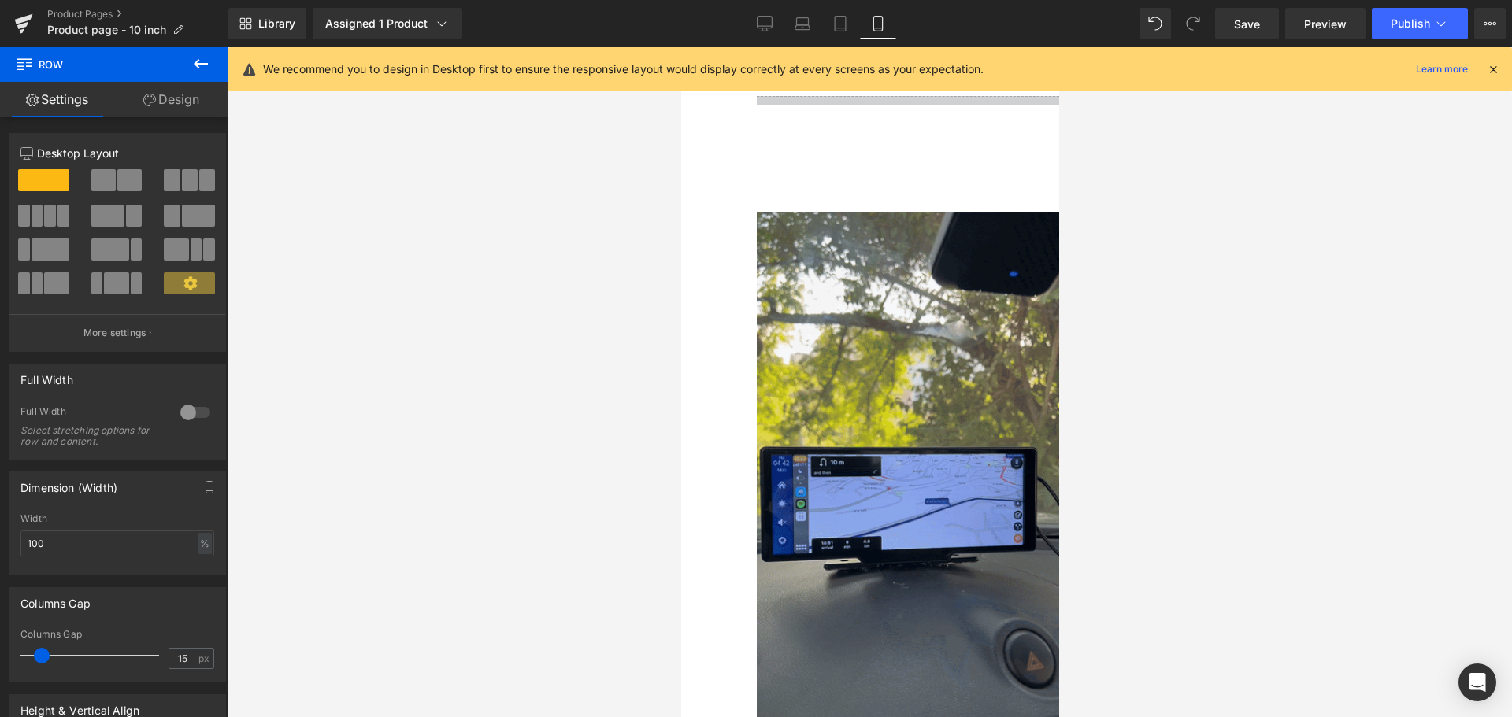
click at [195, 64] on icon at bounding box center [201, 63] width 14 height 9
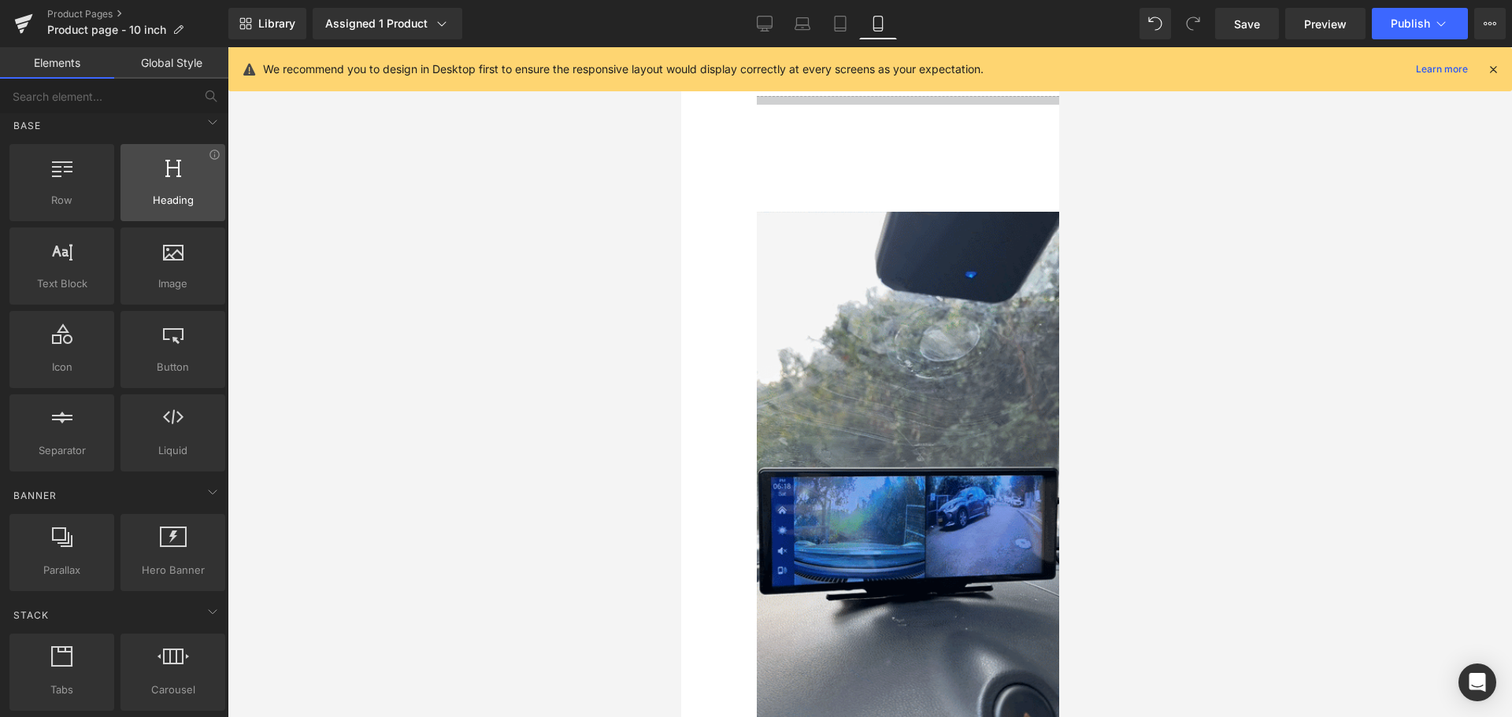
scroll to position [0, 0]
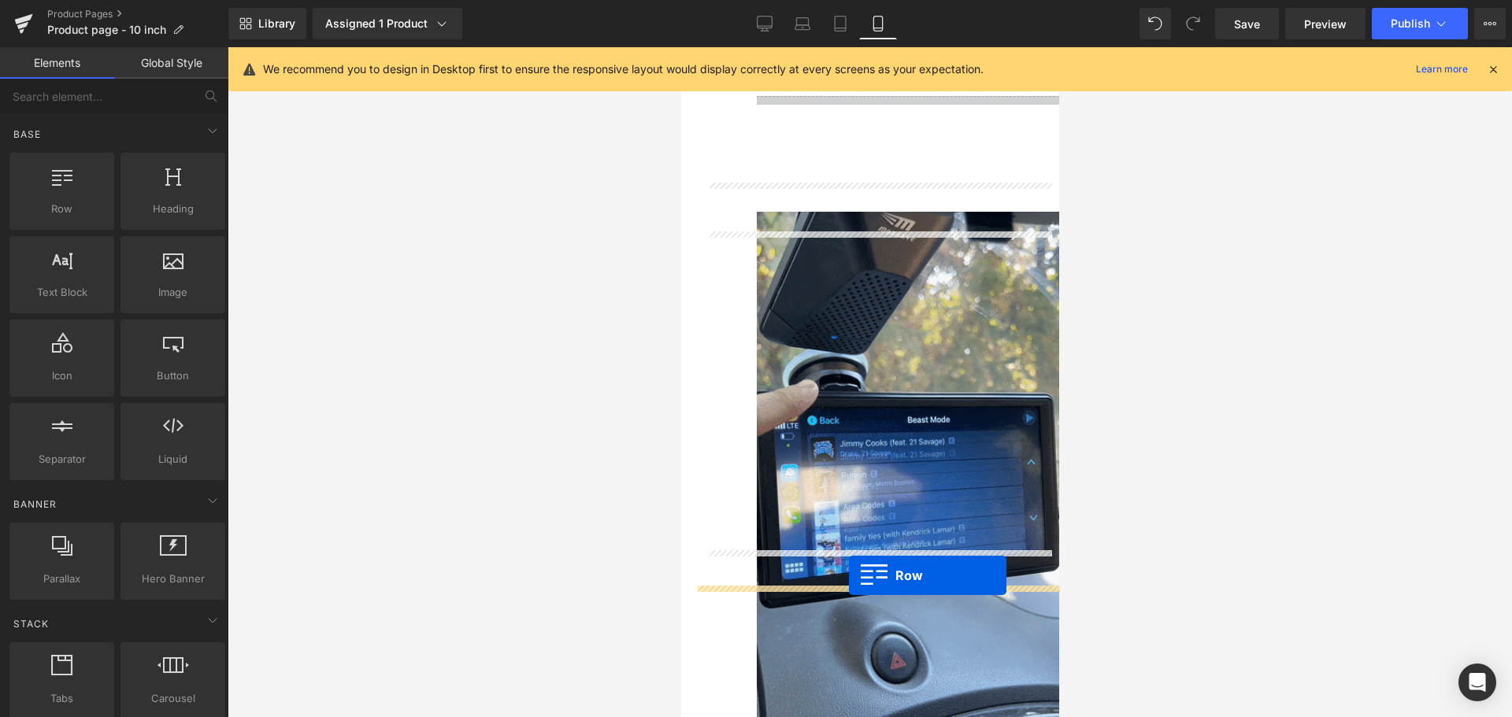
drag, startPoint x: 747, startPoint y: 225, endPoint x: 848, endPoint y: 576, distance: 364.6
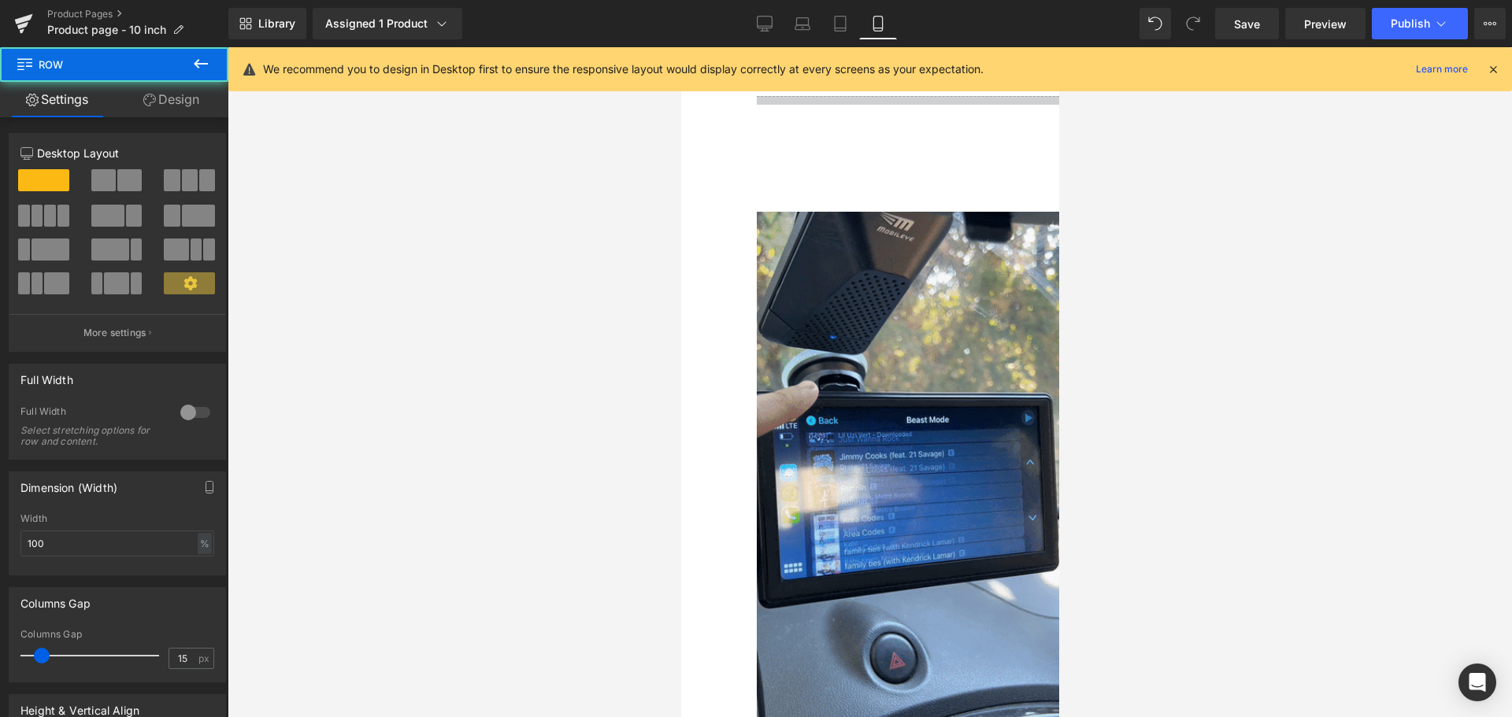
scroll to position [1694, 0]
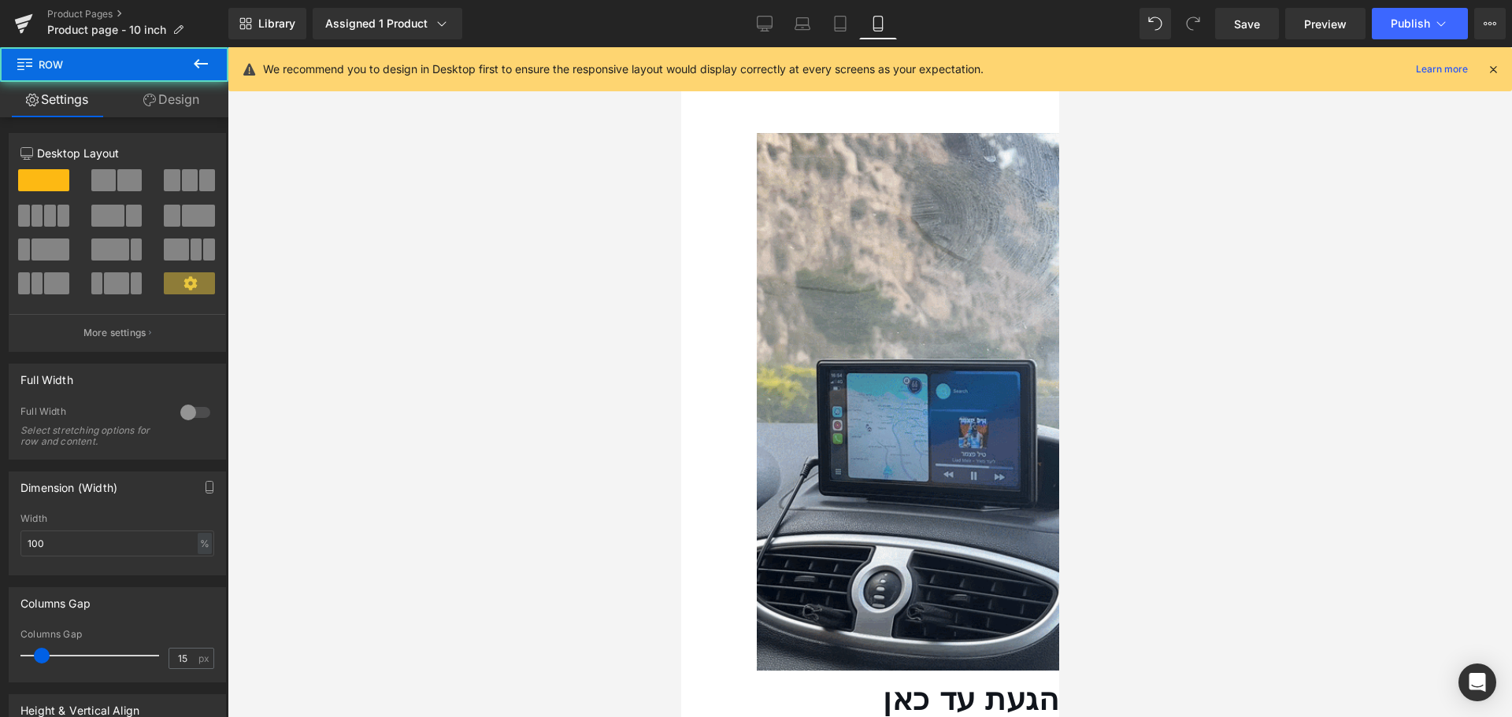
click at [199, 71] on icon at bounding box center [200, 63] width 19 height 19
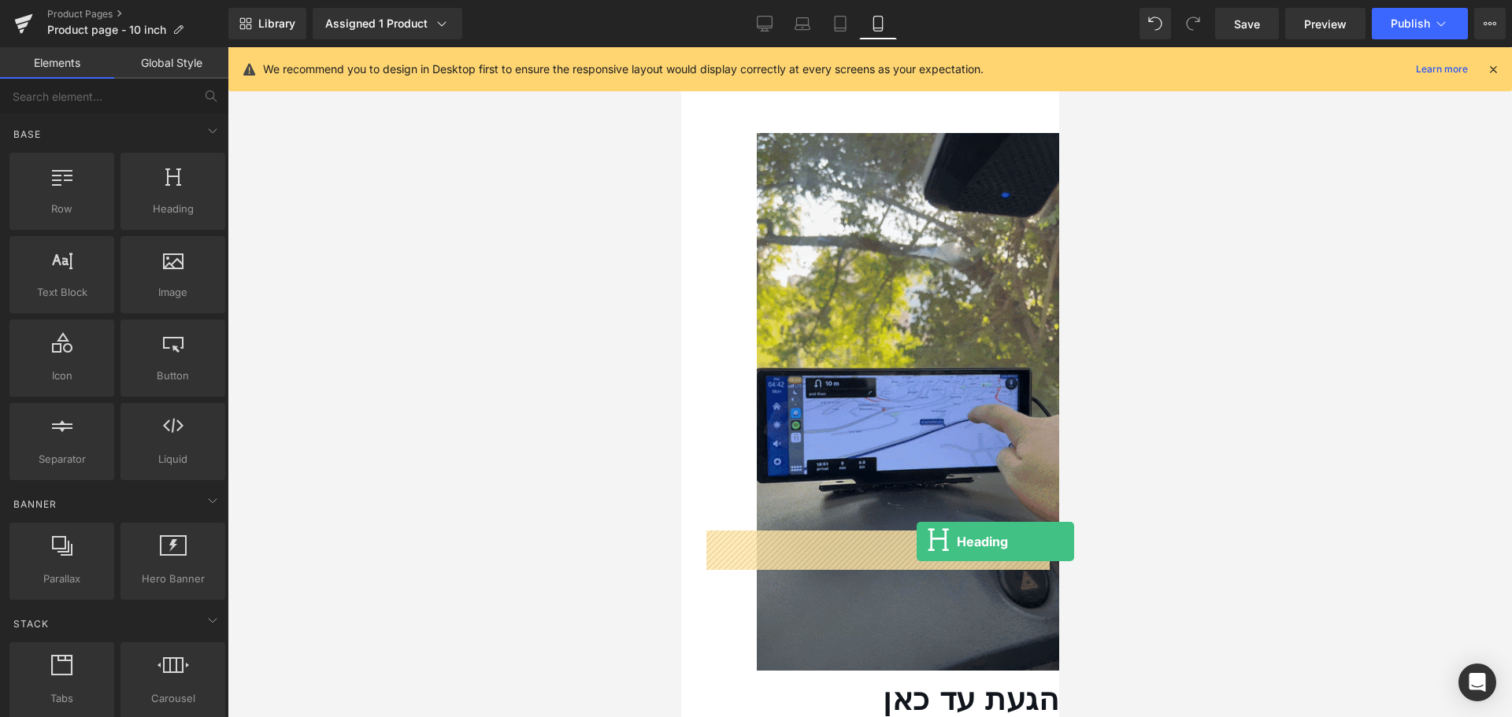
drag, startPoint x: 845, startPoint y: 256, endPoint x: 916, endPoint y: 542, distance: 294.5
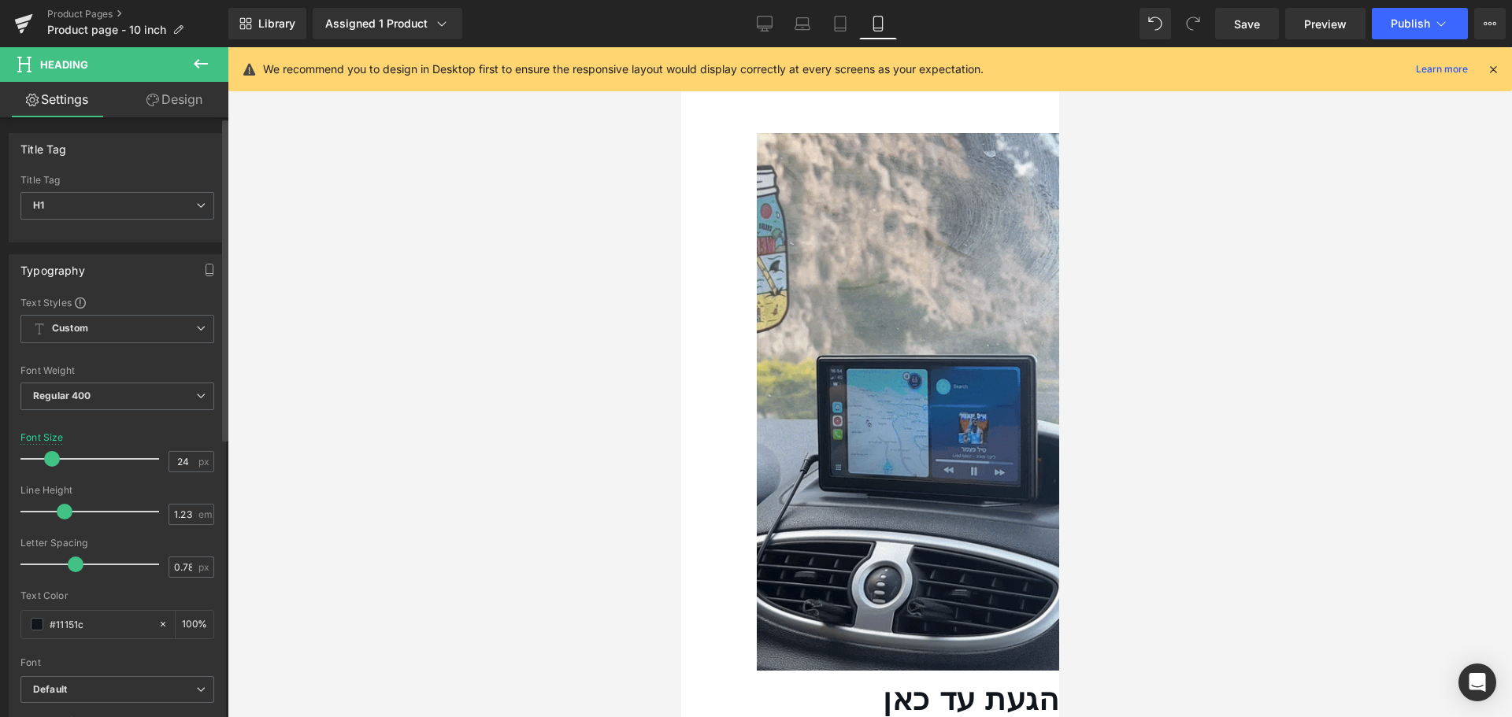
type input "25"
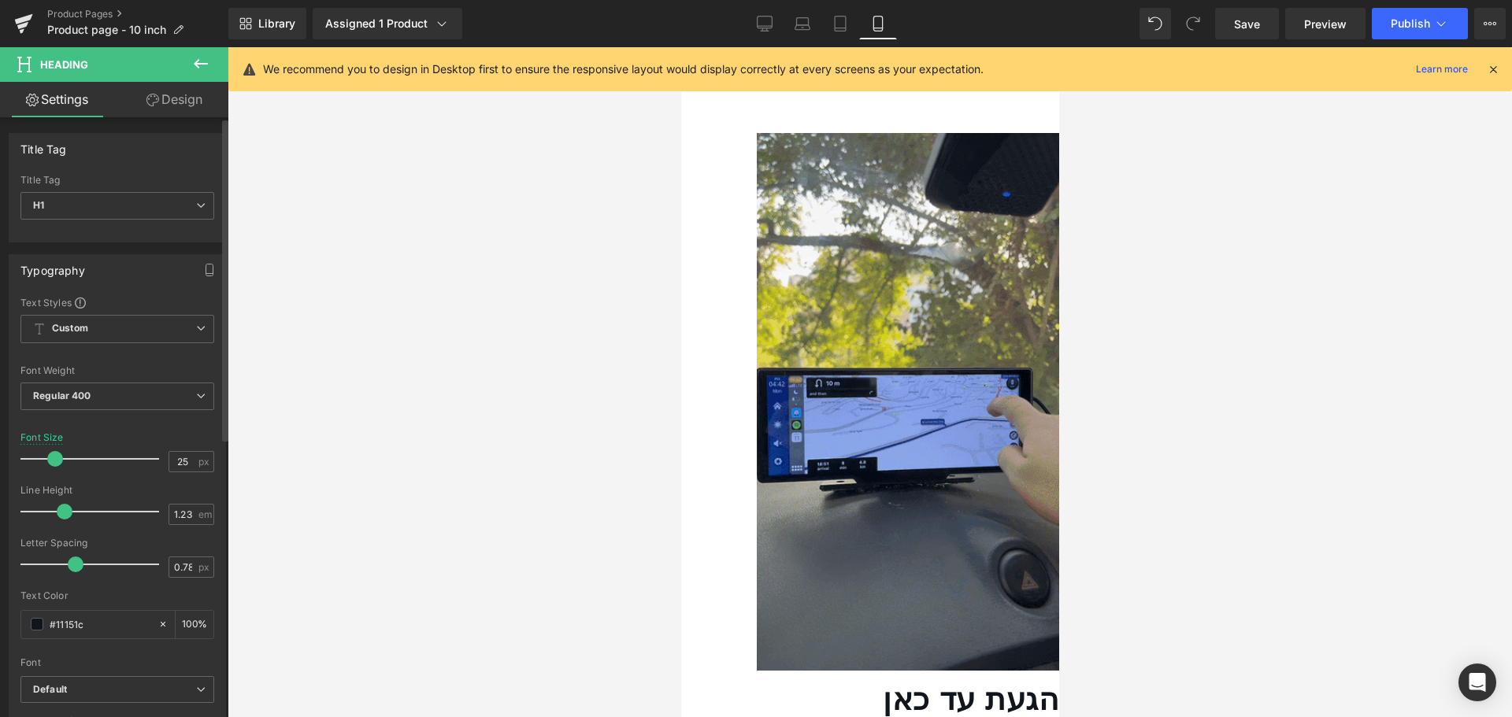
click at [54, 460] on div at bounding box center [93, 458] width 131 height 31
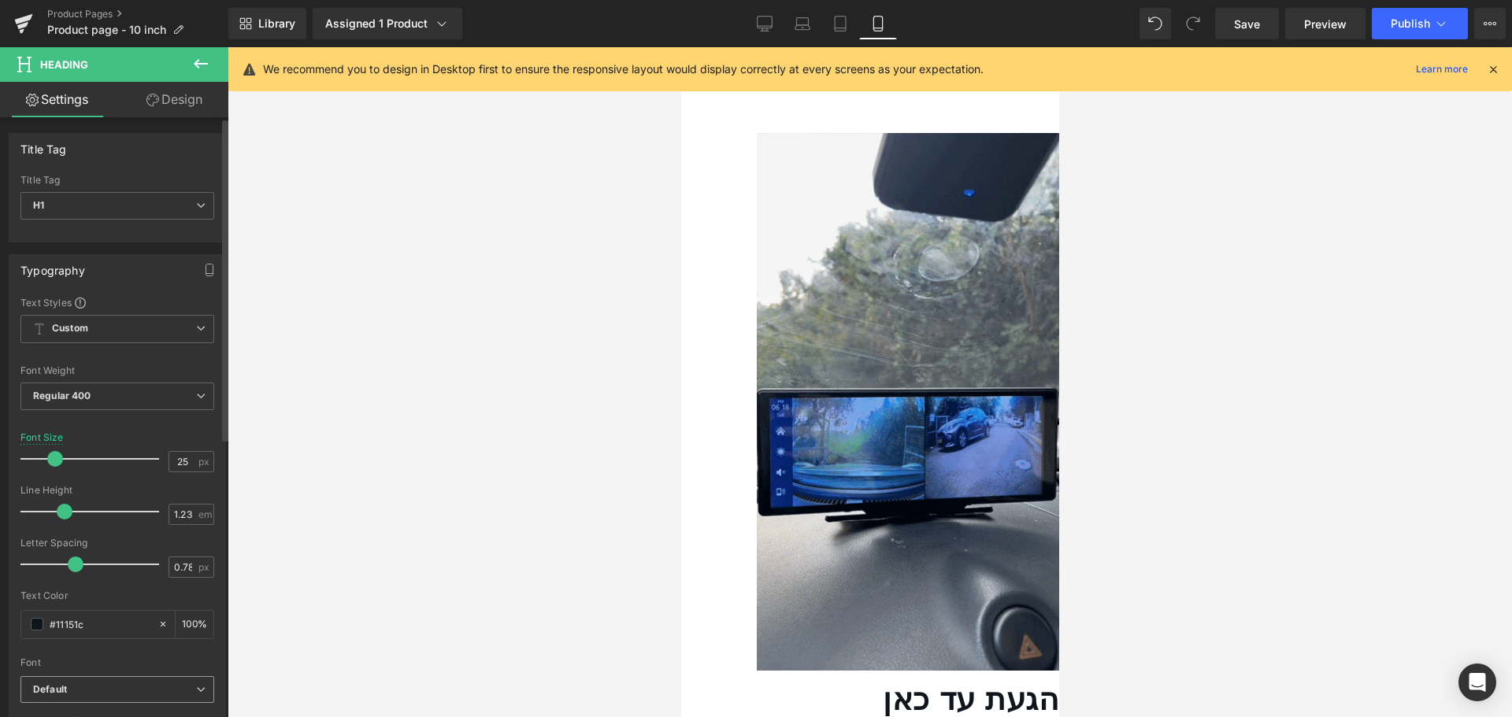
click at [132, 692] on b "Default" at bounding box center [114, 689] width 163 height 13
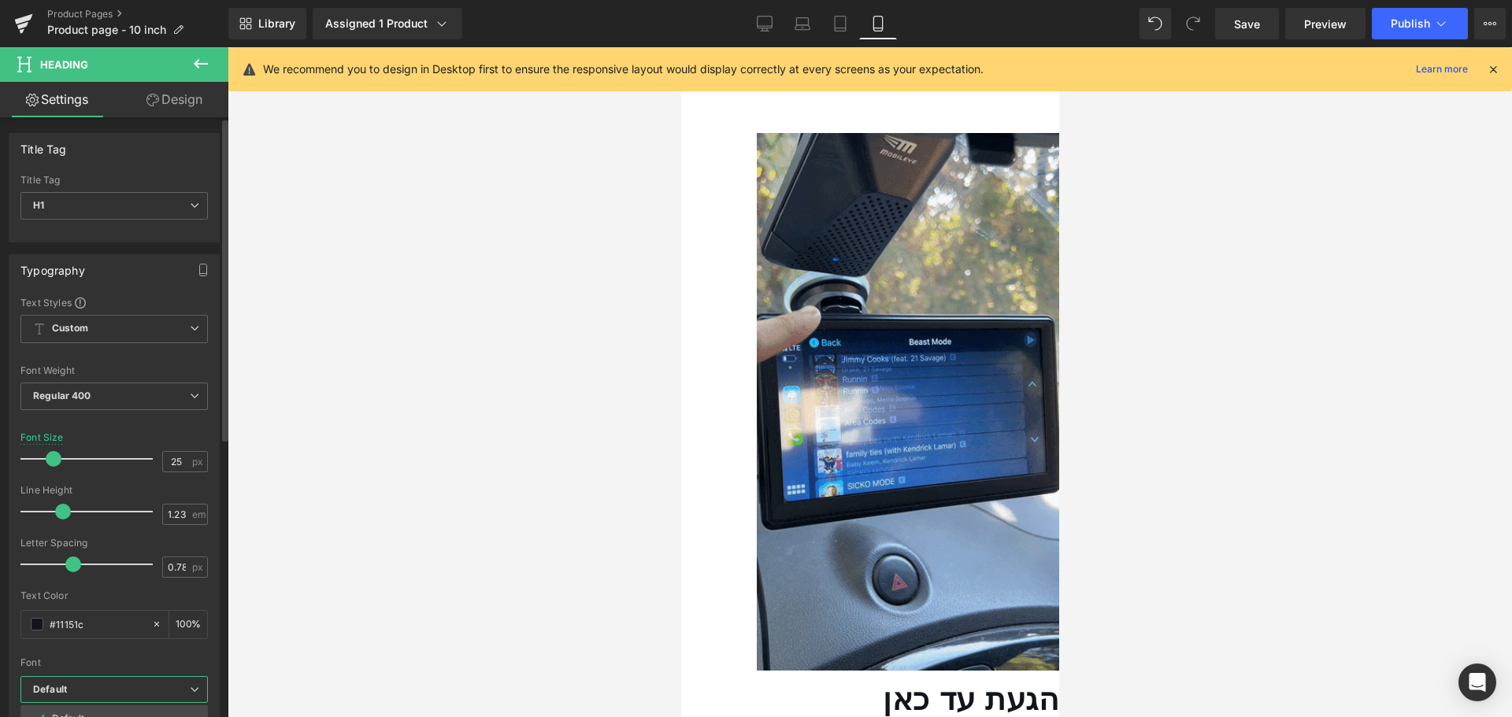
click at [165, 650] on div at bounding box center [113, 652] width 187 height 10
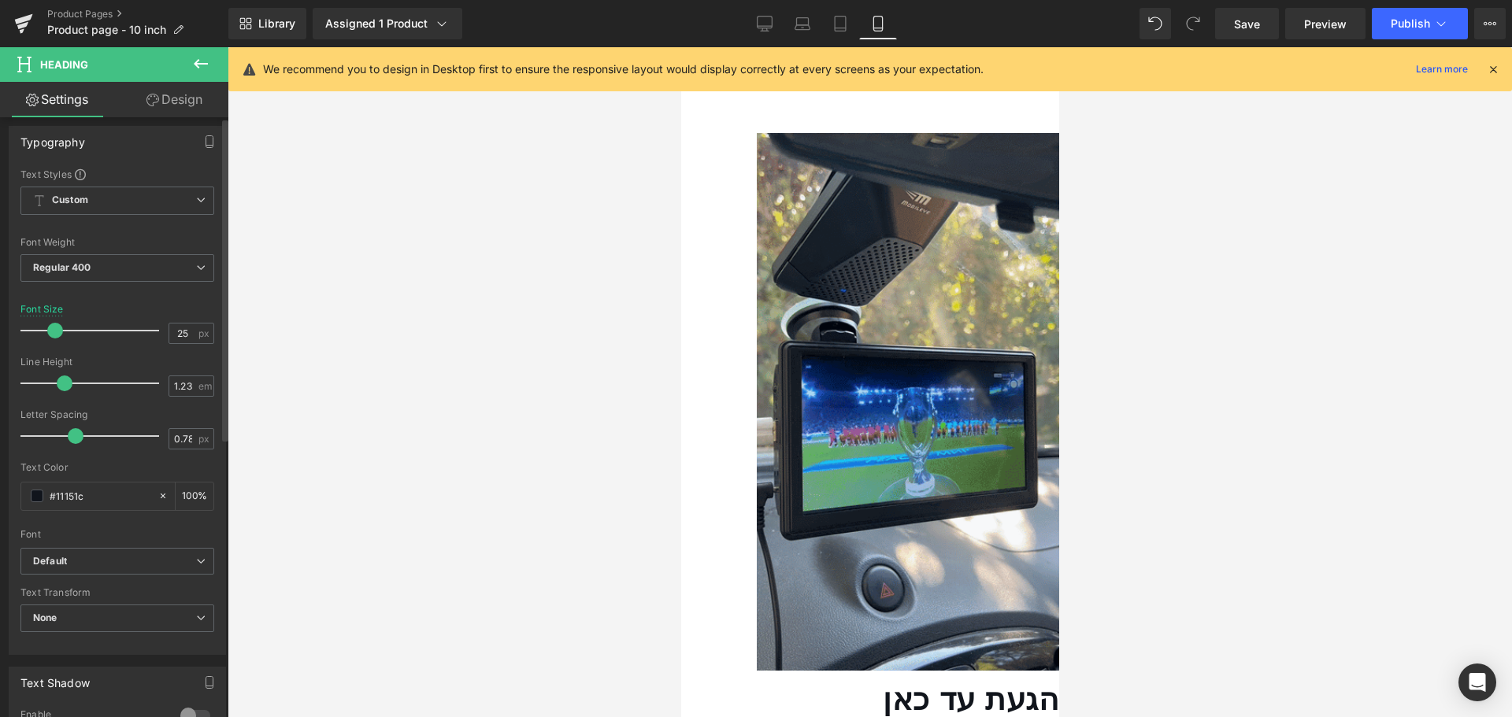
scroll to position [157, 0]
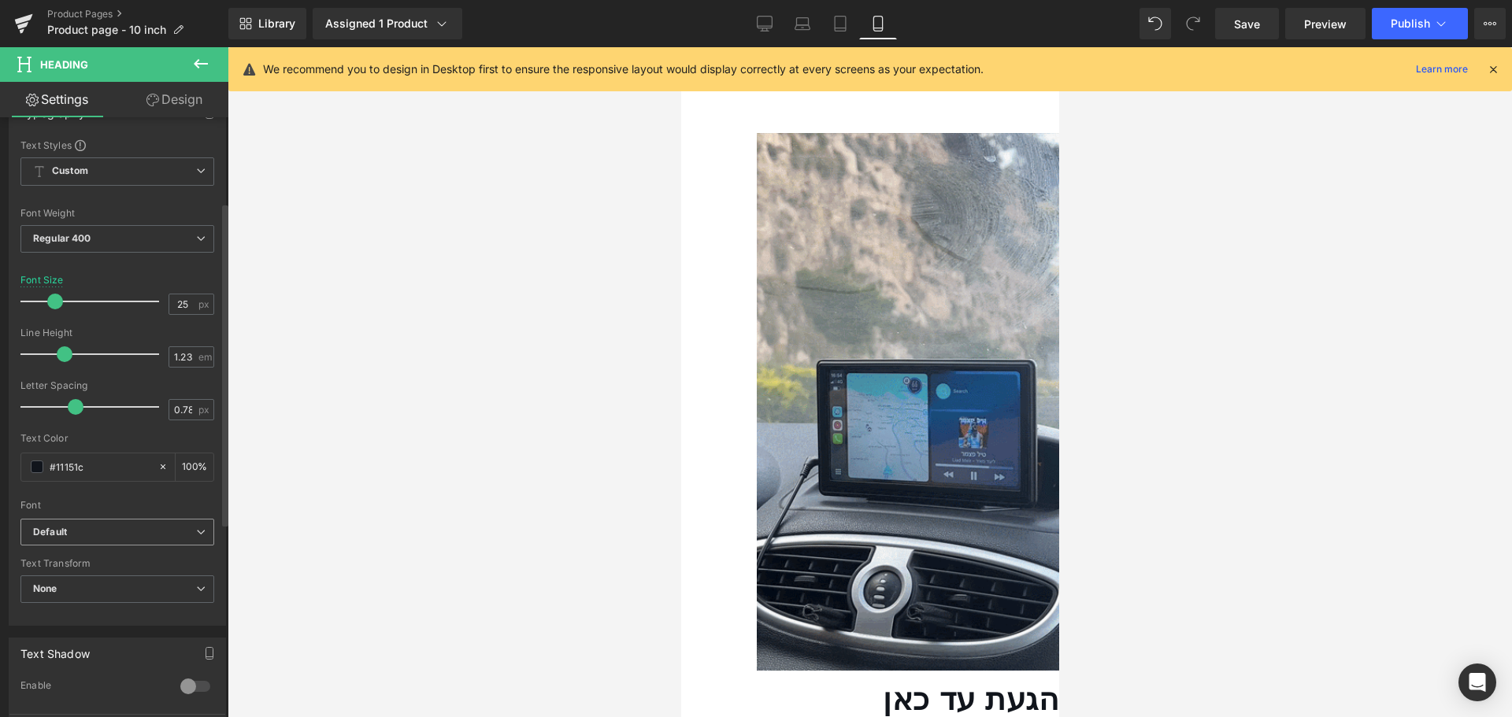
drag, startPoint x: 117, startPoint y: 530, endPoint x: 116, endPoint y: 574, distance: 44.1
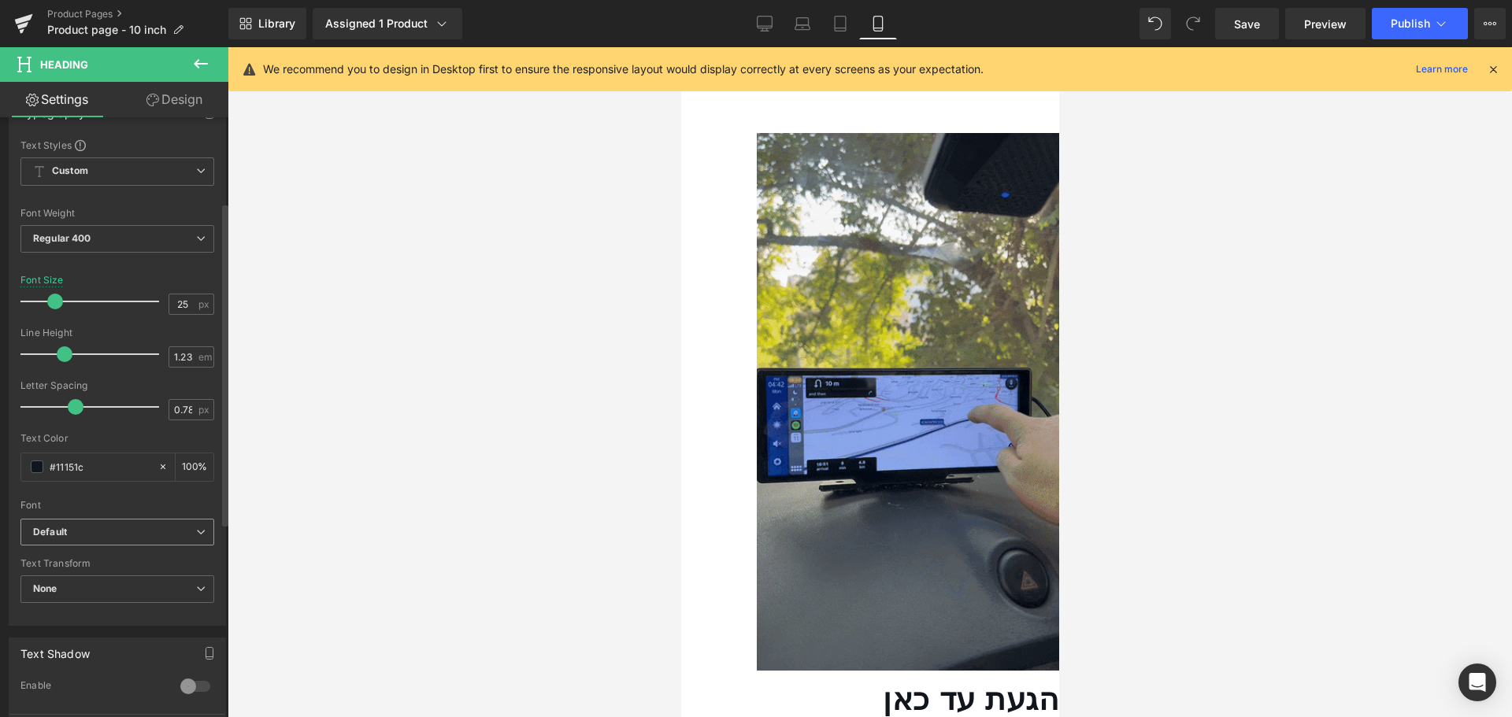
click at [117, 531] on b "Default" at bounding box center [114, 532] width 163 height 13
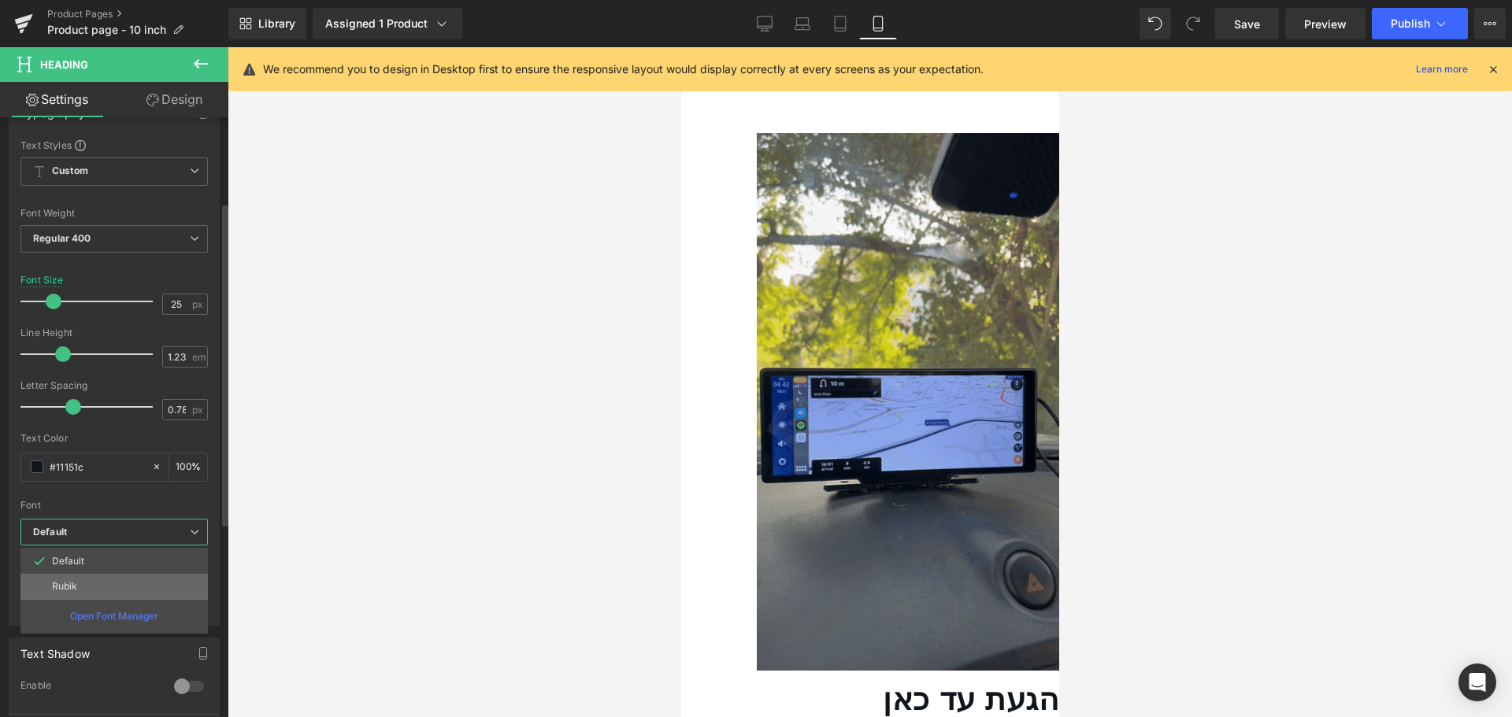
click at [113, 580] on li "Rubik" at bounding box center [113, 586] width 187 height 25
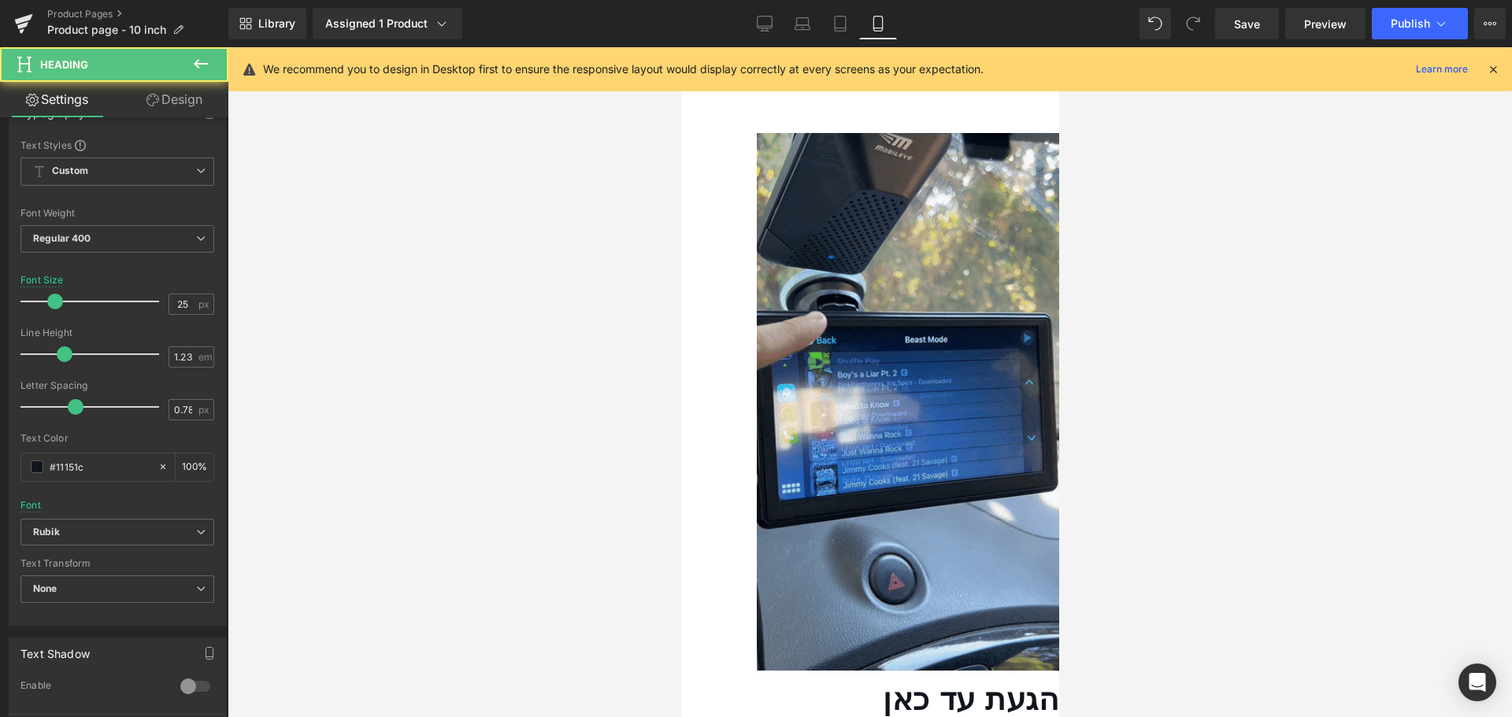
drag, startPoint x: 902, startPoint y: 542, endPoint x: 692, endPoint y: 535, distance: 209.6
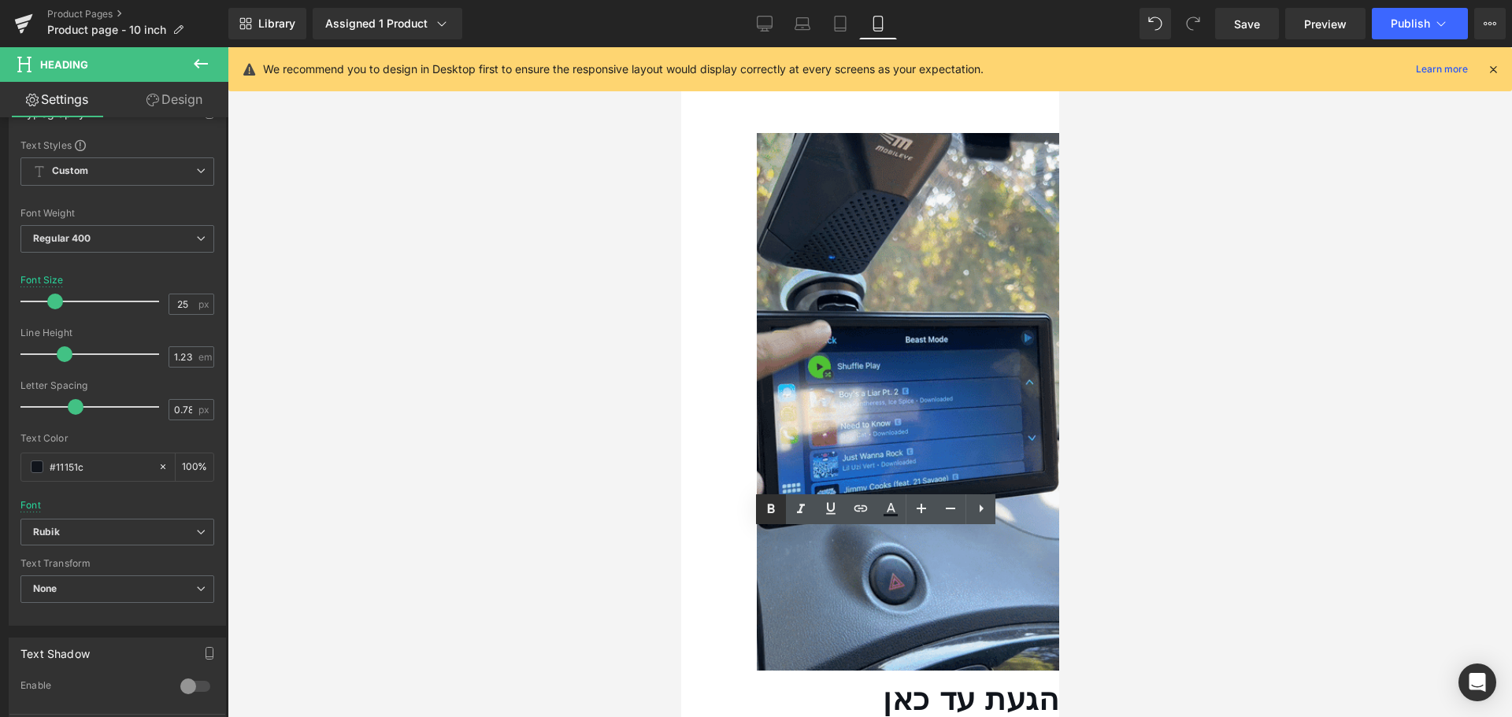
click at [782, 513] on link at bounding box center [771, 509] width 30 height 30
click at [202, 61] on icon at bounding box center [200, 63] width 19 height 19
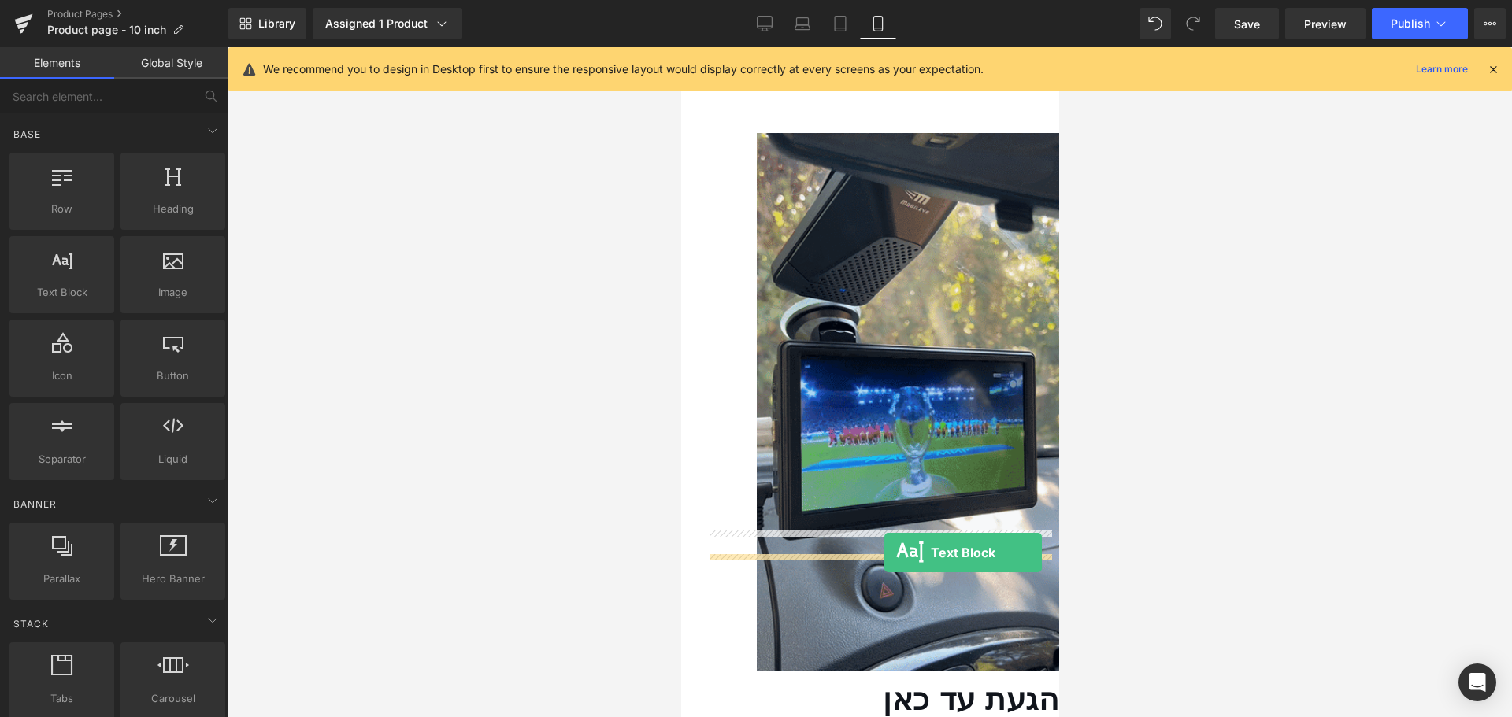
drag, startPoint x: 816, startPoint y: 362, endPoint x: 883, endPoint y: 553, distance: 202.2
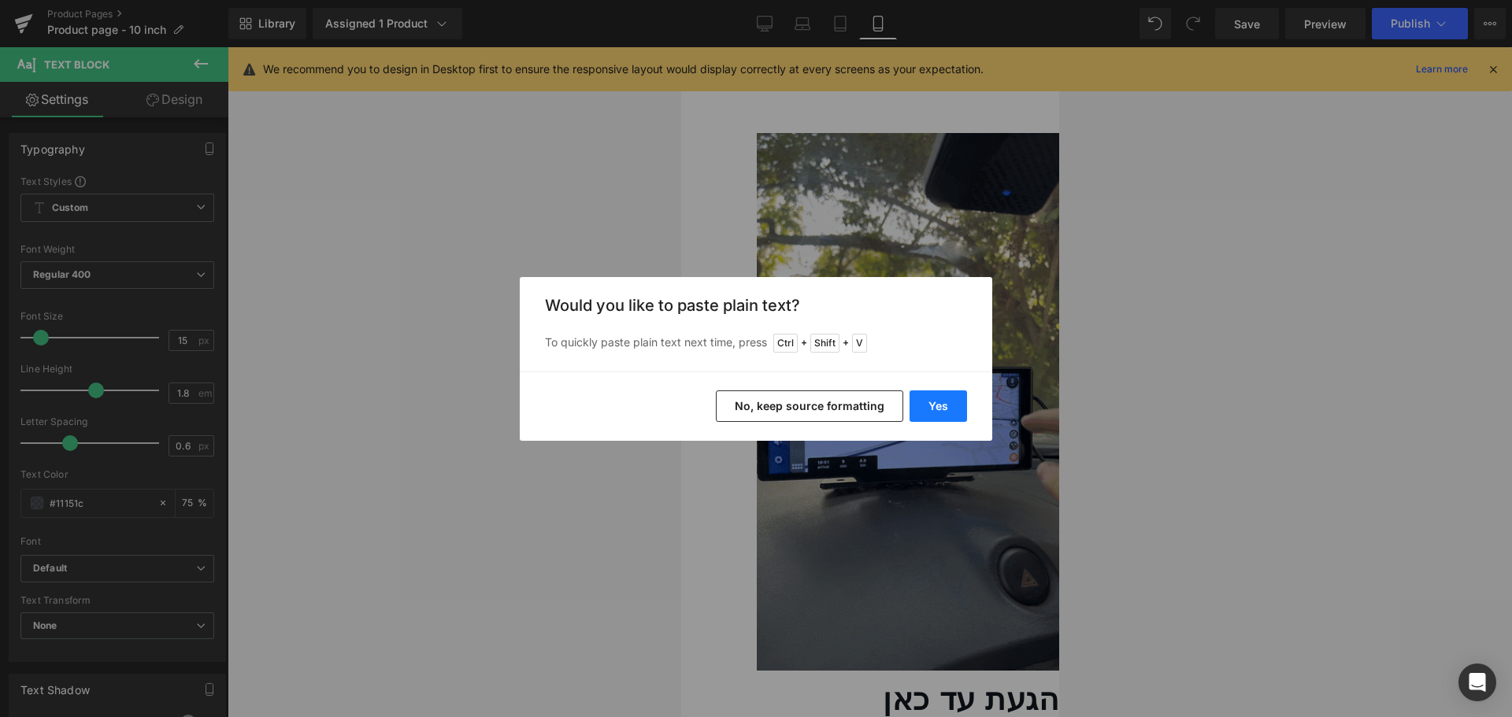
click at [944, 408] on button "Yes" at bounding box center [937, 406] width 57 height 31
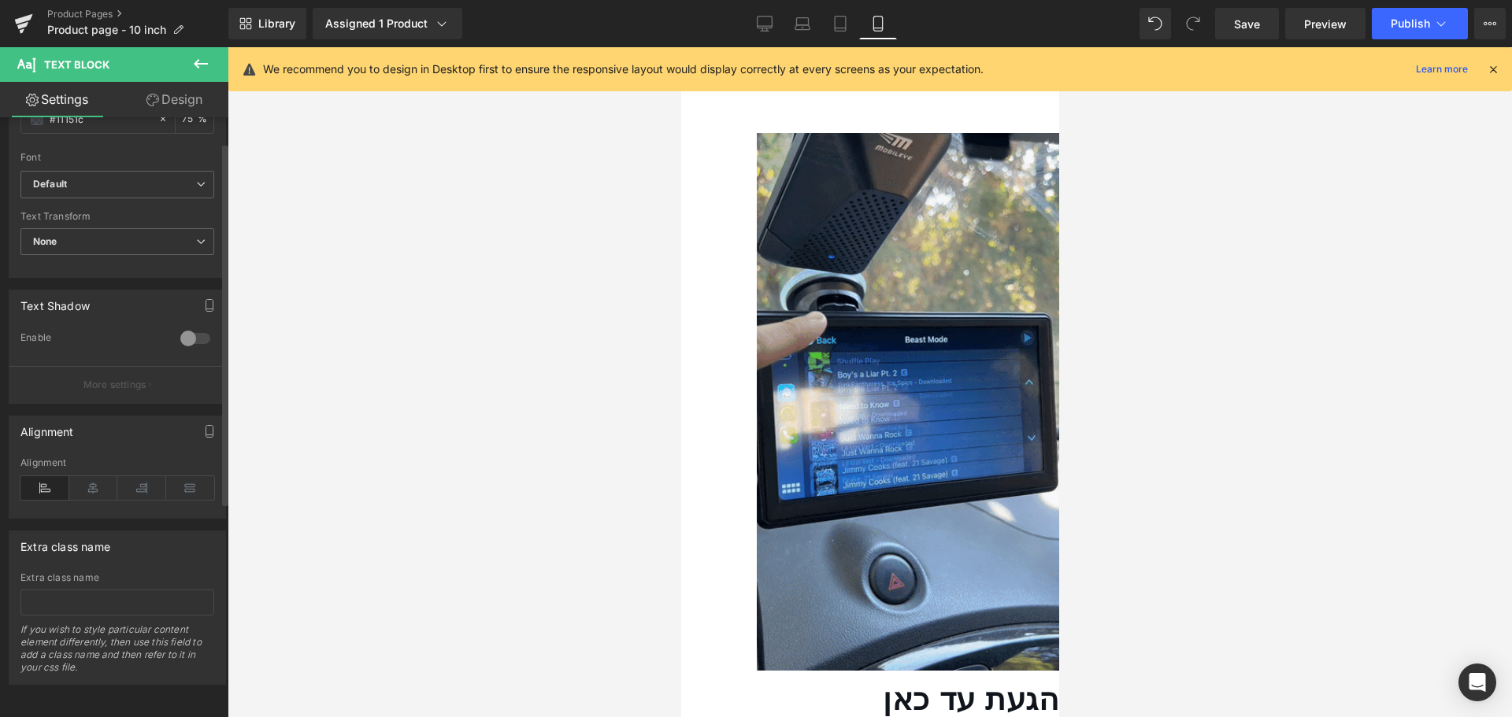
scroll to position [396, 0]
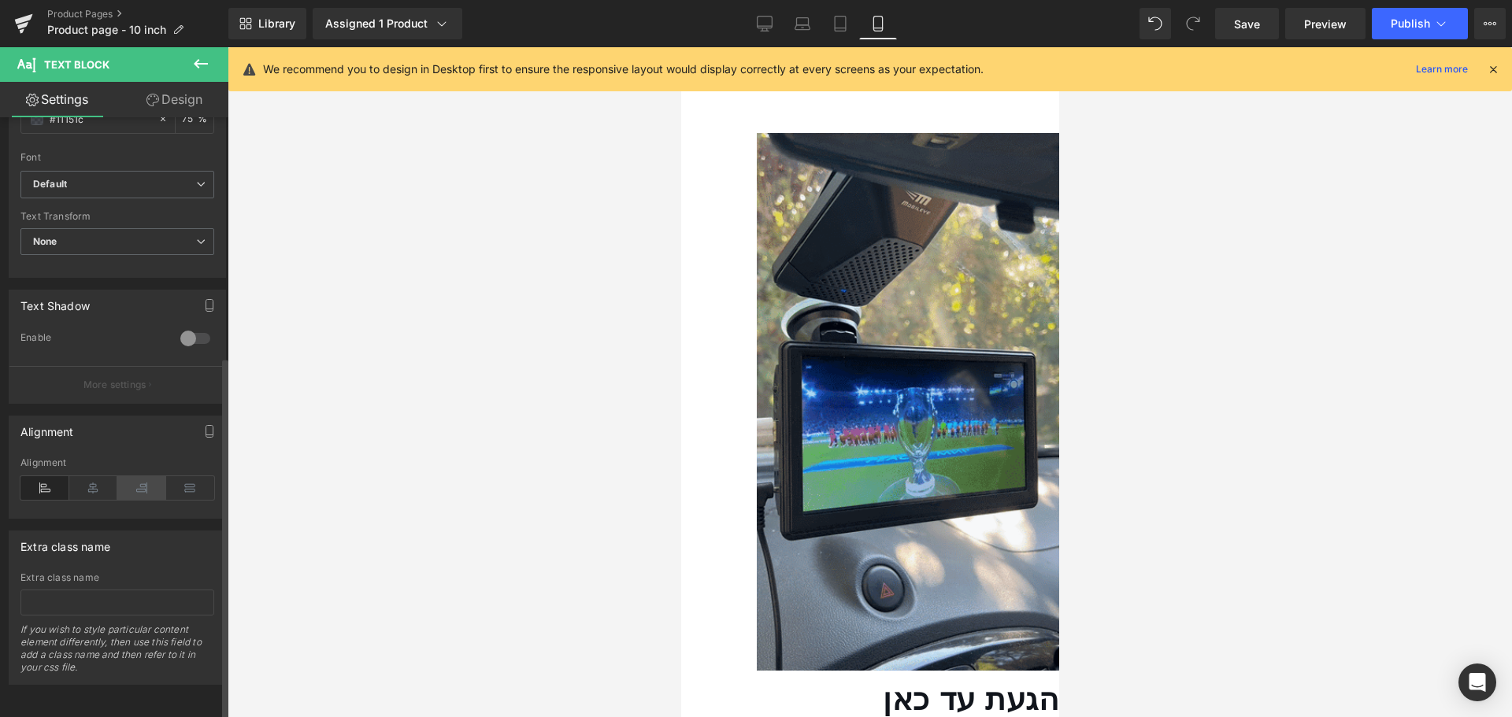
click at [123, 476] on icon at bounding box center [141, 488] width 49 height 24
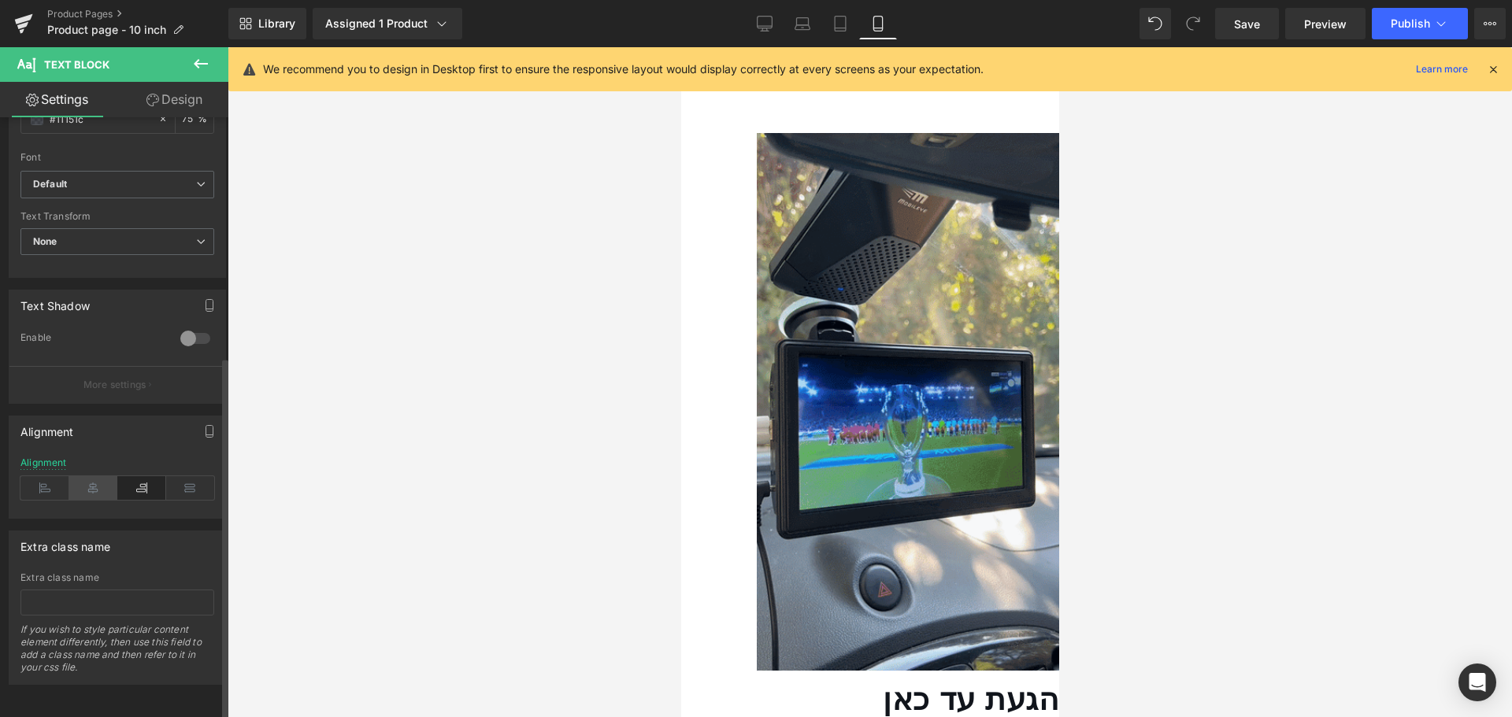
click at [96, 476] on icon at bounding box center [93, 488] width 49 height 24
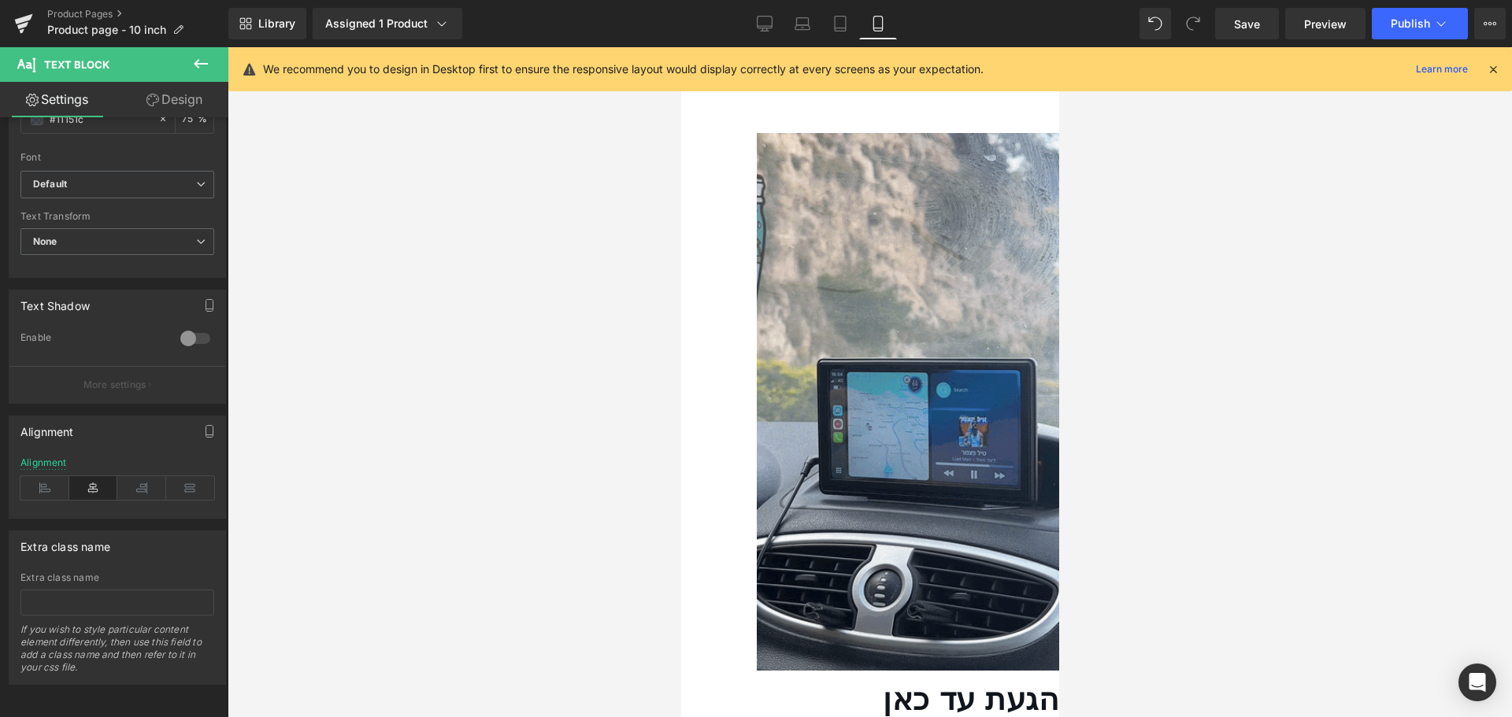
click at [561, 474] on div at bounding box center [870, 382] width 1284 height 670
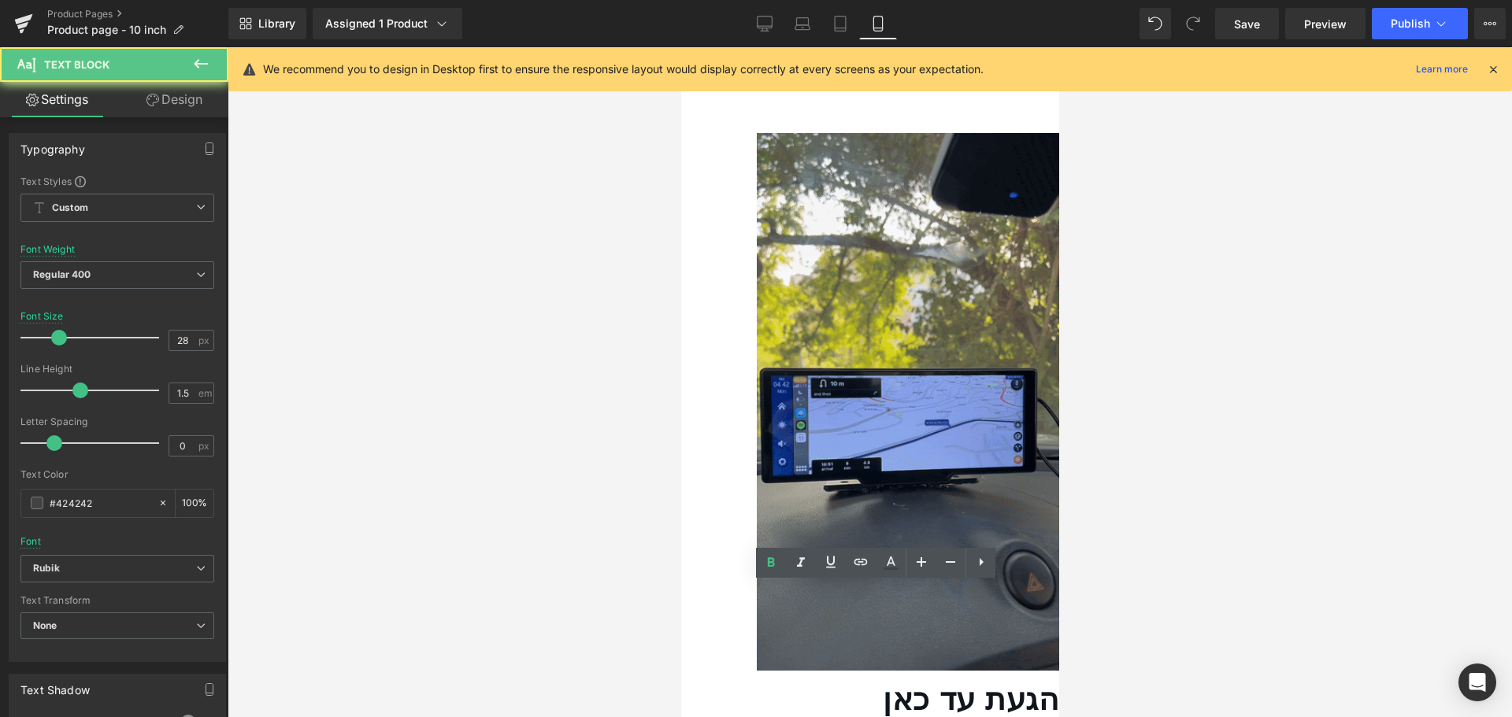
click at [1071, 528] on div at bounding box center [870, 382] width 1284 height 670
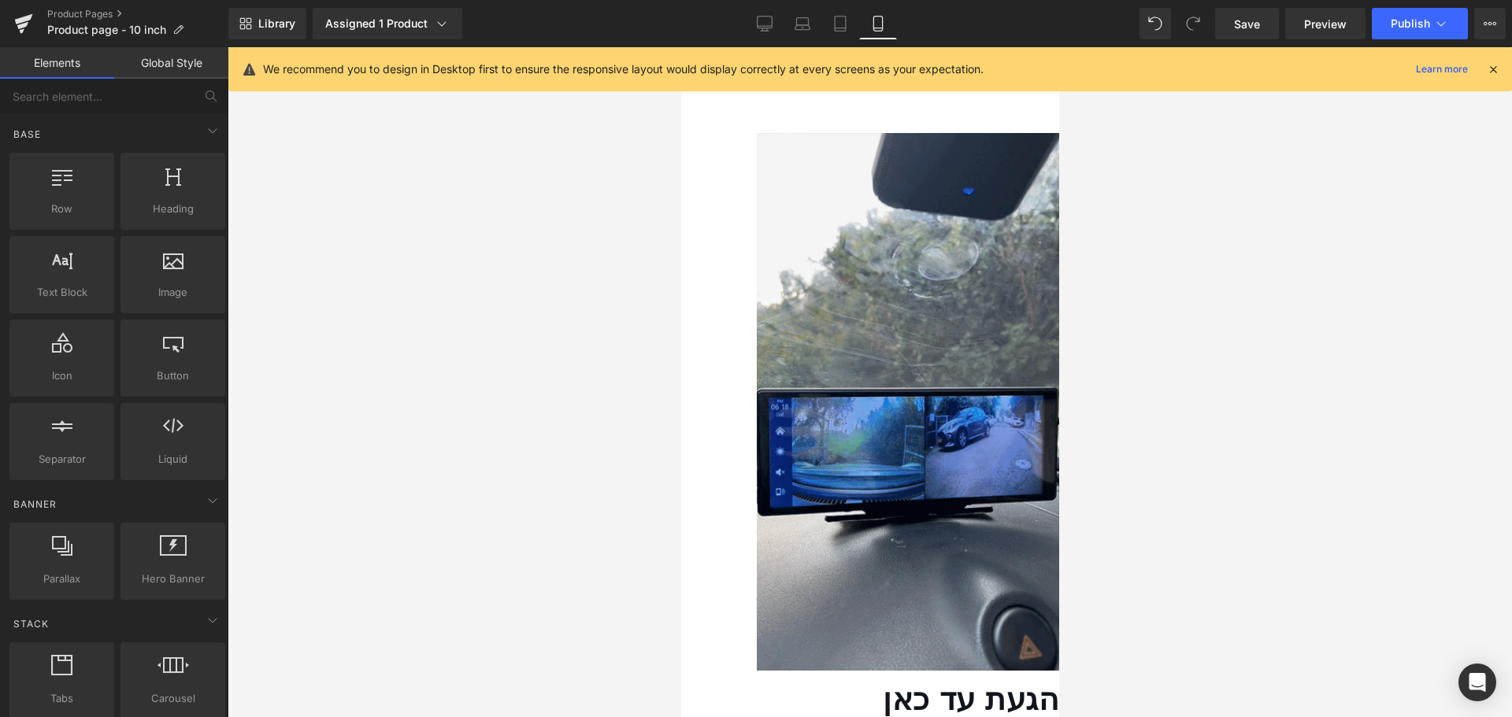
click at [680, 47] on span "Text Block" at bounding box center [680, 47] width 0 height 0
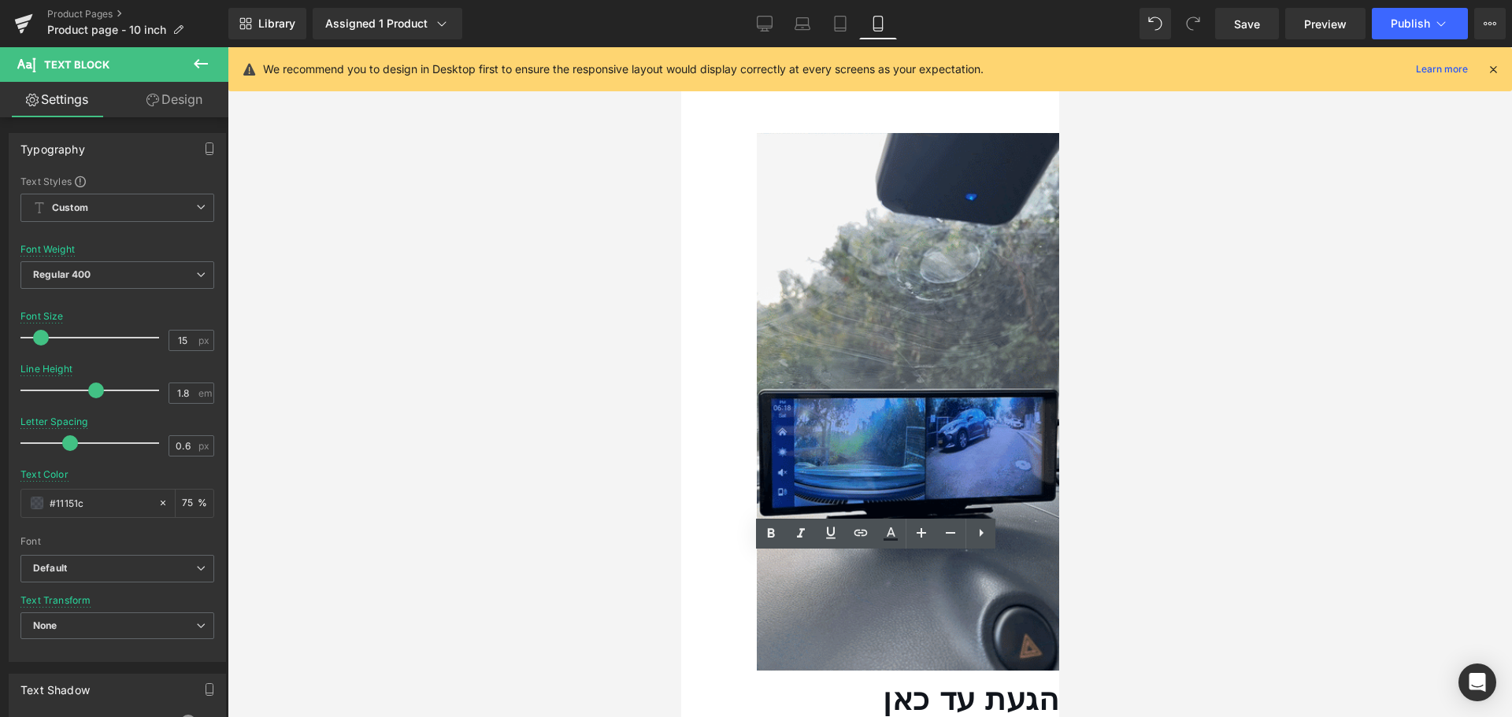
drag, startPoint x: 966, startPoint y: 565, endPoint x: 842, endPoint y: 564, distance: 124.4
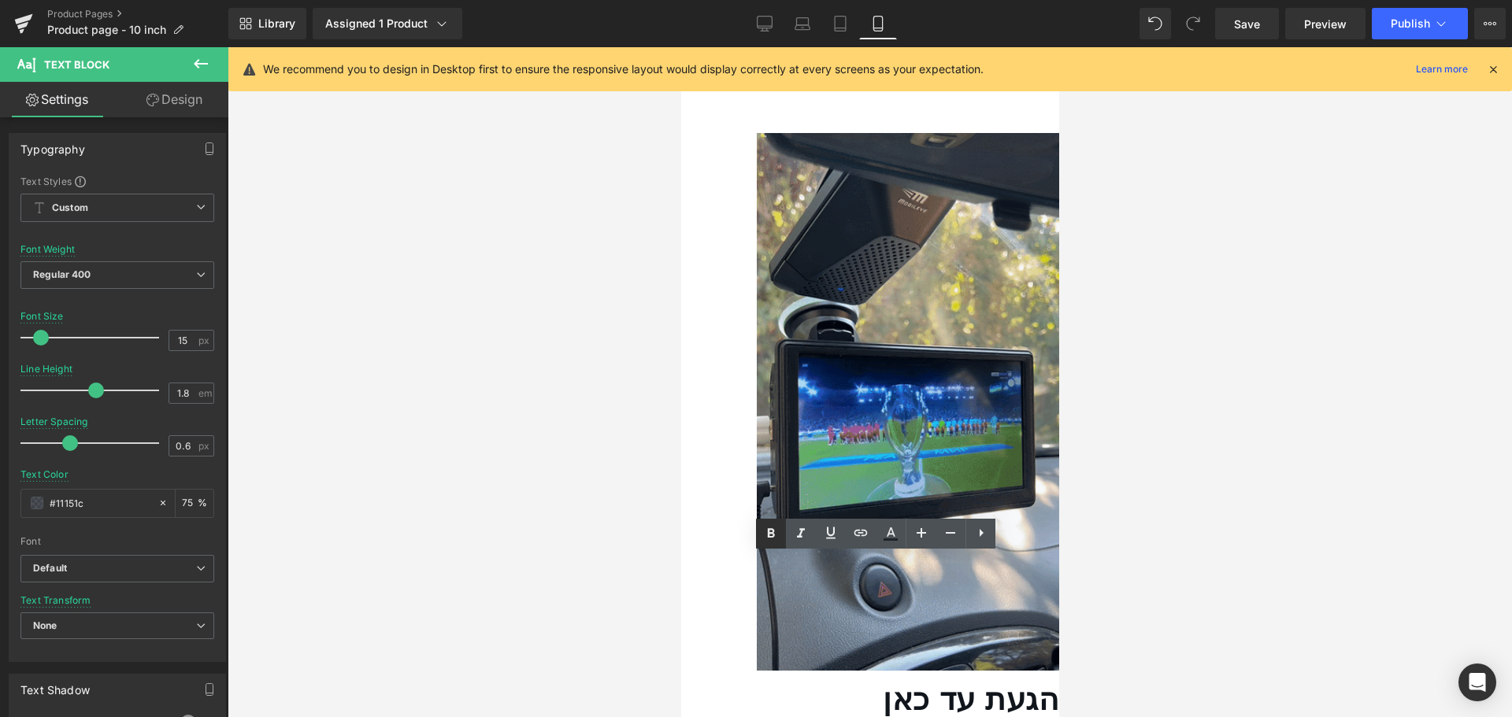
click at [780, 535] on link at bounding box center [771, 534] width 30 height 30
click at [543, 521] on div at bounding box center [870, 382] width 1284 height 670
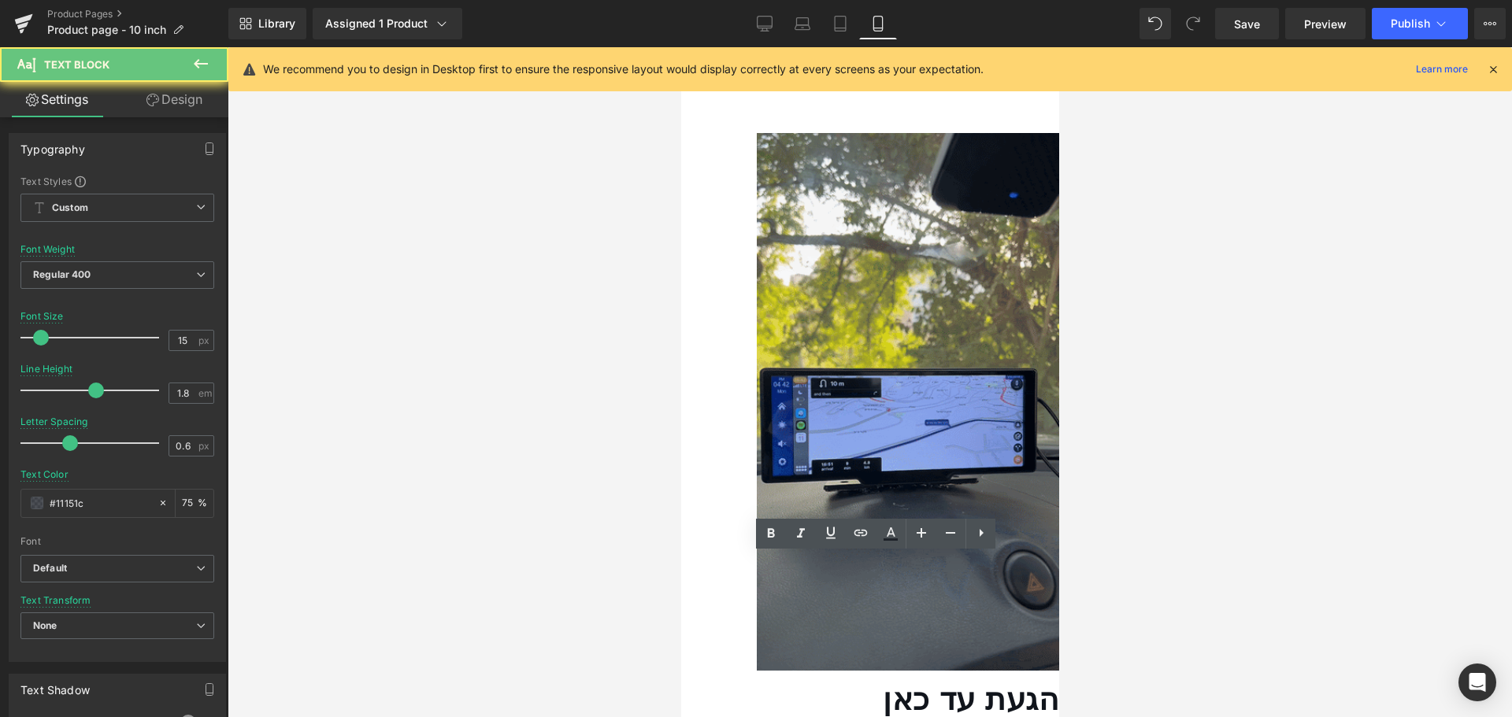
drag, startPoint x: 957, startPoint y: 566, endPoint x: 850, endPoint y: 564, distance: 107.1
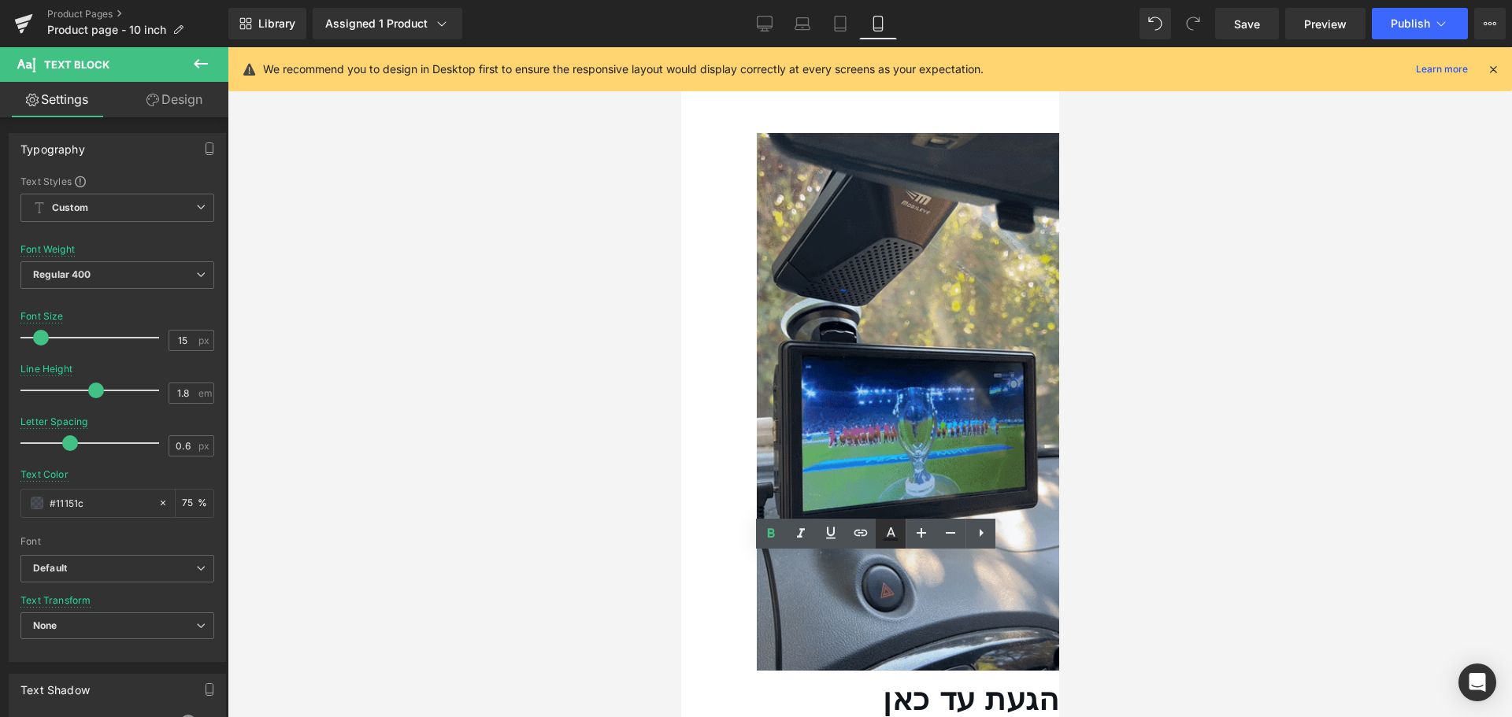
click at [894, 542] on icon at bounding box center [890, 533] width 19 height 19
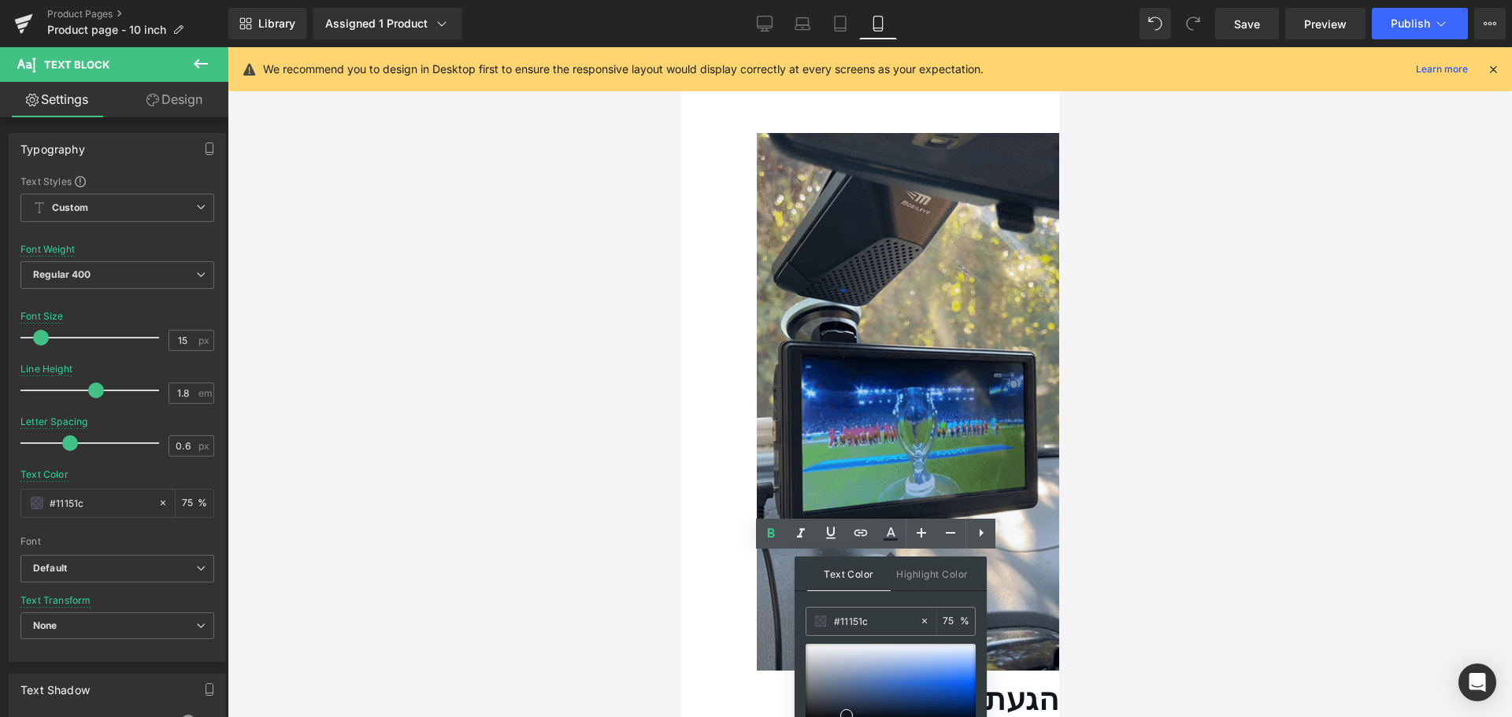
click at [957, 594] on div "Text Color Highlight Color rgba(17, 21, 28, 0.75) #11151c 75 % transparent tran…" at bounding box center [890, 664] width 192 height 214
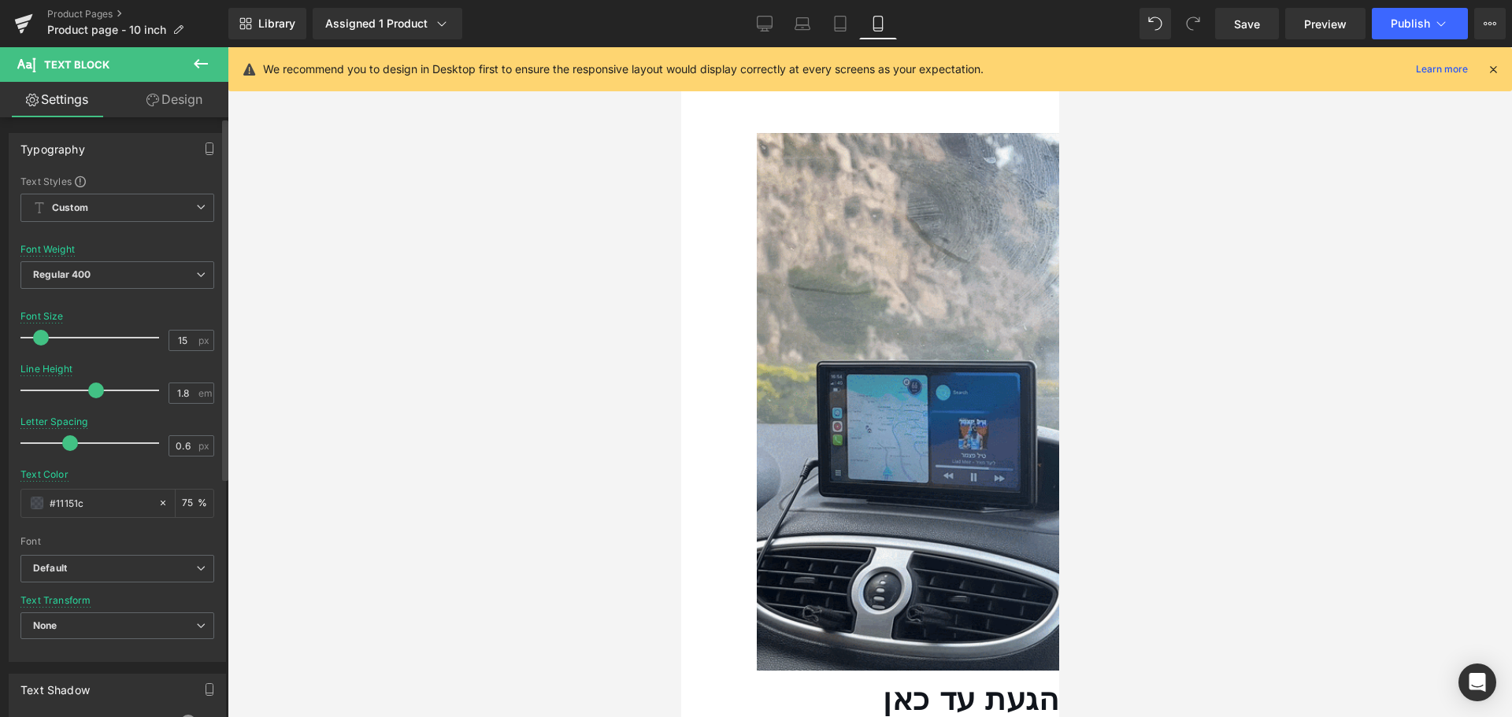
click at [214, 455] on div "Text Styles Custom Custom Setup Global Style Custom Setup Global Style Thin 100…" at bounding box center [117, 418] width 216 height 487
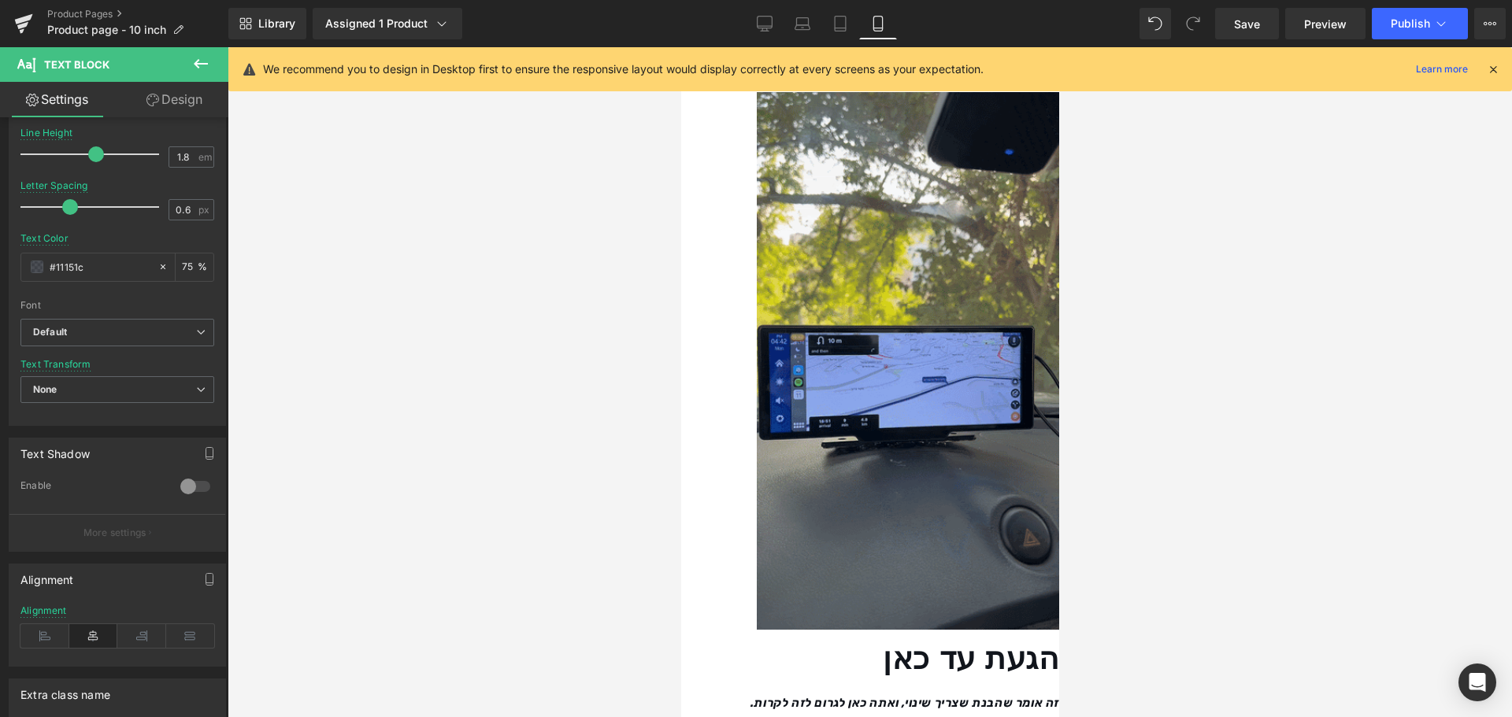
scroll to position [1931, 0]
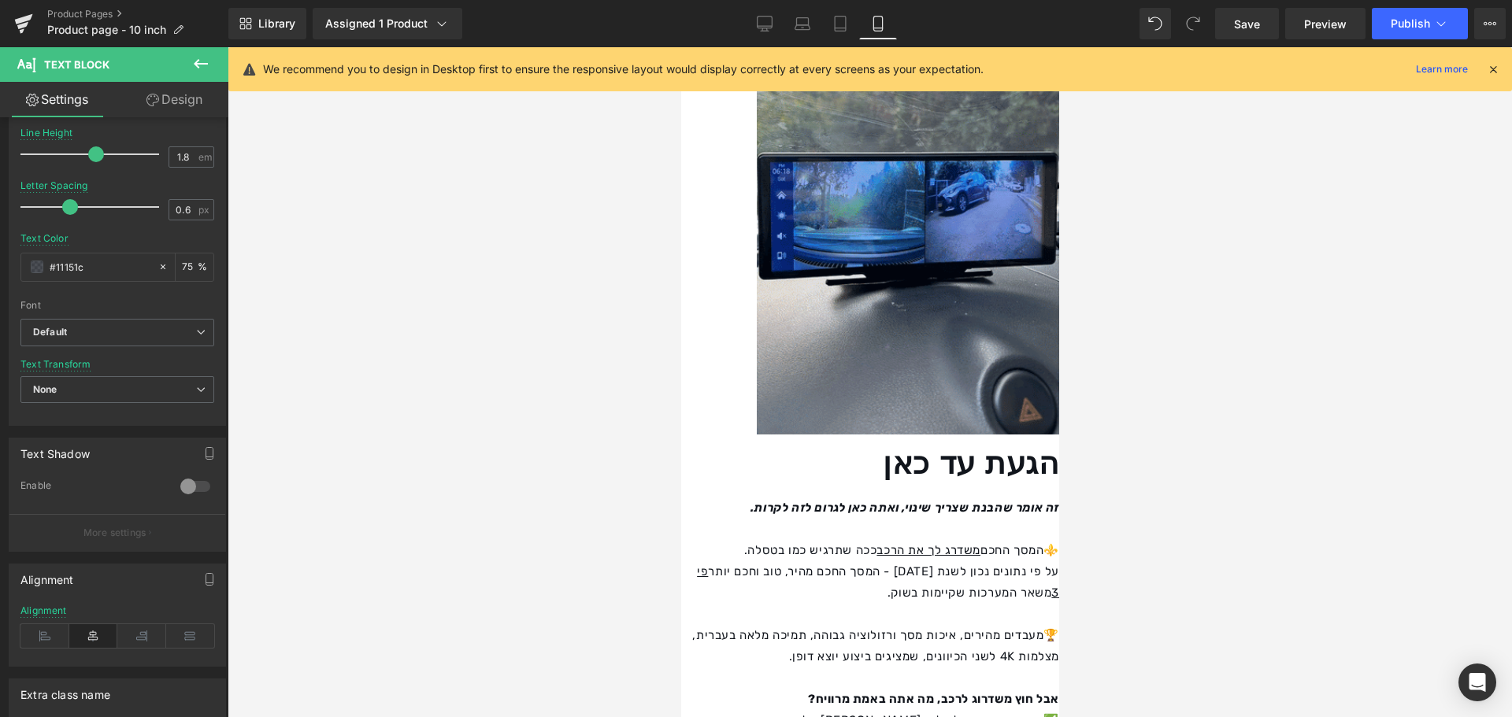
click at [680, 47] on span "Text Block" at bounding box center [680, 47] width 0 height 0
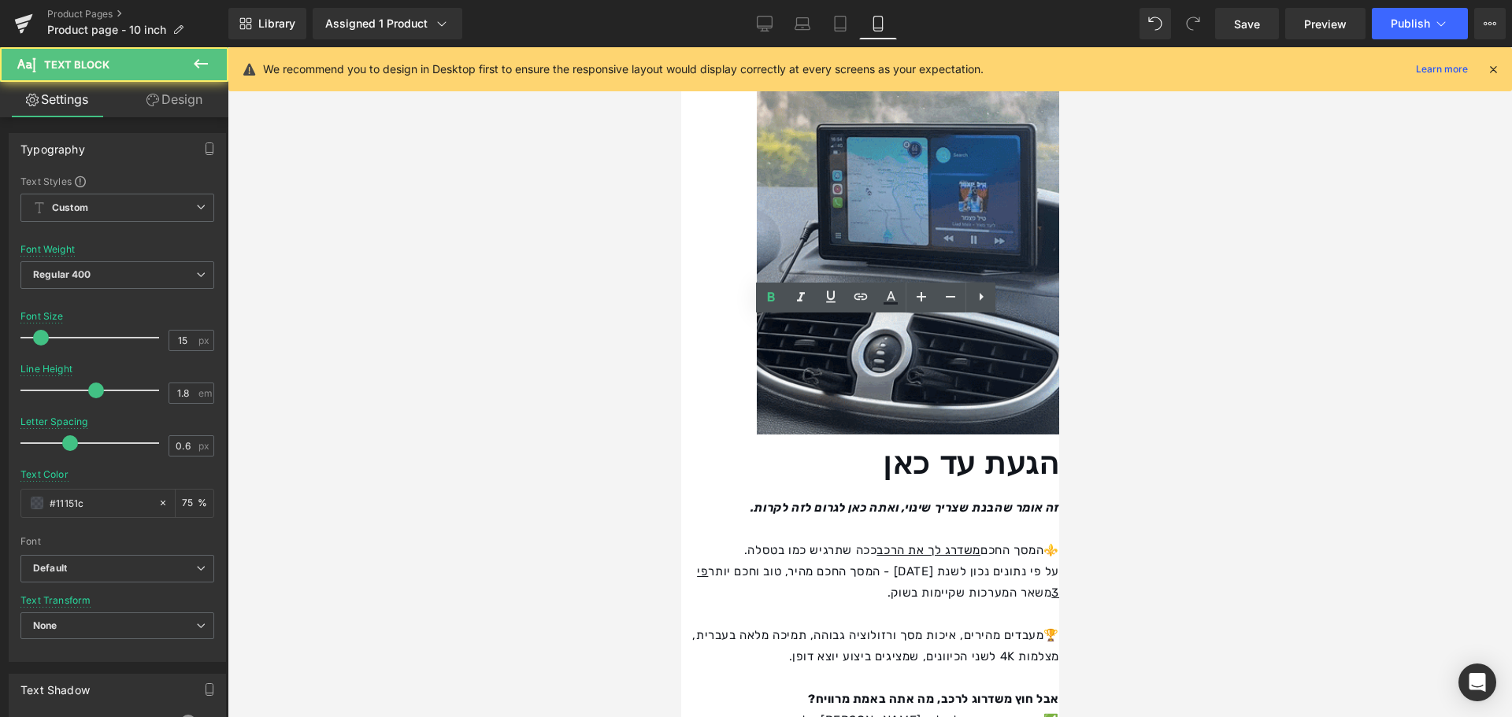
drag, startPoint x: 919, startPoint y: 331, endPoint x: 805, endPoint y: 323, distance: 113.7
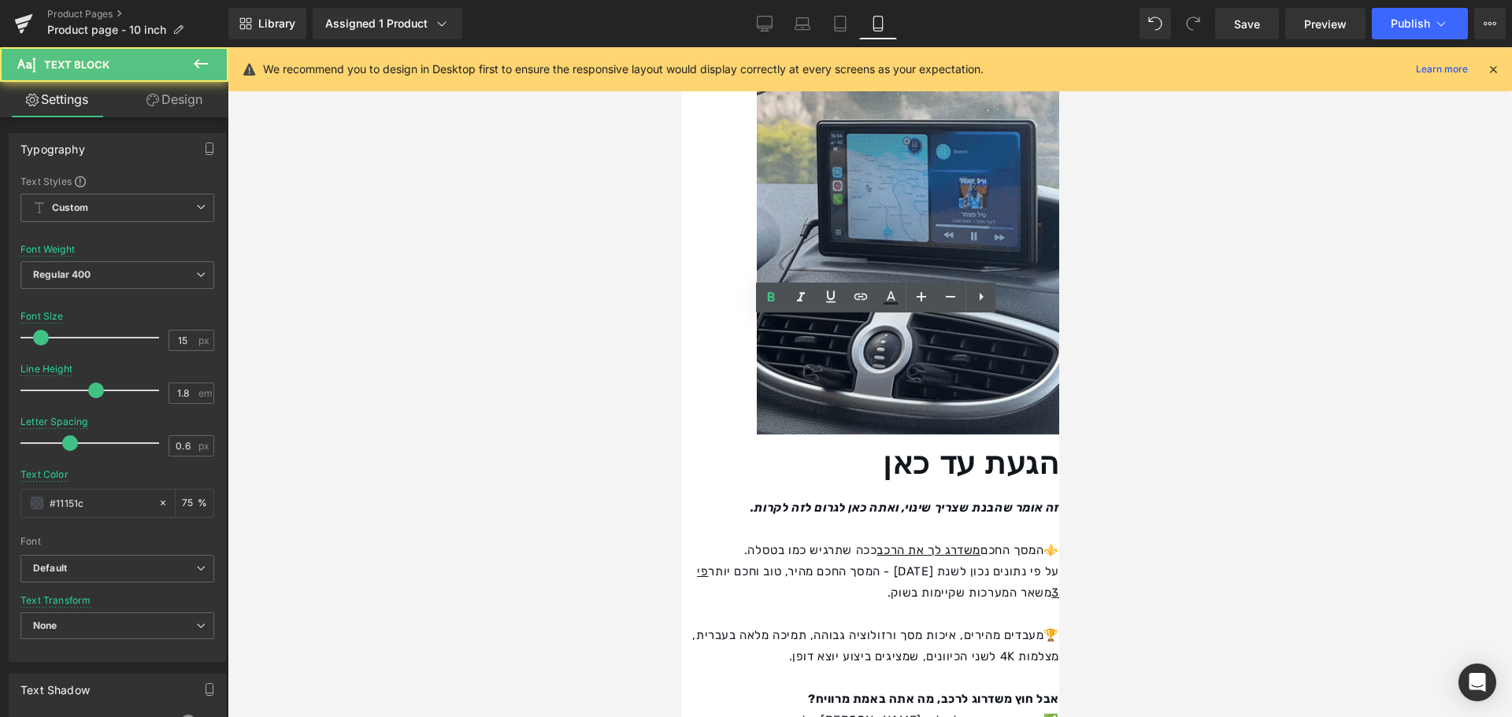
click at [892, 301] on icon at bounding box center [890, 297] width 19 height 19
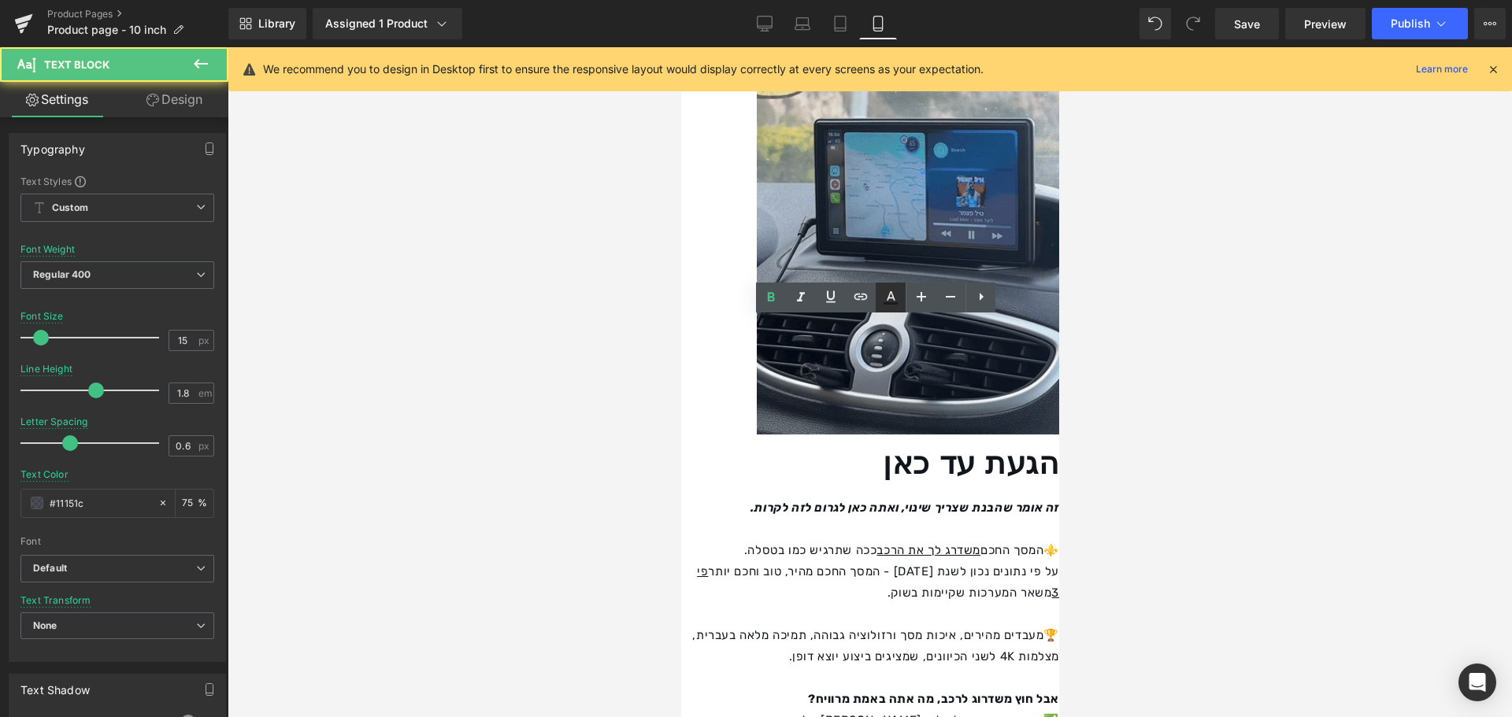
type input "75"
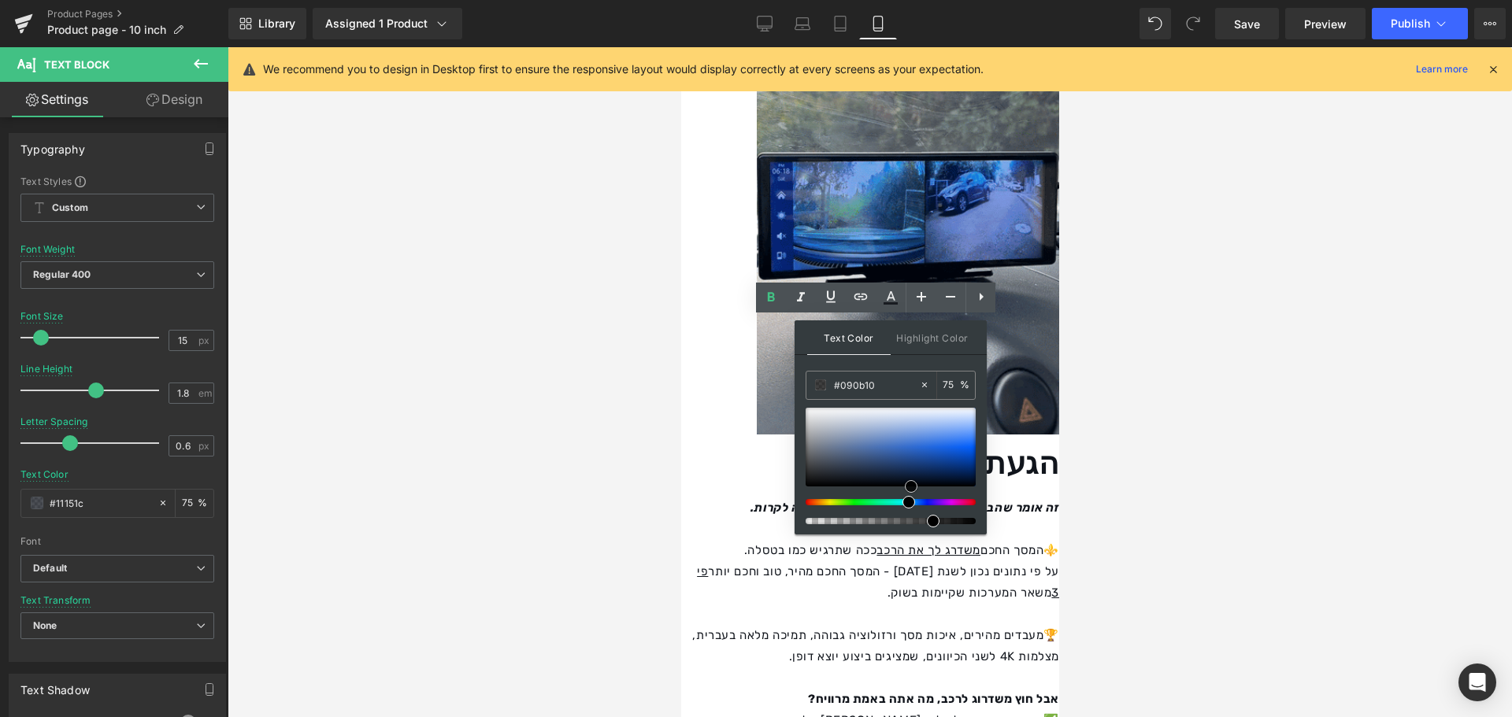
type input "#000000"
drag, startPoint x: 1524, startPoint y: 521, endPoint x: 999, endPoint y: 518, distance: 525.2
click at [940, 518] on div at bounding box center [884, 521] width 170 height 6
click at [942, 520] on span at bounding box center [946, 521] width 13 height 13
type input "89"
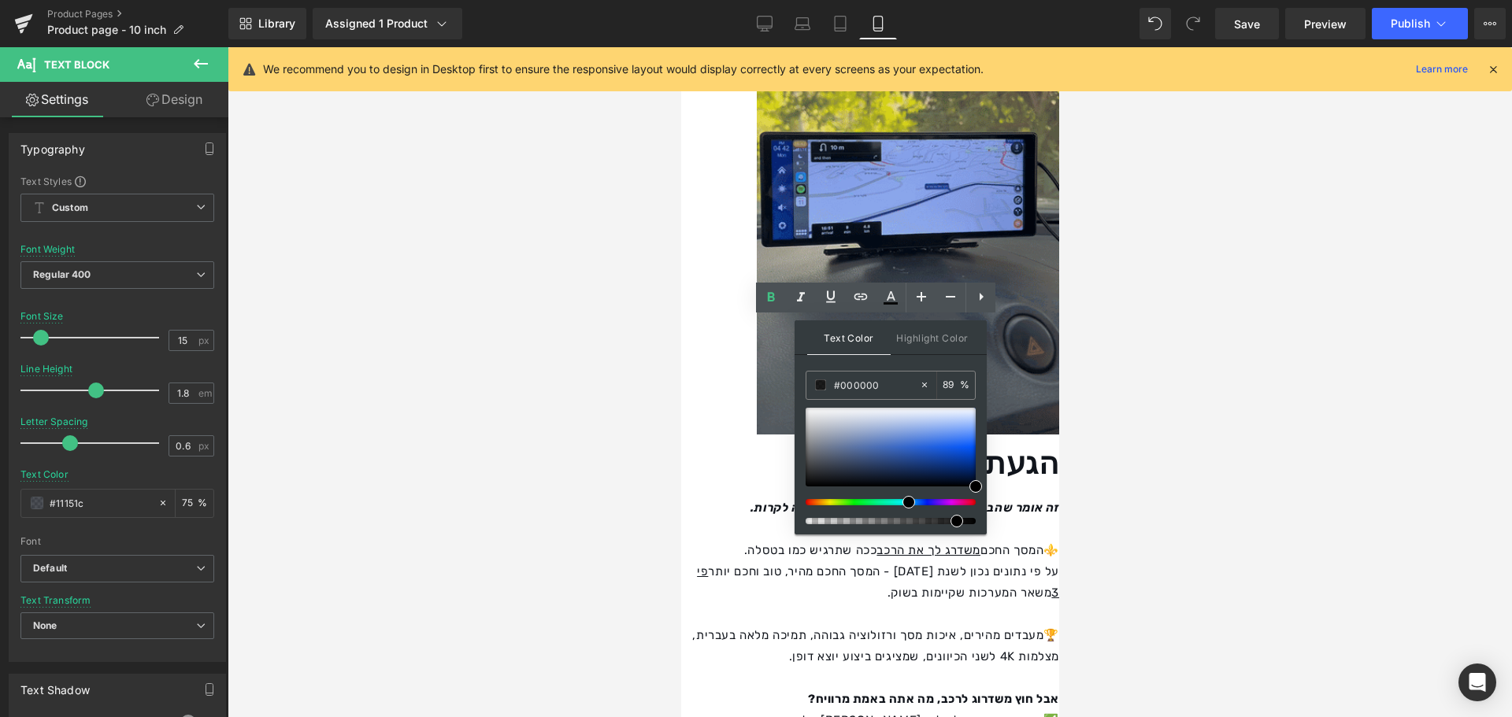
click at [954, 525] on span at bounding box center [956, 521] width 13 height 13
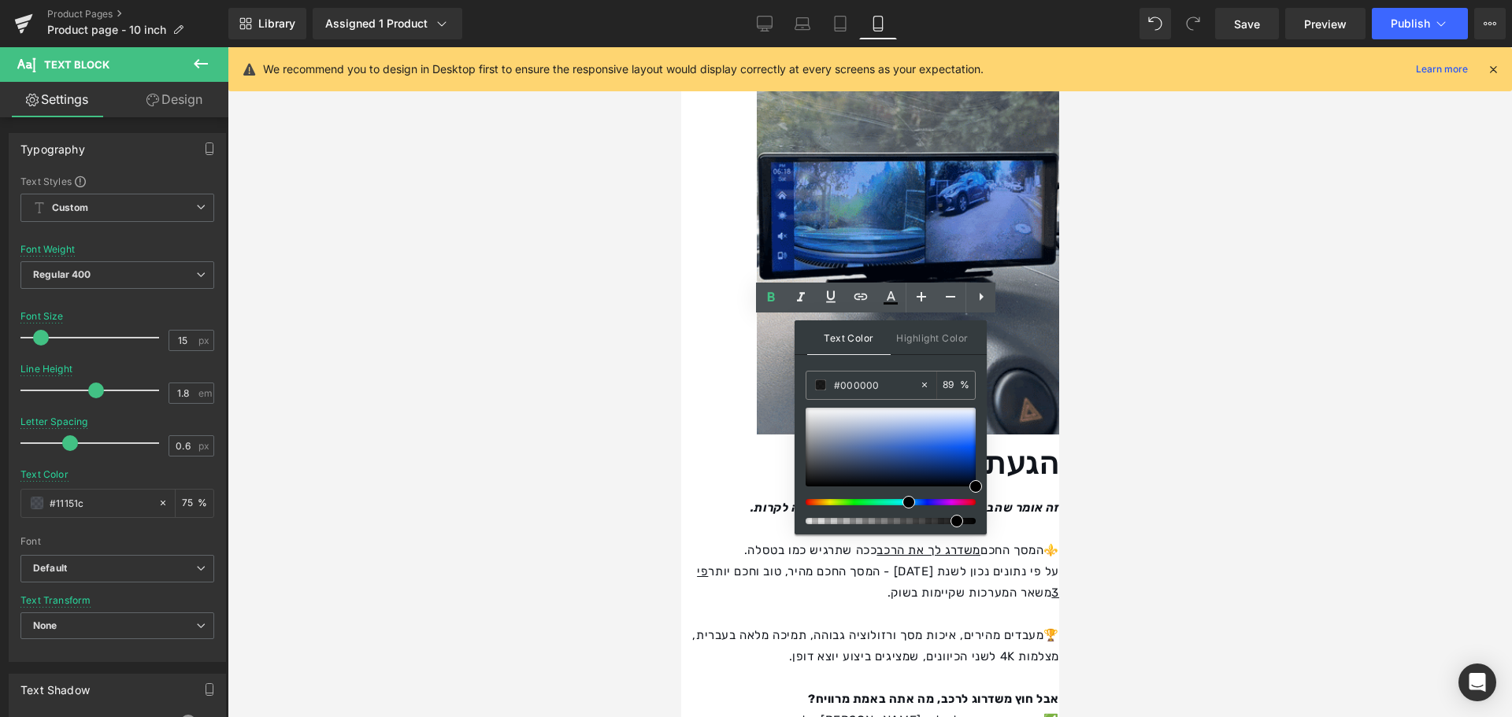
drag, startPoint x: 376, startPoint y: 443, endPoint x: 1119, endPoint y: 470, distance: 743.8
click at [1117, 472] on div at bounding box center [870, 382] width 1284 height 670
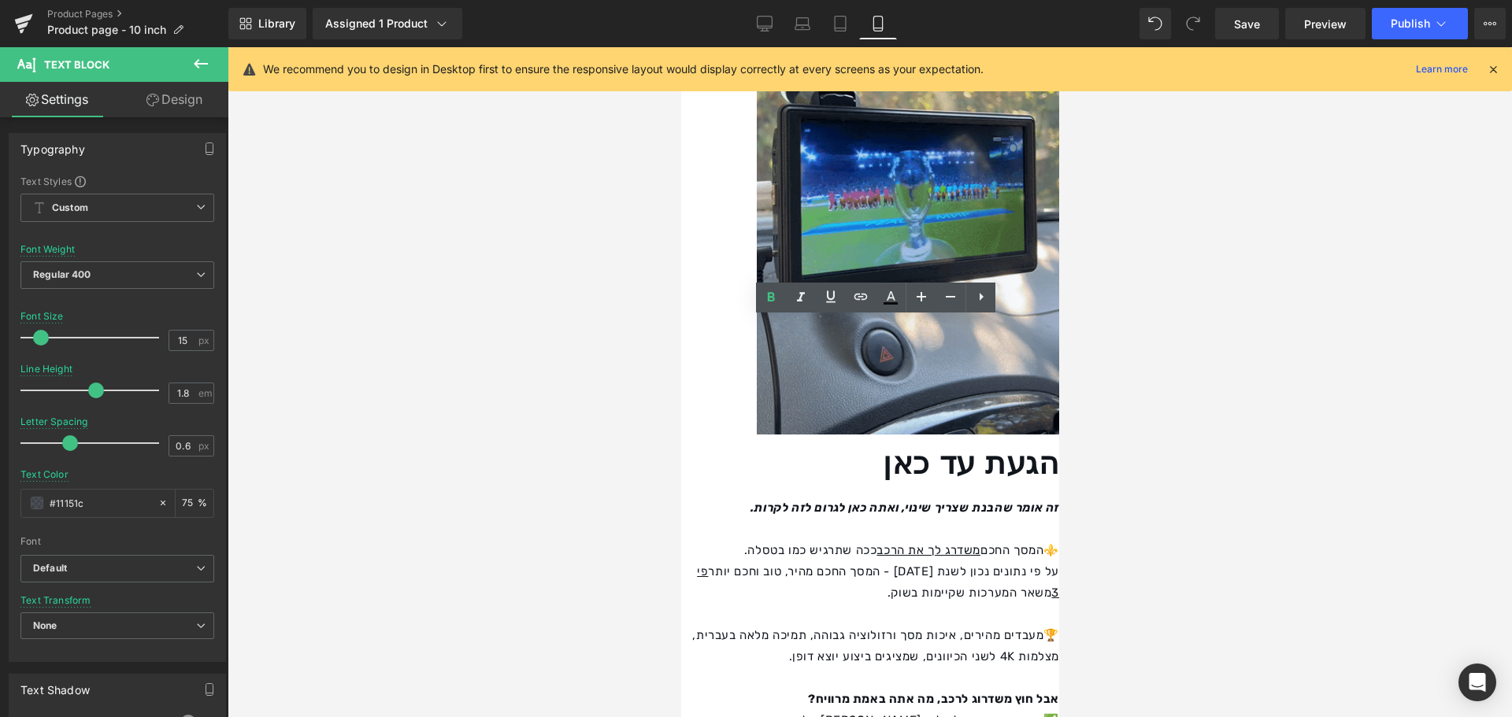
click at [1143, 320] on div at bounding box center [870, 382] width 1284 height 670
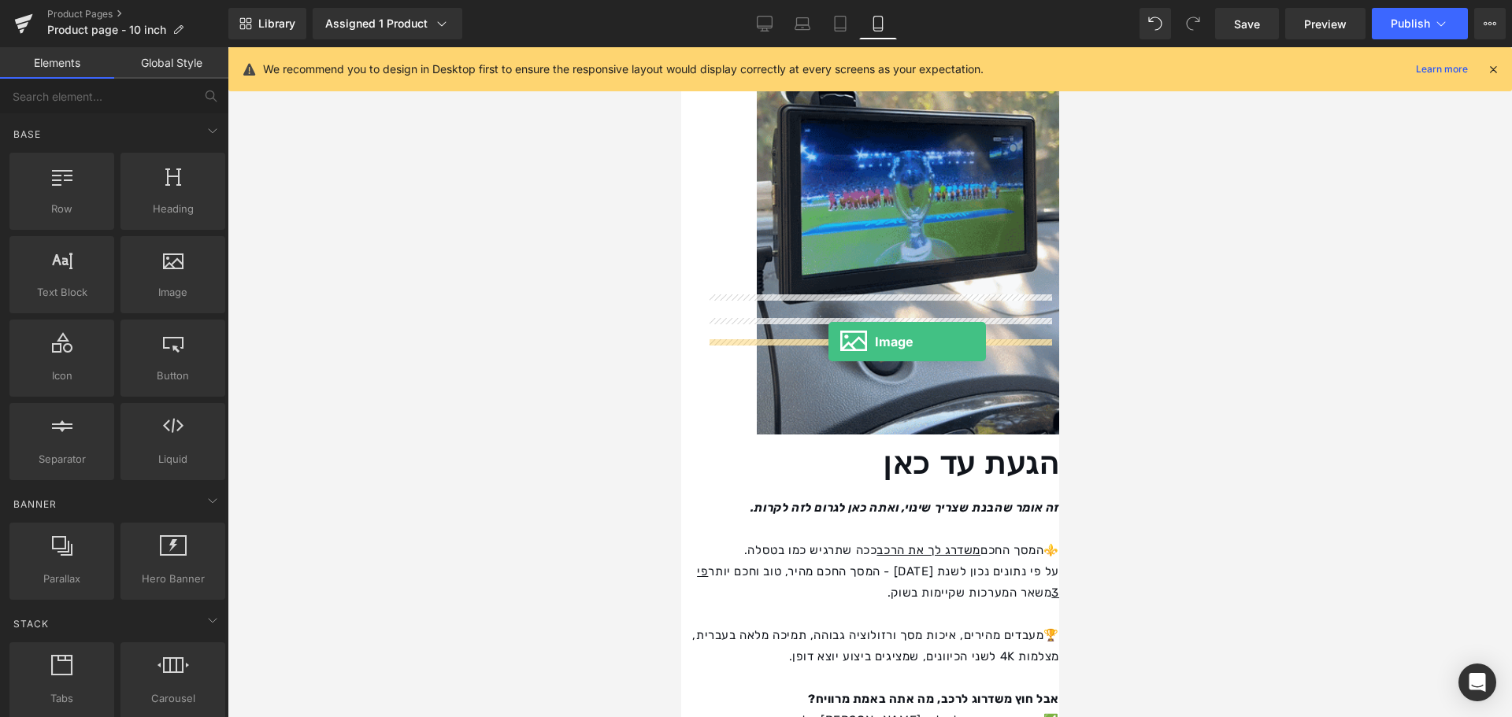
drag, startPoint x: 869, startPoint y: 331, endPoint x: 828, endPoint y: 342, distance: 43.2
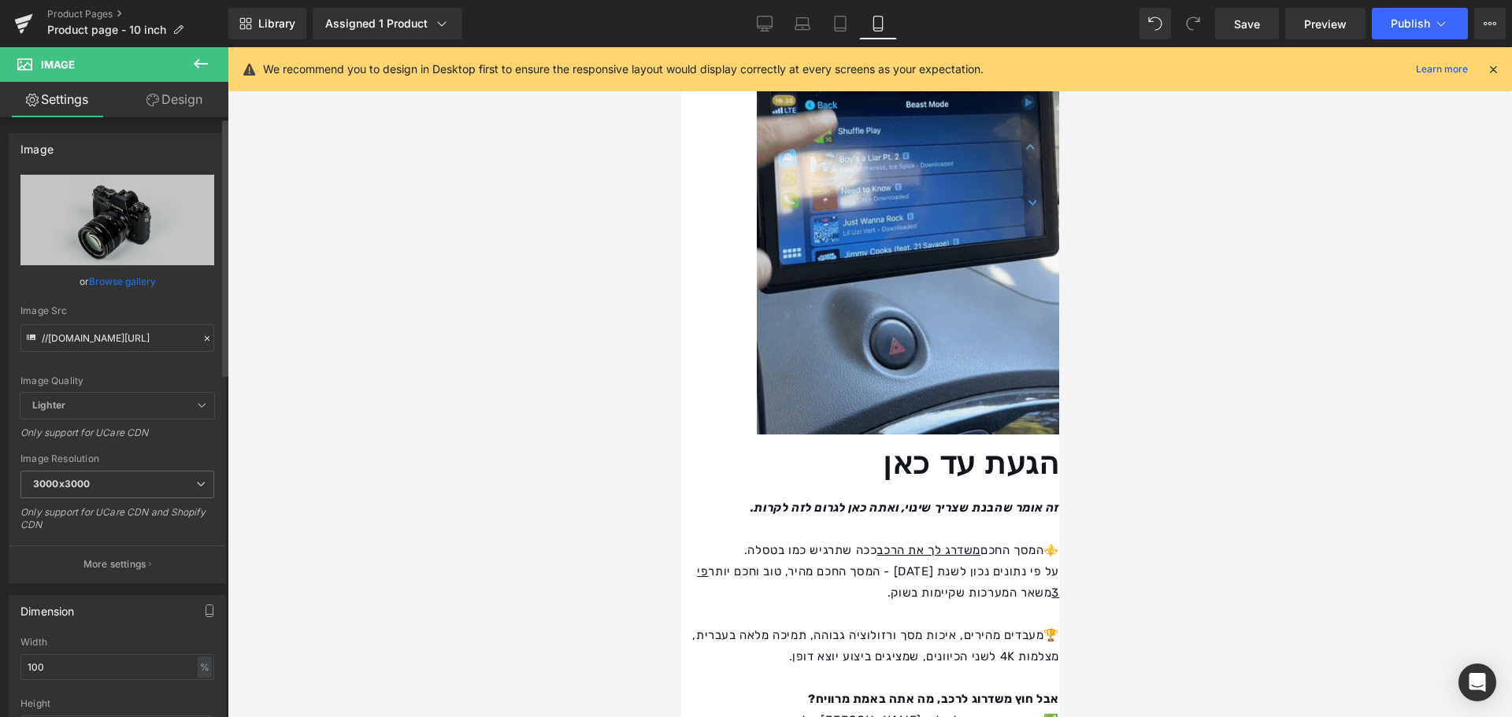
click at [204, 337] on icon at bounding box center [207, 338] width 11 height 11
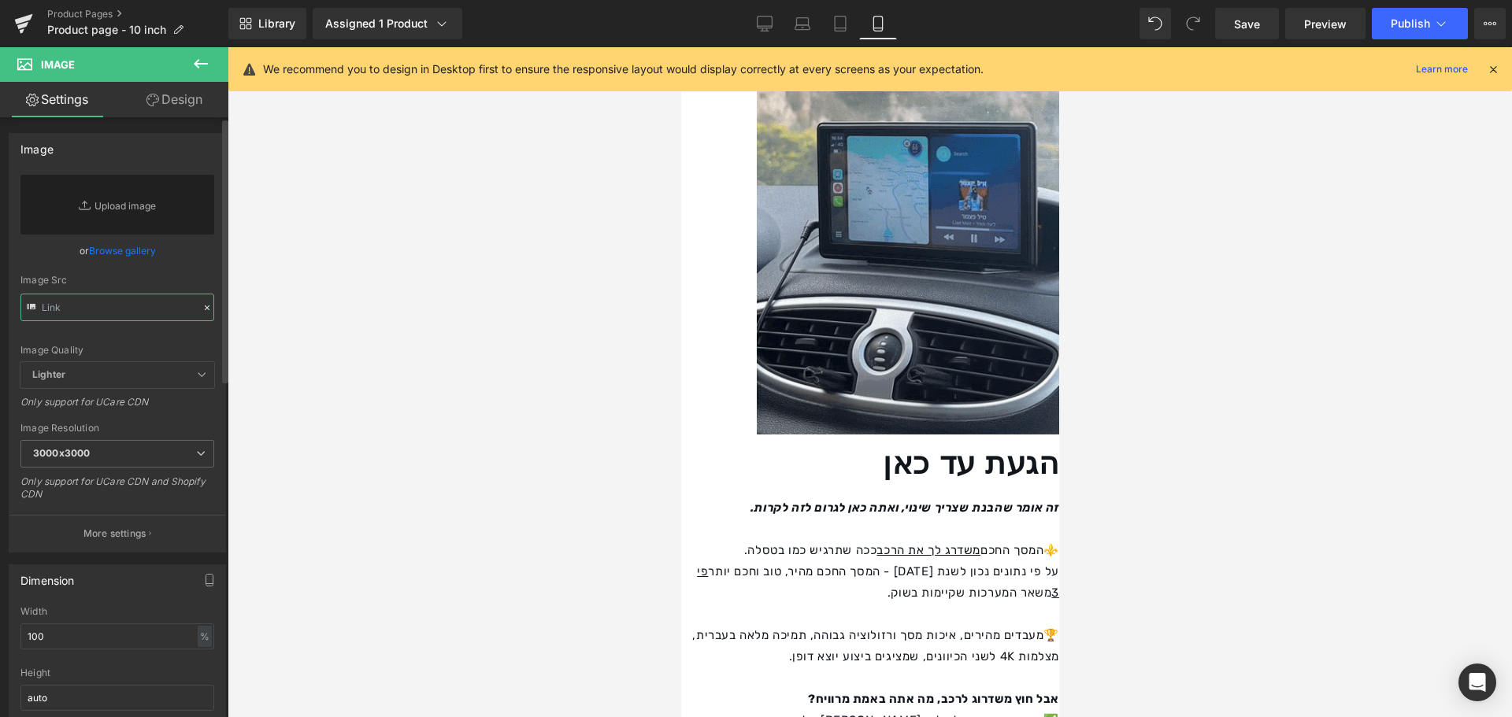
click at [143, 303] on input "text" at bounding box center [117, 308] width 194 height 28
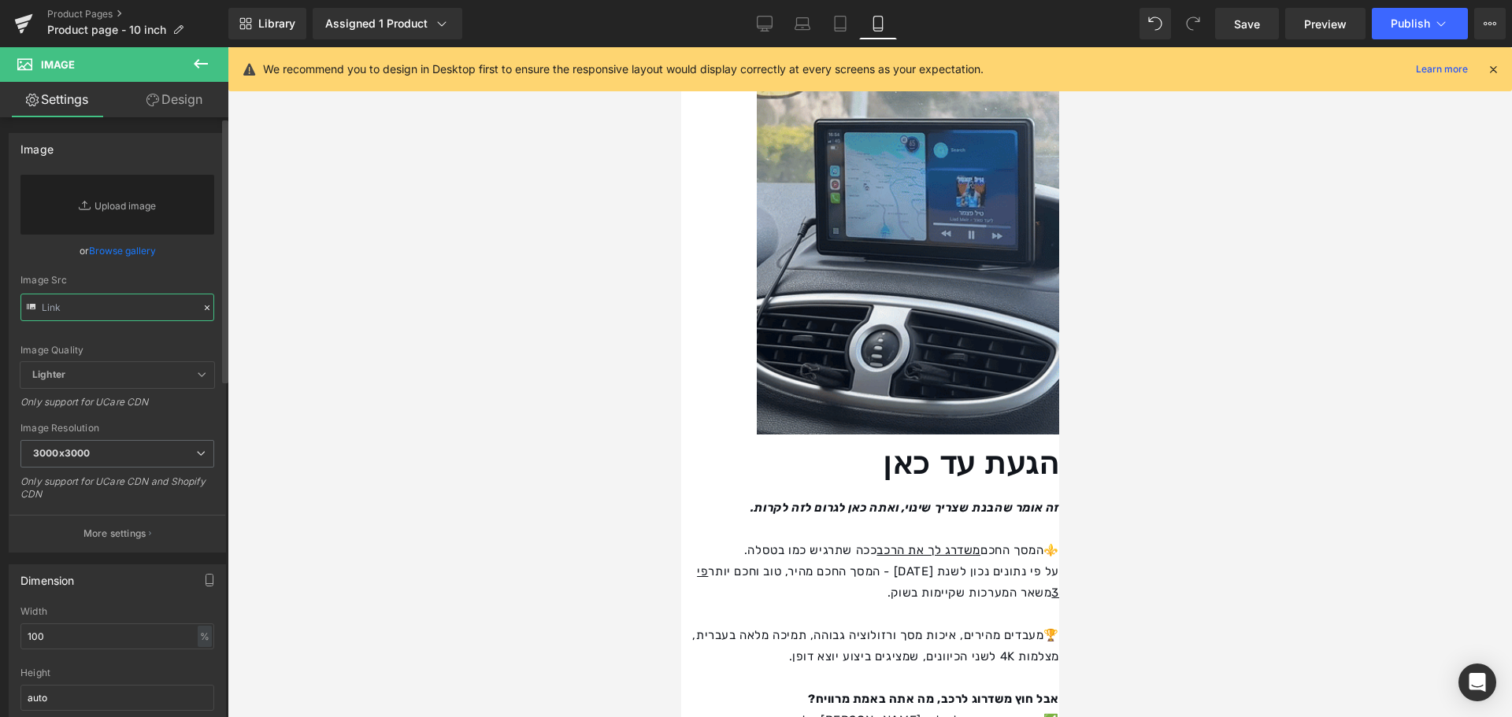
paste input "[URL][DOMAIN_NAME]"
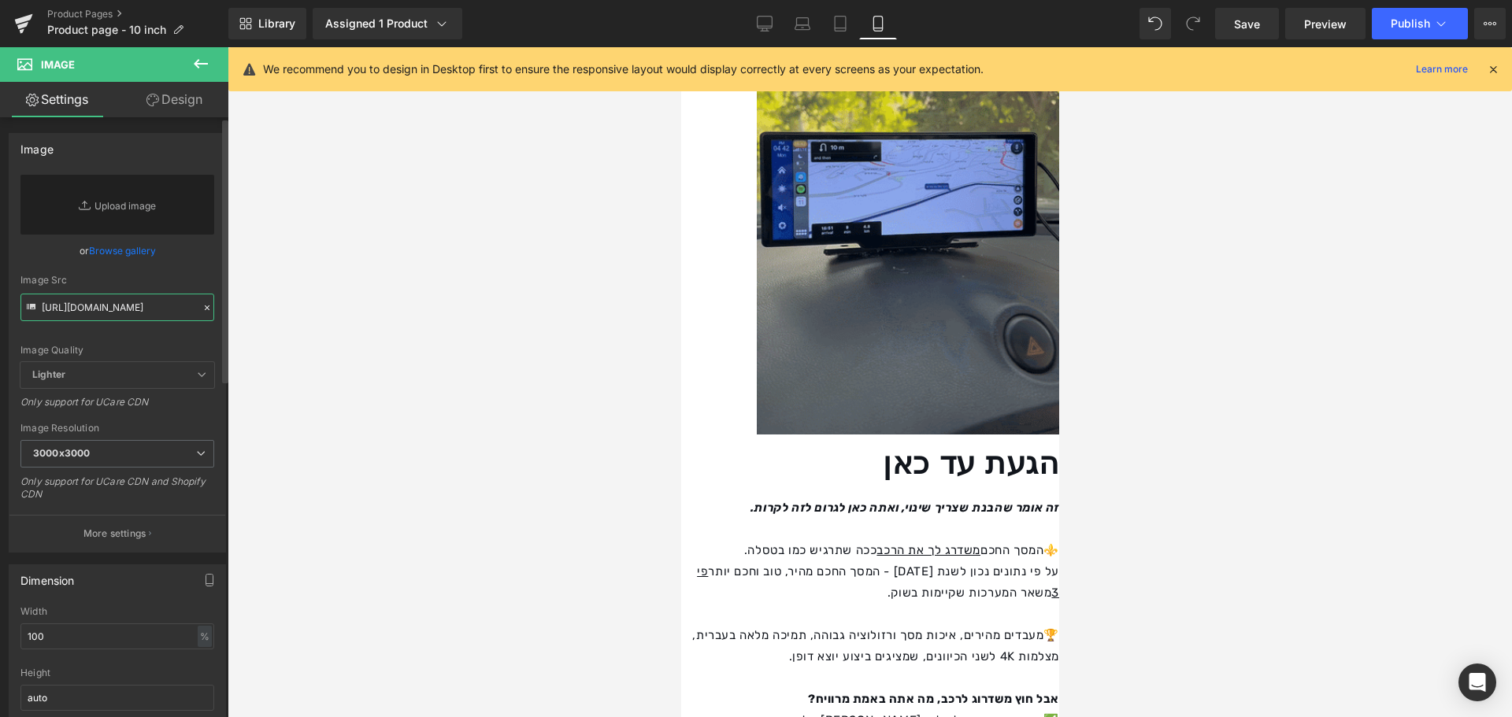
scroll to position [0, 268]
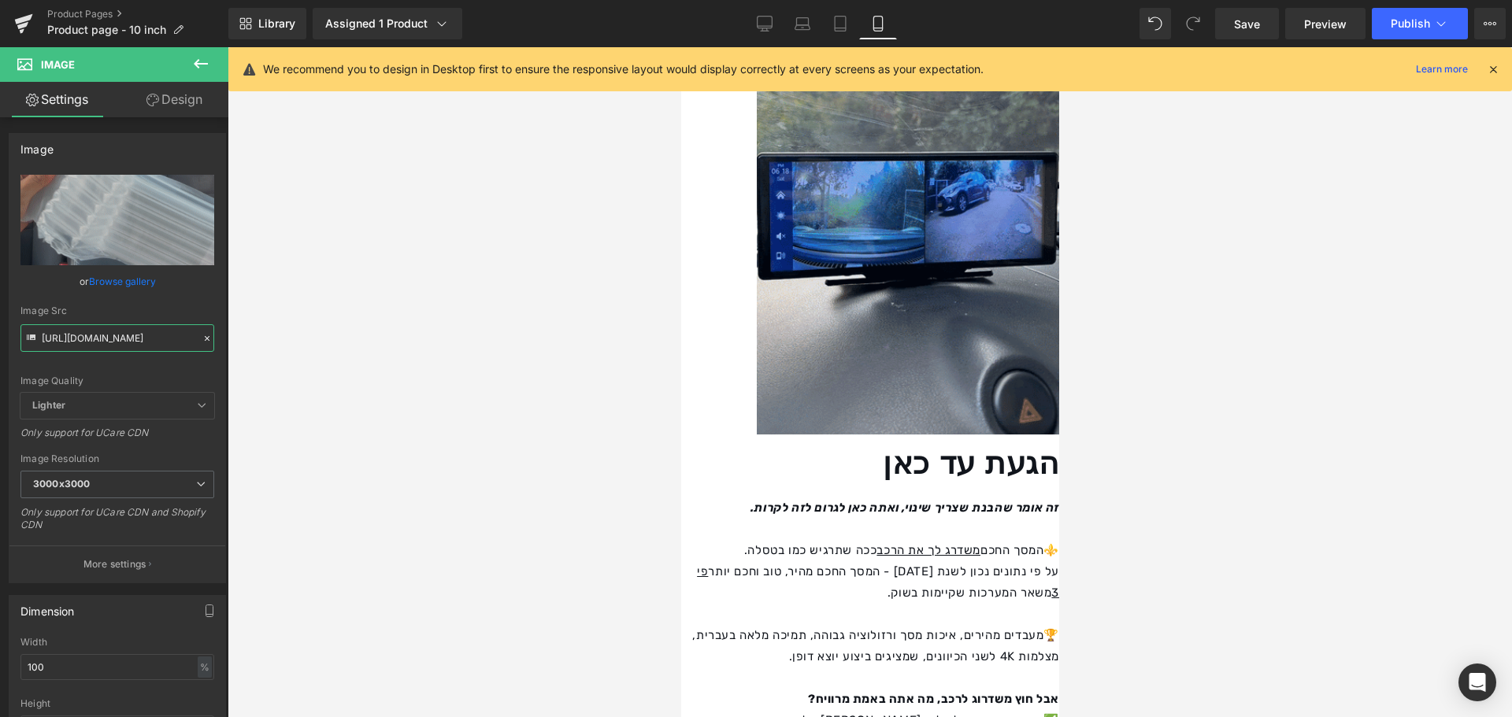
type input "[URL][DOMAIN_NAME]"
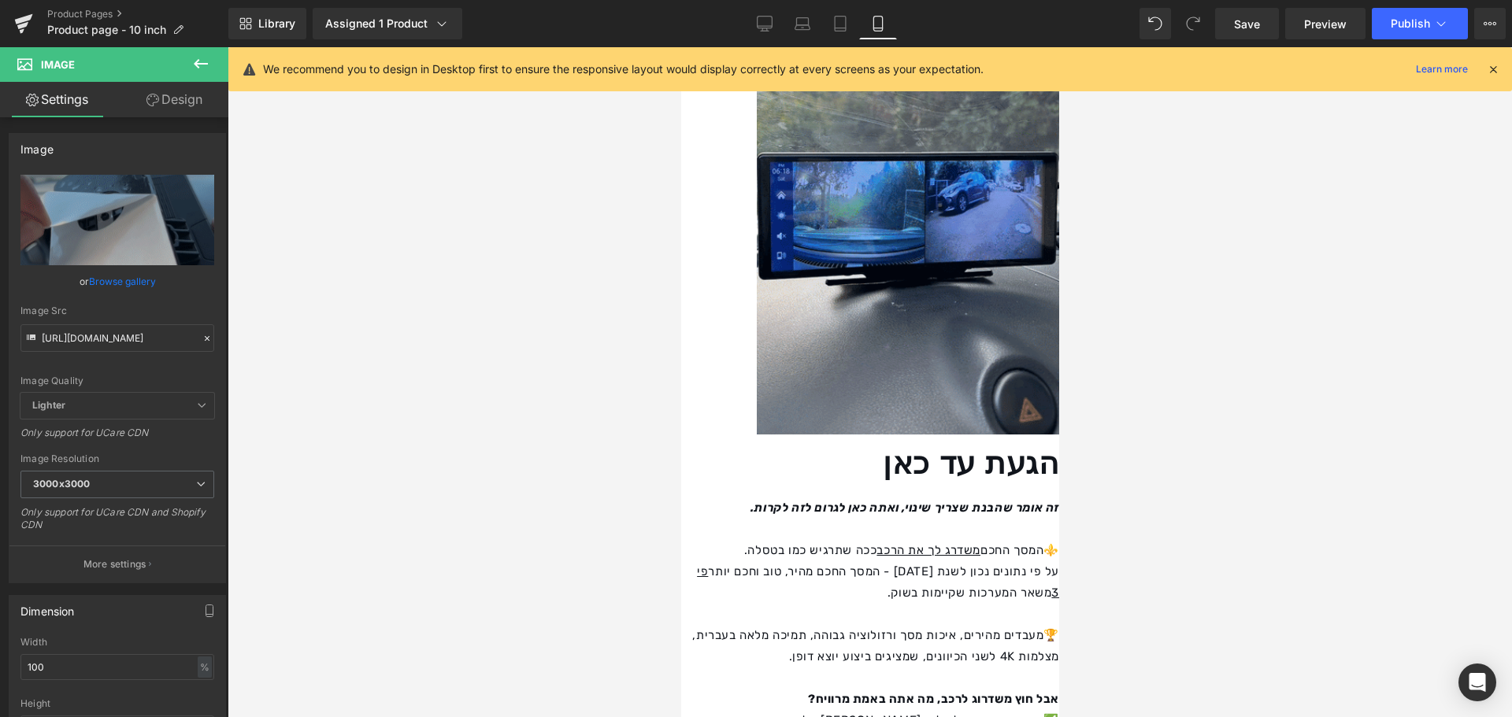
click at [535, 335] on div at bounding box center [870, 382] width 1284 height 670
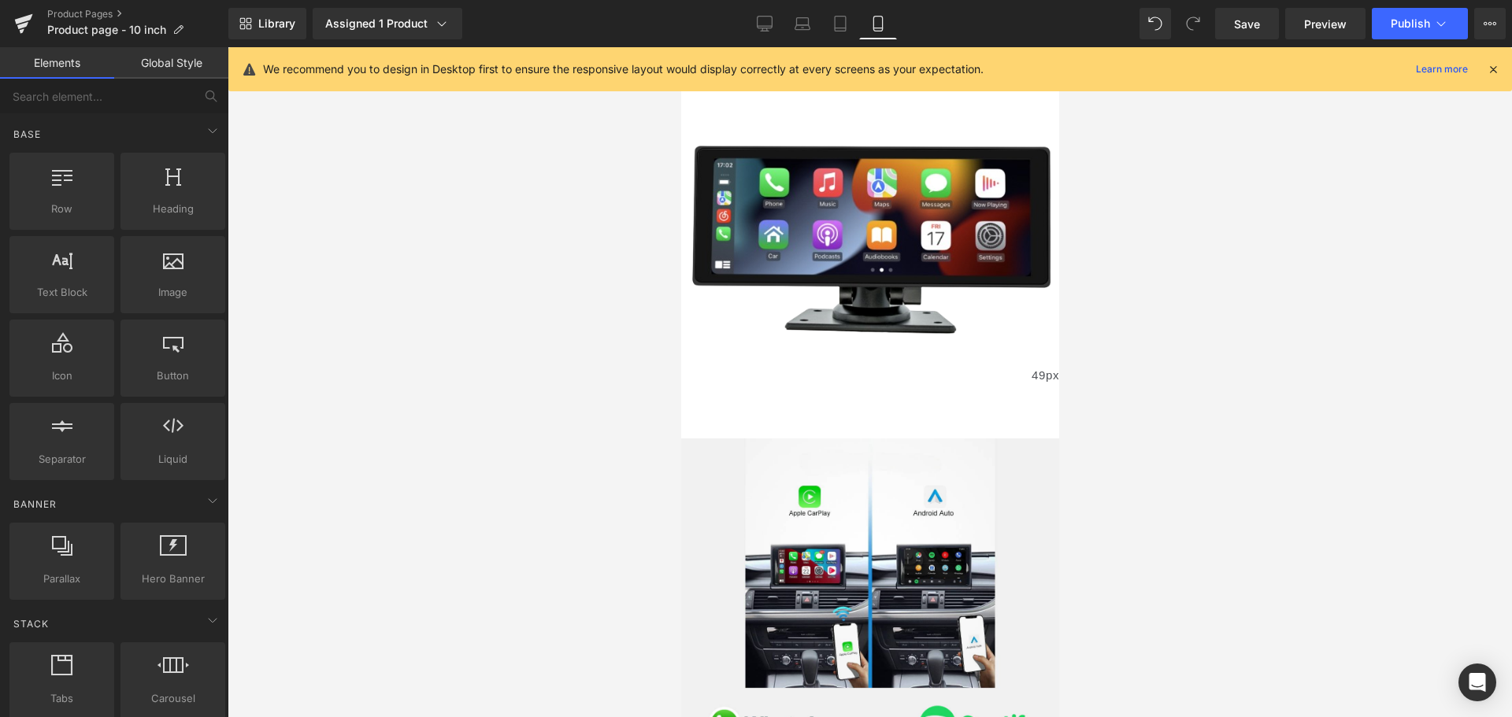
scroll to position [3742, 0]
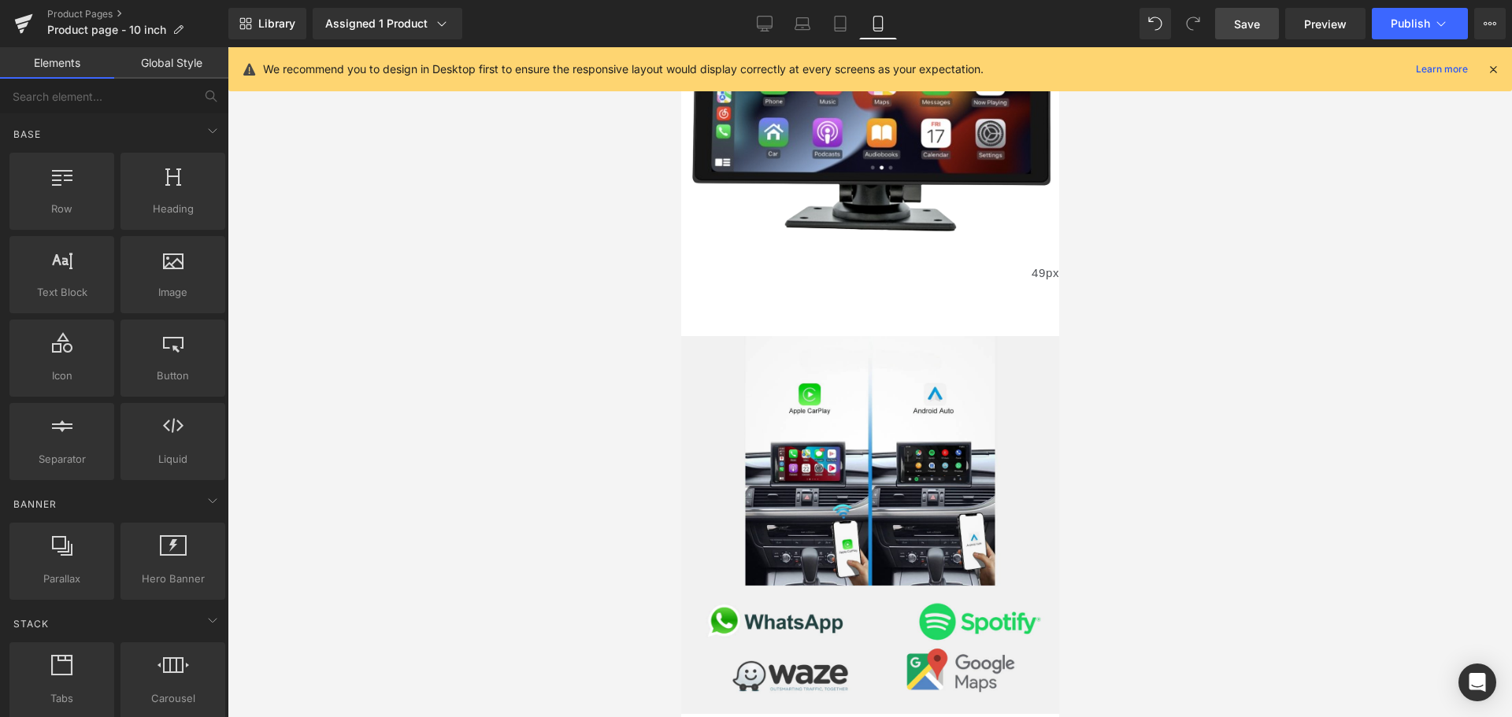
click at [1234, 31] on link "Save" at bounding box center [1247, 23] width 64 height 31
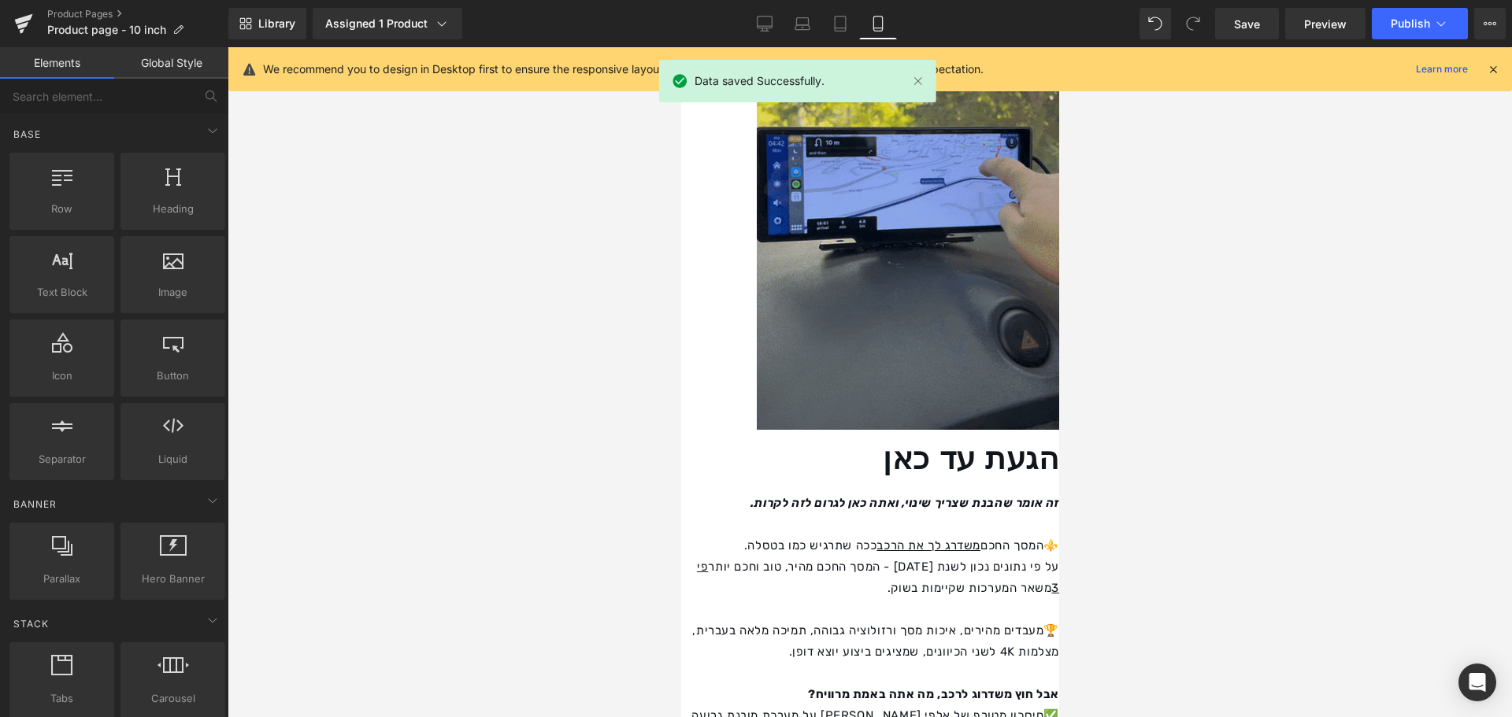
scroll to position [1931, 0]
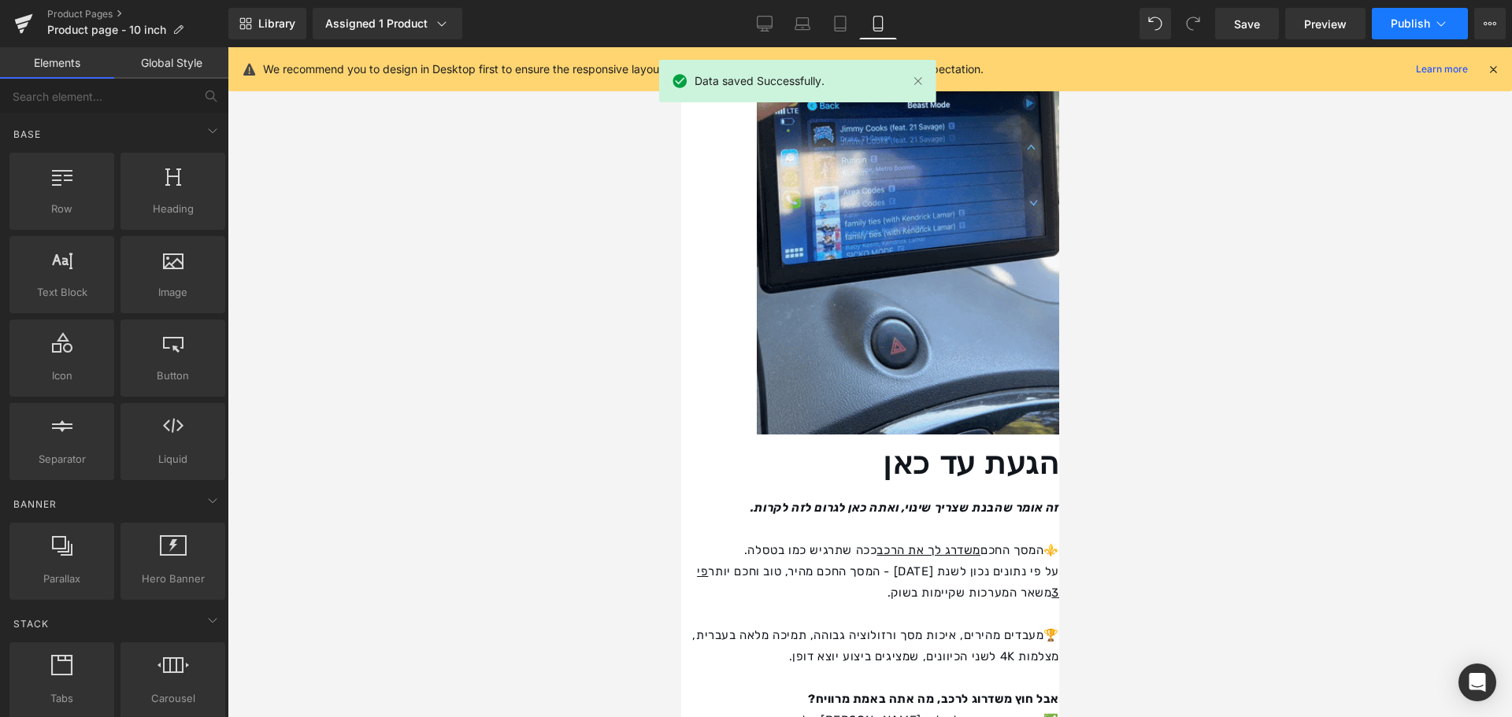
click at [1389, 20] on button "Publish" at bounding box center [1420, 23] width 96 height 31
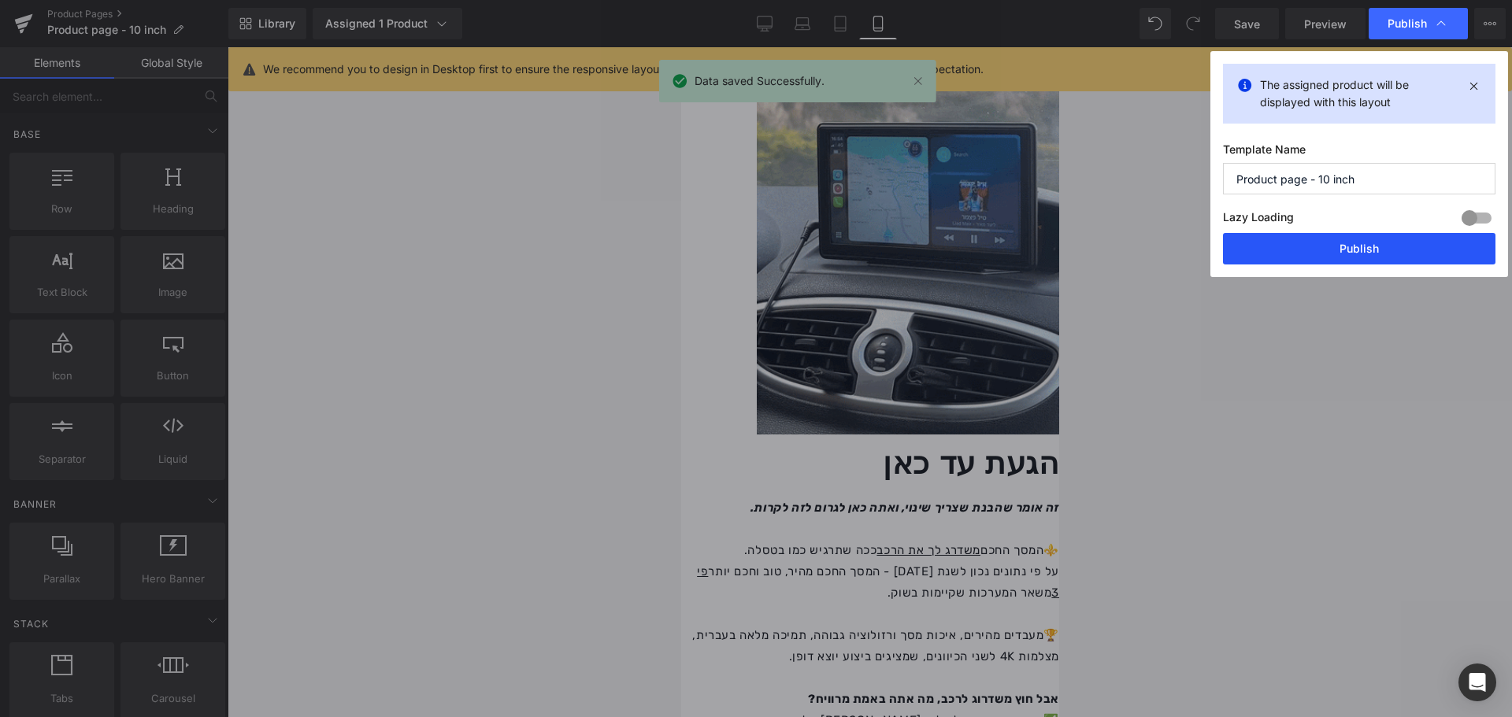
click at [1383, 247] on button "Publish" at bounding box center [1359, 248] width 272 height 31
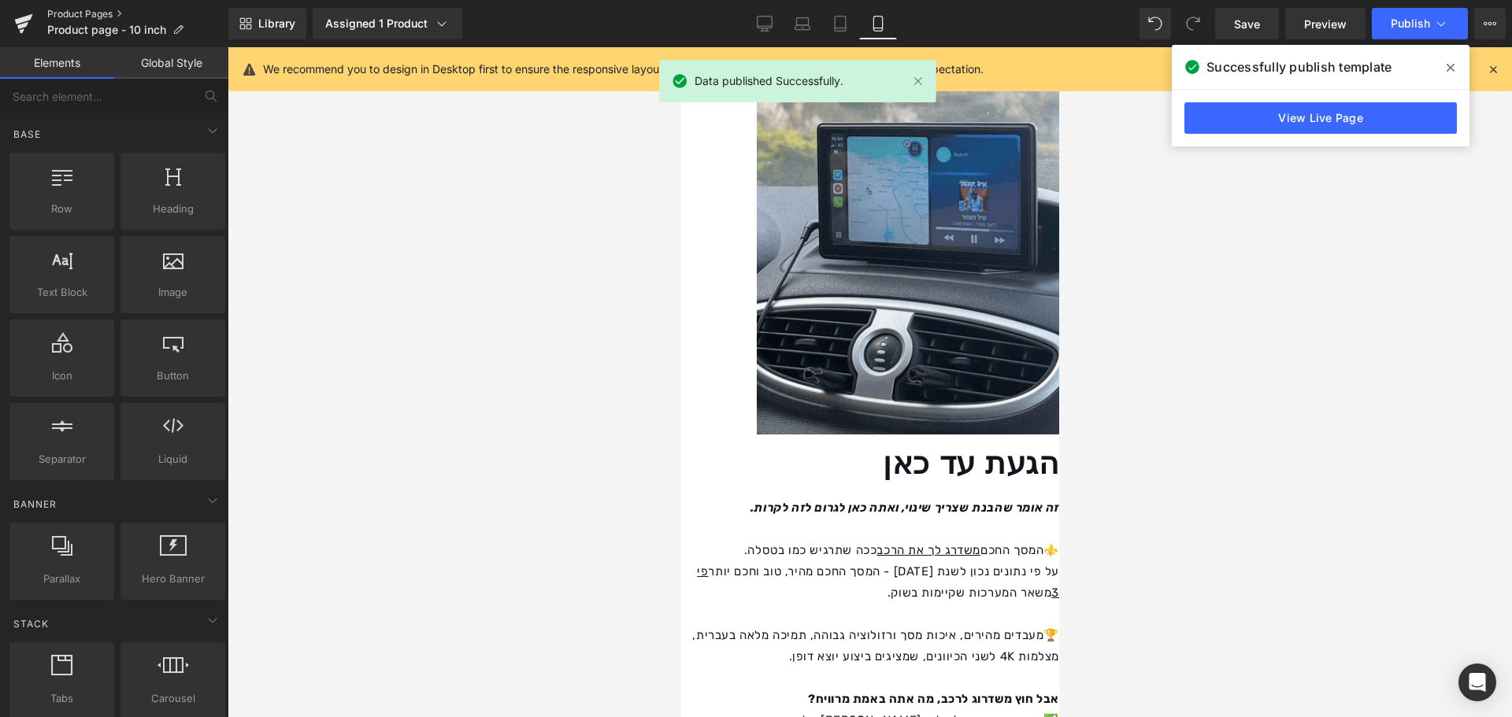
click at [113, 17] on link "Product Pages" at bounding box center [137, 14] width 181 height 13
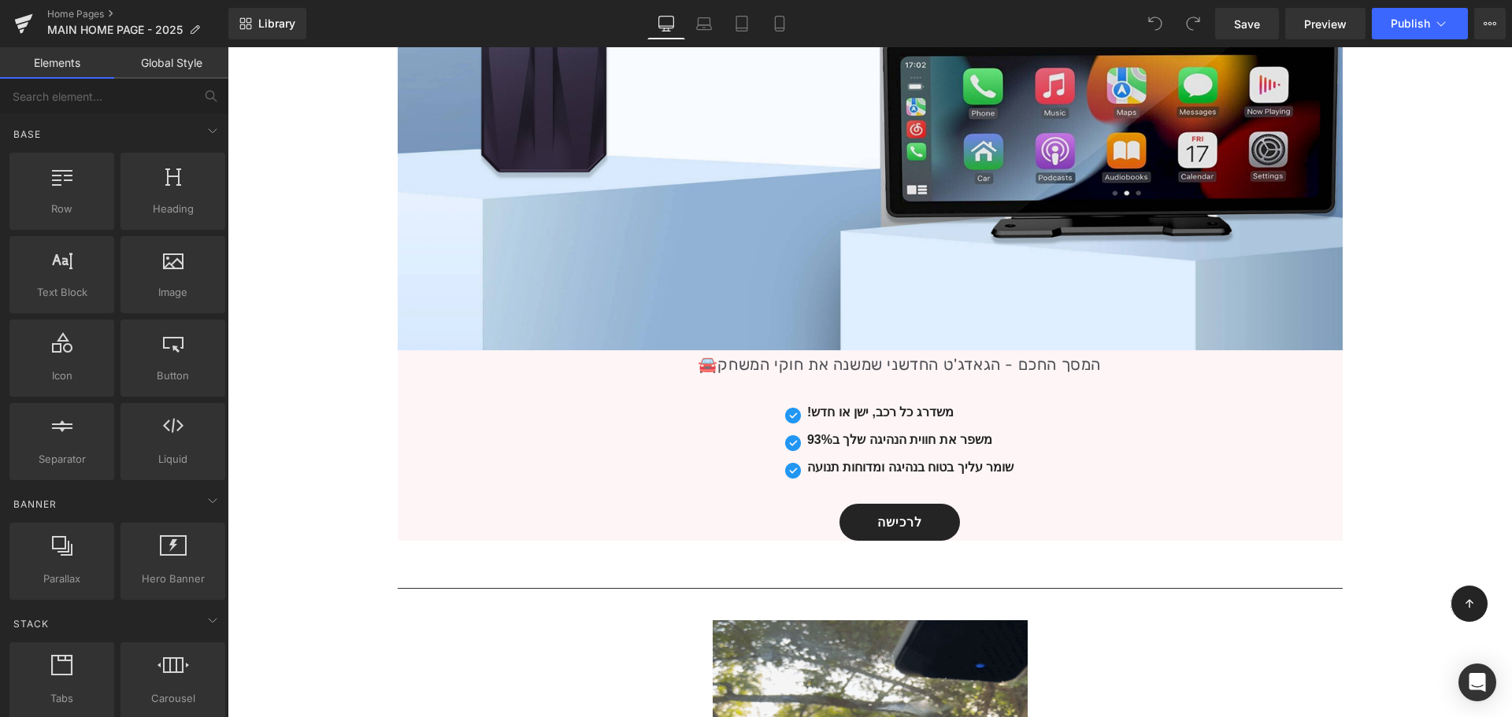
scroll to position [787, 0]
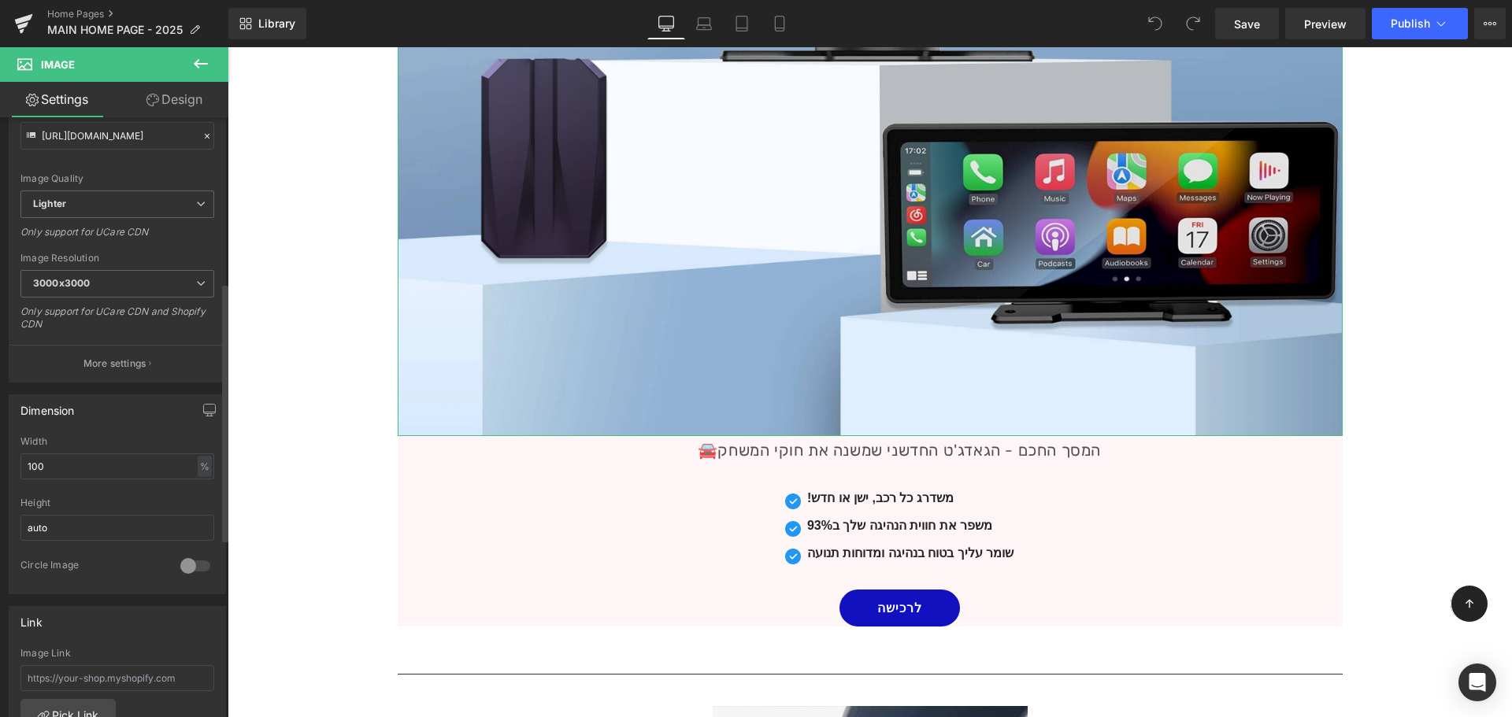
scroll to position [79, 0]
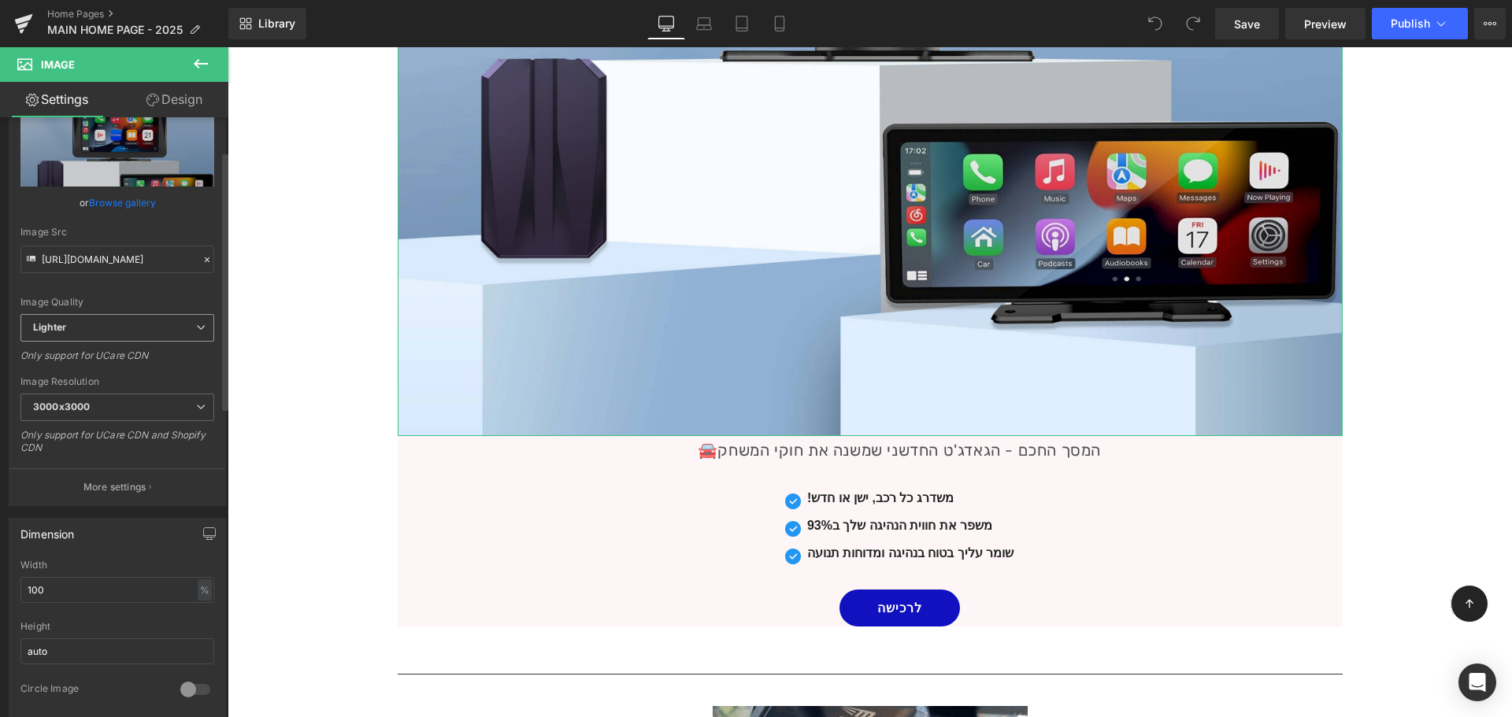
click at [154, 335] on span "Lighter" at bounding box center [117, 328] width 194 height 28
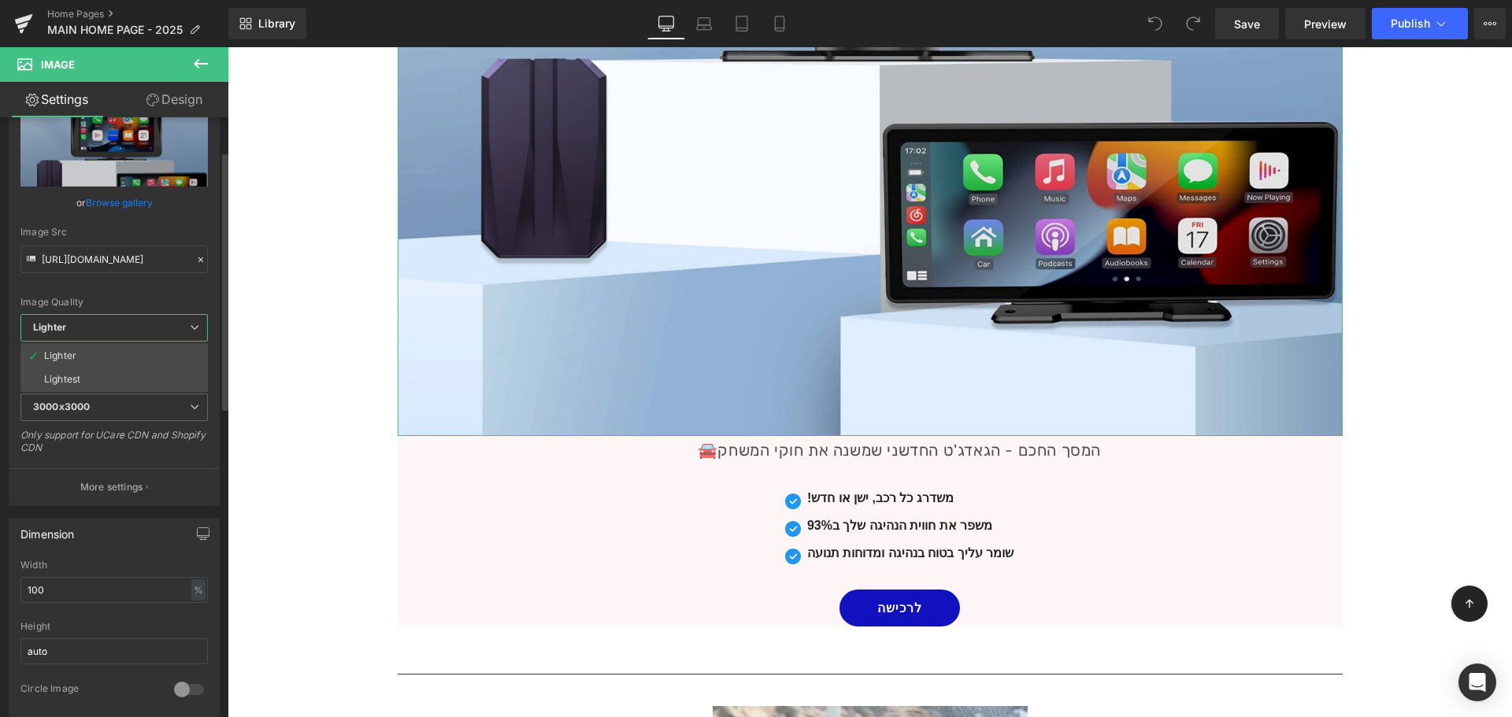
click at [151, 329] on span "Lighter" at bounding box center [113, 328] width 187 height 28
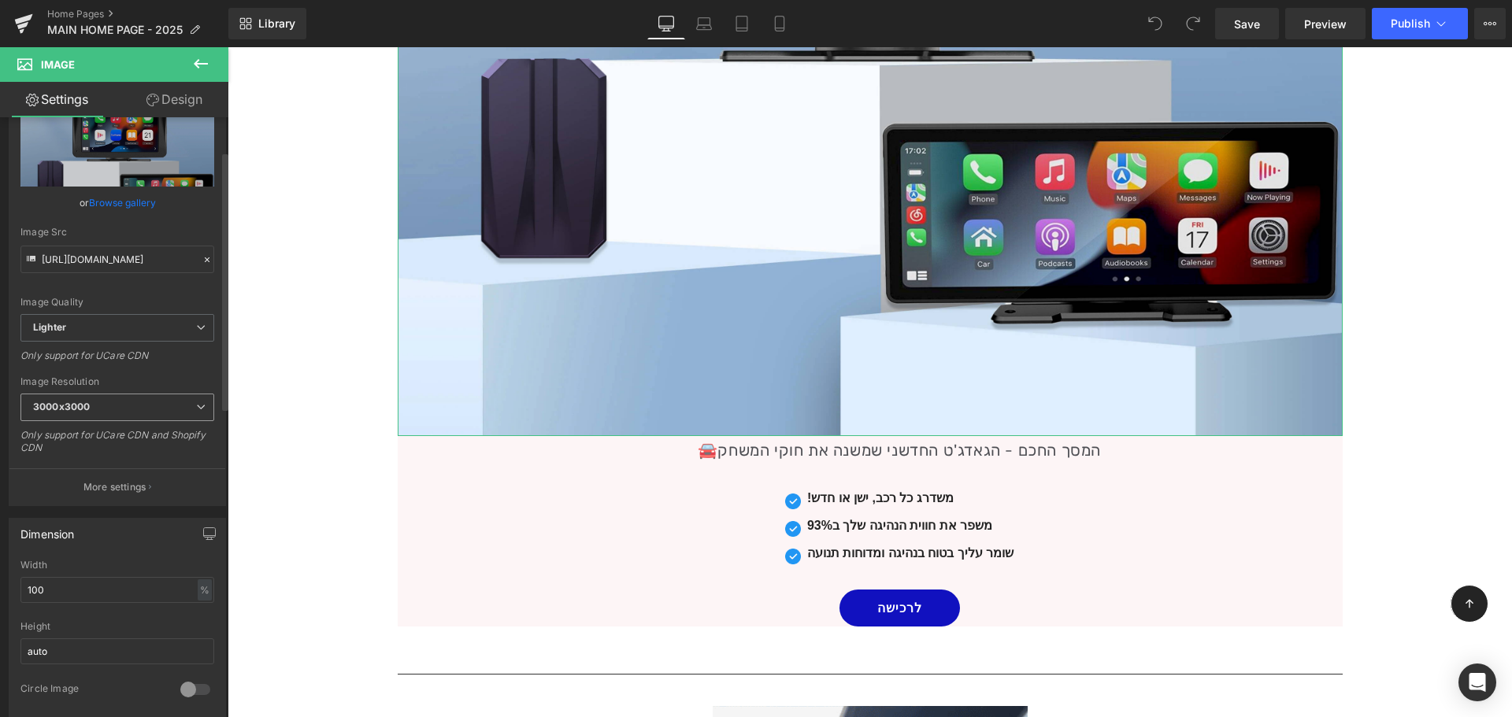
click at [159, 413] on span "3000x3000" at bounding box center [117, 408] width 194 height 28
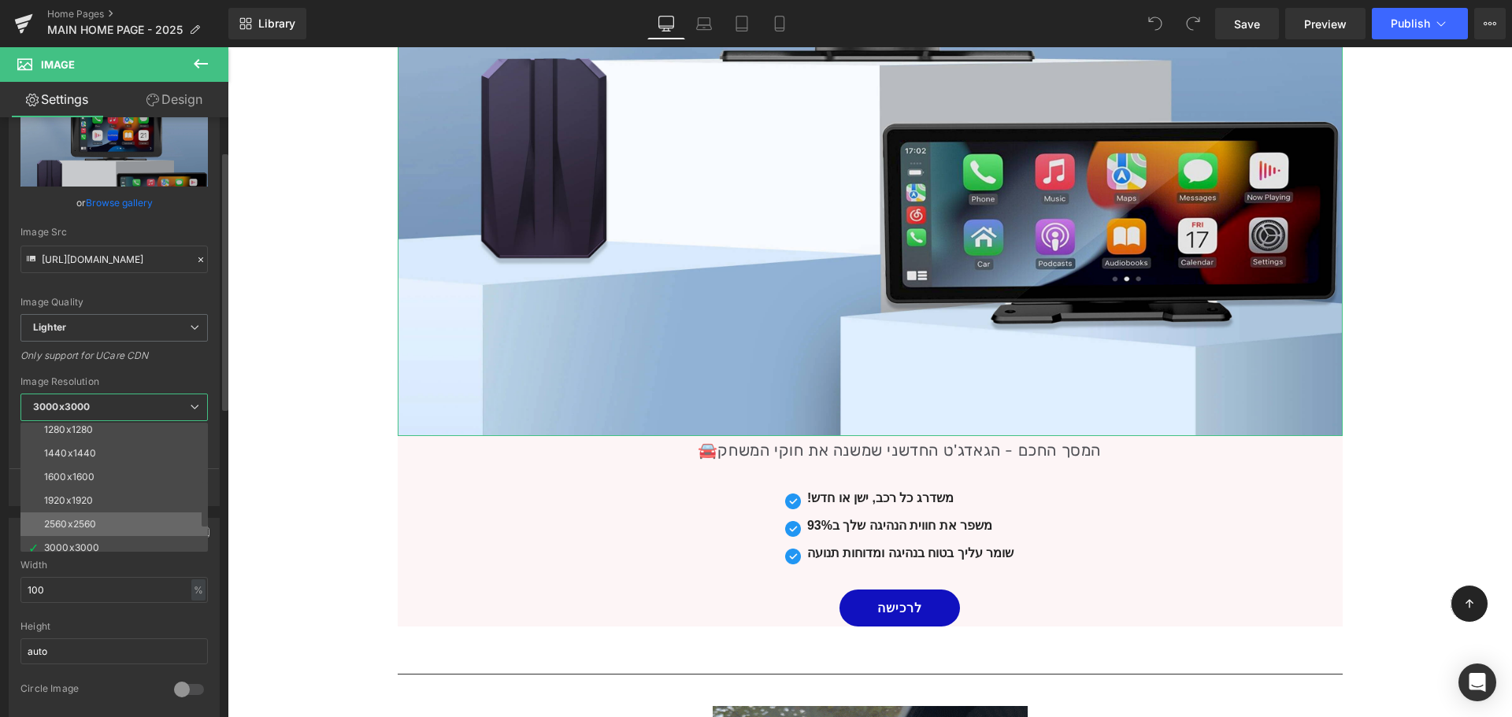
scroll to position [225, 0]
click at [155, 488] on li "1920x1920" at bounding box center [117, 493] width 194 height 24
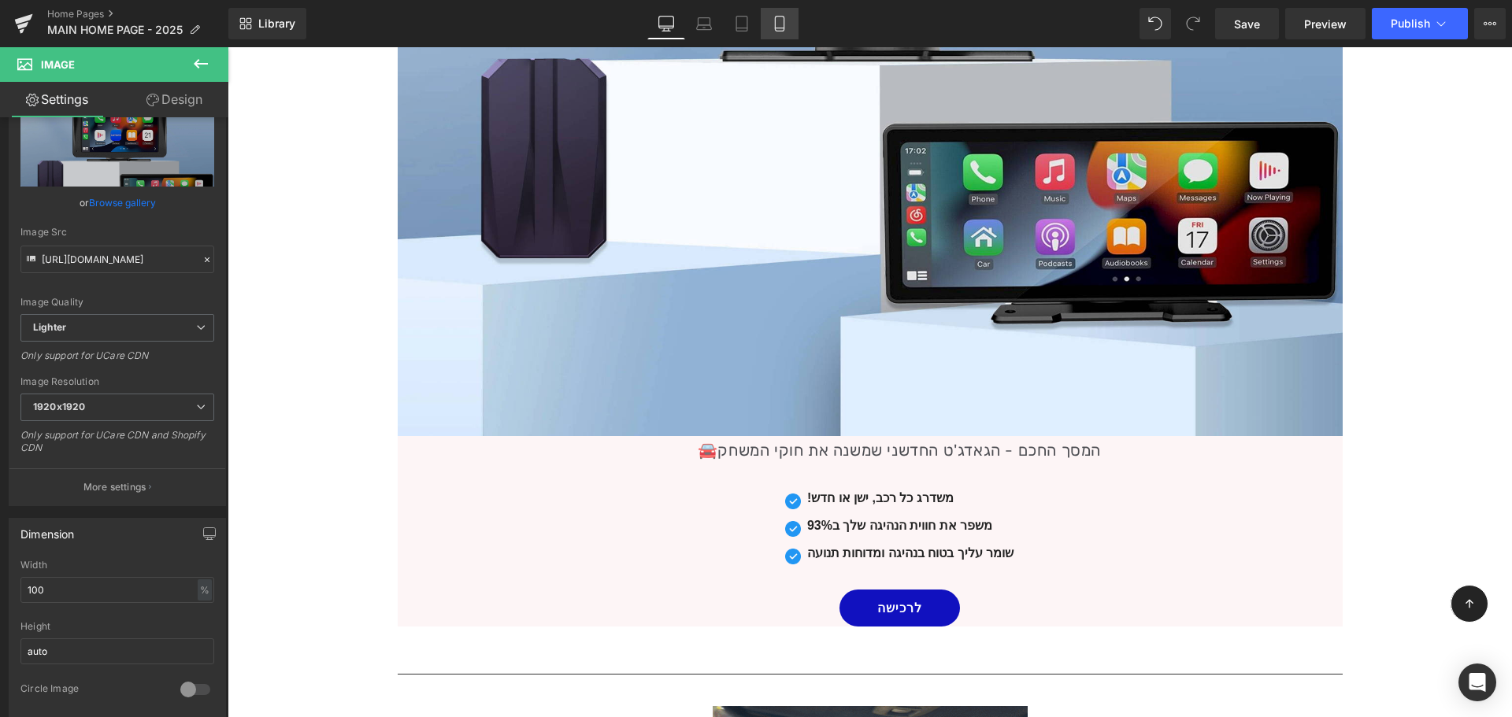
click at [766, 24] on link "Mobile" at bounding box center [780, 23] width 38 height 31
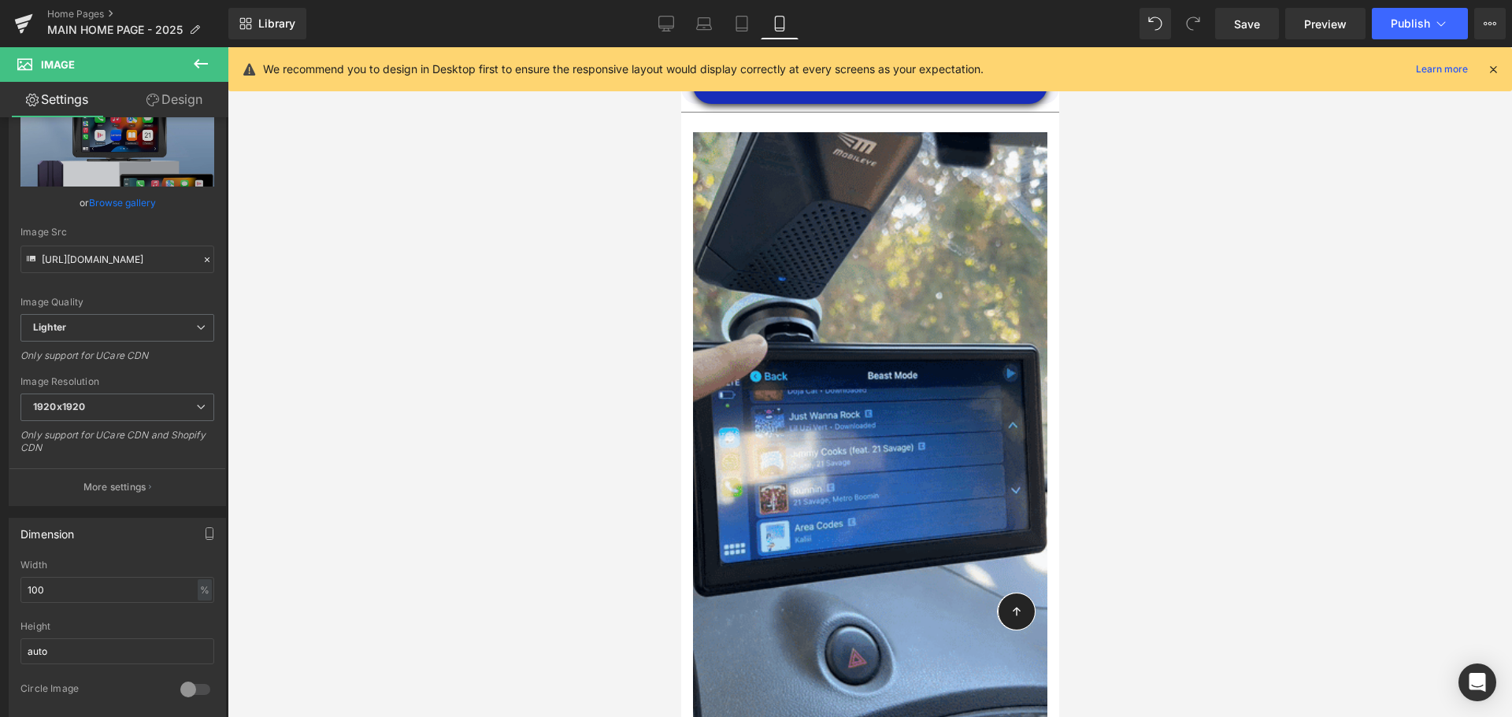
scroll to position [13, 0]
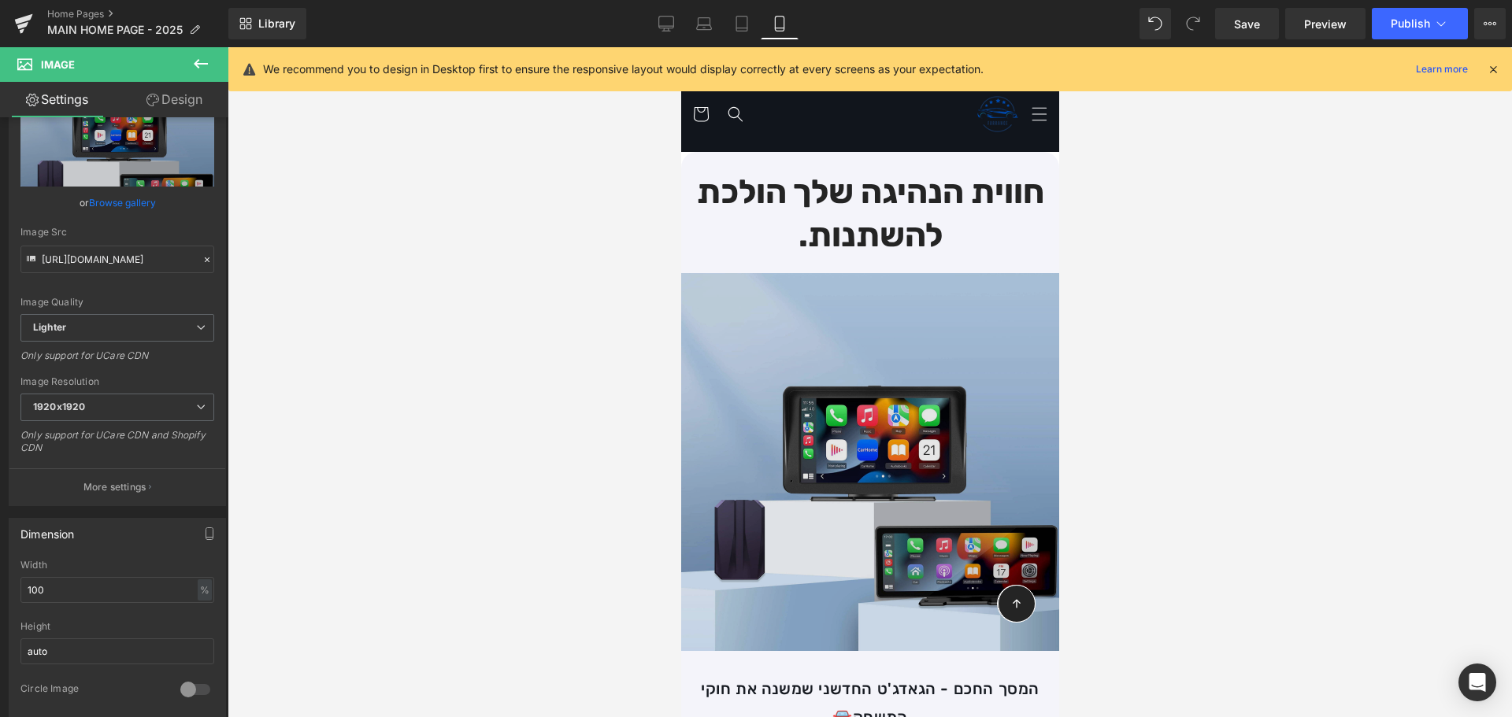
click at [830, 434] on img at bounding box center [869, 462] width 378 height 378
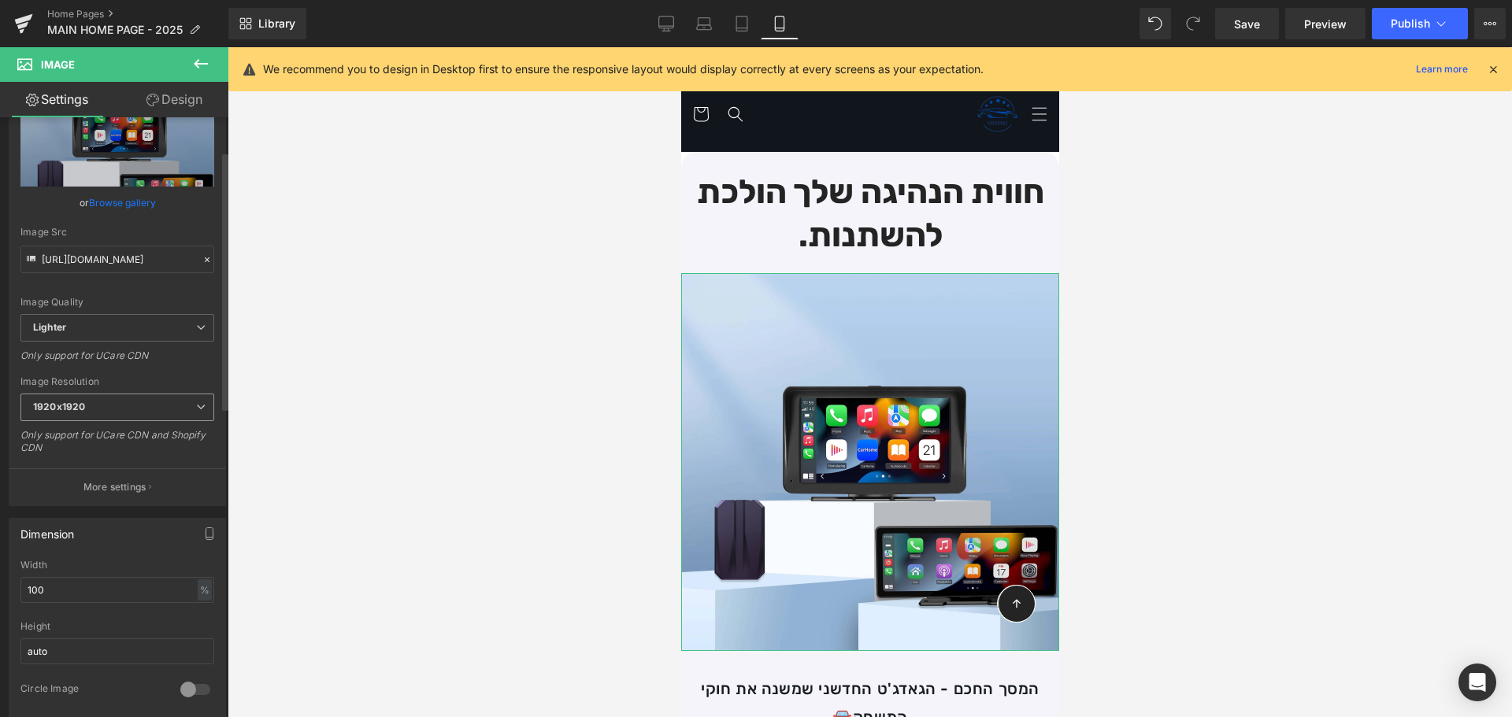
click at [203, 411] on span "1920x1920" at bounding box center [117, 408] width 194 height 28
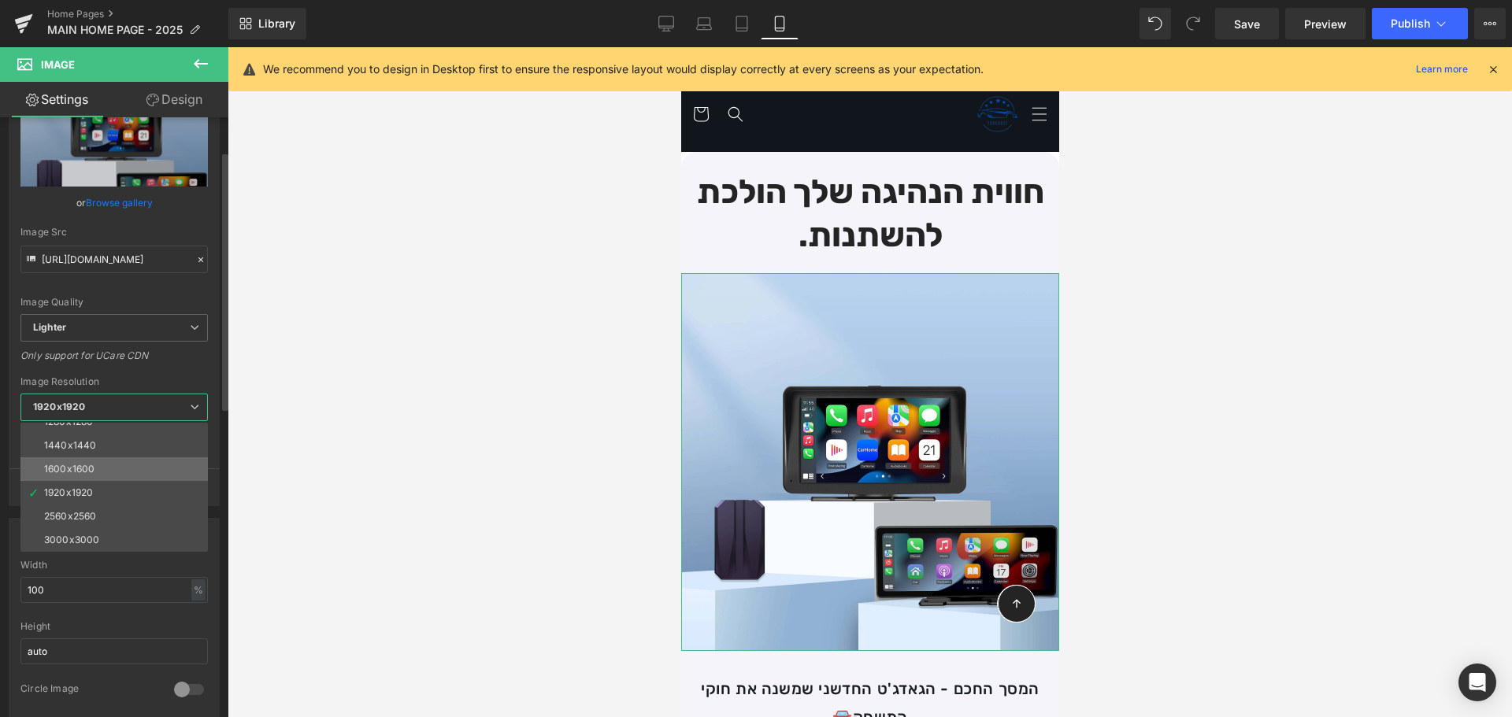
click at [151, 462] on li "1600x1600" at bounding box center [117, 469] width 194 height 24
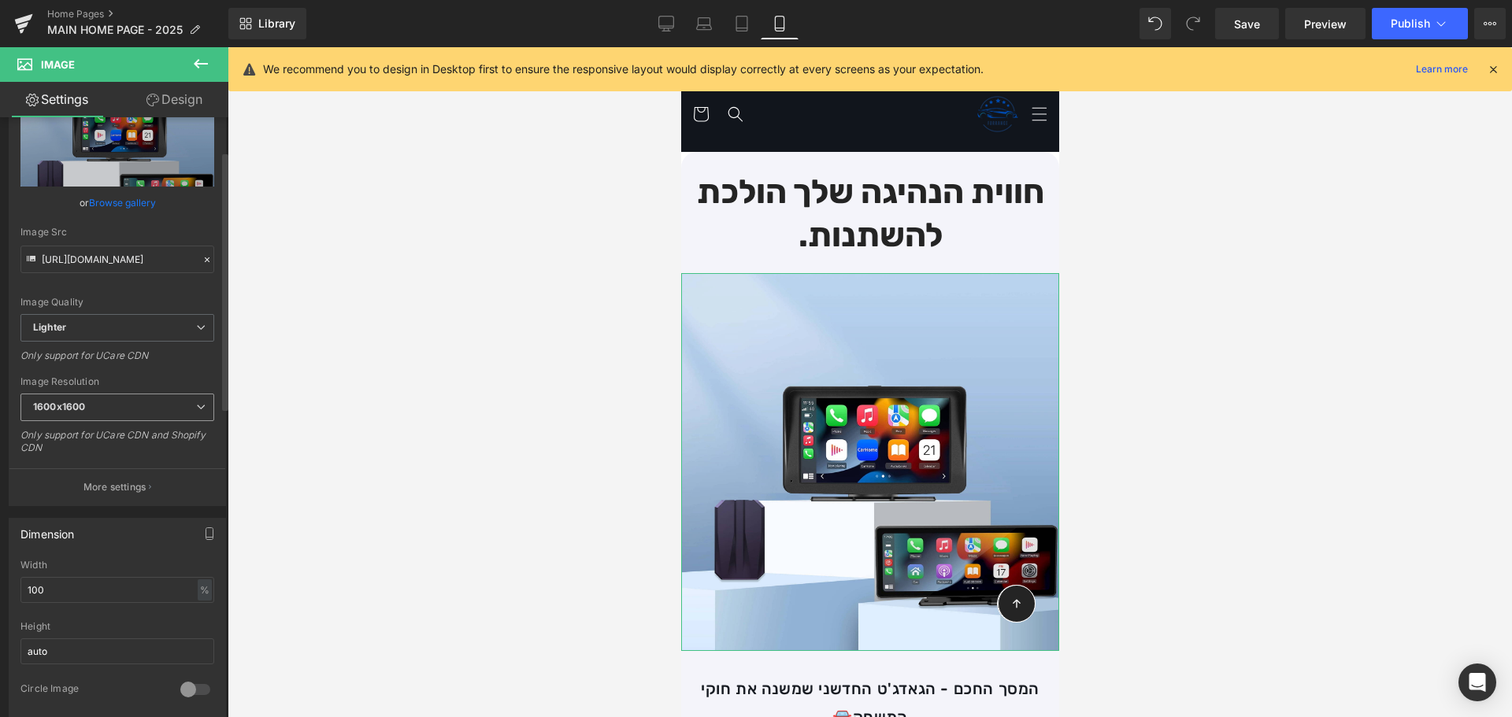
type input "https://ucarecdn.com/25b00d17-70f8-452d-8b88-995d9b609636/-/format/auto/-/previ…"
drag, startPoint x: 1254, startPoint y: 26, endPoint x: 181, endPoint y: 187, distance: 1084.4
click at [1254, 26] on span "Save" at bounding box center [1247, 24] width 26 height 17
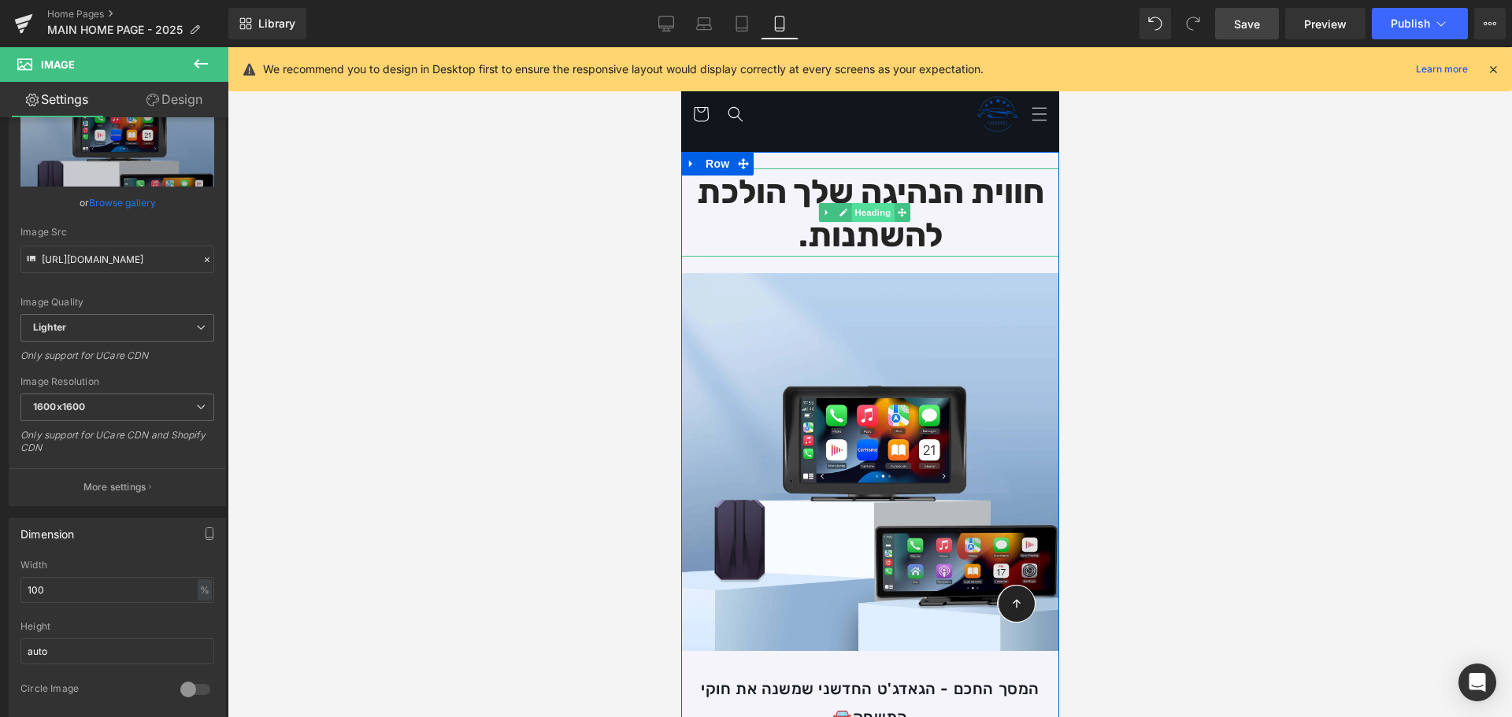
click at [872, 213] on span "Heading" at bounding box center [871, 212] width 43 height 19
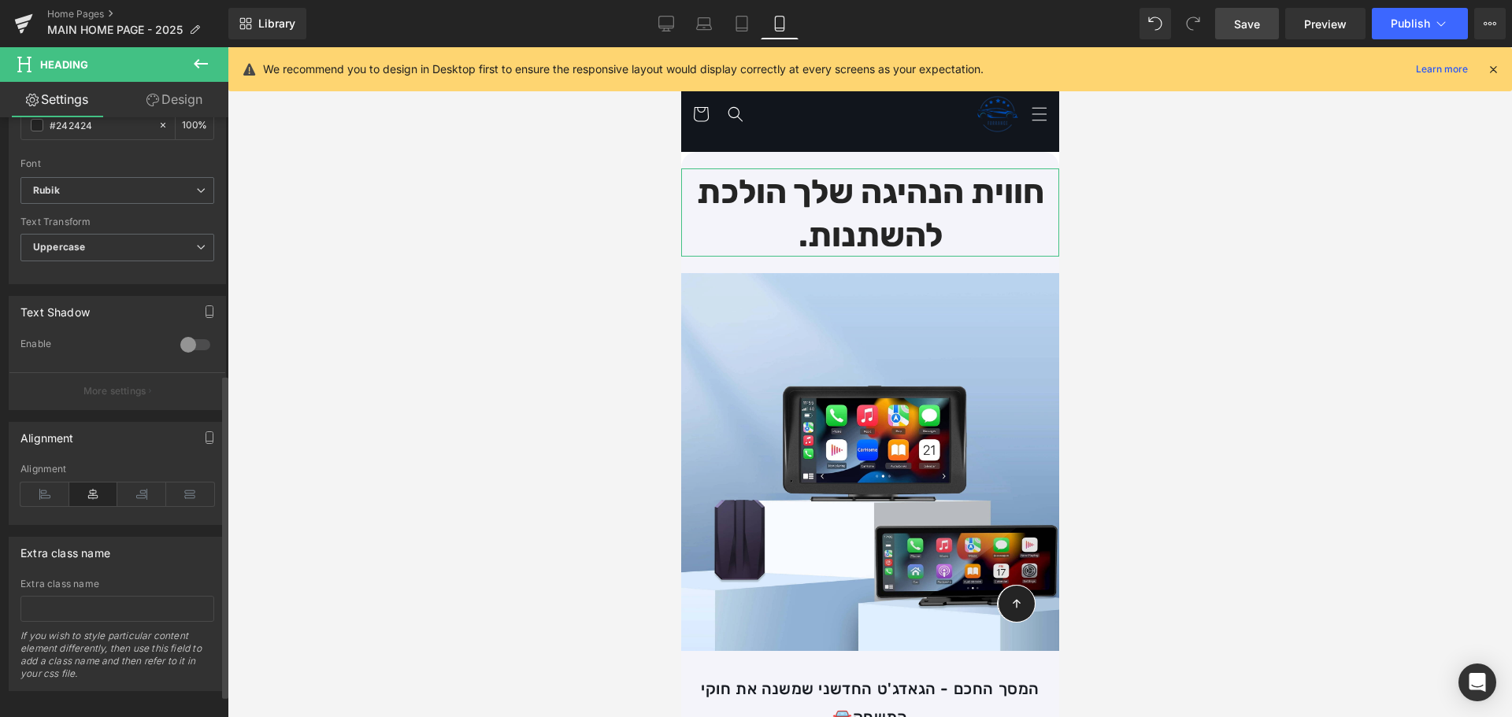
scroll to position [517, 0]
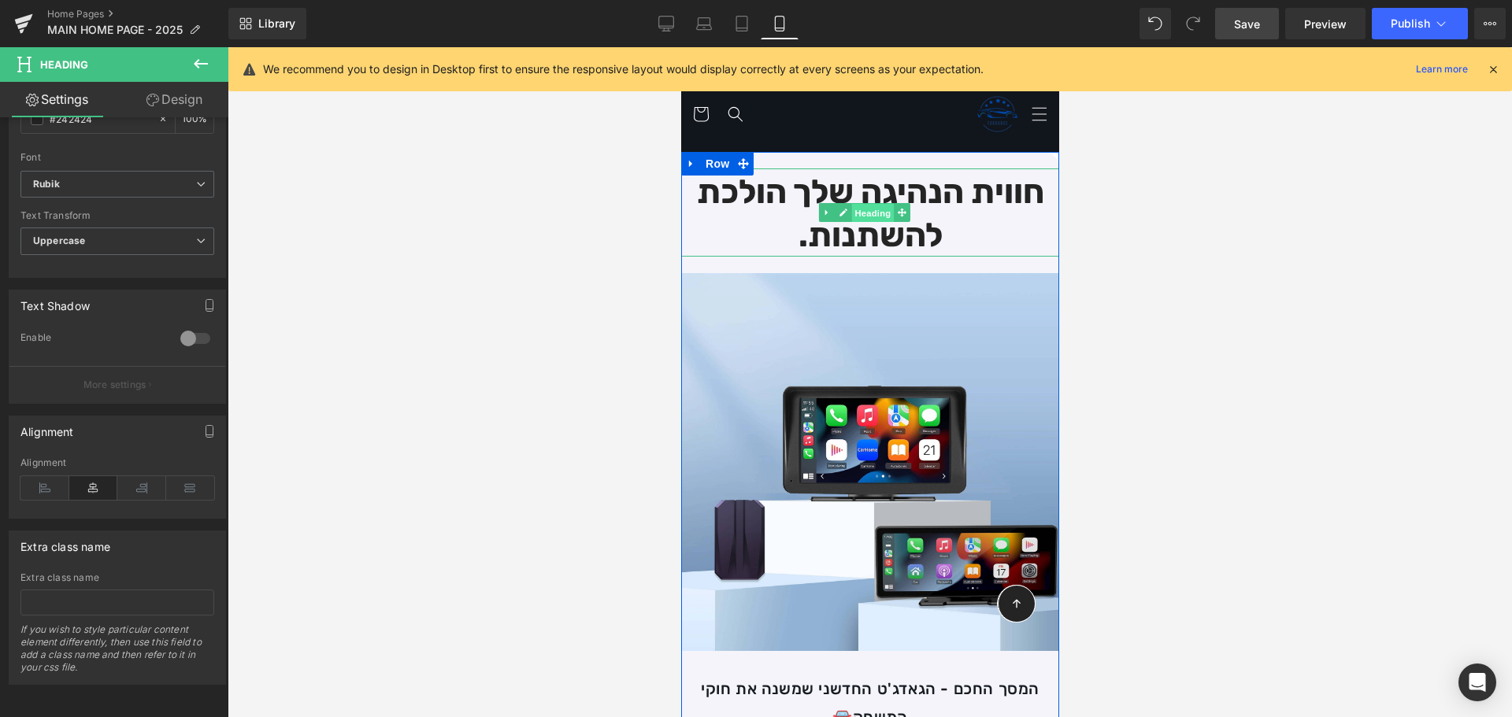
drag, startPoint x: 876, startPoint y: 210, endPoint x: 1141, endPoint y: 230, distance: 265.3
click at [876, 210] on span "Heading" at bounding box center [871, 213] width 43 height 19
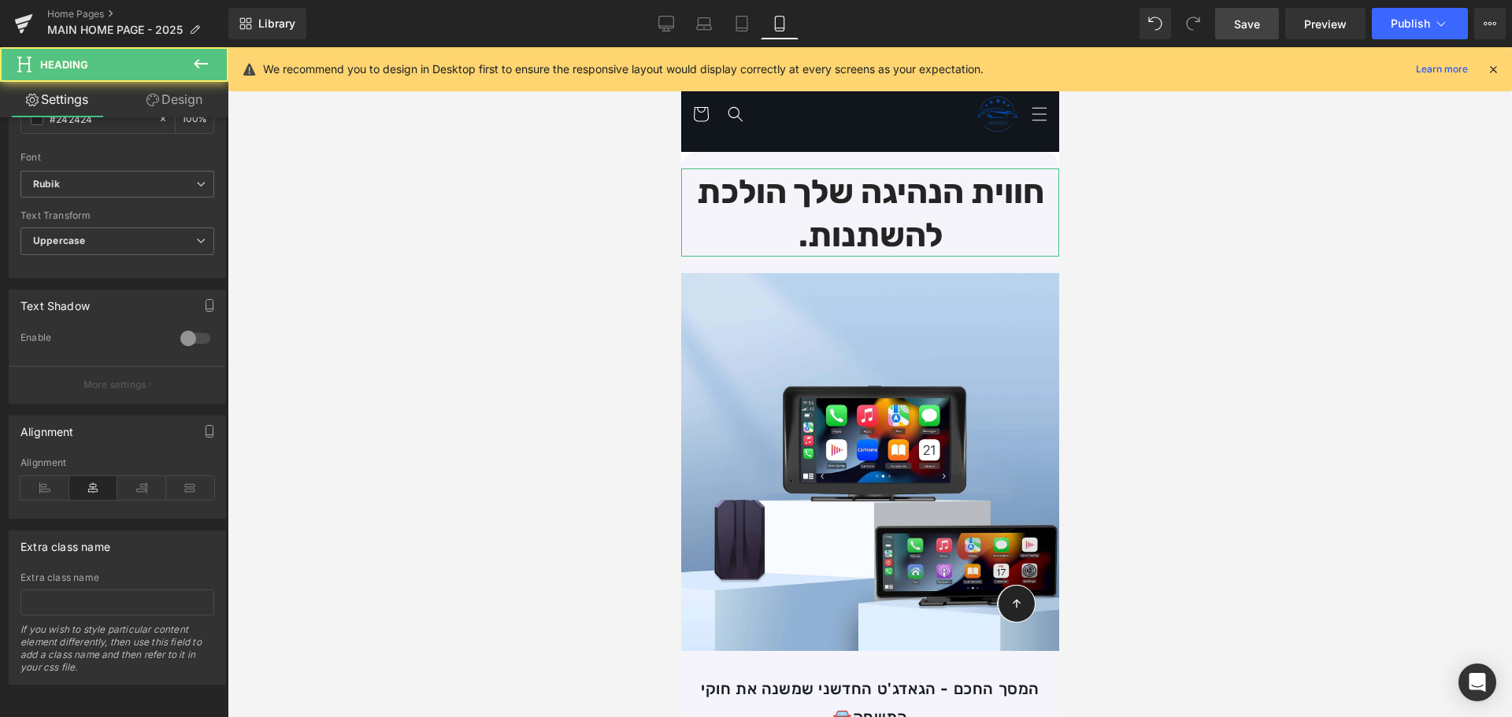
click at [165, 95] on link "Design" at bounding box center [174, 99] width 114 height 35
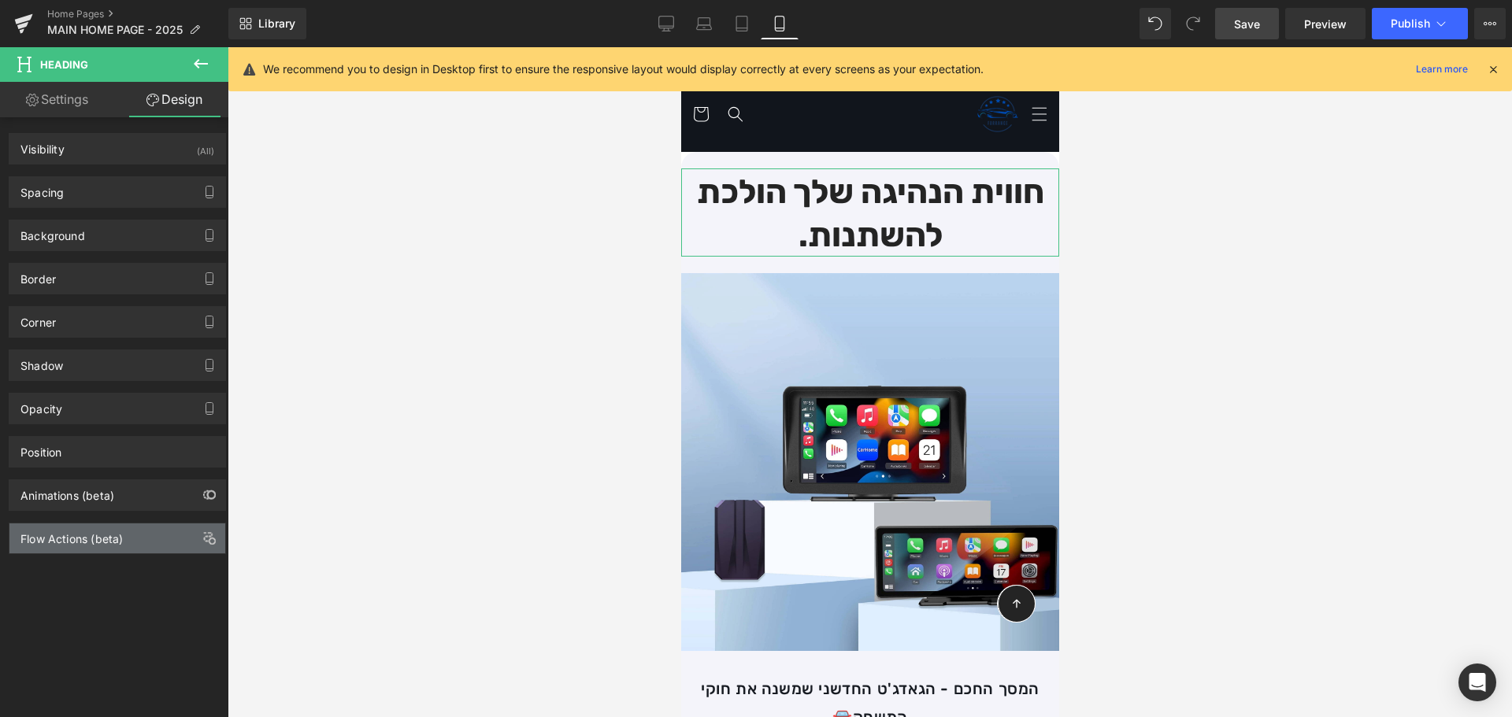
click at [144, 538] on div "Flow Actions (beta)" at bounding box center [117, 539] width 216 height 30
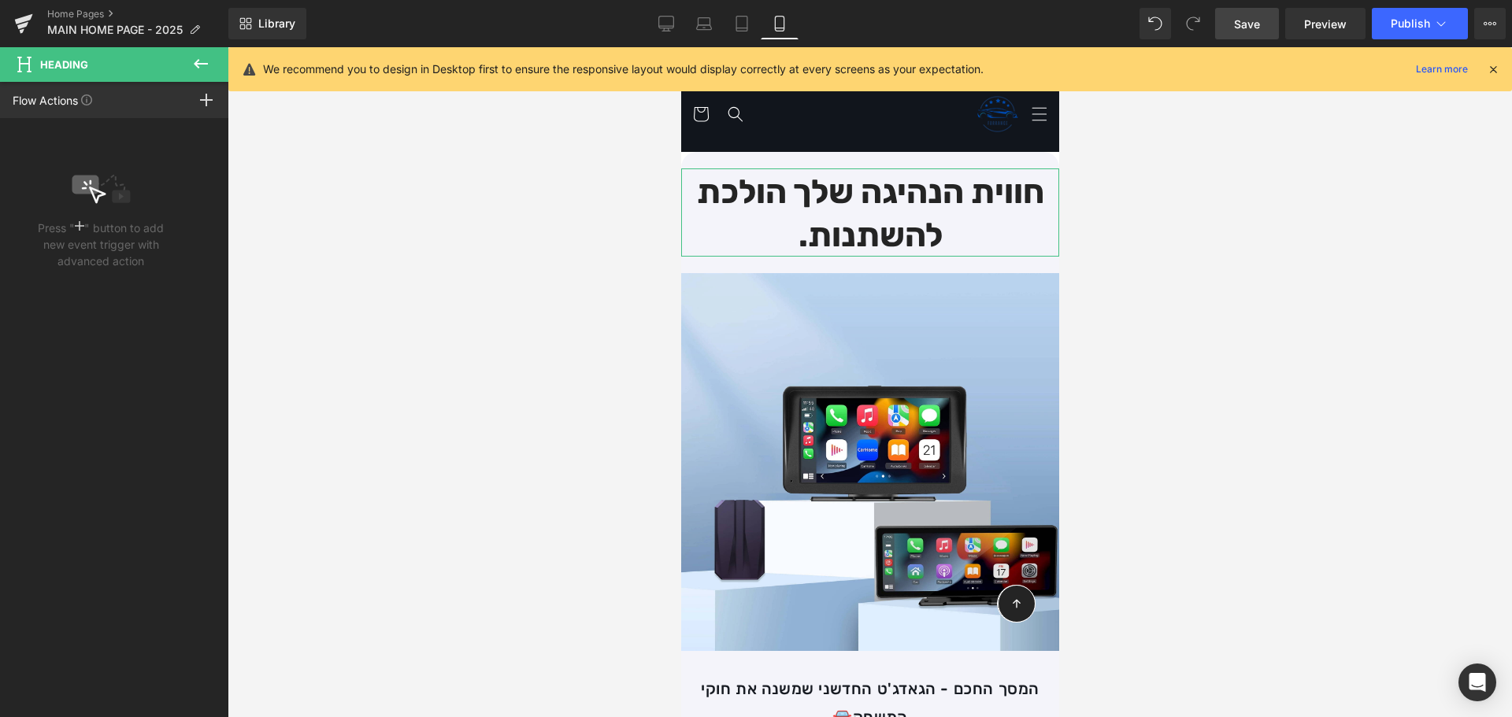
click at [196, 57] on icon at bounding box center [200, 63] width 19 height 19
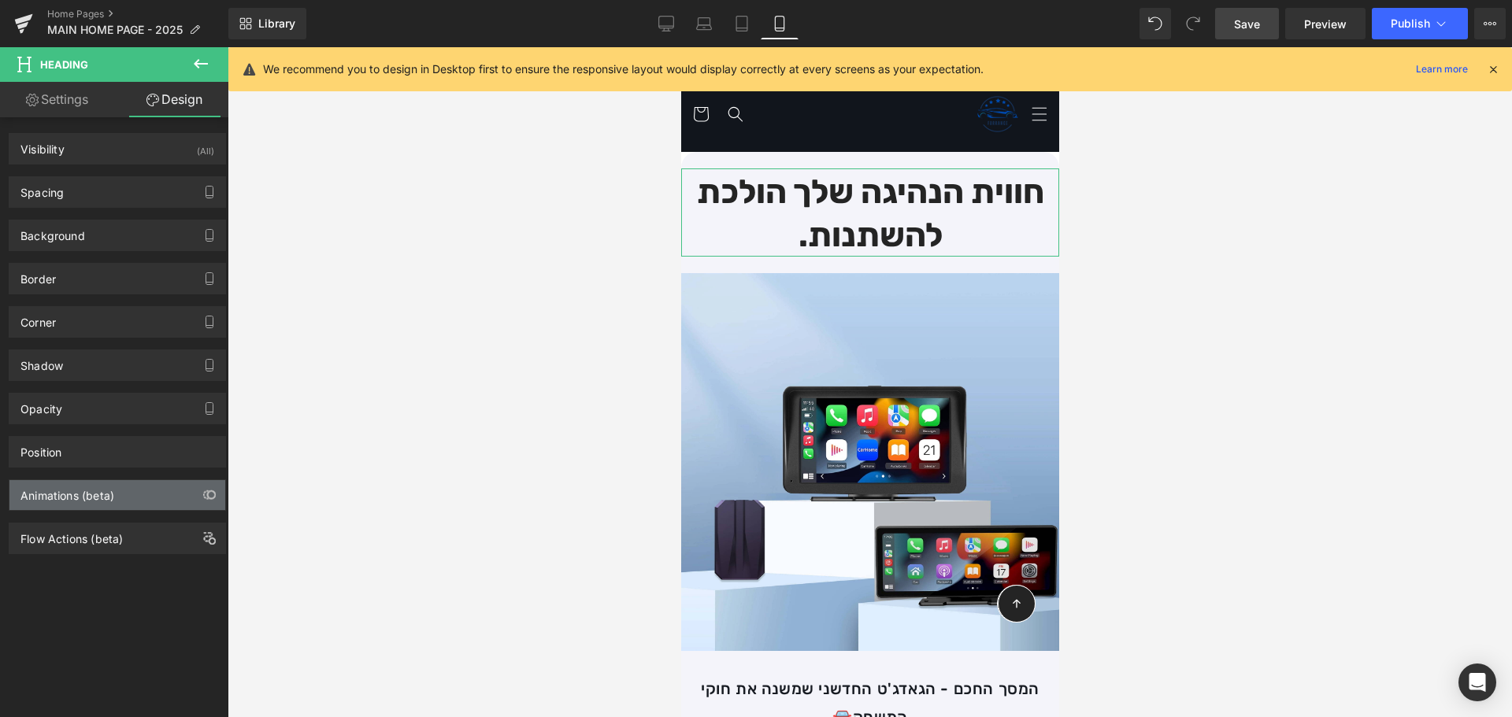
click at [156, 496] on div "Animations (beta)" at bounding box center [117, 495] width 216 height 30
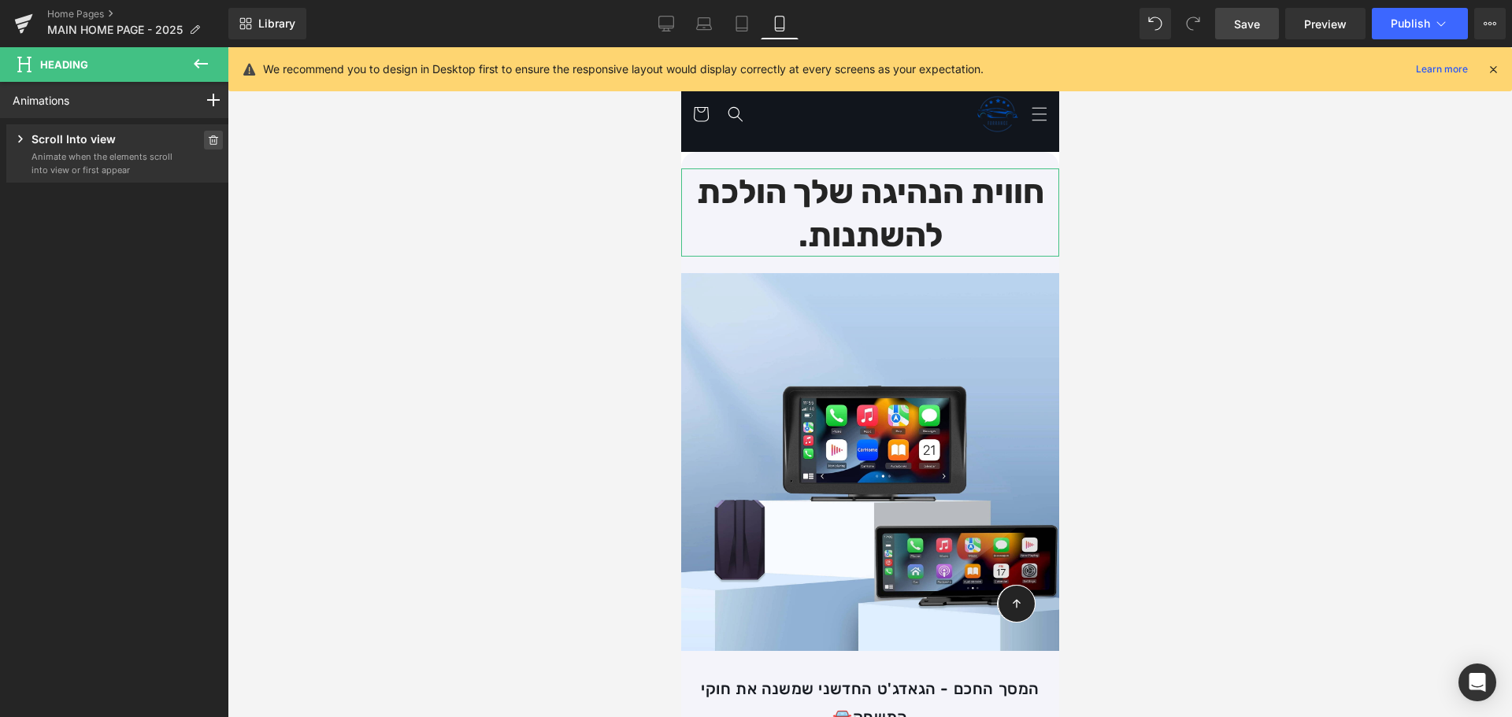
click at [212, 143] on icon at bounding box center [213, 139] width 11 height 9
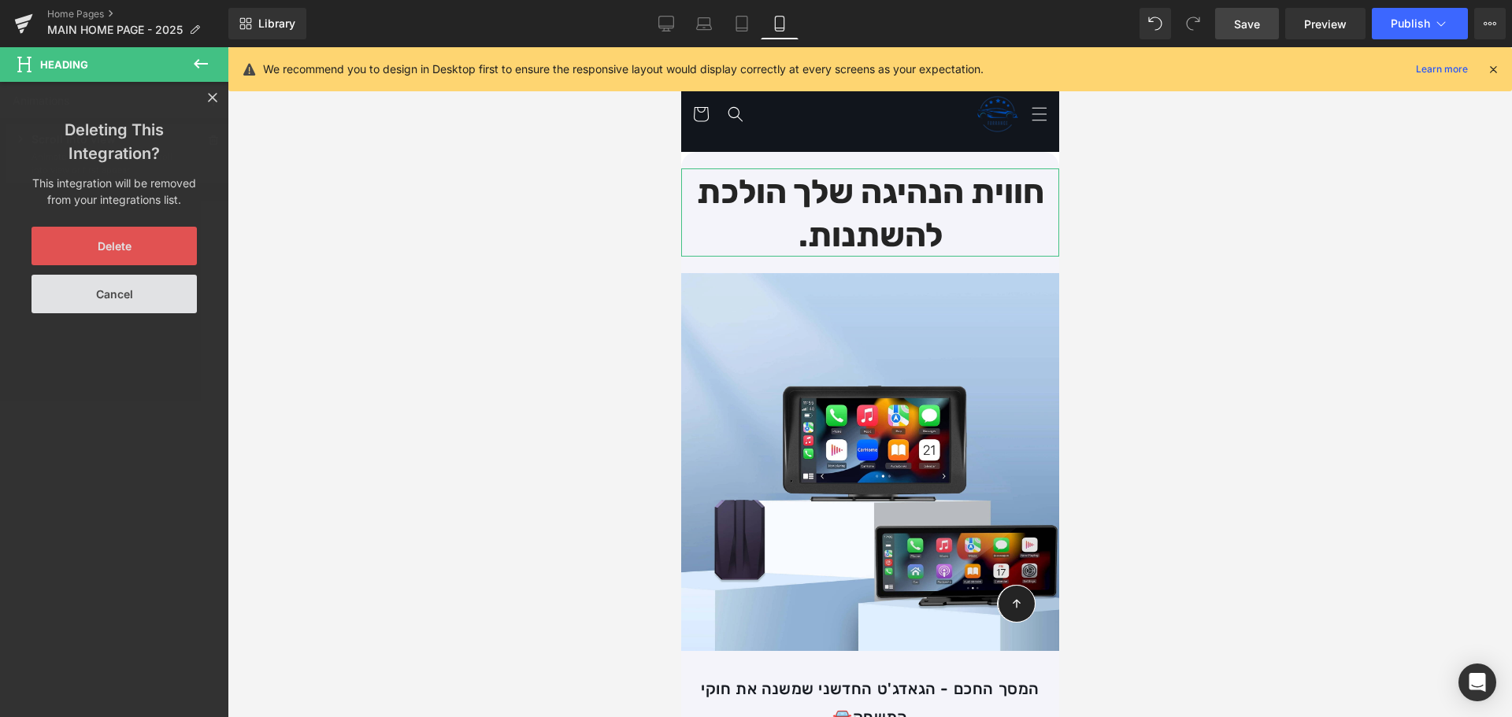
click at [140, 256] on button "Delete" at bounding box center [113, 246] width 165 height 39
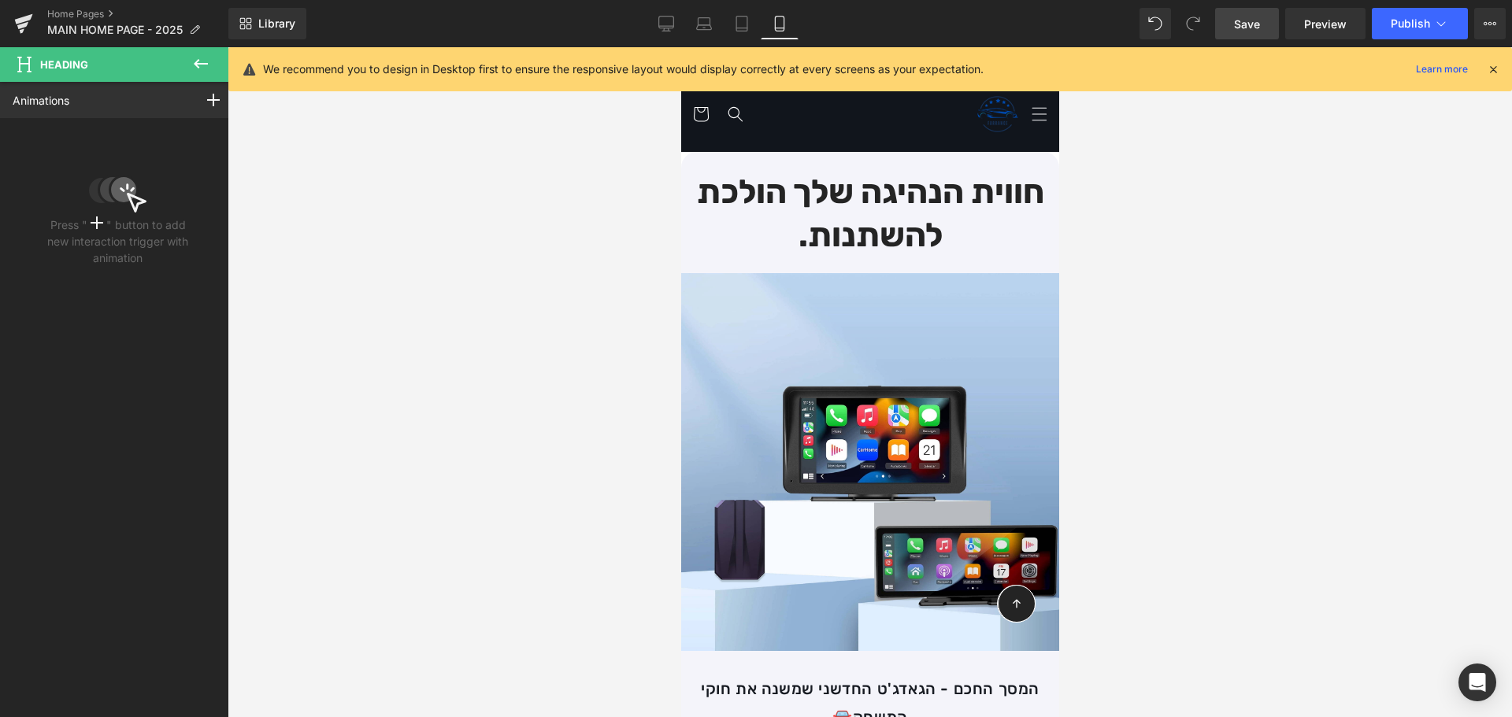
click at [200, 67] on icon at bounding box center [200, 63] width 19 height 19
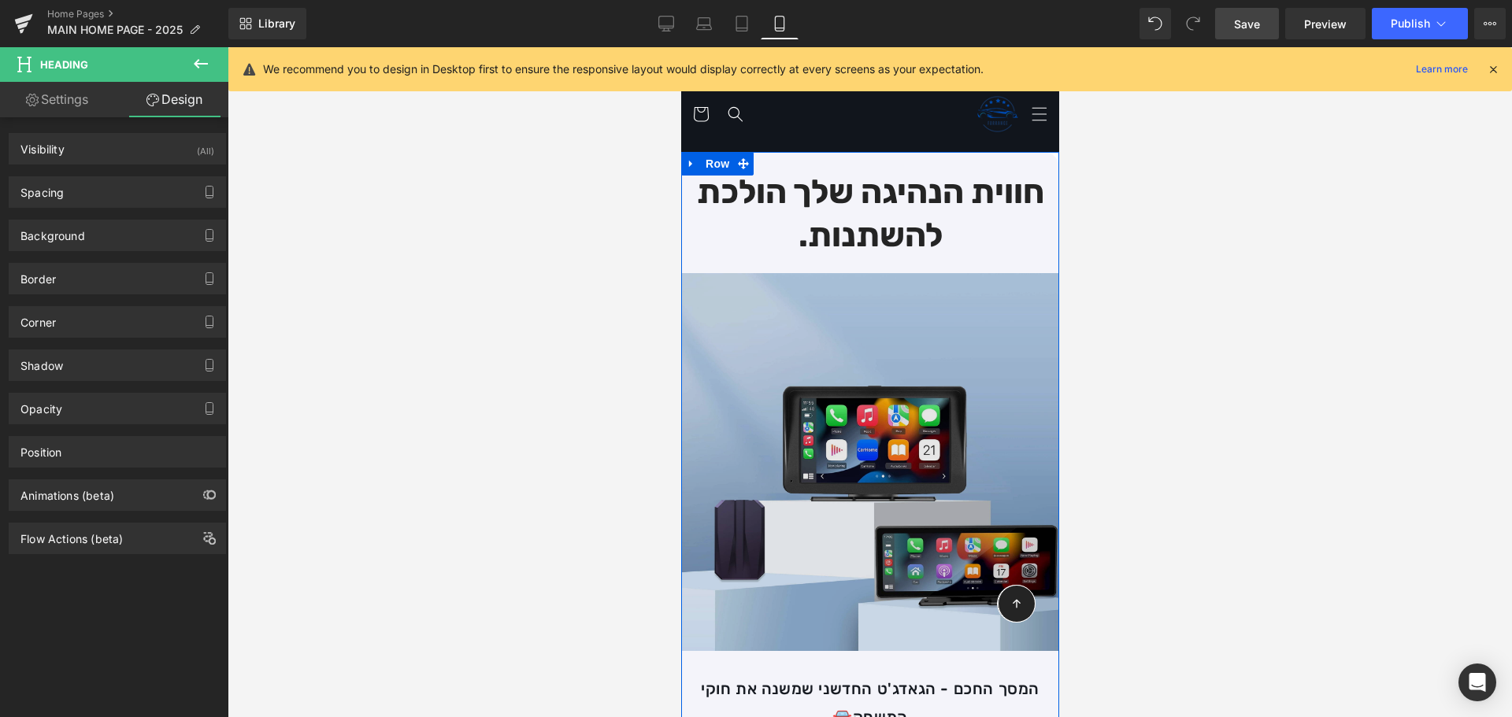
click at [834, 324] on img at bounding box center [869, 462] width 378 height 378
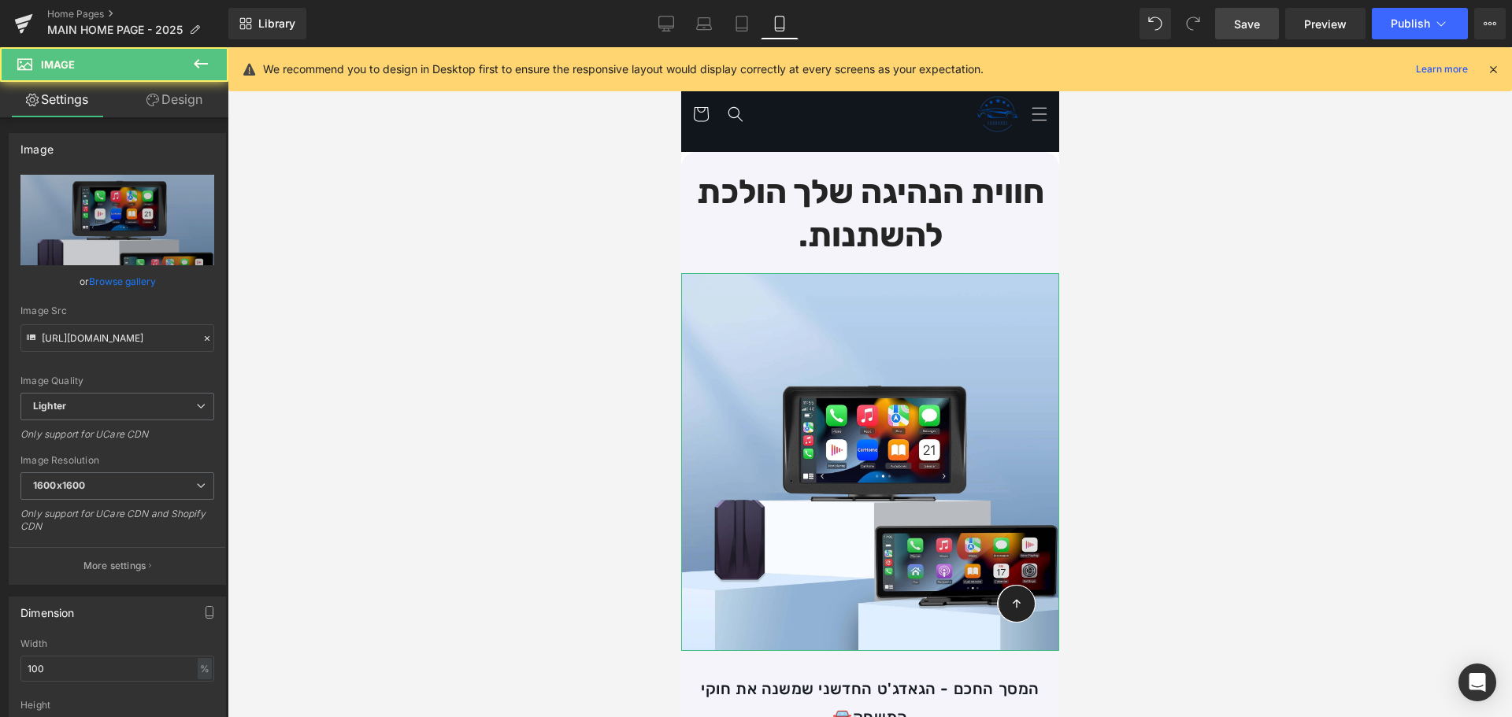
click at [160, 89] on link "Design" at bounding box center [174, 99] width 114 height 35
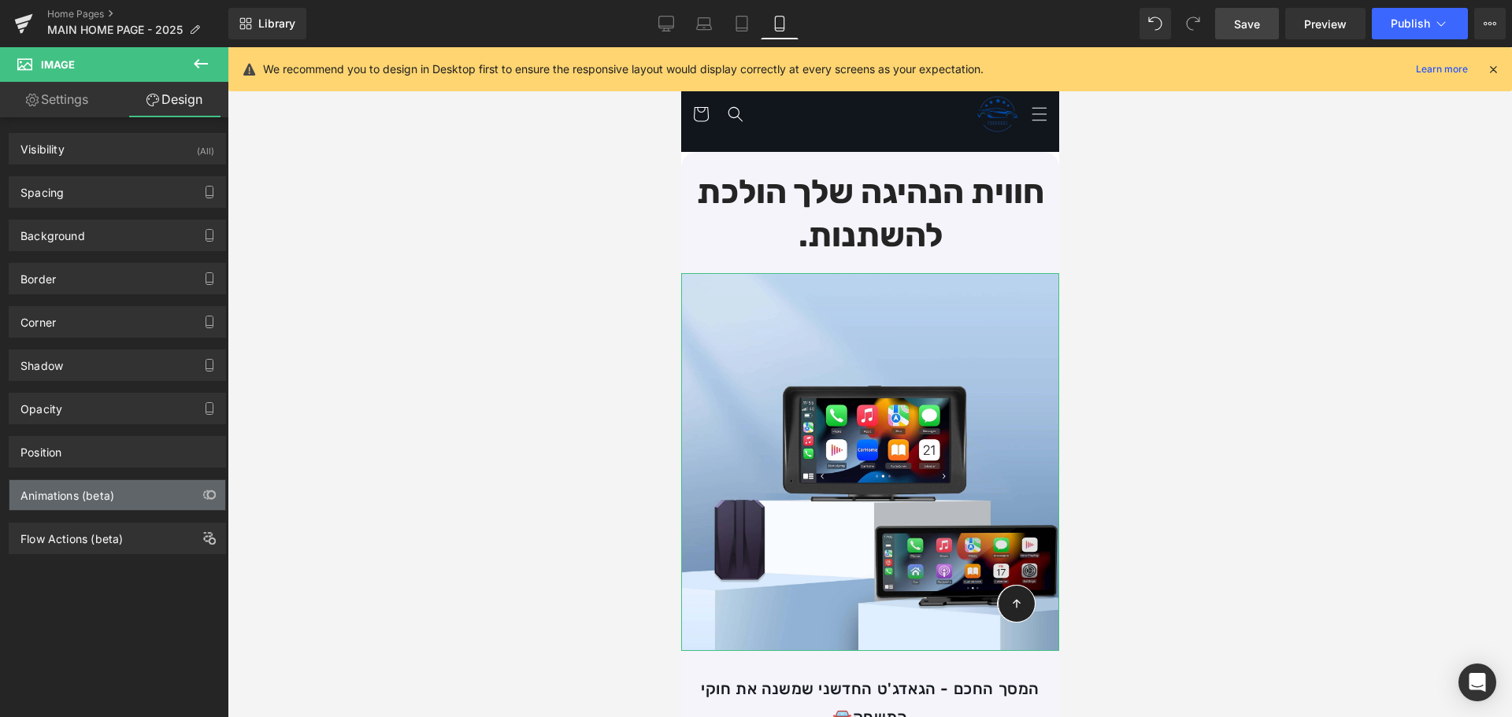
click at [106, 502] on div "Animations (beta)" at bounding box center [67, 491] width 94 height 22
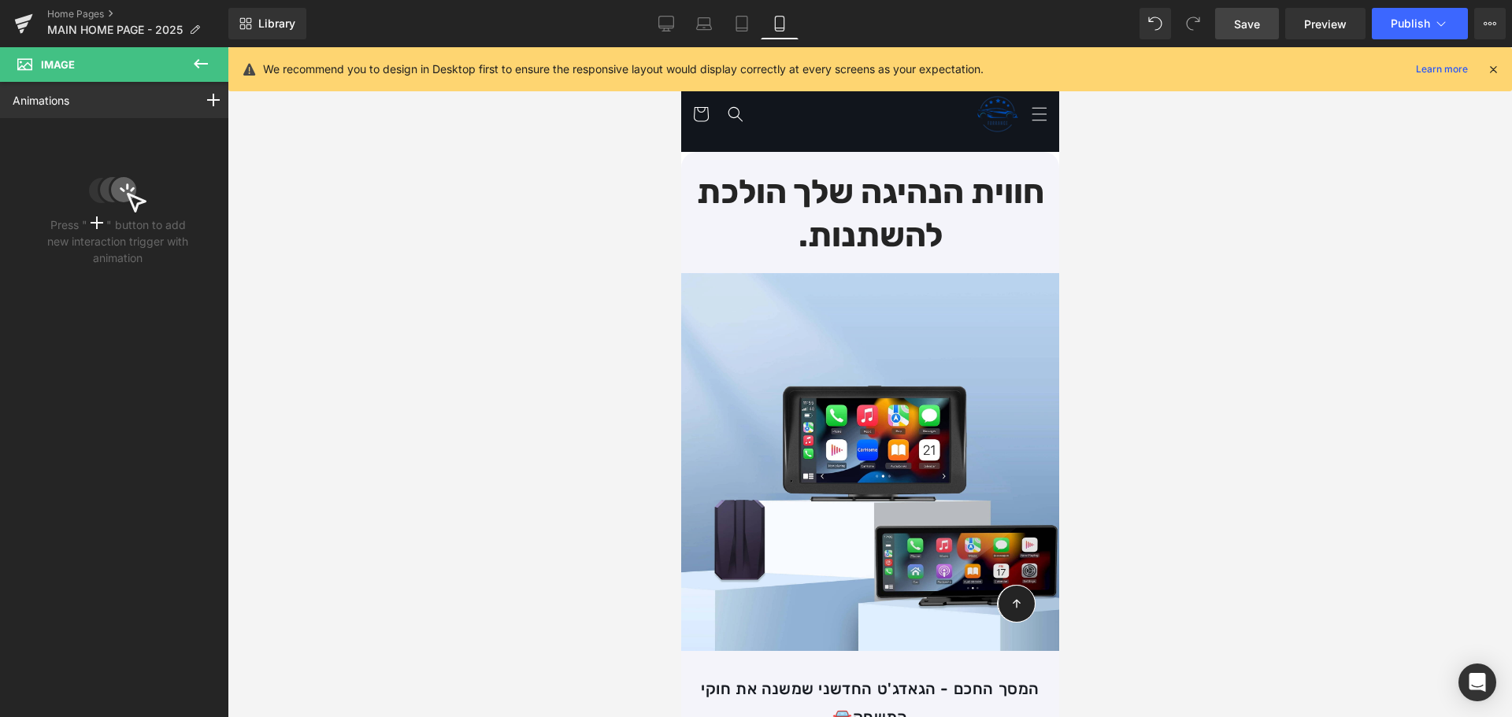
click at [205, 69] on icon at bounding box center [200, 63] width 19 height 19
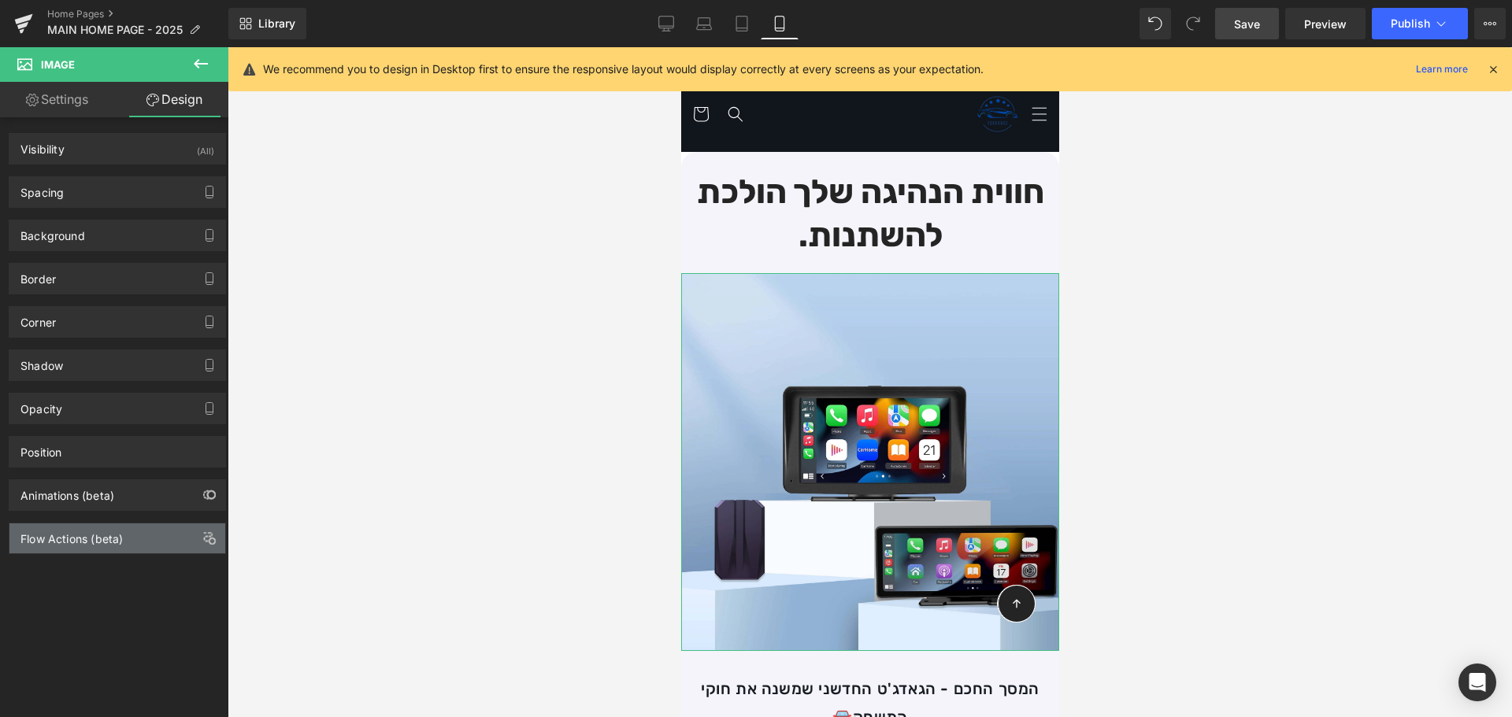
click at [146, 539] on div "Flow Actions (beta)" at bounding box center [117, 539] width 216 height 30
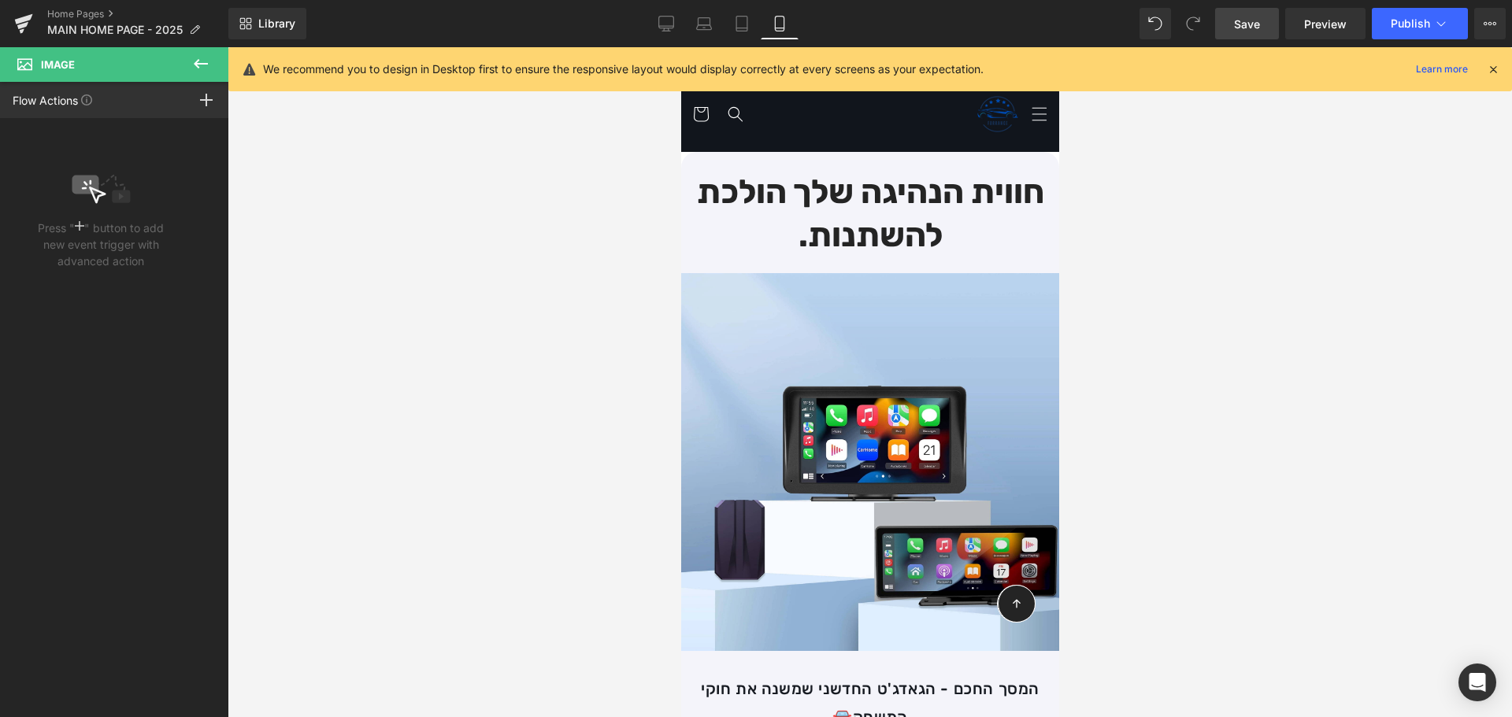
click at [203, 71] on icon at bounding box center [200, 63] width 19 height 19
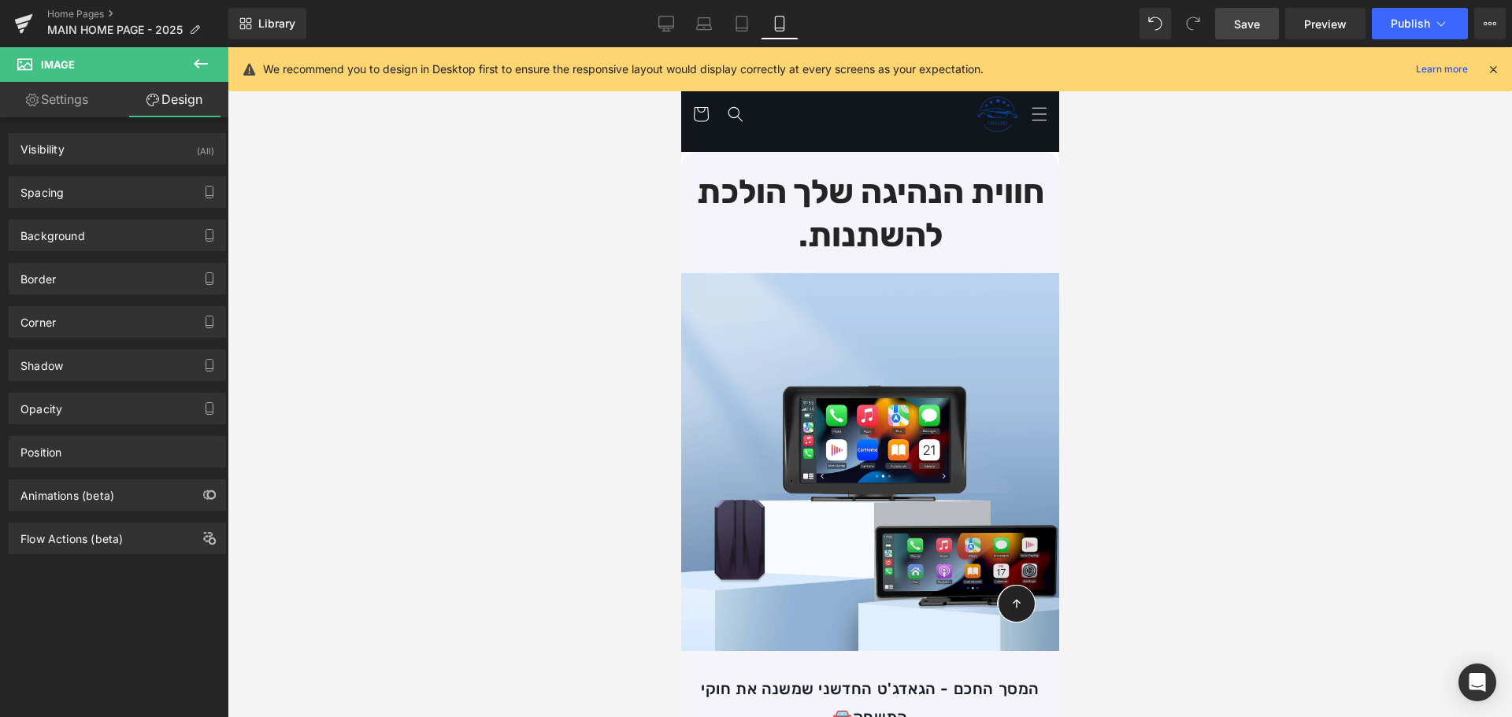
click at [206, 69] on icon at bounding box center [200, 63] width 19 height 19
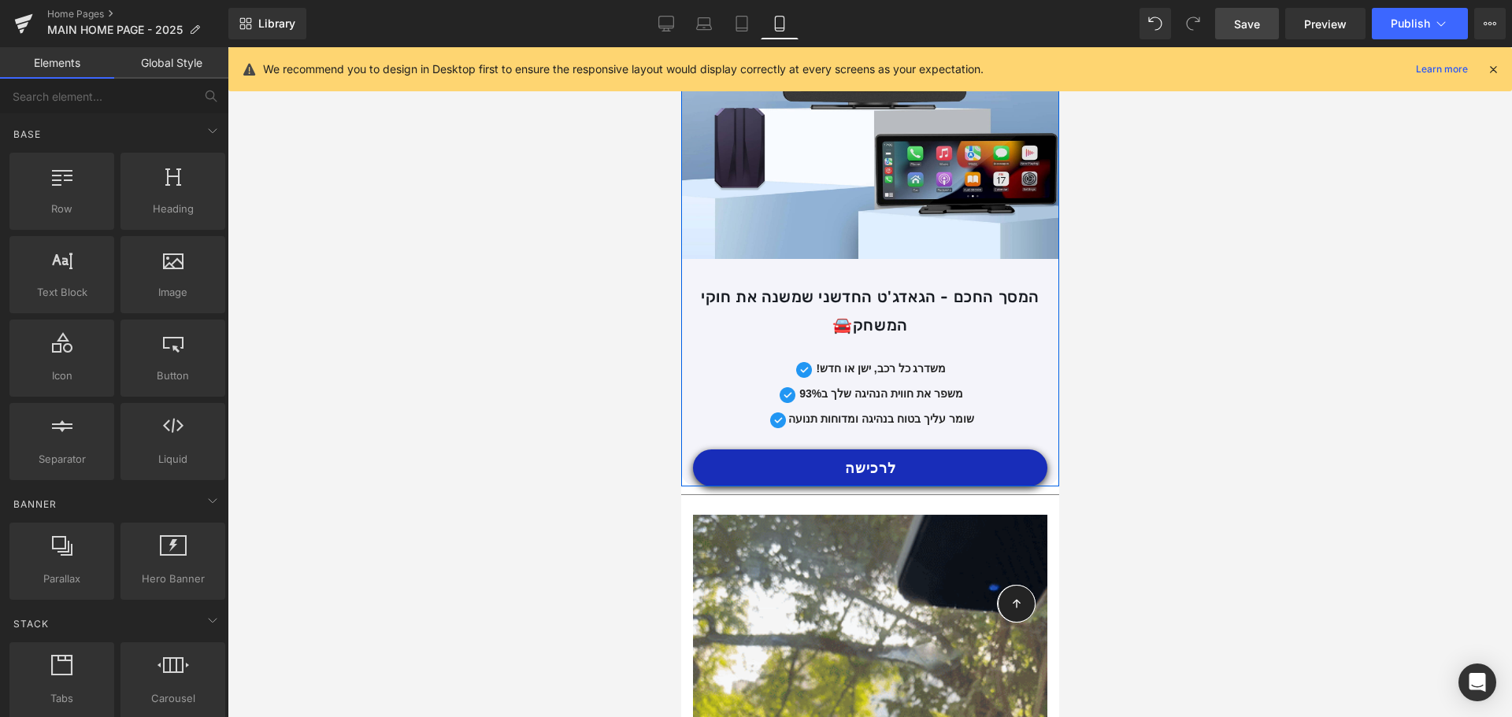
scroll to position [406, 0]
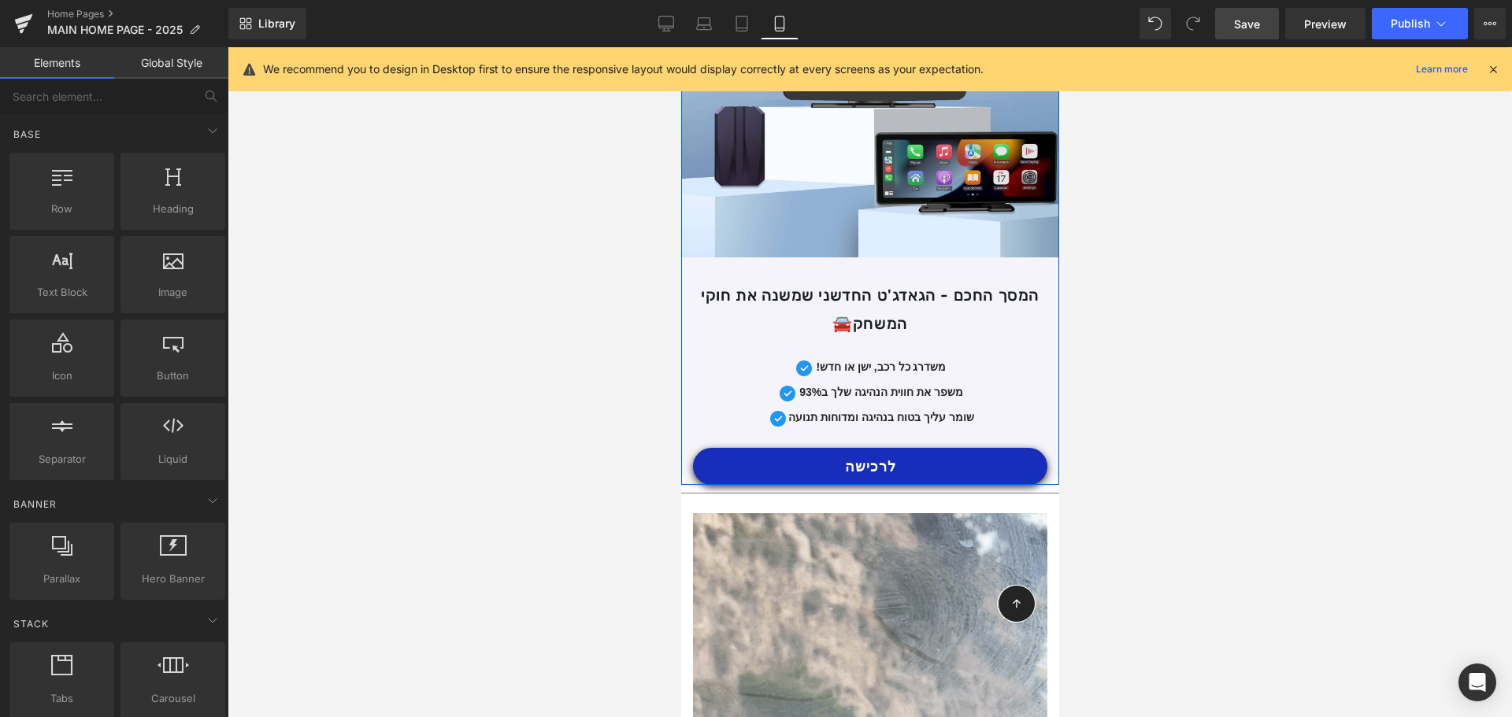
click at [883, 294] on div "המסך החכם - הגאדג'ט החדשני שמשנה את חוקי המשחק🚘 Text Block" at bounding box center [869, 309] width 354 height 57
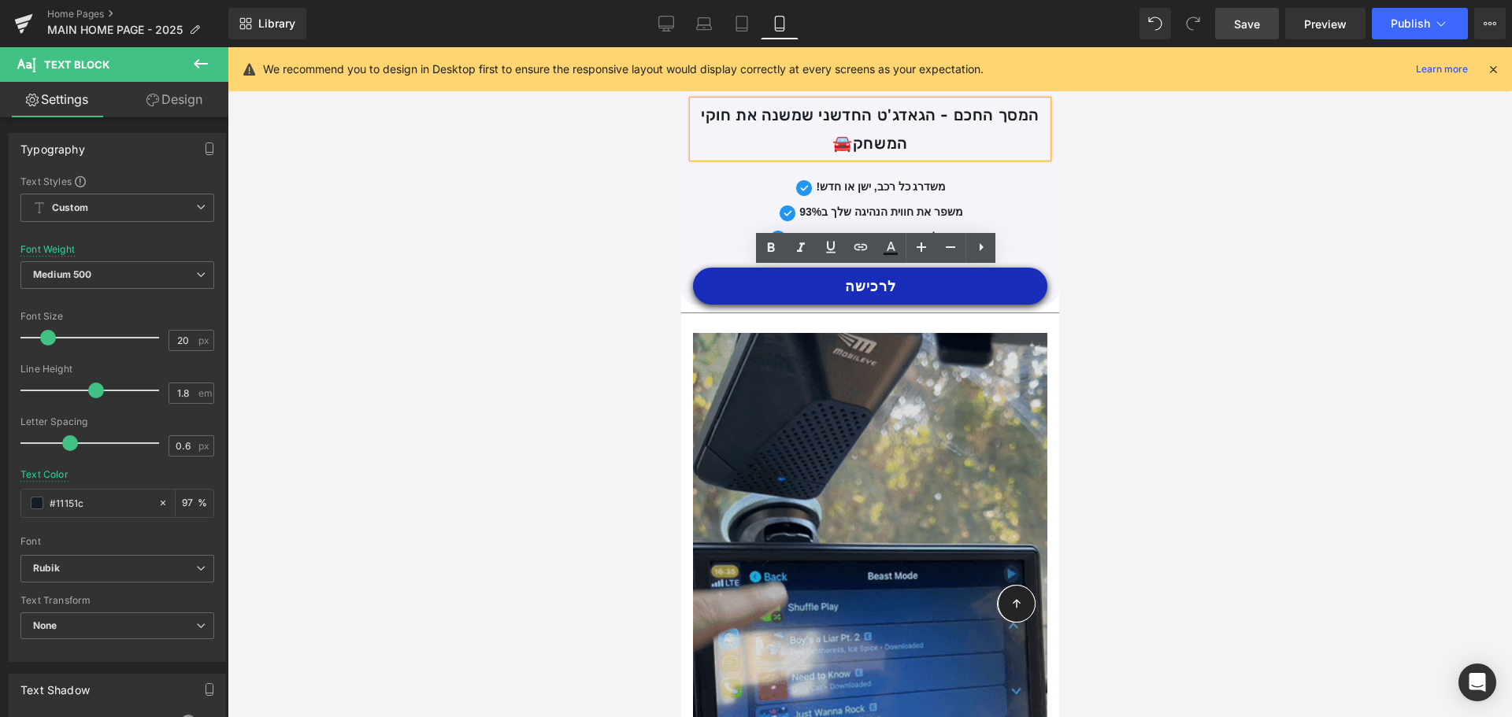
scroll to position [642, 0]
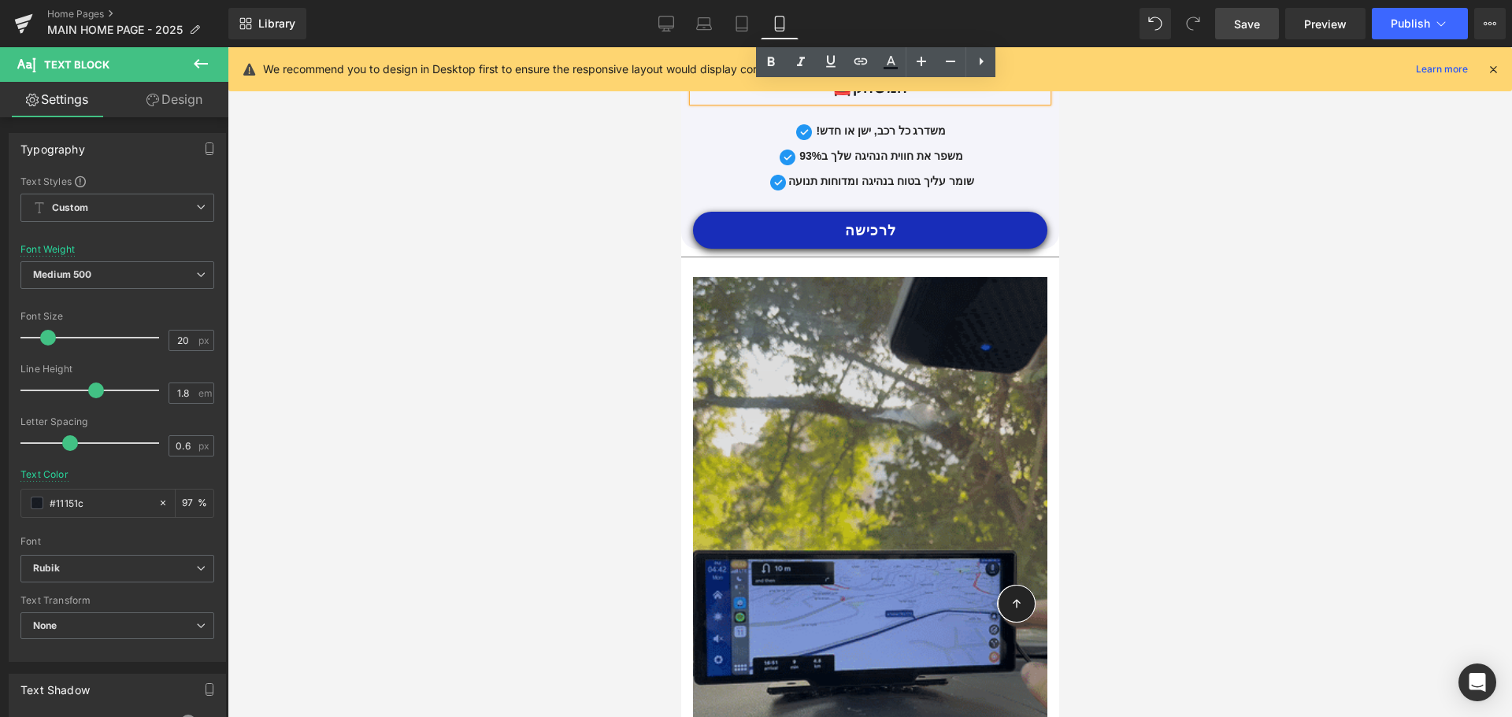
click at [823, 396] on img at bounding box center [869, 592] width 354 height 630
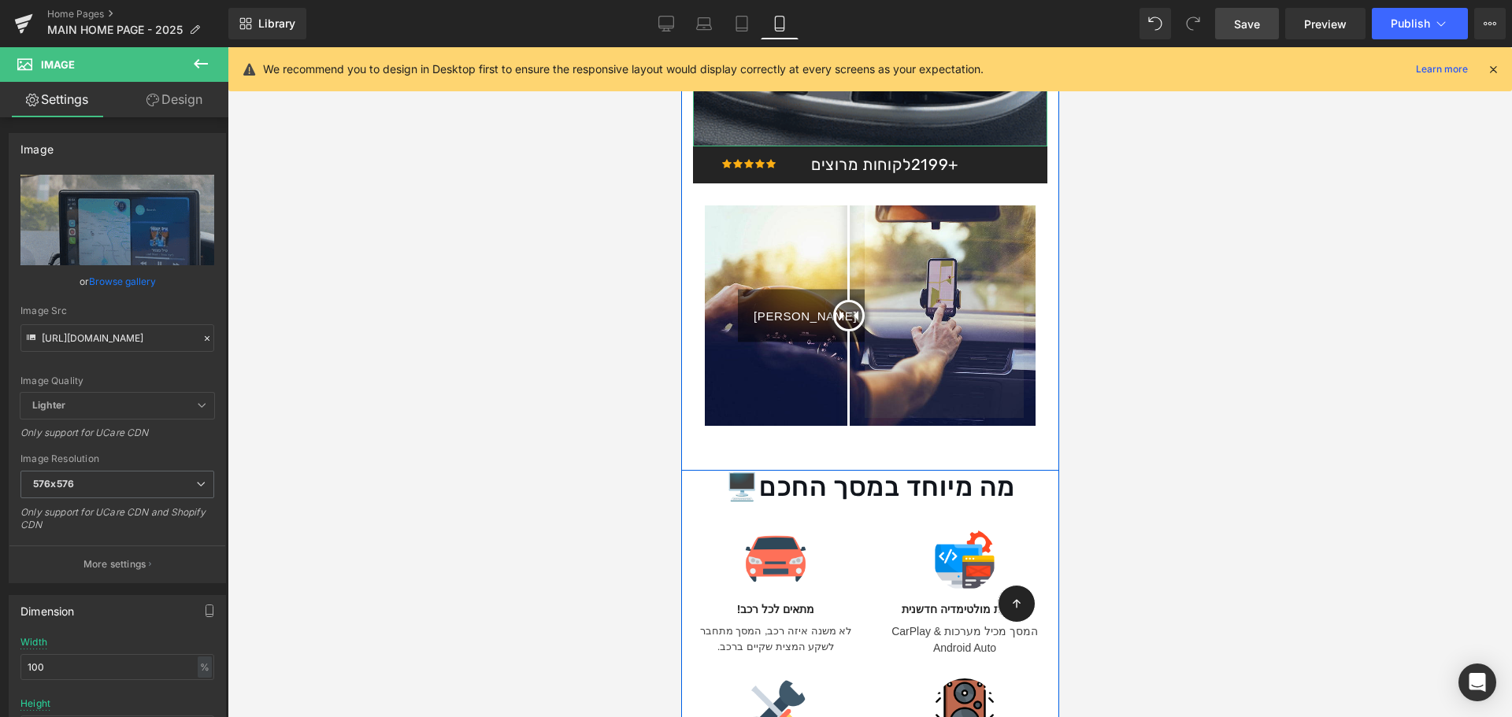
scroll to position [1430, 0]
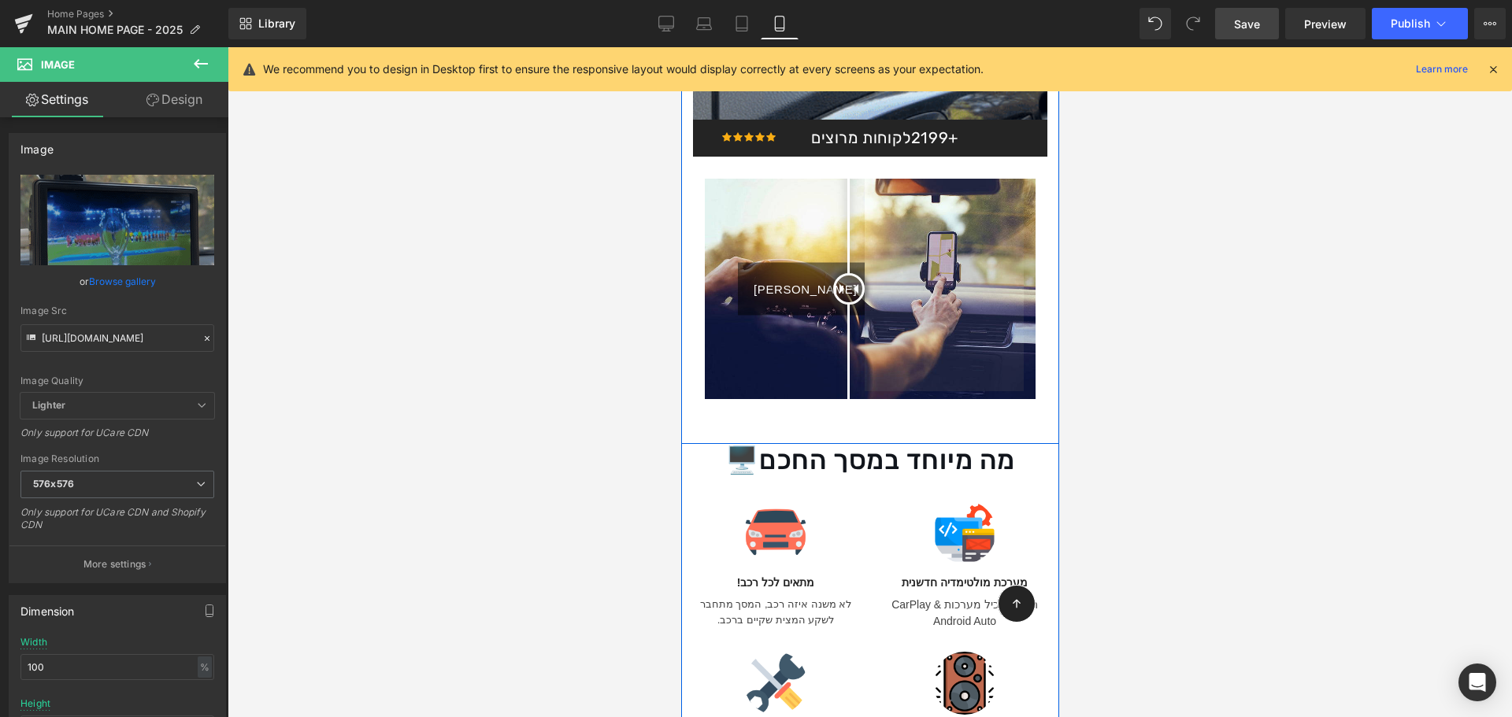
click at [914, 207] on img at bounding box center [869, 289] width 331 height 220
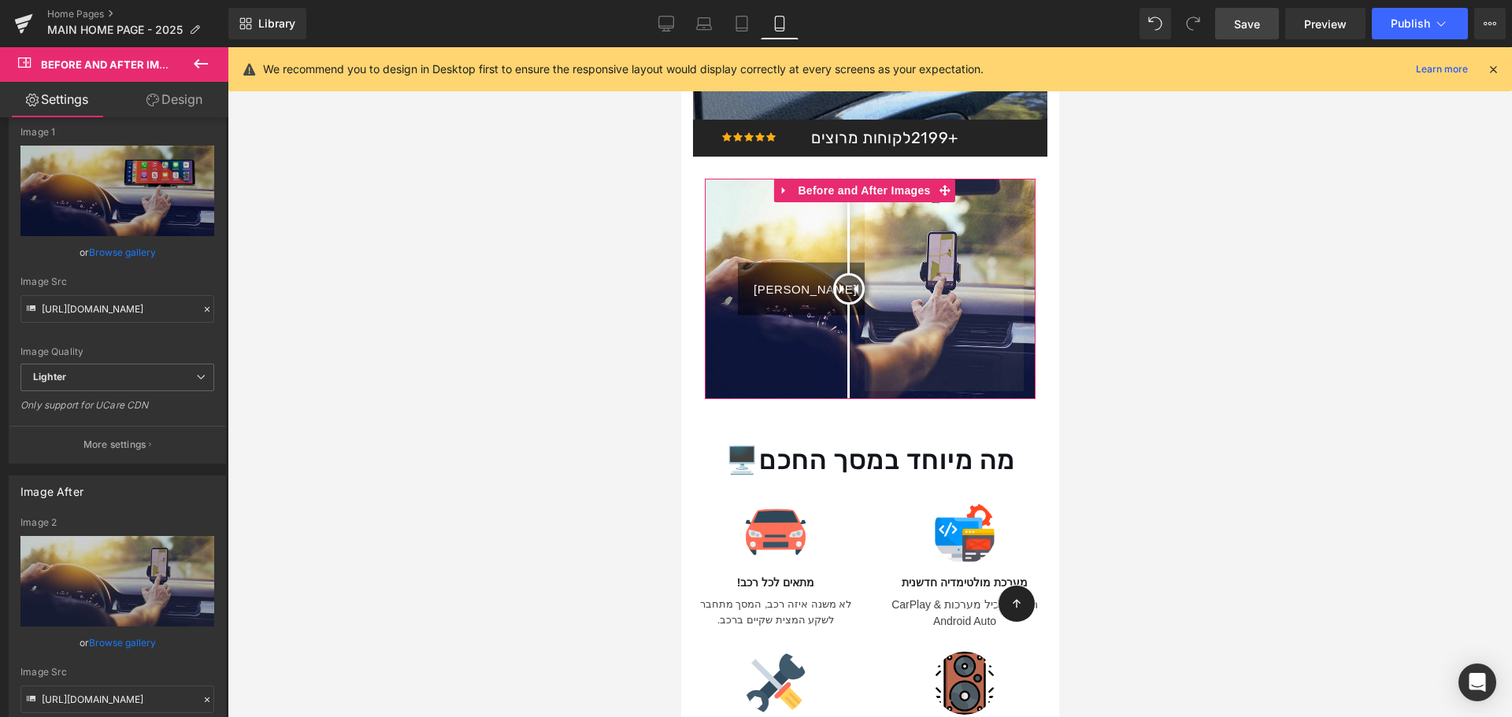
scroll to position [79, 0]
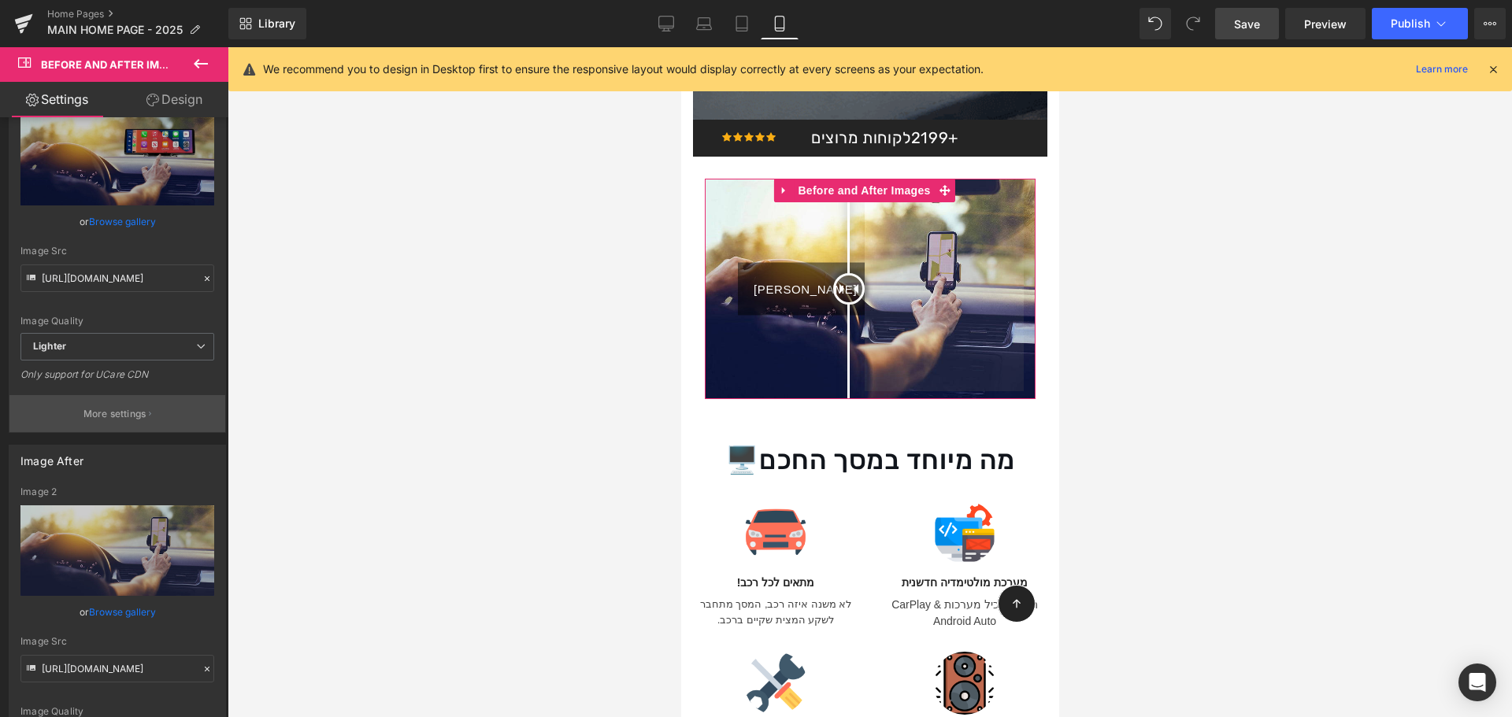
click at [112, 407] on p "More settings" at bounding box center [114, 414] width 63 height 14
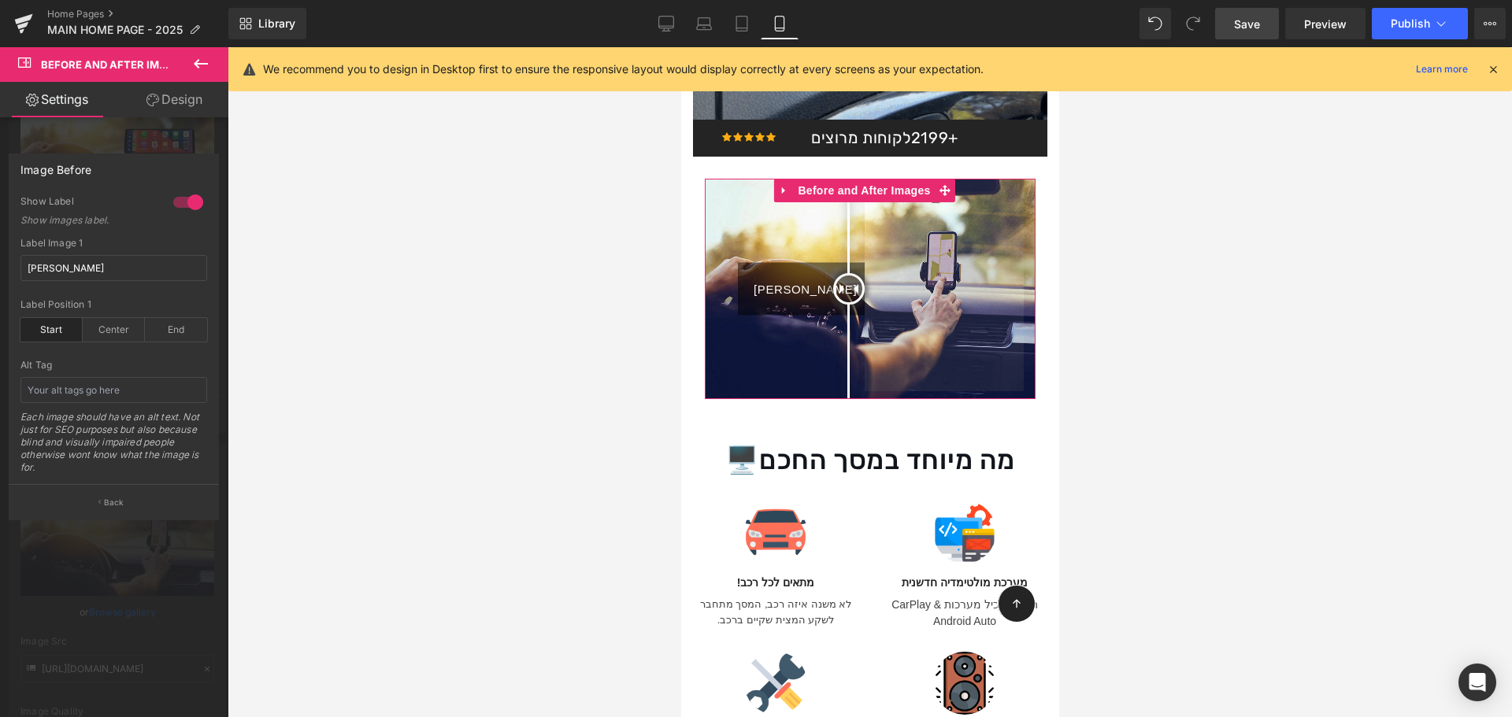
click at [125, 498] on button "Back" at bounding box center [114, 501] width 210 height 35
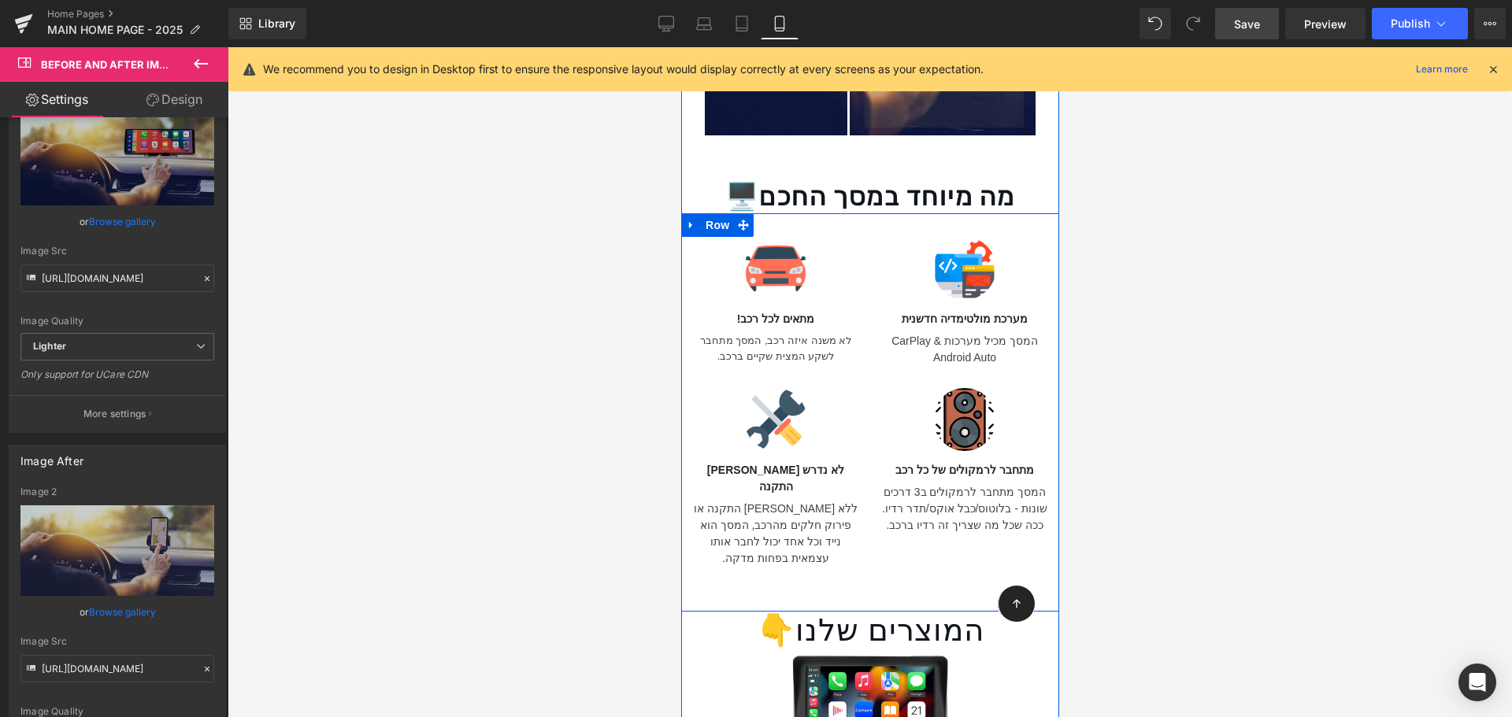
scroll to position [1745, 0]
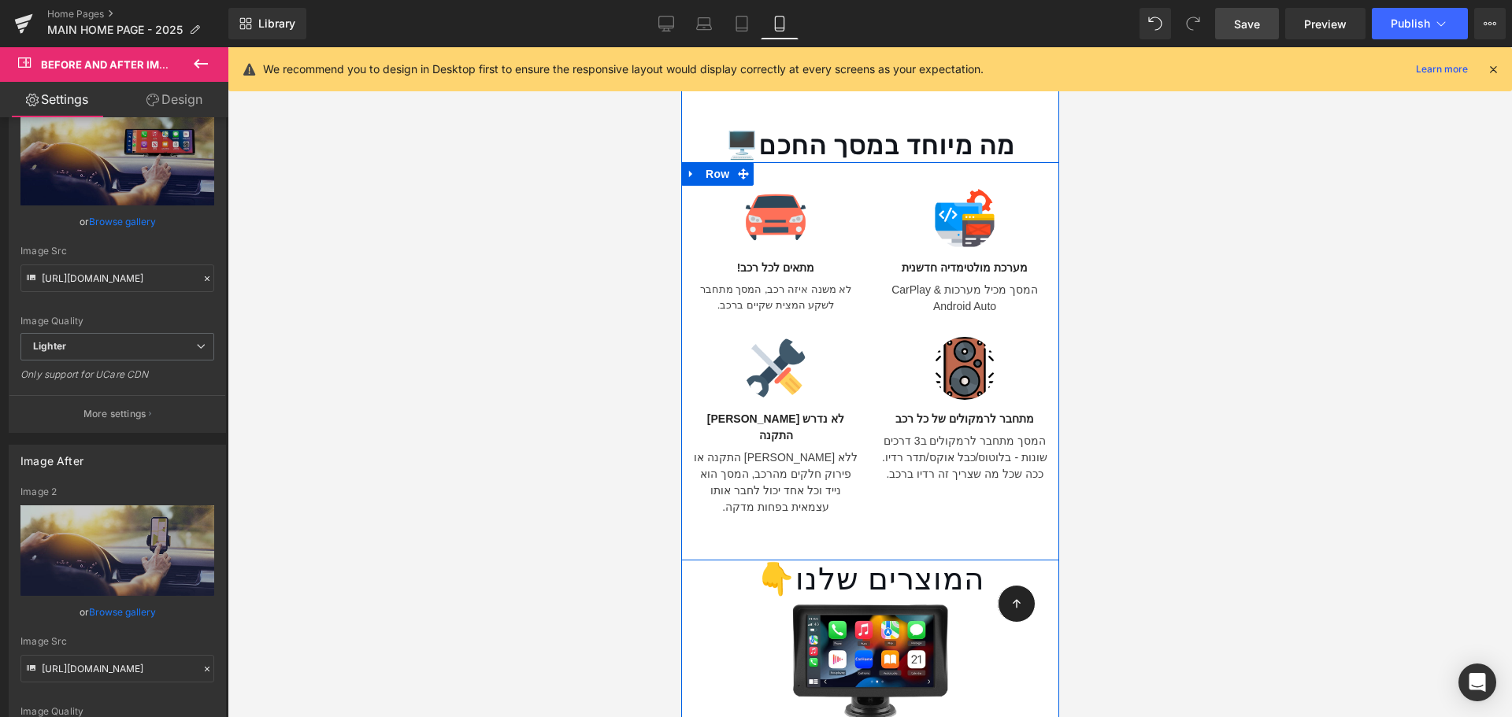
click at [850, 201] on div at bounding box center [774, 217] width 165 height 63
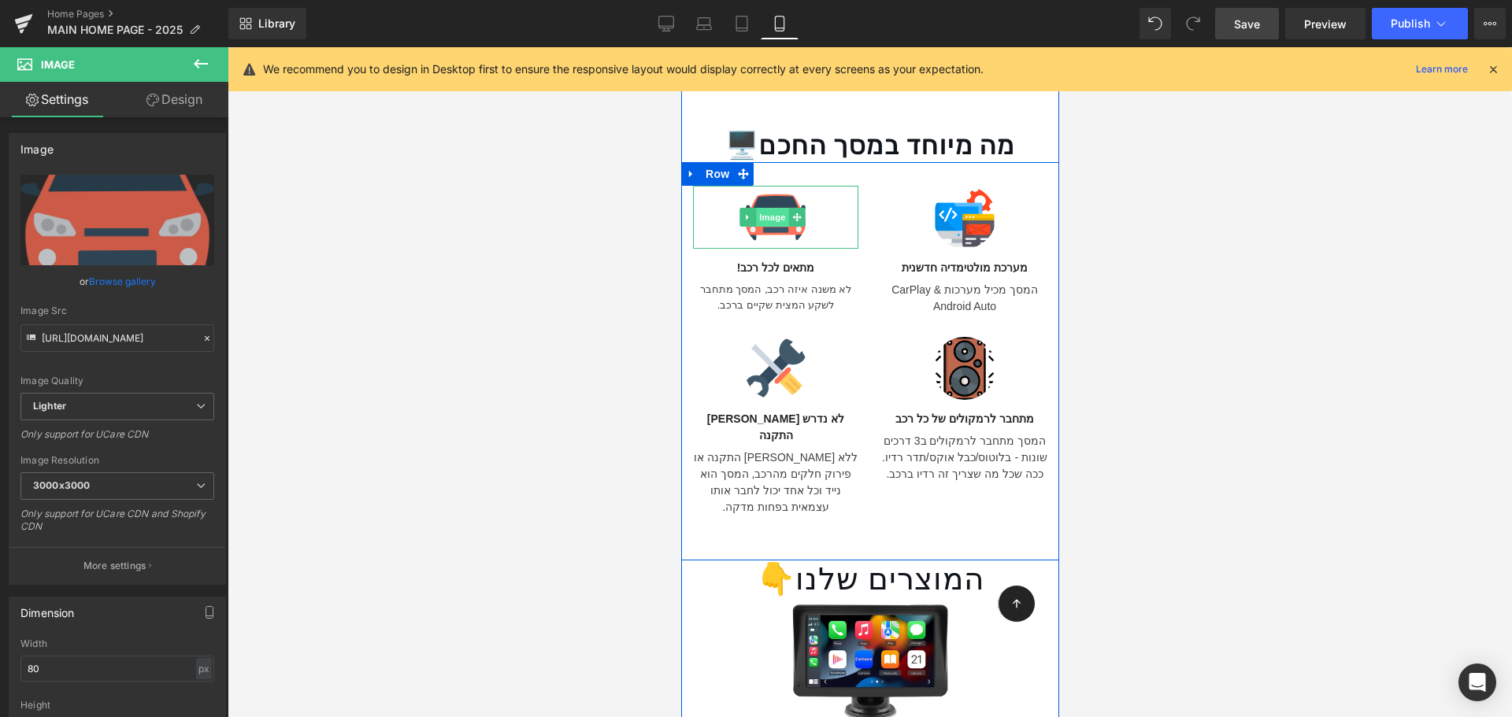
click at [788, 208] on span "Image" at bounding box center [771, 217] width 33 height 19
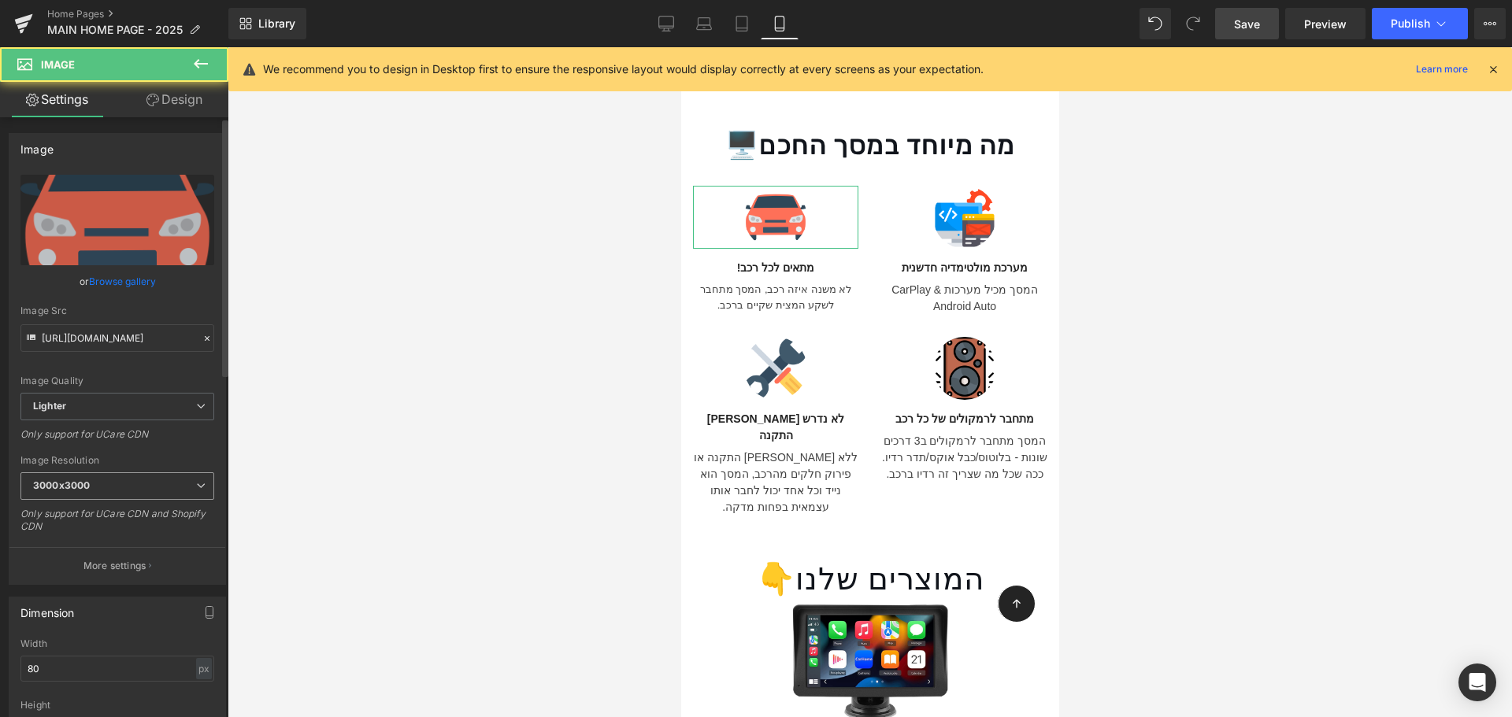
click at [113, 484] on span "3000x3000" at bounding box center [117, 486] width 194 height 28
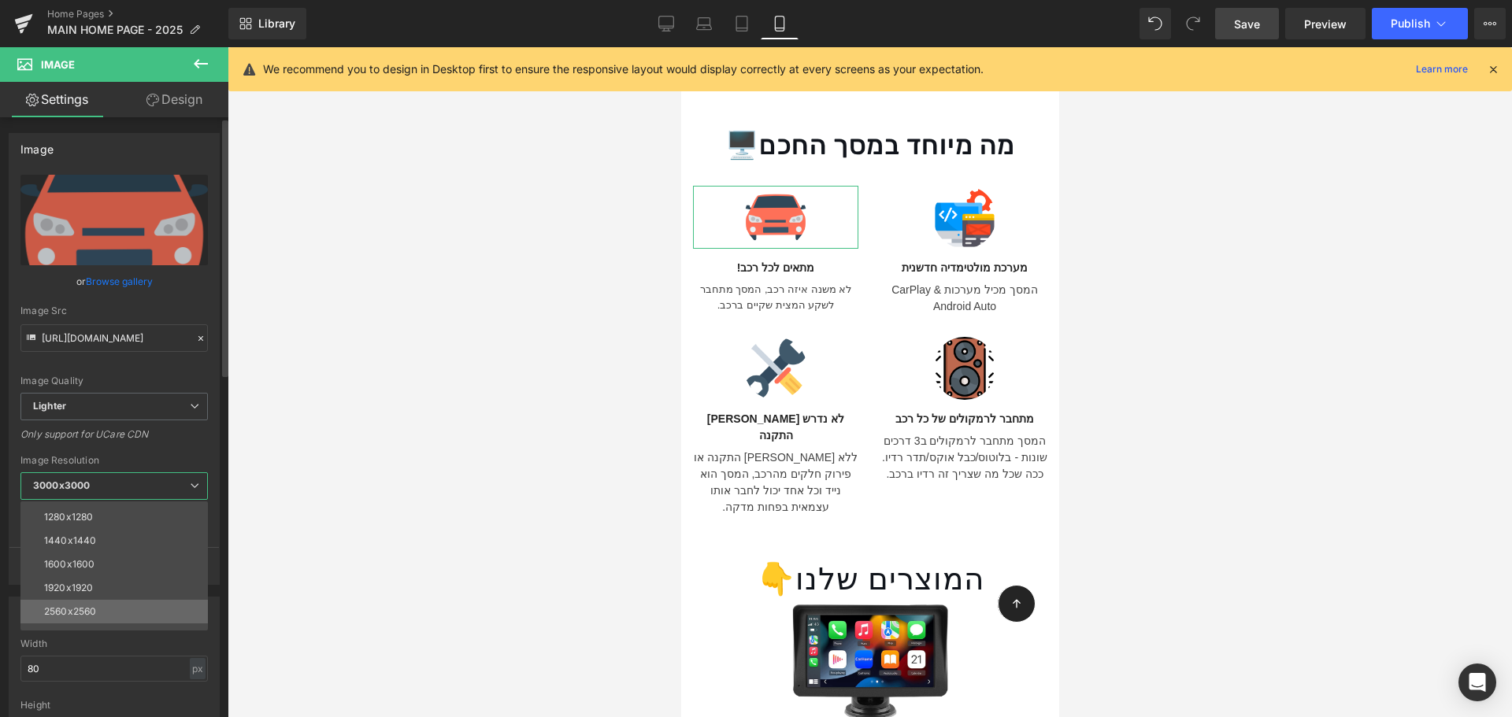
scroll to position [225, 0]
click at [112, 567] on li "1920x1920" at bounding box center [117, 572] width 194 height 24
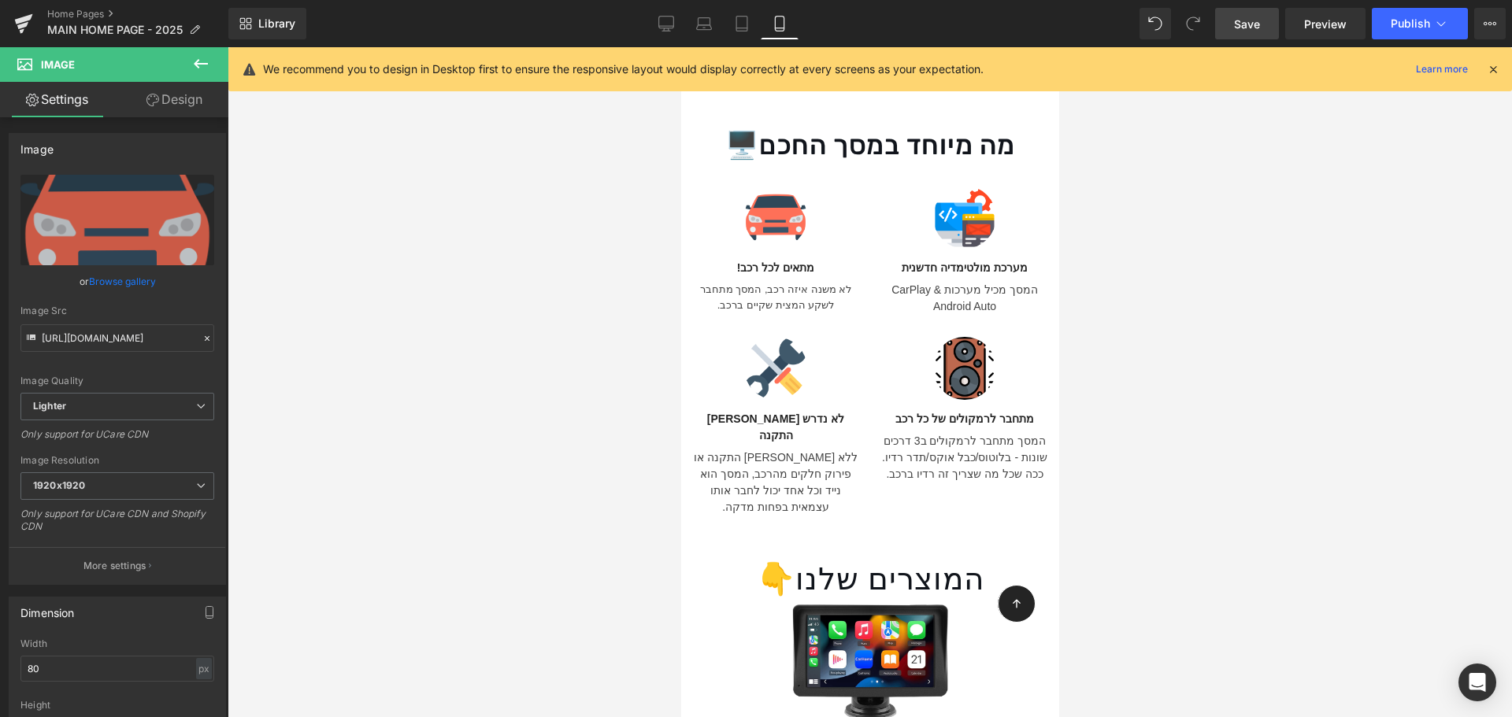
type input "https://ucarecdn.com/bc95bcab-5cd8-489f-b5a8-22f4fc1975e7/-/format/auto/-/previ…"
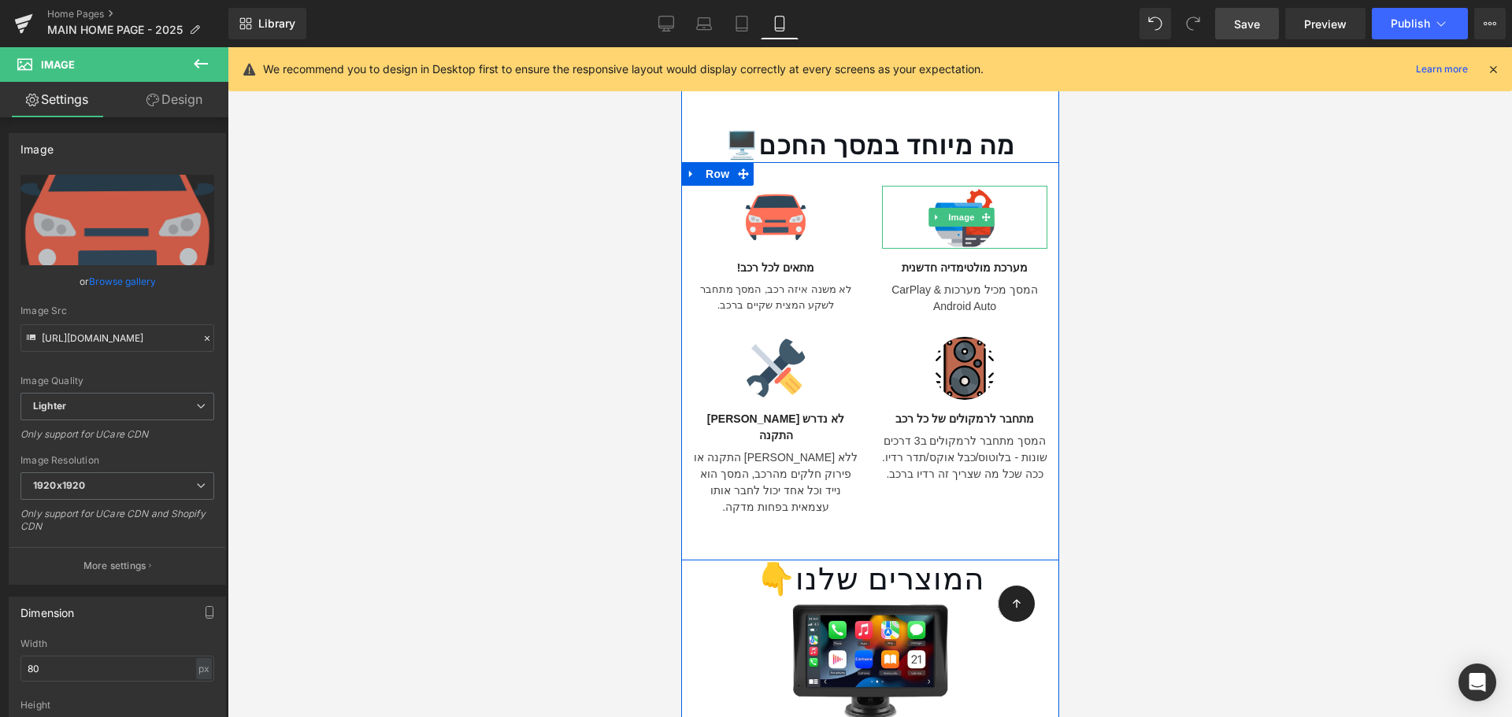
click at [968, 187] on img at bounding box center [963, 217] width 63 height 63
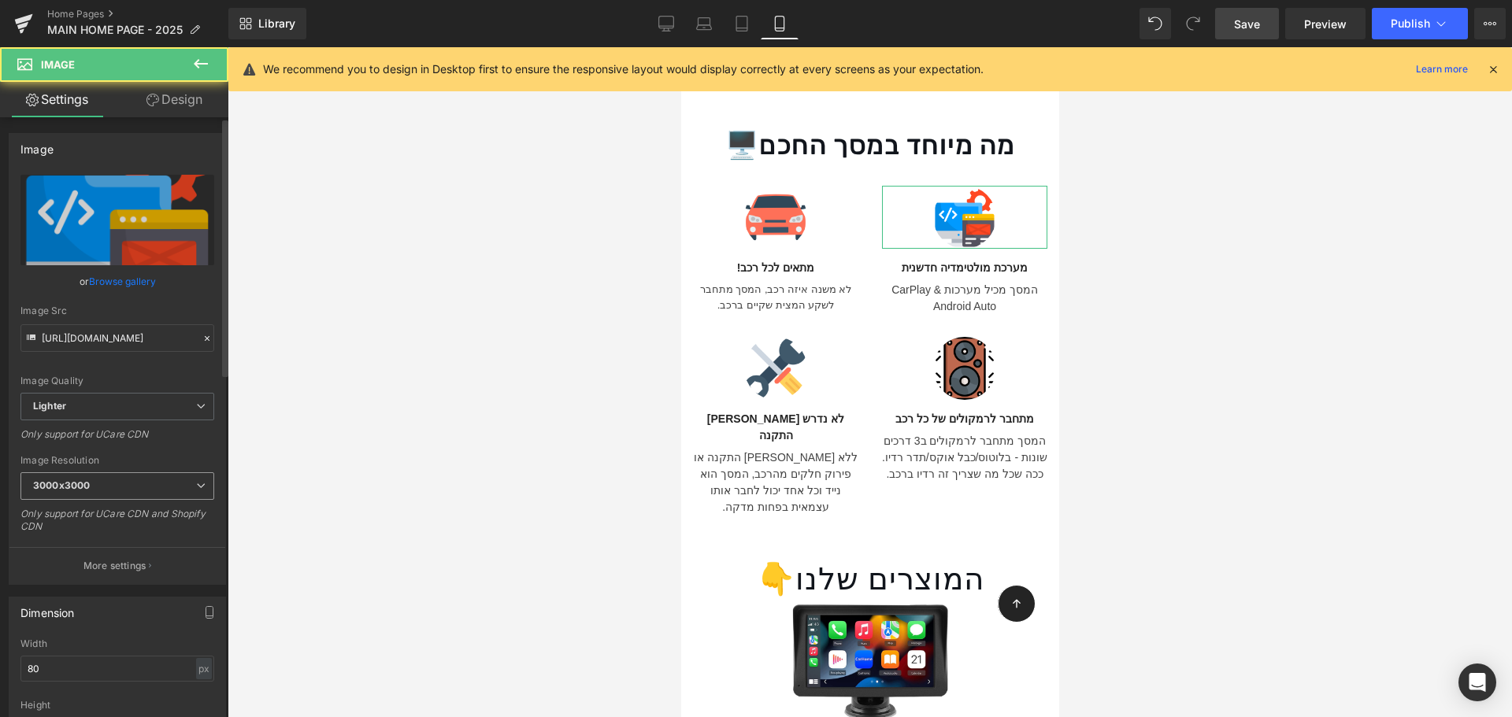
click at [148, 485] on span "3000x3000" at bounding box center [117, 486] width 194 height 28
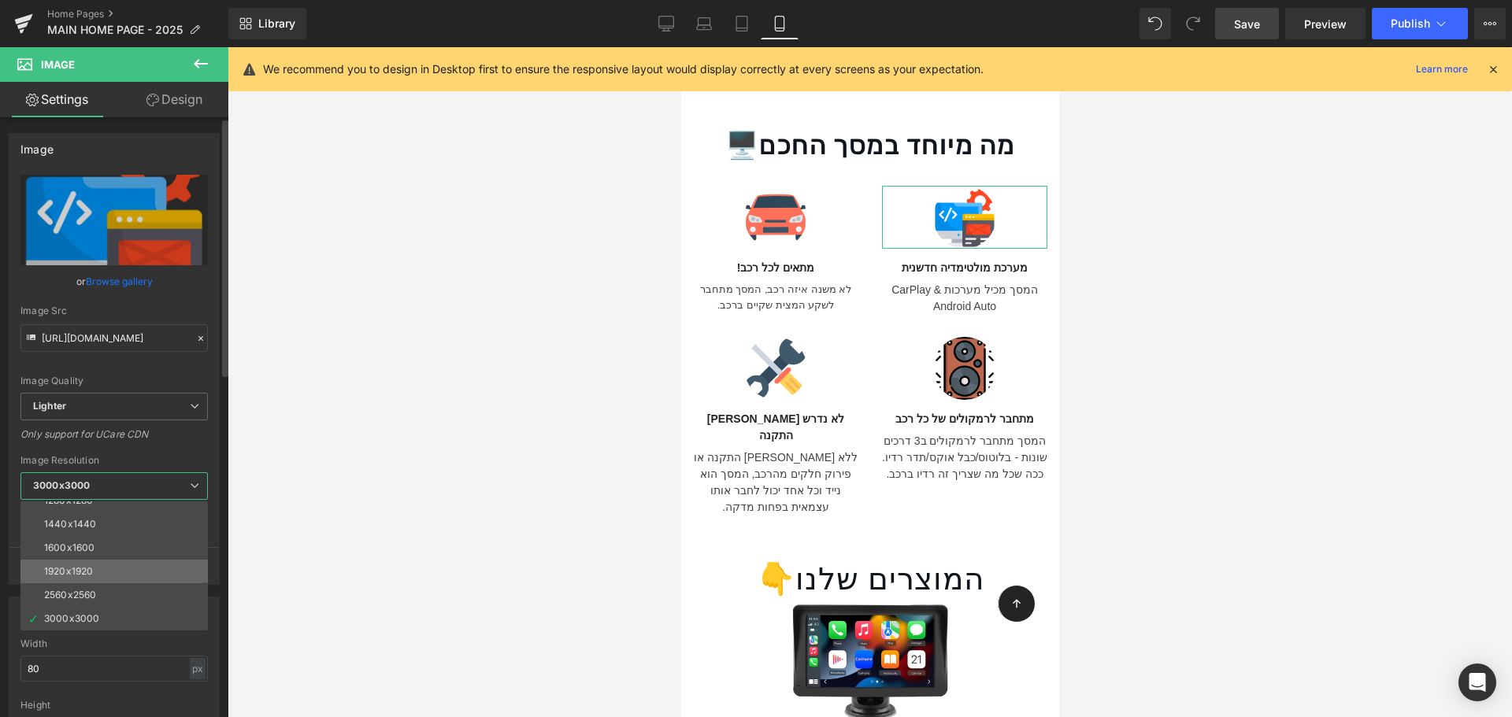
click at [118, 572] on li "1920x1920" at bounding box center [117, 572] width 194 height 24
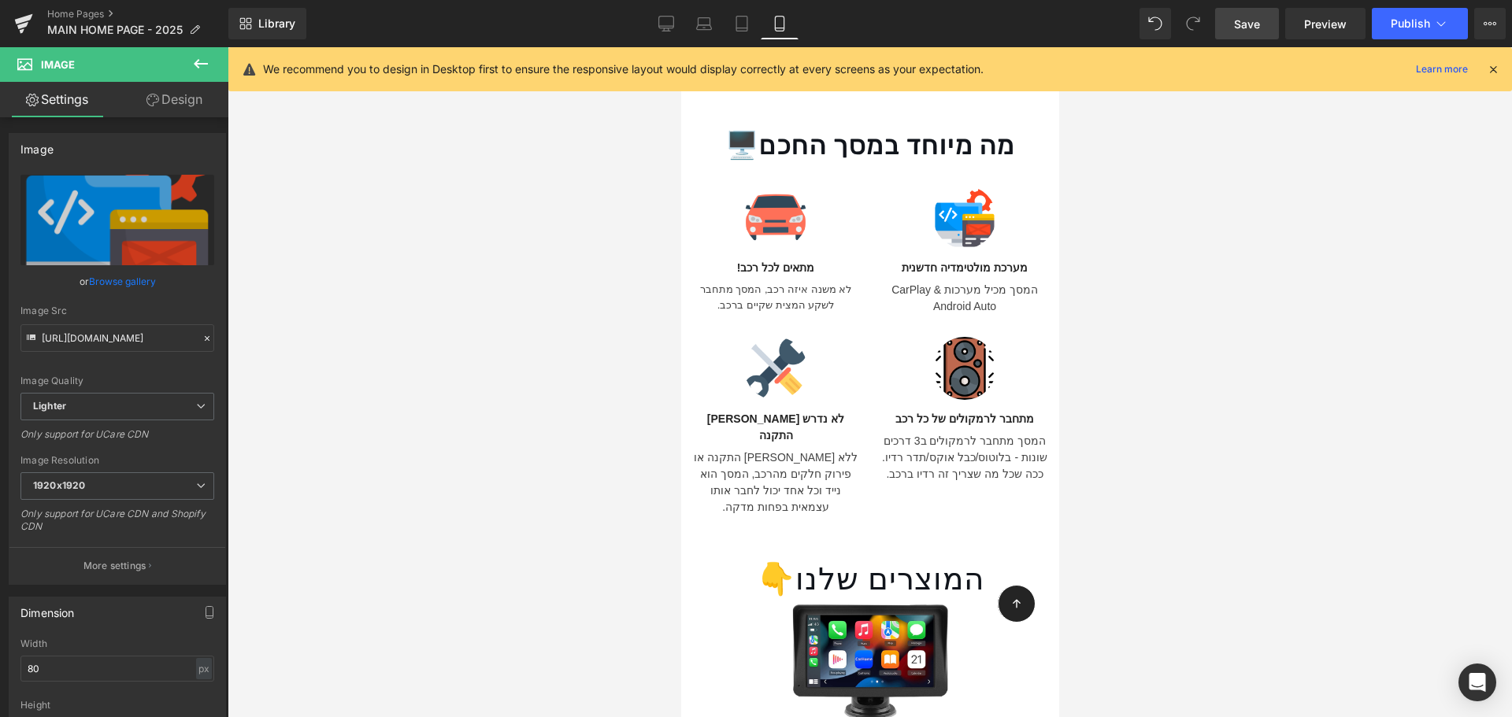
click at [787, 359] on span "Image" at bounding box center [774, 368] width 33 height 19
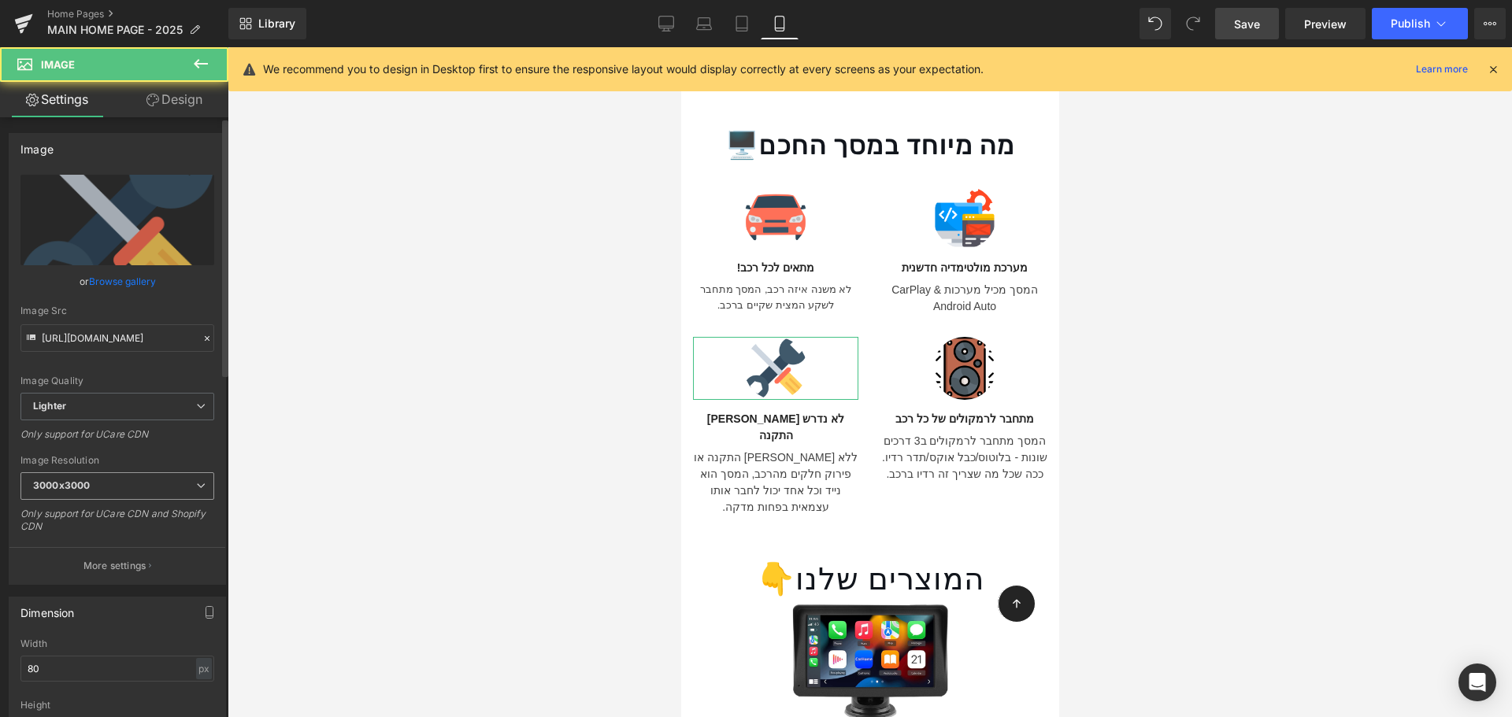
click at [120, 489] on span "3000x3000" at bounding box center [117, 486] width 194 height 28
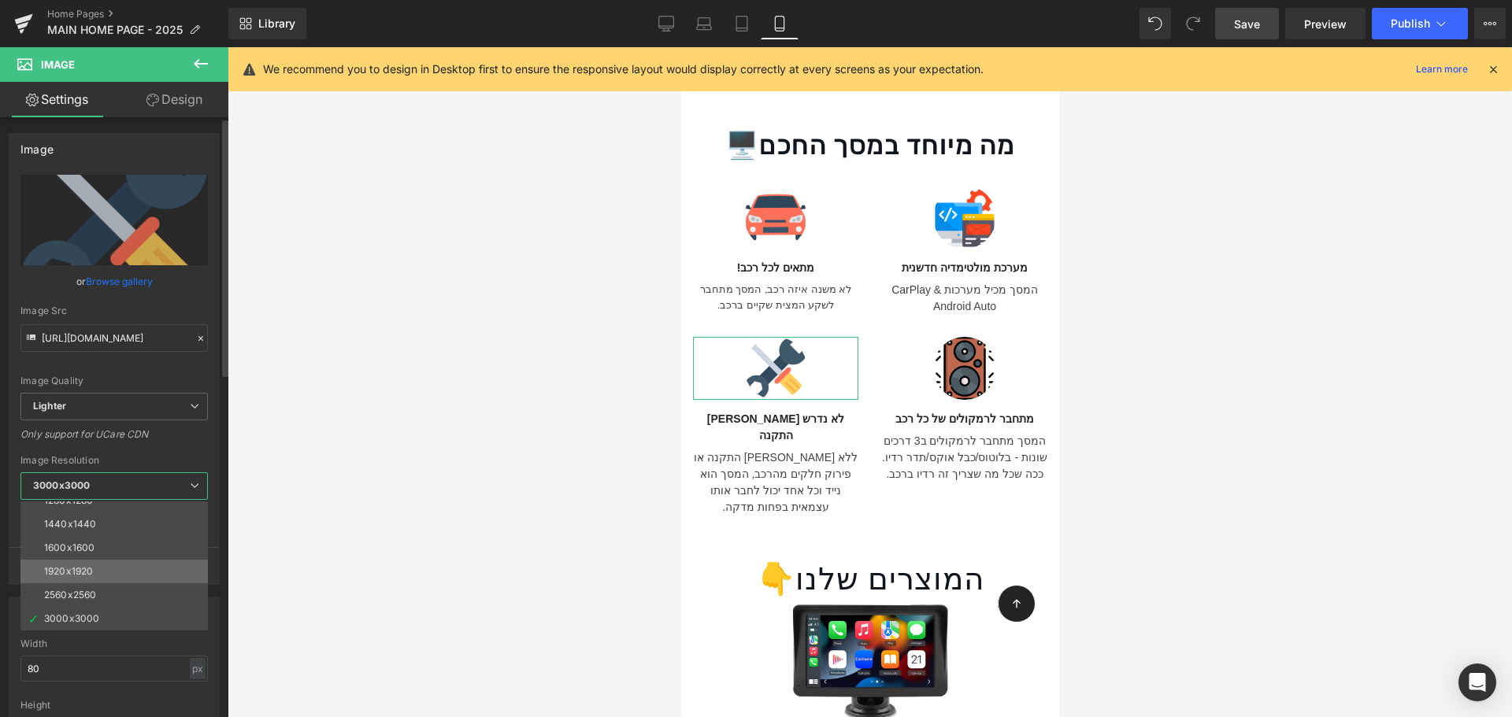
click at [98, 577] on li "1920x1920" at bounding box center [117, 572] width 194 height 24
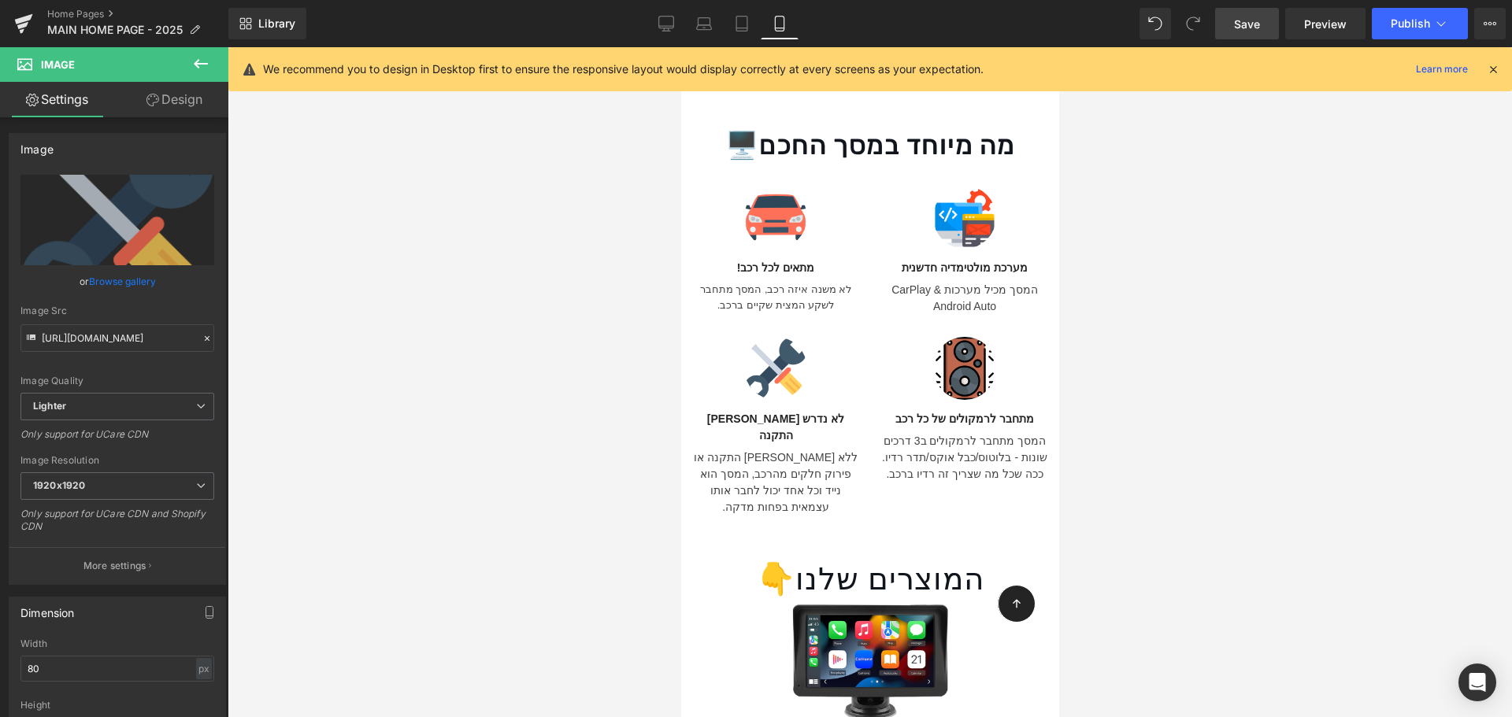
type input "https://ucarecdn.com/2704c1bb-83d4-41c3-b421-bd3e1dad782d/-/format/auto/-/previ…"
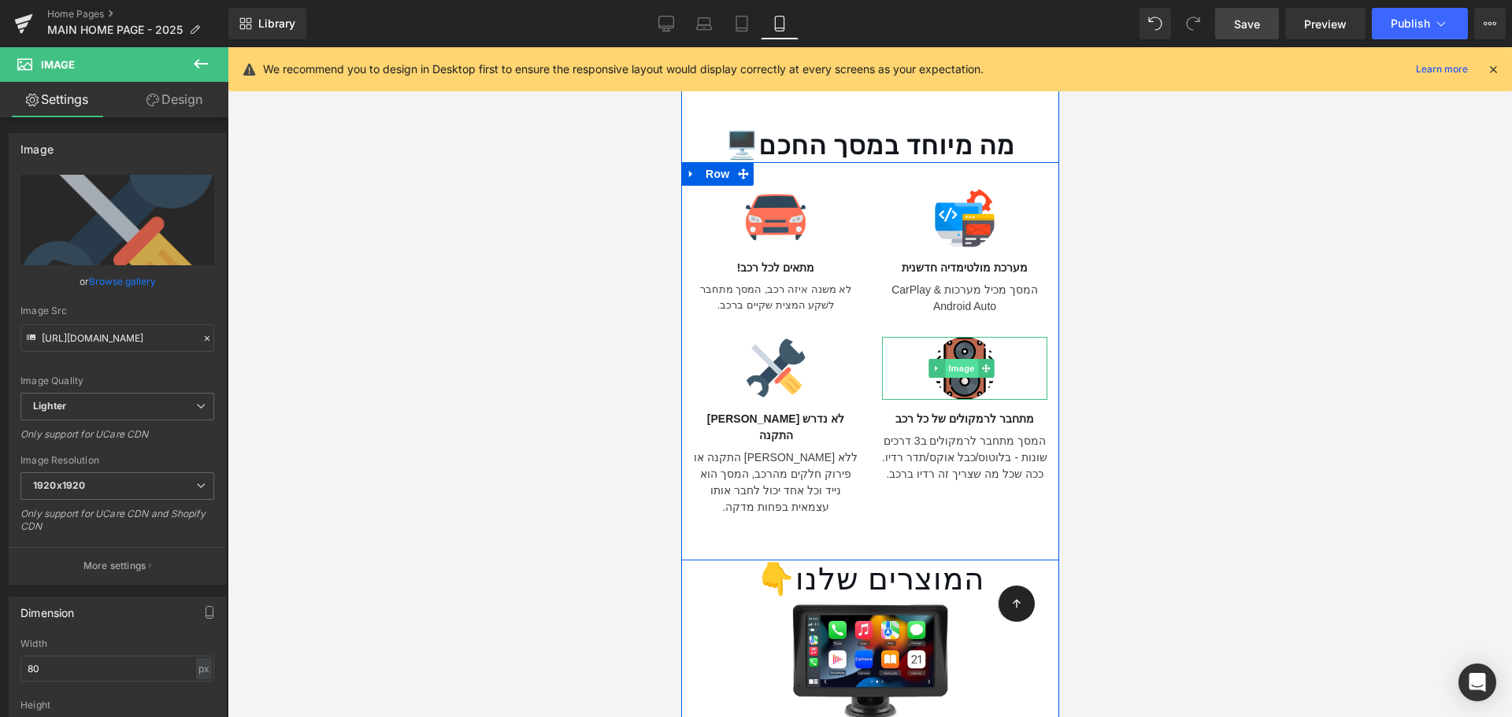
click at [962, 359] on span "Image" at bounding box center [960, 368] width 33 height 19
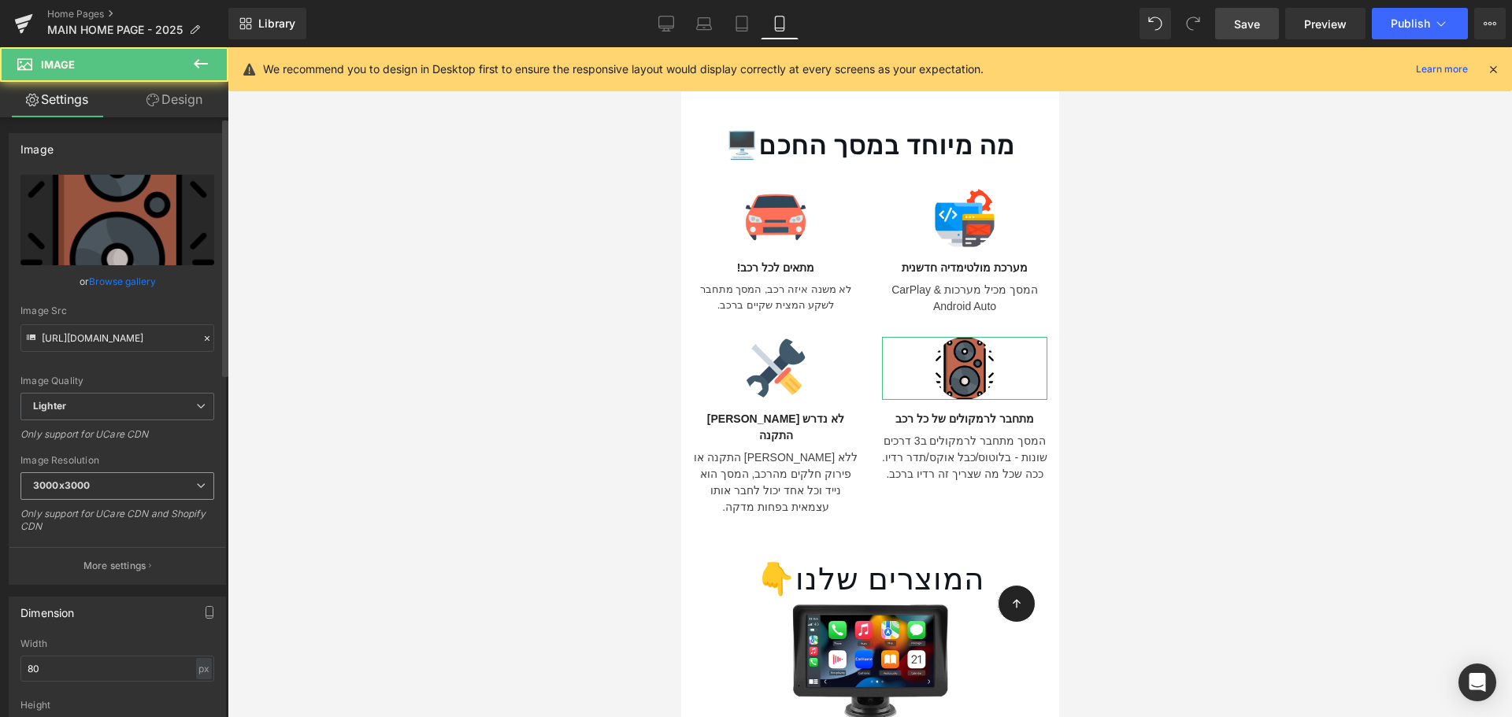
click at [149, 485] on span "3000x3000" at bounding box center [117, 486] width 194 height 28
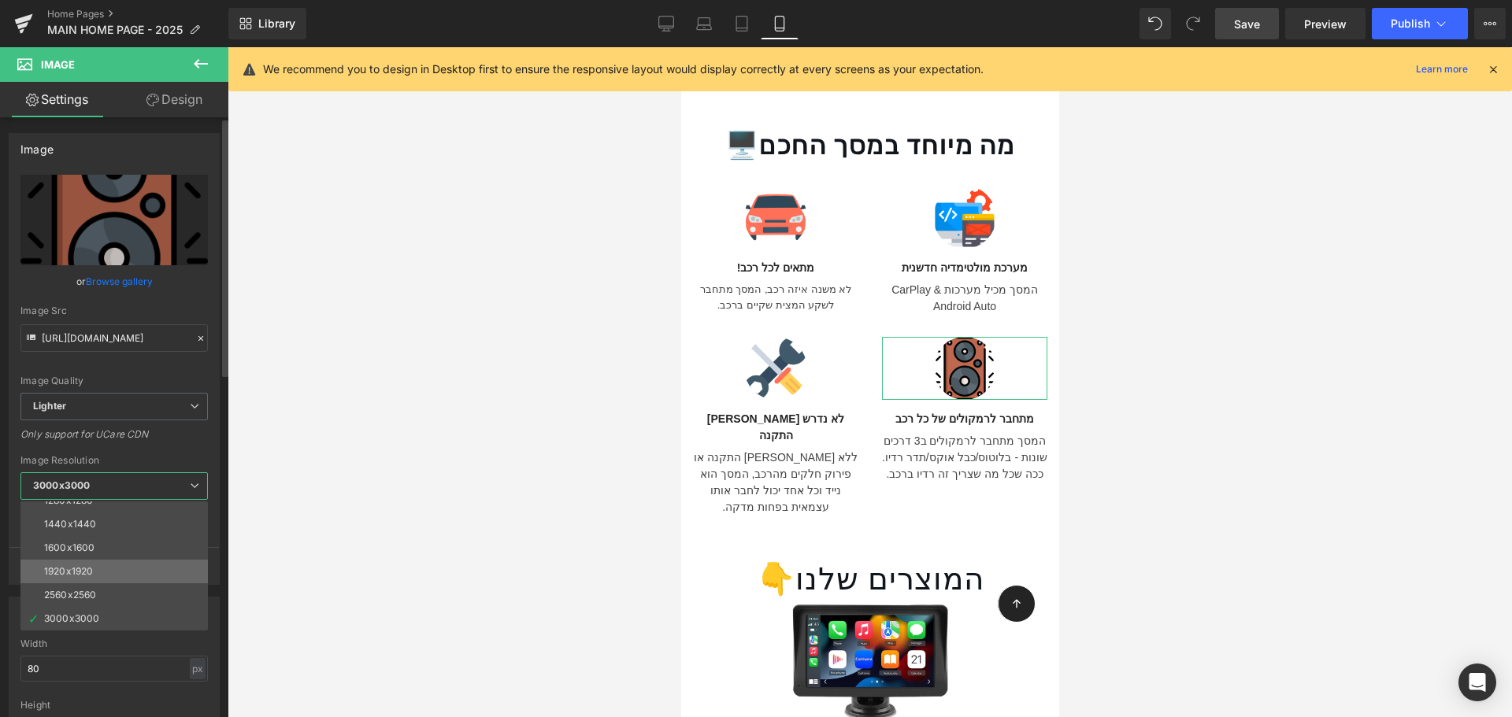
click at [136, 565] on li "1920x1920" at bounding box center [117, 572] width 194 height 24
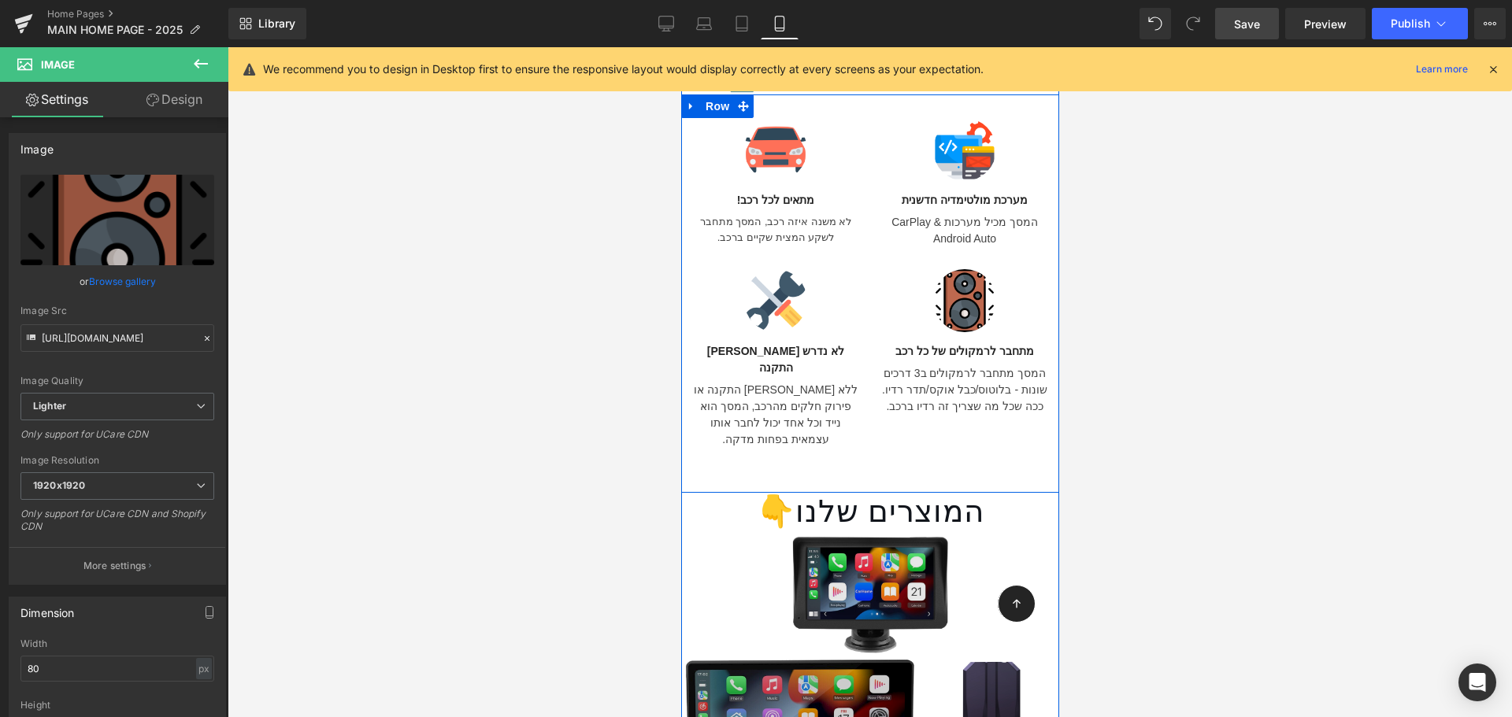
type input "https://ucarecdn.com/da6a4a09-1784-4ef5-96a9-ef3f47704618/-/format/auto/-/previ…"
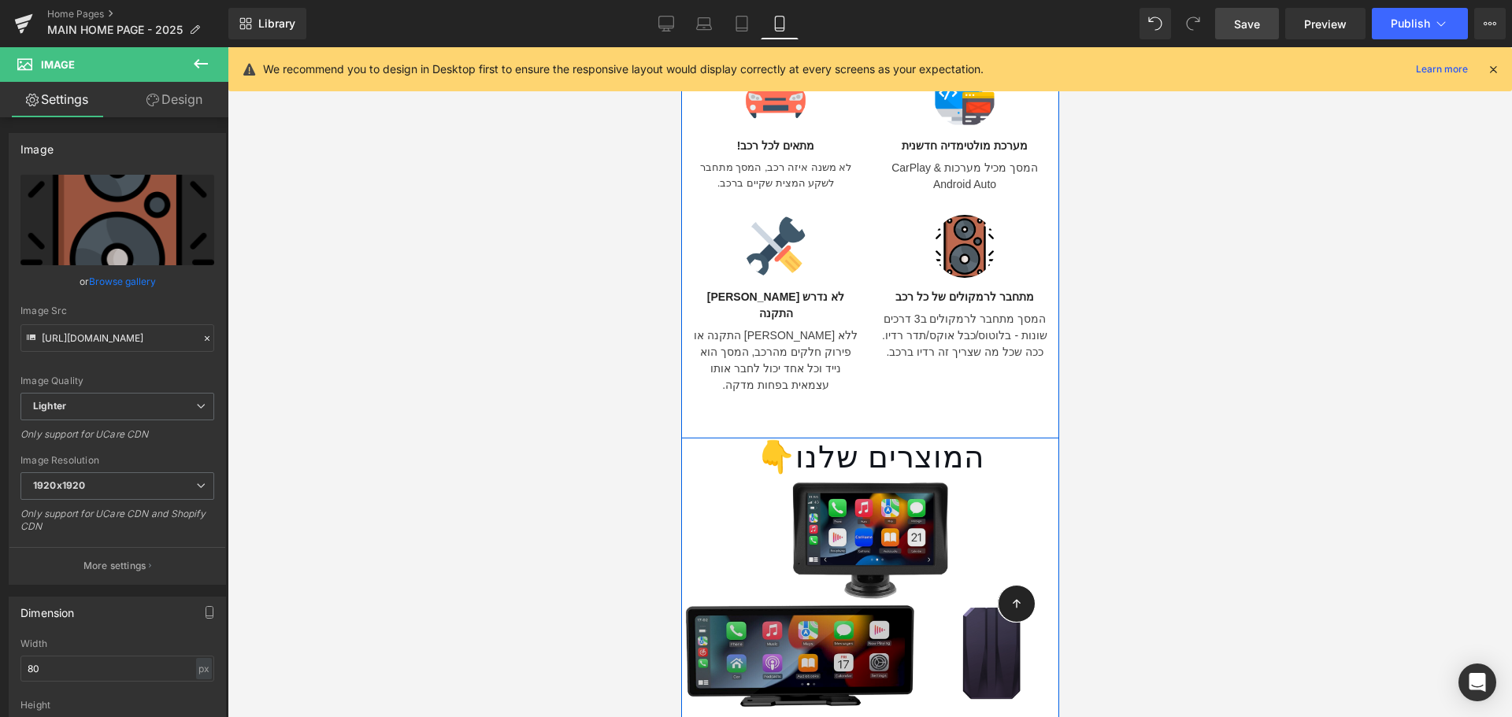
drag, startPoint x: 825, startPoint y: 484, endPoint x: 816, endPoint y: 489, distance: 10.6
click at [825, 484] on img at bounding box center [869, 594] width 378 height 236
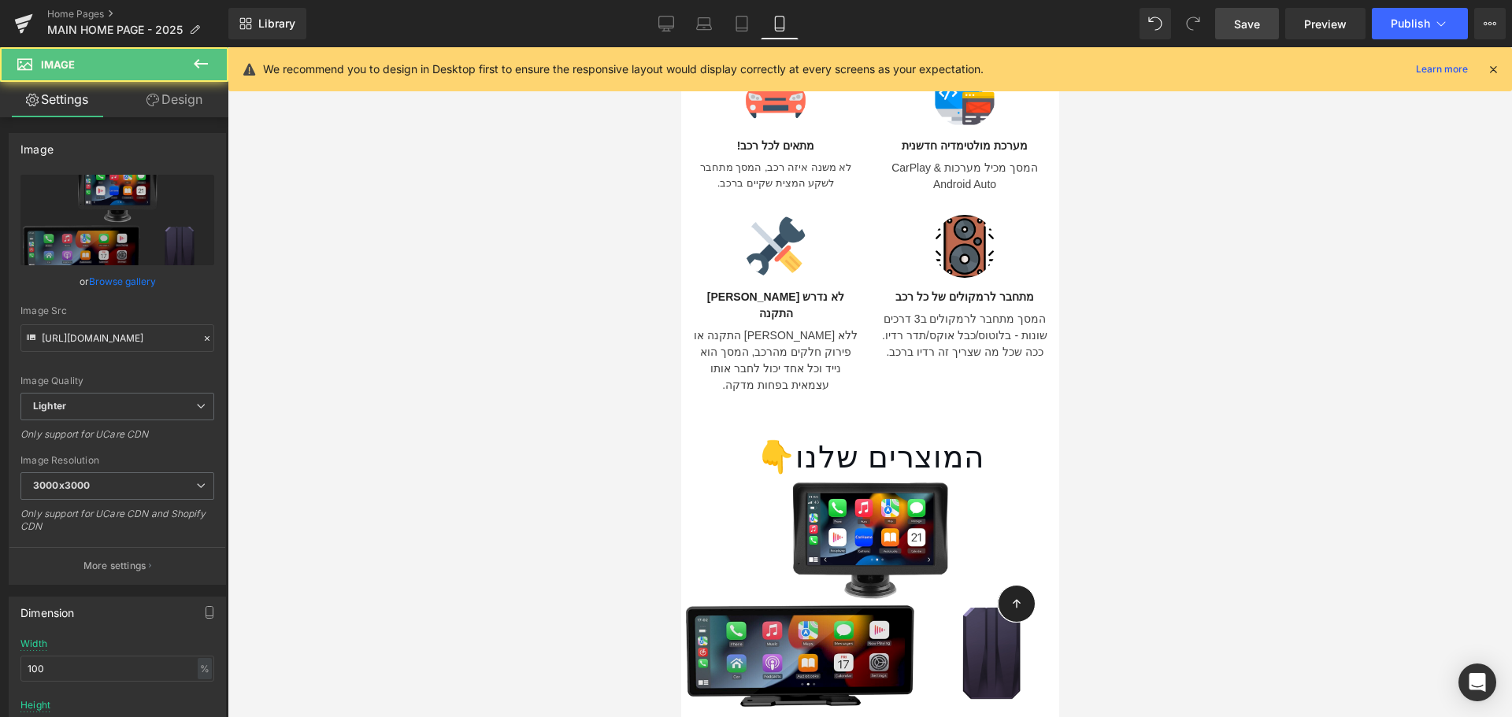
scroll to position [1902, 0]
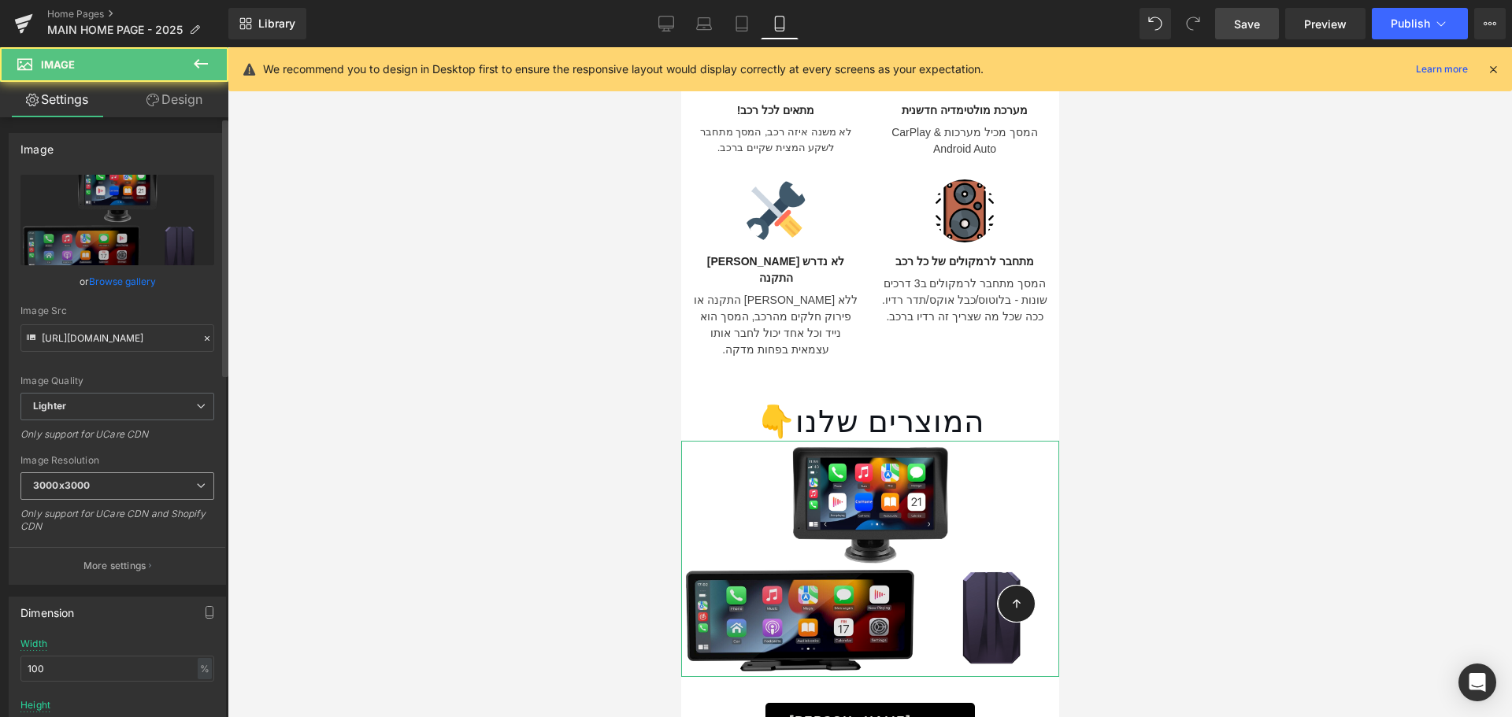
click at [151, 484] on span "3000x3000" at bounding box center [117, 486] width 194 height 28
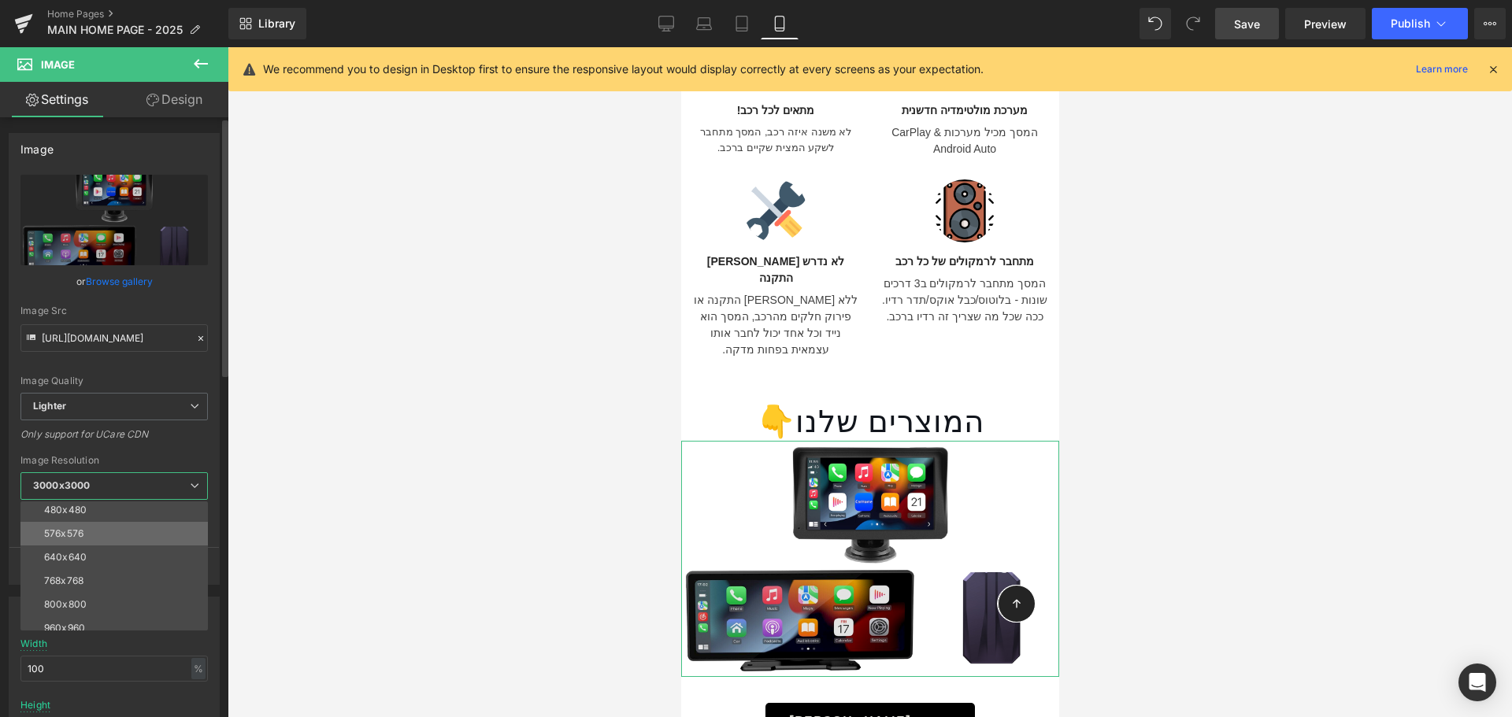
scroll to position [225, 0]
click at [113, 564] on li "1920x1920" at bounding box center [117, 572] width 194 height 24
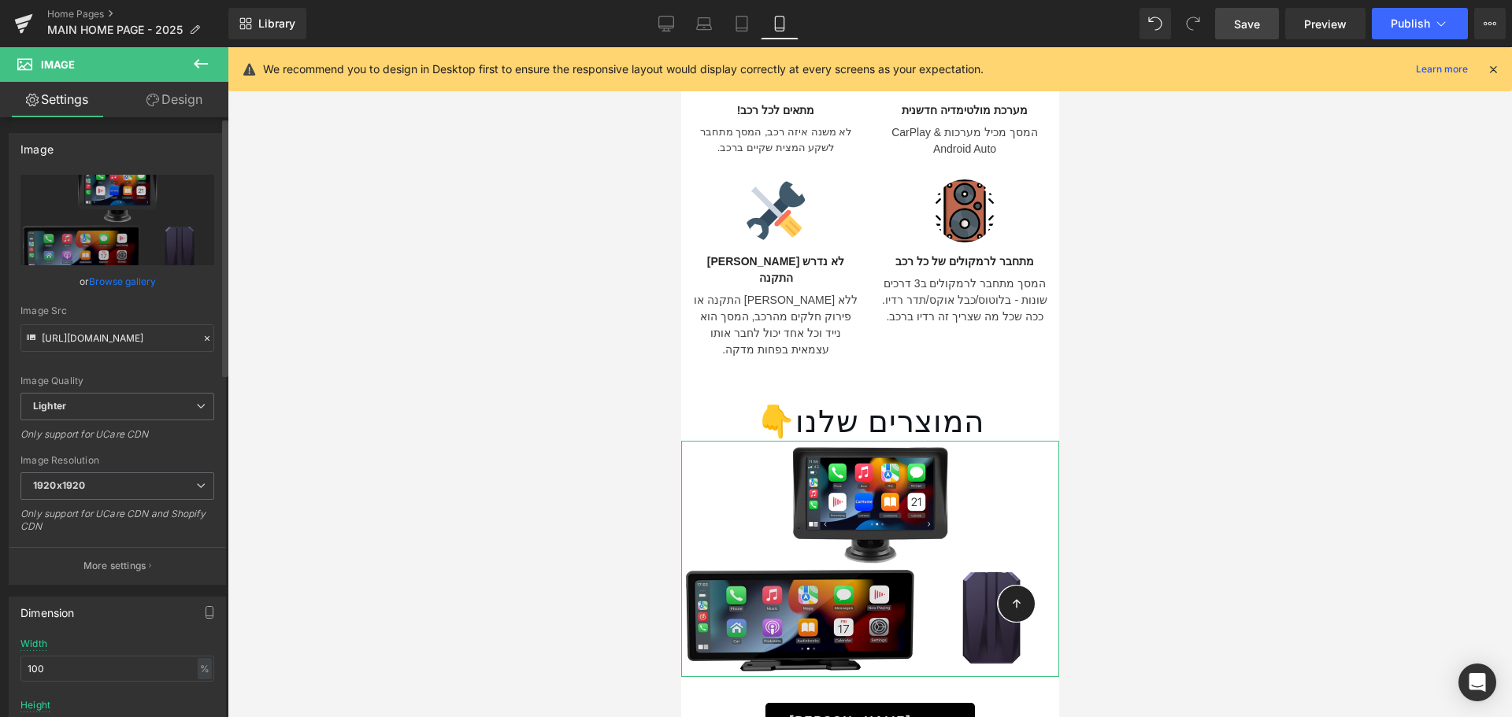
type input "https://ucarecdn.com/3e1c52f8-648f-4366-af34-6367df2e220f/-/format/auto/-/previ…"
click at [1264, 30] on link "Save" at bounding box center [1247, 23] width 64 height 31
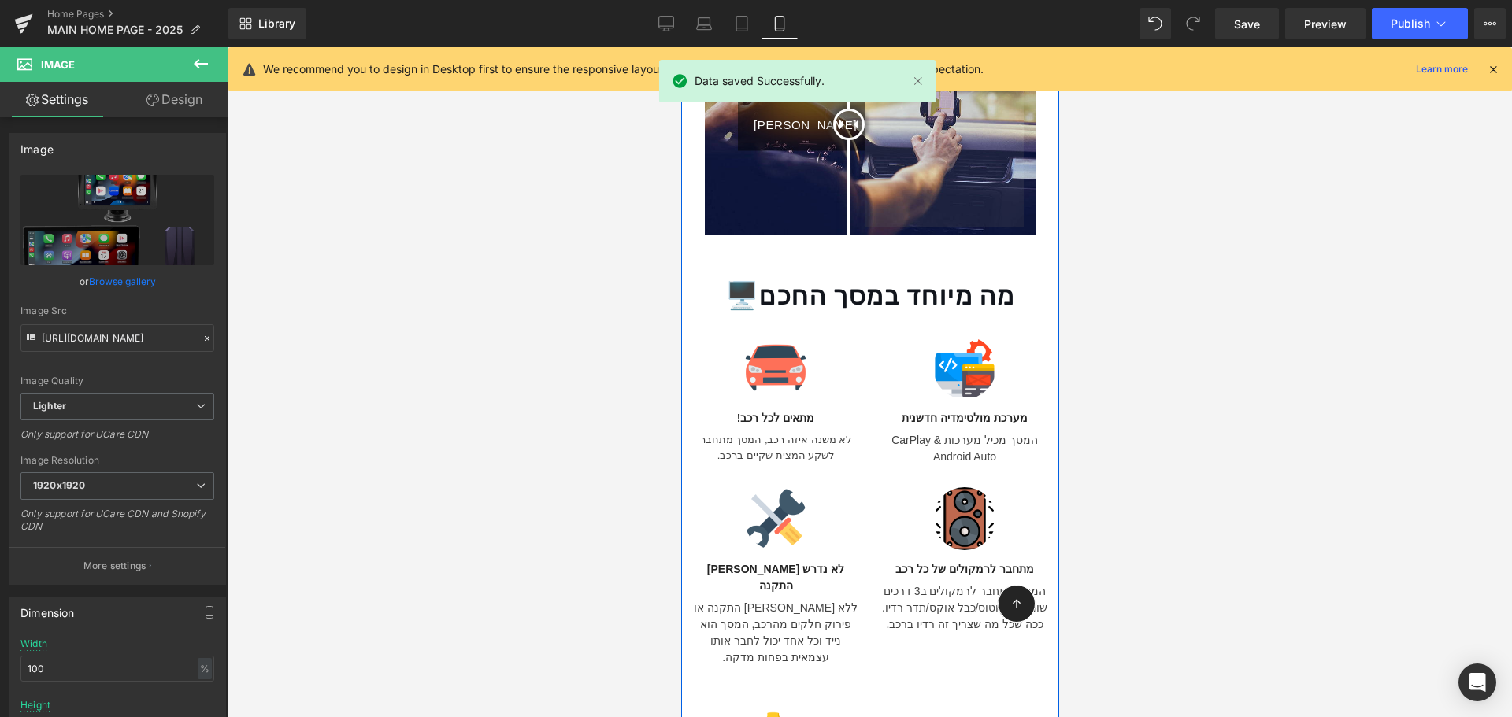
scroll to position [1587, 0]
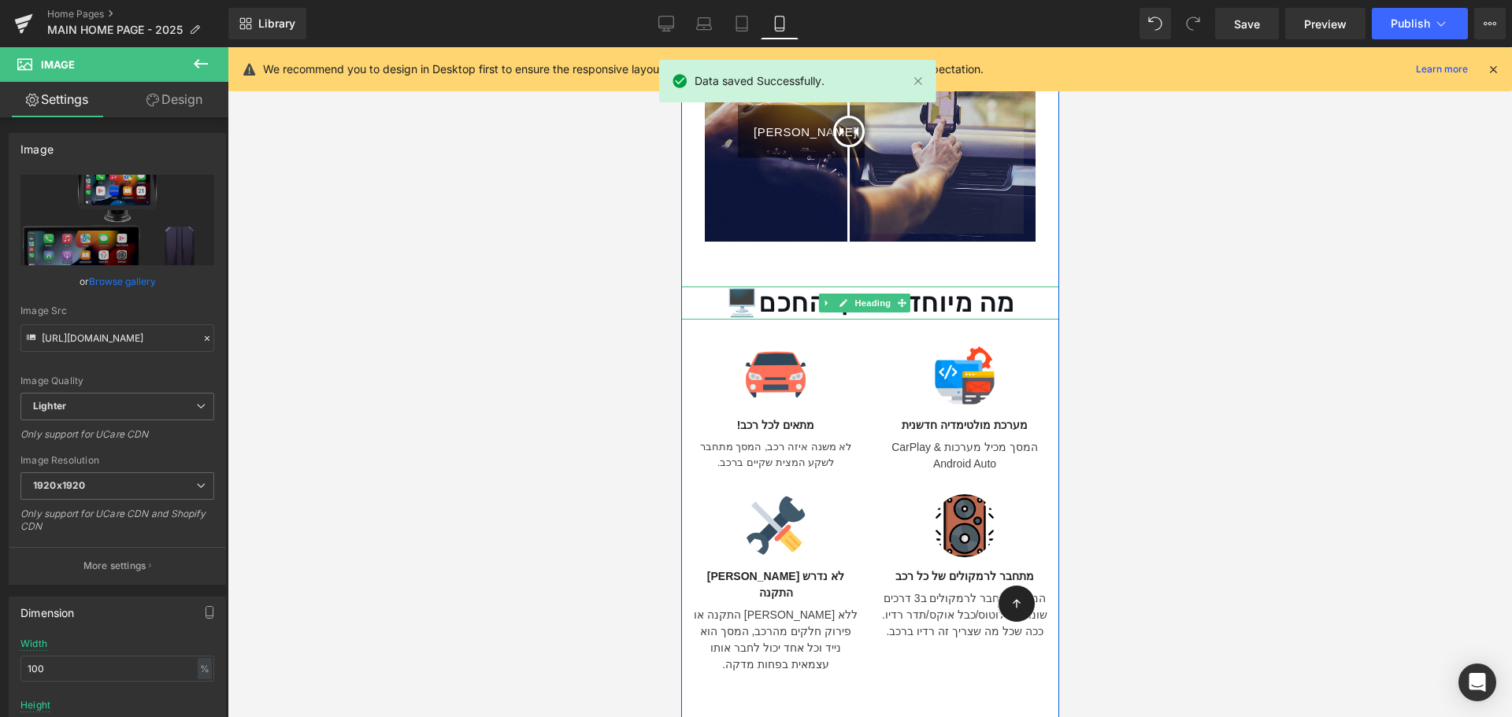
click at [934, 287] on h1 "מה מיוחד במסך החכם🖥️" at bounding box center [869, 303] width 378 height 33
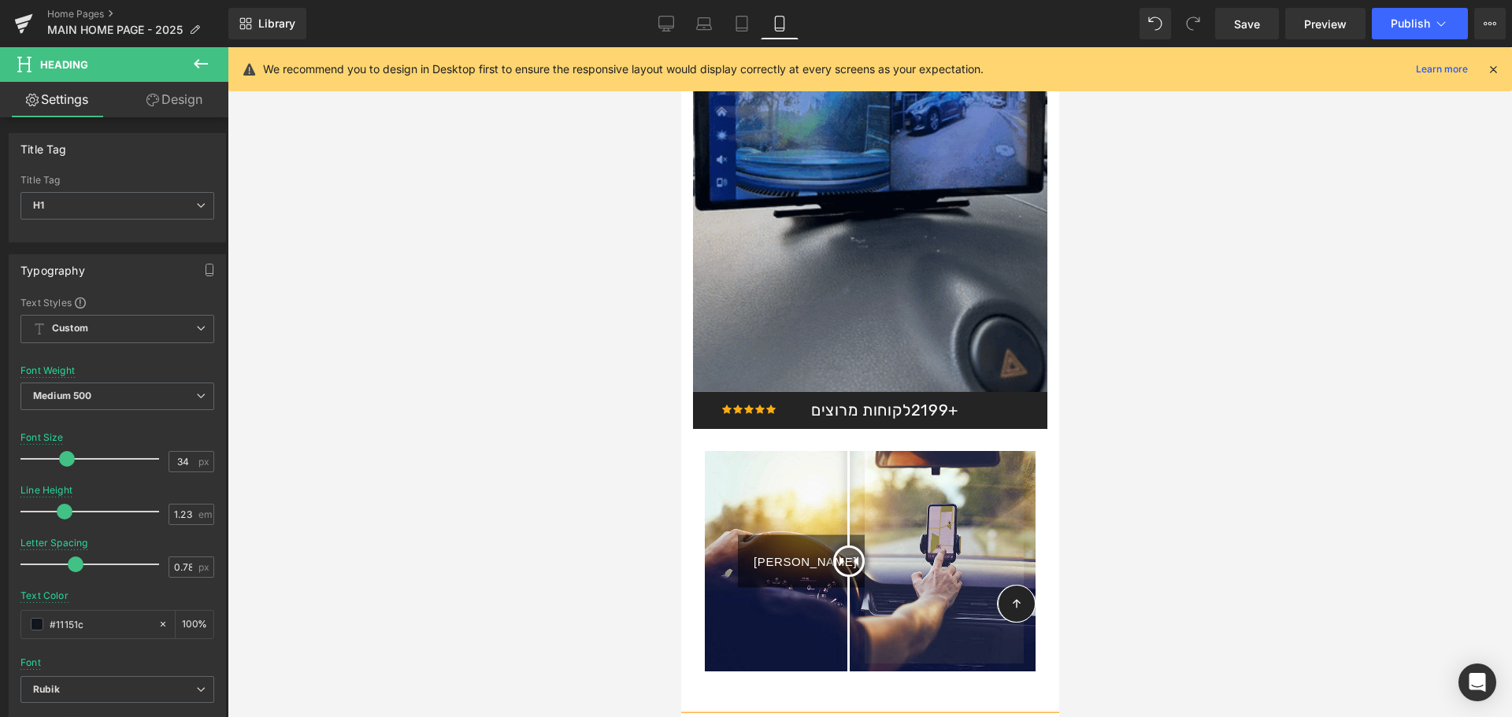
scroll to position [1509, 0]
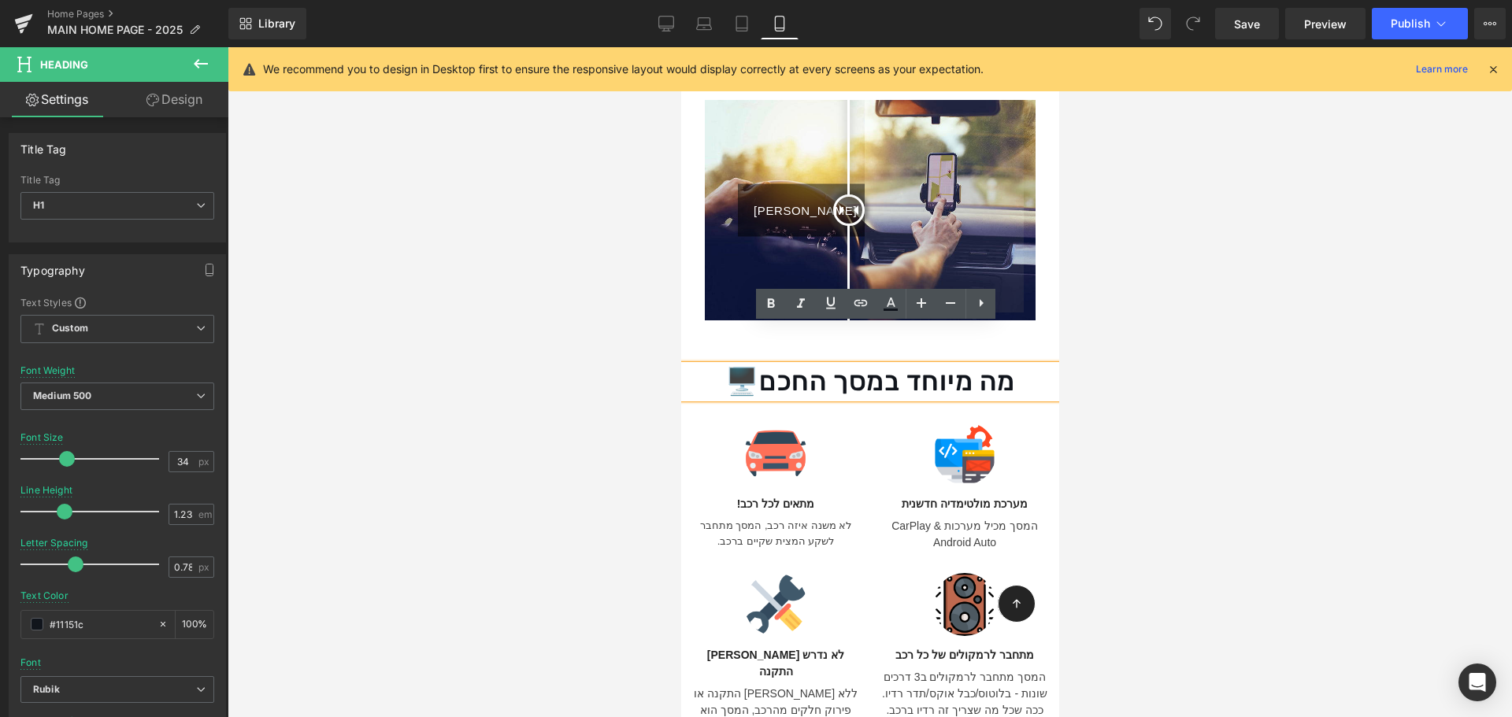
click at [900, 212] on img at bounding box center [869, 210] width 331 height 220
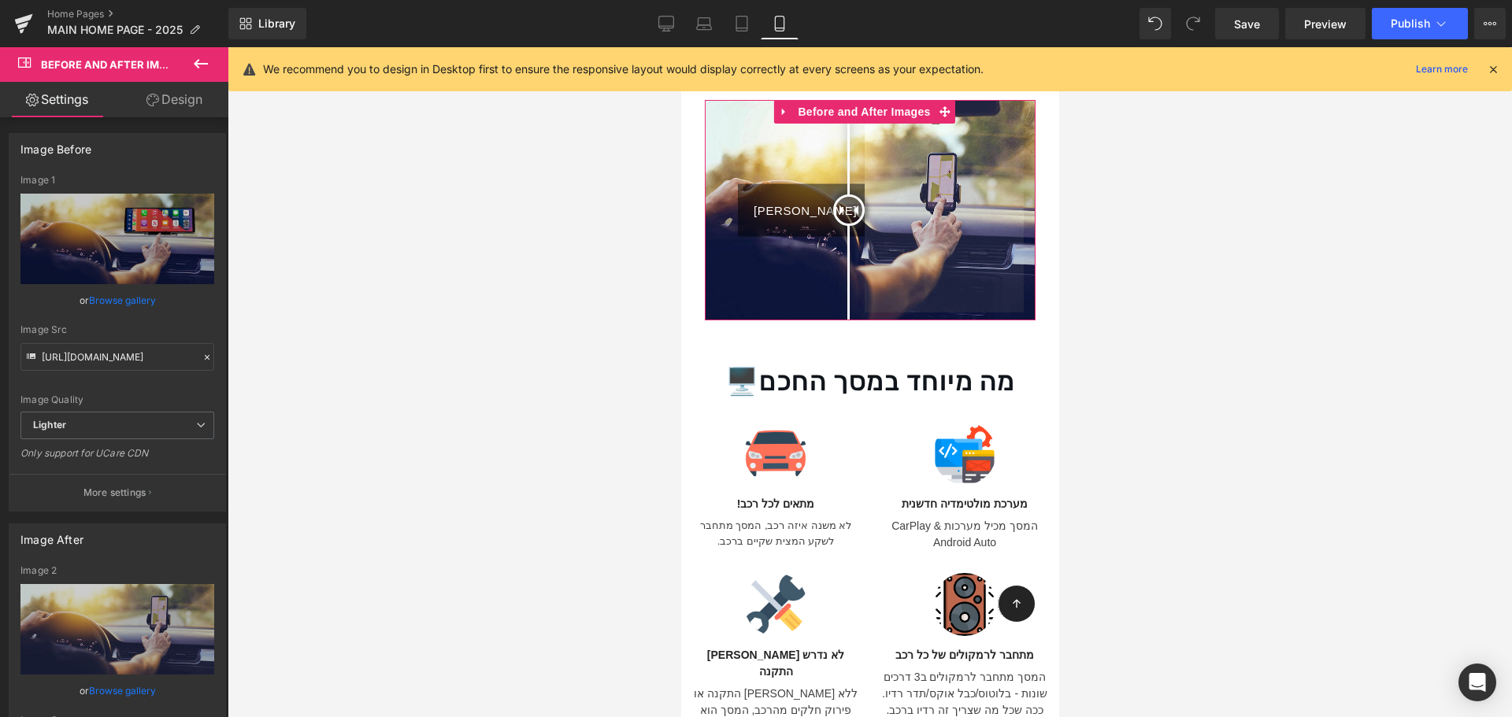
click at [207, 106] on link "Design" at bounding box center [174, 99] width 114 height 35
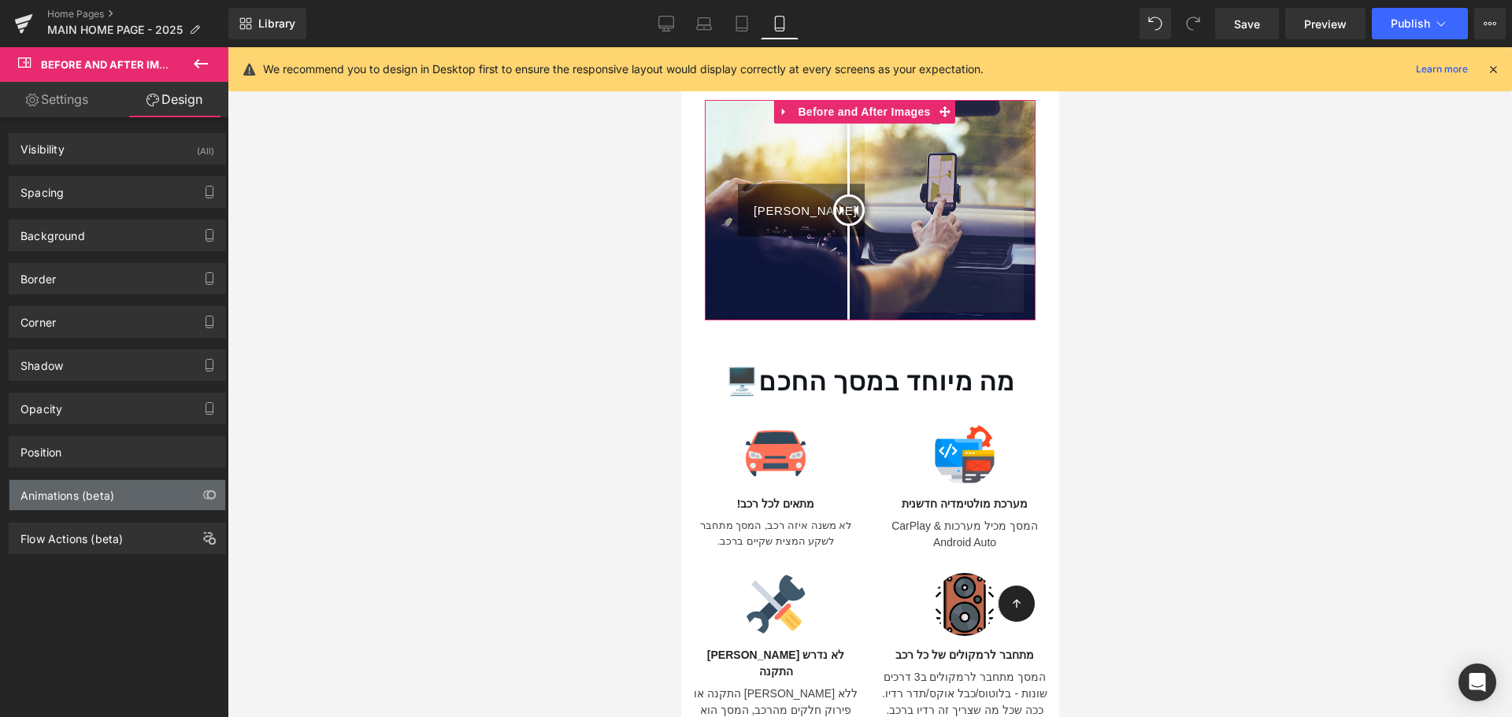
click at [135, 496] on div "Animations (beta)" at bounding box center [117, 495] width 216 height 30
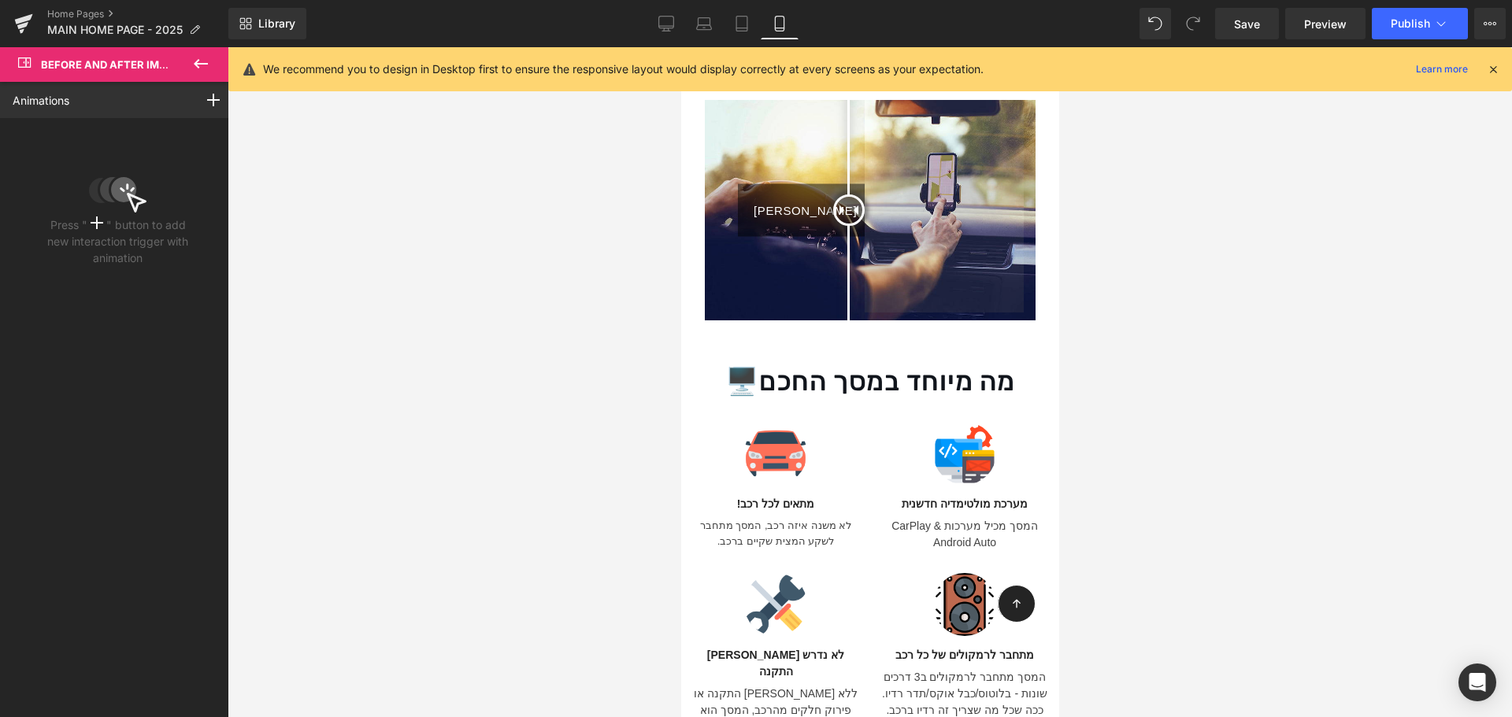
click at [847, 365] on h1 "מה מיוחד במסך החכם🖥️" at bounding box center [869, 381] width 378 height 33
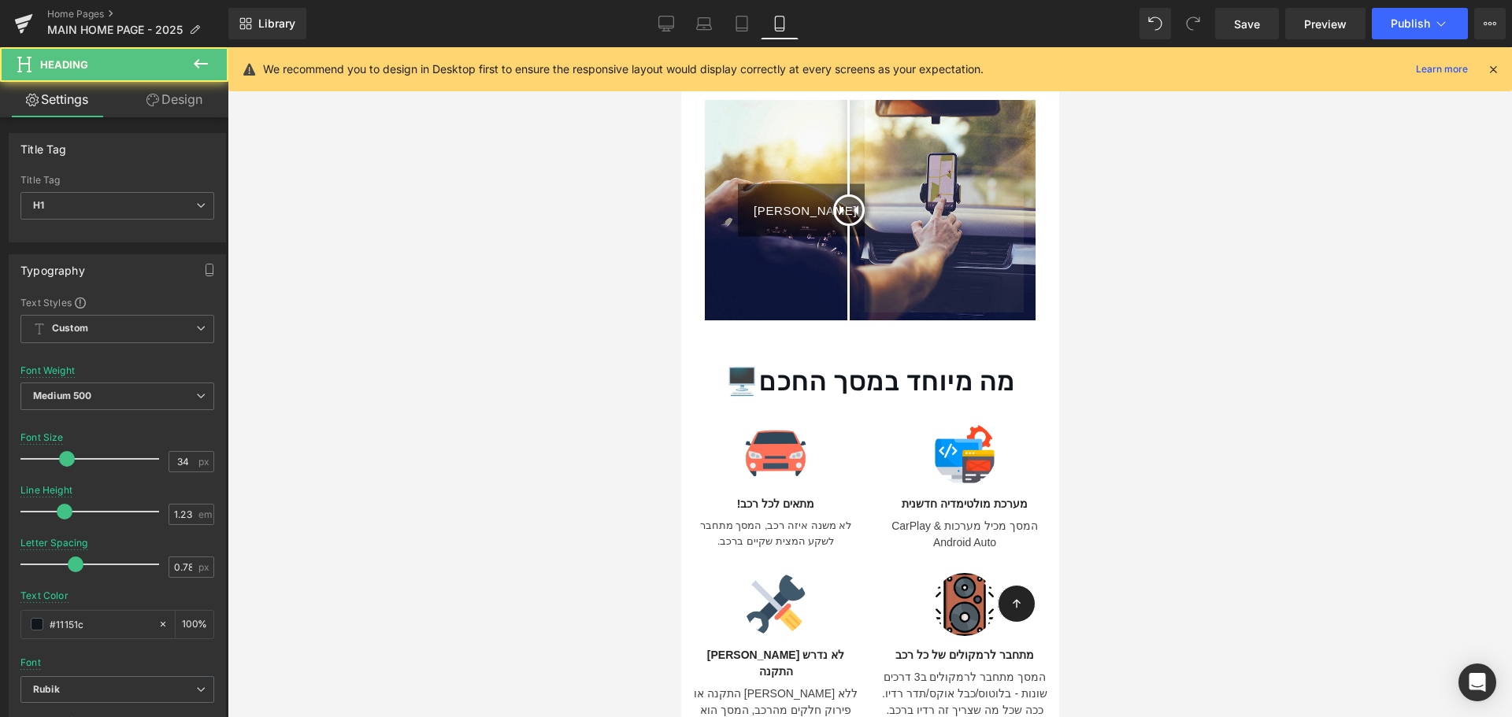
click at [201, 105] on link "Design" at bounding box center [174, 99] width 114 height 35
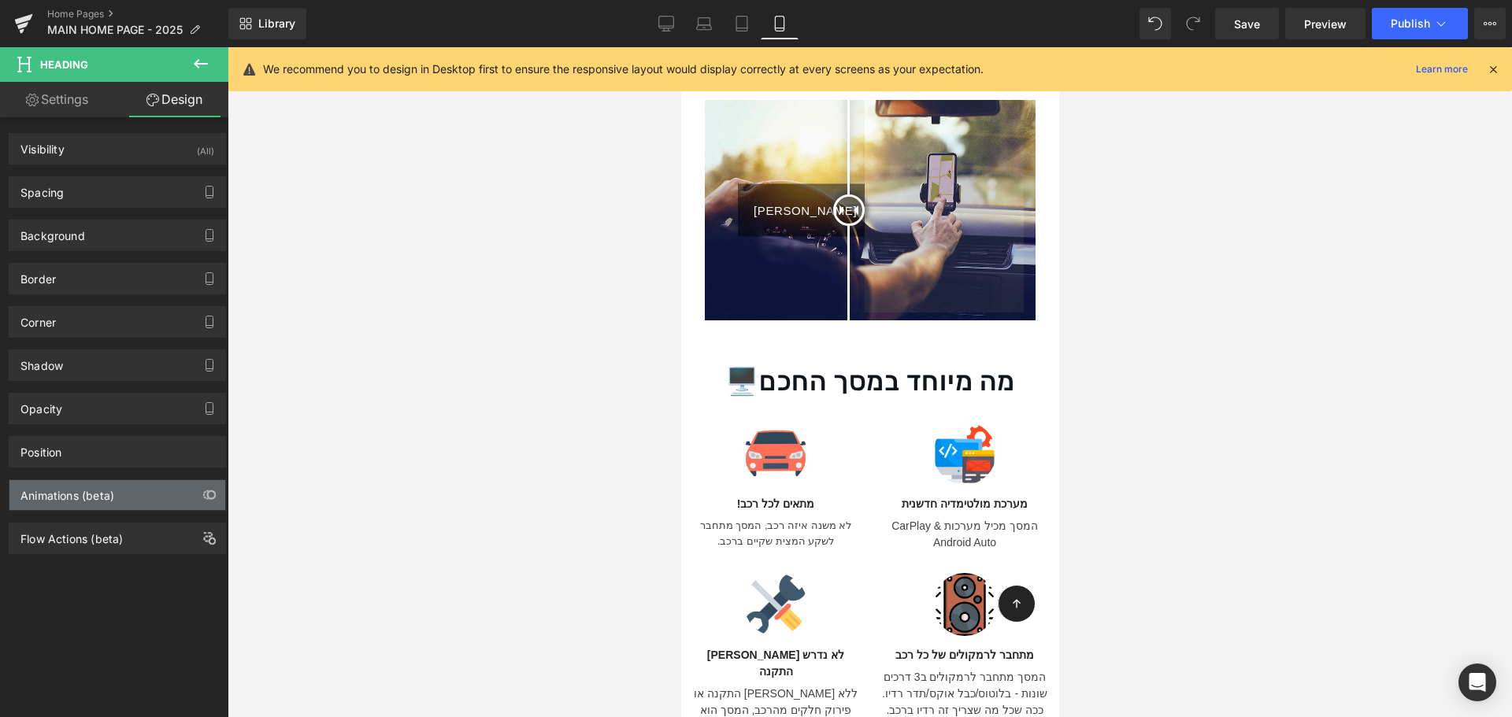
click at [138, 500] on div "Animations (beta)" at bounding box center [117, 495] width 216 height 30
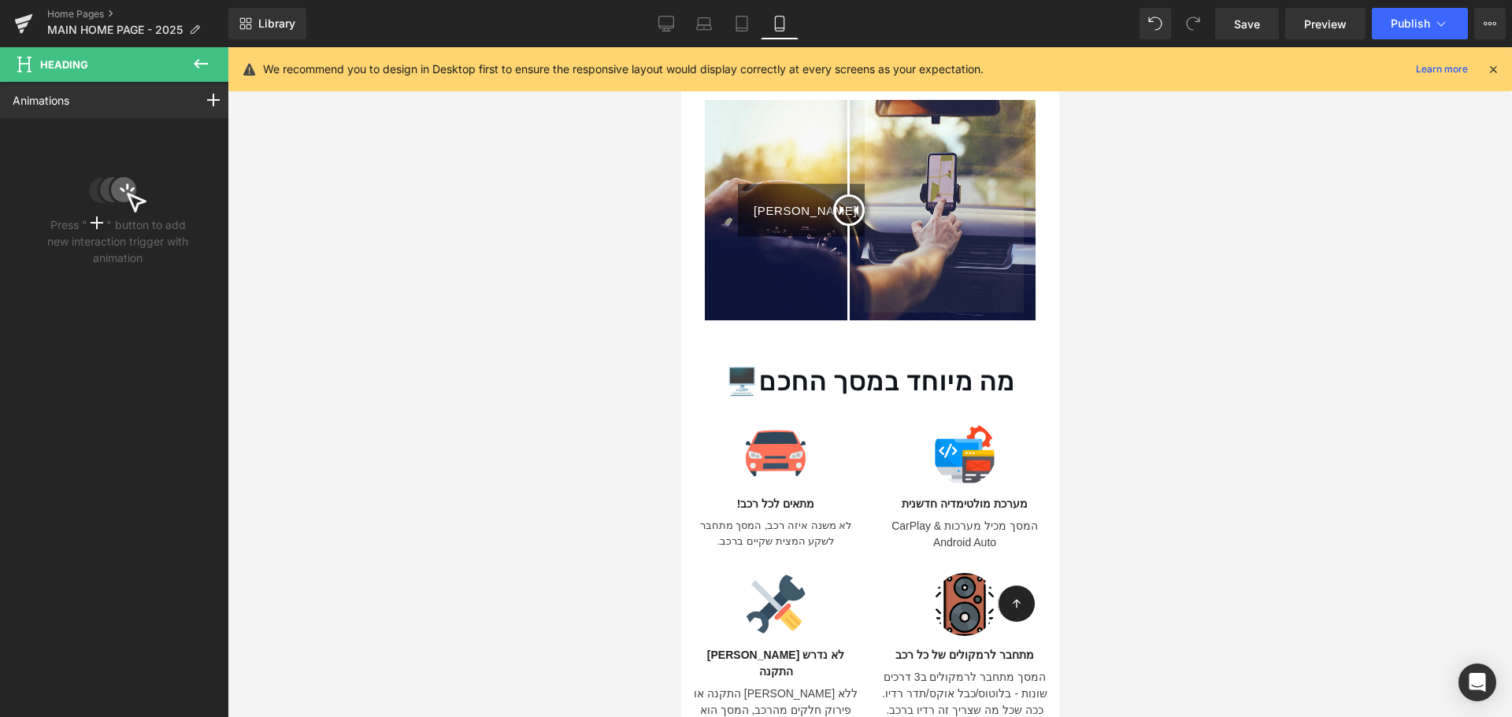
drag, startPoint x: 208, startPoint y: 65, endPoint x: 88, endPoint y: 391, distance: 348.0
click at [208, 65] on icon at bounding box center [201, 63] width 14 height 9
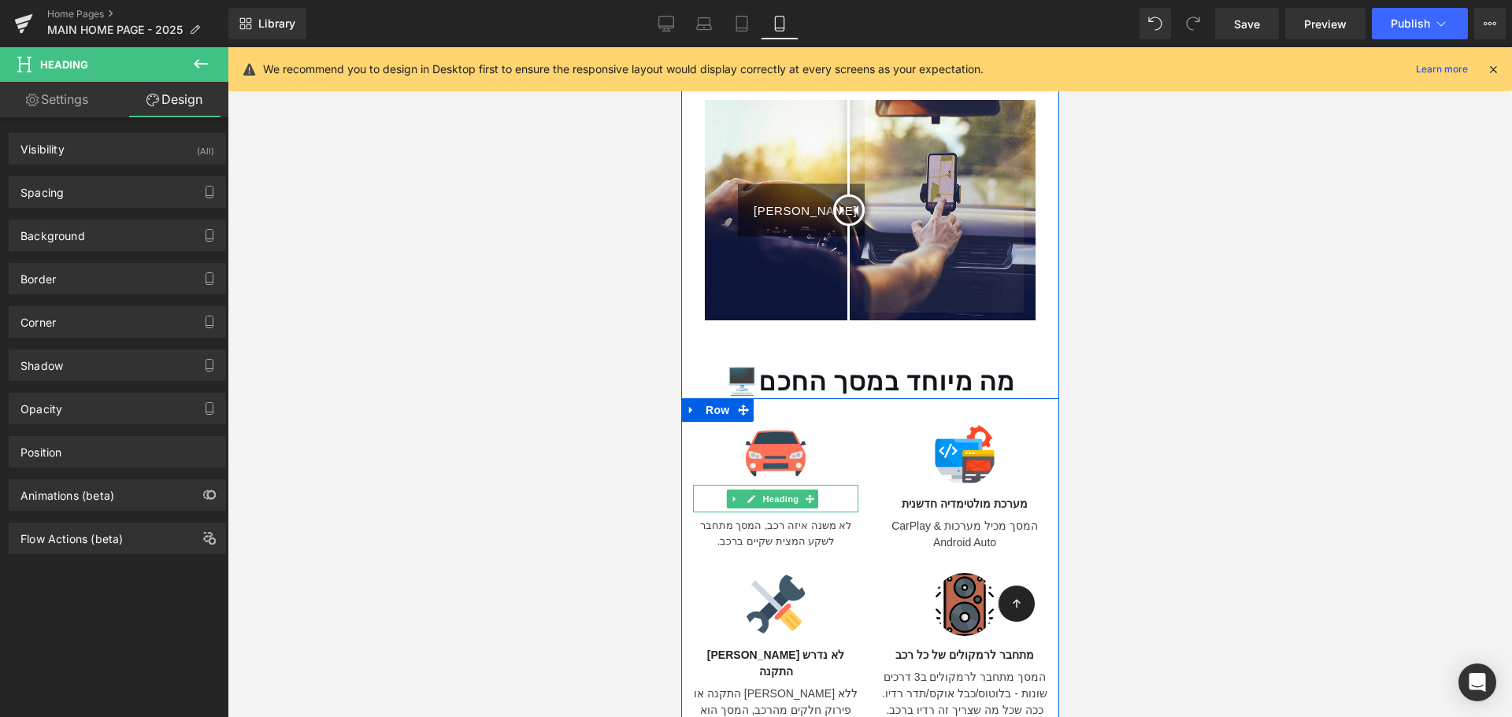
click at [857, 485] on div "מתאים לכל רכב!" at bounding box center [774, 499] width 165 height 28
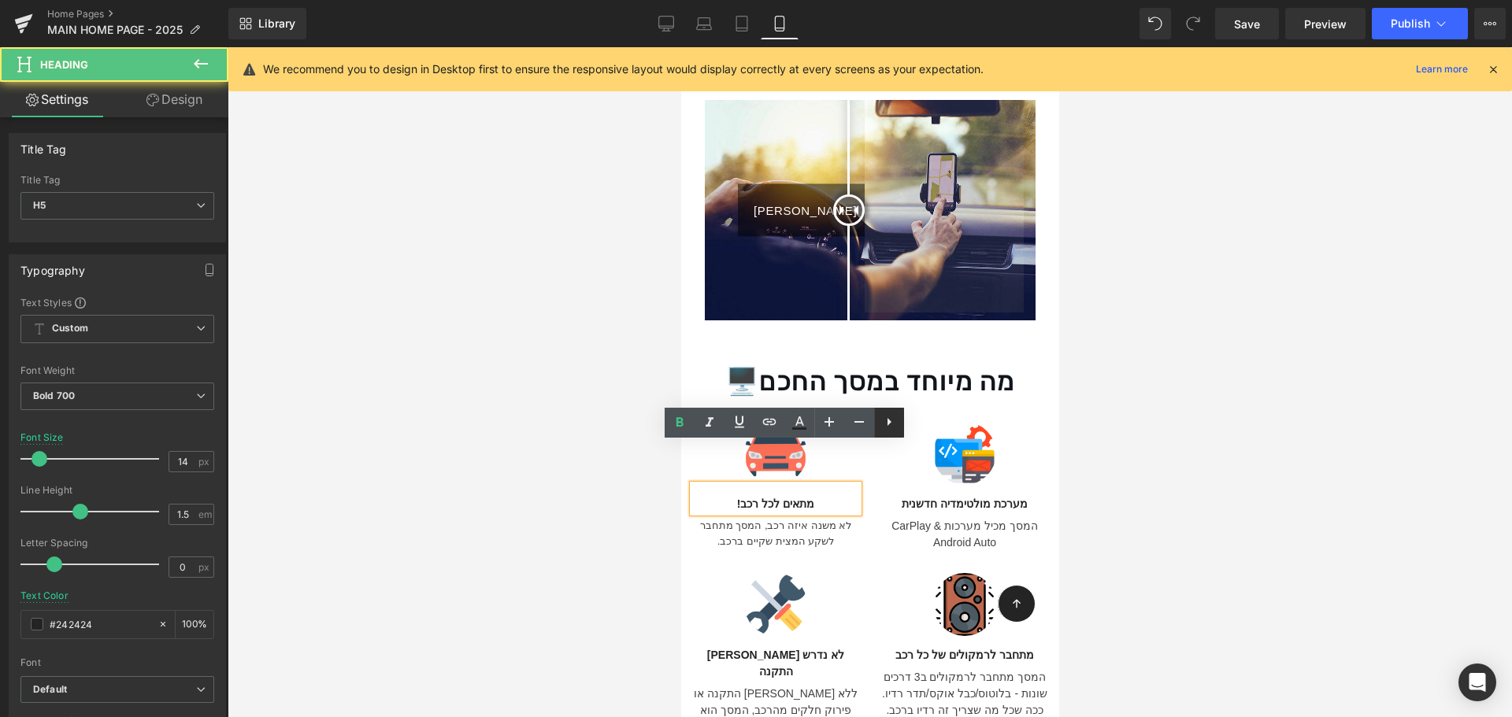
click at [876, 434] on link at bounding box center [889, 423] width 30 height 30
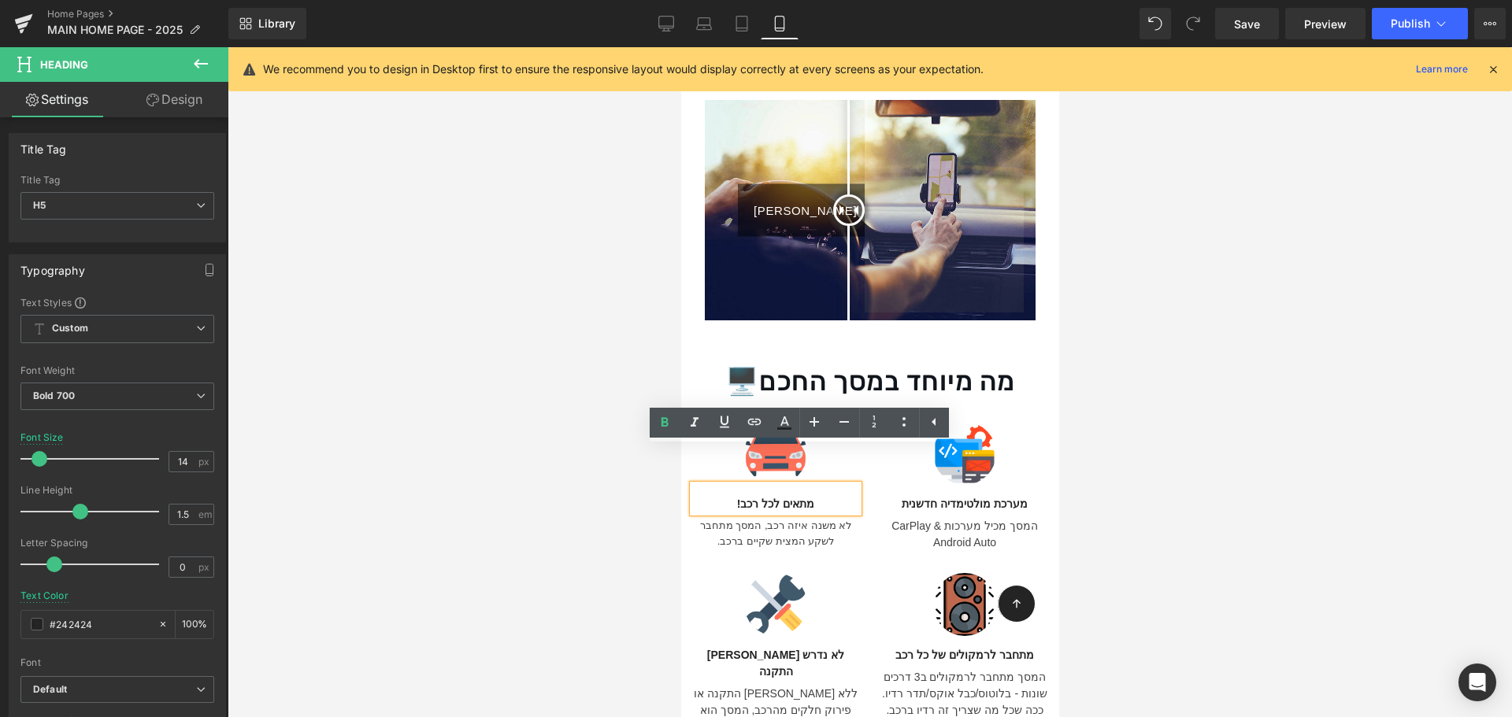
click at [869, 551] on div "Image לא נדרש שום התקנה Heading ללא שום התקנה או פירוק חלקים מהרכב, המסך הוא ני…" at bounding box center [774, 651] width 189 height 201
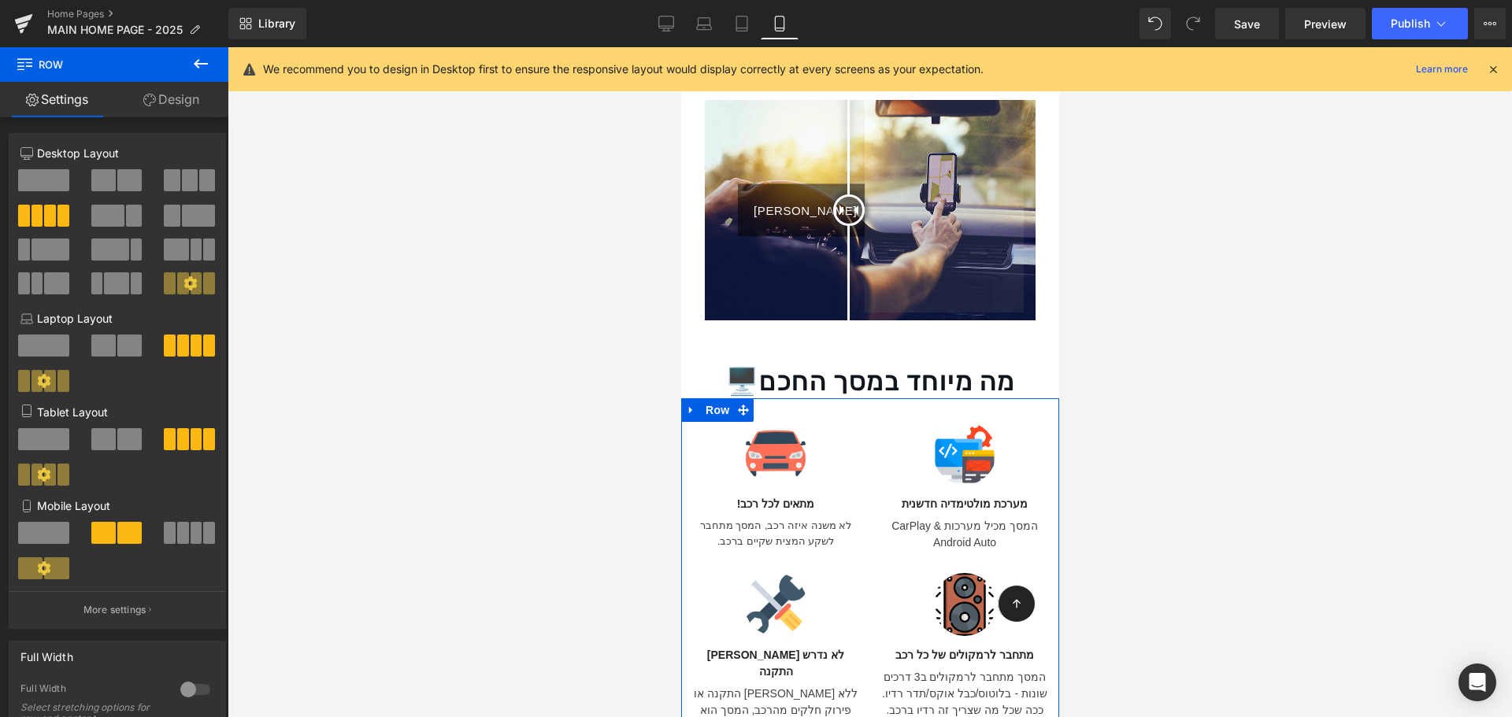
click at [202, 98] on link "Design" at bounding box center [171, 99] width 114 height 35
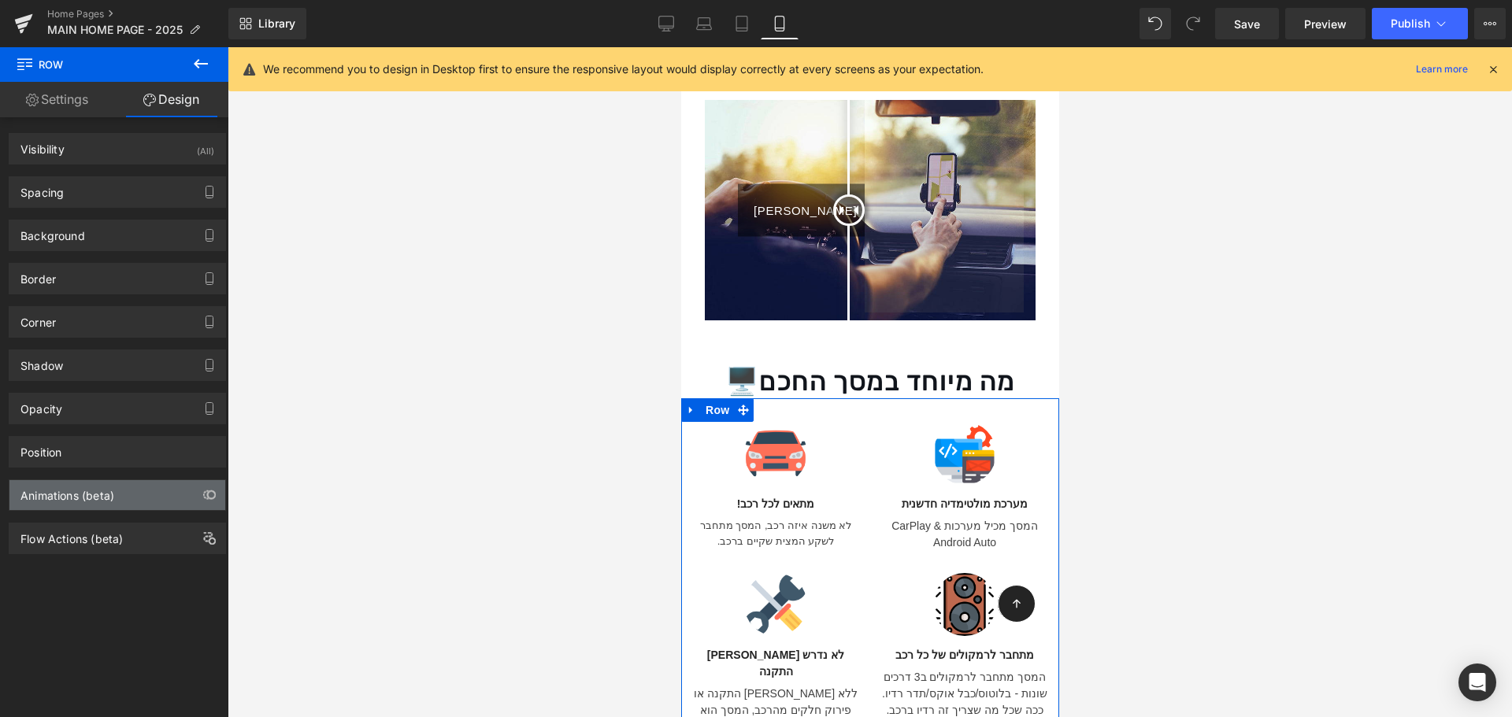
click at [124, 497] on div "Animations (beta)" at bounding box center [117, 495] width 216 height 30
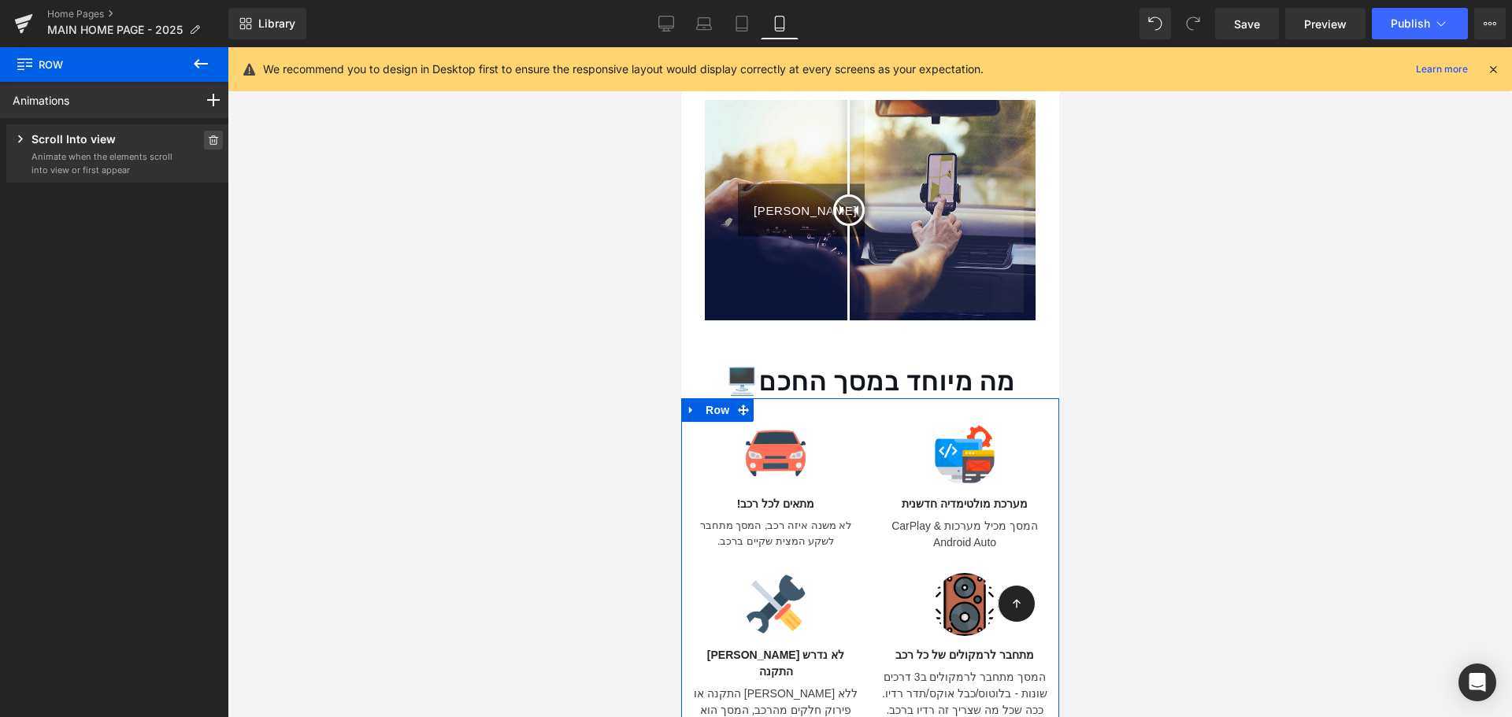
click at [208, 139] on icon at bounding box center [213, 139] width 11 height 9
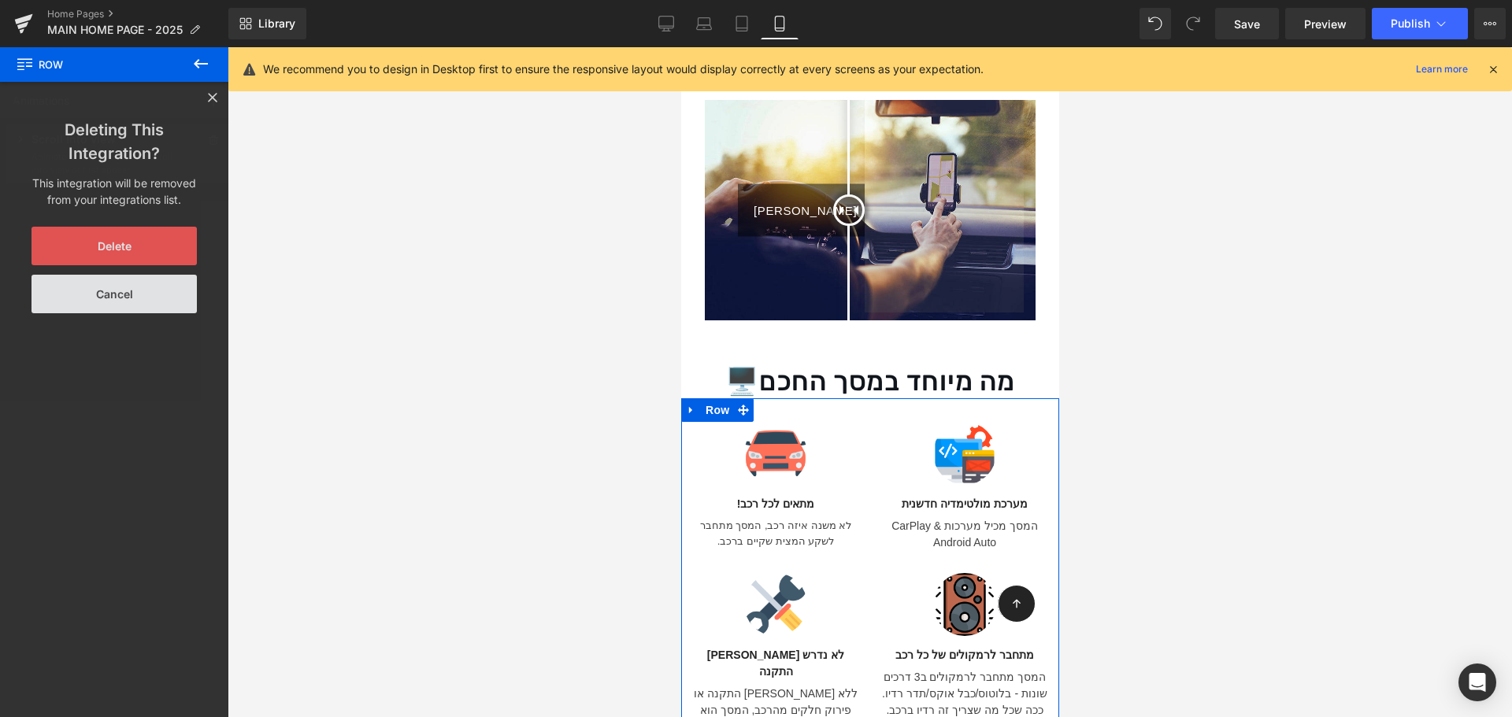
click at [180, 243] on button "Delete" at bounding box center [113, 246] width 165 height 39
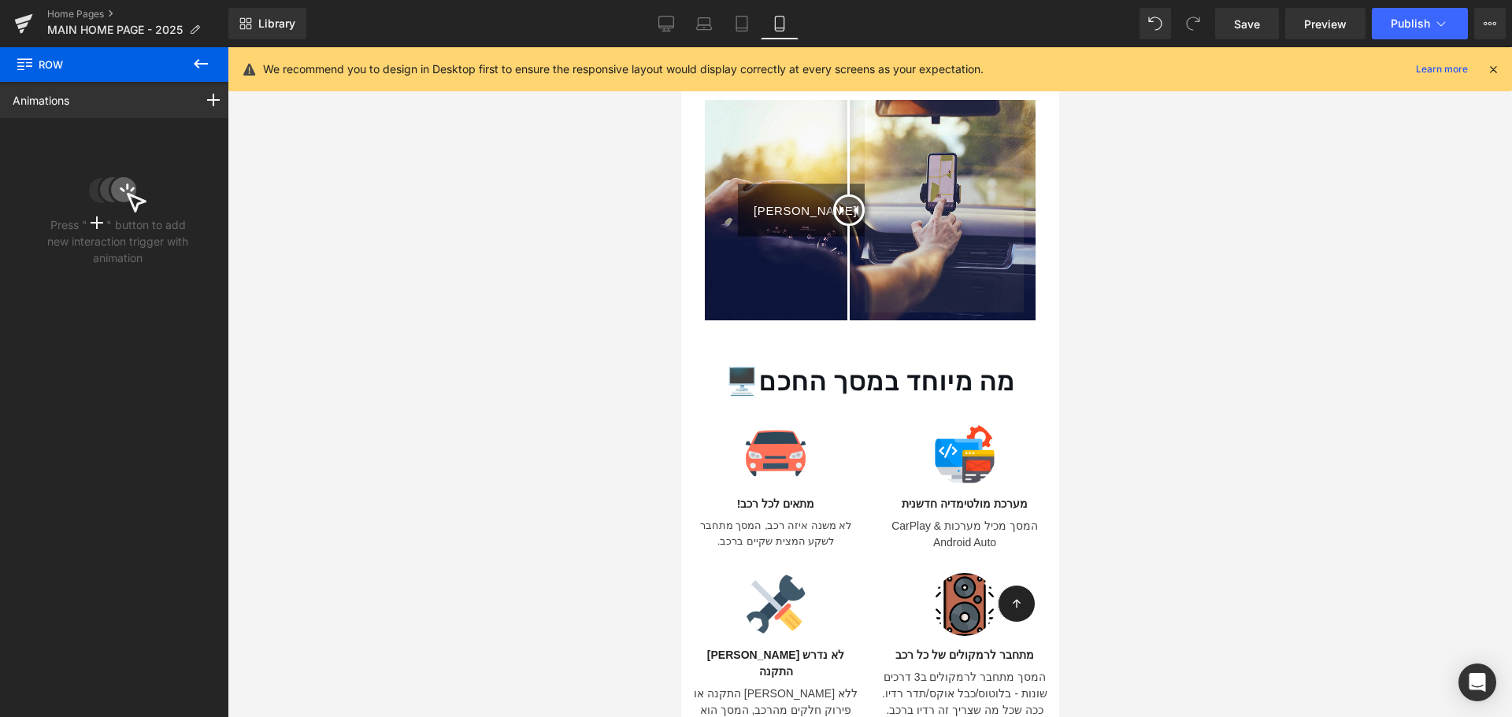
click at [203, 71] on icon at bounding box center [200, 63] width 19 height 19
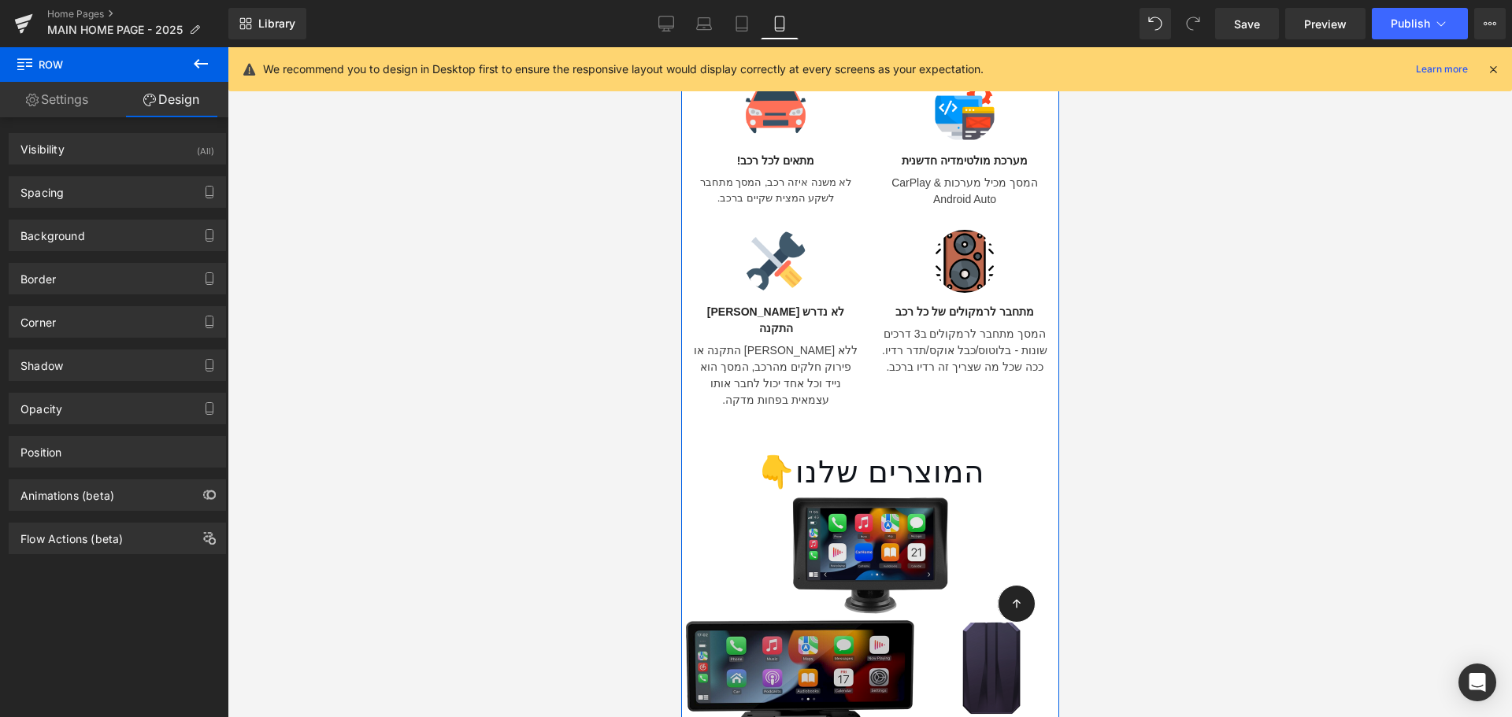
scroll to position [1902, 0]
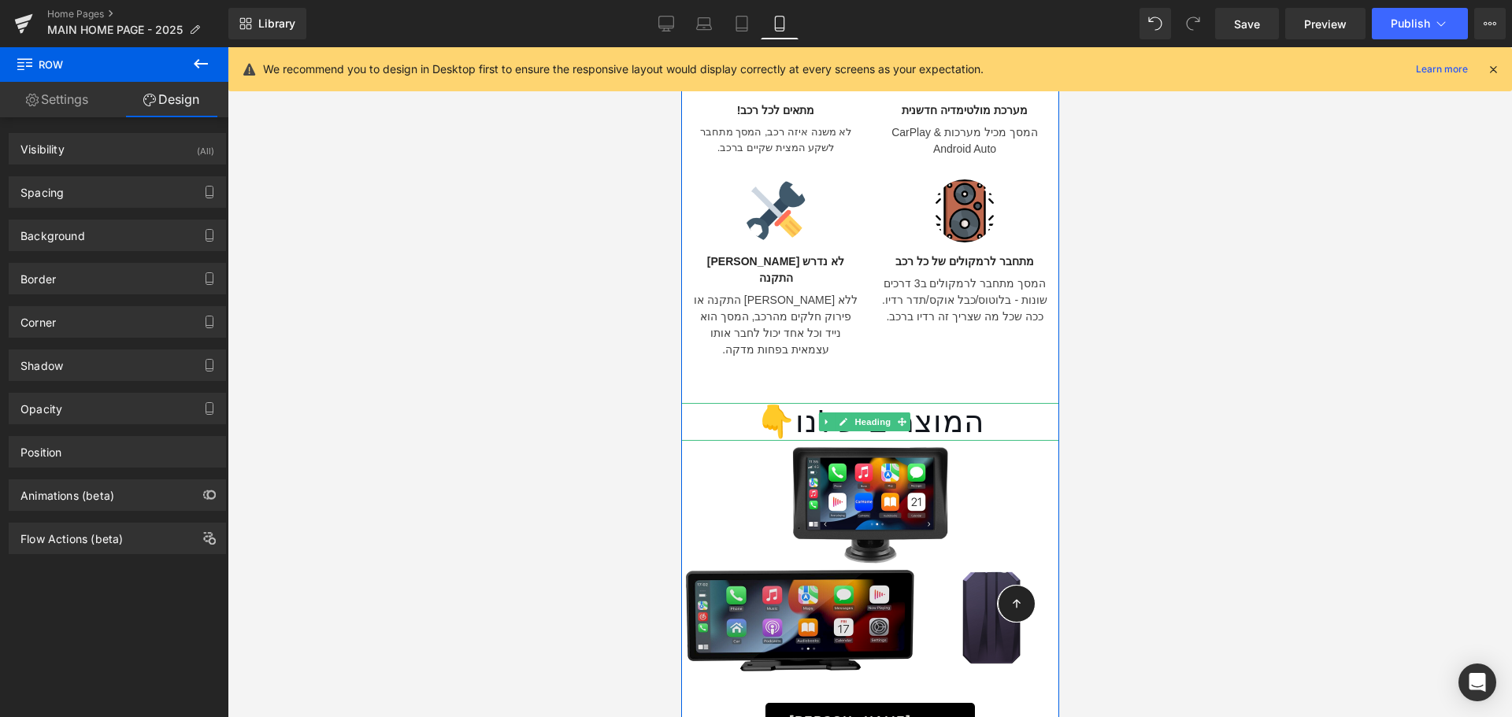
click at [878, 403] on h1 "המוצרים שלנו👇" at bounding box center [869, 422] width 378 height 38
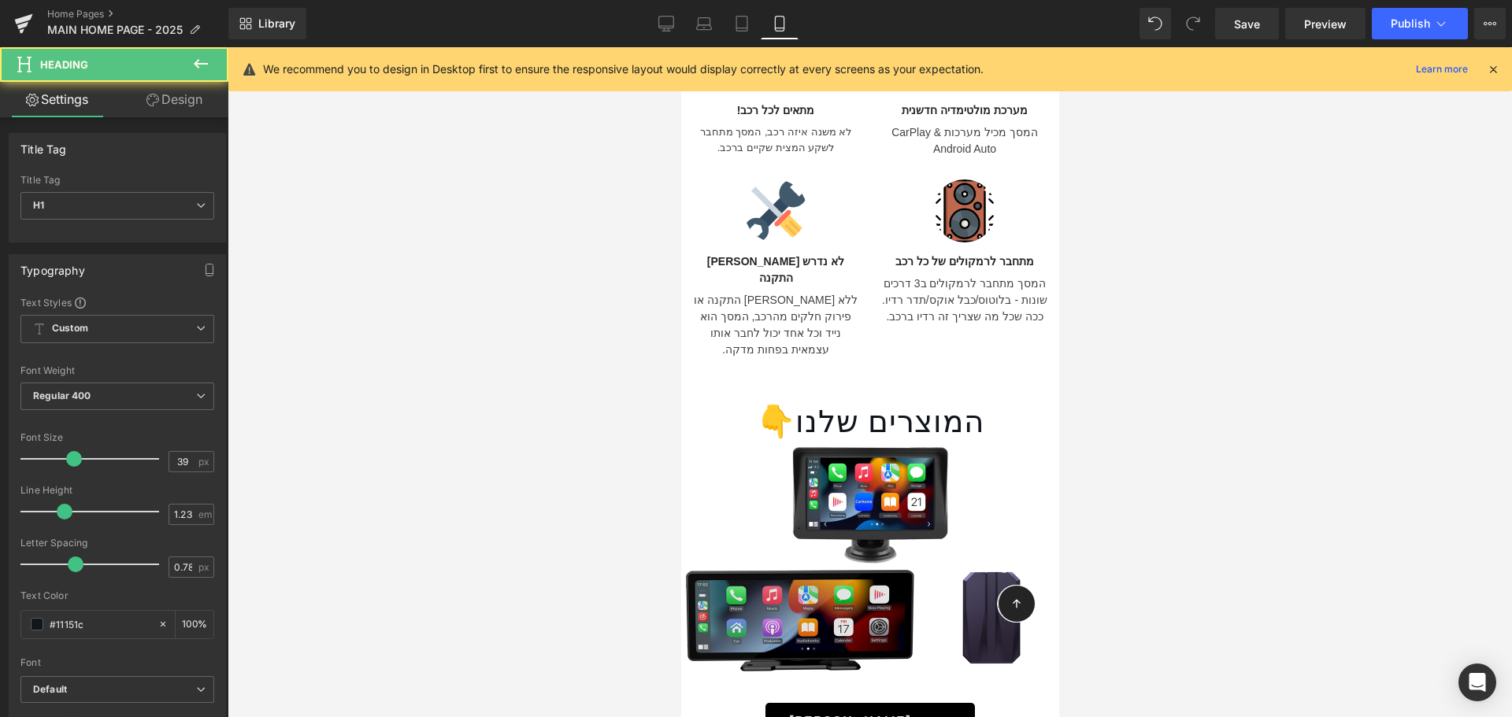
click at [172, 113] on link "Design" at bounding box center [174, 99] width 114 height 35
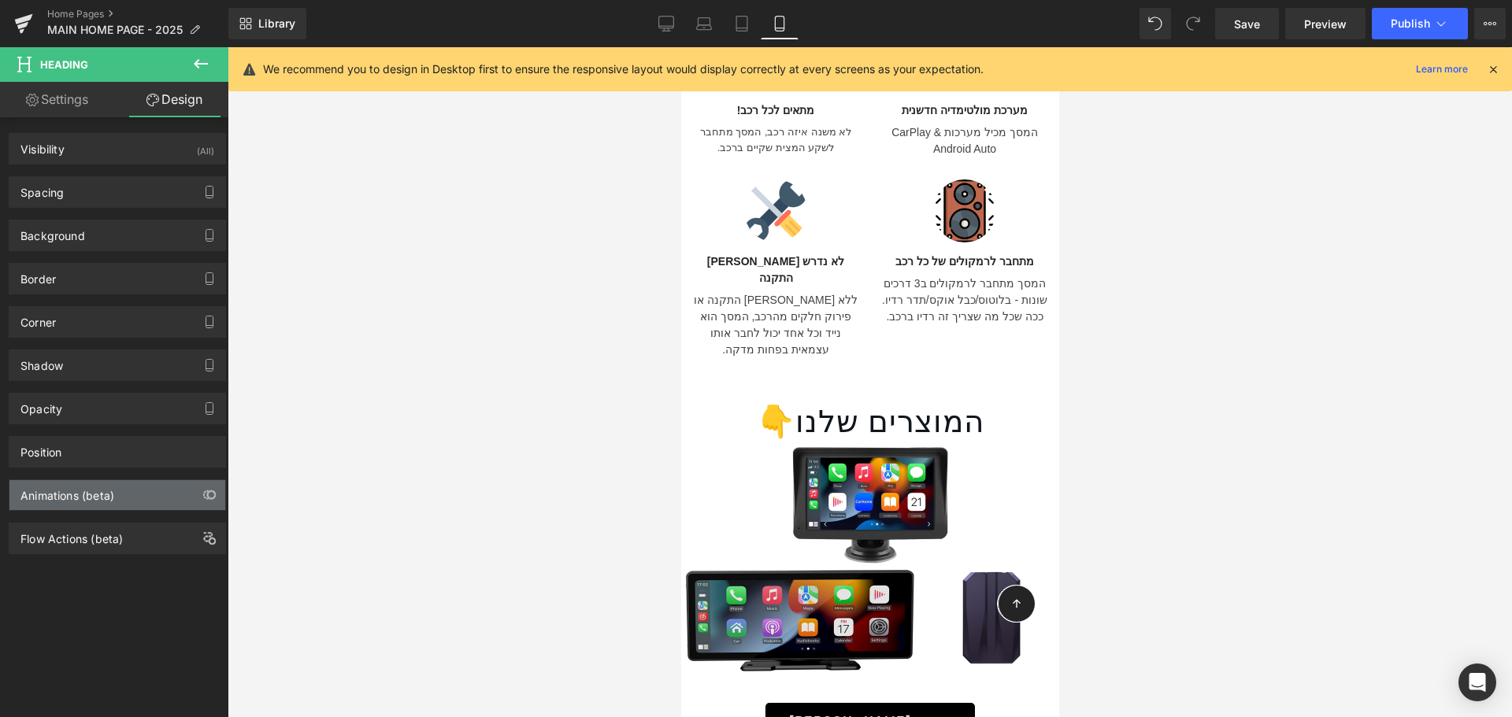
click at [150, 488] on div "Animations (beta)" at bounding box center [117, 495] width 216 height 30
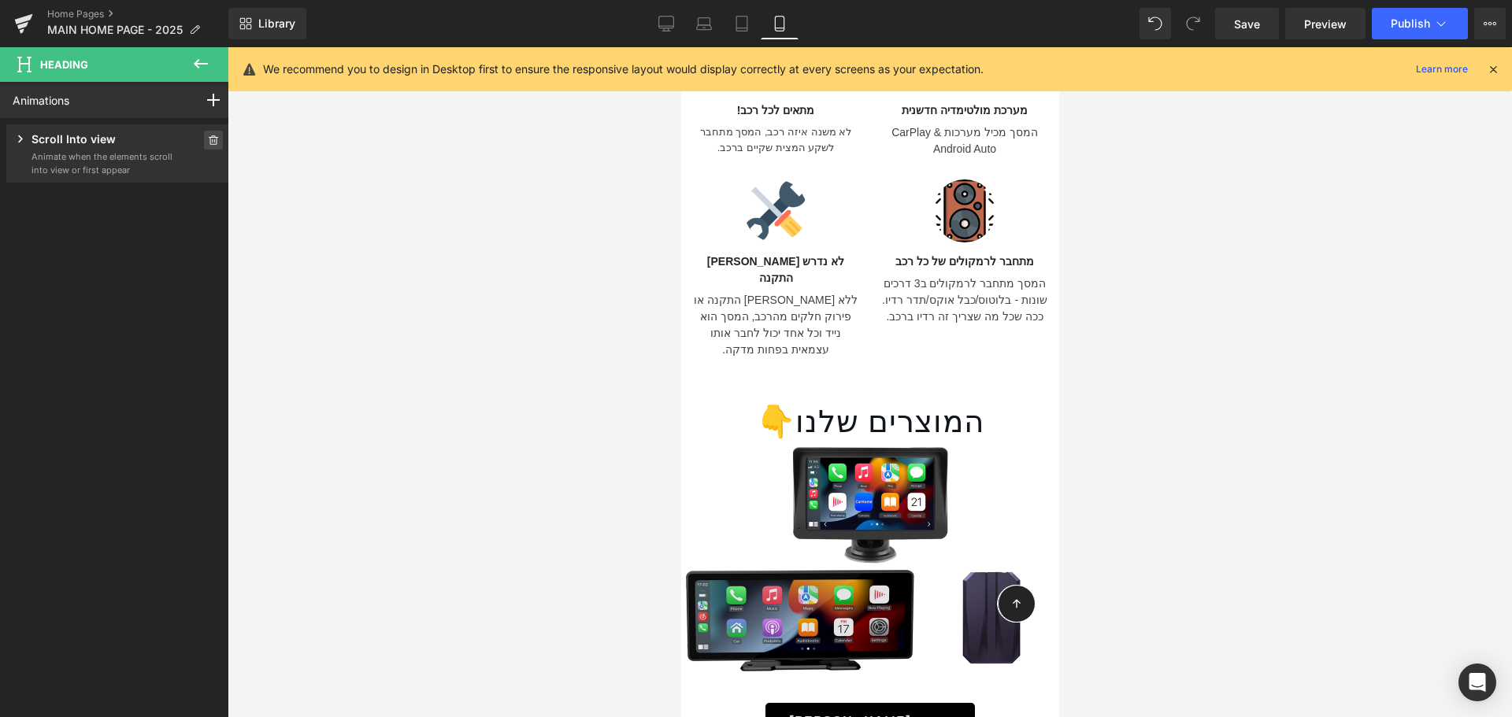
click at [208, 140] on icon at bounding box center [213, 139] width 11 height 9
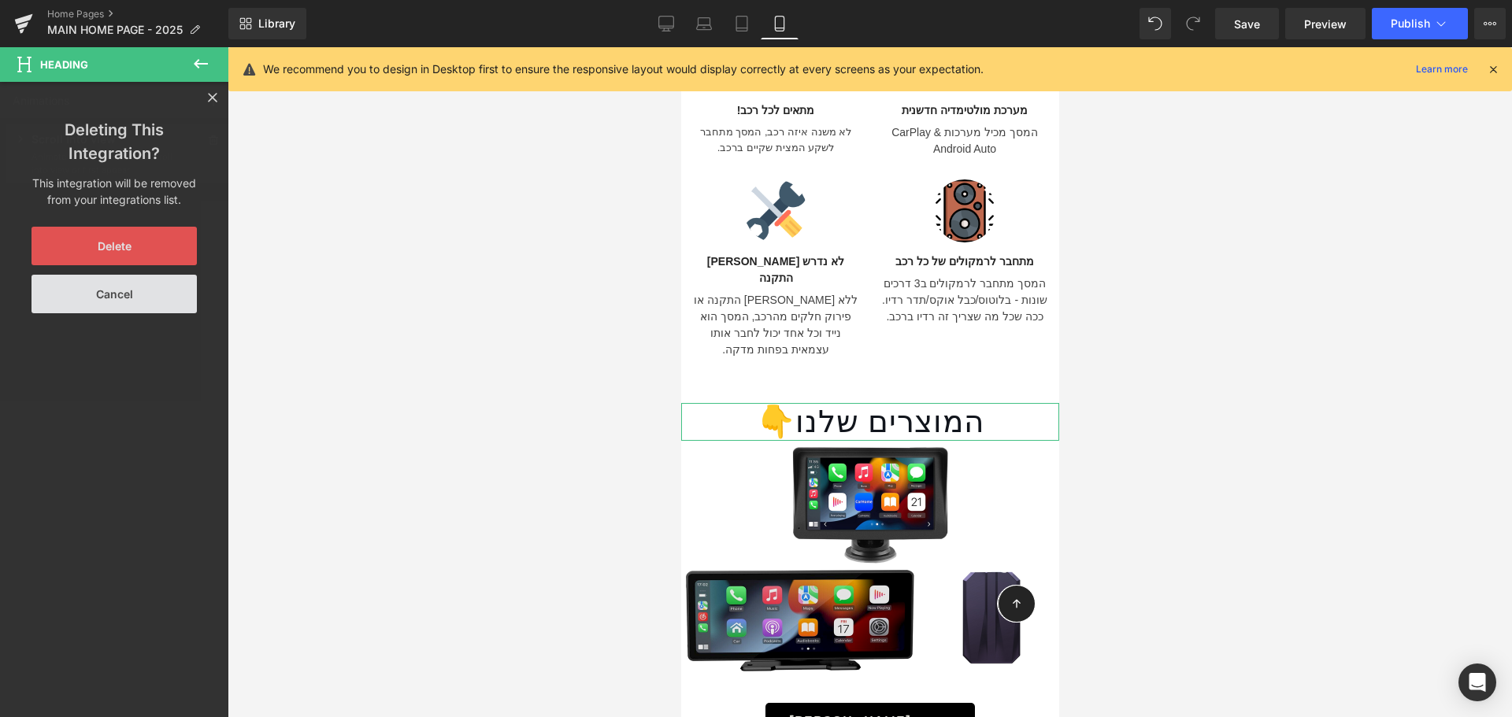
click at [166, 232] on button "Delete" at bounding box center [113, 246] width 165 height 39
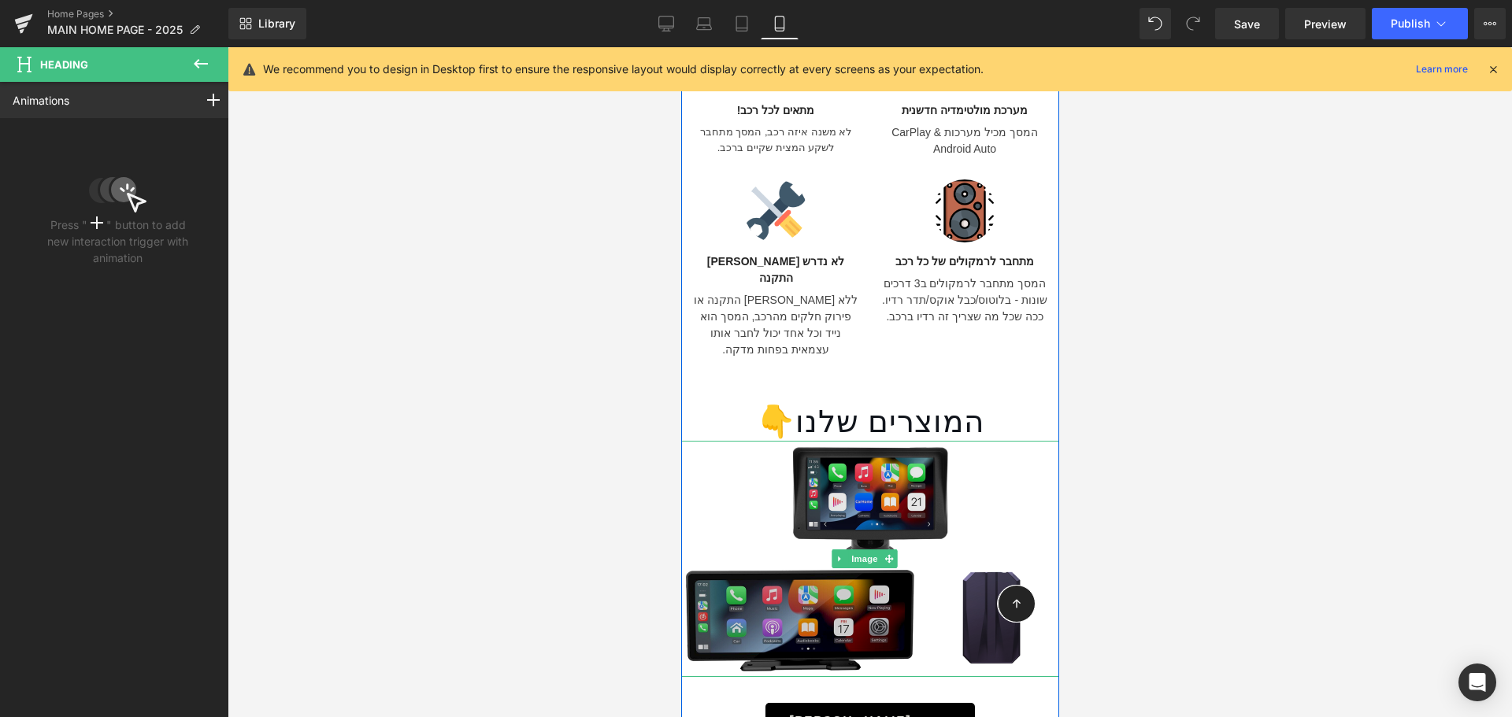
click at [819, 473] on img at bounding box center [869, 559] width 378 height 236
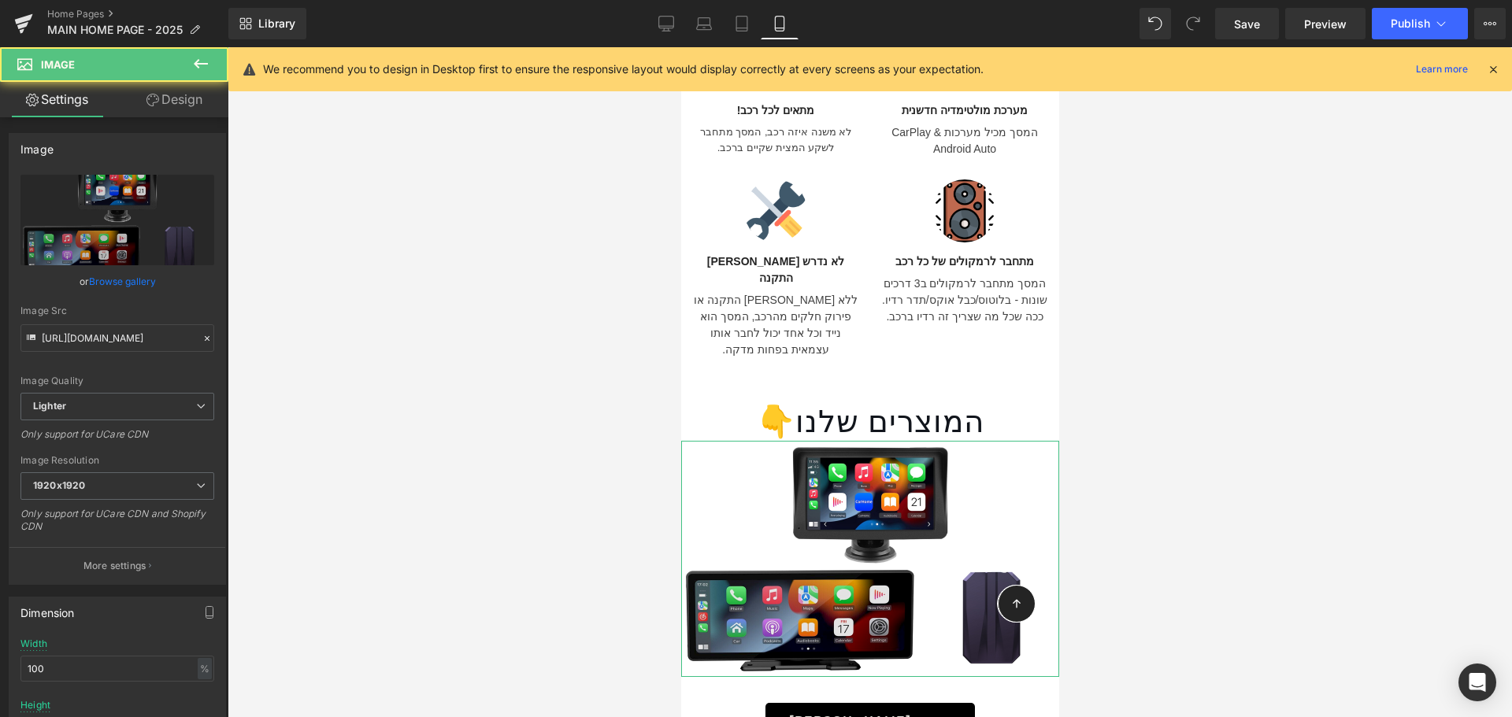
click at [183, 106] on link "Design" at bounding box center [174, 99] width 114 height 35
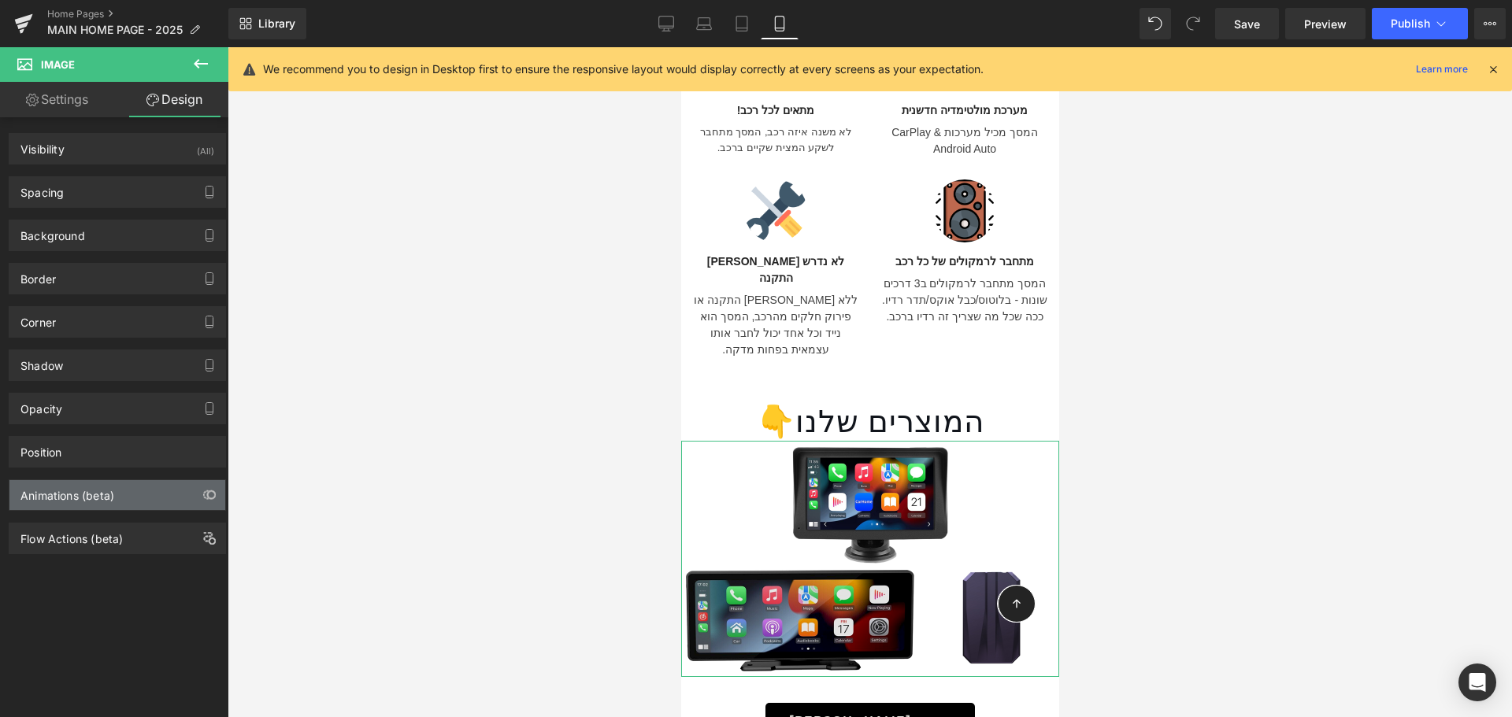
click at [145, 486] on div "Animations (beta)" at bounding box center [117, 495] width 216 height 30
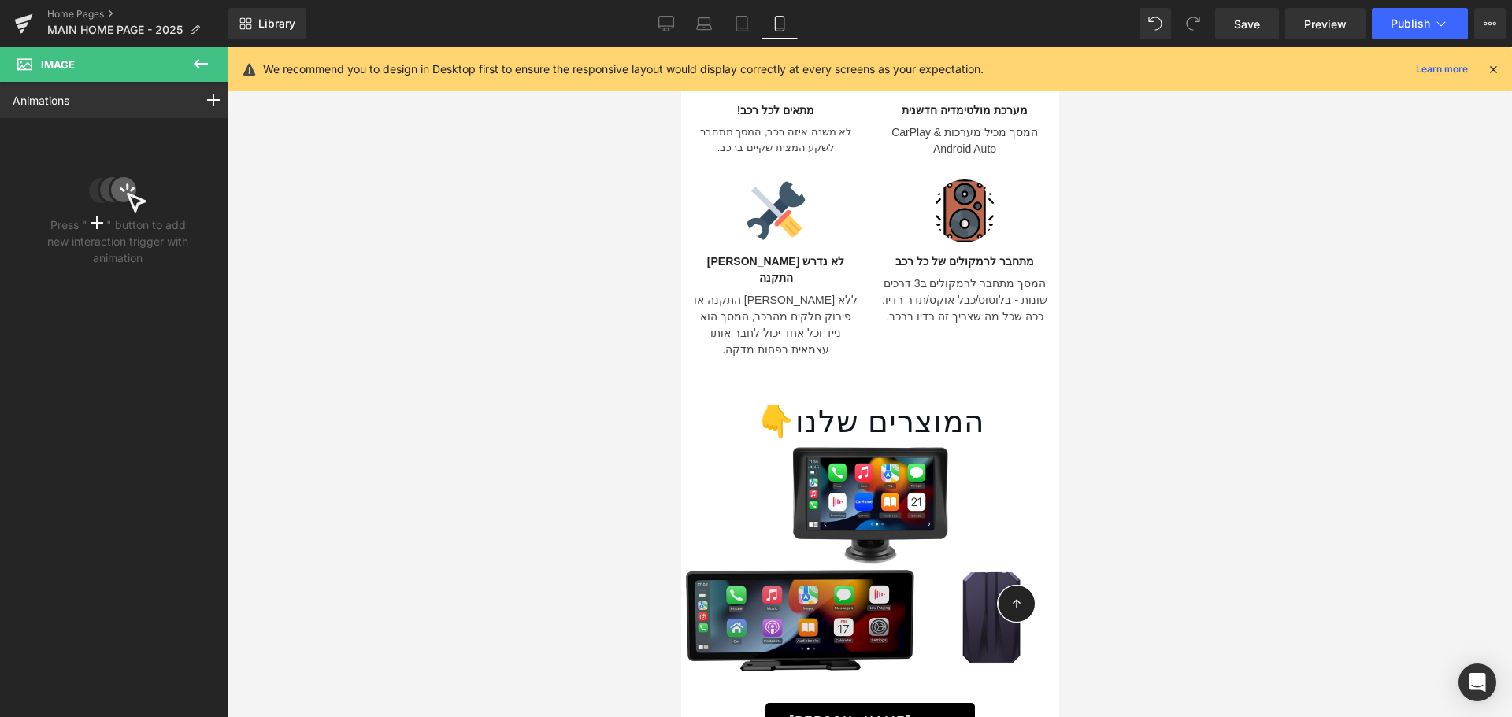
click at [194, 65] on icon at bounding box center [200, 63] width 19 height 19
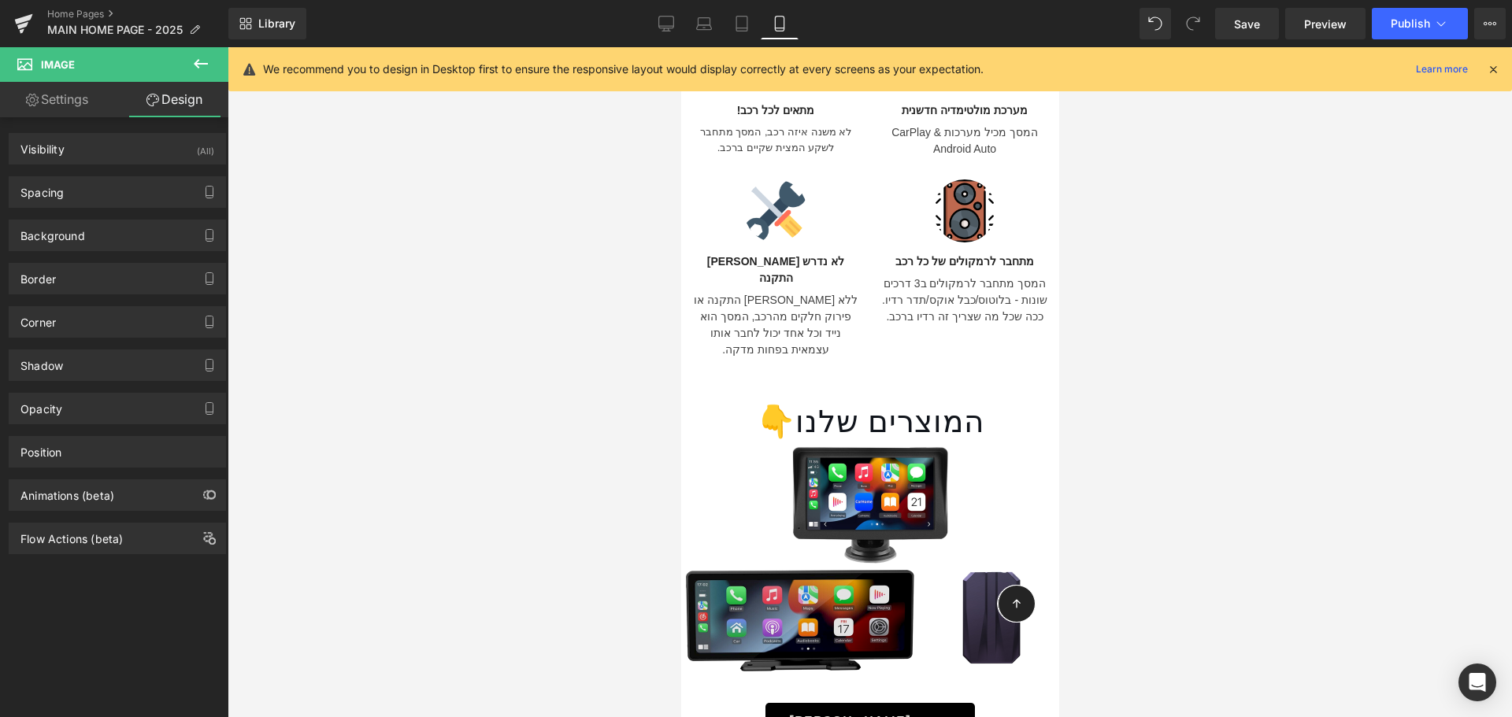
click at [196, 69] on icon at bounding box center [200, 63] width 19 height 19
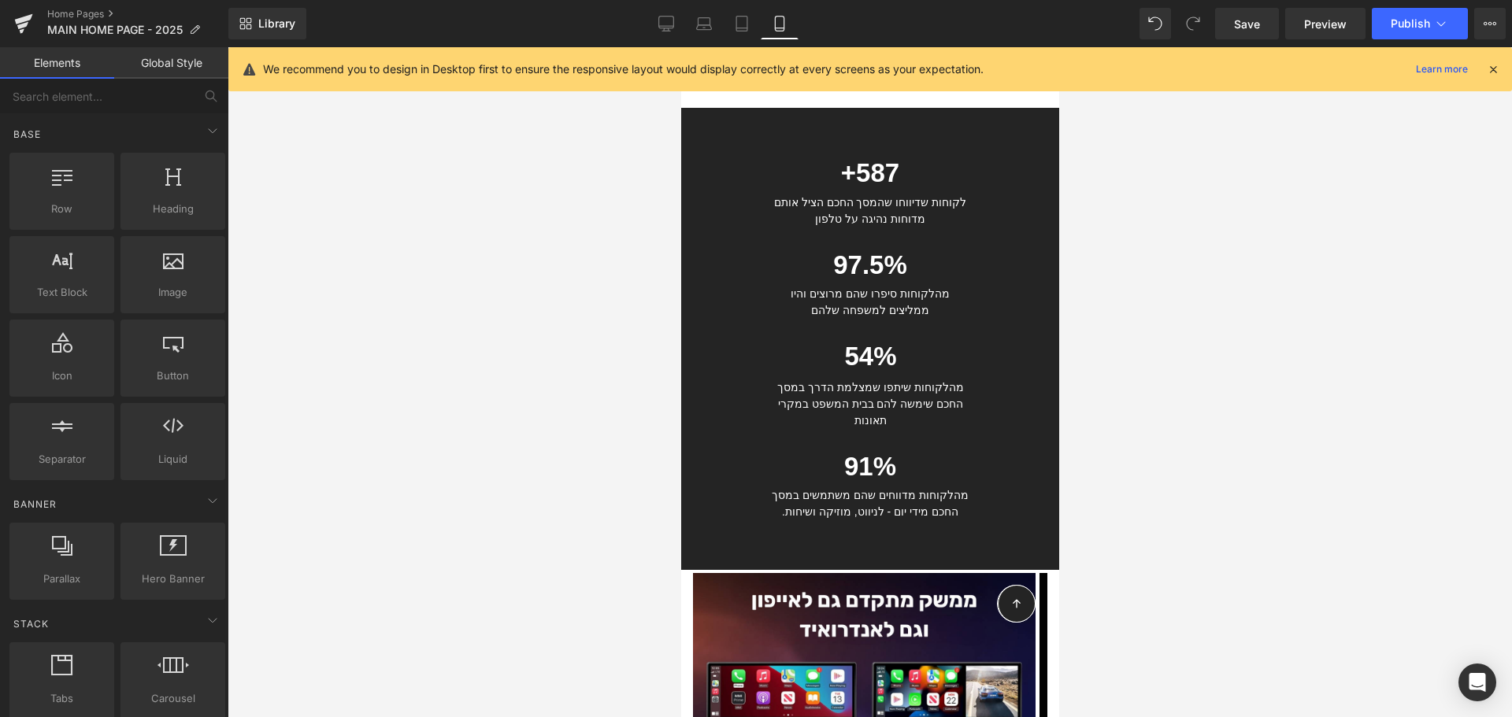
scroll to position [2926, 0]
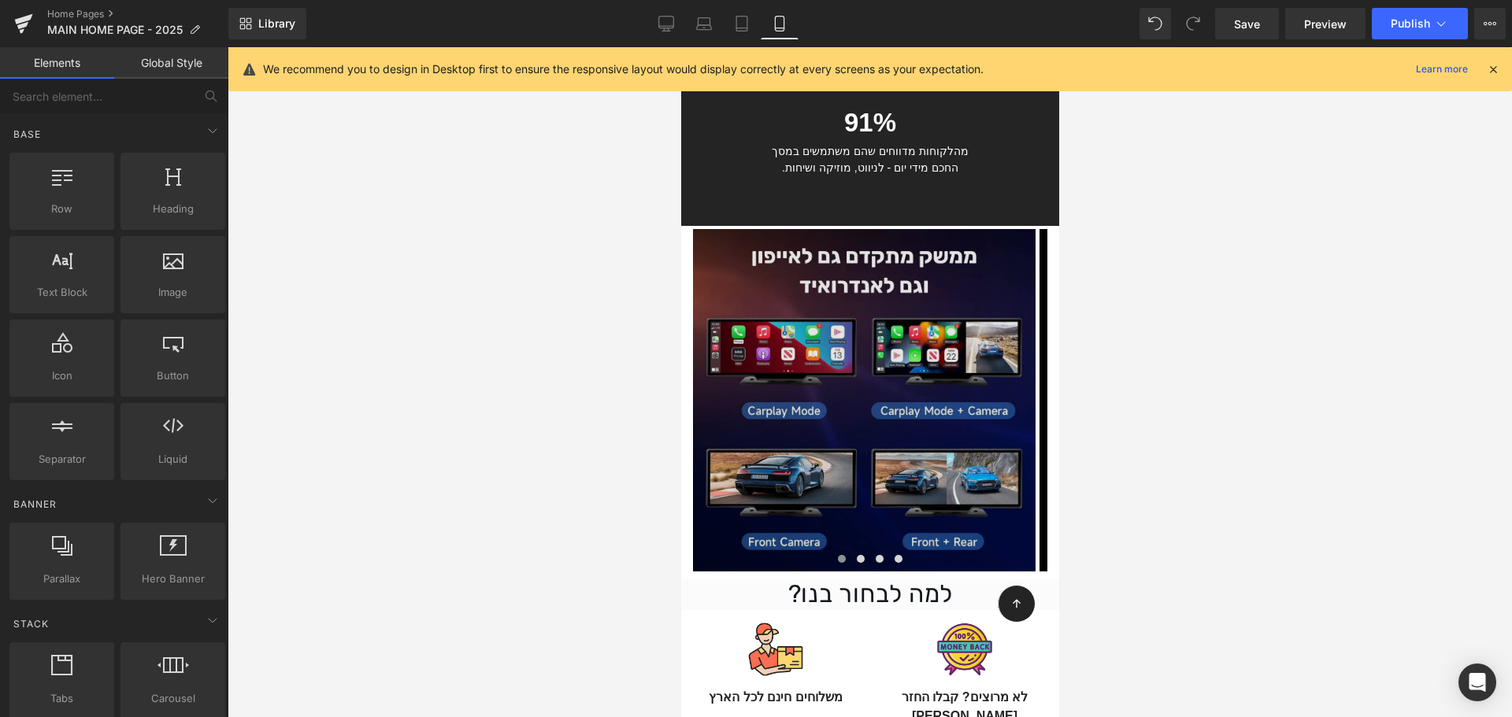
click at [898, 337] on img at bounding box center [863, 400] width 343 height 343
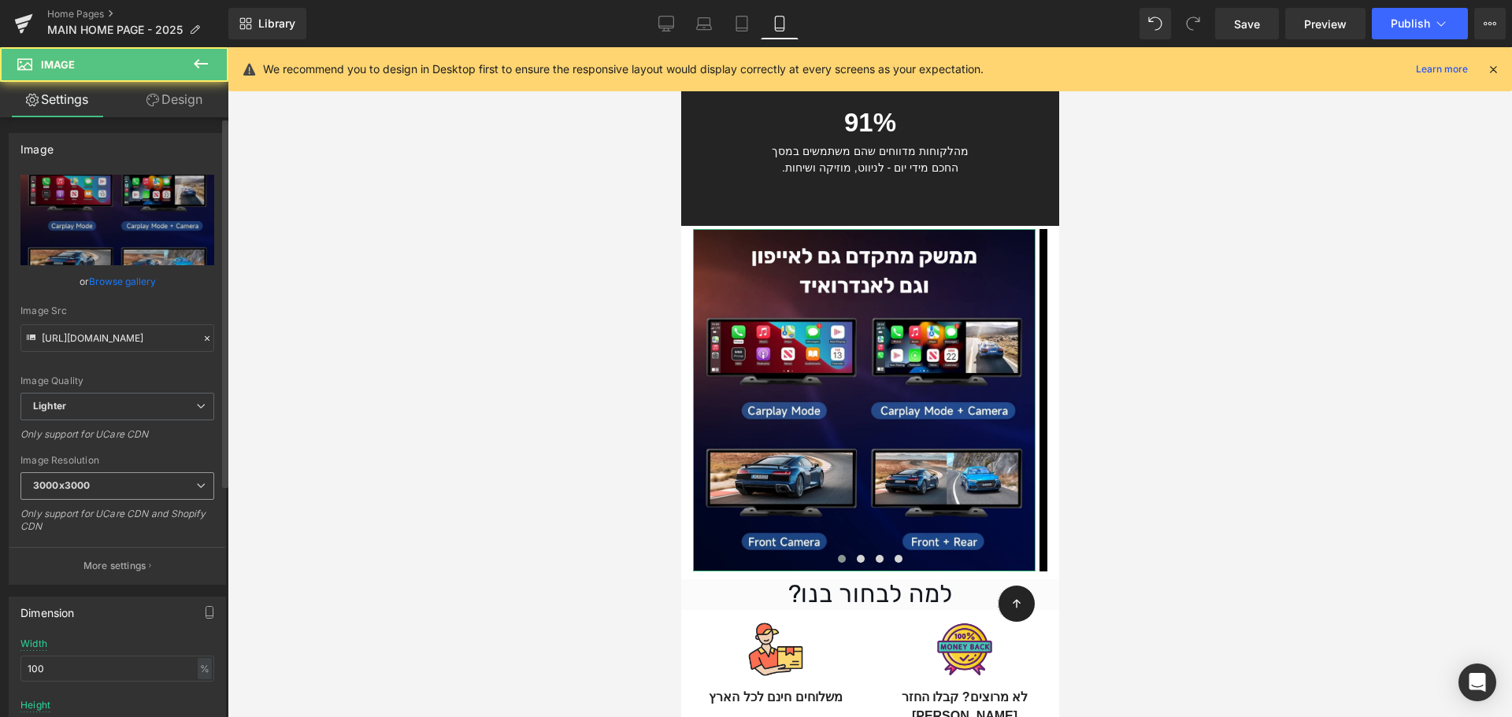
click at [179, 501] on div "3000x3000 100x100 240x240 480x480 576x576 640x640 768x768 800x800 960x960 1024x…" at bounding box center [117, 489] width 194 height 35
click at [175, 487] on span "3000x3000" at bounding box center [117, 486] width 194 height 28
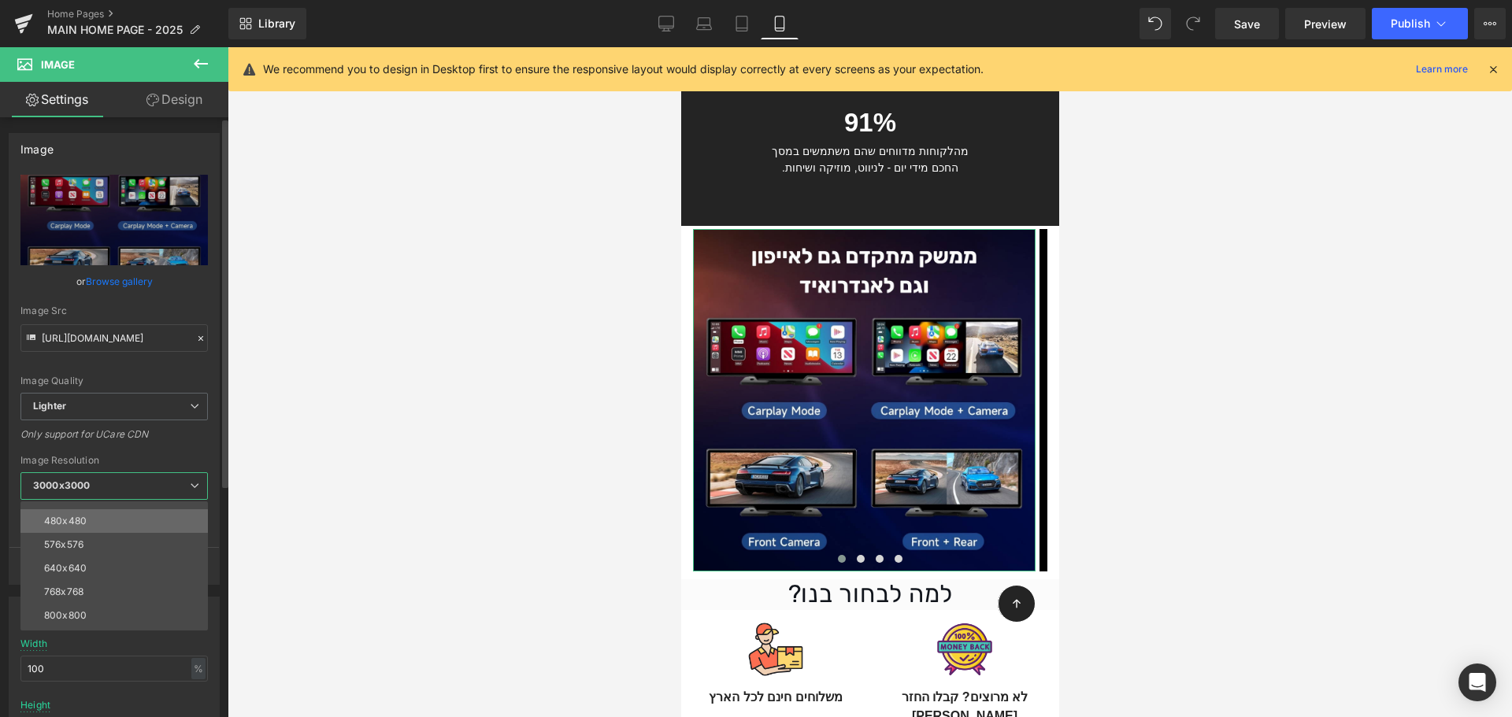
scroll to position [225, 0]
click at [143, 564] on li "1920x1920" at bounding box center [117, 572] width 194 height 24
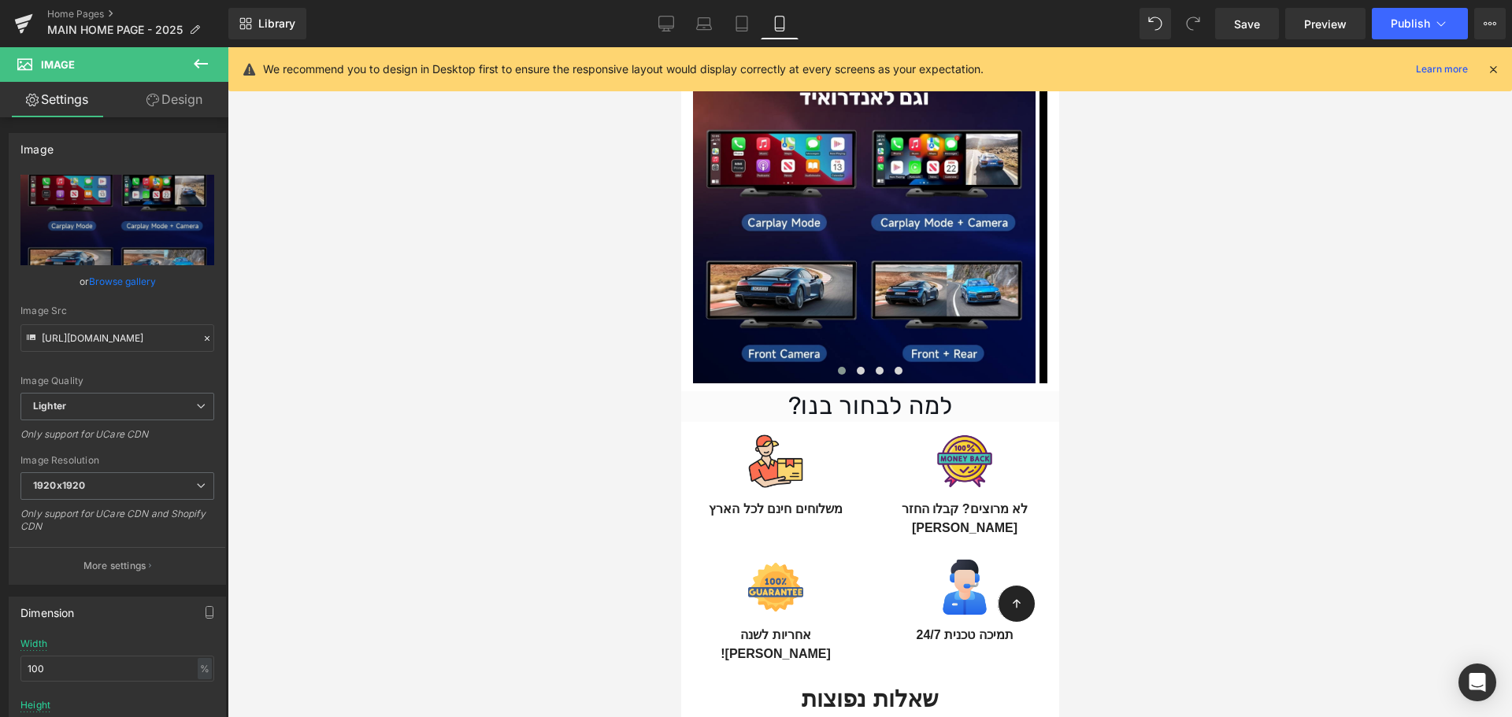
scroll to position [3162, 0]
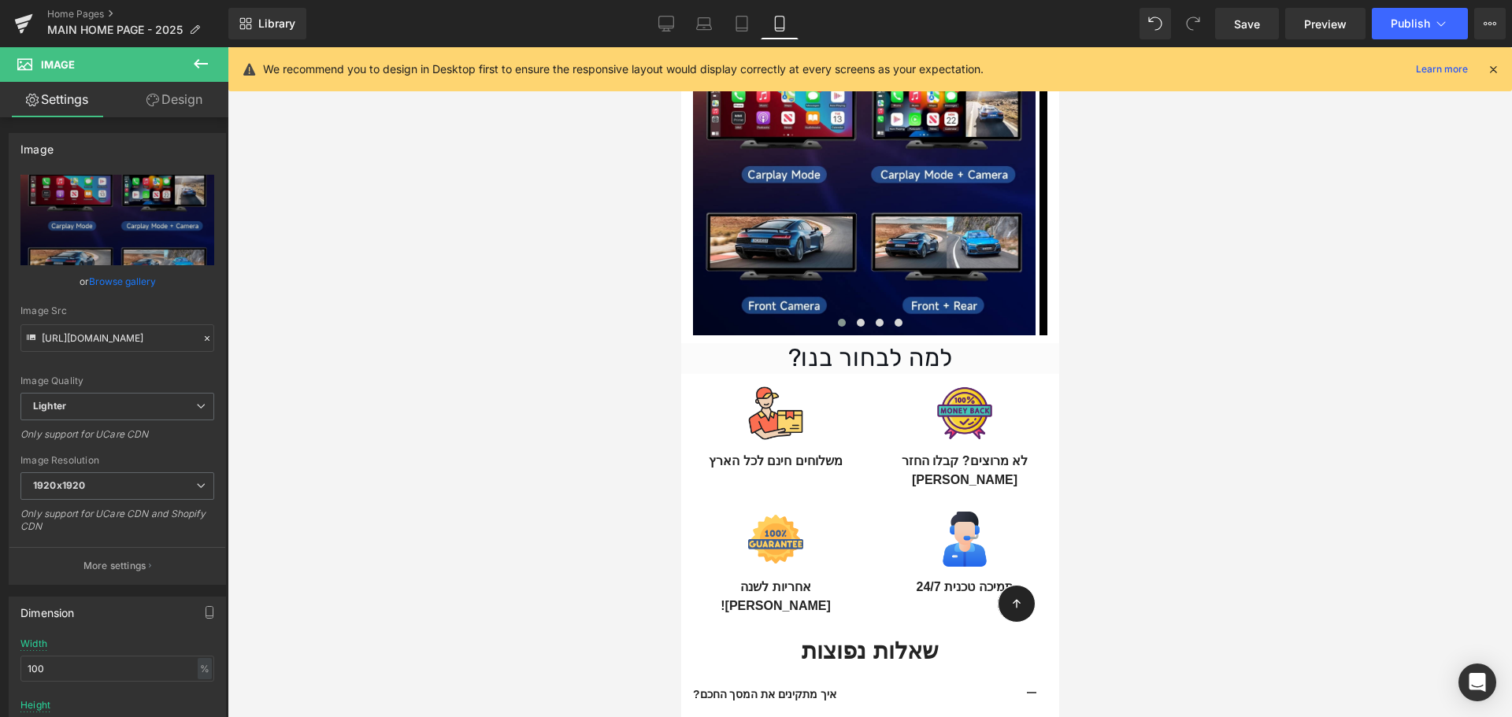
type input "https://ucarecdn.com/fc75de20-6802-498d-a396-c8563f068934/-/format/auto/-/previ…"
click at [680, 47] on div at bounding box center [680, 47] width 0 height 0
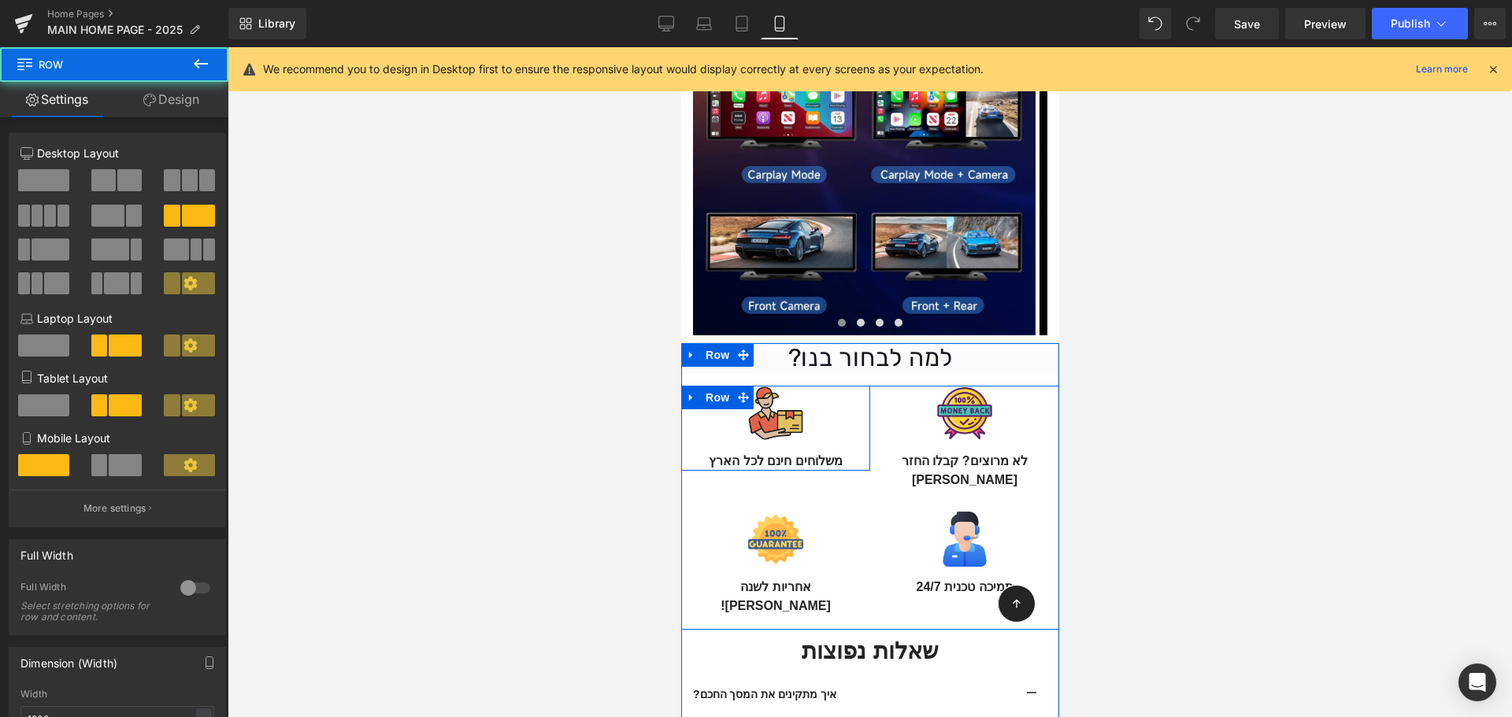
click at [794, 386] on img at bounding box center [774, 413] width 55 height 55
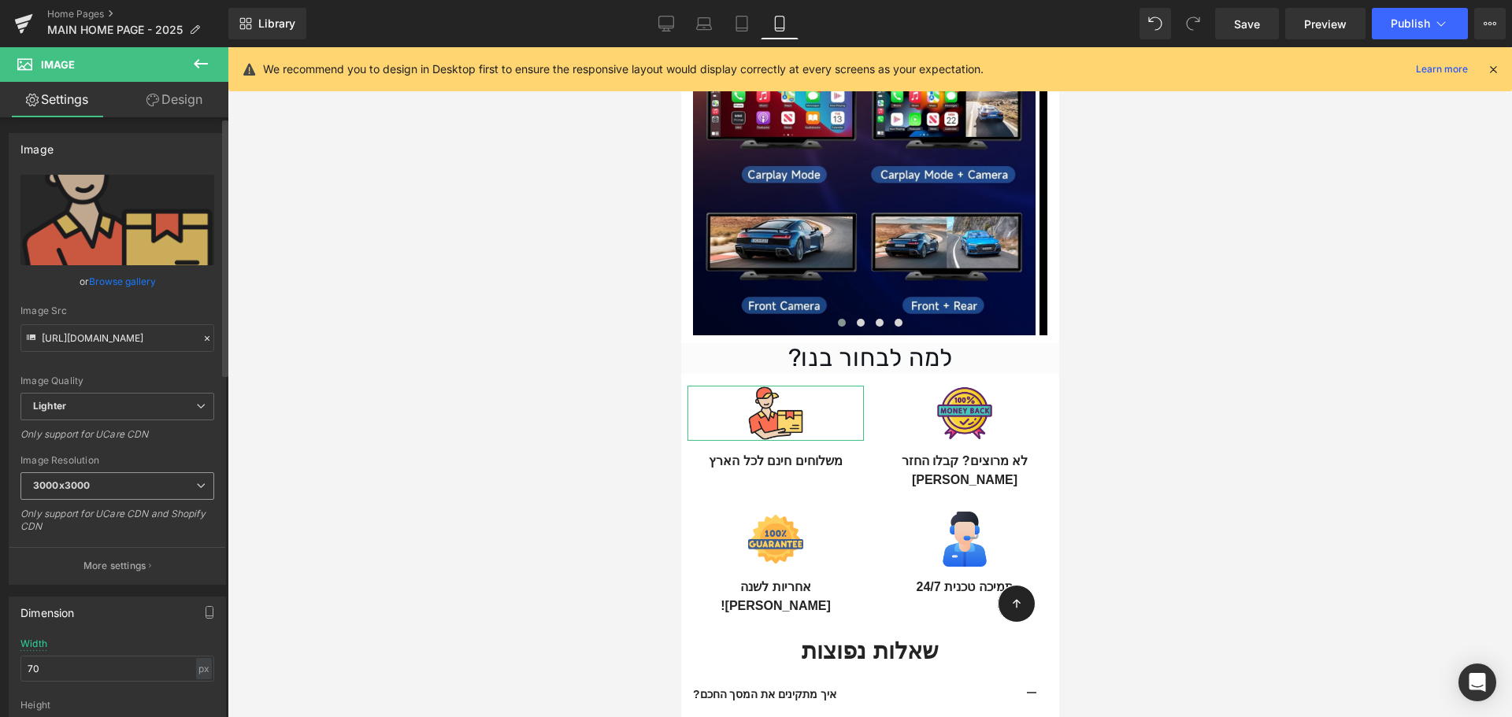
click at [141, 486] on span "3000x3000" at bounding box center [117, 486] width 194 height 28
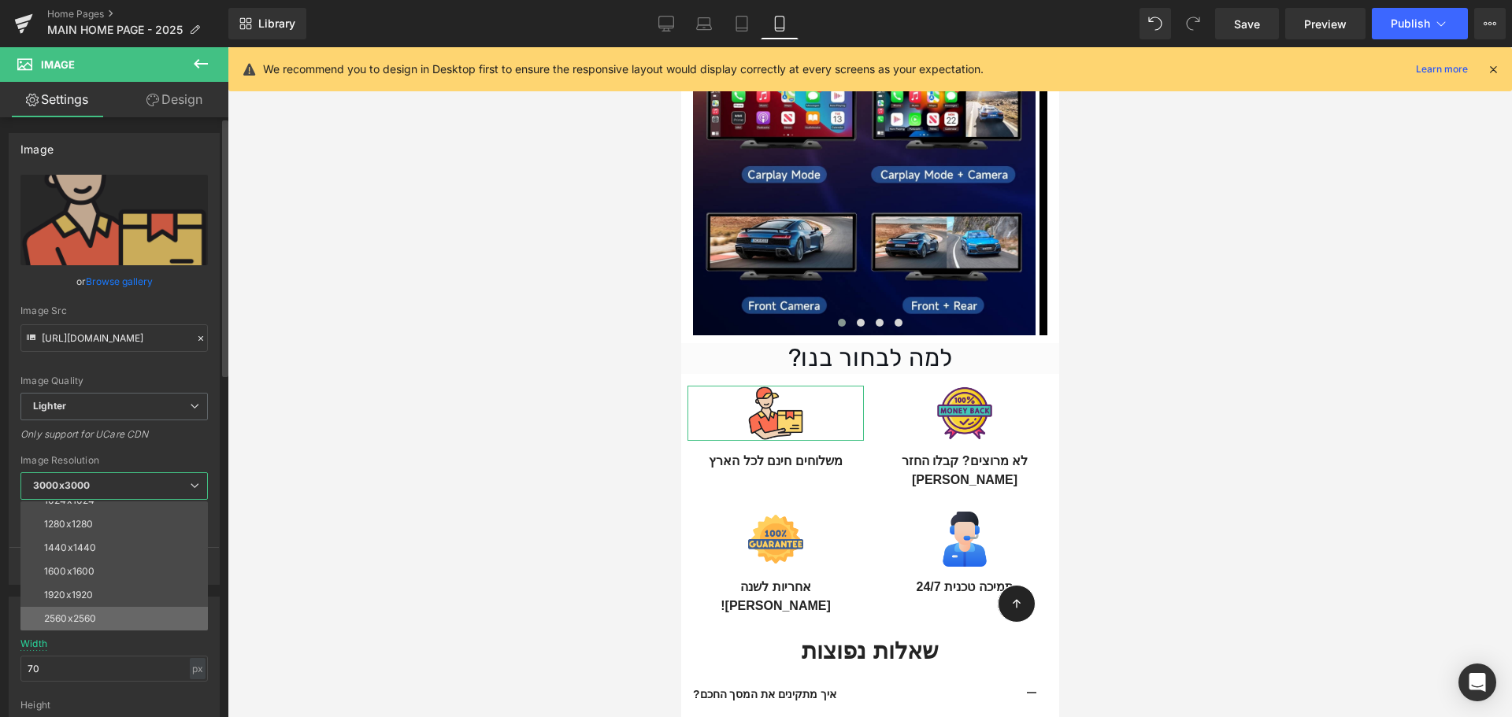
scroll to position [225, 0]
click at [106, 570] on li "1920x1920" at bounding box center [117, 572] width 194 height 24
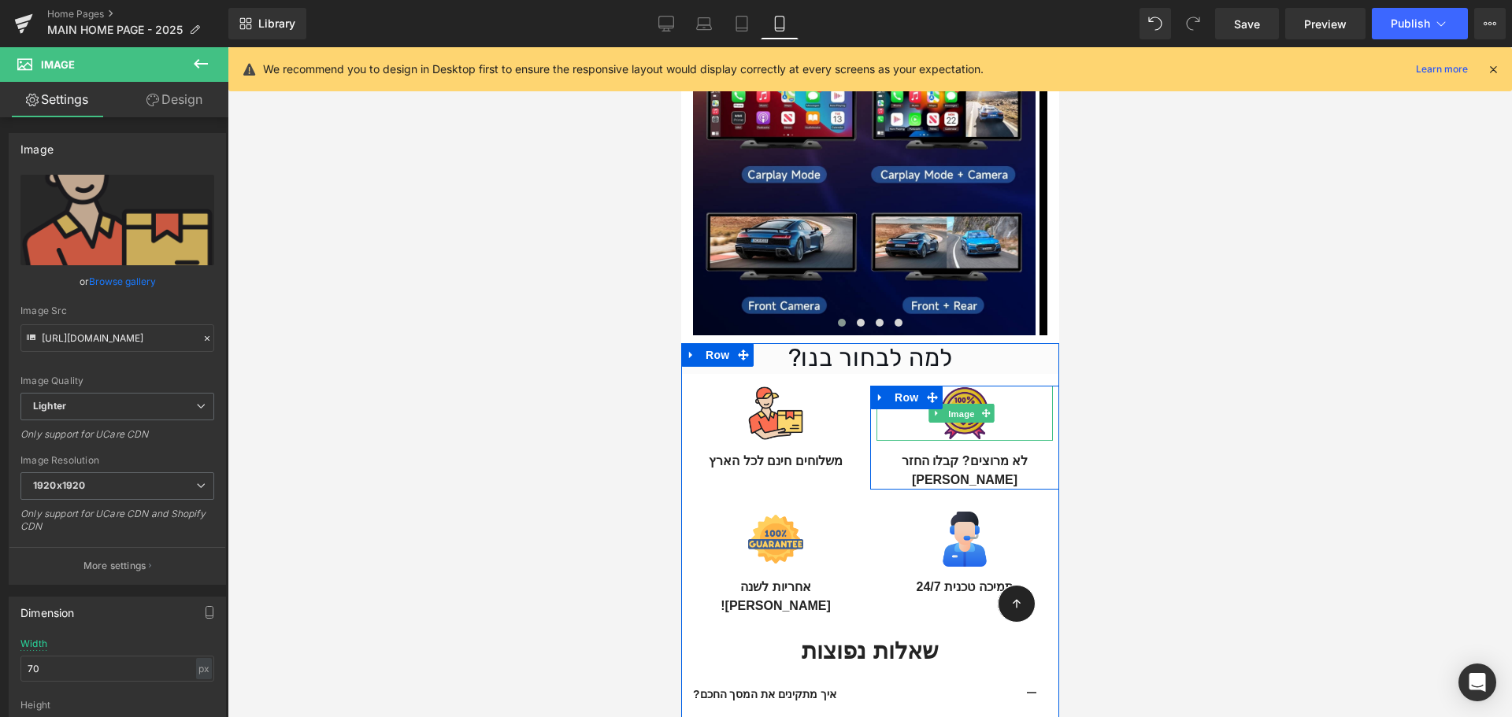
click at [953, 404] on span "Image" at bounding box center [960, 413] width 33 height 19
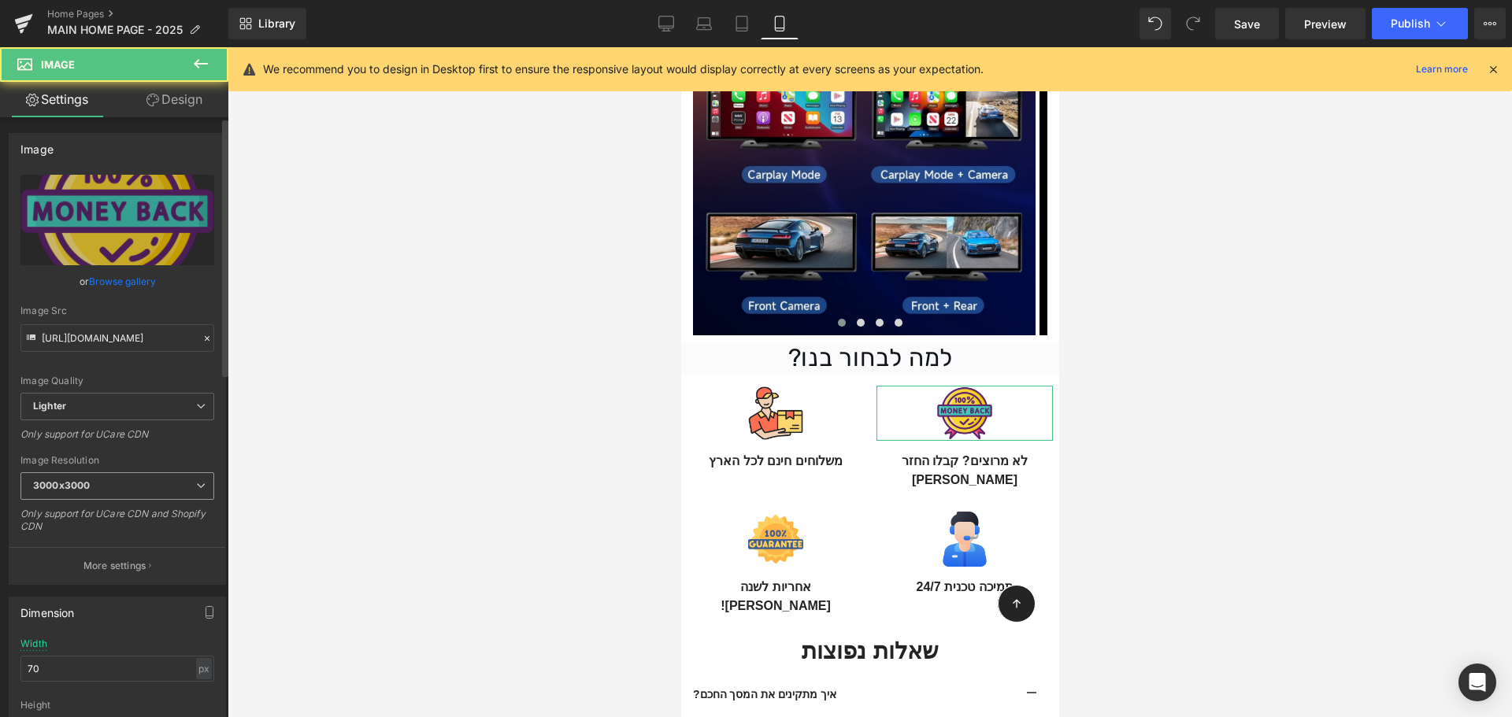
click at [142, 495] on span "3000x3000" at bounding box center [117, 486] width 194 height 28
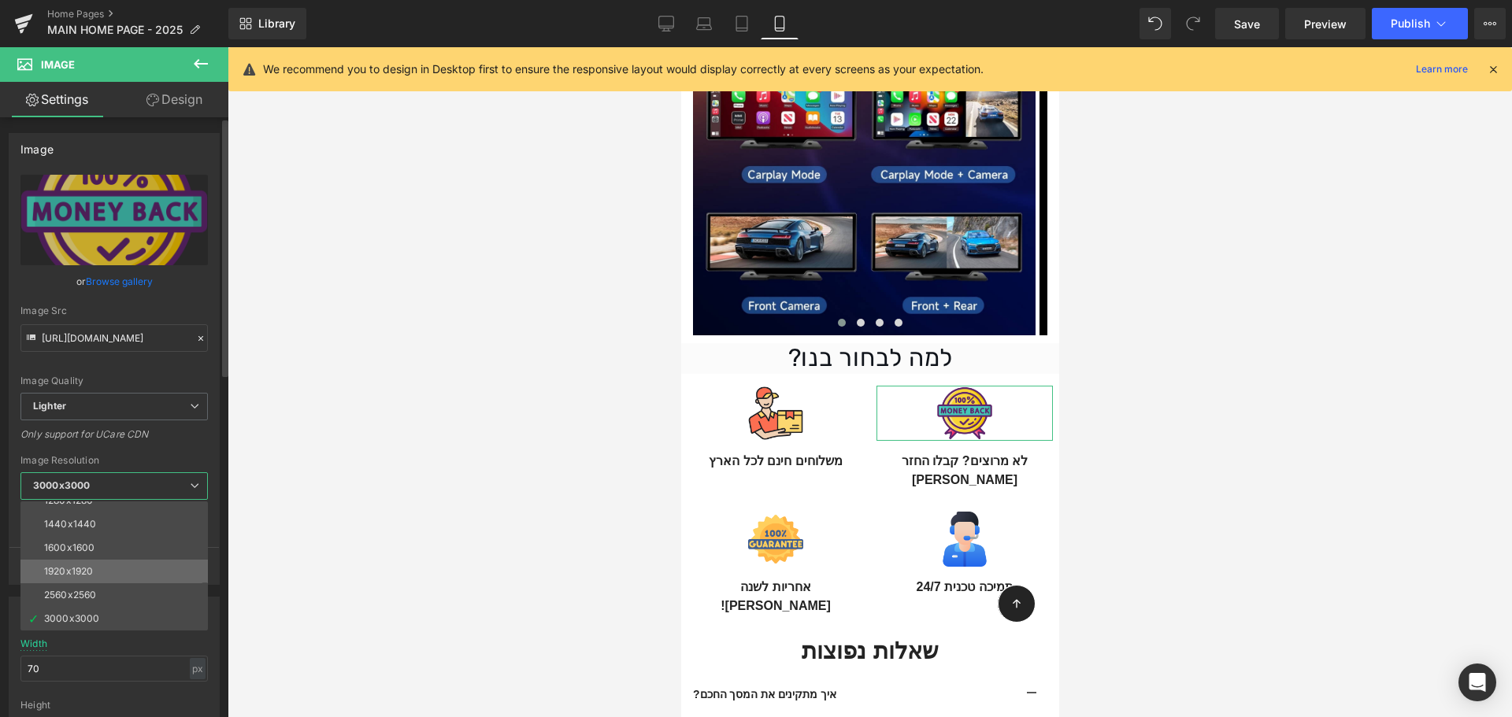
click at [128, 570] on li "1920x1920" at bounding box center [117, 572] width 194 height 24
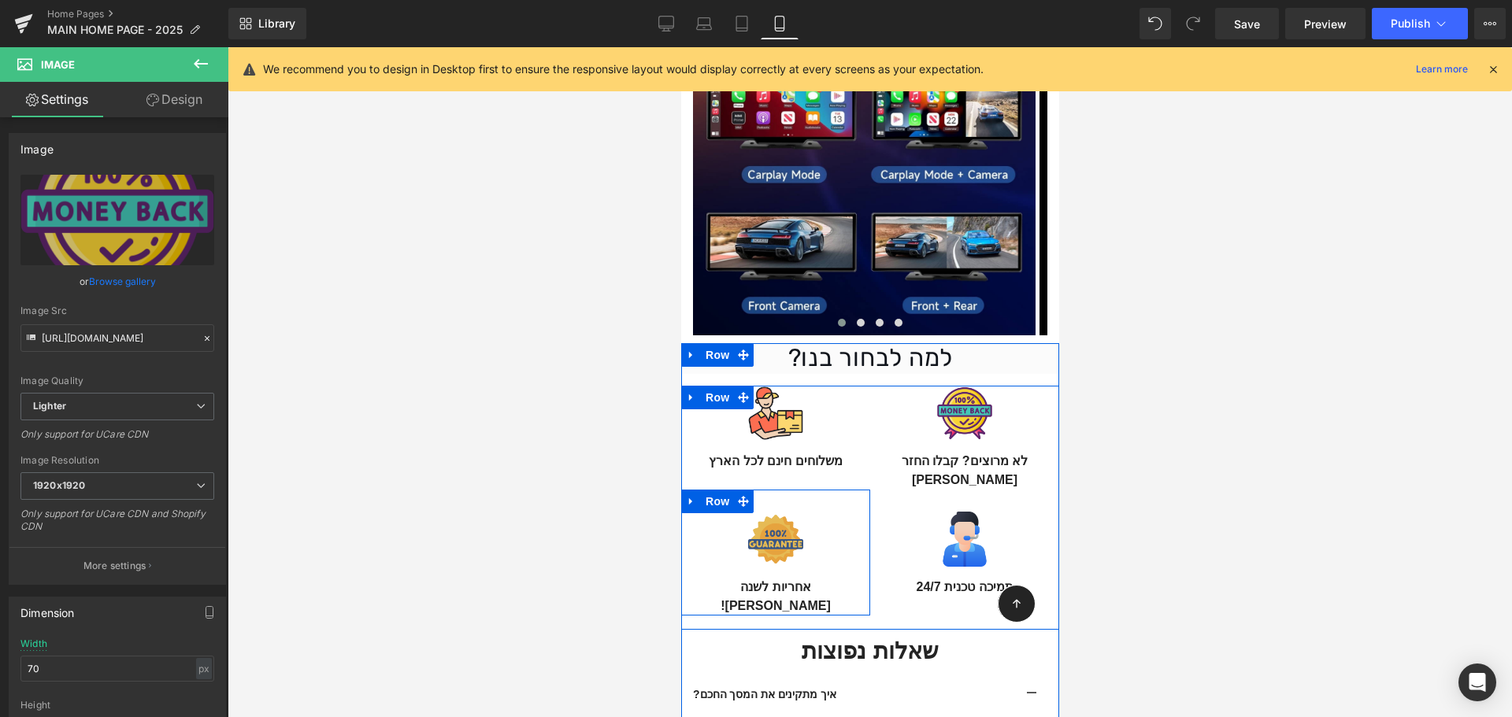
click at [787, 512] on div "Image" at bounding box center [775, 539] width 176 height 55
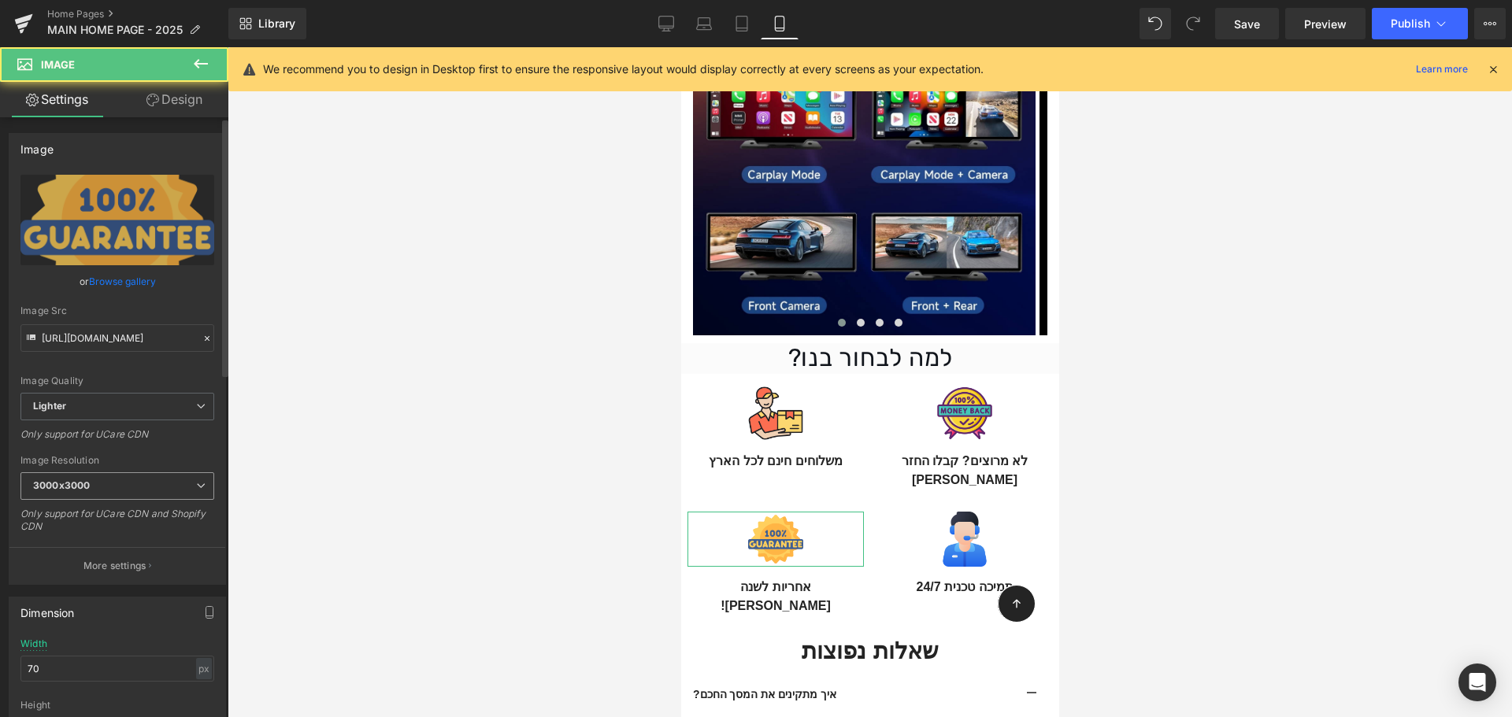
click at [124, 502] on div "3000x3000 100x100 240x240 480x480 576x576 640x640 768x768 800x800 960x960 1024x…" at bounding box center [117, 489] width 194 height 35
click at [123, 496] on span "3000x3000" at bounding box center [117, 486] width 194 height 28
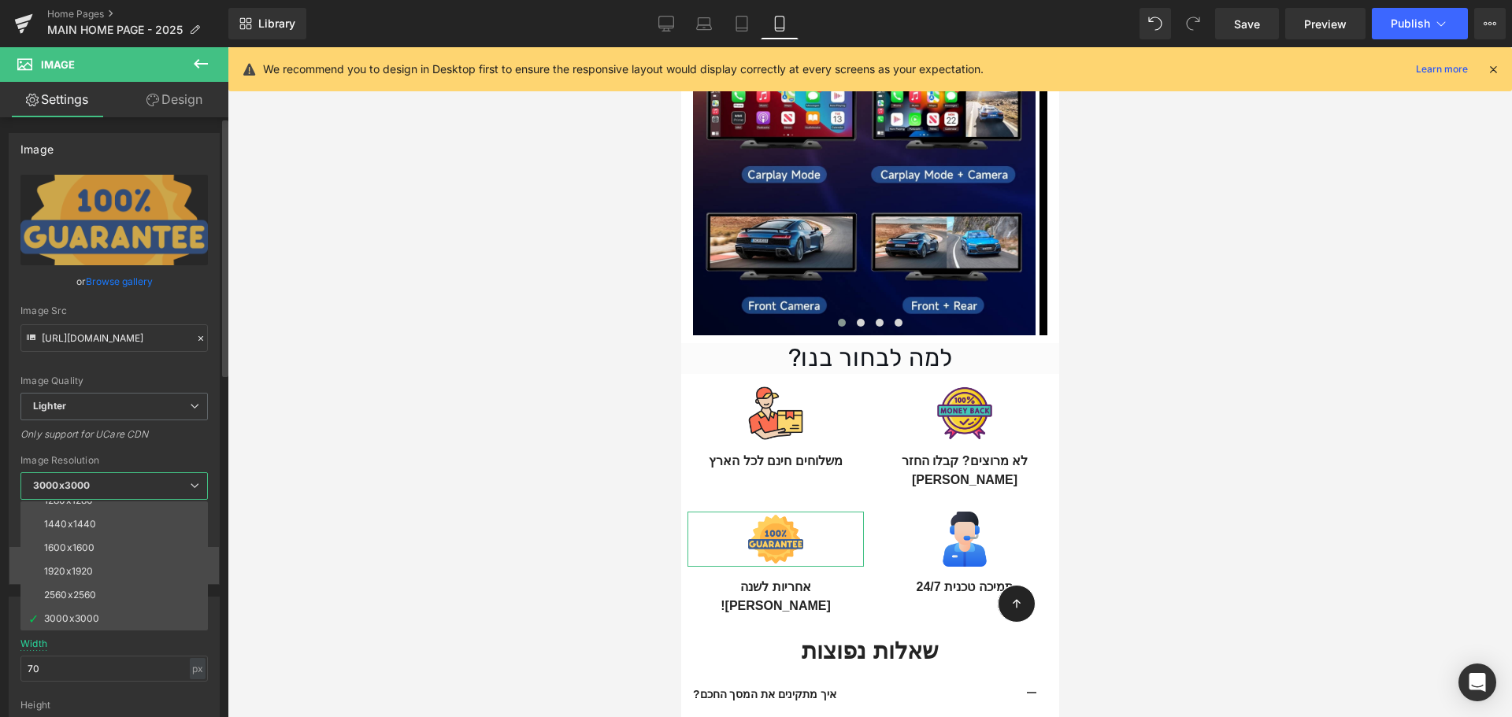
click at [102, 565] on li "1920x1920" at bounding box center [117, 572] width 194 height 24
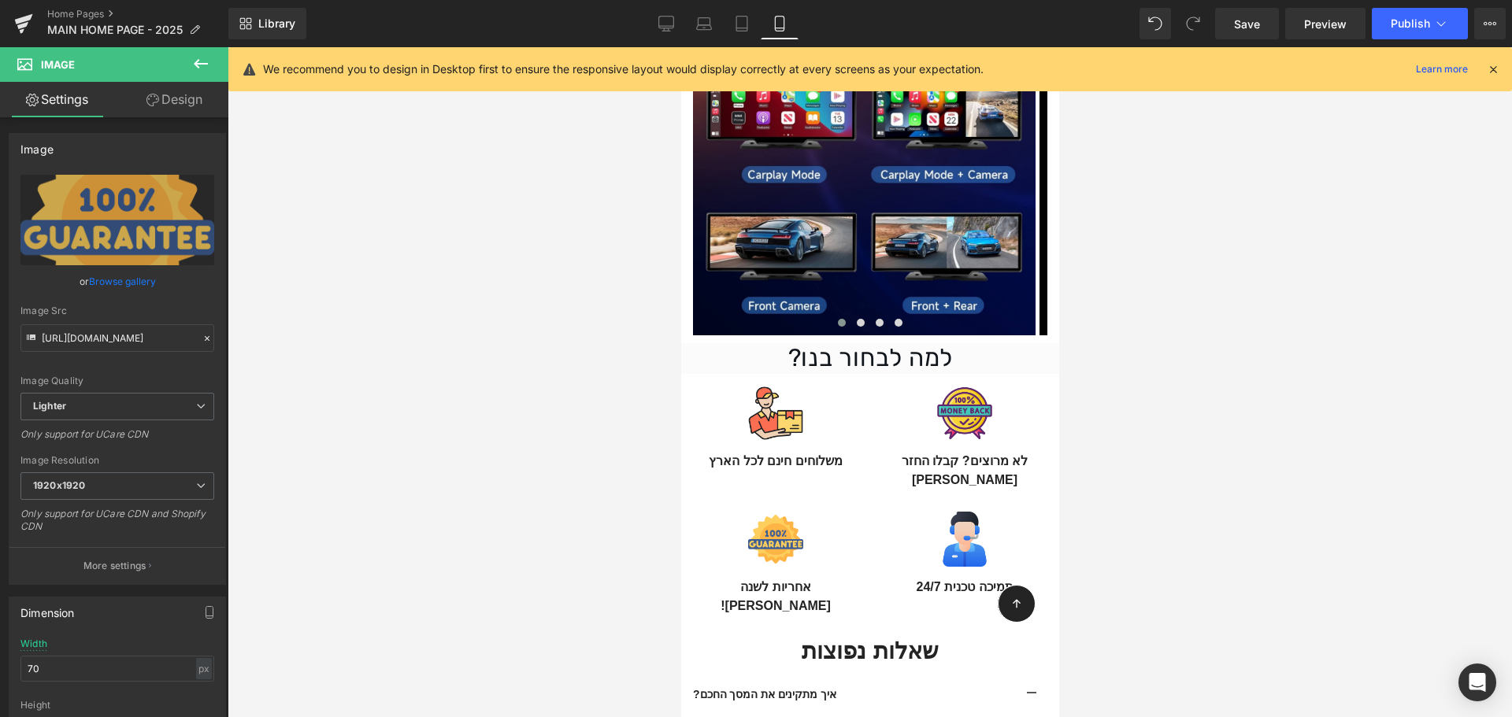
type input "https://ucarecdn.com/8dfb8b63-22e6-48ee-82a9-e0a21fc40e9f/-/format/auto/-/previ…"
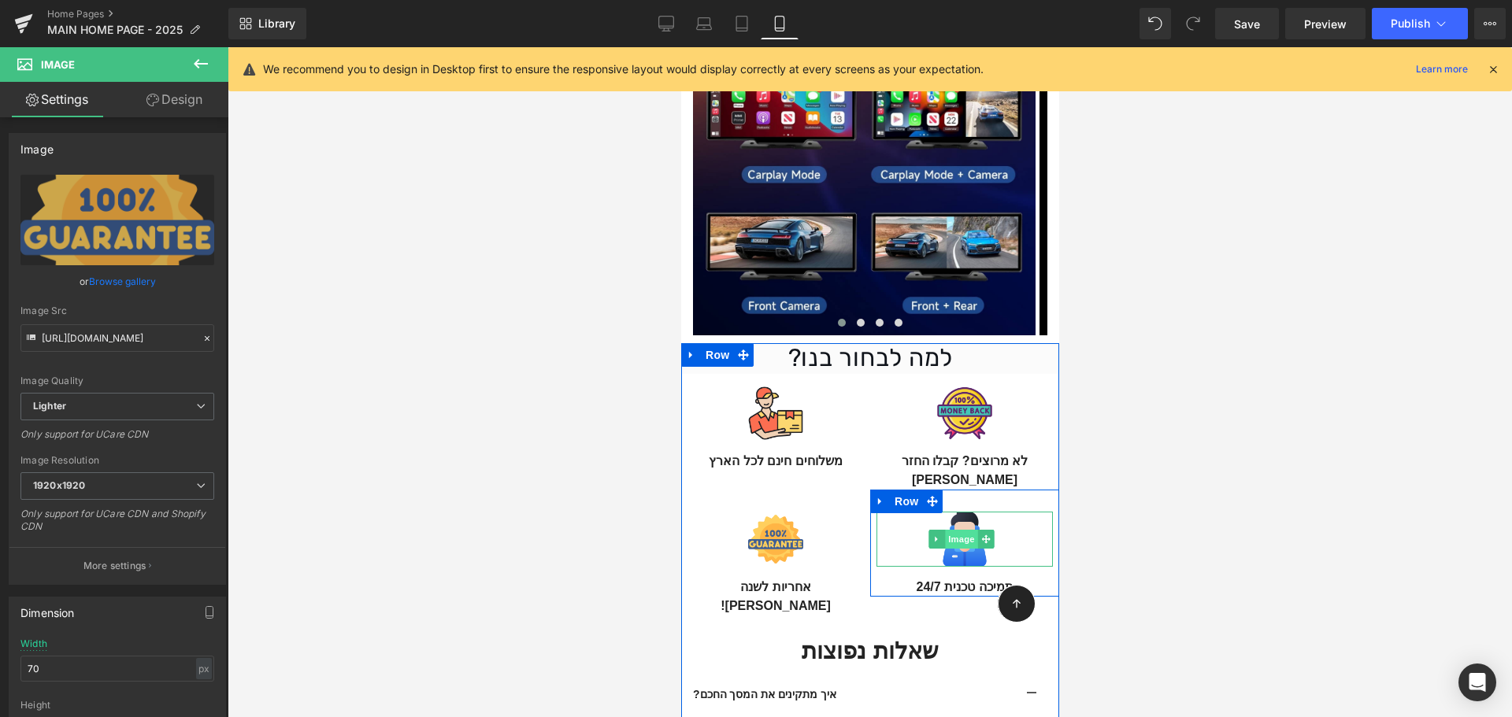
click at [956, 530] on span "Image" at bounding box center [960, 539] width 33 height 19
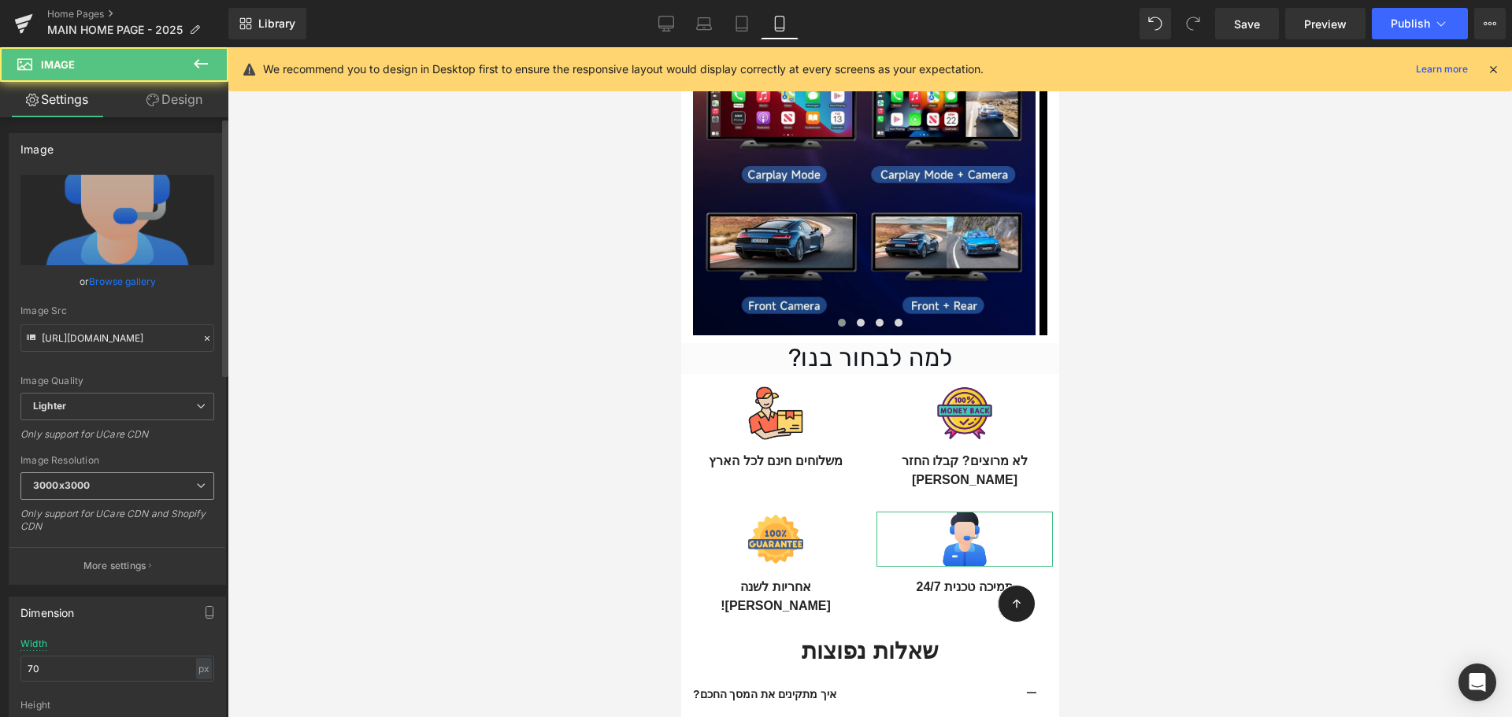
click at [98, 491] on span "3000x3000" at bounding box center [117, 486] width 194 height 28
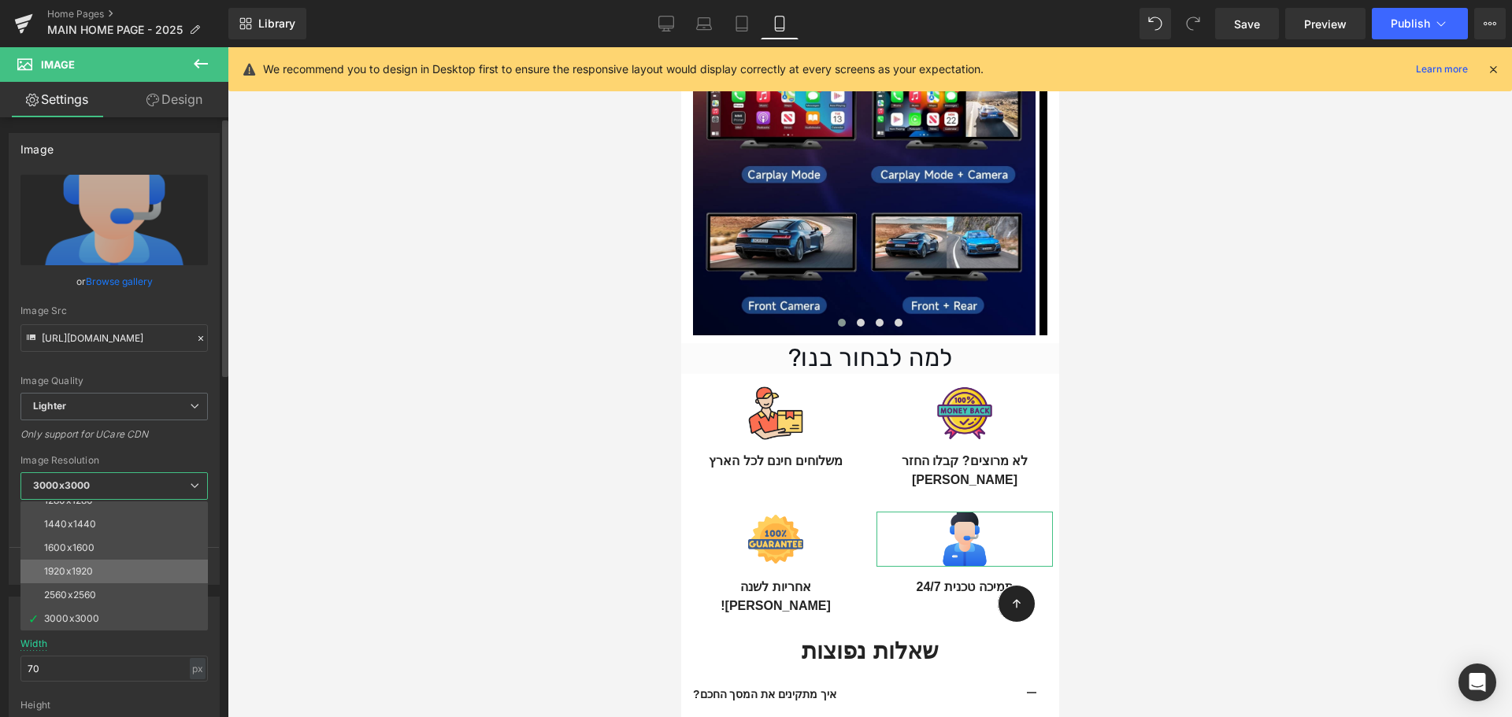
click at [107, 565] on li "1920x1920" at bounding box center [117, 572] width 194 height 24
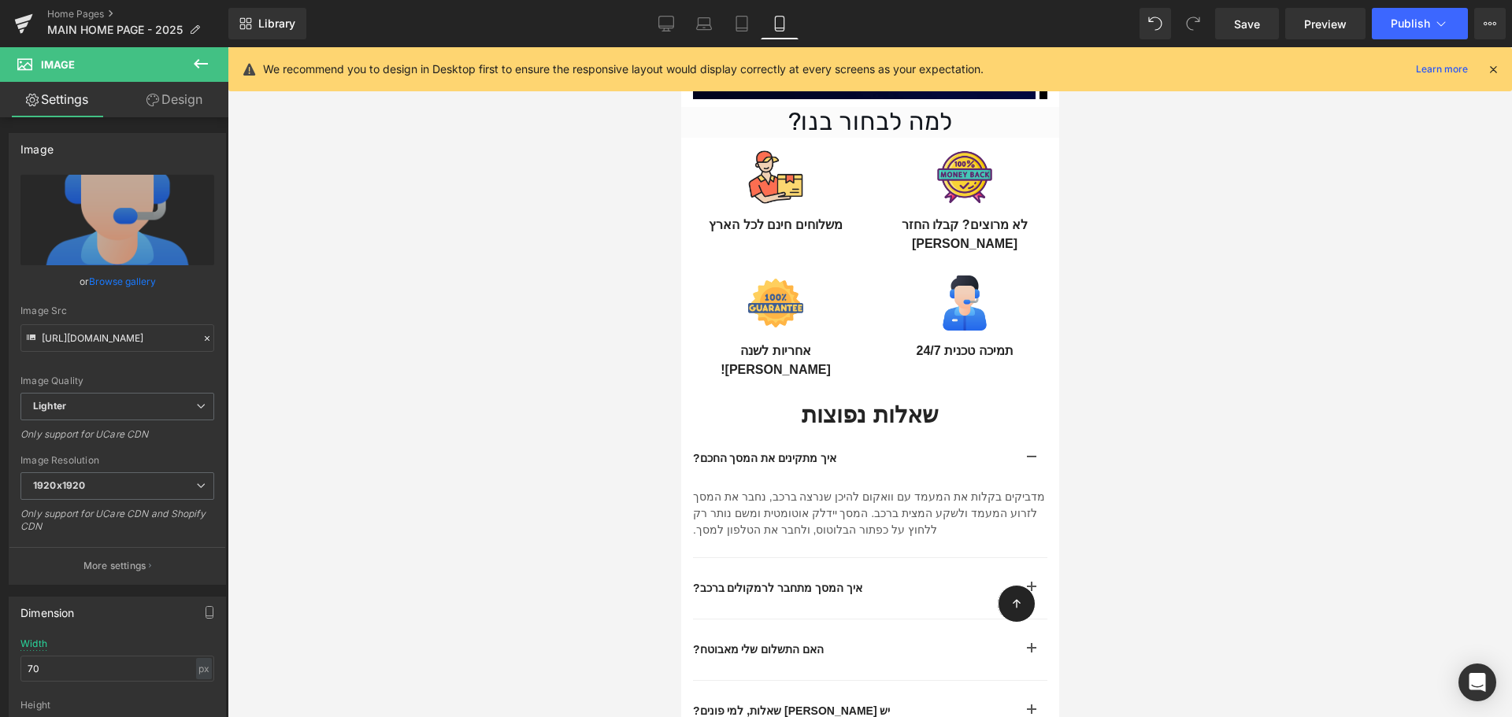
type input "https://ucarecdn.com/c9b31d93-3d33-4576-a9ac-250afe74b44f/-/format/auto/-/previ…"
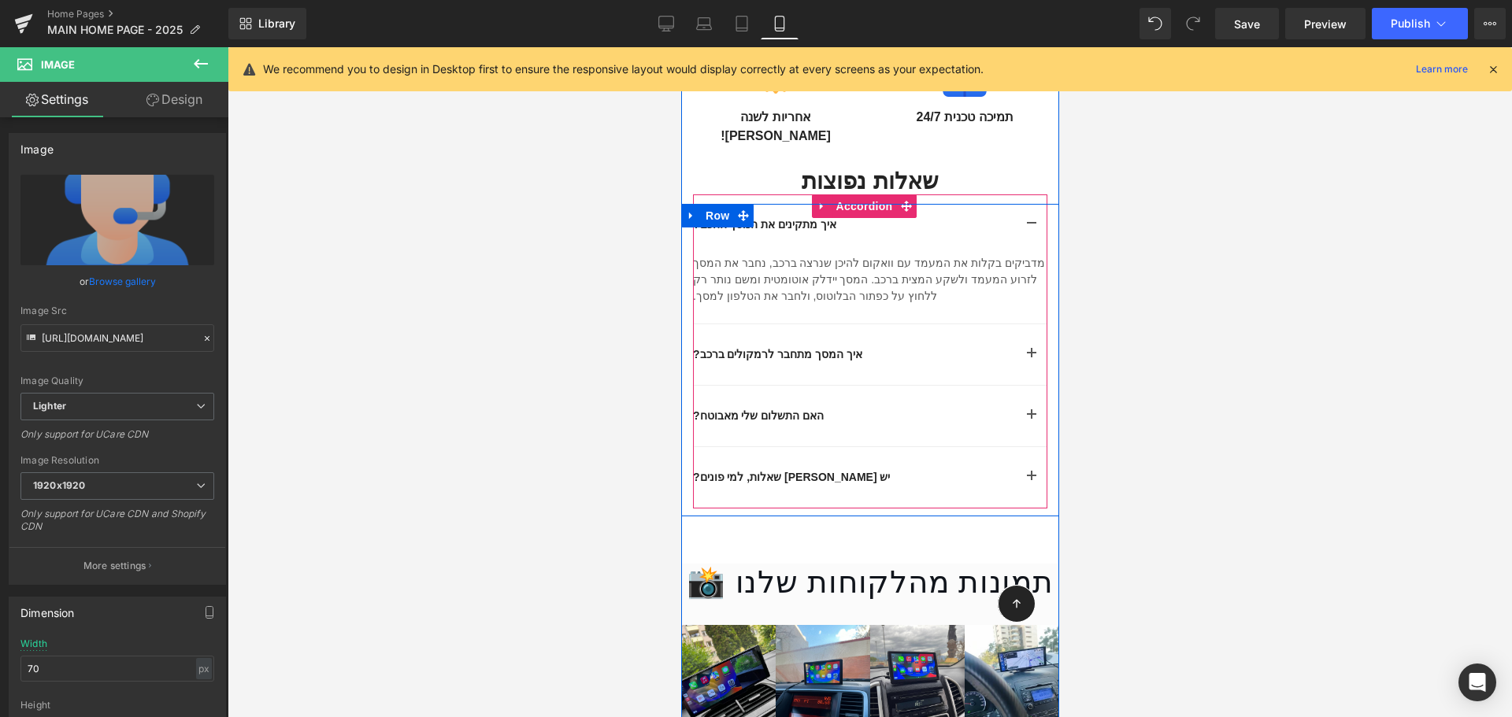
scroll to position [3792, 0]
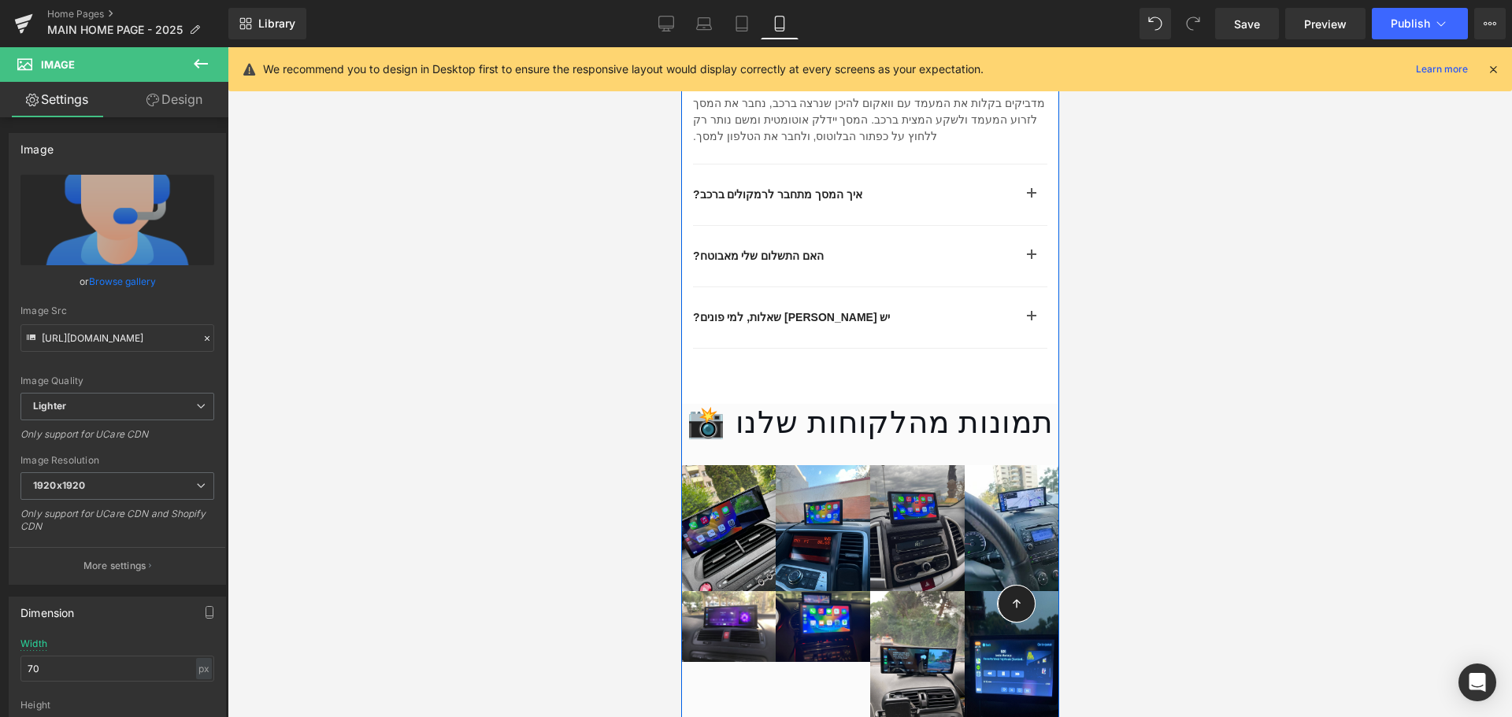
click at [904, 498] on img at bounding box center [916, 528] width 94 height 126
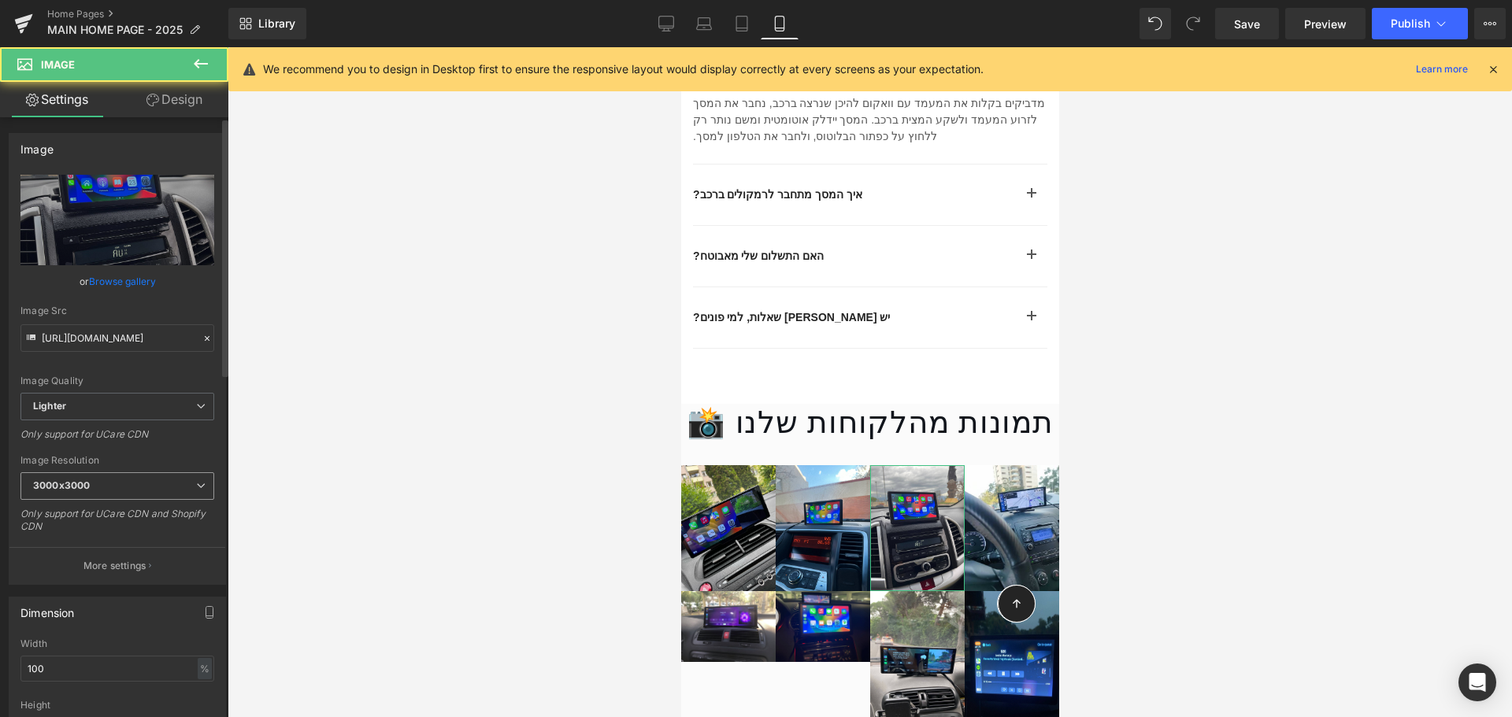
click at [113, 494] on span "3000x3000" at bounding box center [117, 486] width 194 height 28
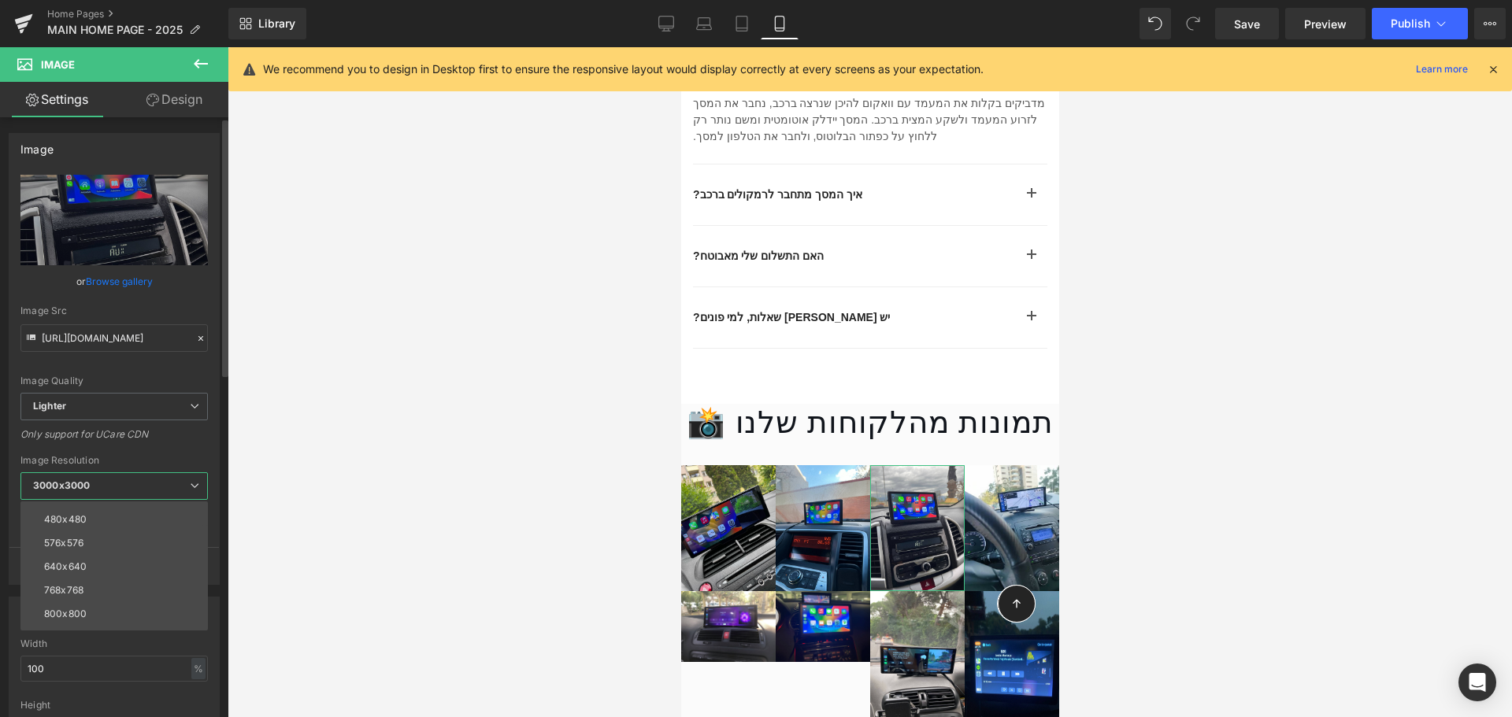
scroll to position [225, 0]
click at [104, 566] on li "1920x1920" at bounding box center [117, 572] width 194 height 24
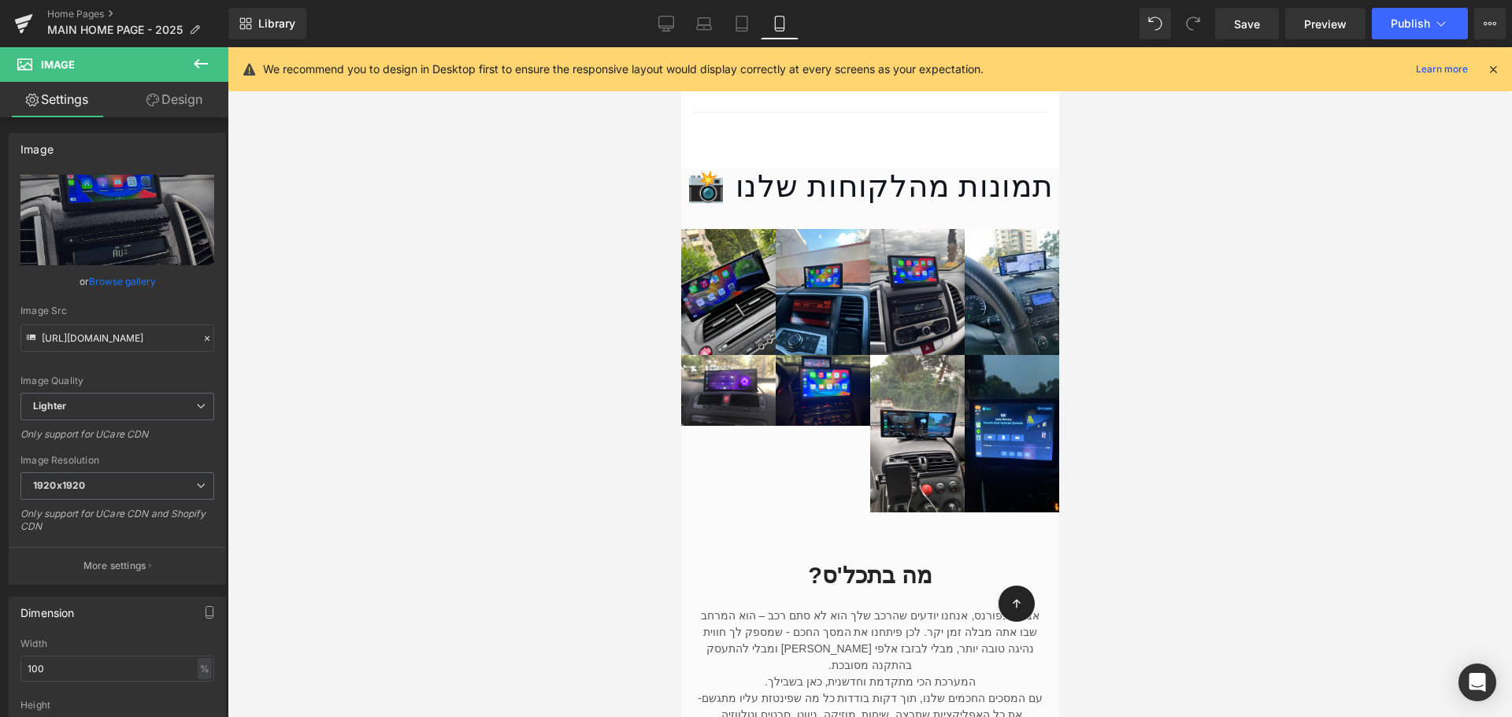
type input "https://ucarecdn.com/6ad78e82-52b2-41c2-bc4e-01b13164246c/-/format/auto/-/previ…"
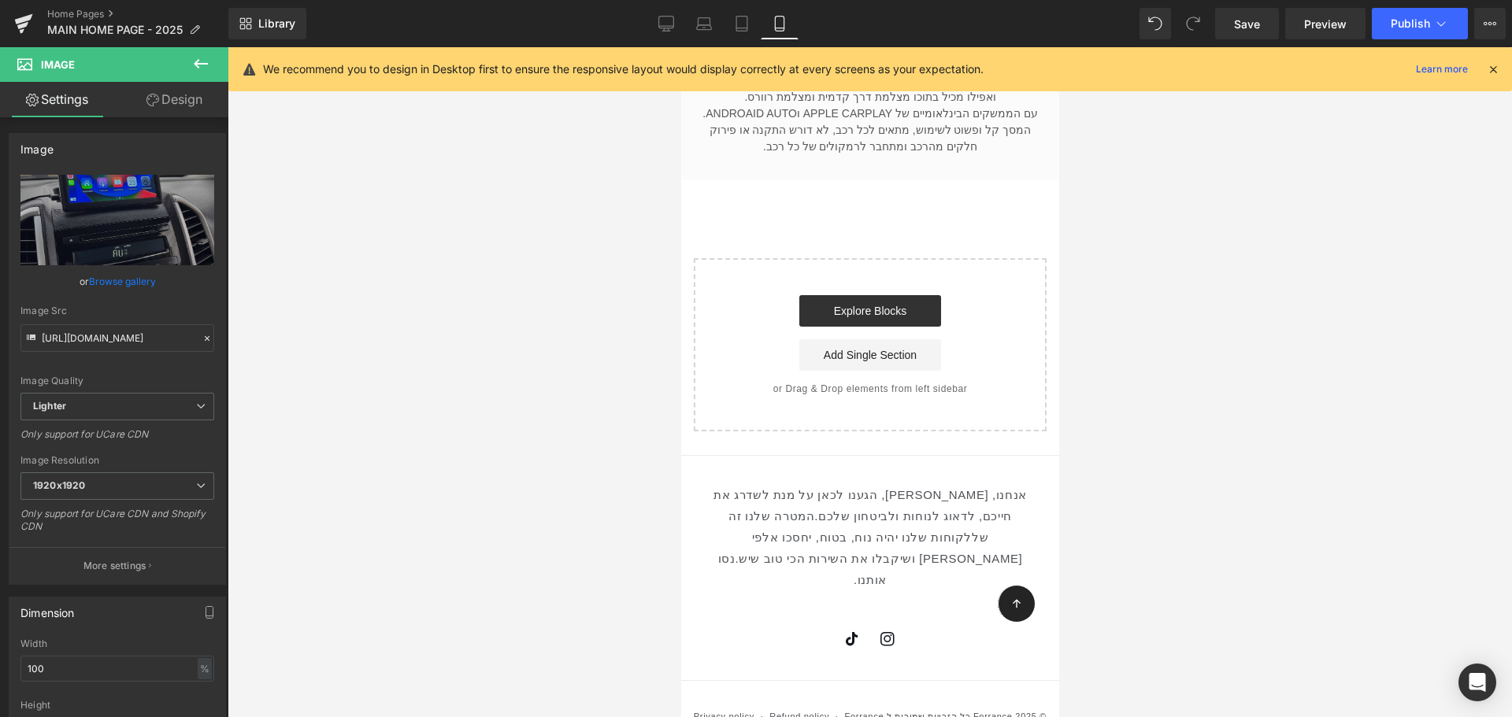
scroll to position [4670, 0]
click at [1250, 35] on link "Save" at bounding box center [1247, 23] width 64 height 31
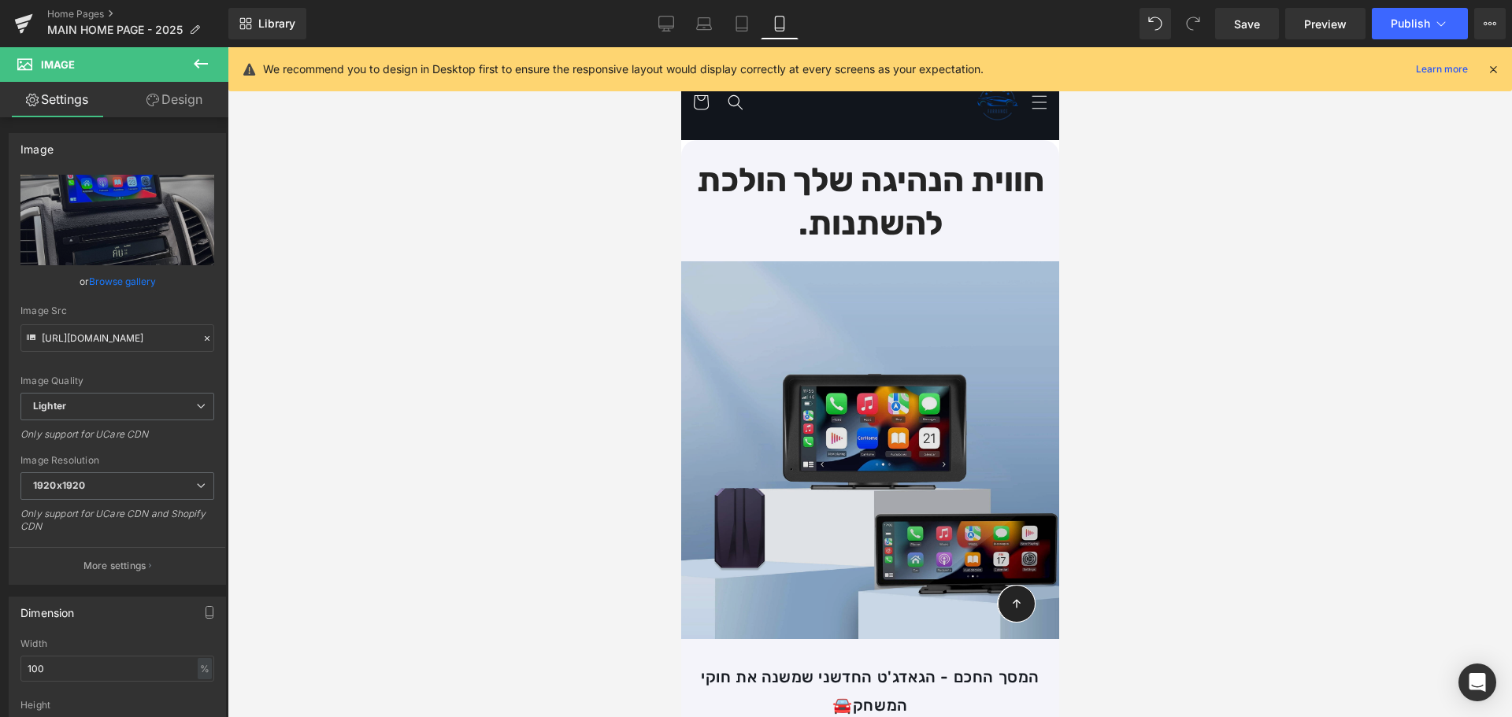
scroll to position [0, 0]
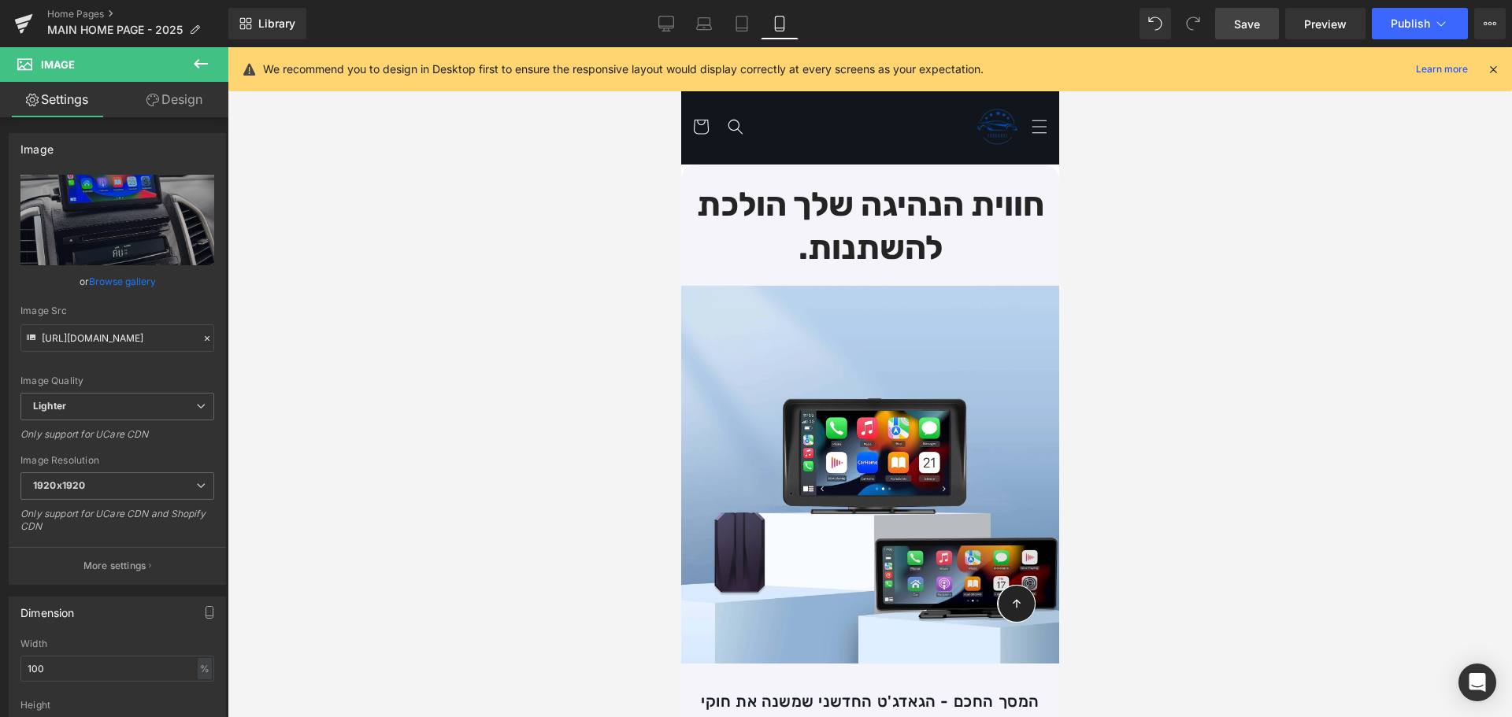
drag, startPoint x: 1264, startPoint y: 14, endPoint x: 109, endPoint y: 198, distance: 1169.7
click at [1264, 14] on link "Save" at bounding box center [1247, 23] width 64 height 31
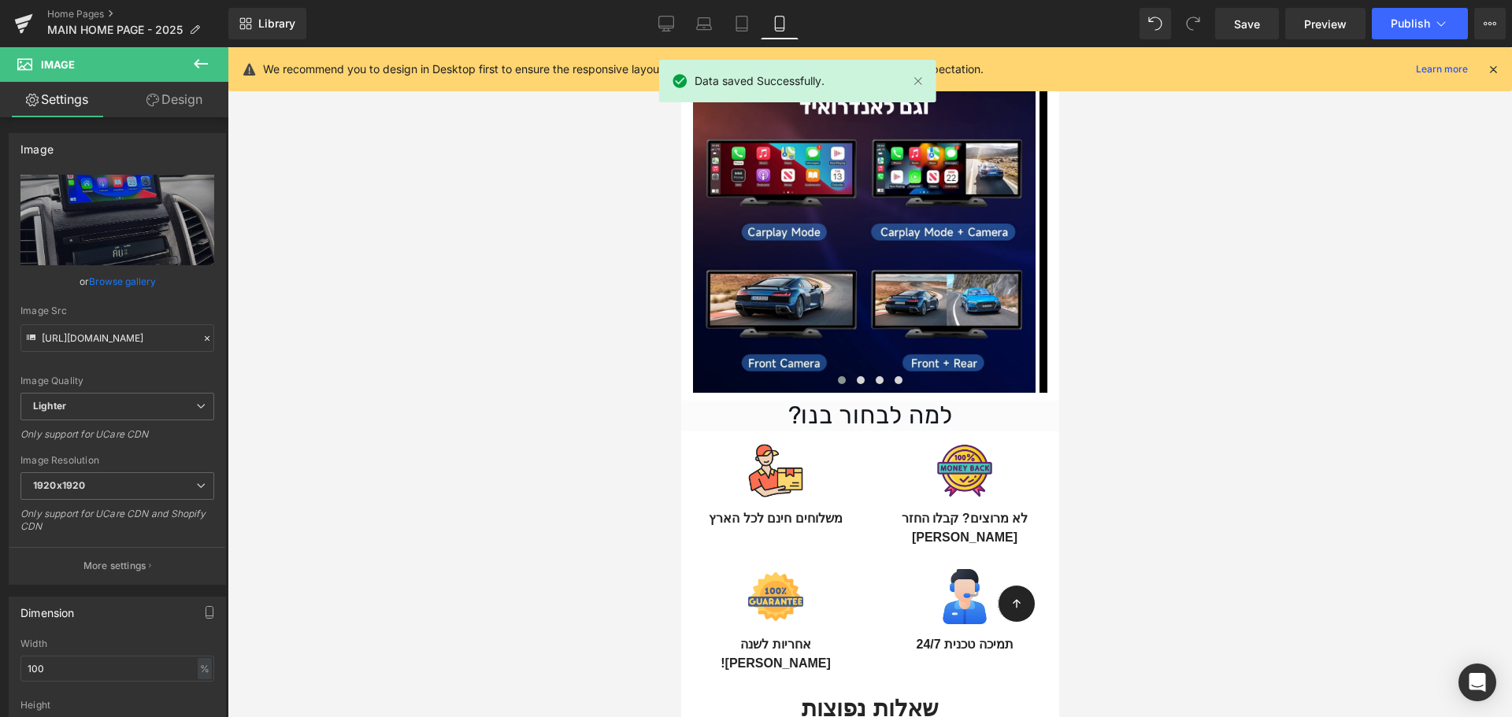
scroll to position [3228, 0]
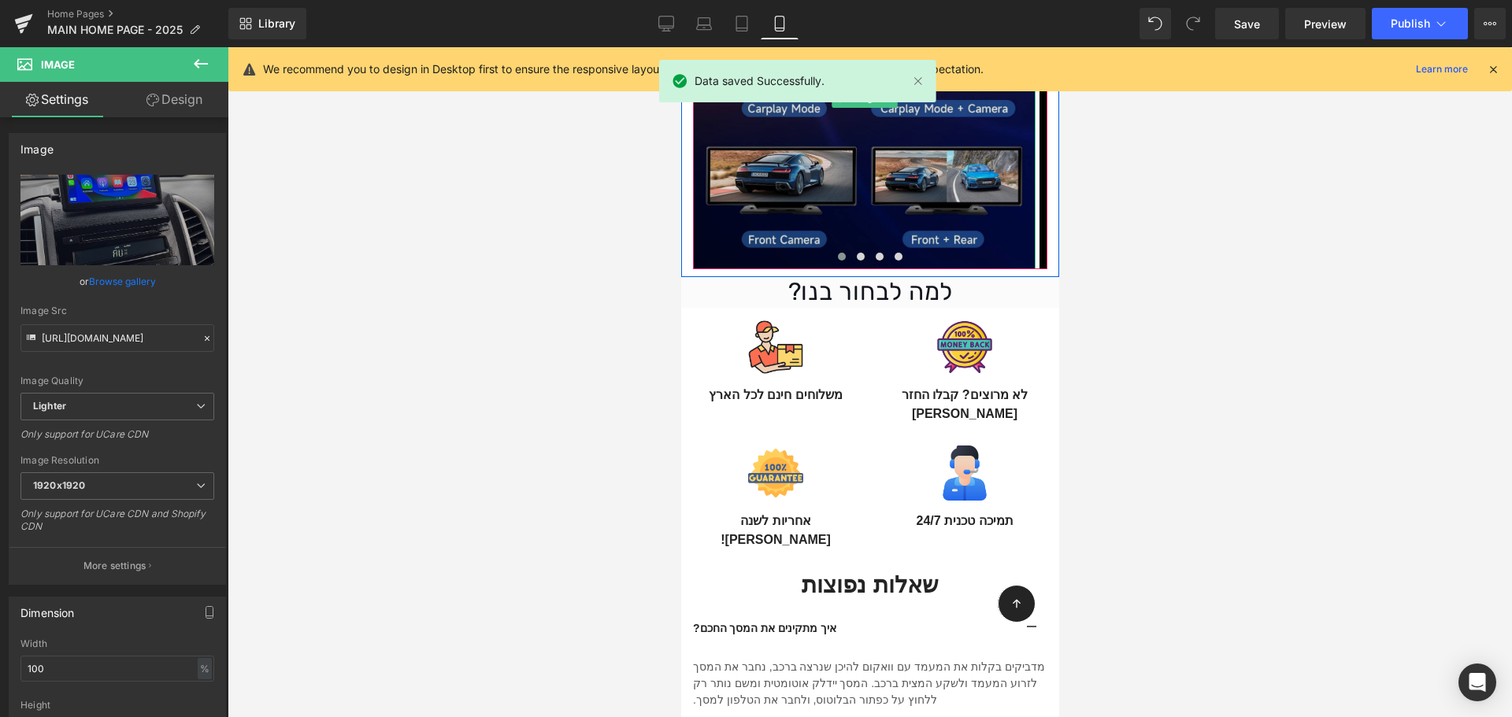
click at [876, 160] on img at bounding box center [863, 98] width 343 height 343
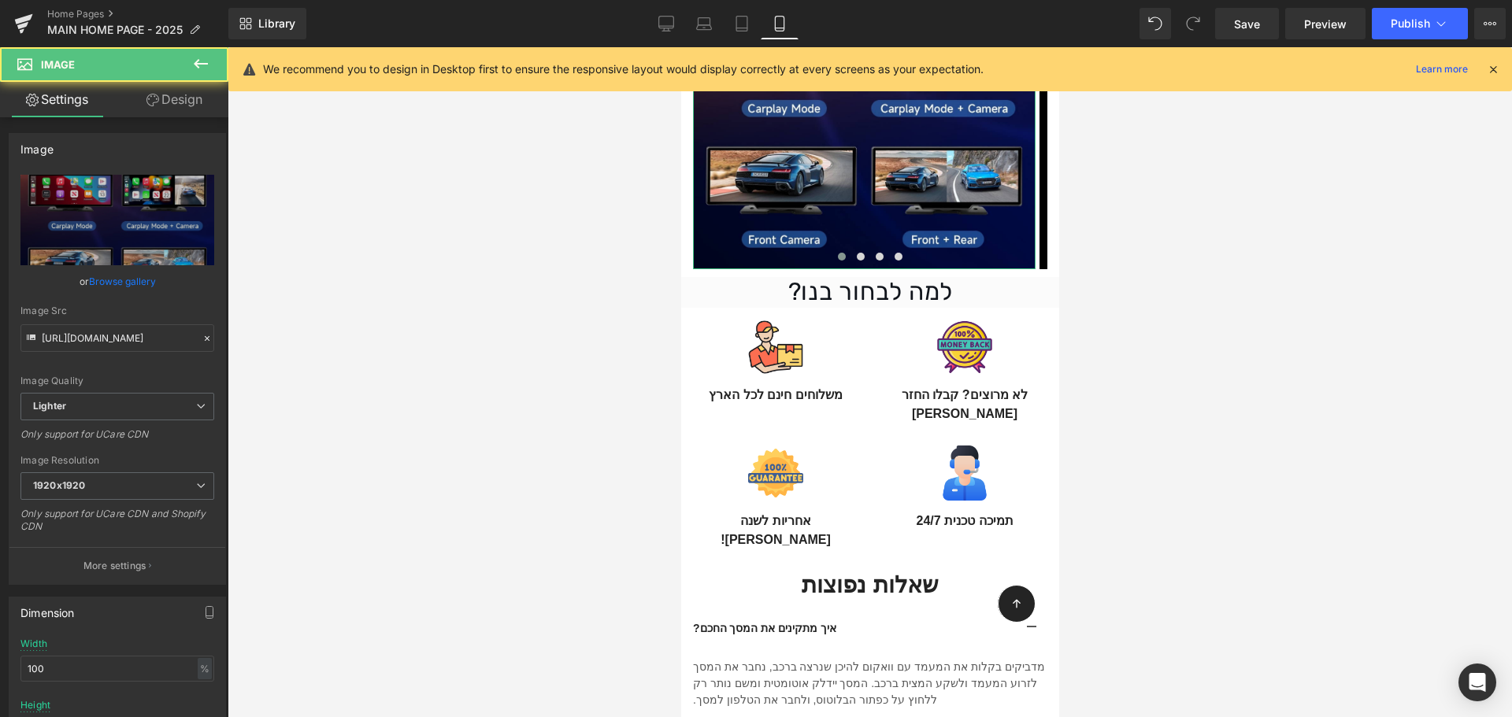
click at [180, 111] on link "Design" at bounding box center [174, 99] width 114 height 35
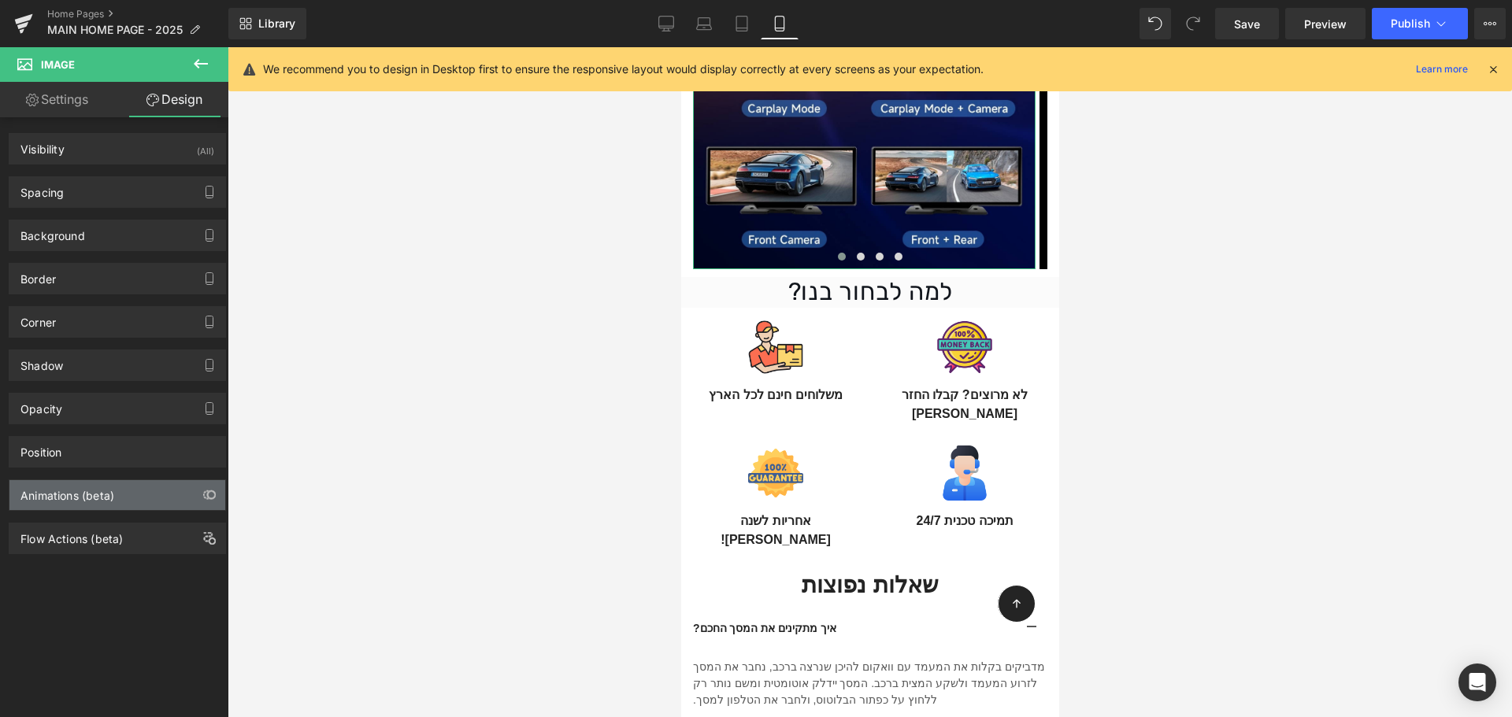
click at [165, 487] on div "Animations (beta)" at bounding box center [117, 495] width 216 height 30
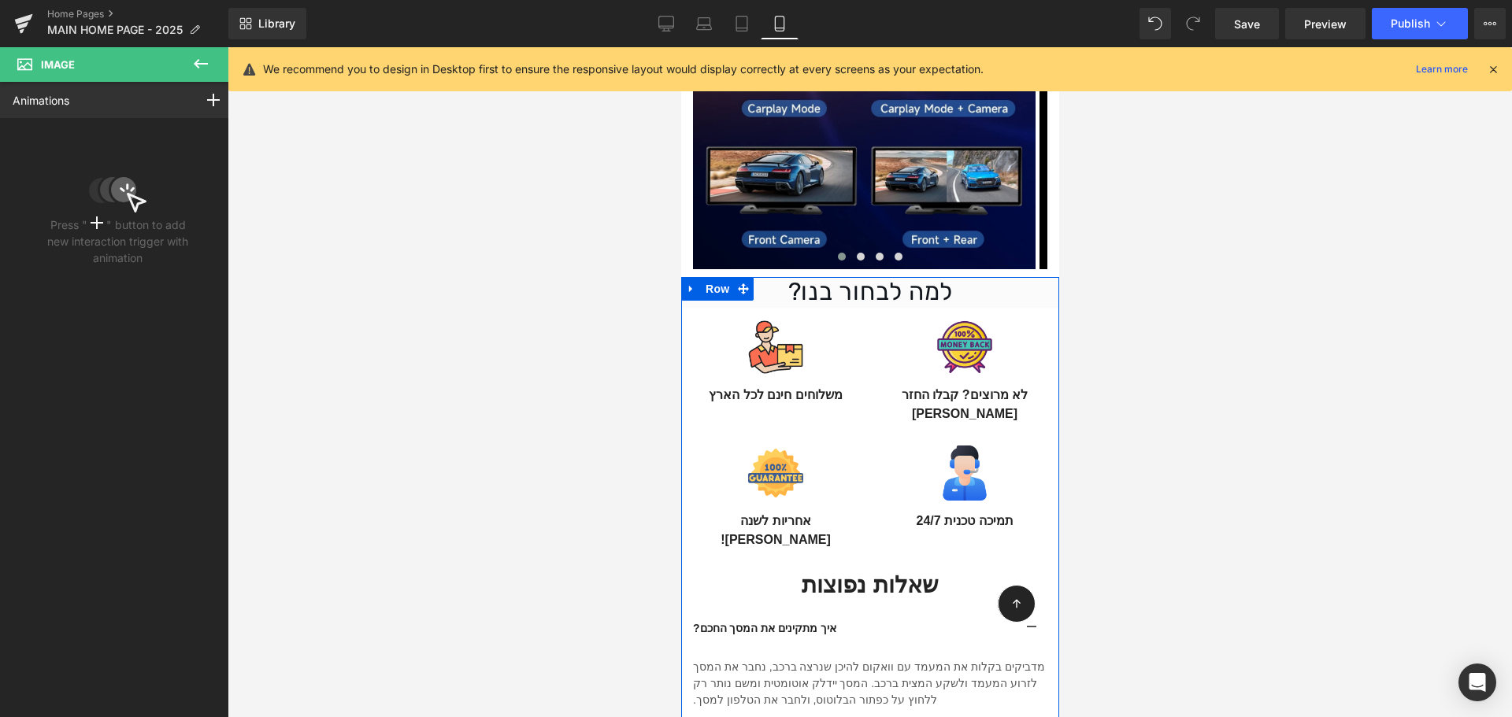
click at [879, 283] on span "Heading" at bounding box center [871, 292] width 43 height 19
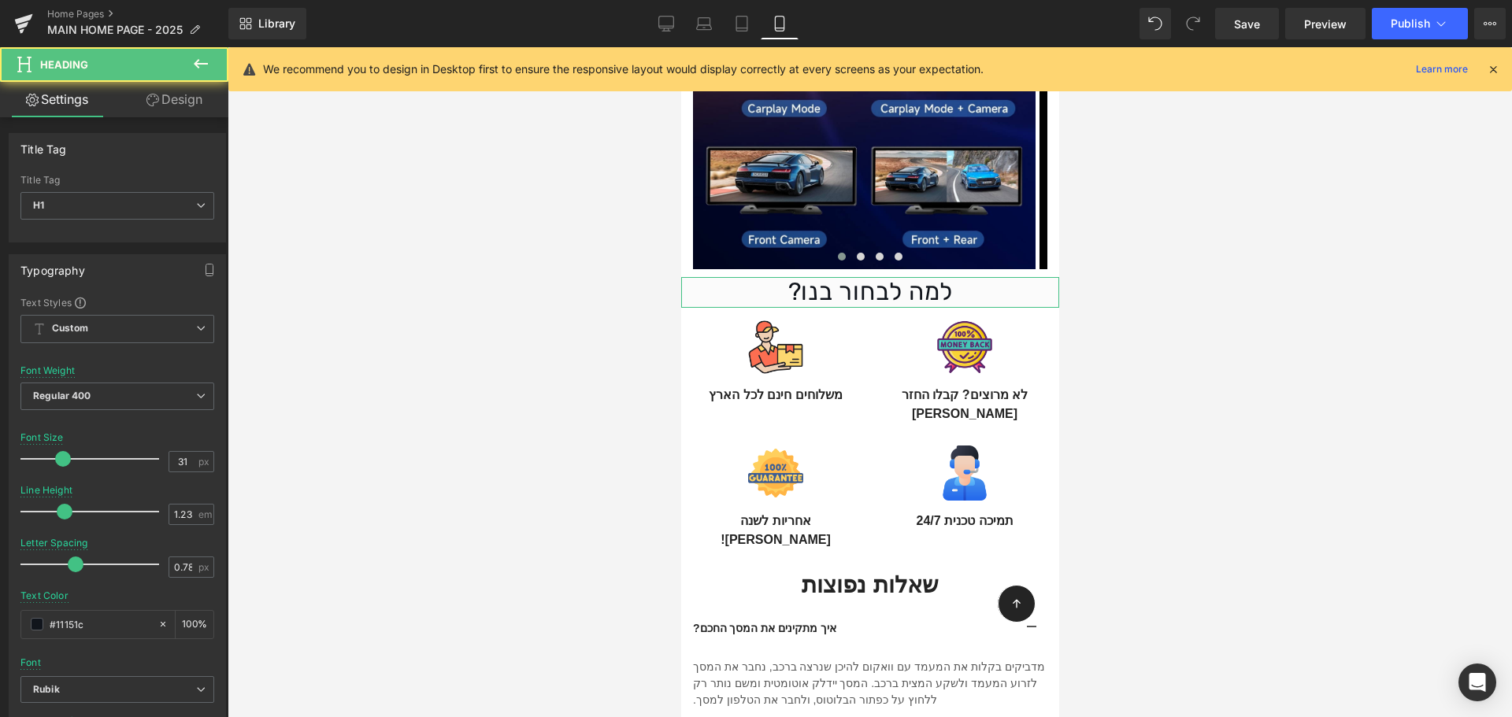
drag, startPoint x: 190, startPoint y: 103, endPoint x: 135, endPoint y: 480, distance: 380.4
click at [190, 104] on link "Design" at bounding box center [174, 99] width 114 height 35
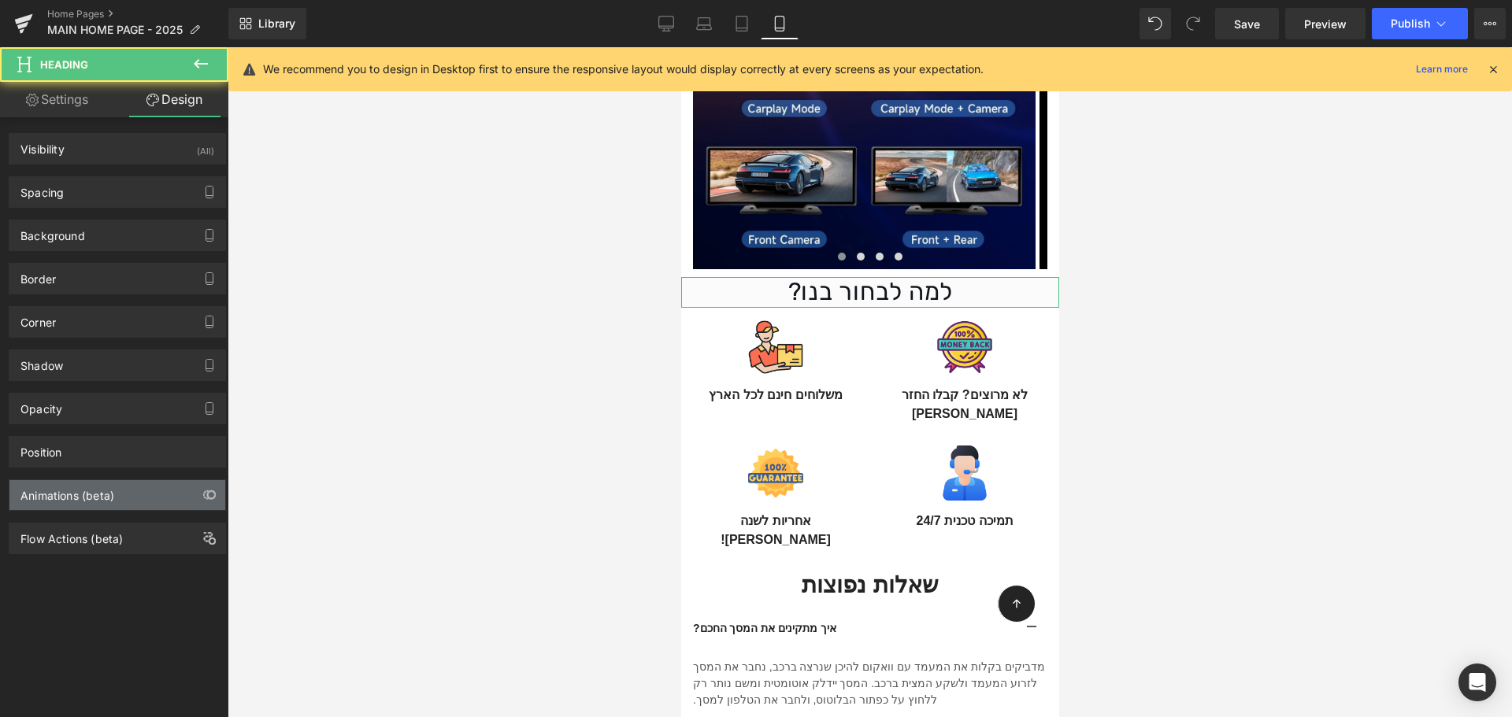
click at [137, 488] on div "Animations (beta)" at bounding box center [117, 495] width 216 height 30
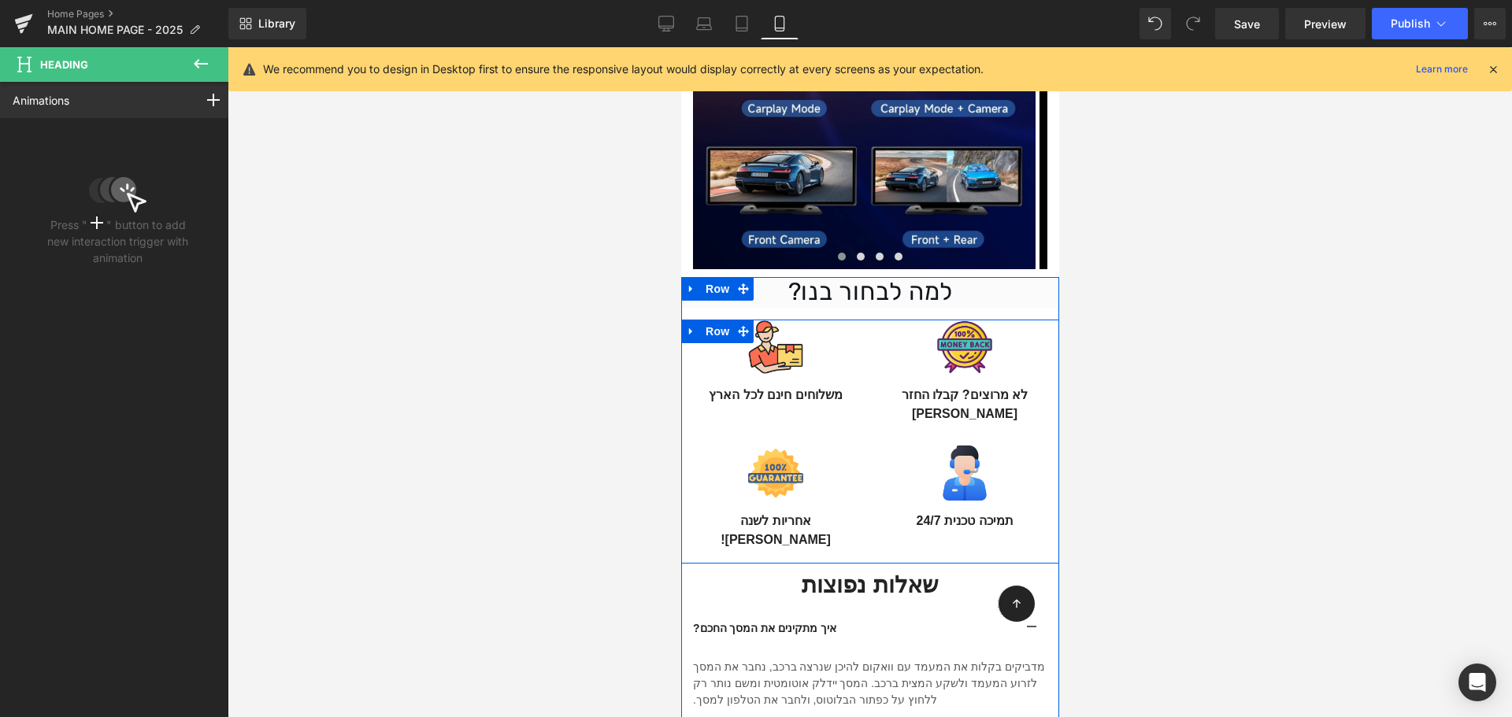
click at [869, 424] on div "Image אחריות לשנה שלמה! Heading Row" at bounding box center [774, 487] width 189 height 126
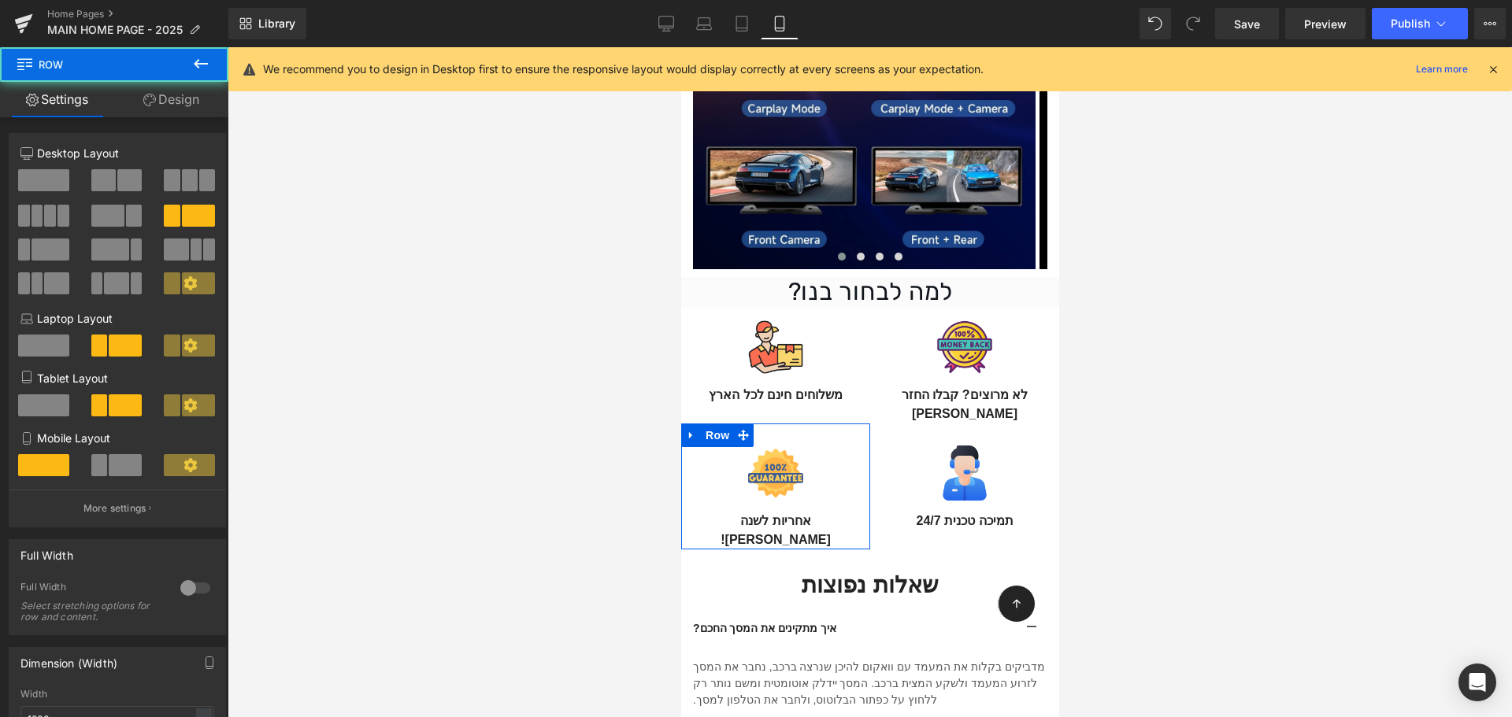
click at [191, 103] on link "Design" at bounding box center [171, 99] width 114 height 35
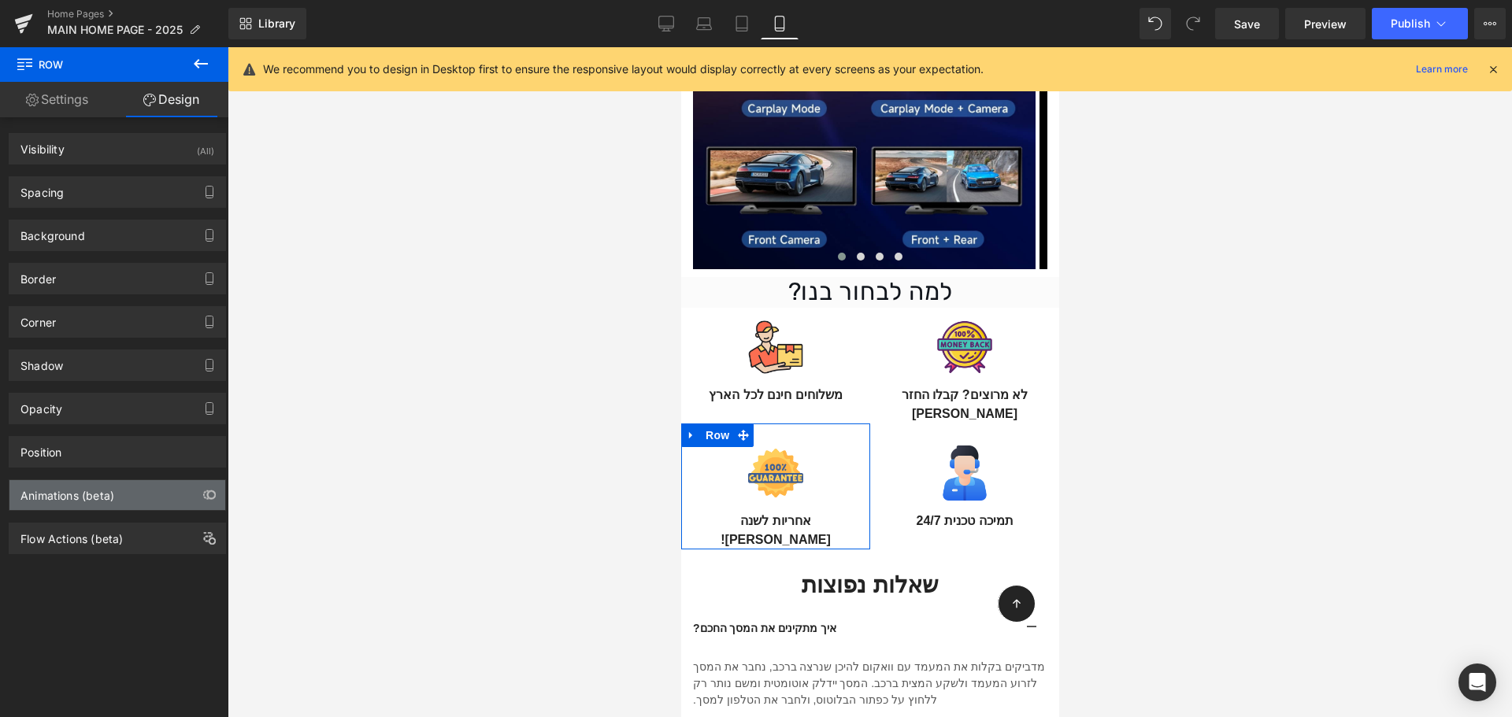
click at [124, 499] on div "Animations (beta)" at bounding box center [117, 495] width 216 height 30
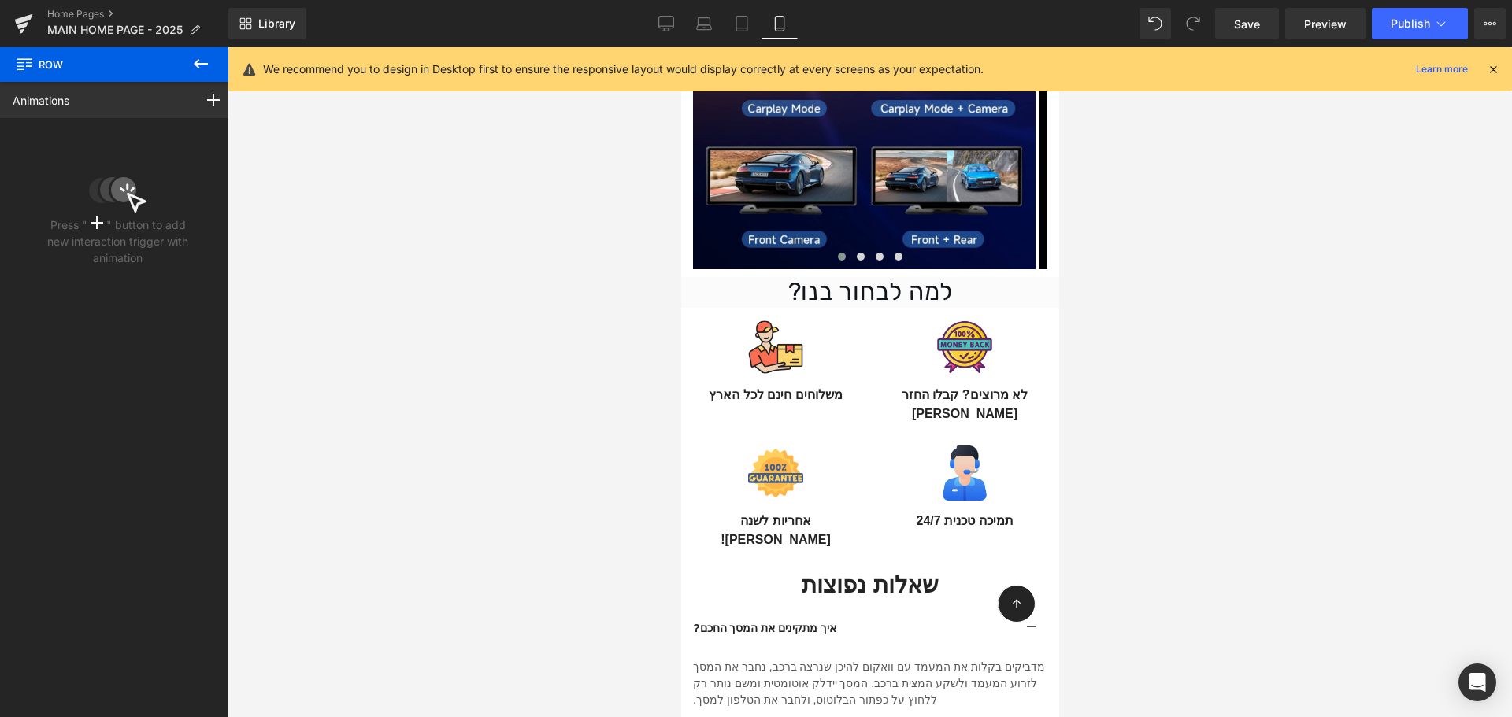
click at [210, 65] on button at bounding box center [200, 64] width 55 height 35
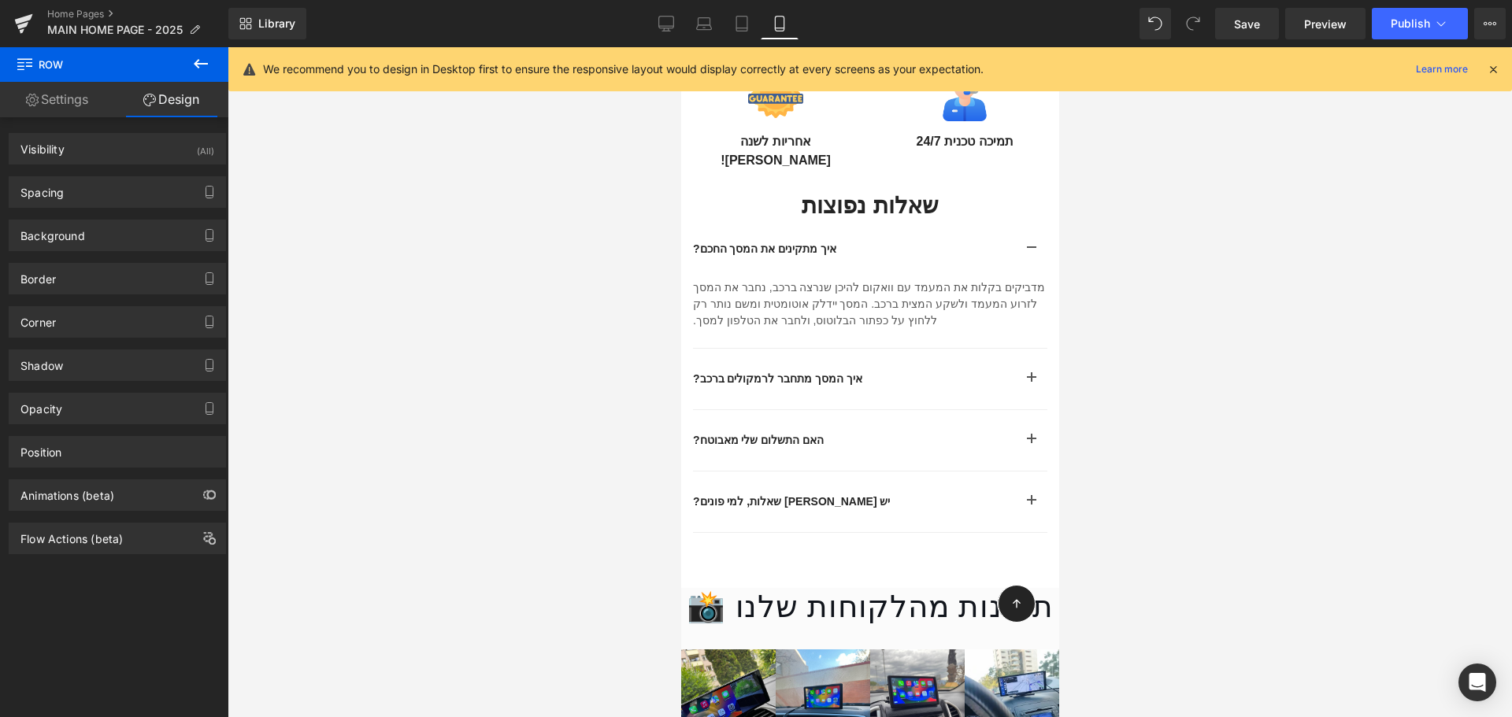
scroll to position [3622, 0]
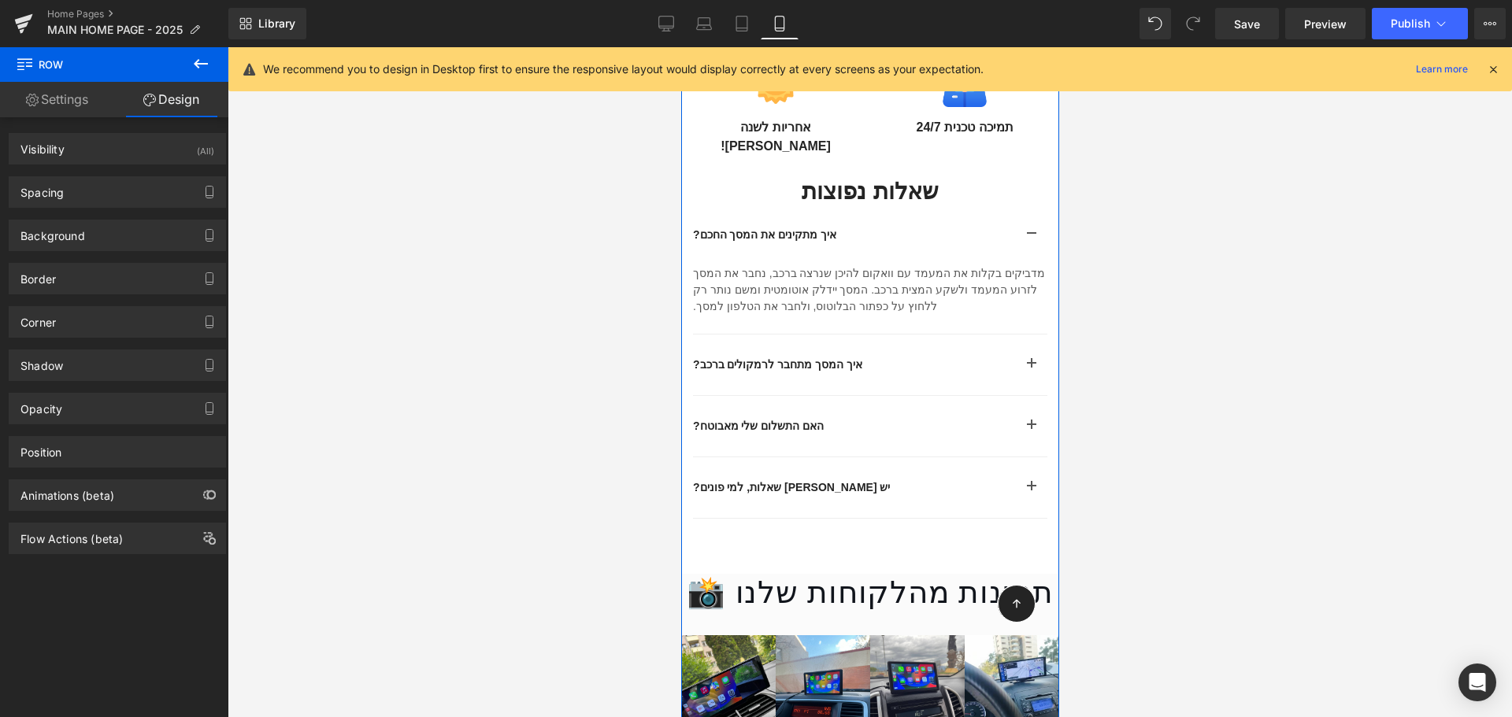
click at [887, 182] on span "Heading" at bounding box center [877, 191] width 43 height 19
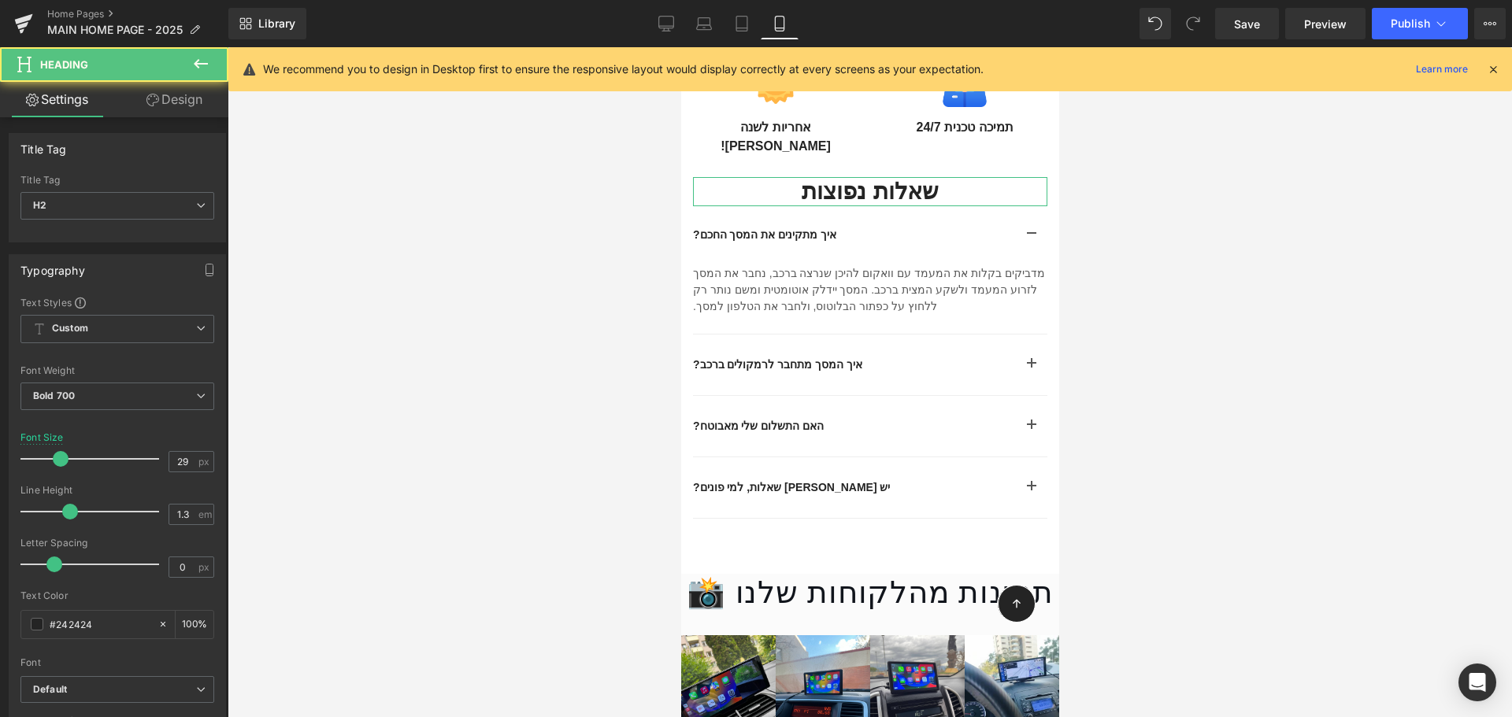
click at [188, 102] on link "Design" at bounding box center [174, 99] width 114 height 35
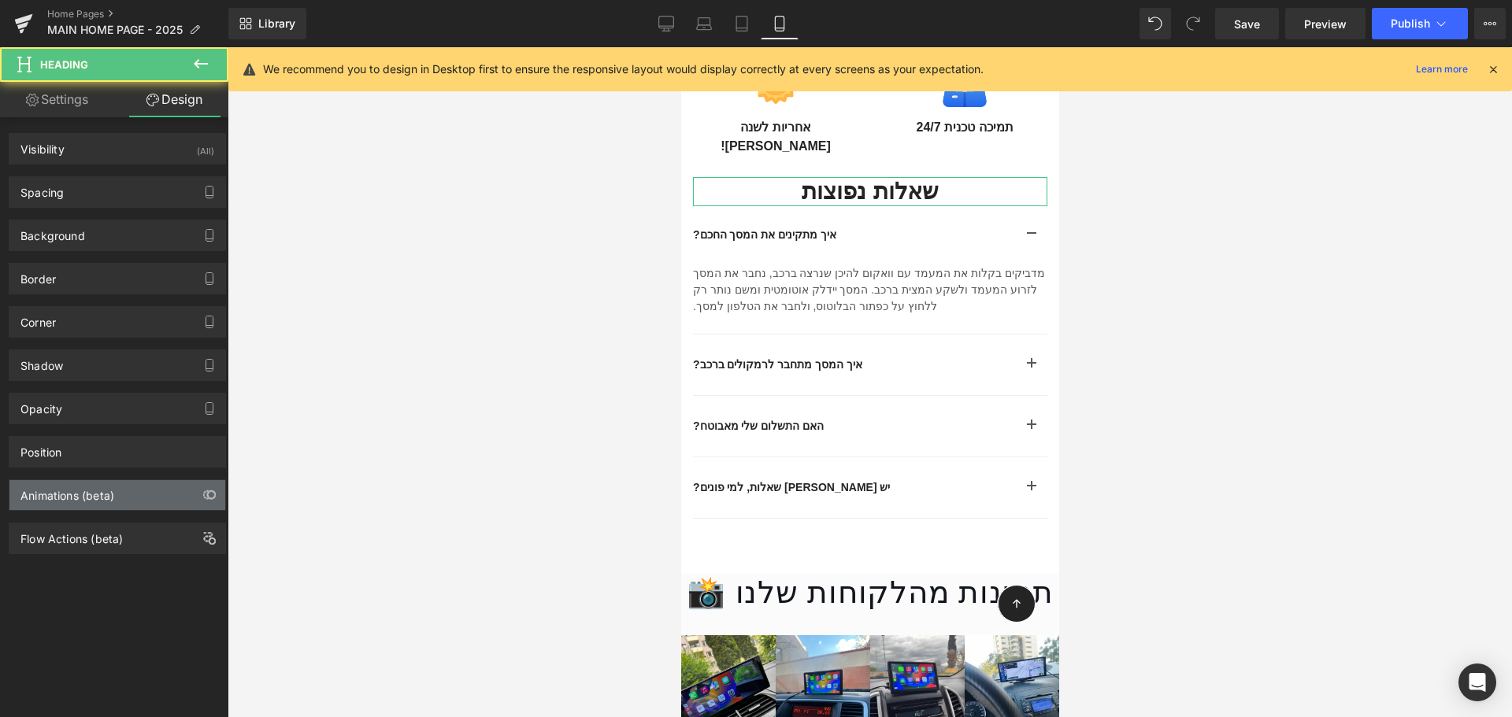
click at [147, 489] on div "Animations (beta)" at bounding box center [117, 495] width 216 height 30
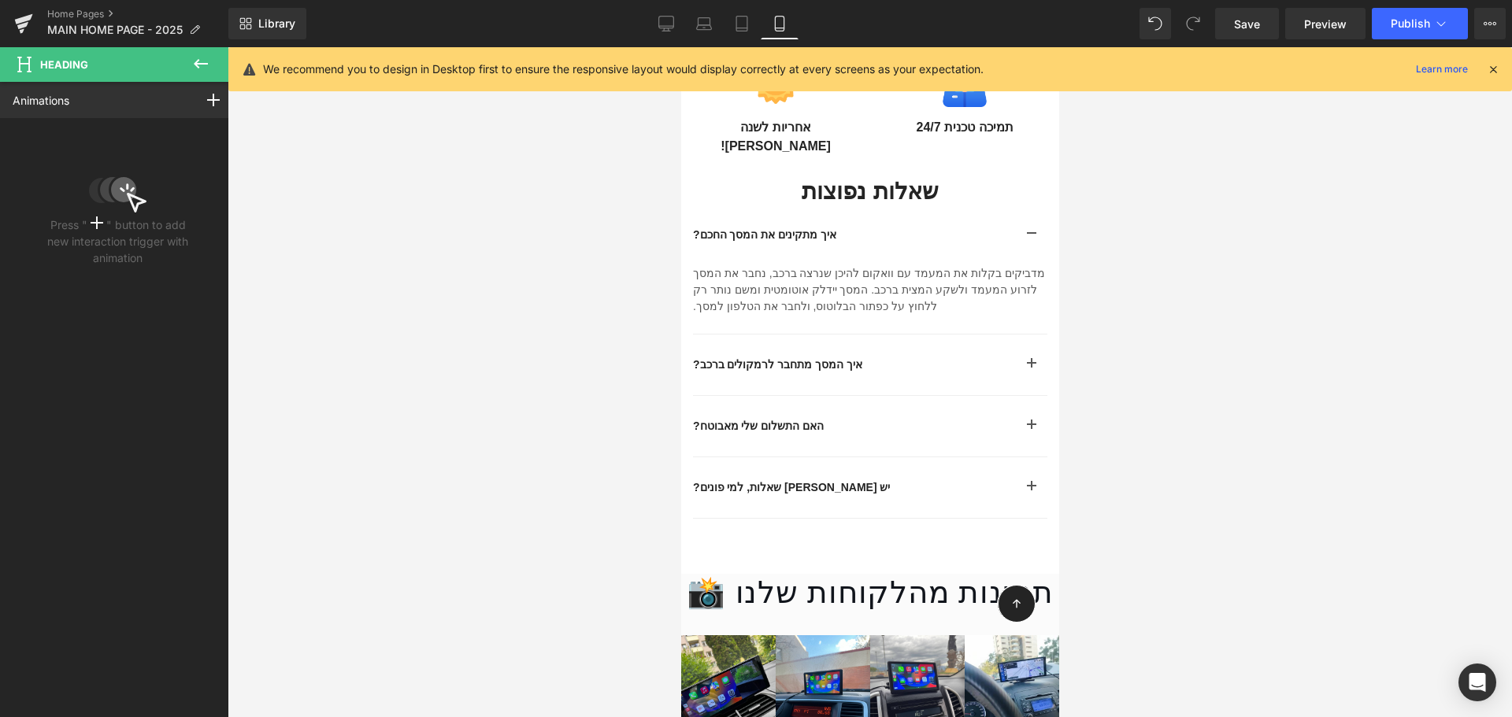
click at [195, 67] on icon at bounding box center [200, 63] width 19 height 19
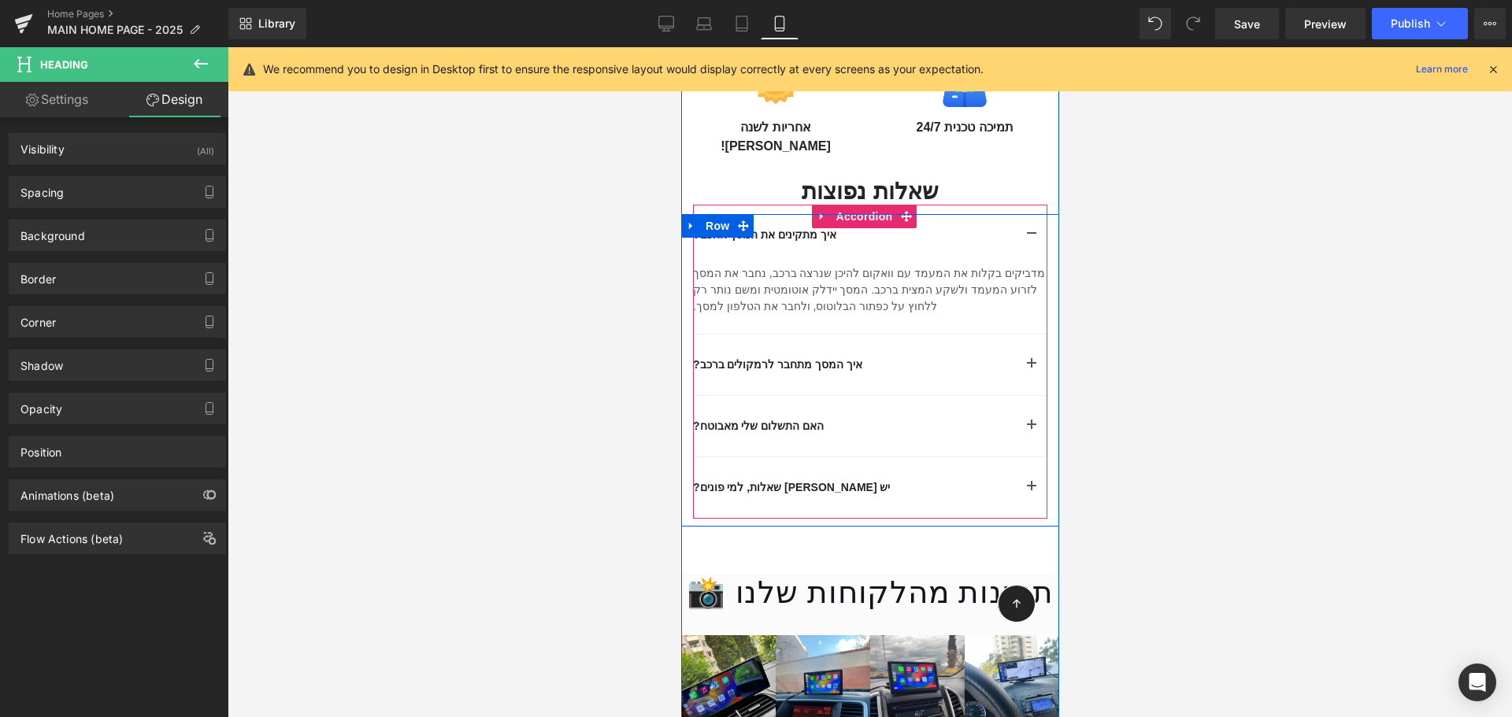
click at [898, 281] on span "Text Block" at bounding box center [872, 290] width 52 height 19
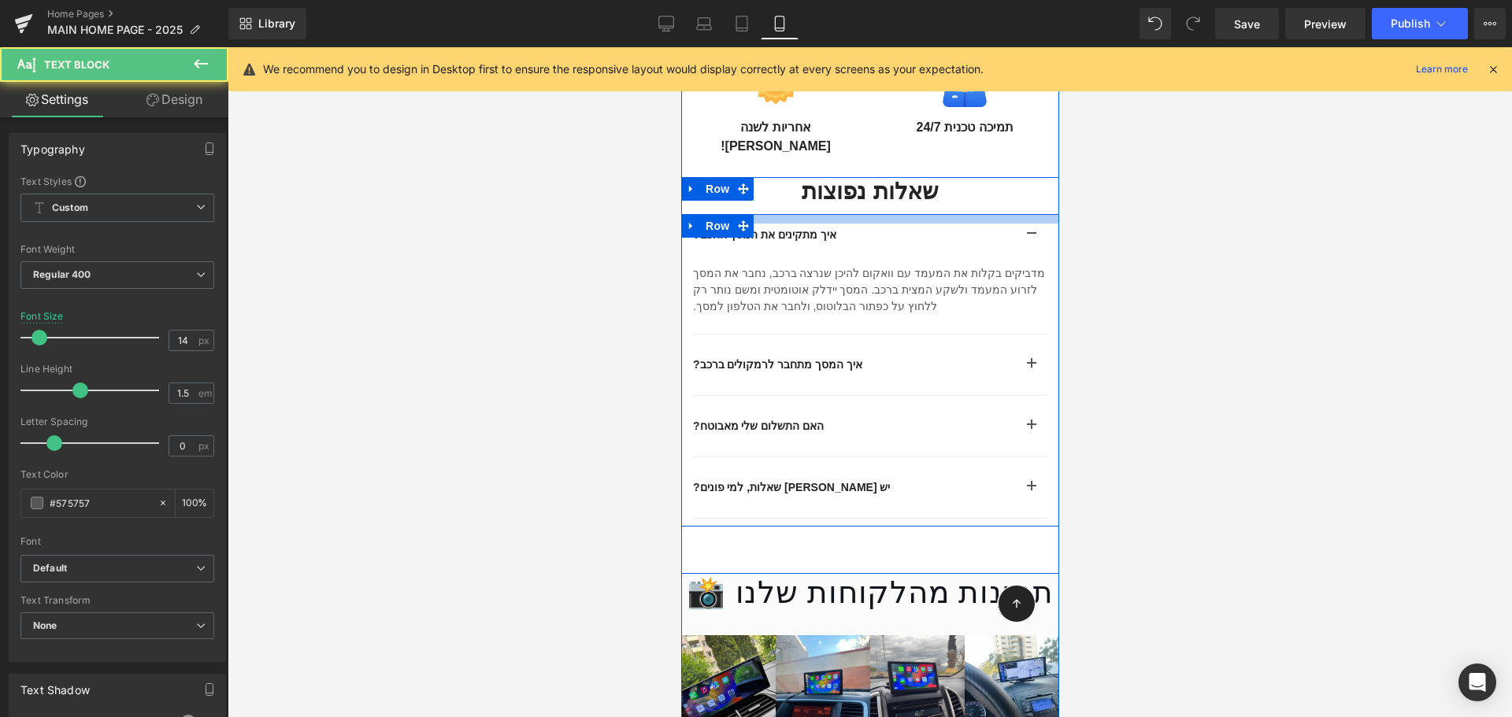
click at [877, 214] on div at bounding box center [869, 218] width 378 height 9
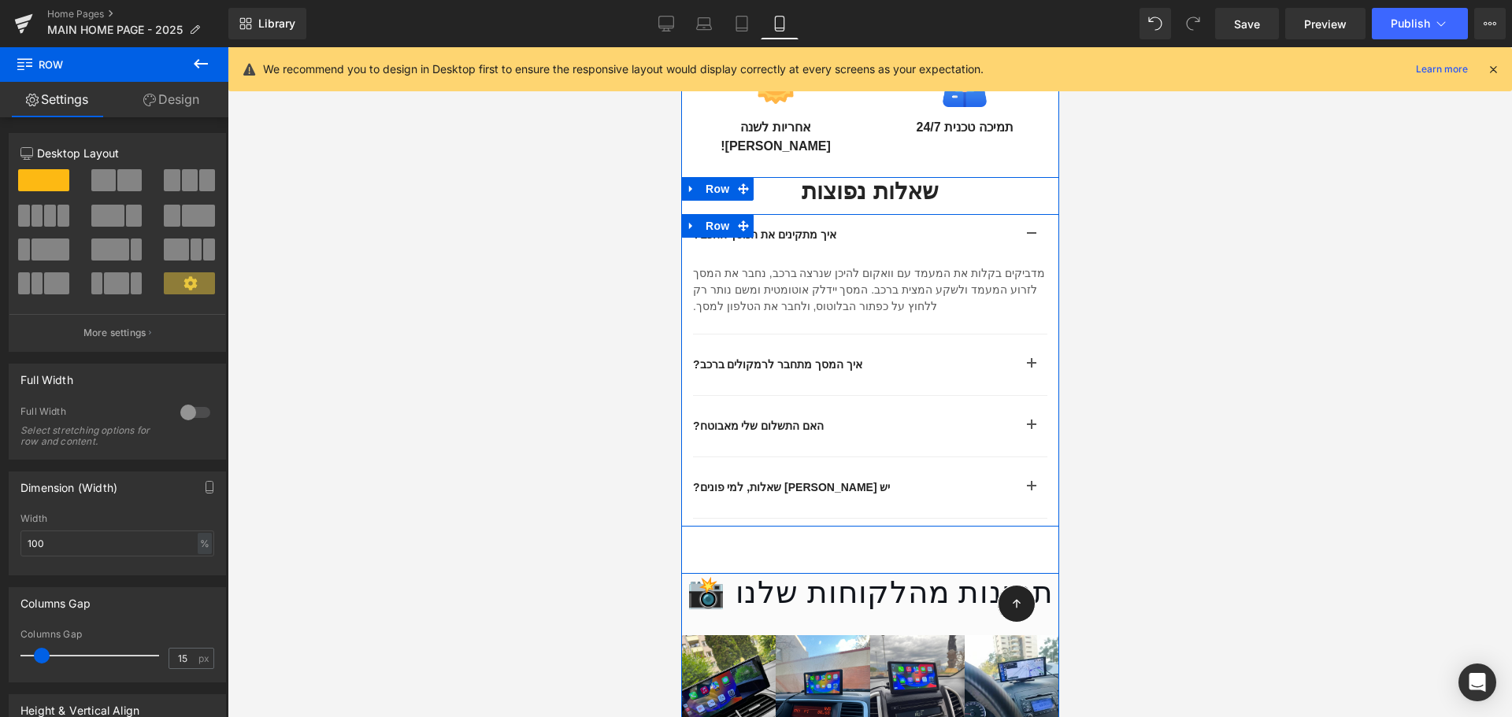
click at [868, 226] on span "Text Block" at bounding box center [861, 235] width 52 height 19
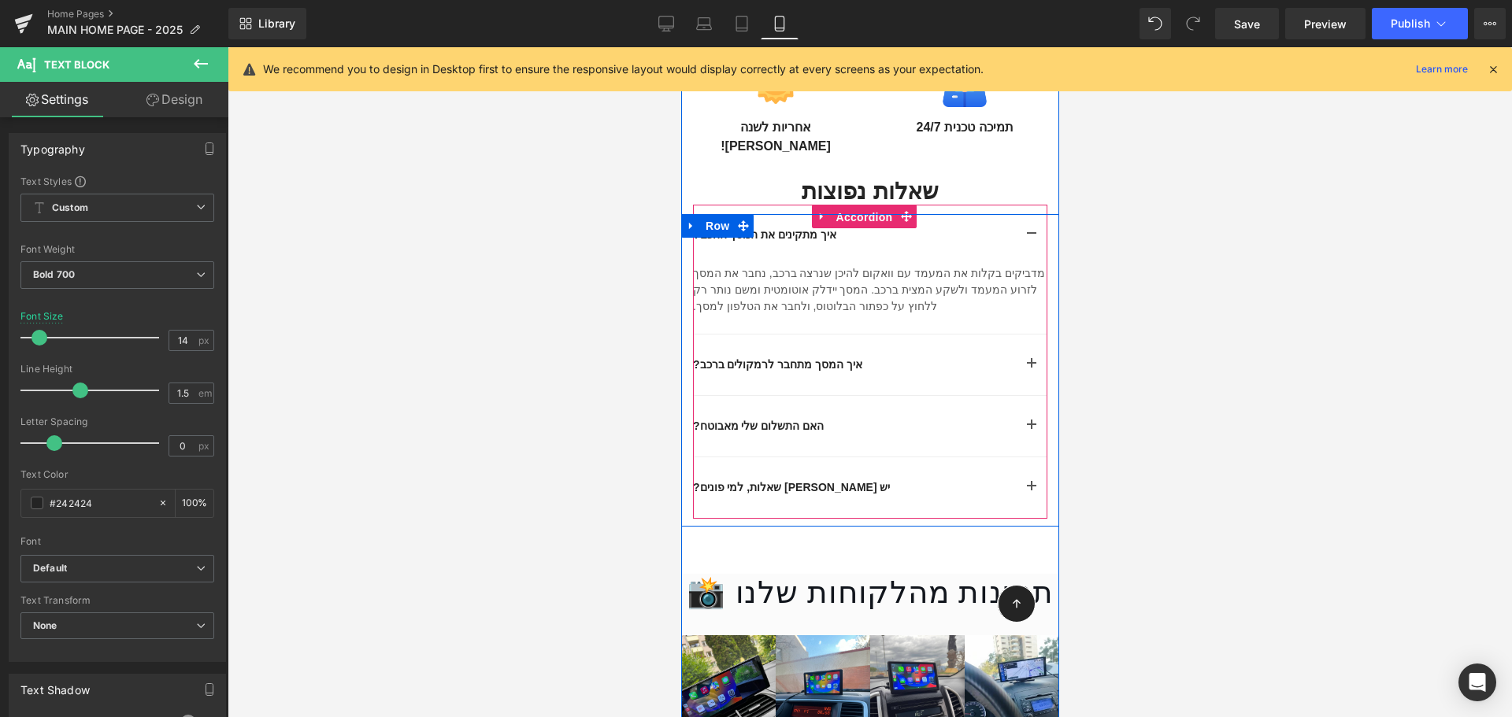
click at [872, 206] on span "Accordion" at bounding box center [863, 218] width 65 height 24
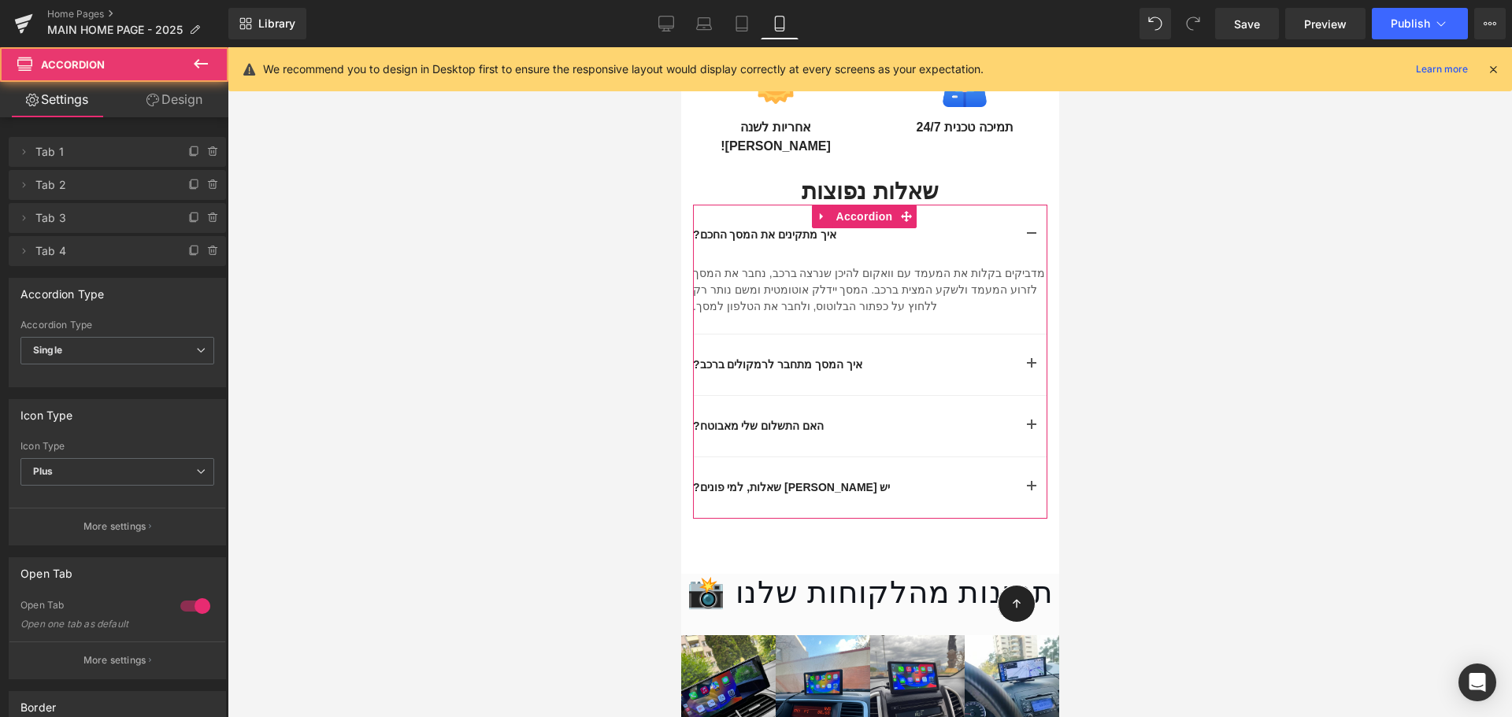
click at [171, 102] on link "Design" at bounding box center [174, 99] width 114 height 35
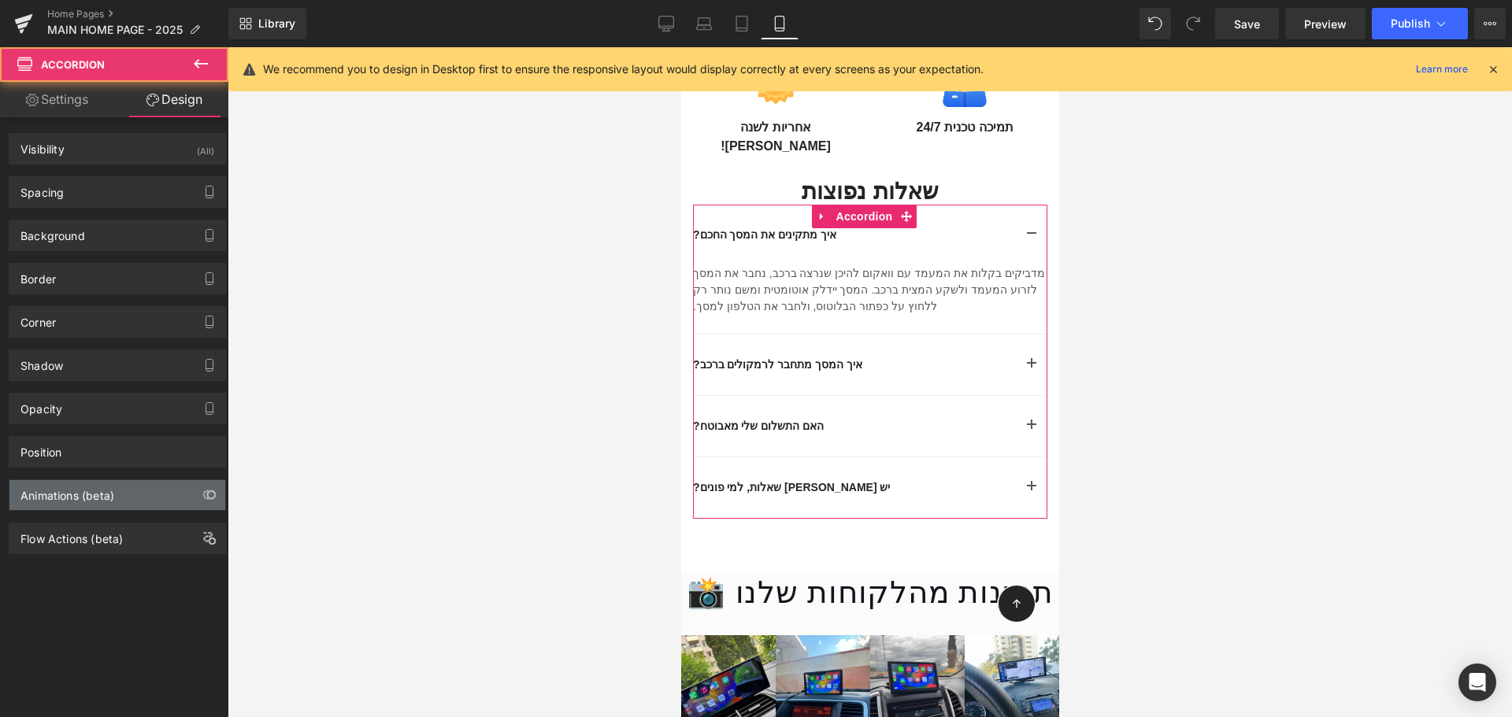
click at [117, 502] on div "Animations (beta)" at bounding box center [117, 495] width 216 height 30
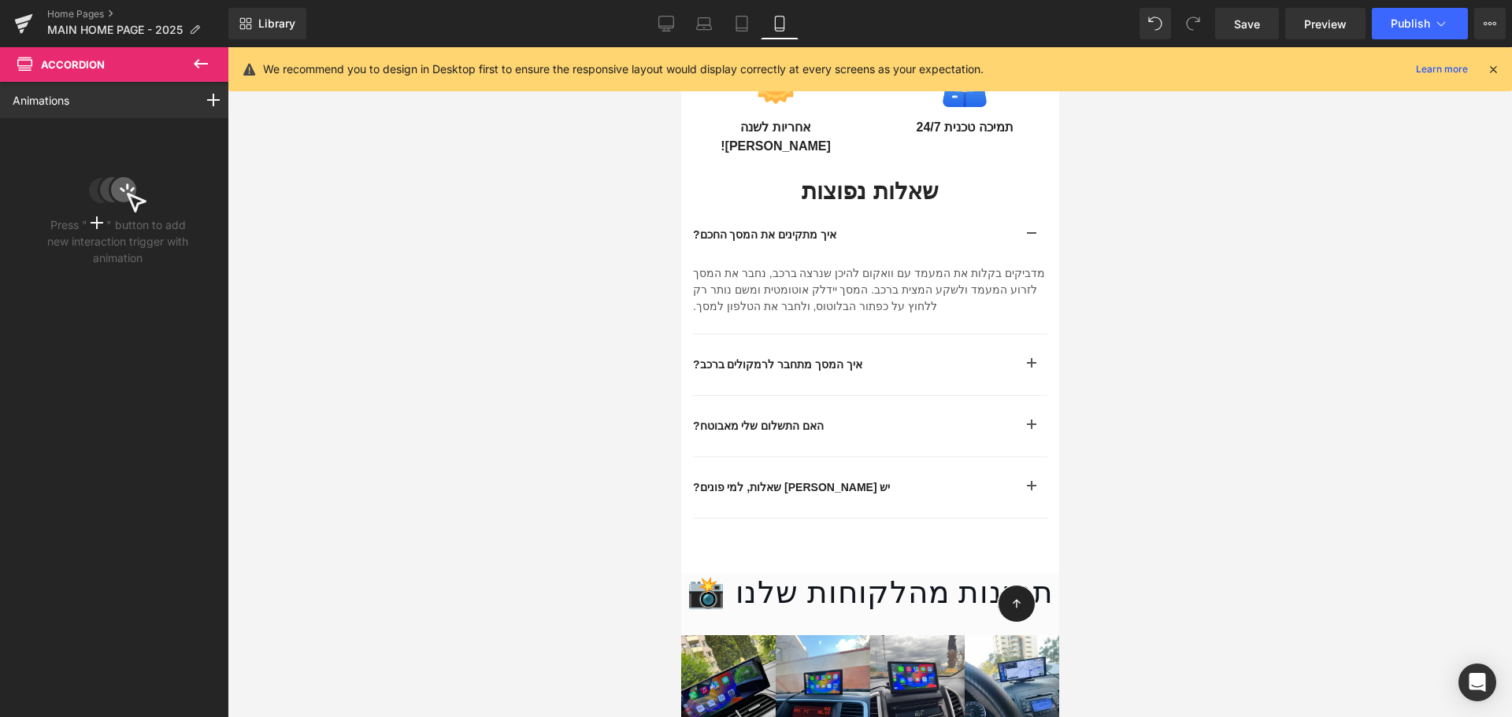
click at [208, 75] on button at bounding box center [200, 64] width 55 height 35
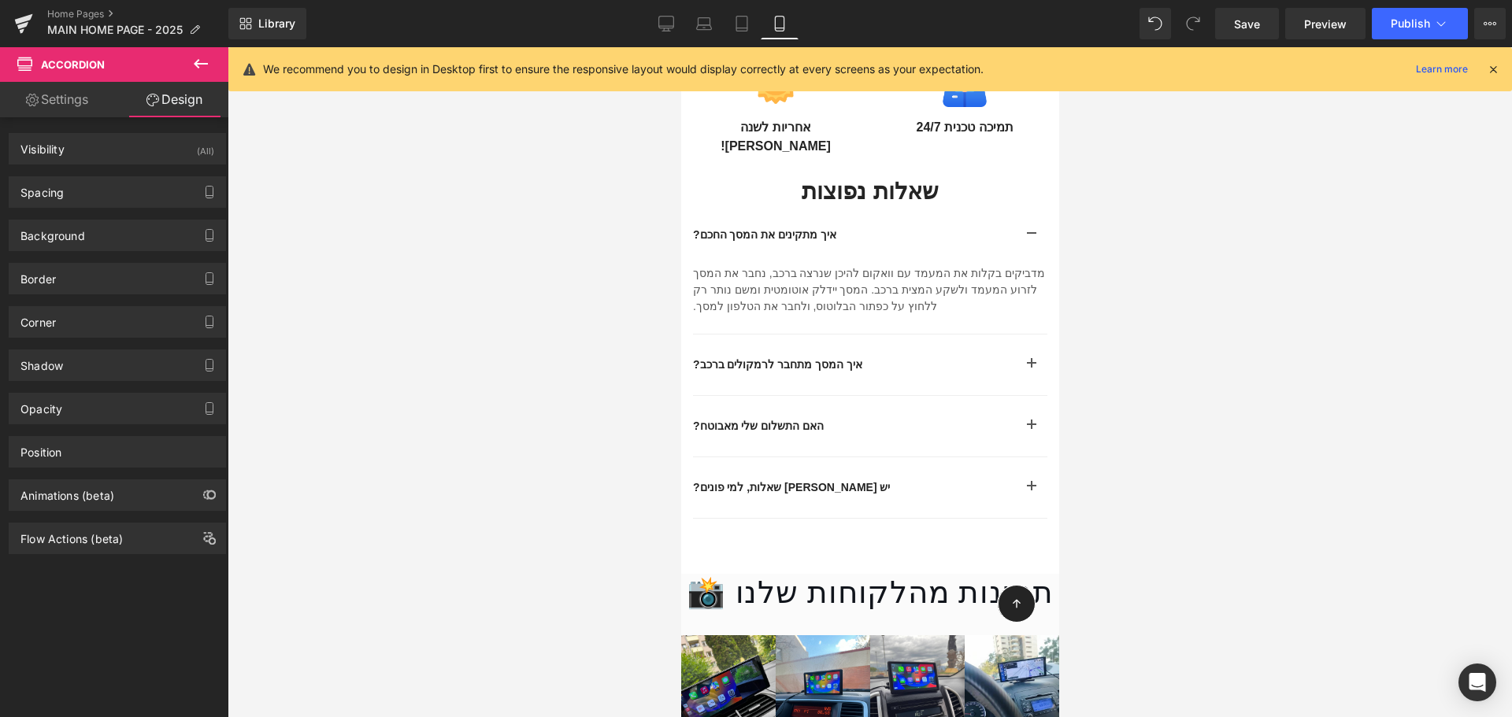
click at [208, 75] on button at bounding box center [200, 64] width 55 height 35
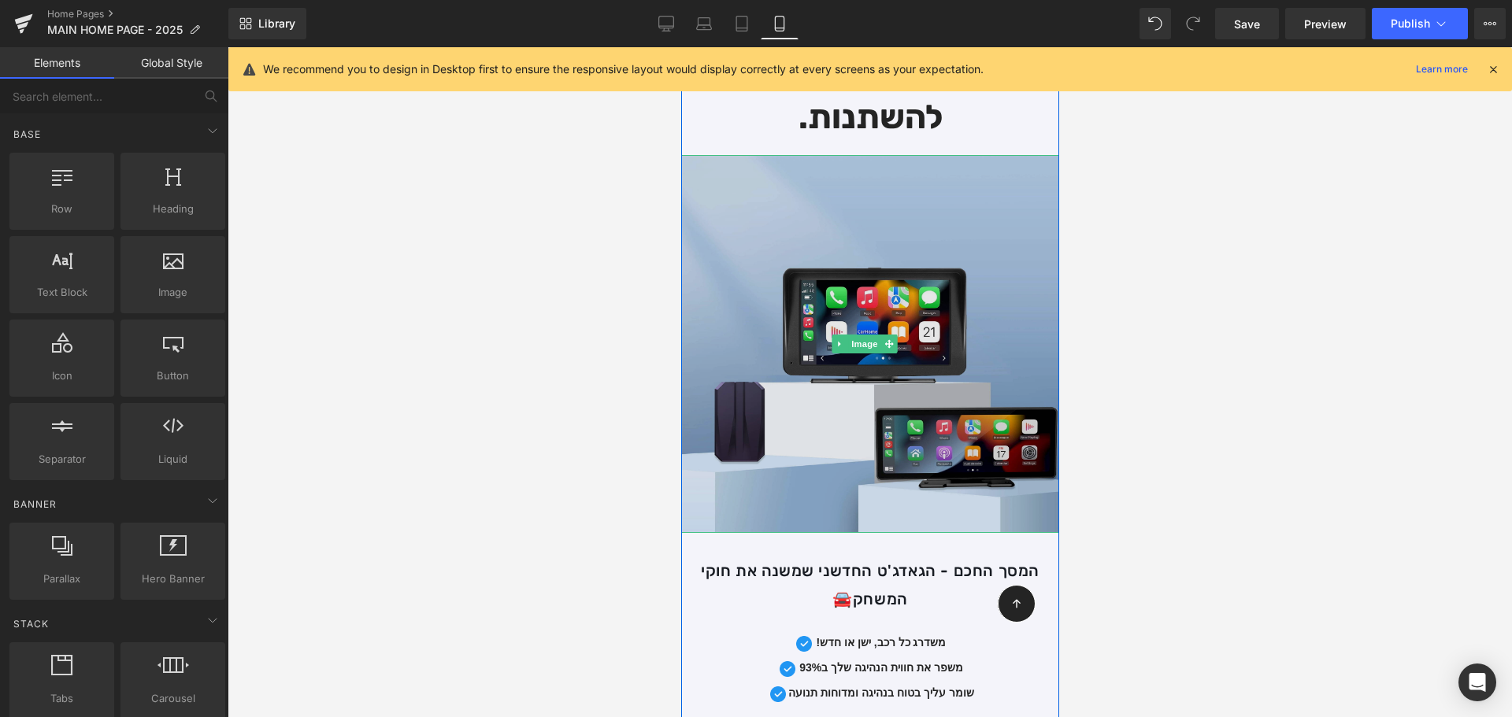
scroll to position [157, 0]
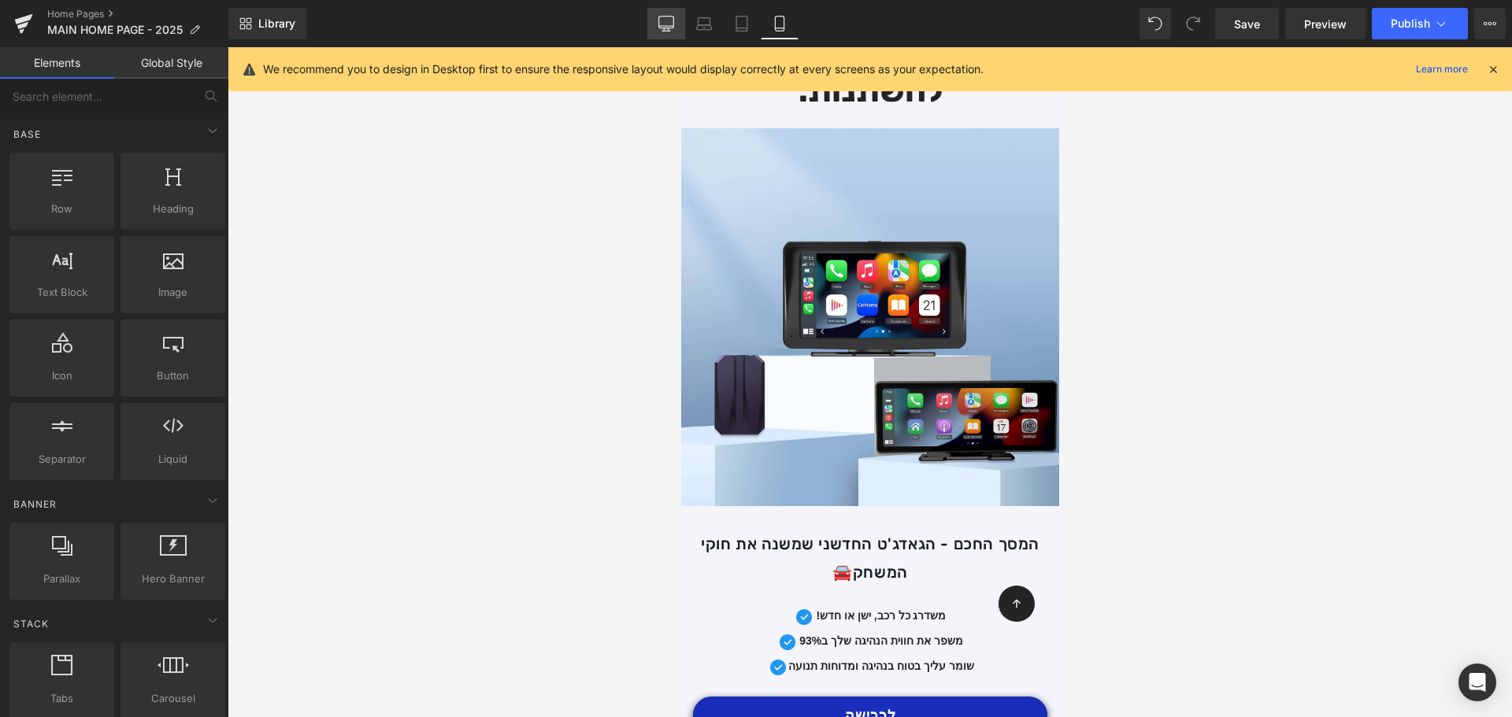
click at [662, 22] on icon at bounding box center [666, 24] width 16 height 16
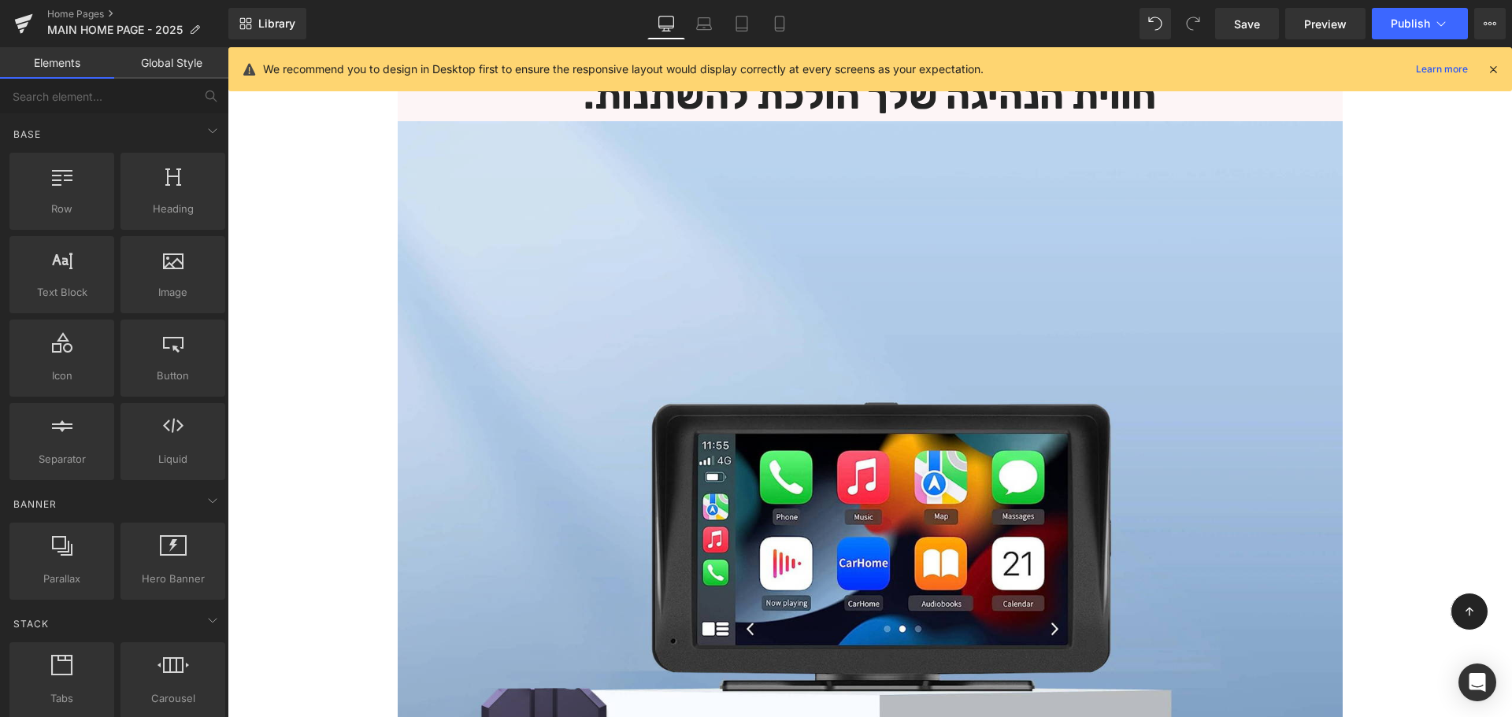
scroll to position [1366, 0]
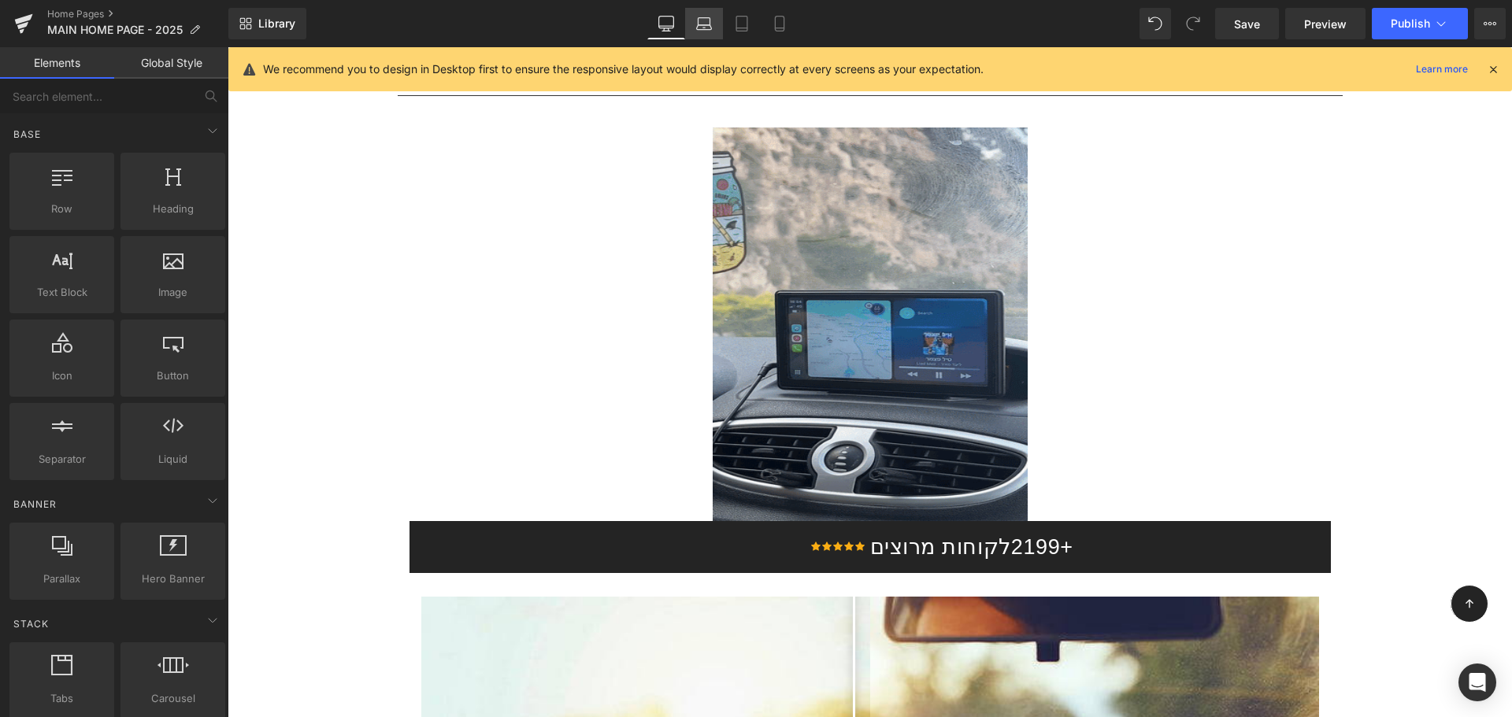
click at [697, 31] on icon at bounding box center [704, 24] width 16 height 16
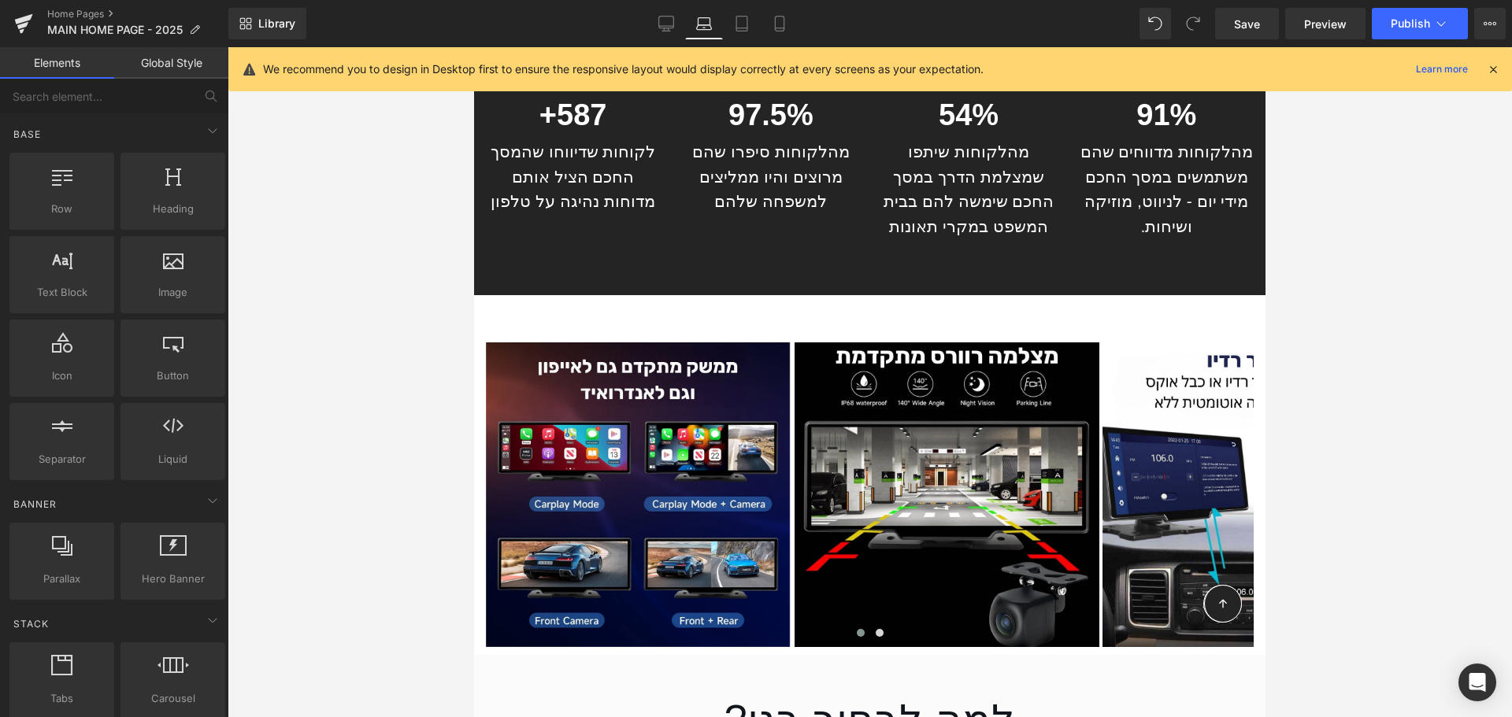
scroll to position [4223, 0]
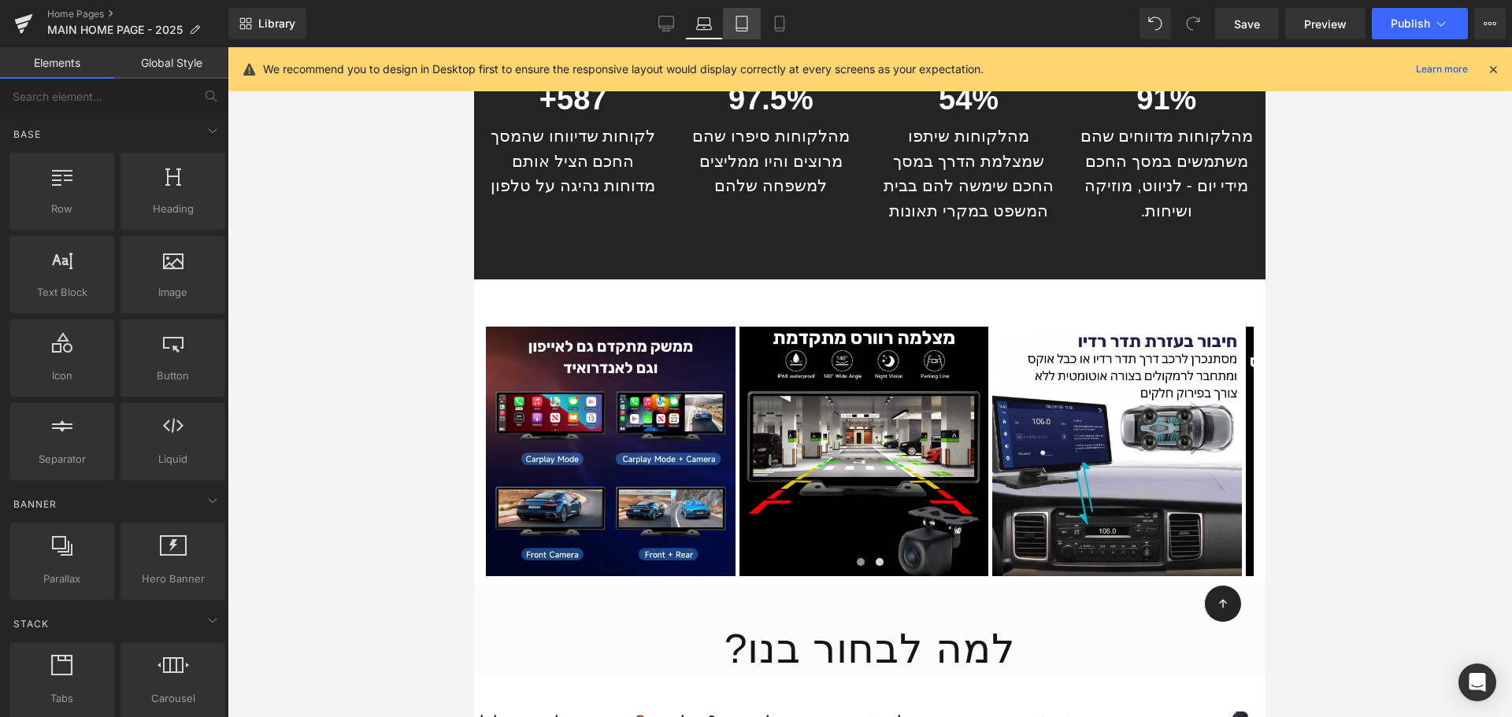
click at [735, 22] on icon at bounding box center [742, 24] width 16 height 16
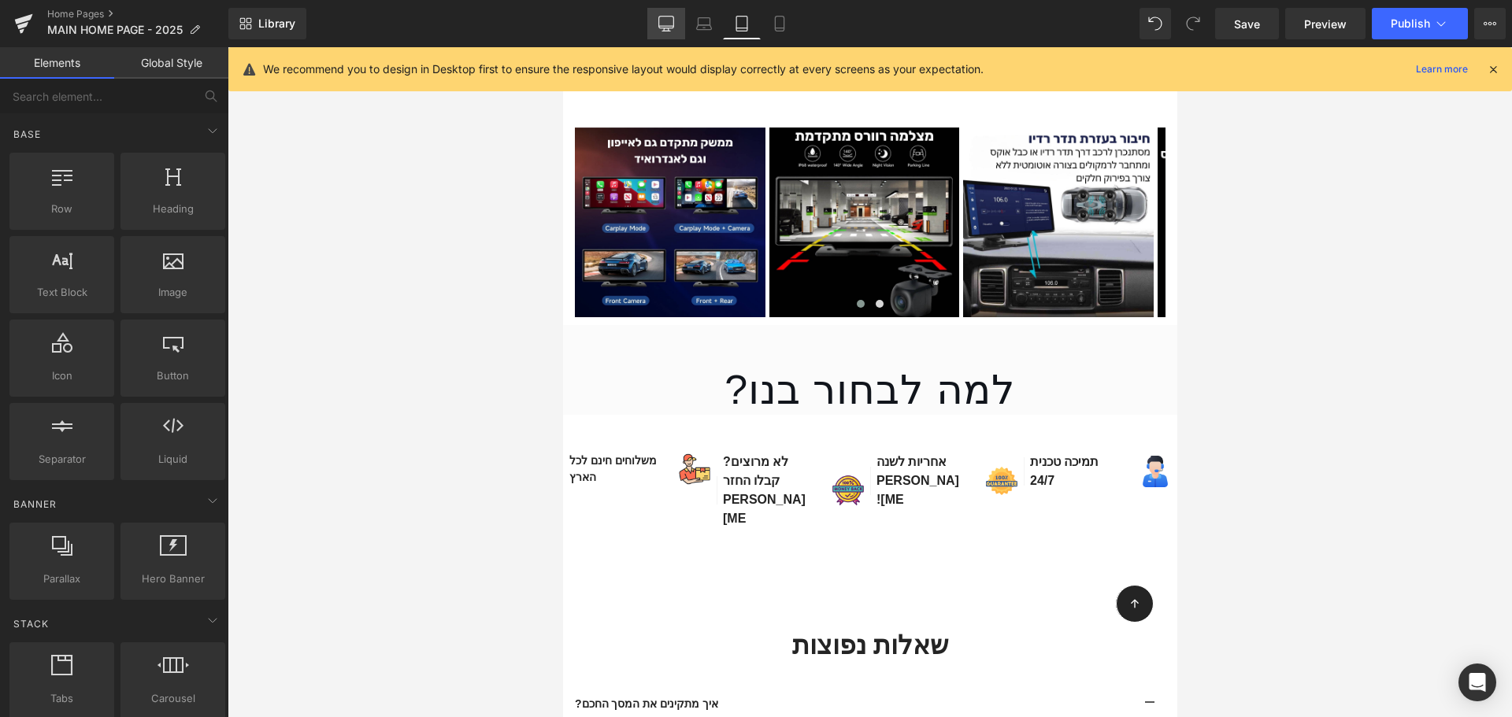
click at [666, 18] on icon at bounding box center [666, 24] width 16 height 16
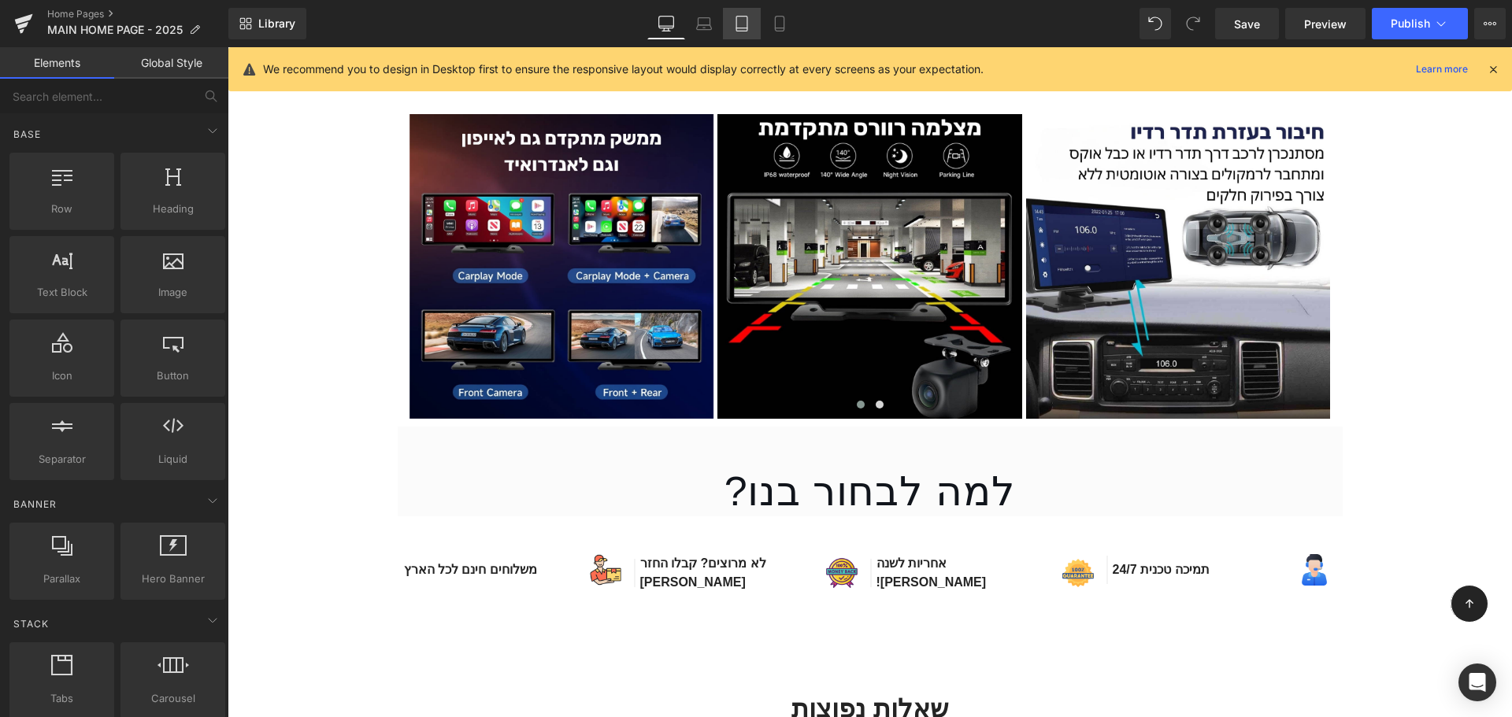
click at [741, 24] on icon at bounding box center [742, 24] width 16 height 16
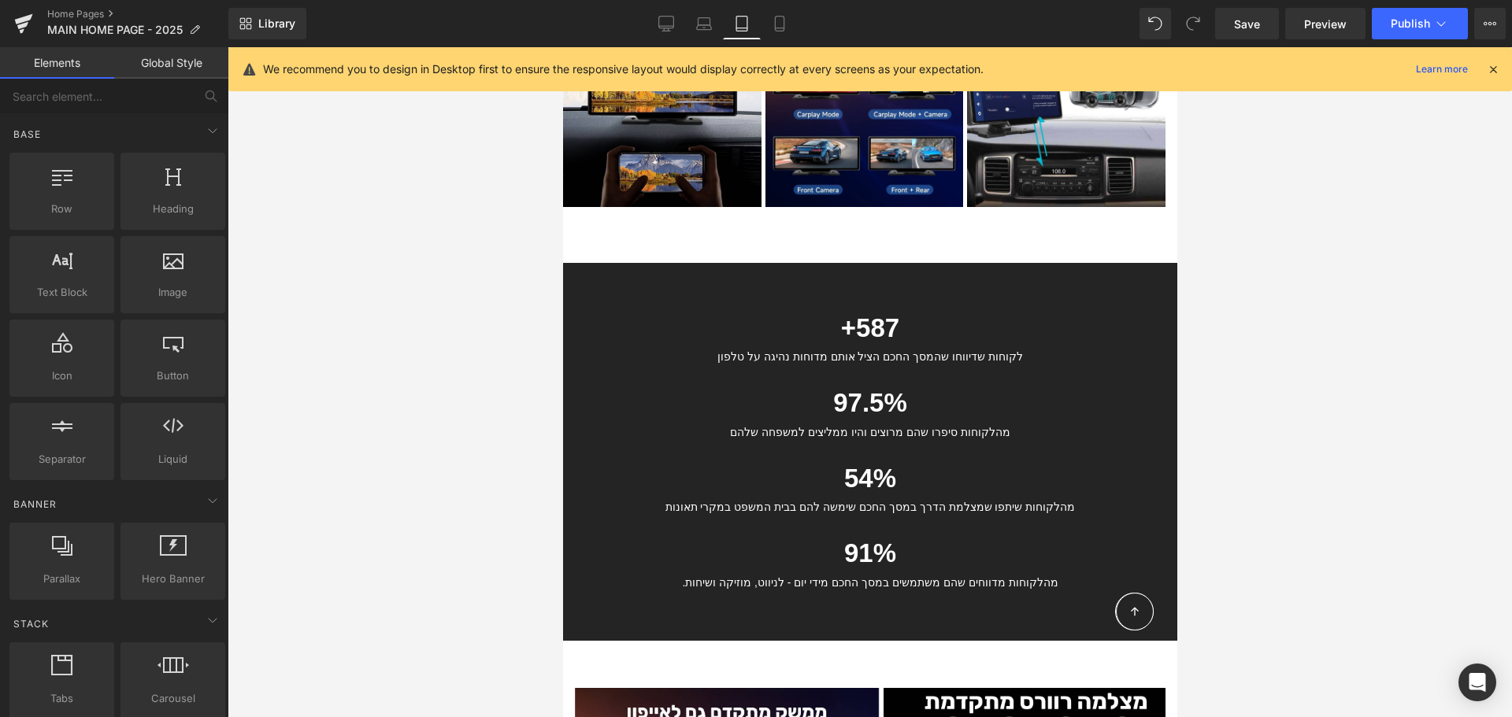
scroll to position [4119, 0]
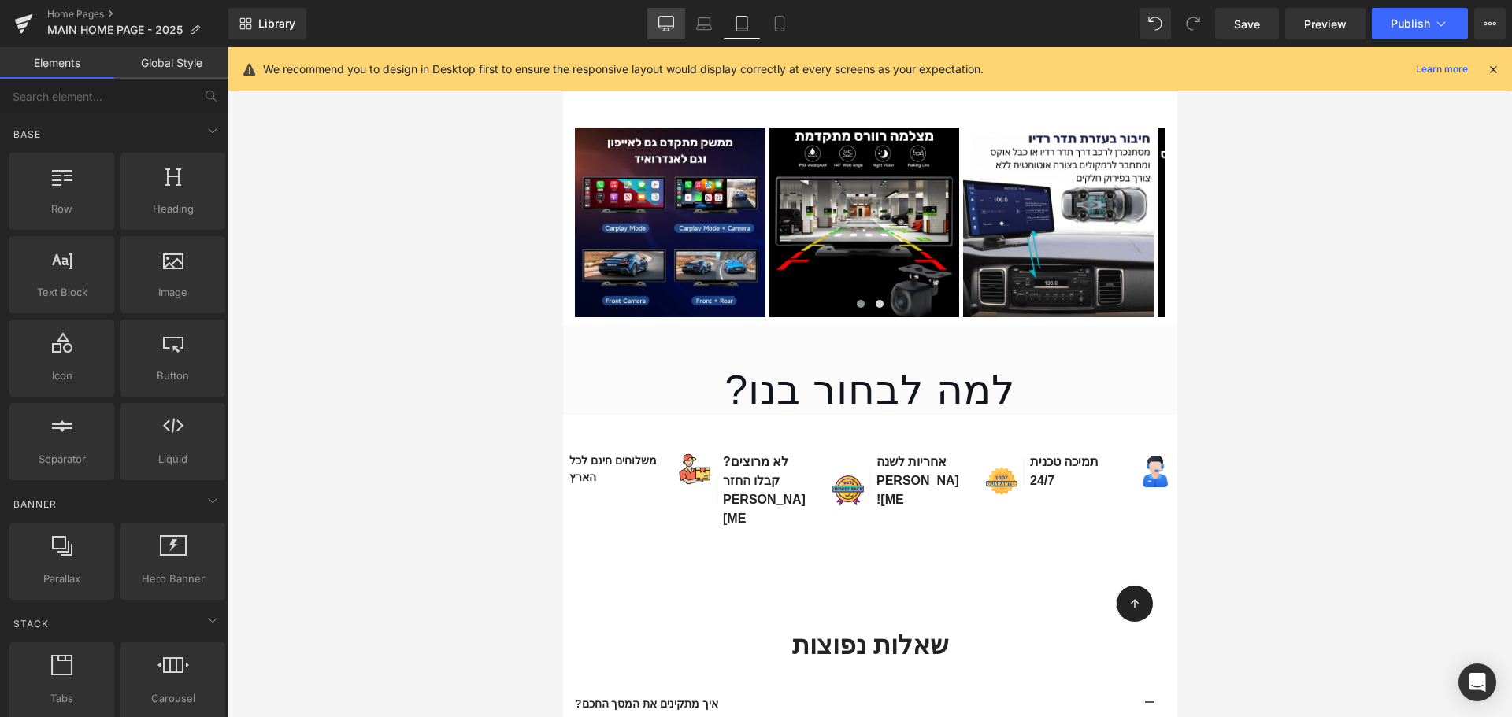
click at [669, 21] on icon at bounding box center [666, 24] width 16 height 16
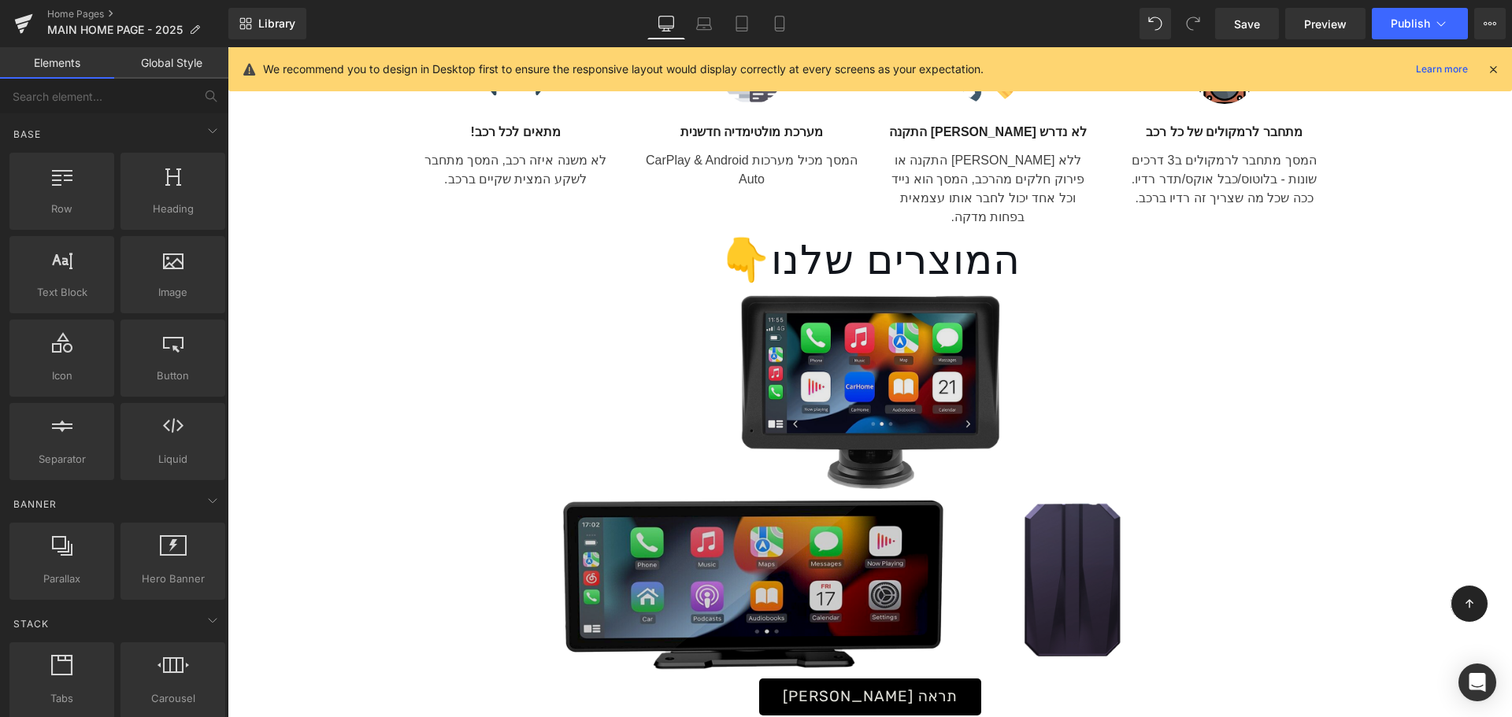
scroll to position [2624, 0]
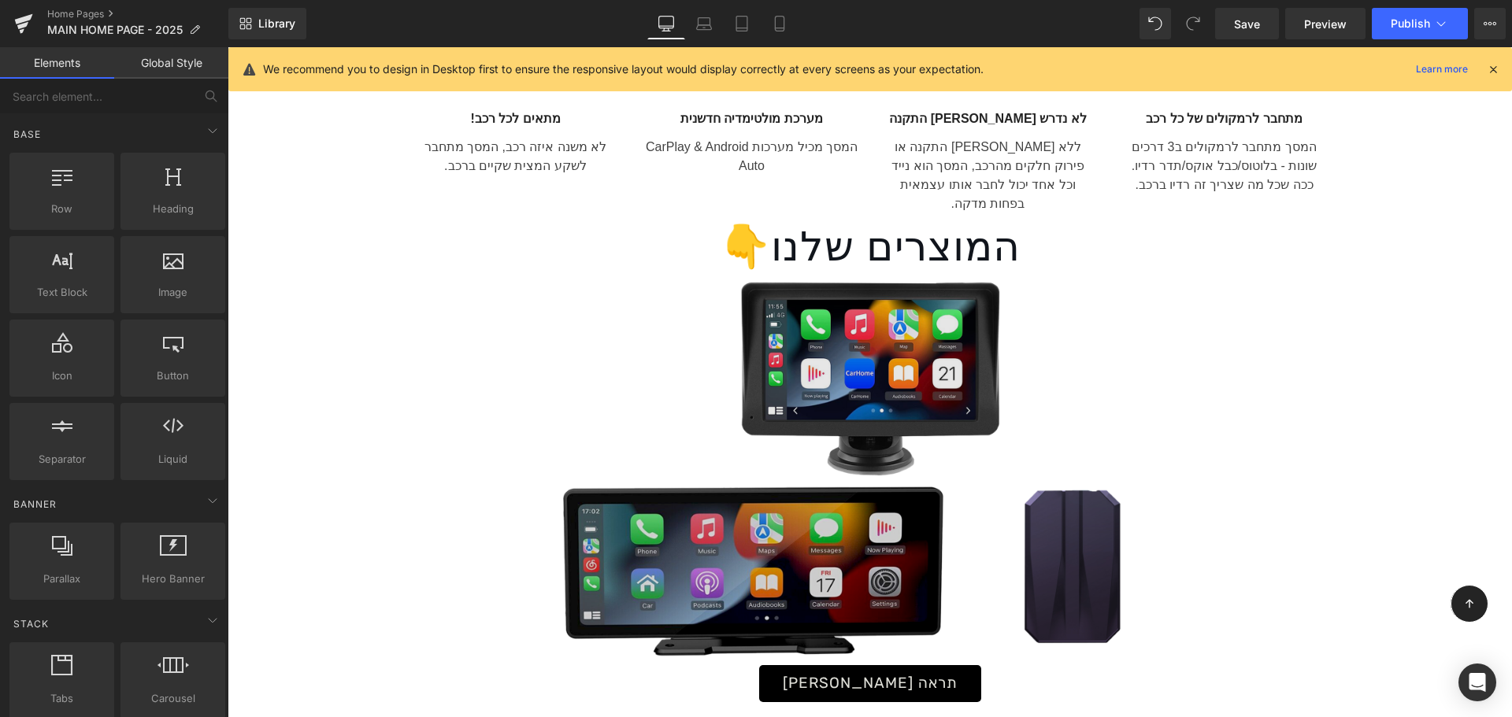
click at [924, 344] on img at bounding box center [870, 469] width 630 height 394
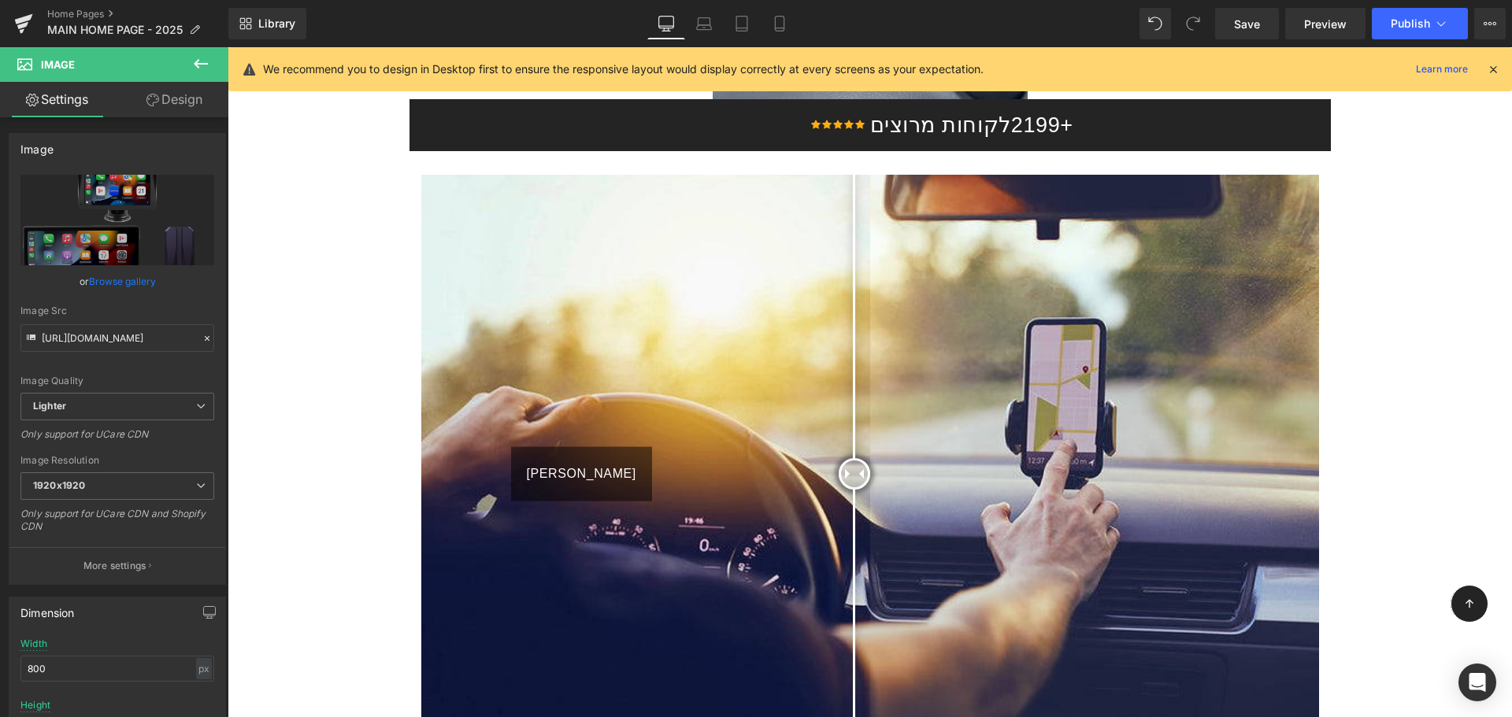
scroll to position [1836, 0]
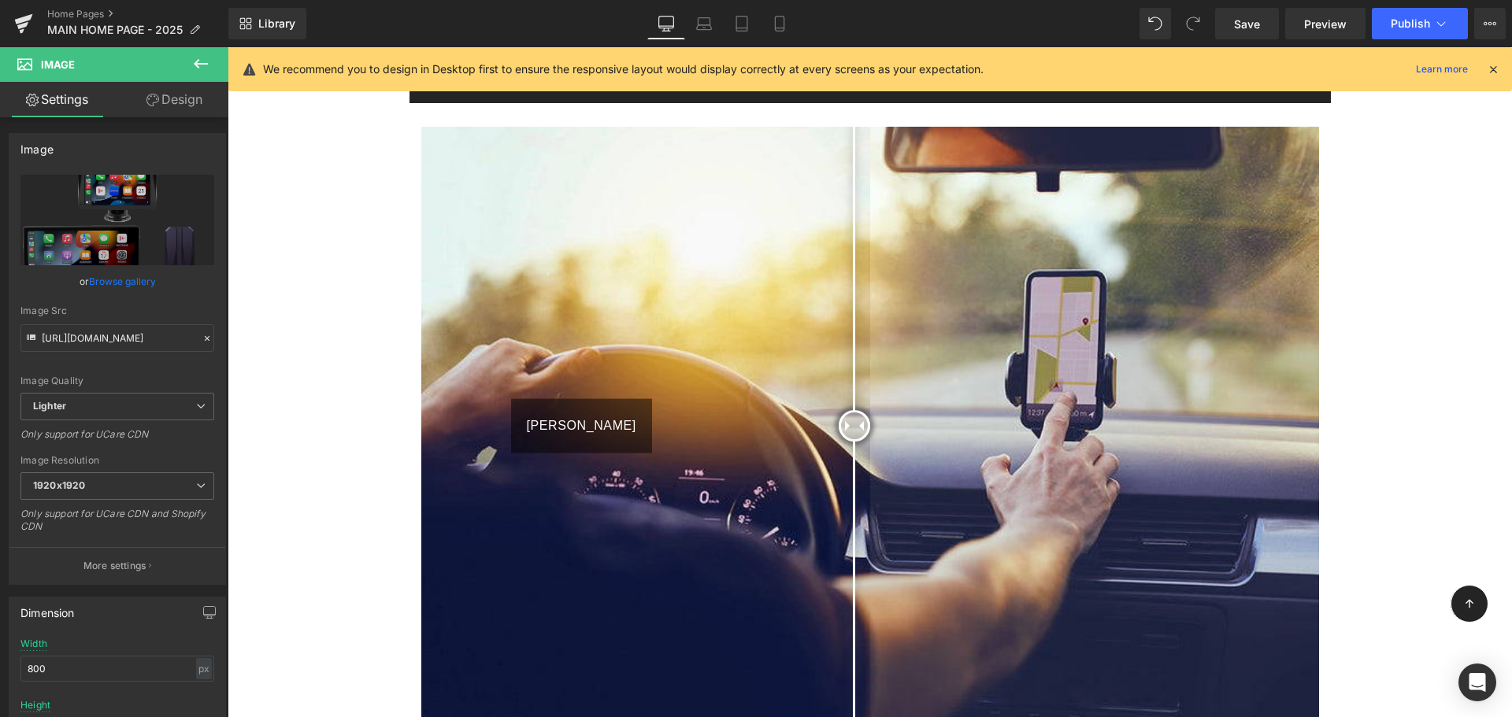
click at [686, 301] on img at bounding box center [870, 426] width 898 height 598
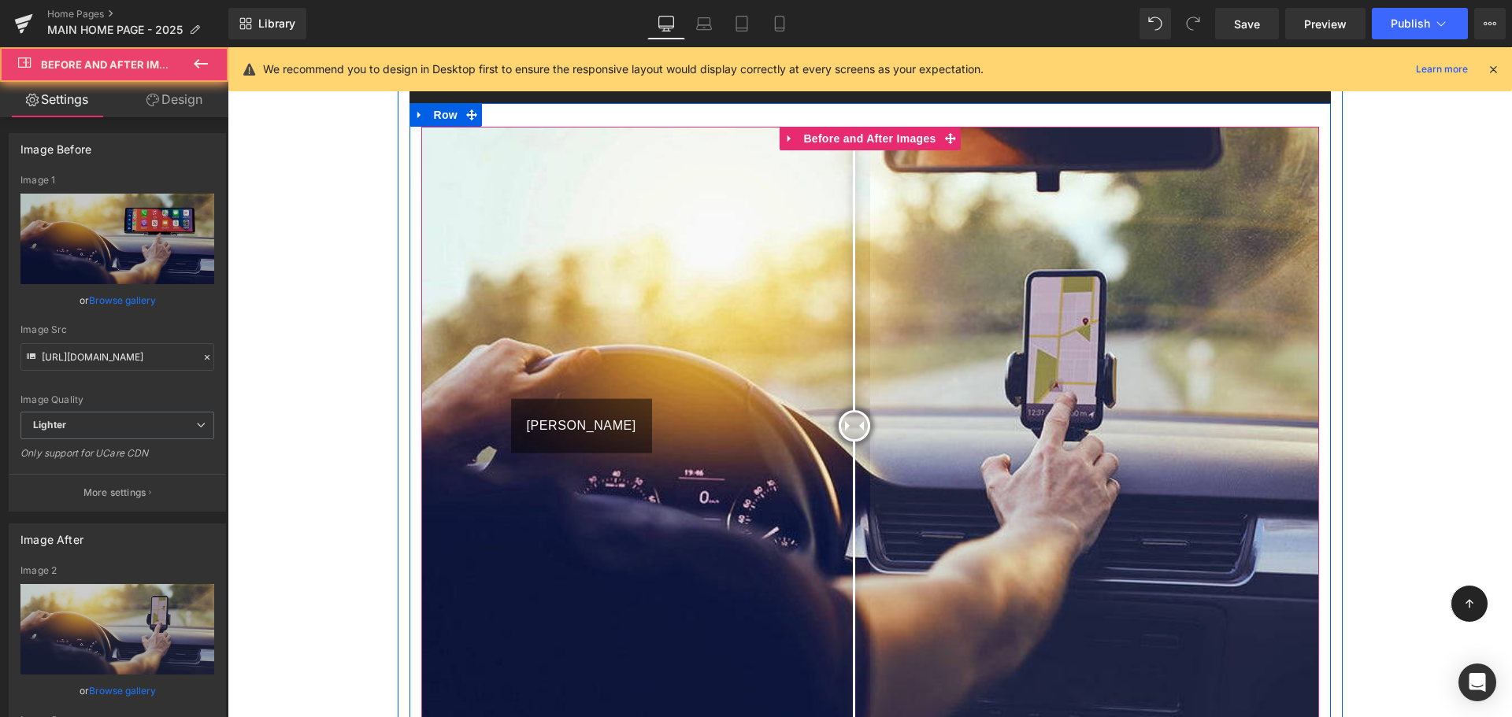
click at [794, 294] on img at bounding box center [870, 426] width 898 height 598
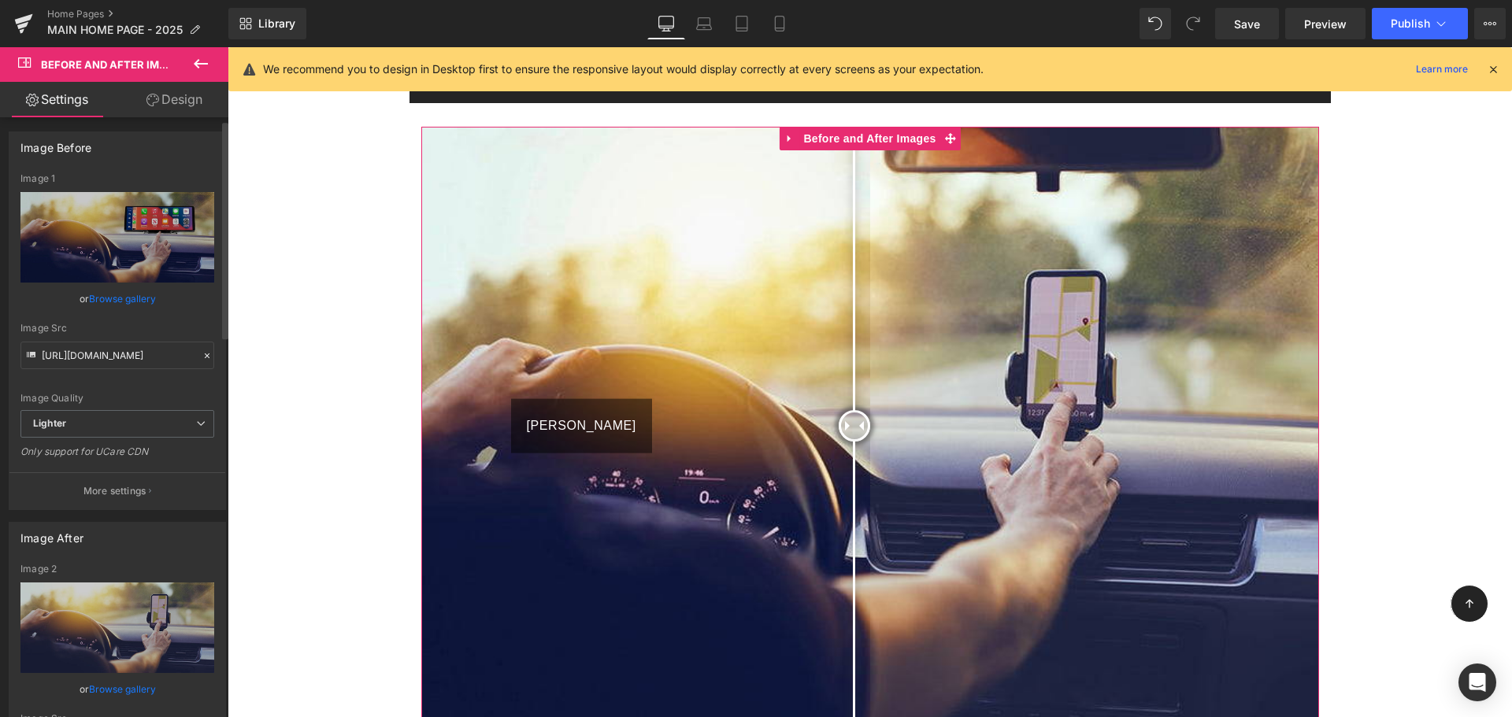
scroll to position [0, 0]
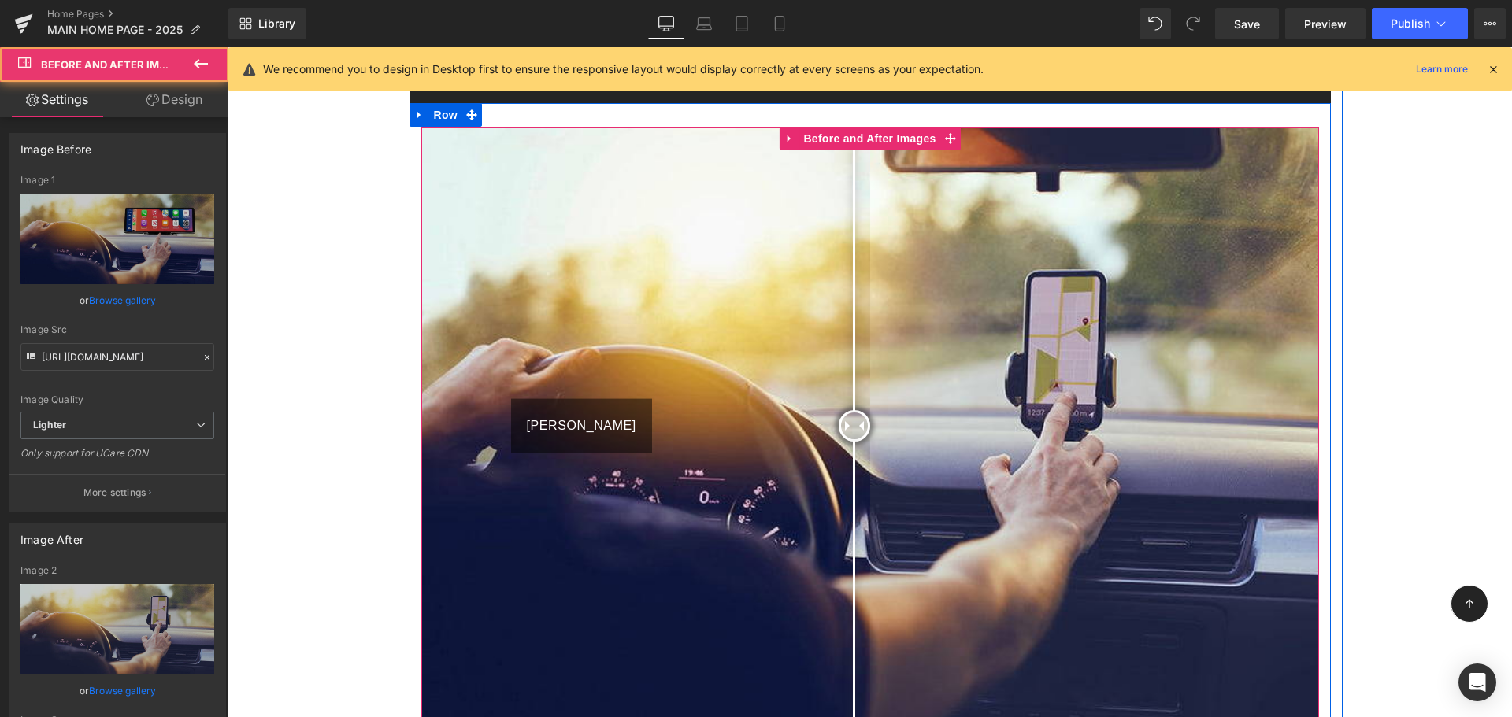
click at [686, 317] on div "גרור ימינה" at bounding box center [870, 426] width 898 height 598
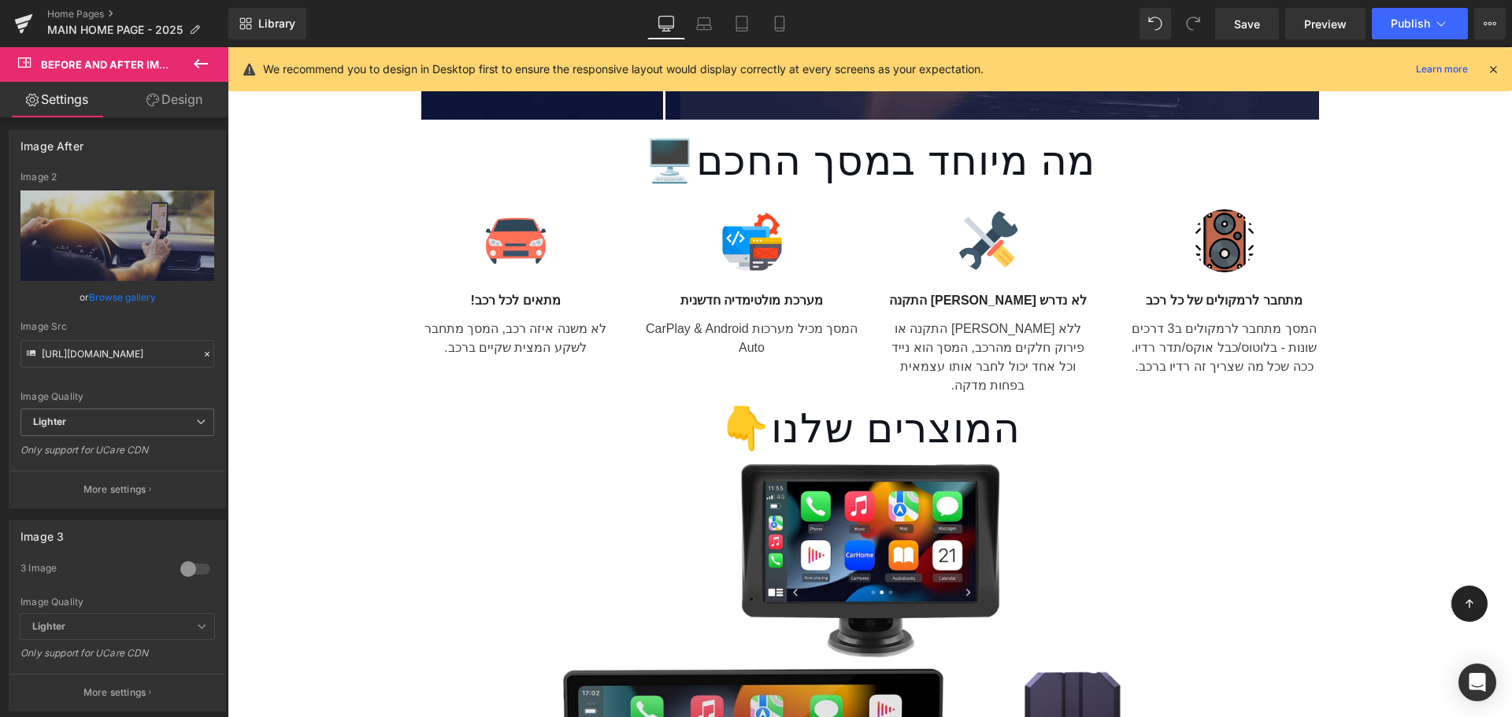
scroll to position [2466, 0]
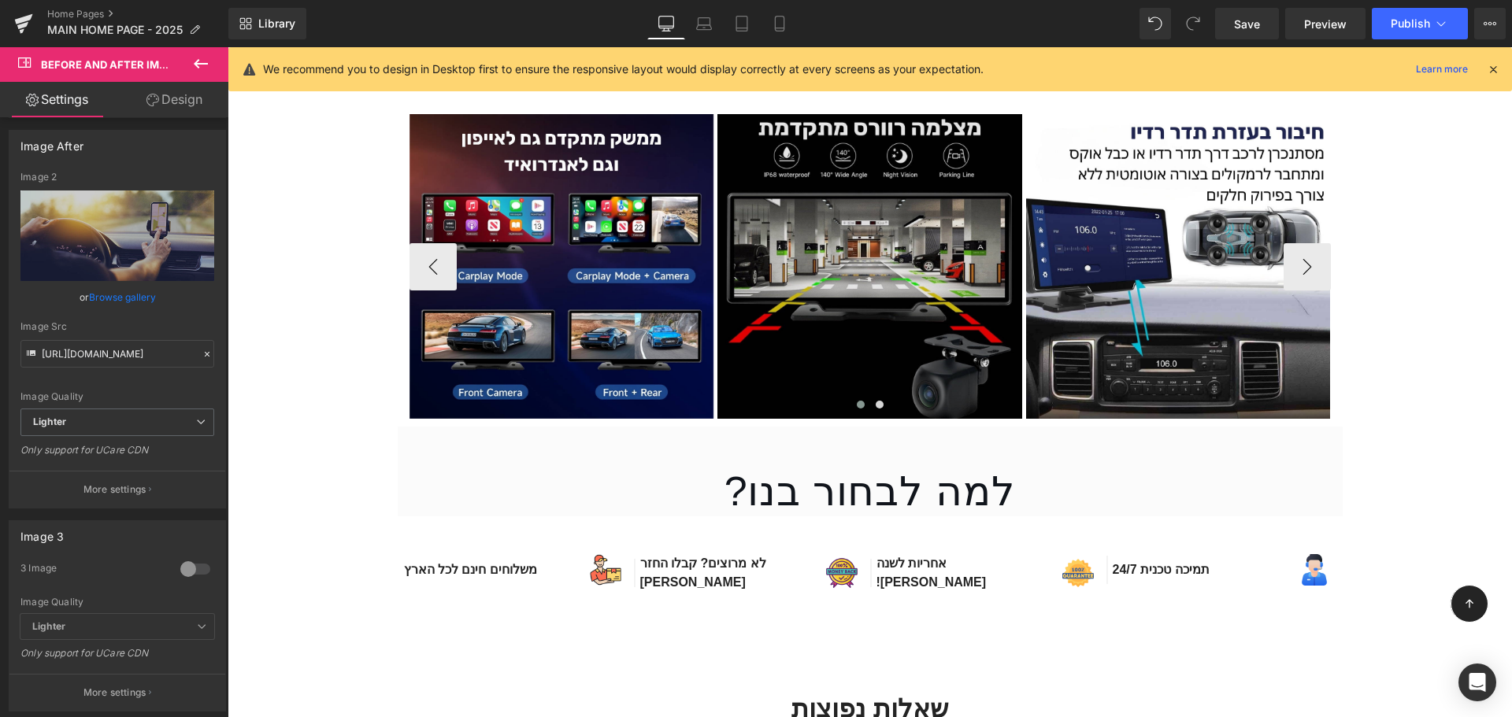
click at [835, 239] on img at bounding box center [869, 266] width 305 height 305
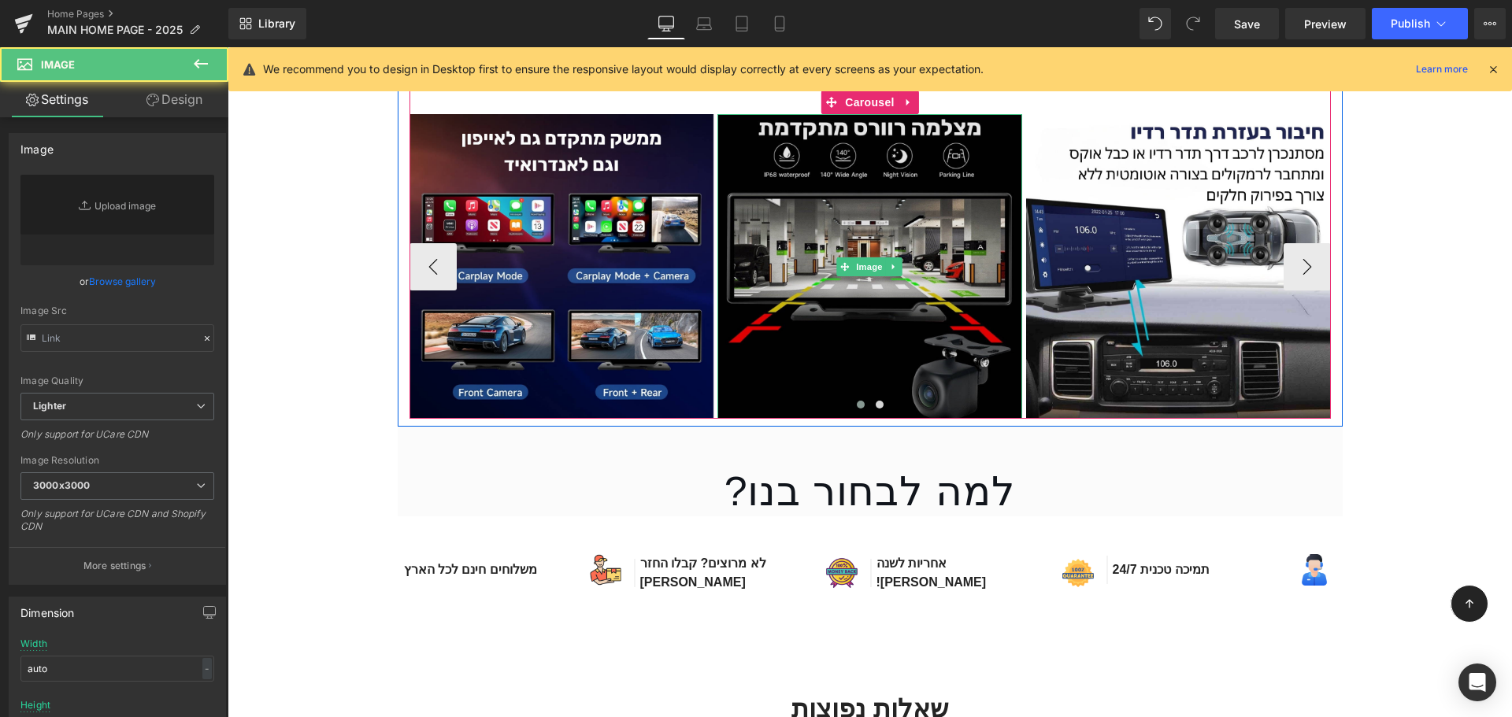
type input "https://ucarecdn.com/b648ff70-1094-41f5-98be-ea6583adceaa/-/format/auto/-/previ…"
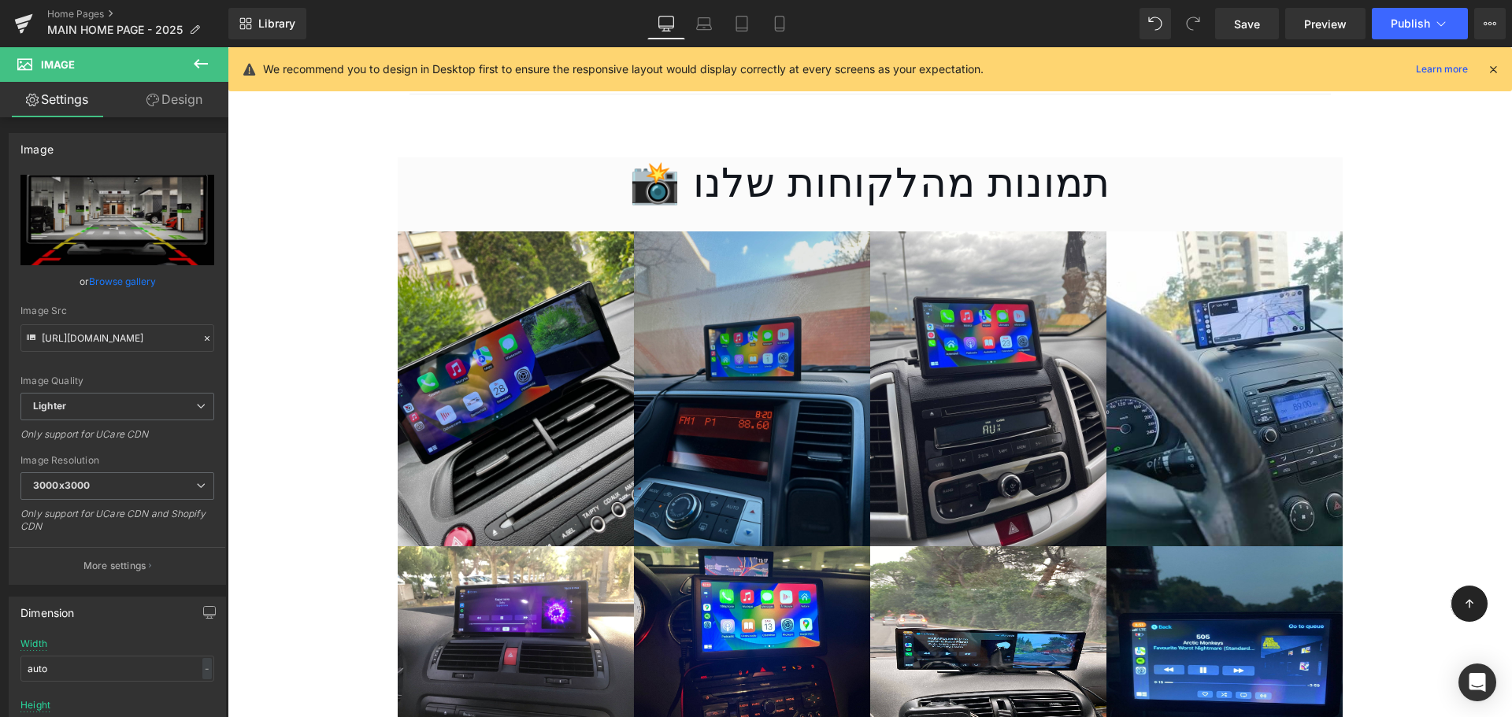
scroll to position [4513, 0]
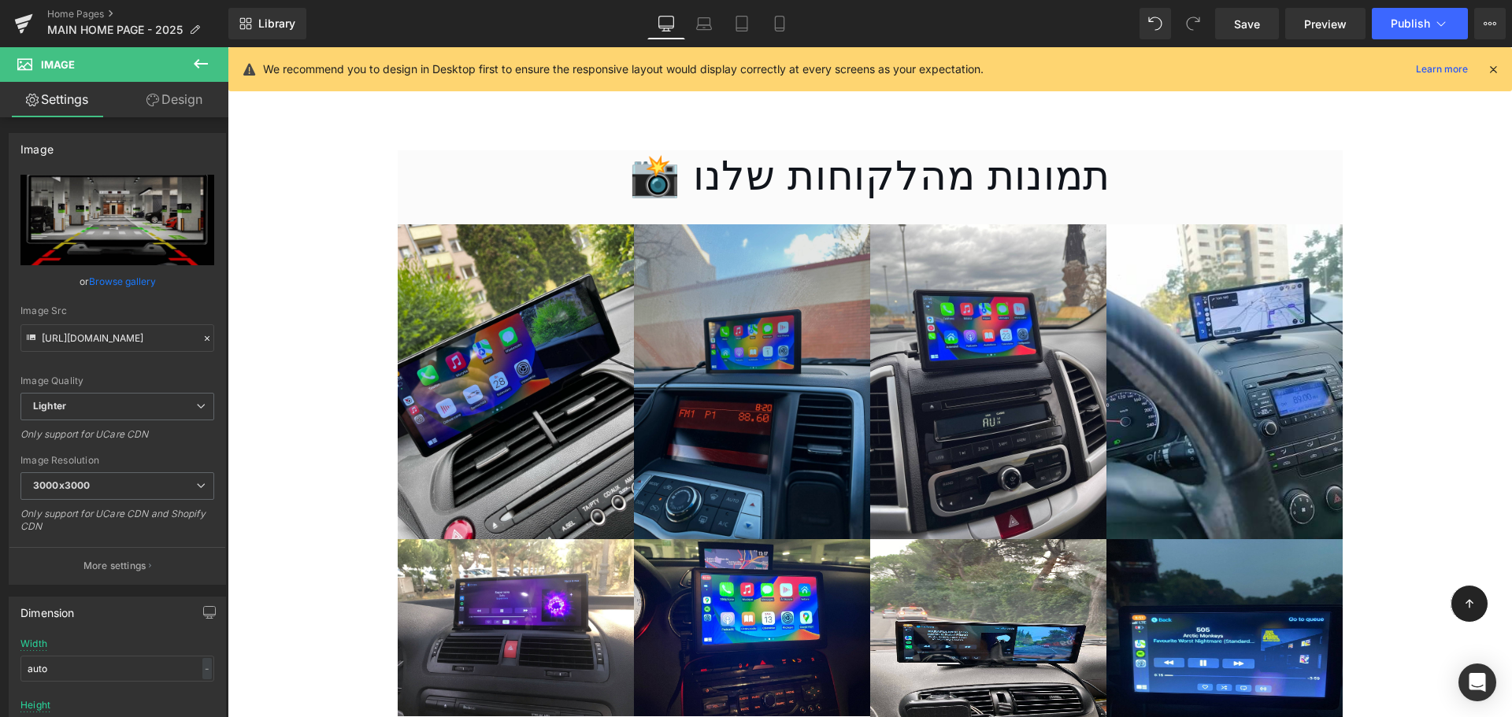
click at [828, 304] on img at bounding box center [752, 381] width 236 height 315
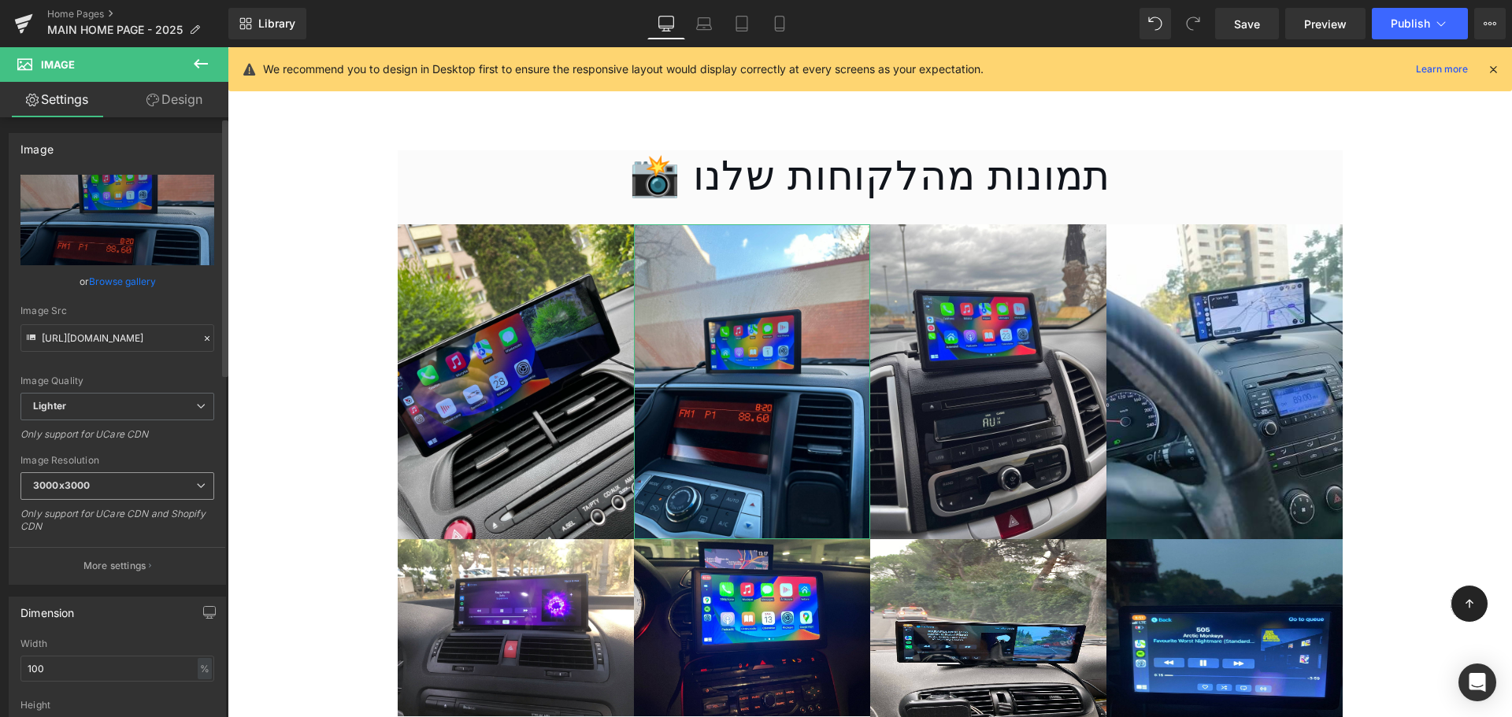
click at [143, 478] on span "3000x3000" at bounding box center [117, 486] width 194 height 28
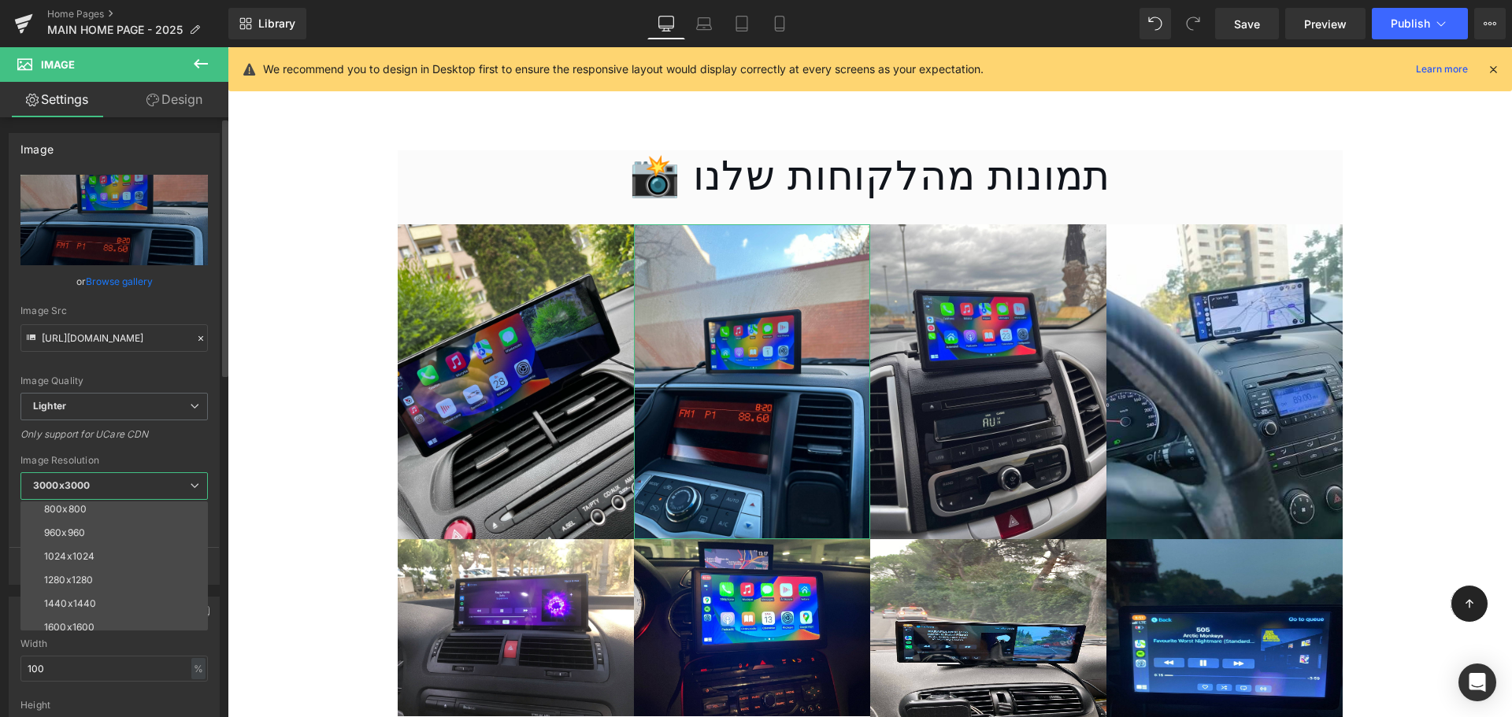
scroll to position [225, 0]
click at [117, 572] on li "1920x1920" at bounding box center [117, 572] width 194 height 24
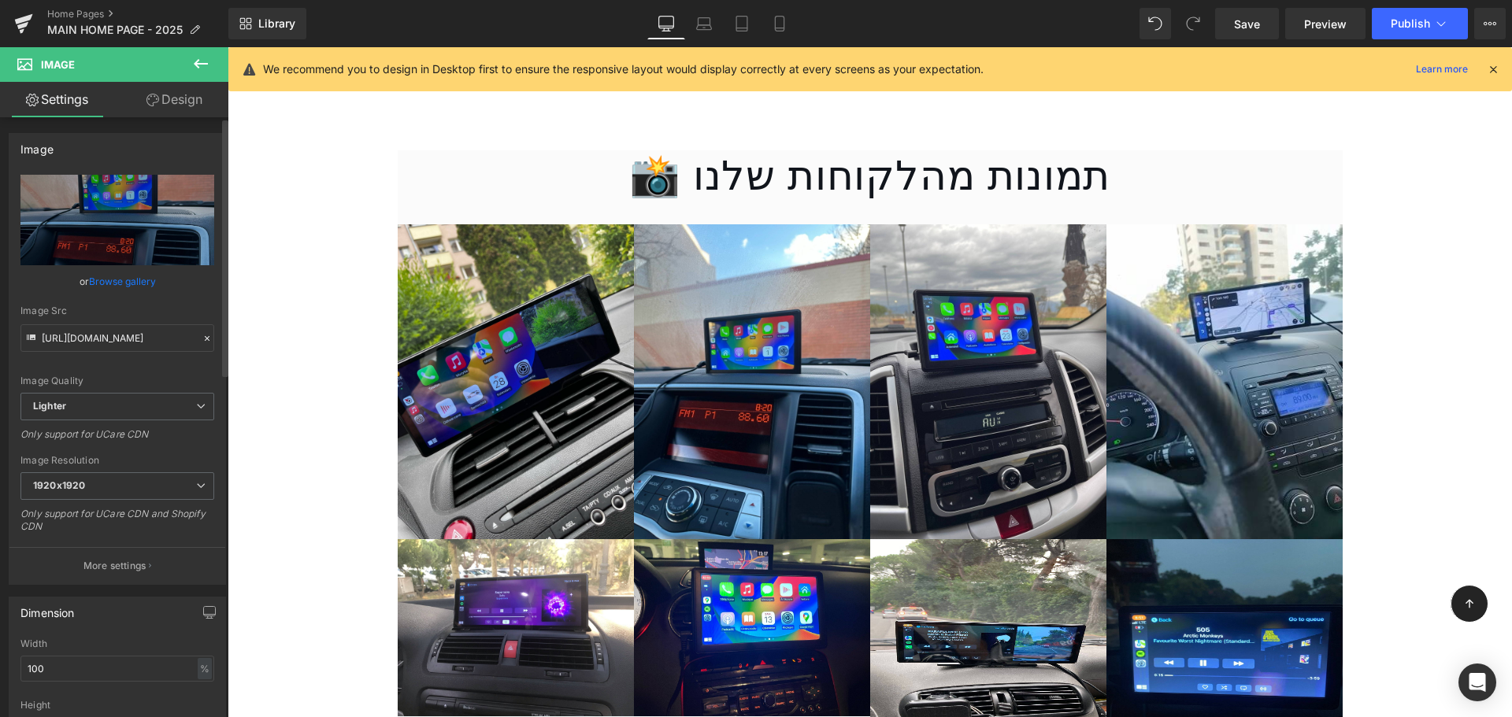
type input "https://ucarecdn.com/f590a569-ecb1-4e2d-8428-75d0814277c7/-/format/auto/-/previ…"
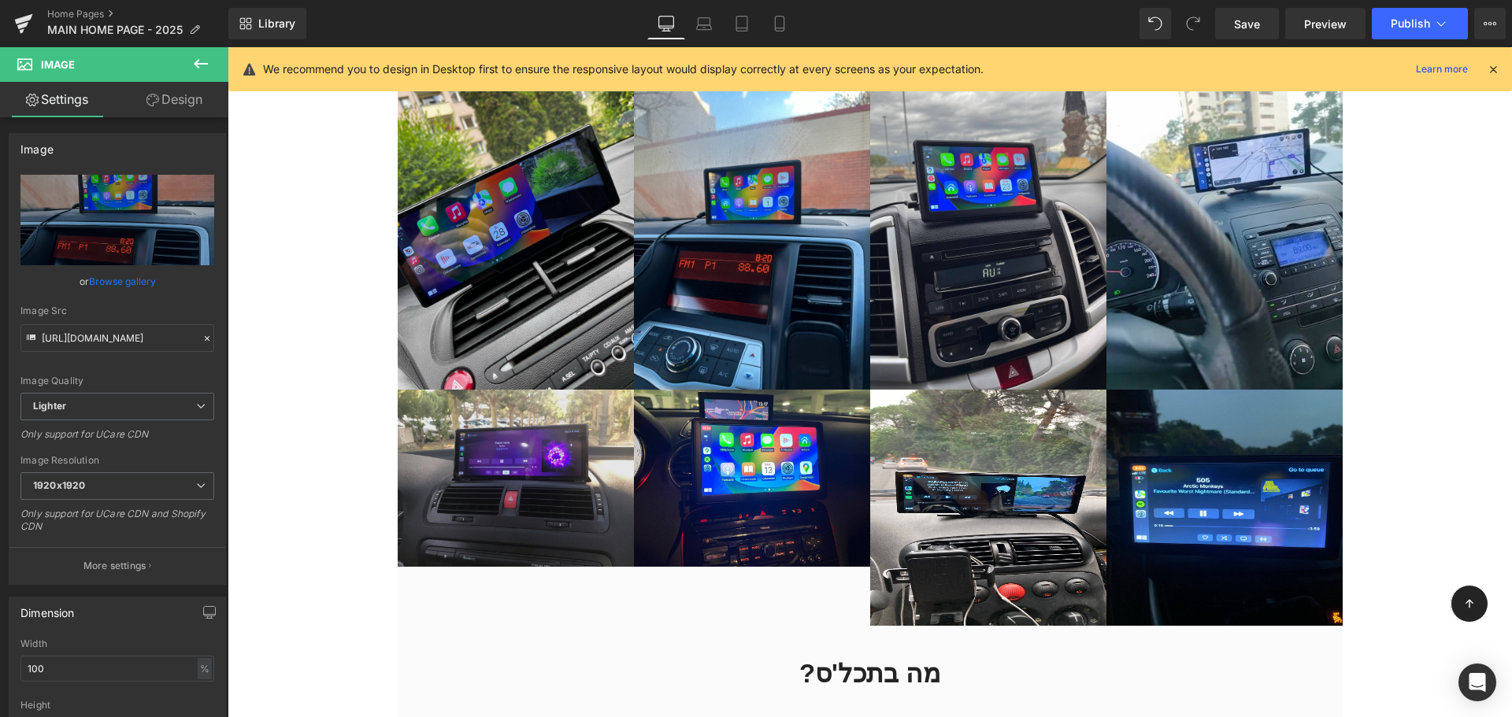
scroll to position [4749, 0]
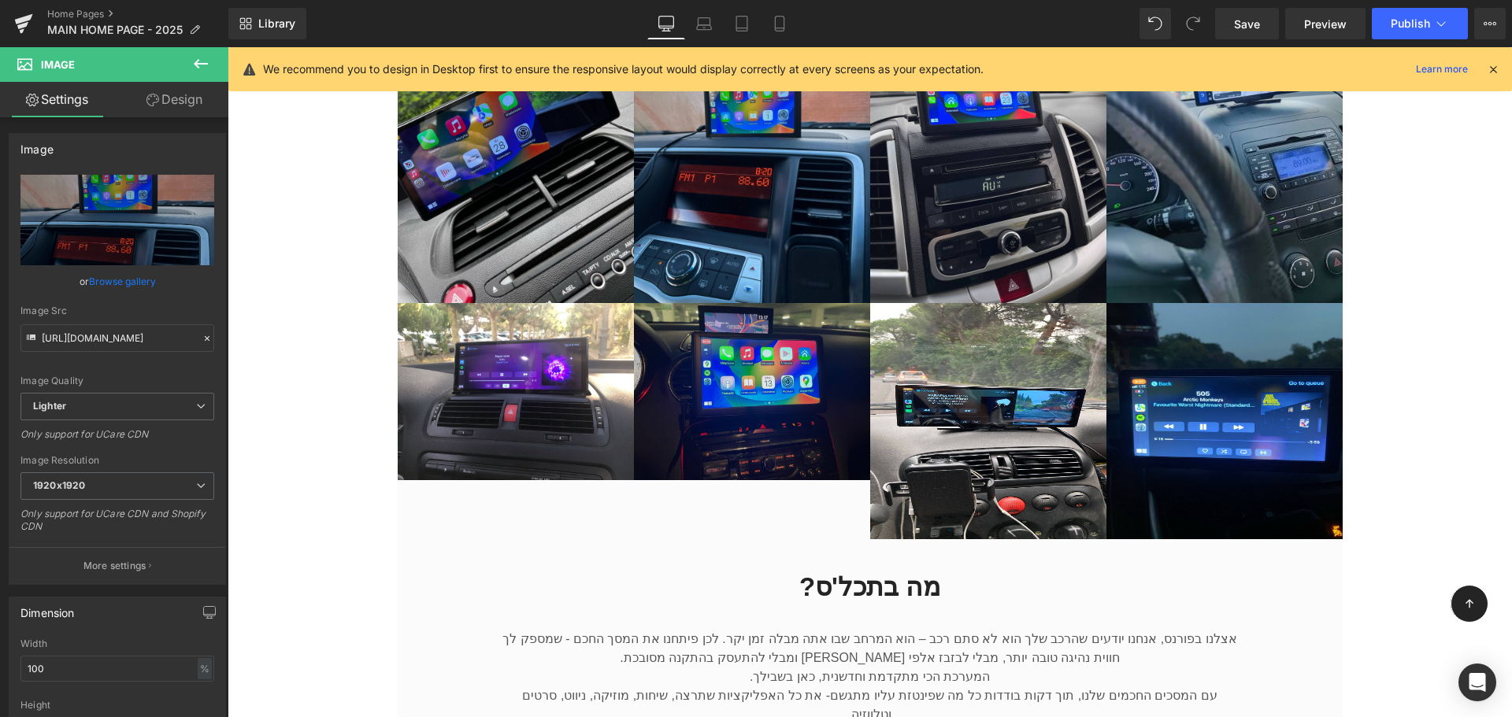
click at [785, 394] on img at bounding box center [752, 391] width 236 height 177
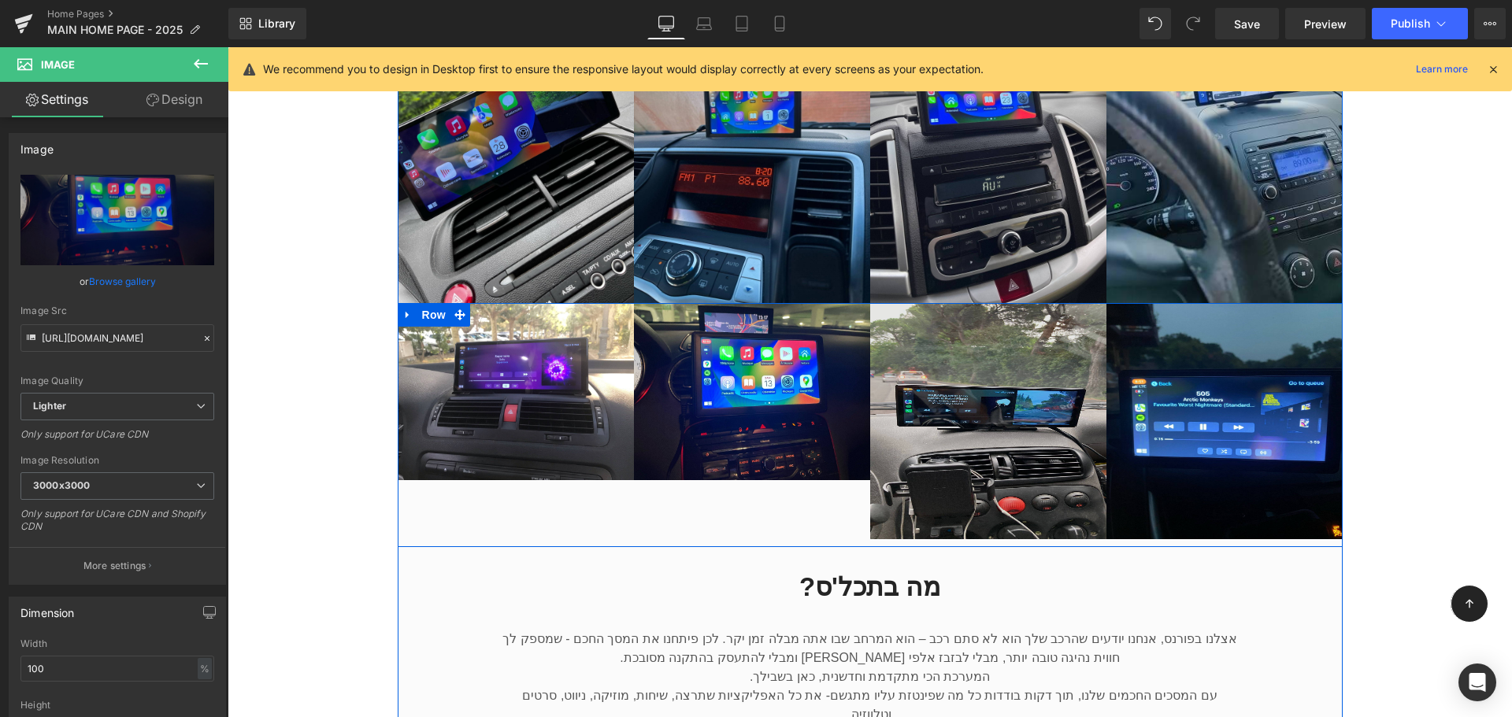
click at [1013, 430] on img at bounding box center [988, 421] width 236 height 236
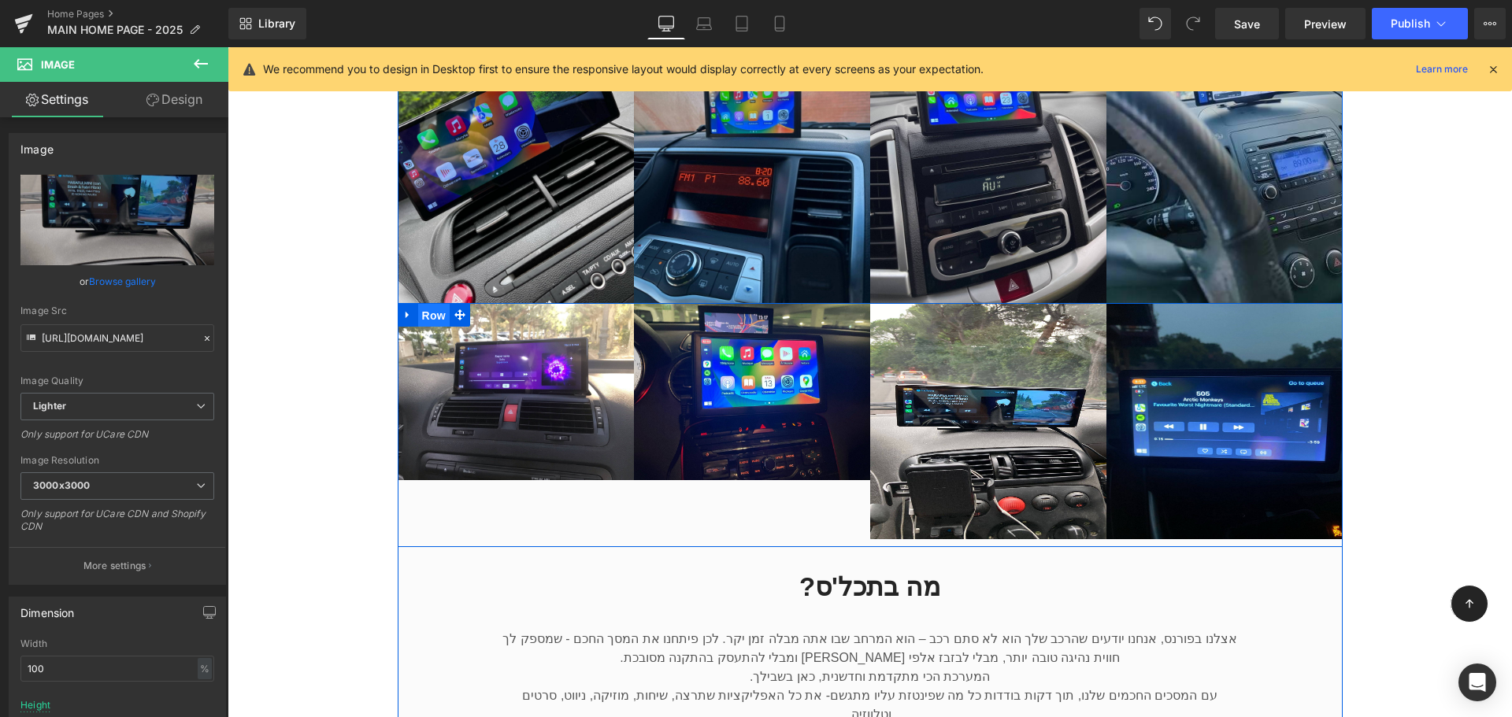
click at [439, 304] on span "Row" at bounding box center [433, 316] width 31 height 24
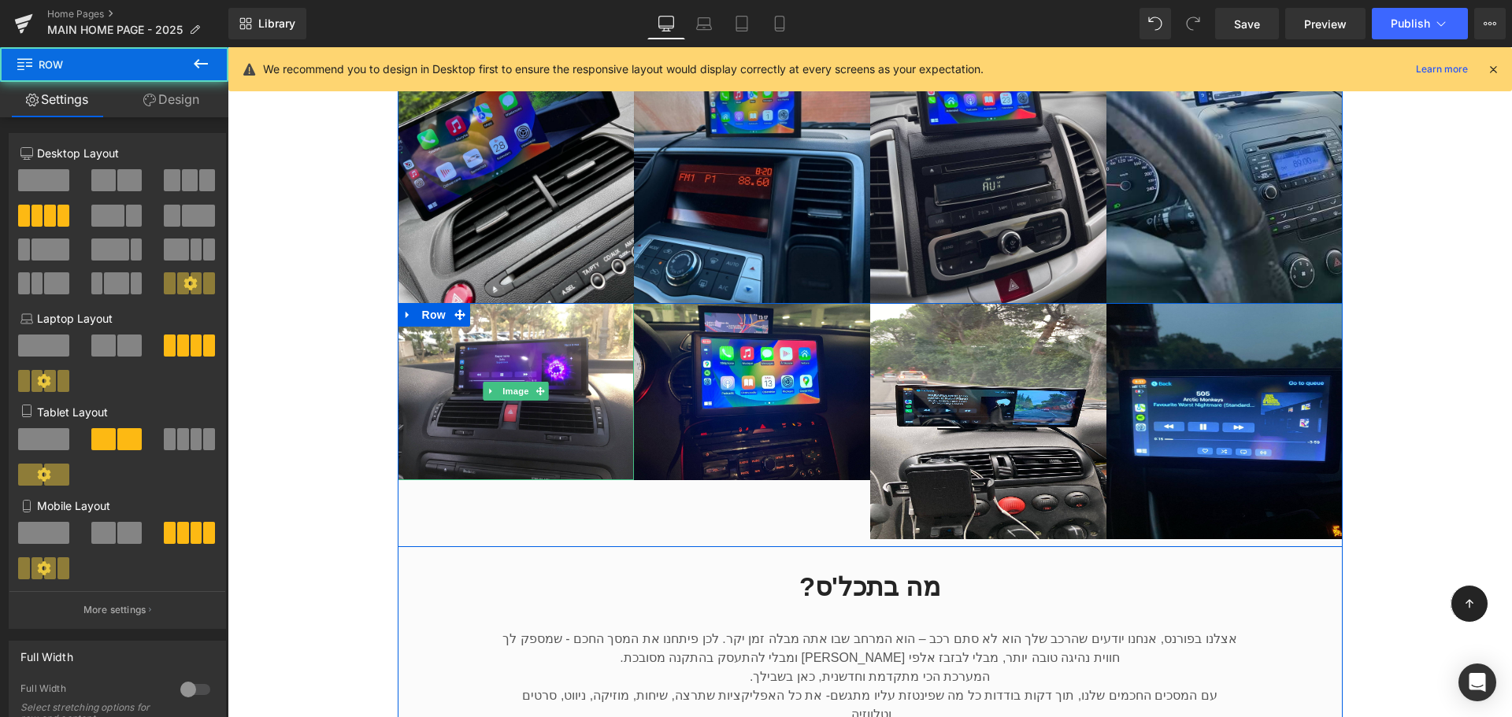
click at [557, 339] on img at bounding box center [516, 391] width 236 height 177
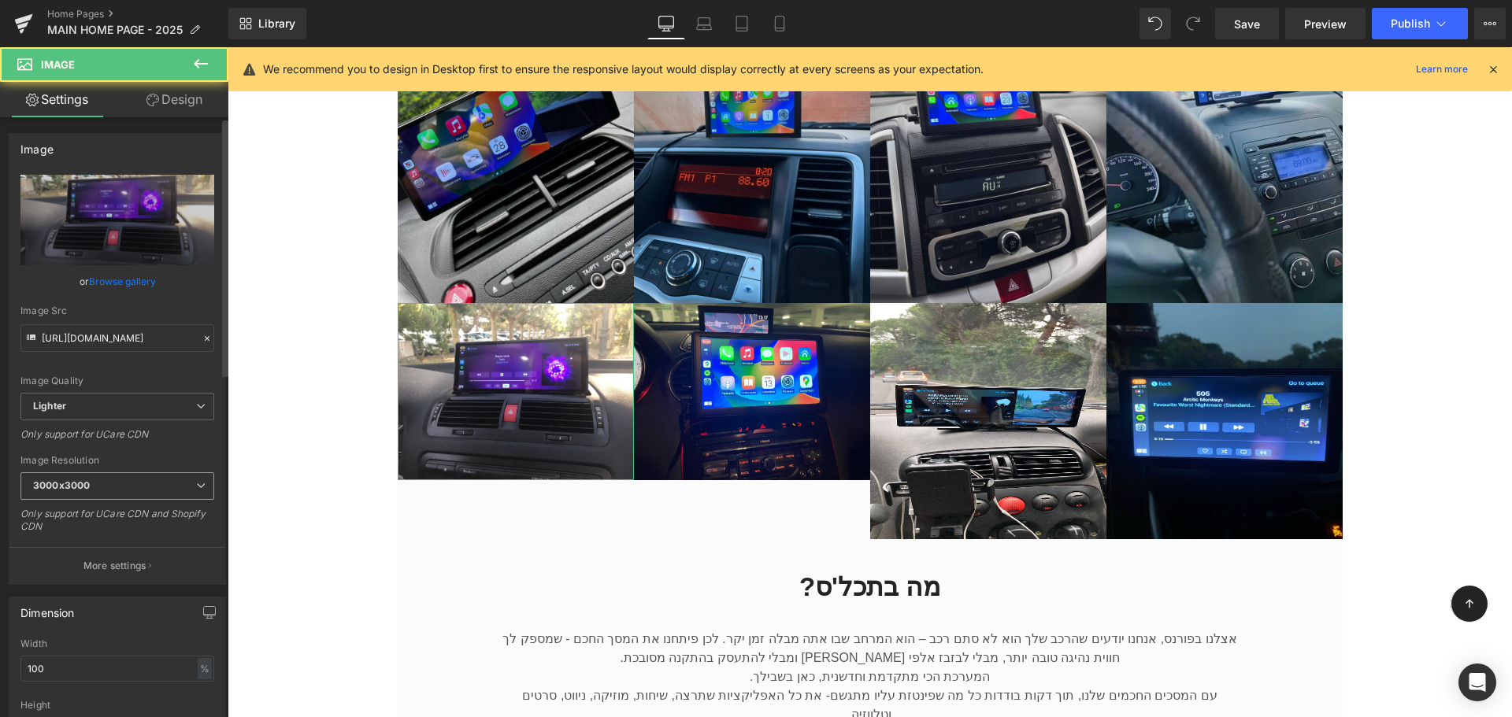
click at [117, 483] on span "3000x3000" at bounding box center [117, 486] width 194 height 28
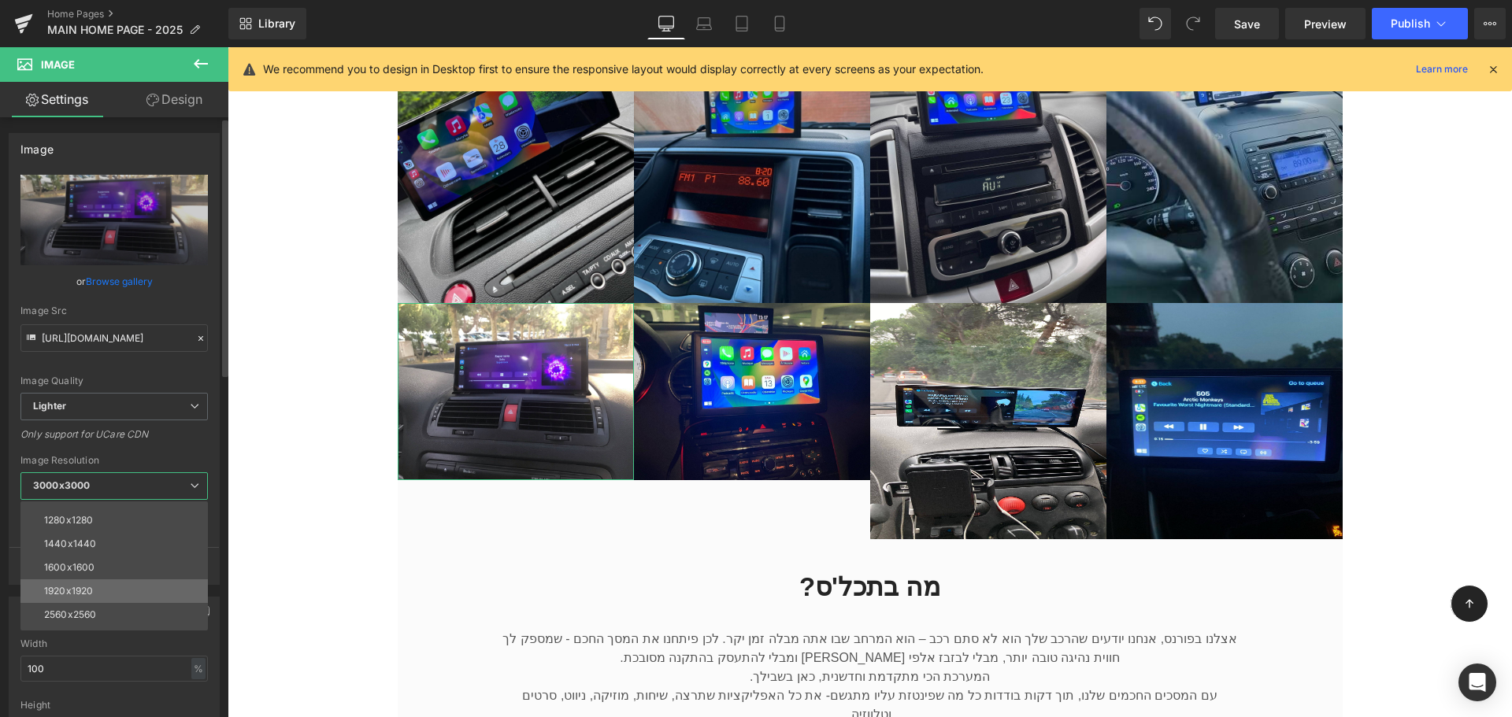
scroll to position [225, 0]
click at [117, 539] on li "1600x1600" at bounding box center [117, 548] width 194 height 24
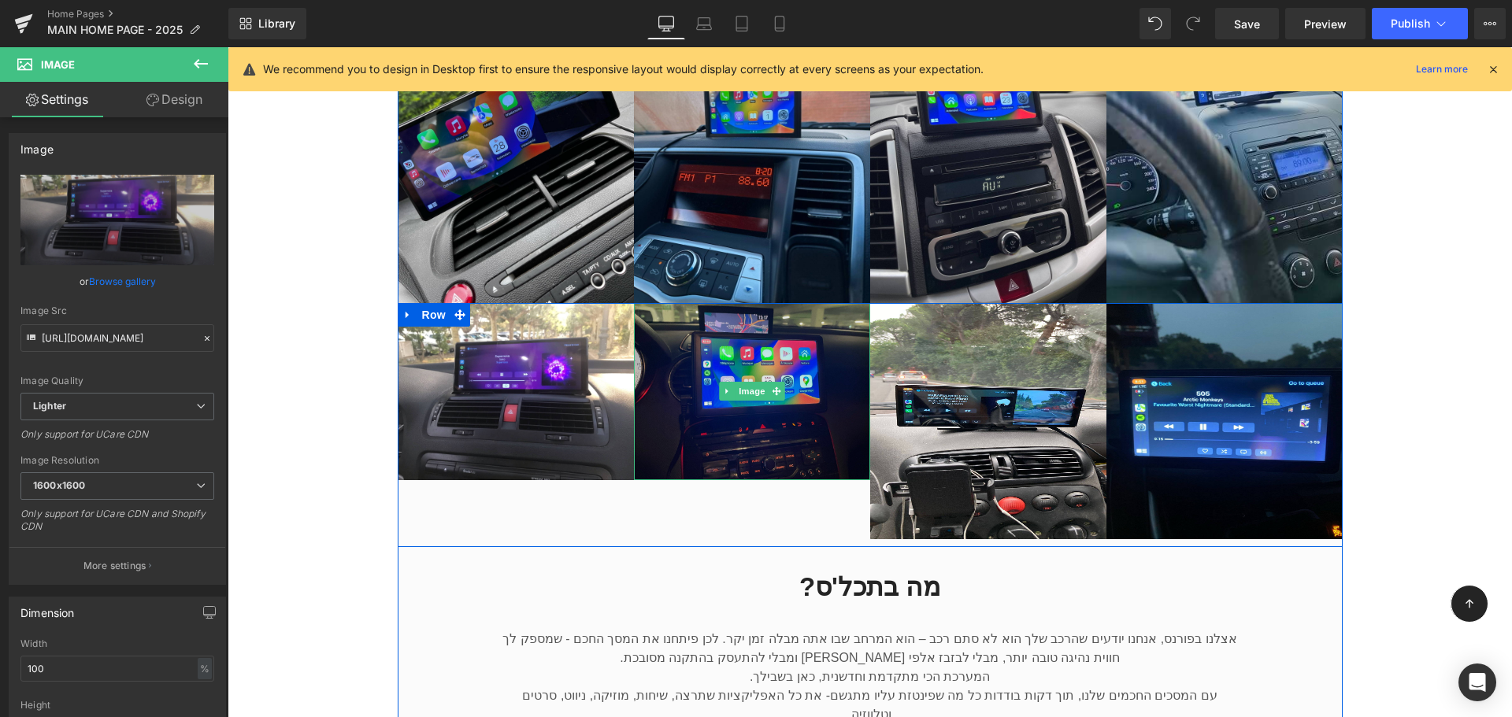
click at [720, 385] on img at bounding box center [752, 391] width 236 height 177
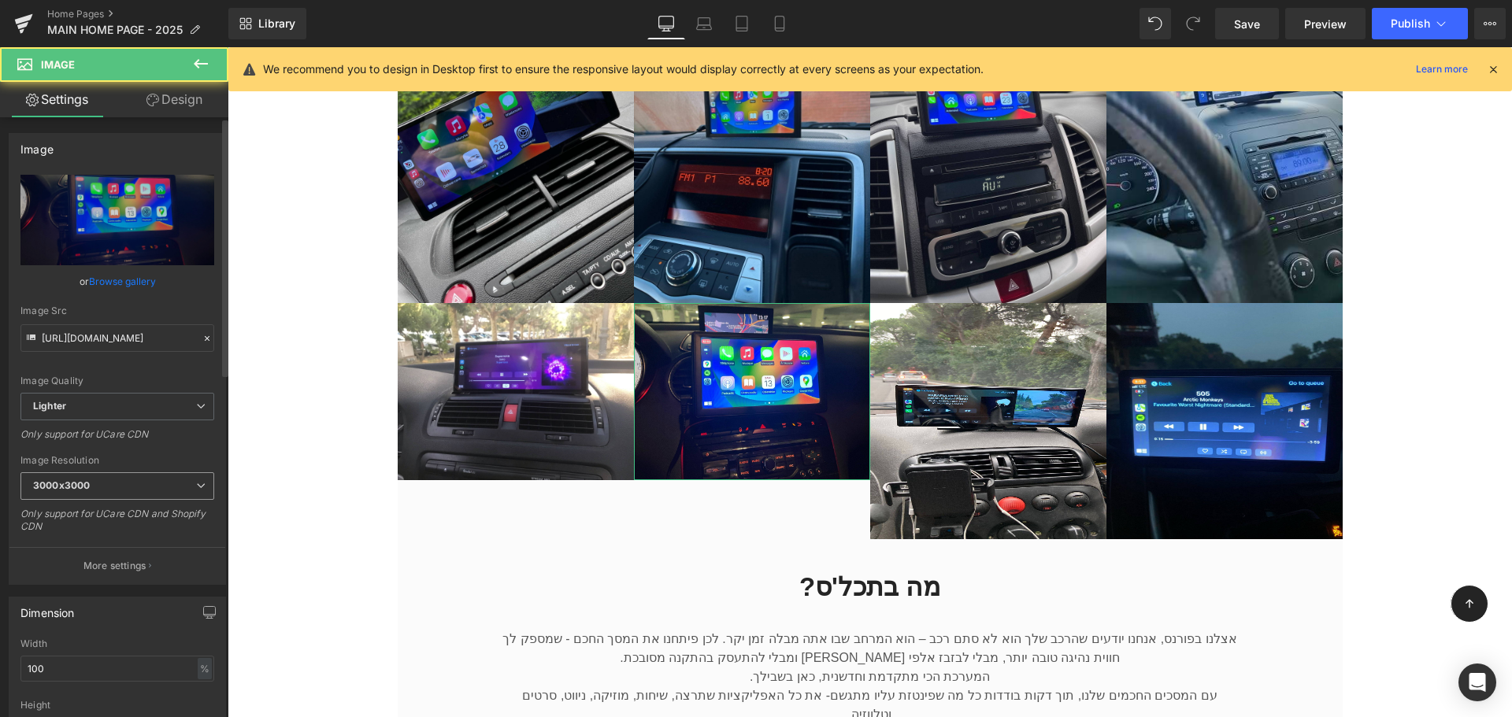
click at [157, 490] on span "3000x3000" at bounding box center [117, 486] width 194 height 28
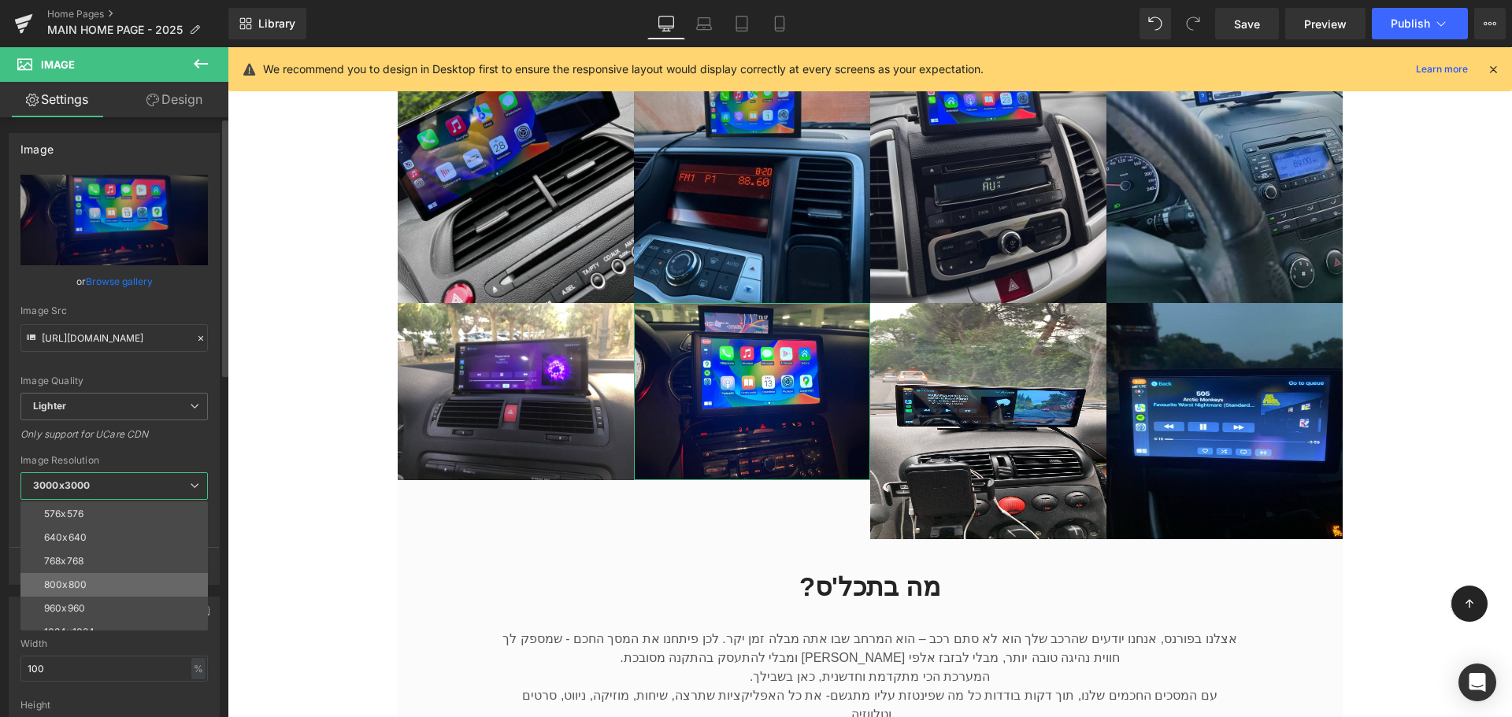
scroll to position [79, 0]
click at [100, 618] on li "1024x1024" at bounding box center [117, 624] width 194 height 24
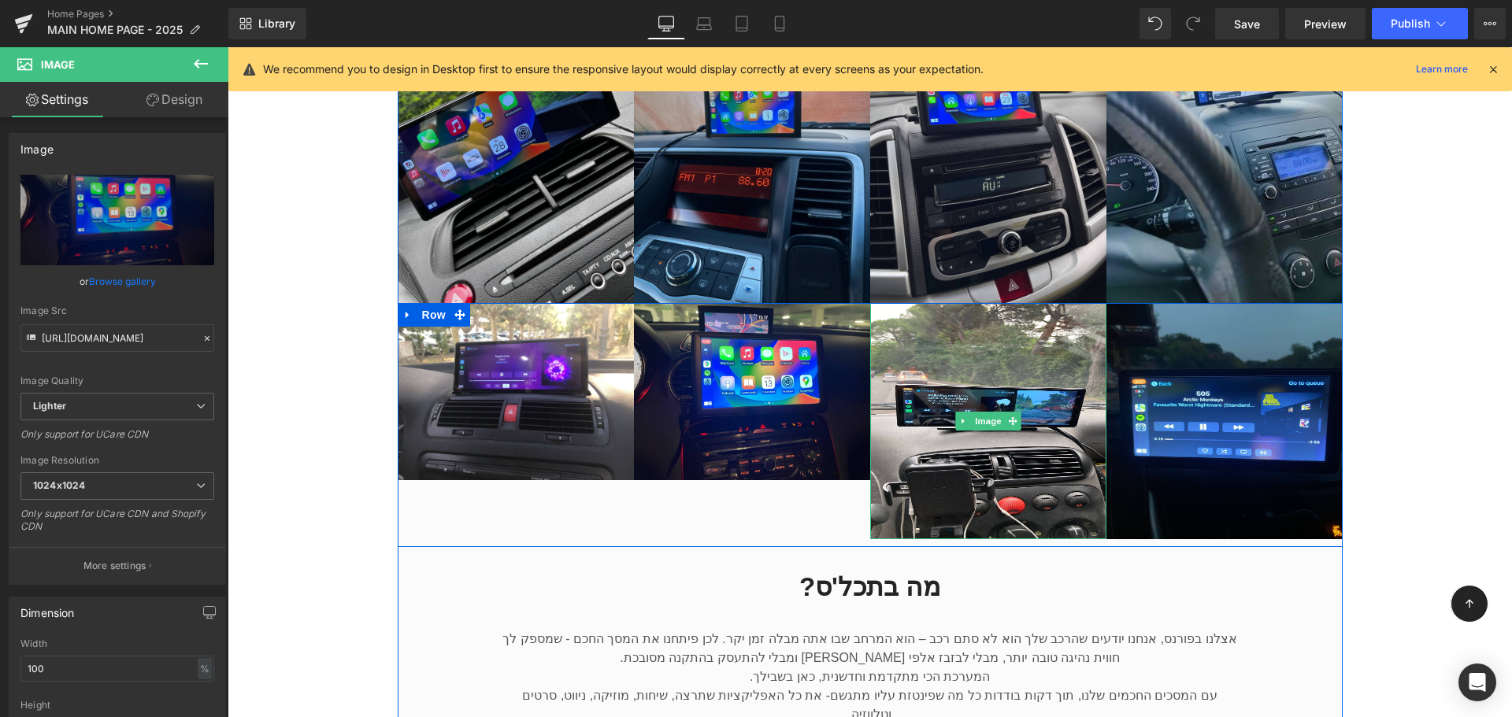
click at [950, 331] on img at bounding box center [988, 421] width 236 height 236
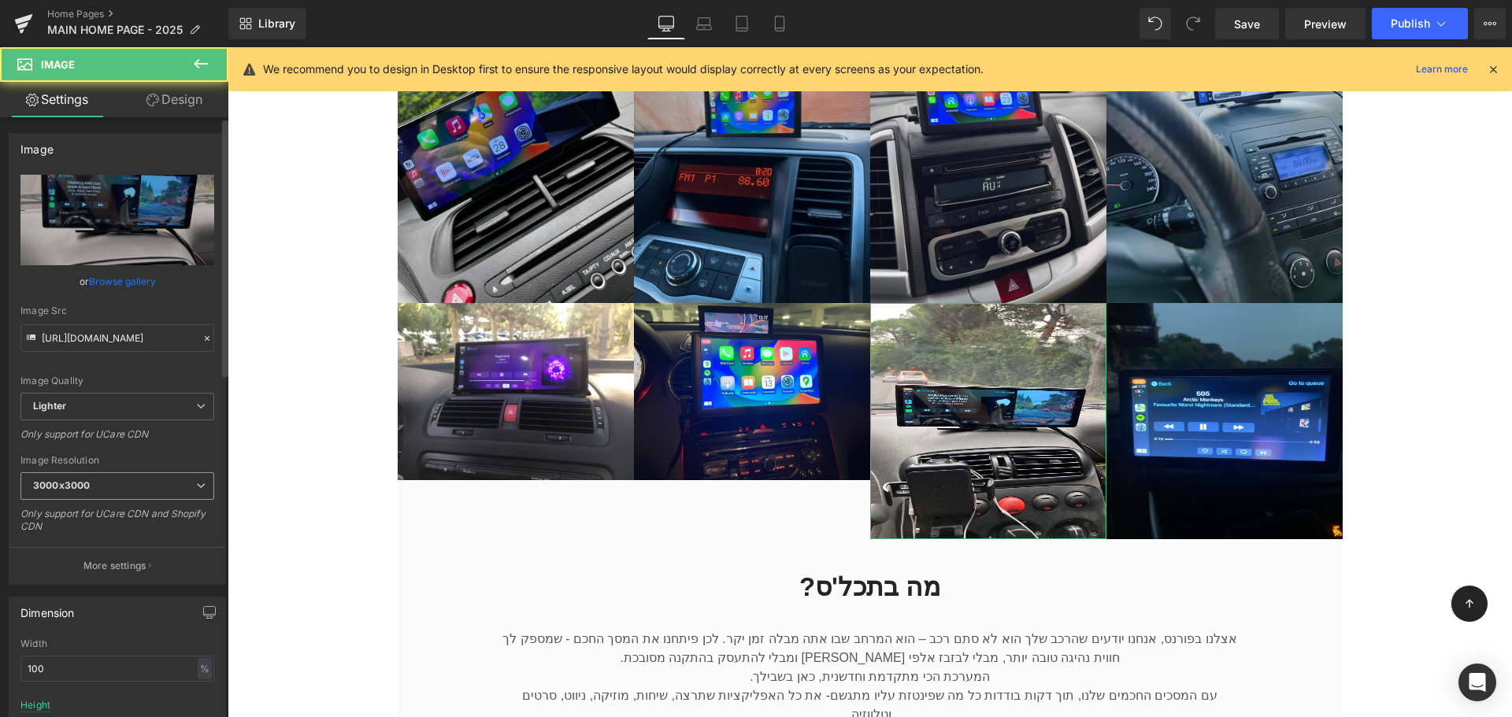
click at [102, 495] on span "3000x3000" at bounding box center [117, 486] width 194 height 28
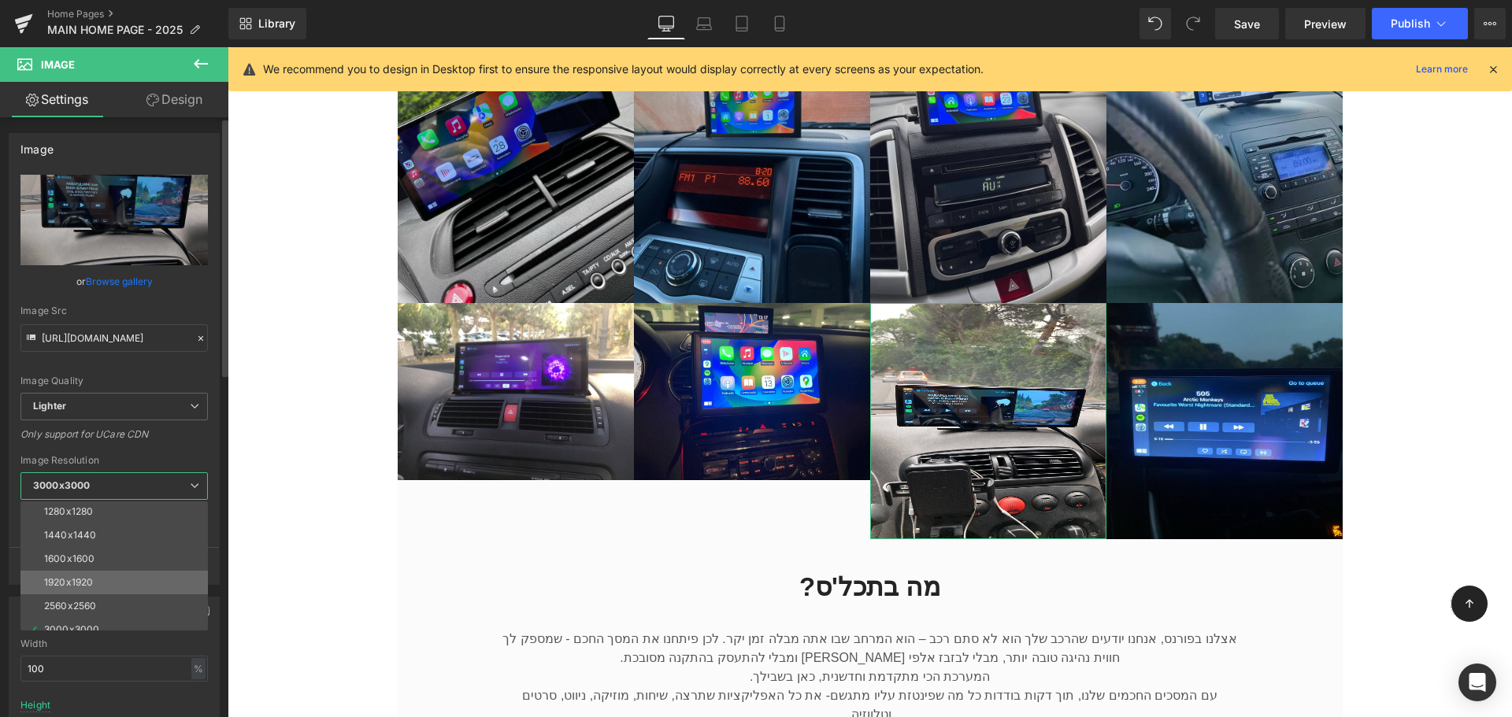
scroll to position [225, 0]
drag, startPoint x: 116, startPoint y: 509, endPoint x: 171, endPoint y: 437, distance: 90.4
click at [116, 509] on li "1280x1280" at bounding box center [117, 501] width 194 height 24
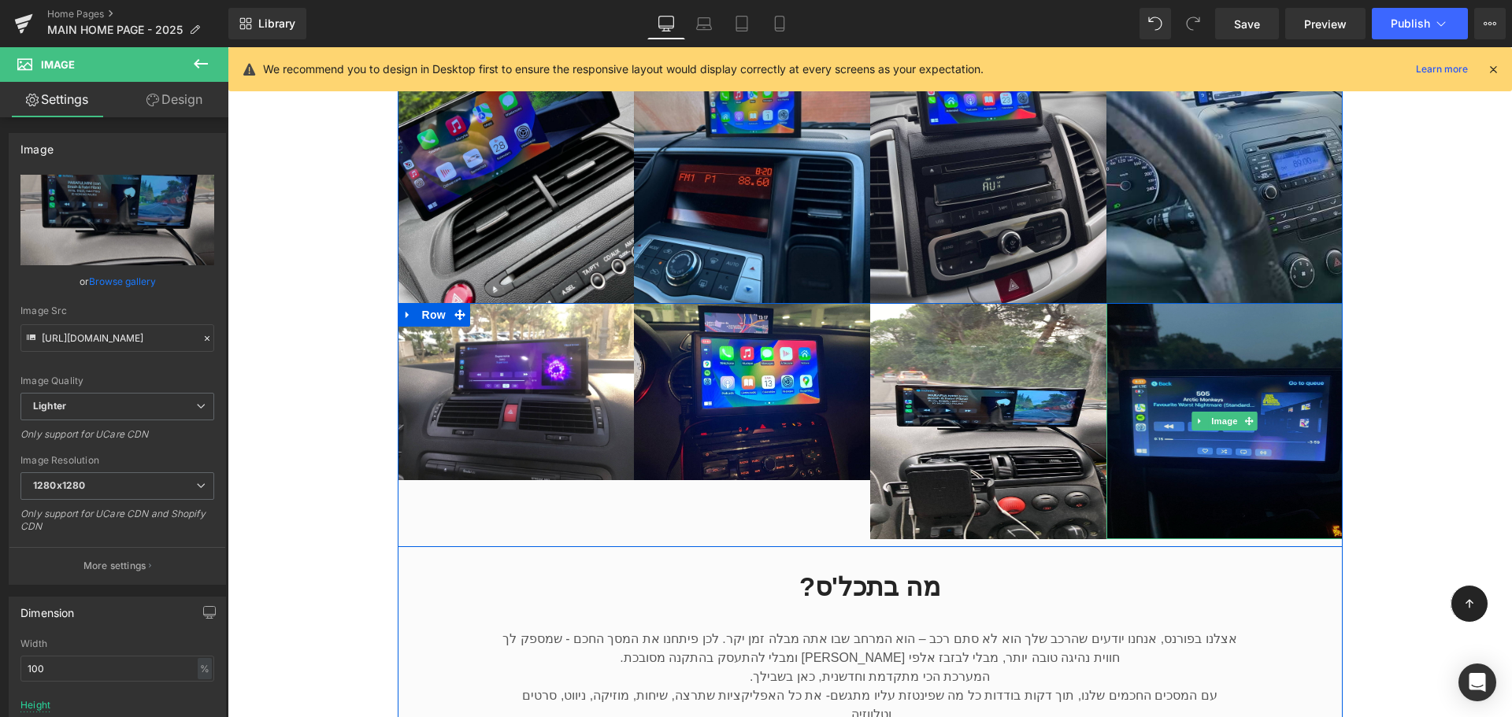
click at [1259, 379] on img at bounding box center [1224, 421] width 236 height 236
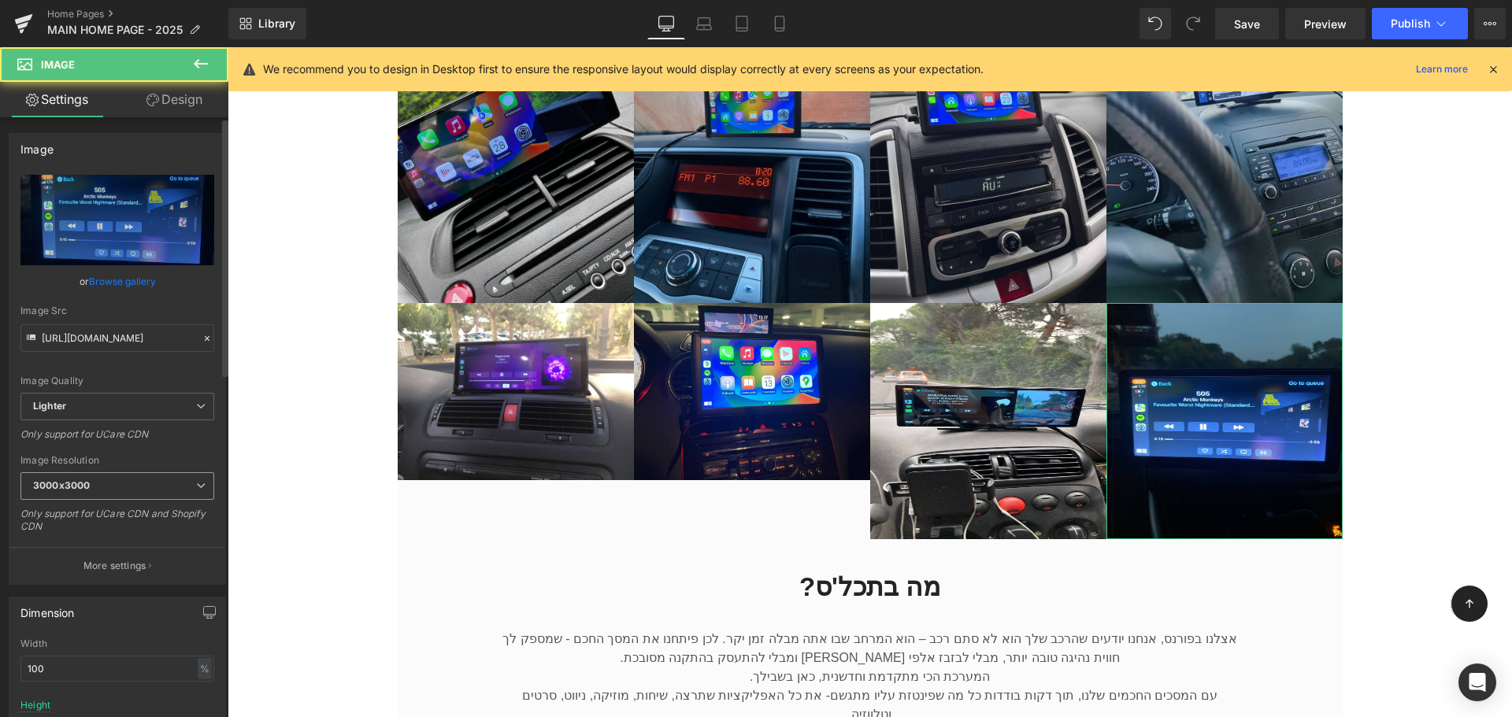
click at [165, 482] on span "3000x3000" at bounding box center [117, 486] width 194 height 28
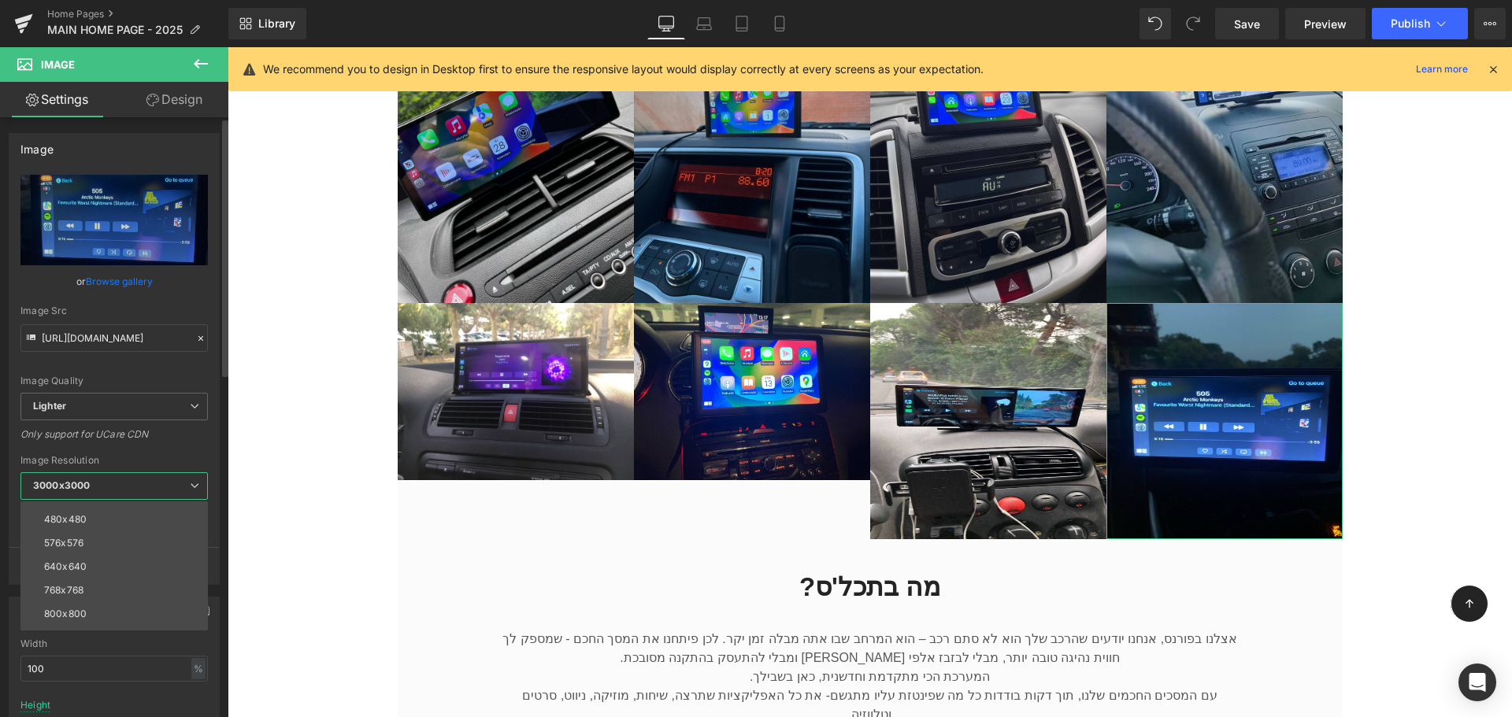
scroll to position [157, 0]
click at [114, 531] on li "960x960" at bounding box center [117, 521] width 194 height 24
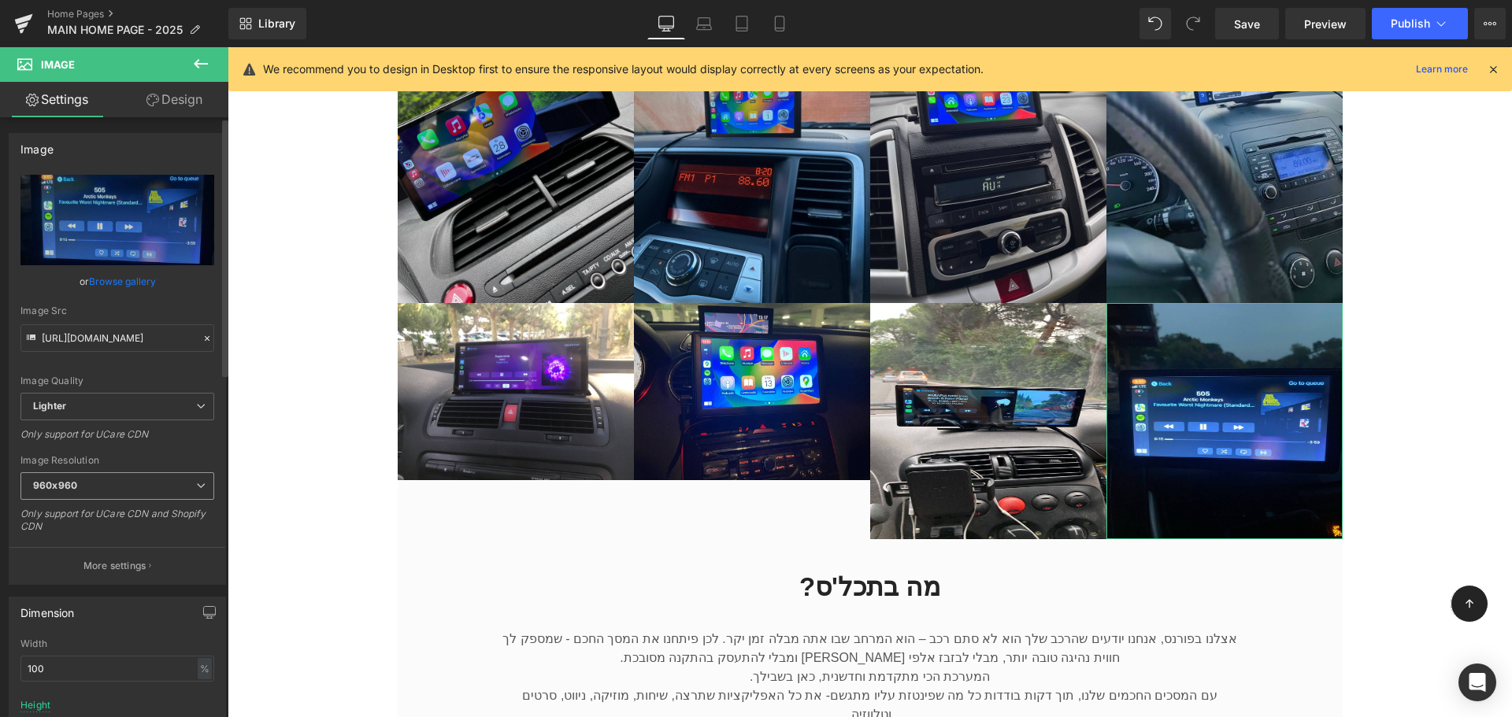
click at [146, 494] on span "960x960" at bounding box center [117, 486] width 194 height 28
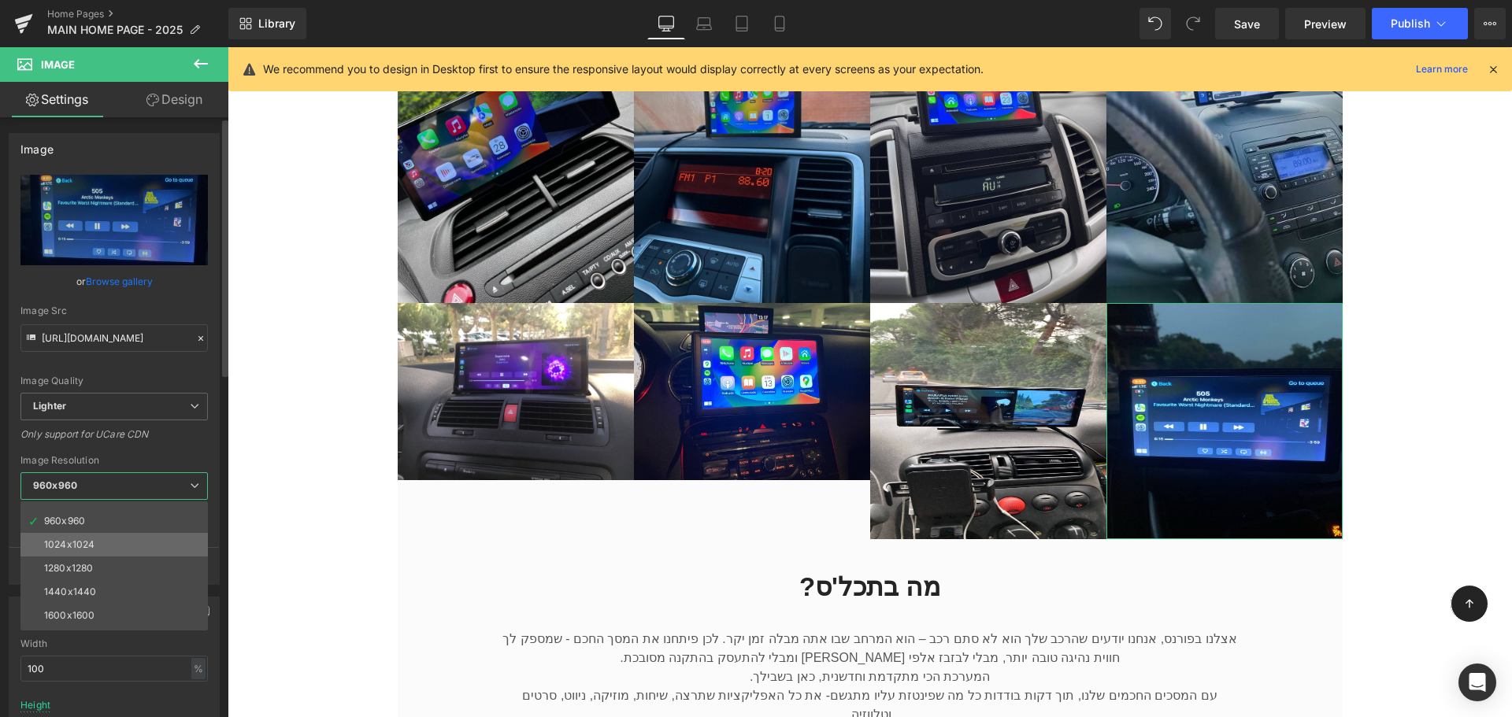
click at [100, 546] on li "1024x1024" at bounding box center [117, 545] width 194 height 24
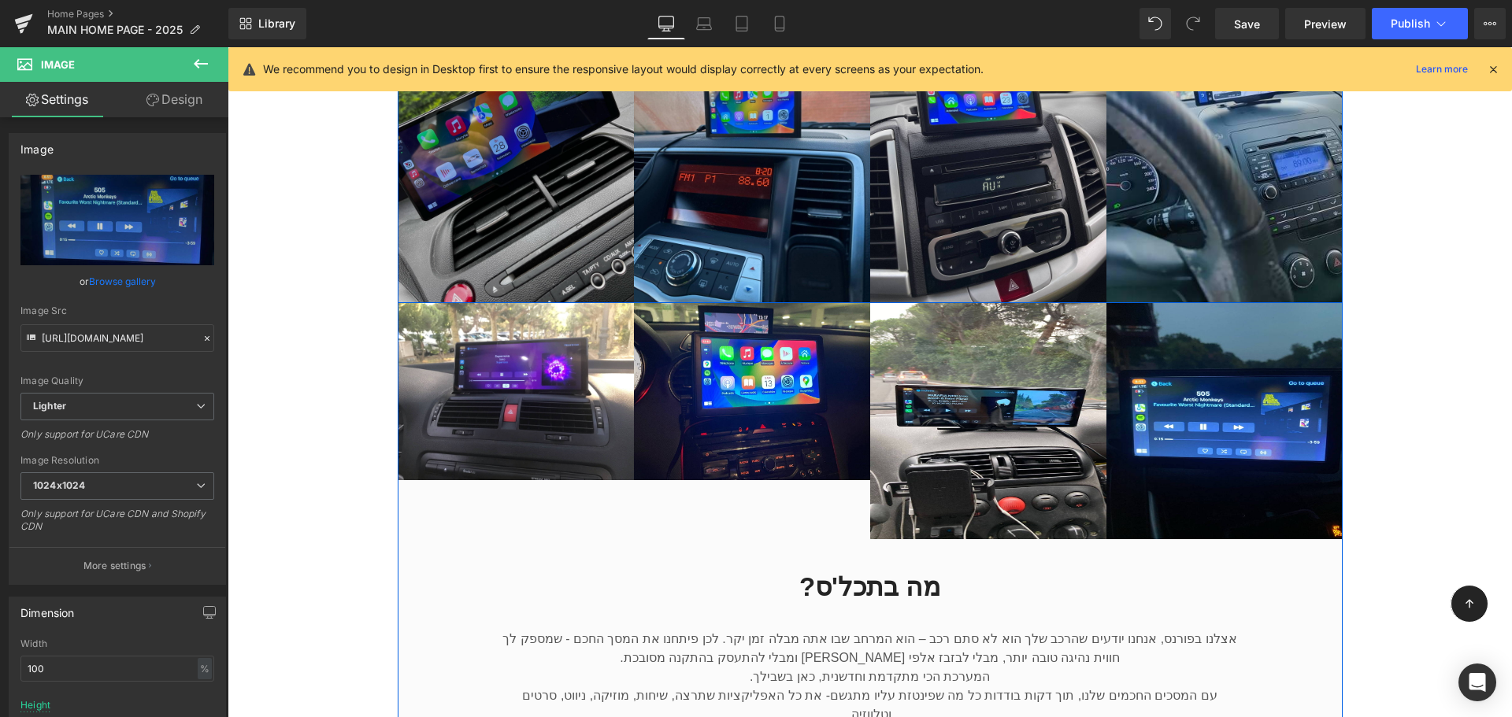
type input "https://ucarecdn.com/3697fab6-5702-4e0c-a7bb-909a0a6ab92a/-/format/auto/-/previ…"
click at [583, 141] on img at bounding box center [516, 145] width 236 height 315
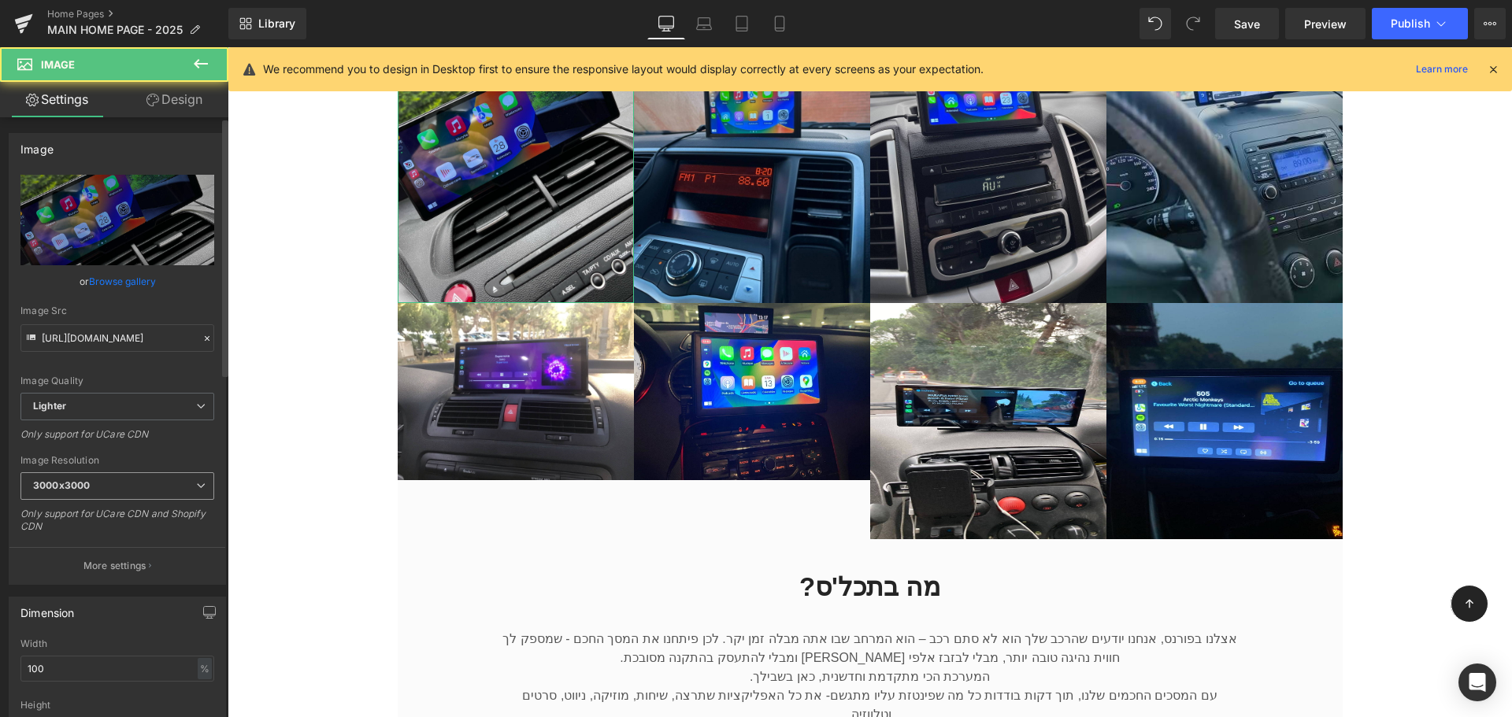
click at [168, 482] on span "3000x3000" at bounding box center [117, 486] width 194 height 28
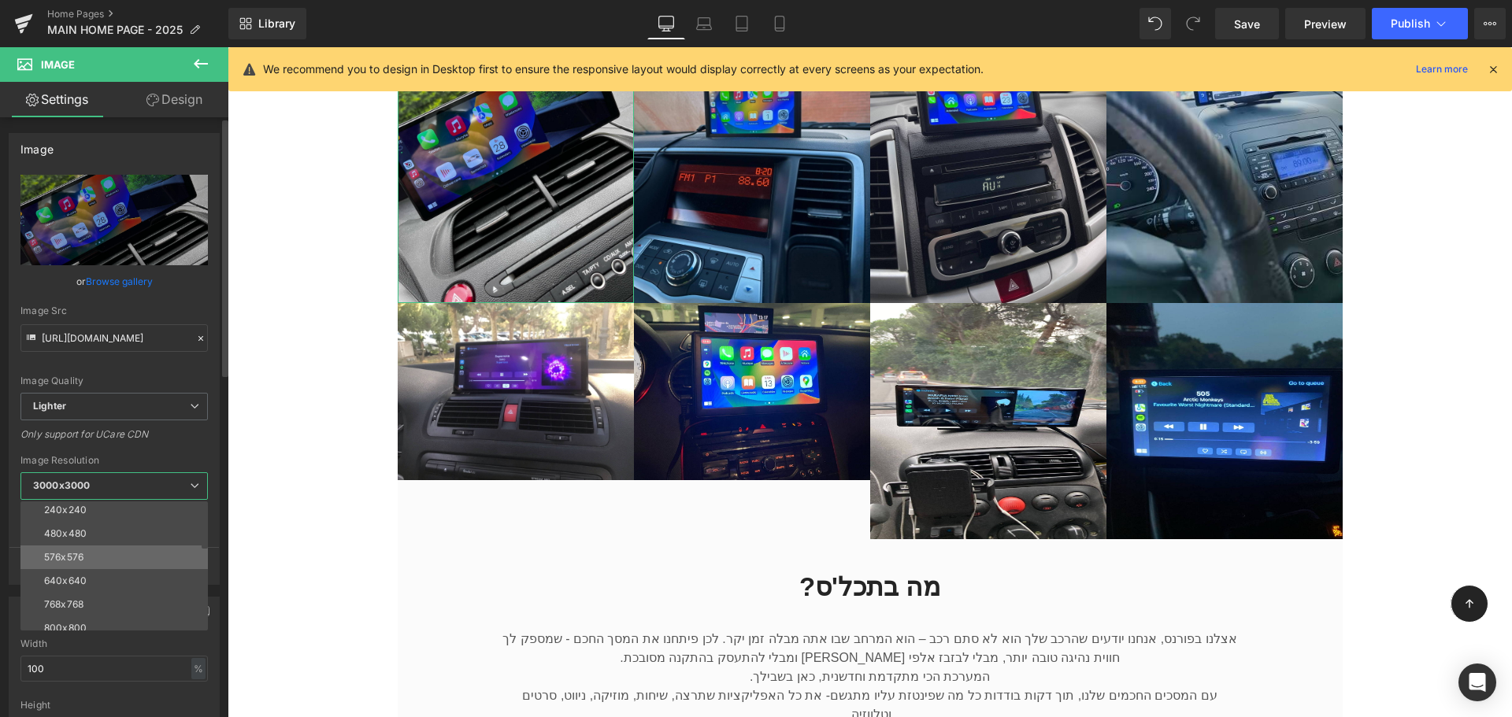
scroll to position [79, 0]
click at [109, 621] on li "1024x1024" at bounding box center [117, 624] width 194 height 24
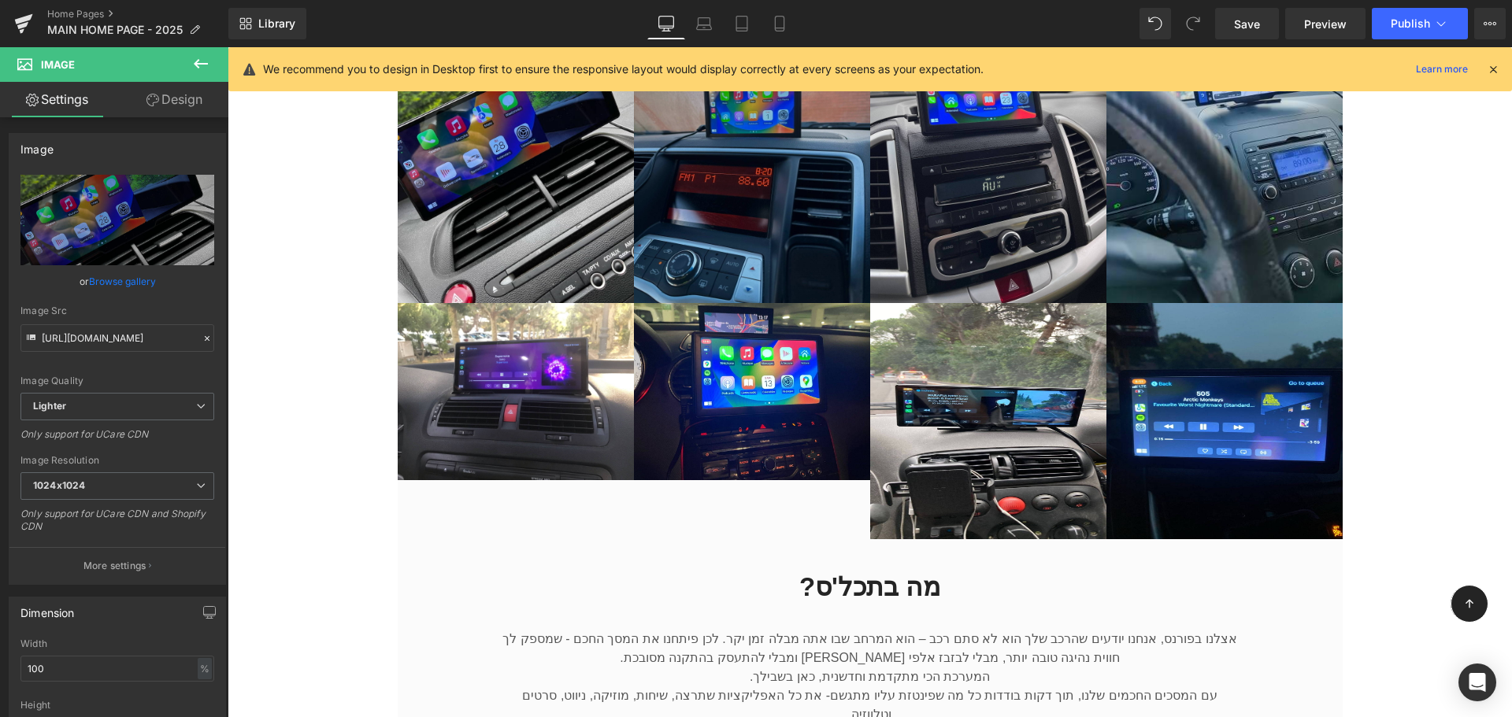
click at [736, 177] on img at bounding box center [752, 145] width 236 height 315
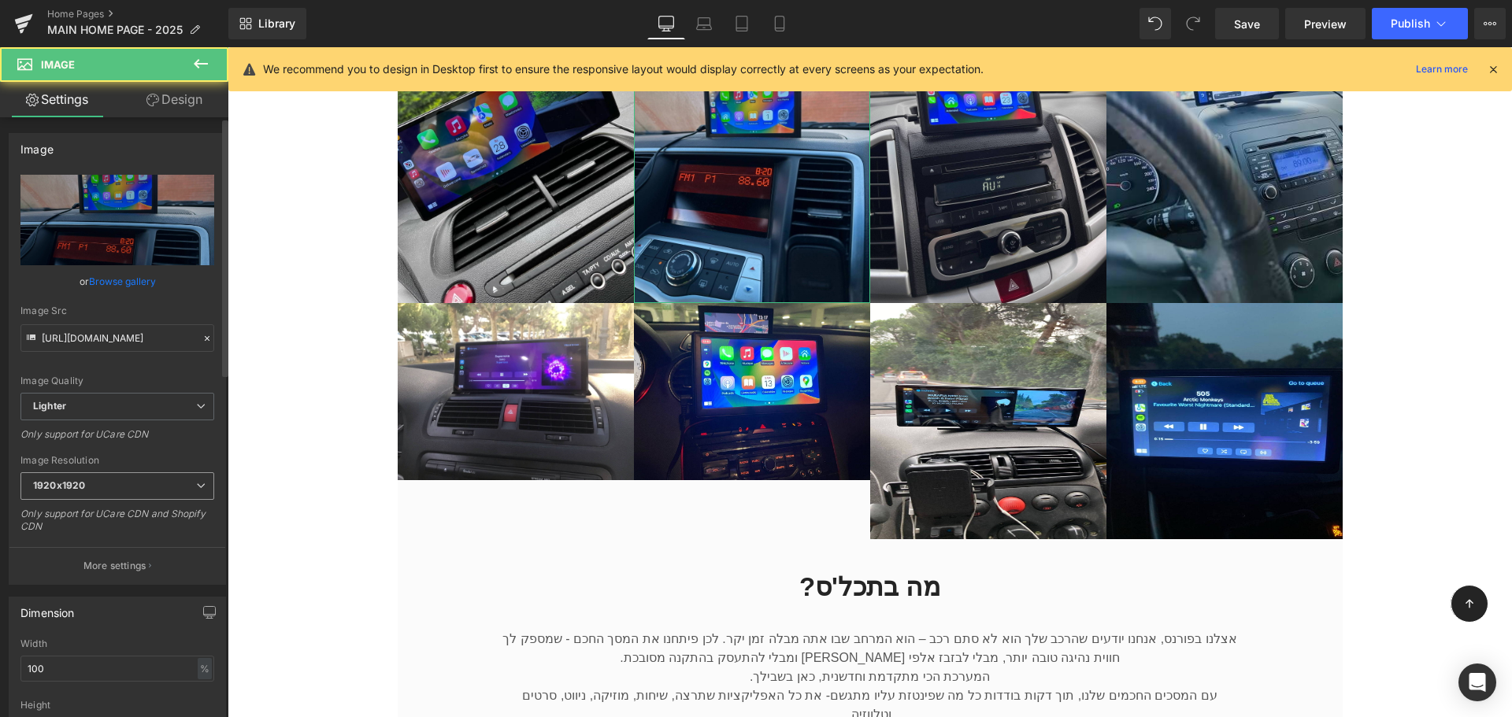
click at [129, 491] on span "1920x1920" at bounding box center [117, 486] width 194 height 28
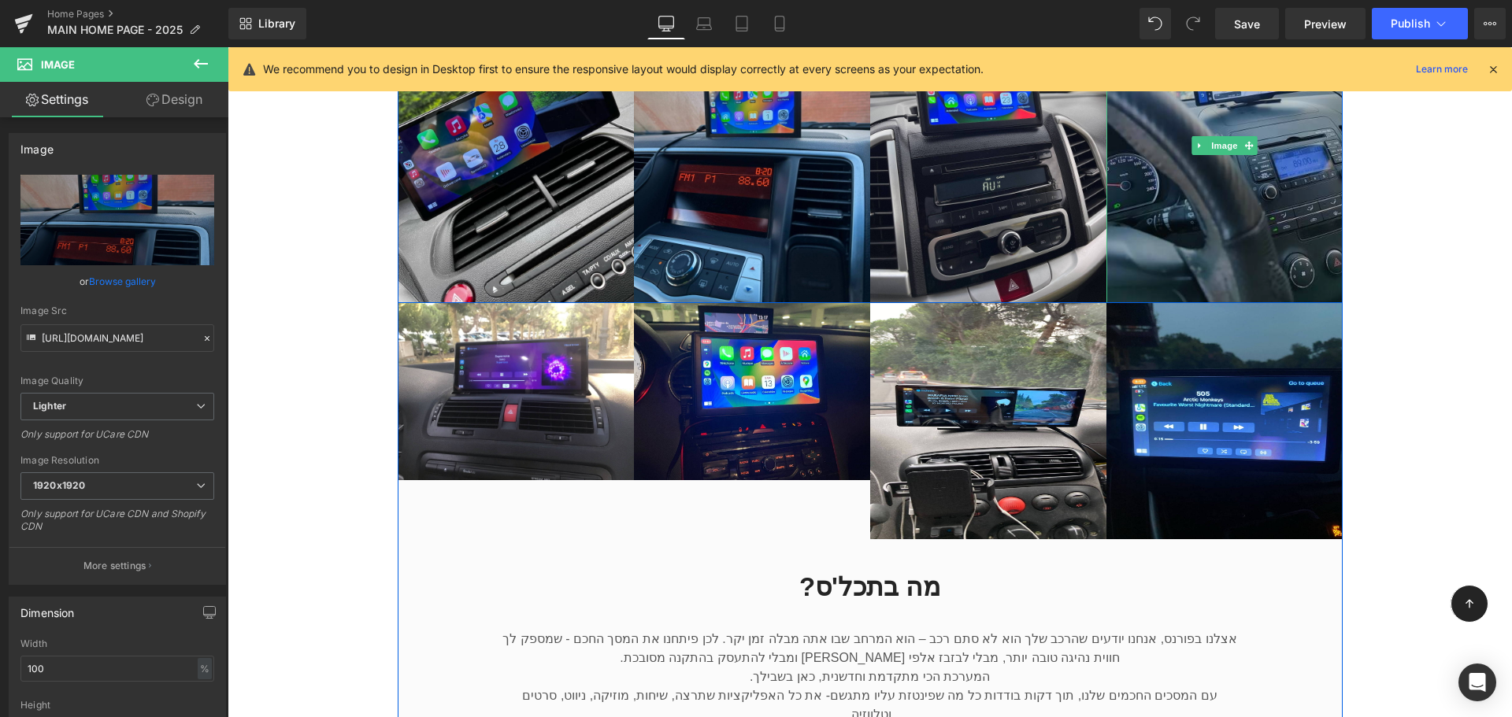
click at [1156, 189] on img at bounding box center [1224, 145] width 236 height 315
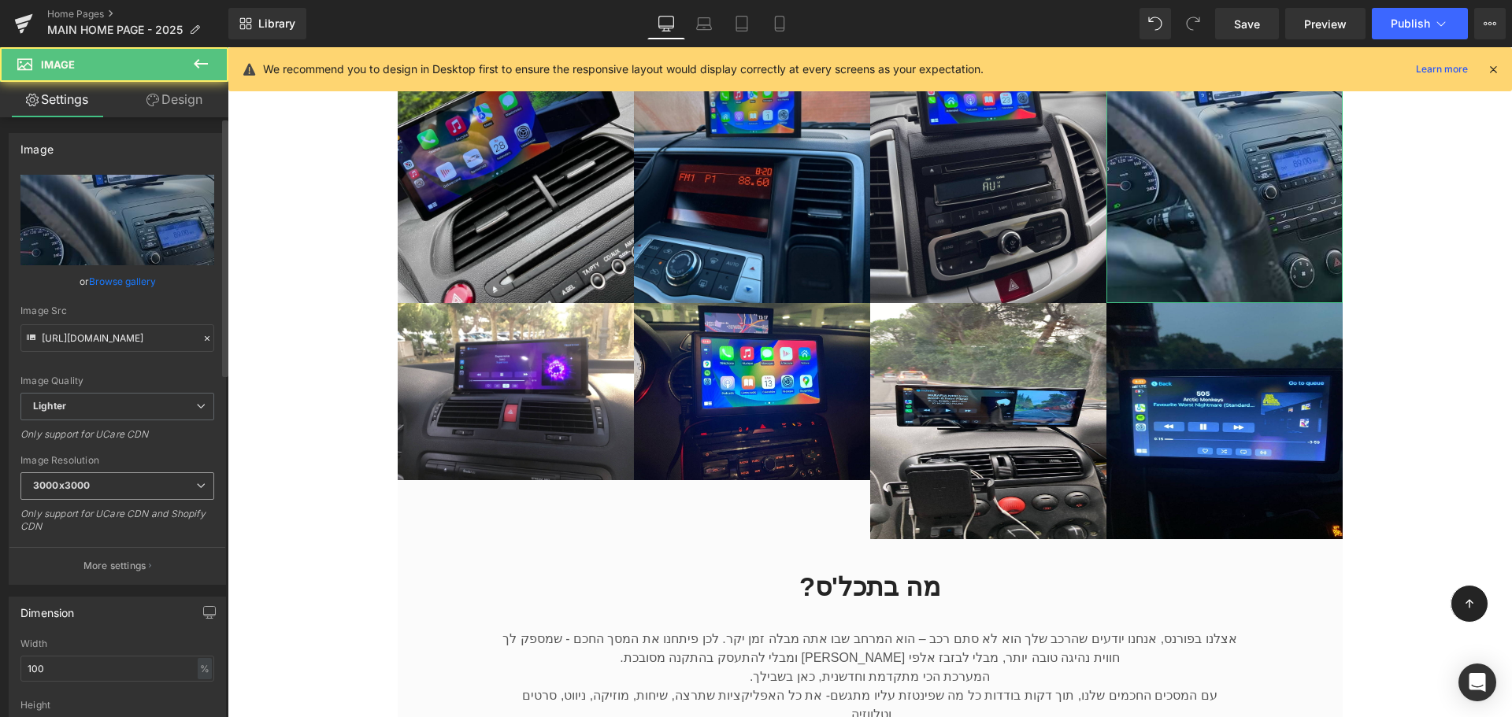
click at [124, 484] on span "3000x3000" at bounding box center [117, 486] width 194 height 28
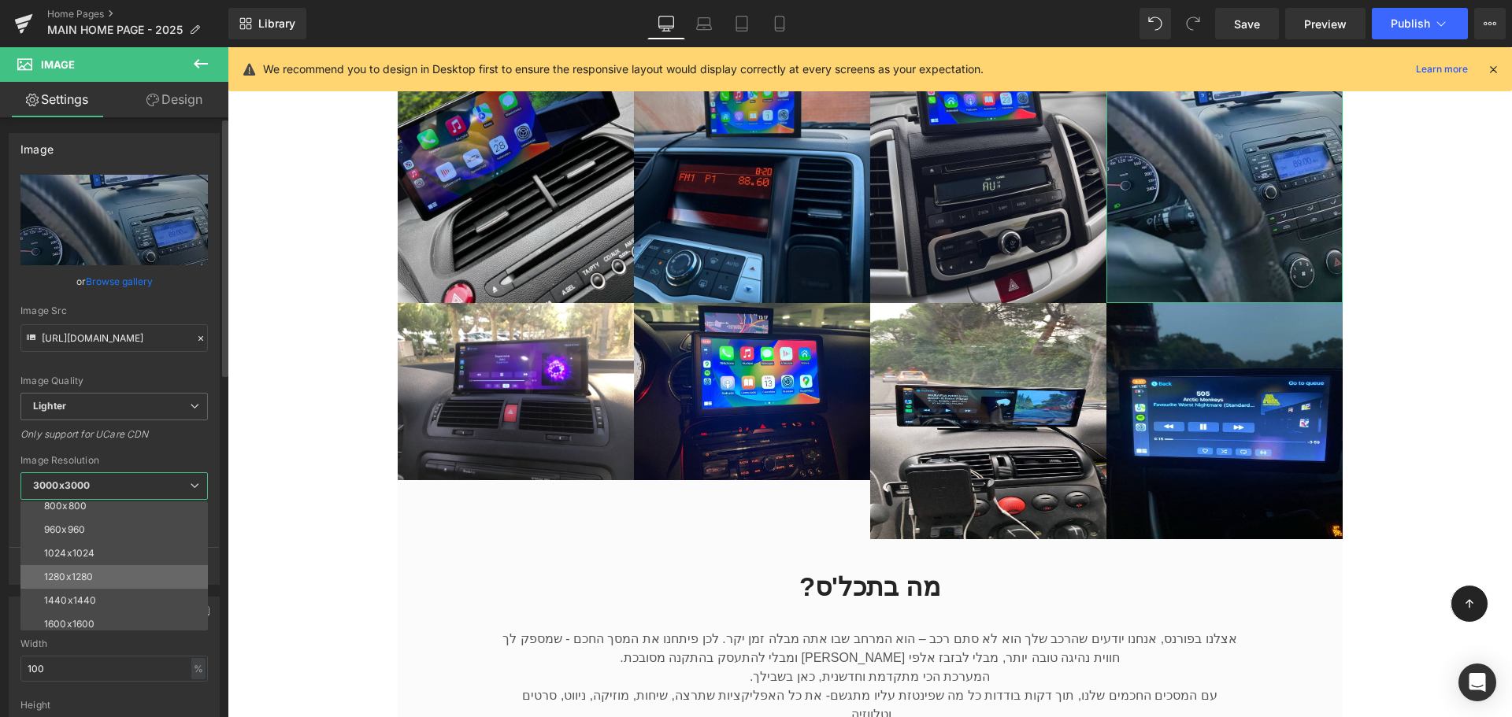
scroll to position [157, 0]
click at [102, 543] on li "1024x1024" at bounding box center [117, 545] width 194 height 24
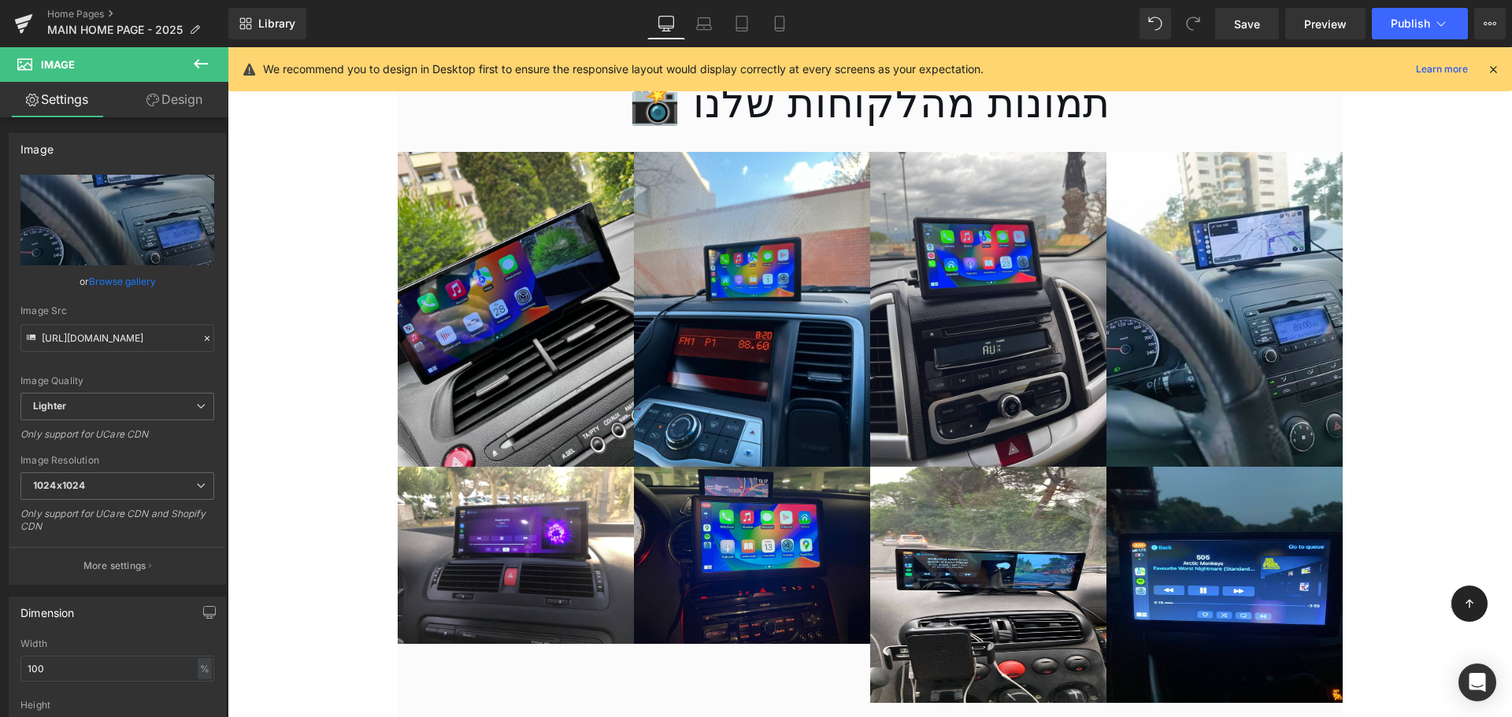
type input "https://ucarecdn.com/1936835b-150e-457c-a363-54ee754fdff9/-/format/auto/-/previ…"
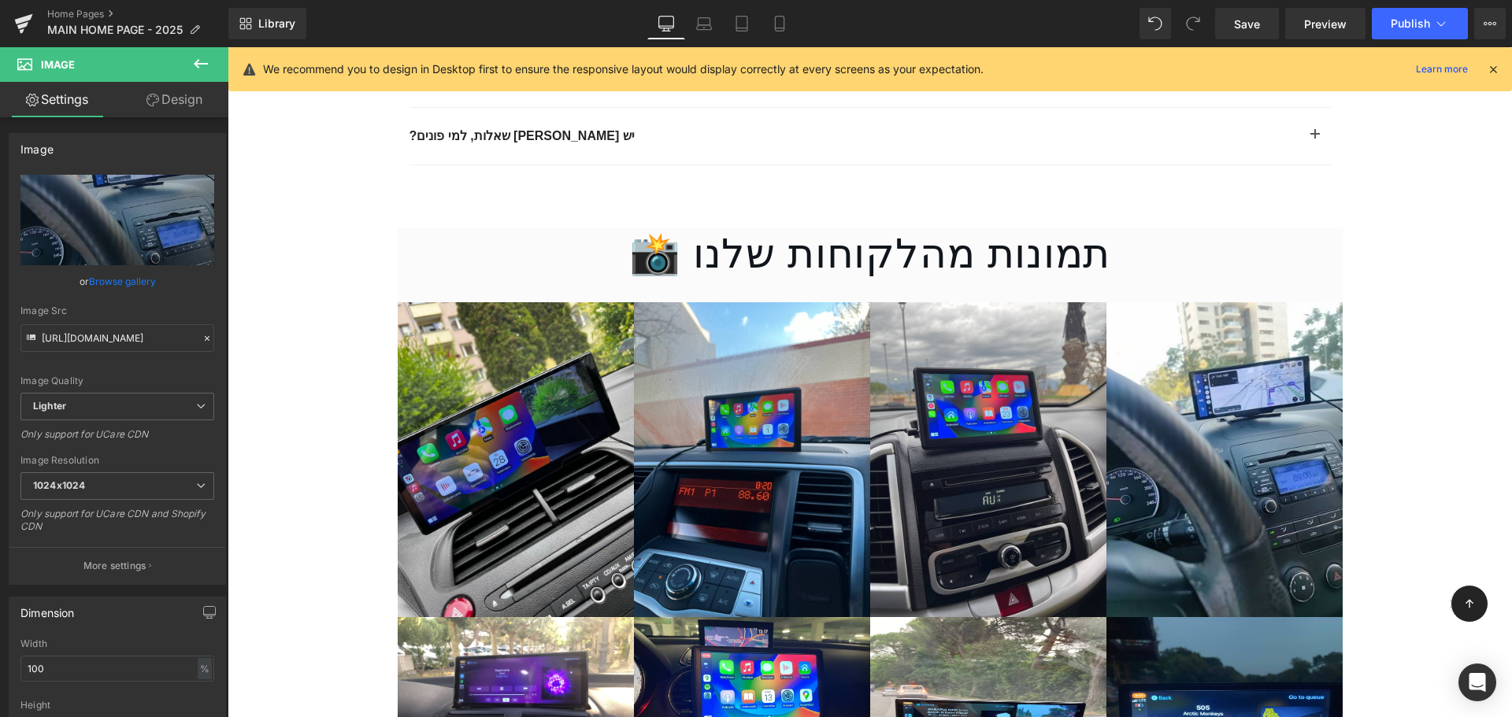
scroll to position [4435, 0]
click at [1257, 21] on span "Save" at bounding box center [1247, 24] width 26 height 17
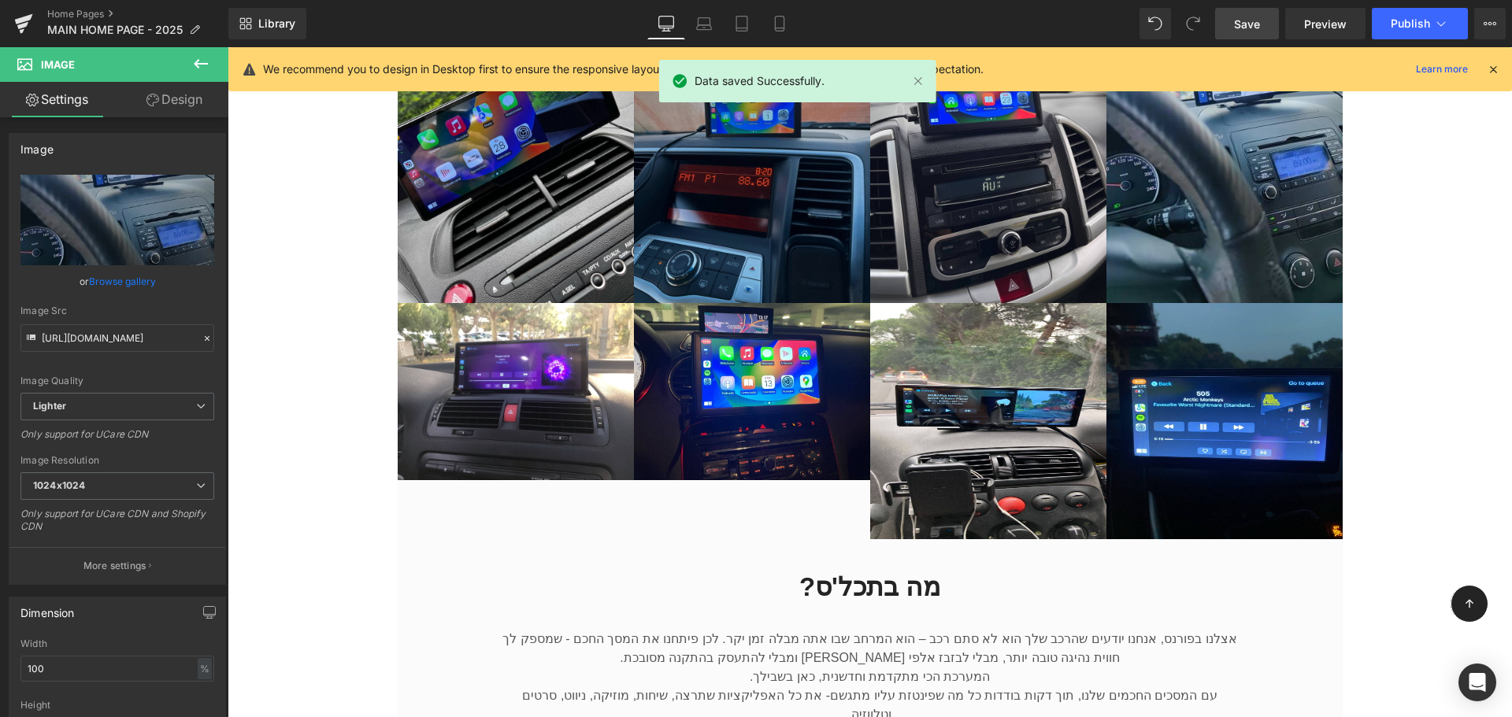
click at [762, 234] on img at bounding box center [752, 145] width 236 height 315
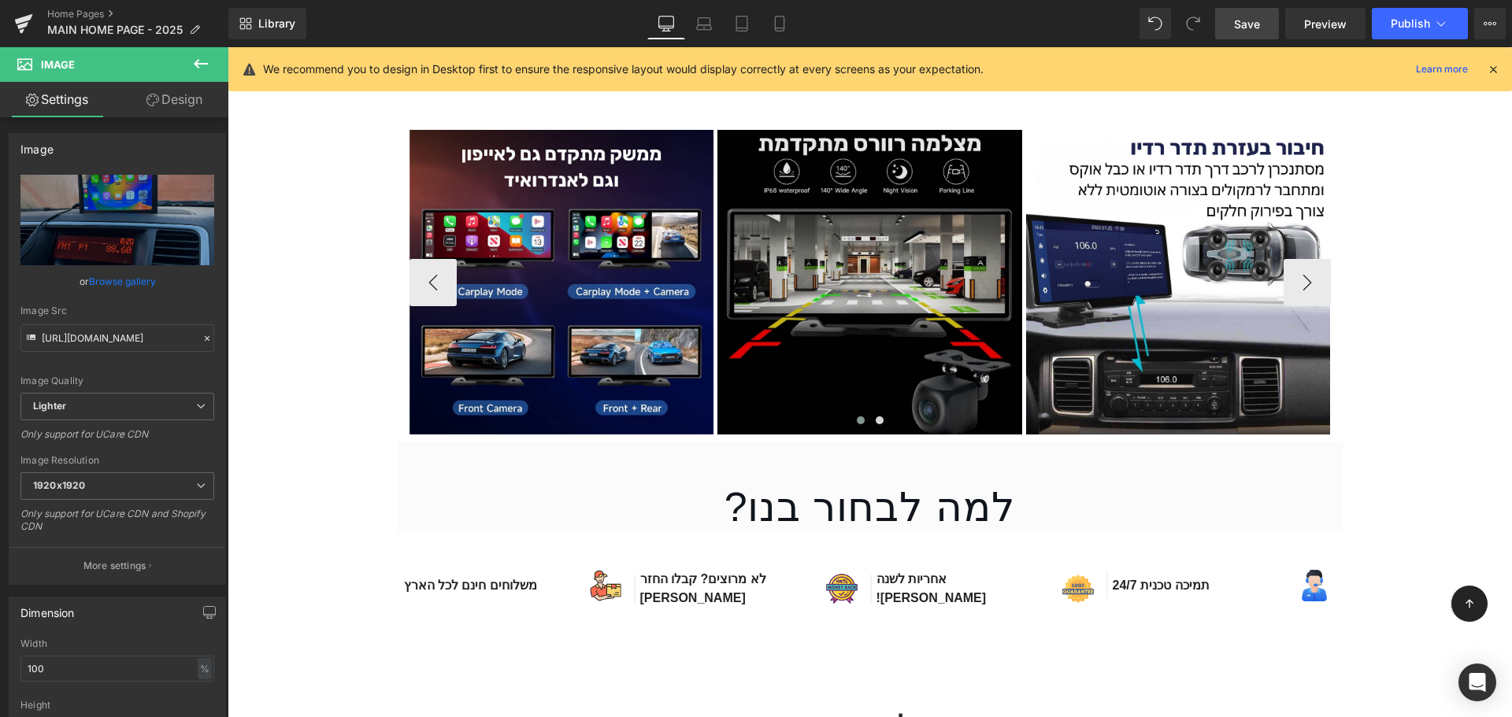
scroll to position [3568, 0]
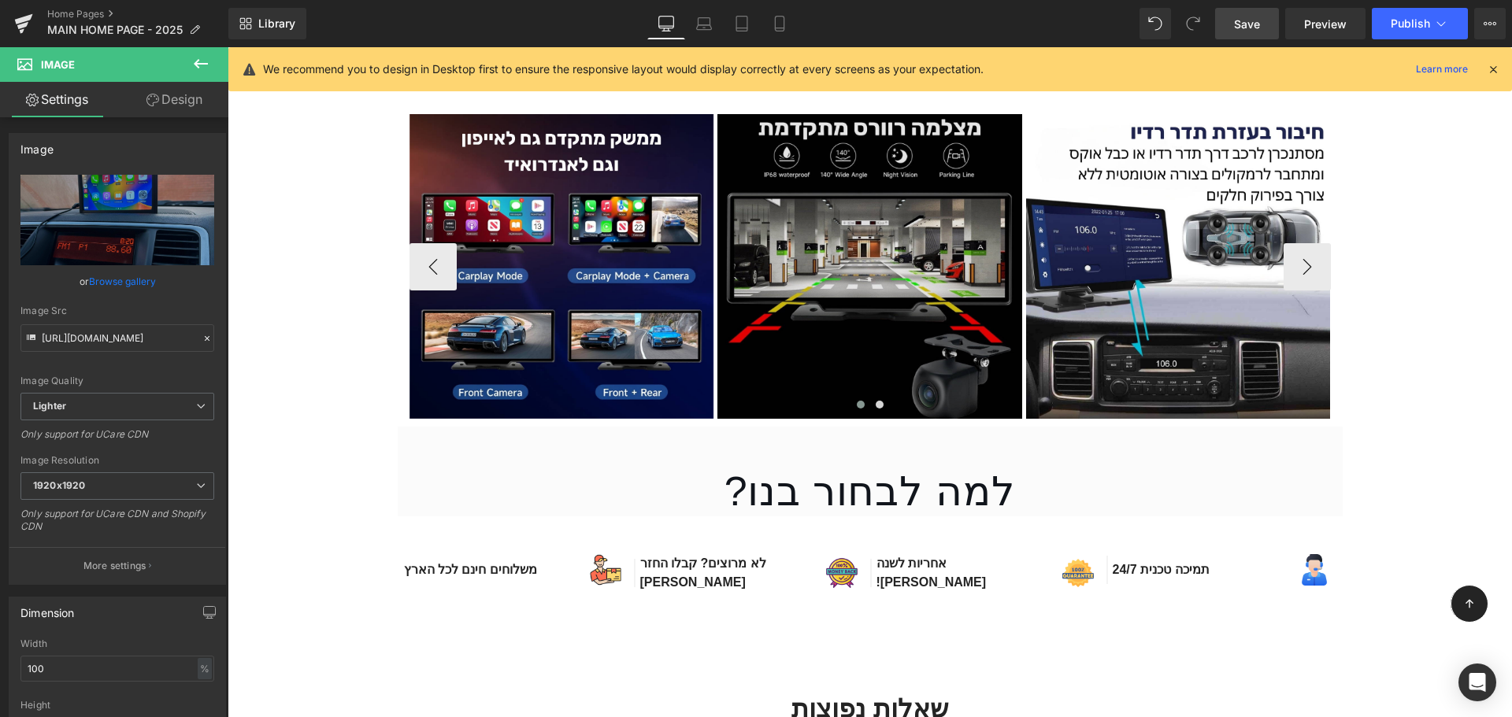
click at [865, 217] on img at bounding box center [869, 266] width 305 height 305
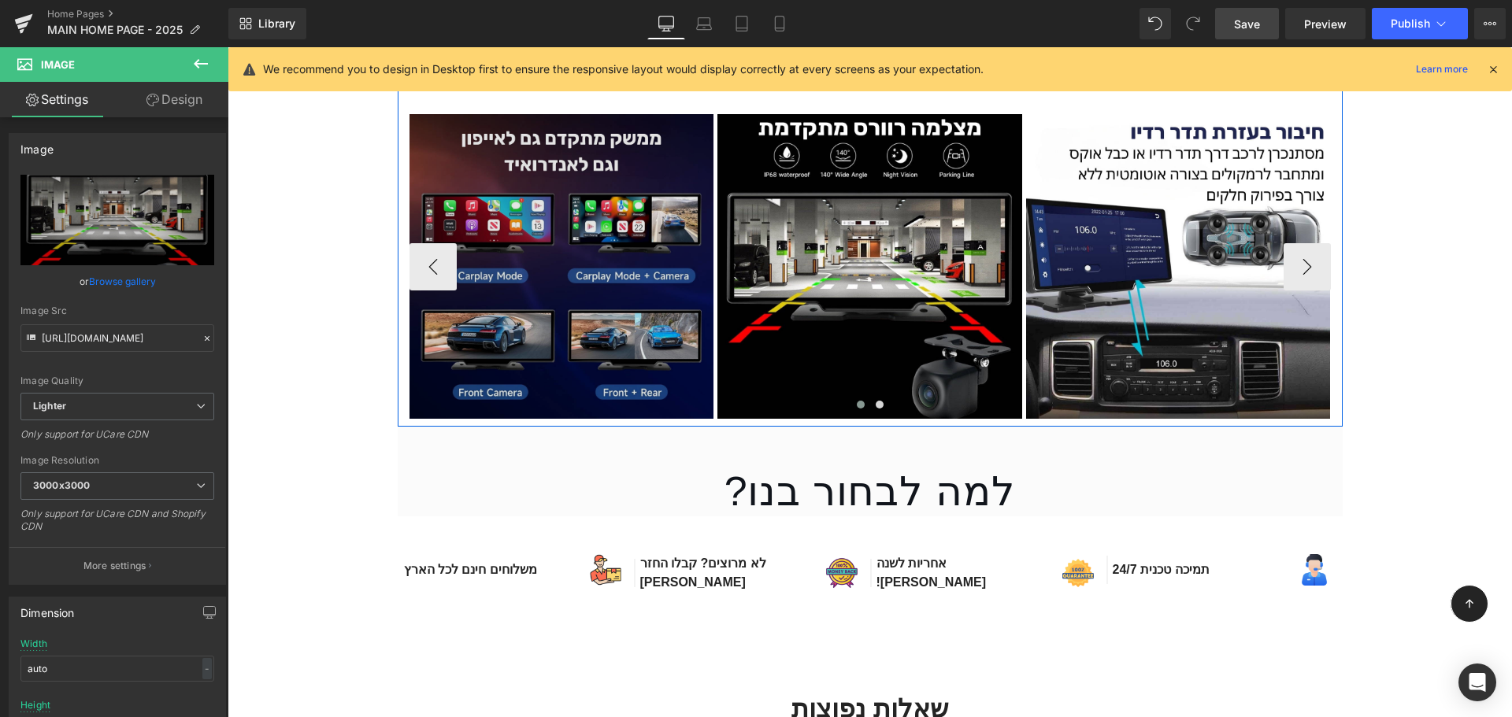
click at [525, 245] on img at bounding box center [561, 266] width 305 height 305
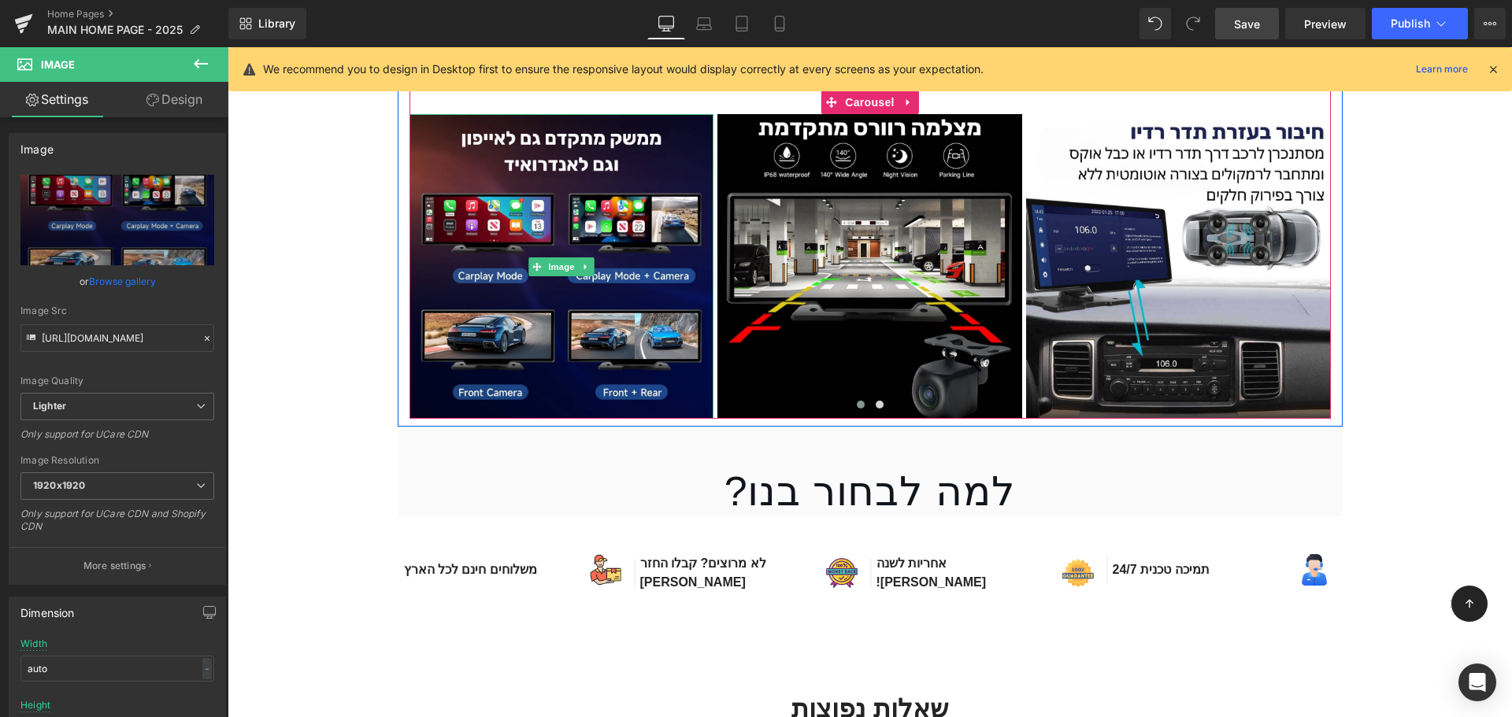
click at [773, 284] on img at bounding box center [869, 266] width 305 height 305
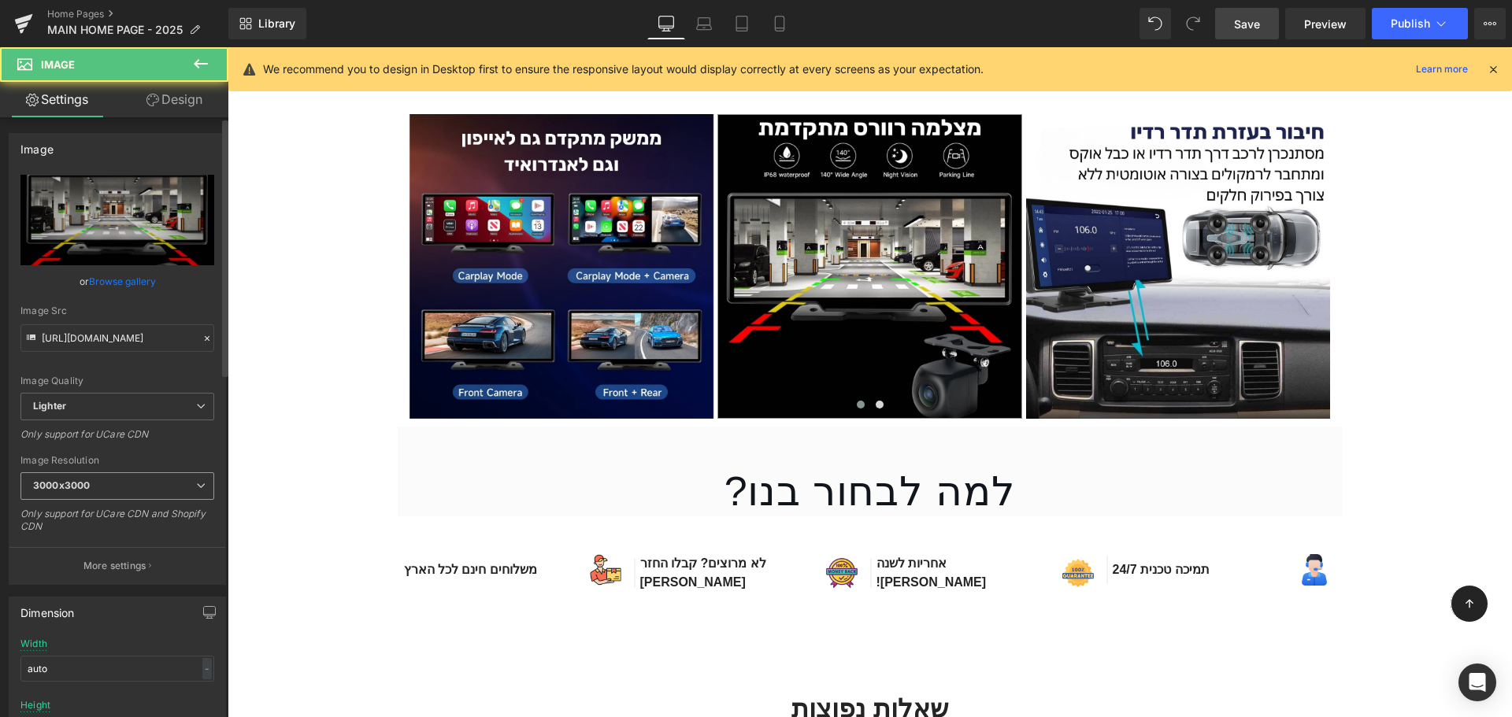
click at [97, 479] on span "3000x3000" at bounding box center [117, 486] width 194 height 28
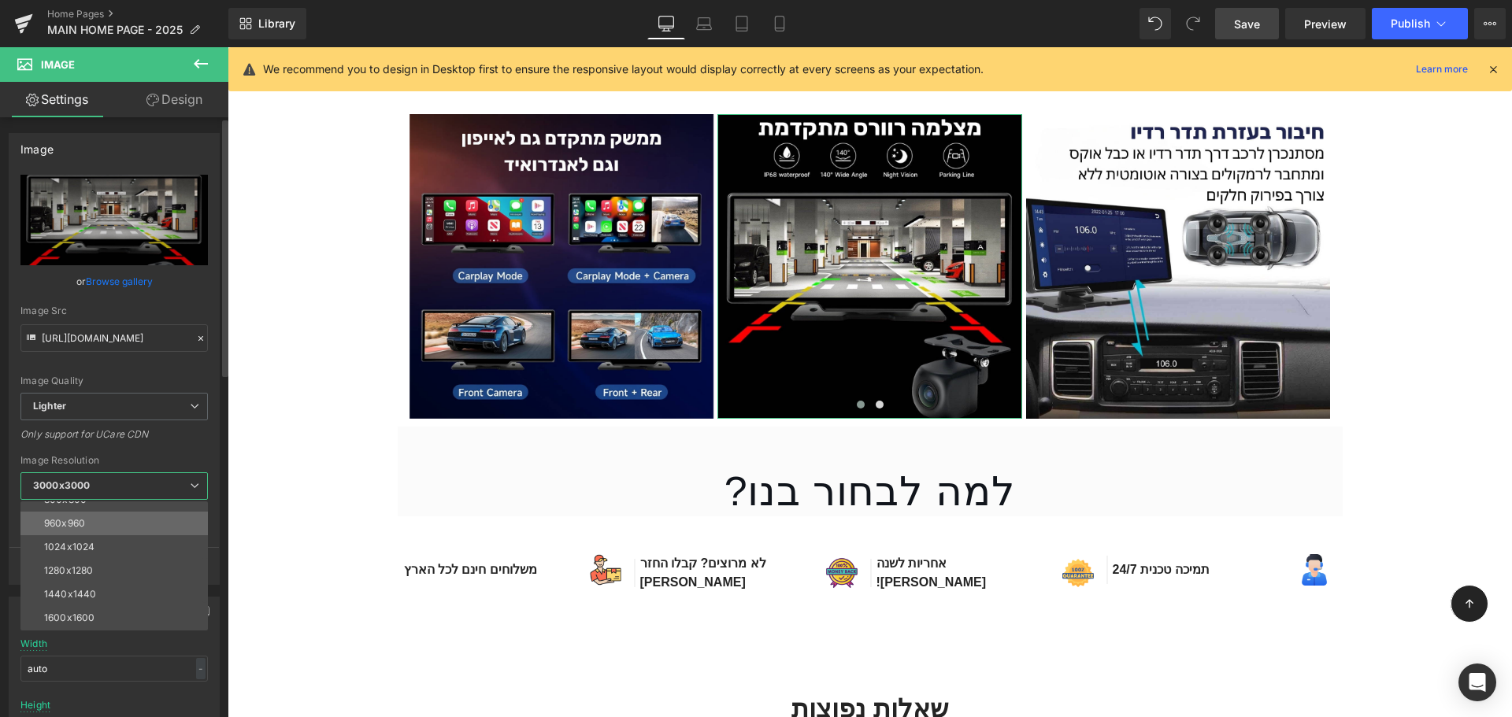
scroll to position [146, 0]
click at [108, 573] on li "1280x1280" at bounding box center [117, 580] width 194 height 24
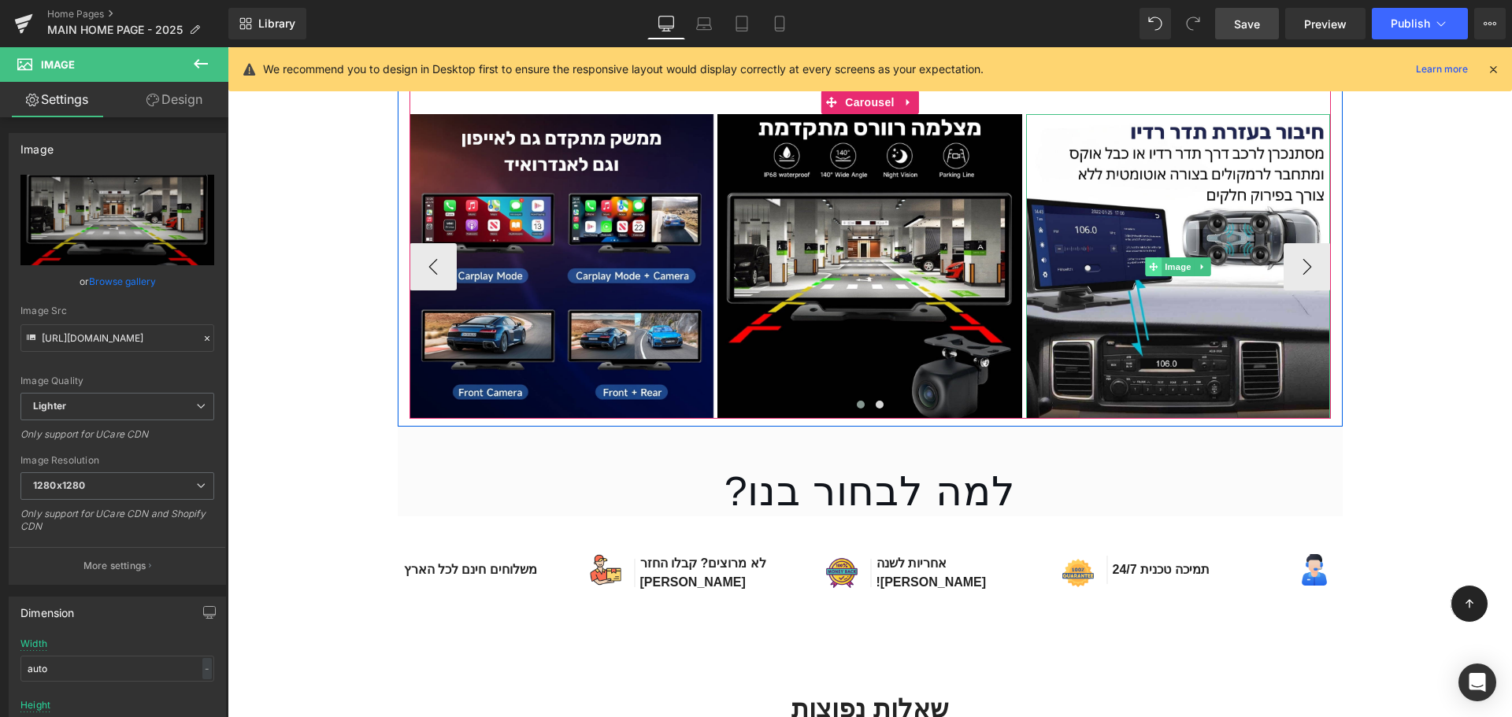
click at [1146, 257] on span at bounding box center [1154, 266] width 17 height 19
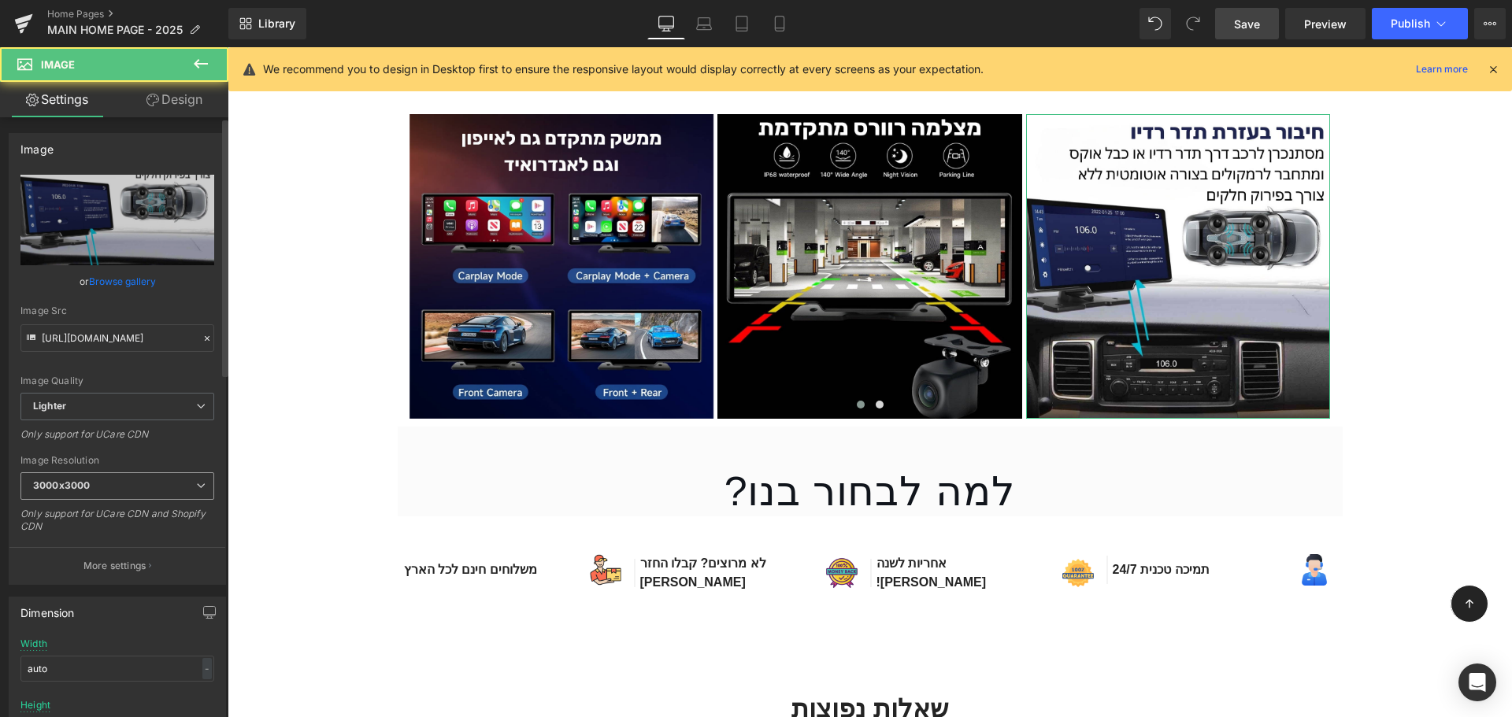
click at [174, 487] on span "3000x3000" at bounding box center [117, 486] width 194 height 28
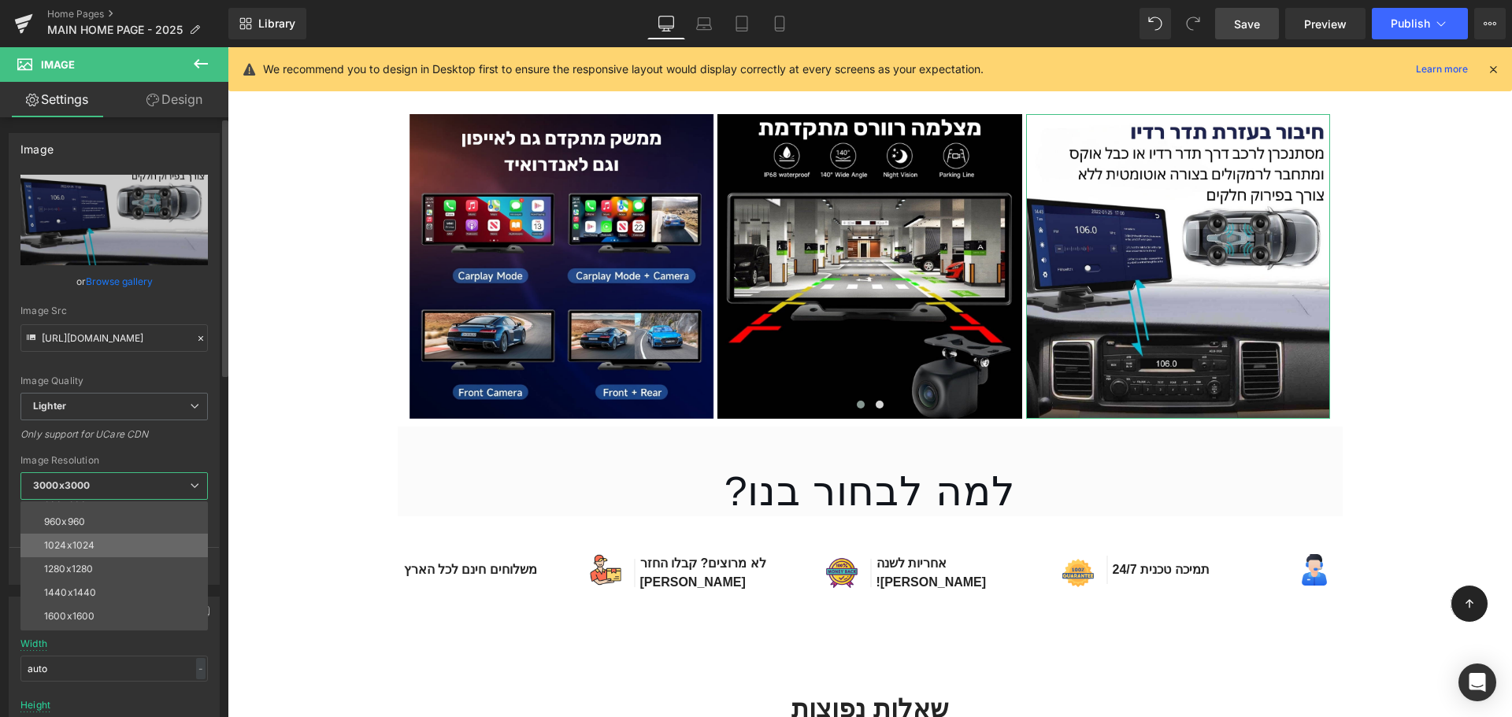
scroll to position [157, 0]
click at [124, 539] on li "1024x1024" at bounding box center [117, 545] width 194 height 24
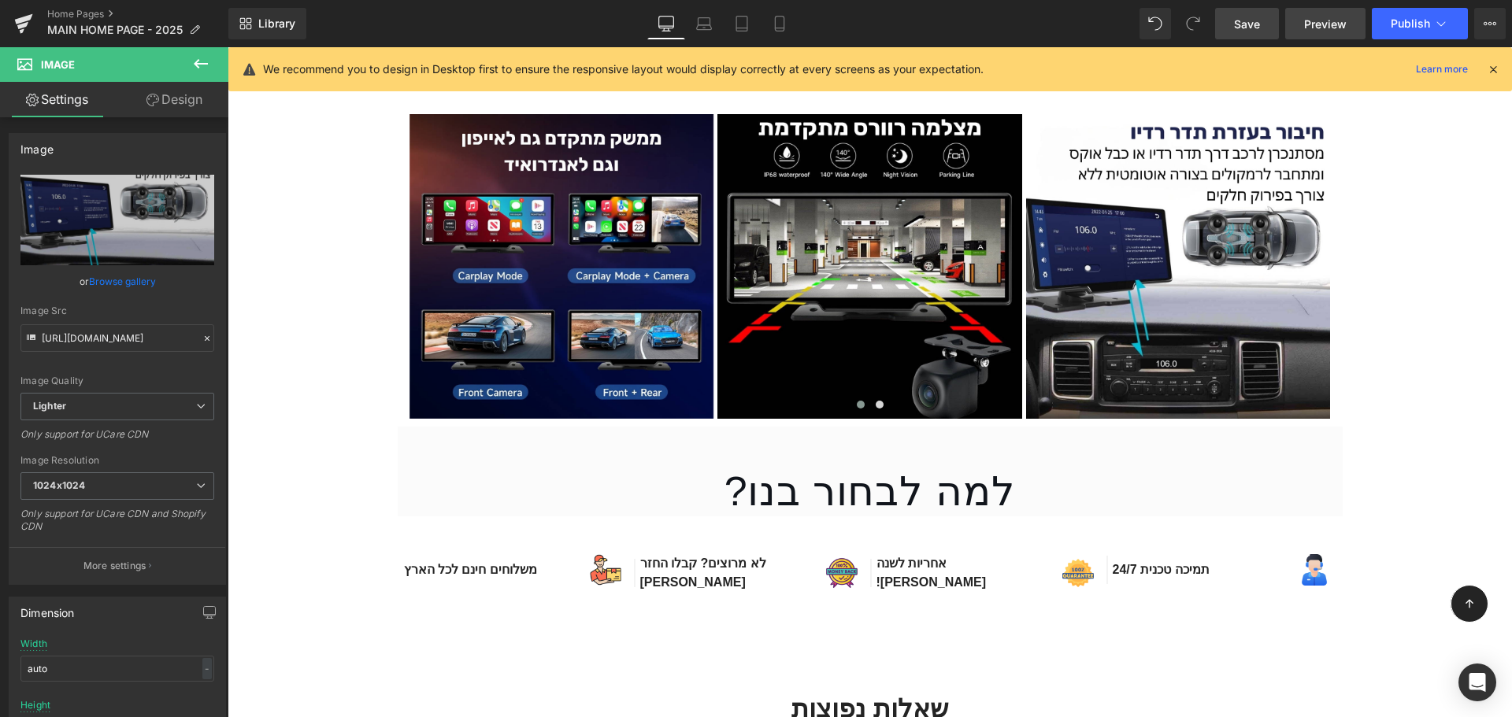
type input "https://ucarecdn.com/b325fa14-909d-4f70-8964-5f48e4d8a3dd/-/format/auto/-/previ…"
click at [1265, 22] on link "Save" at bounding box center [1247, 23] width 64 height 31
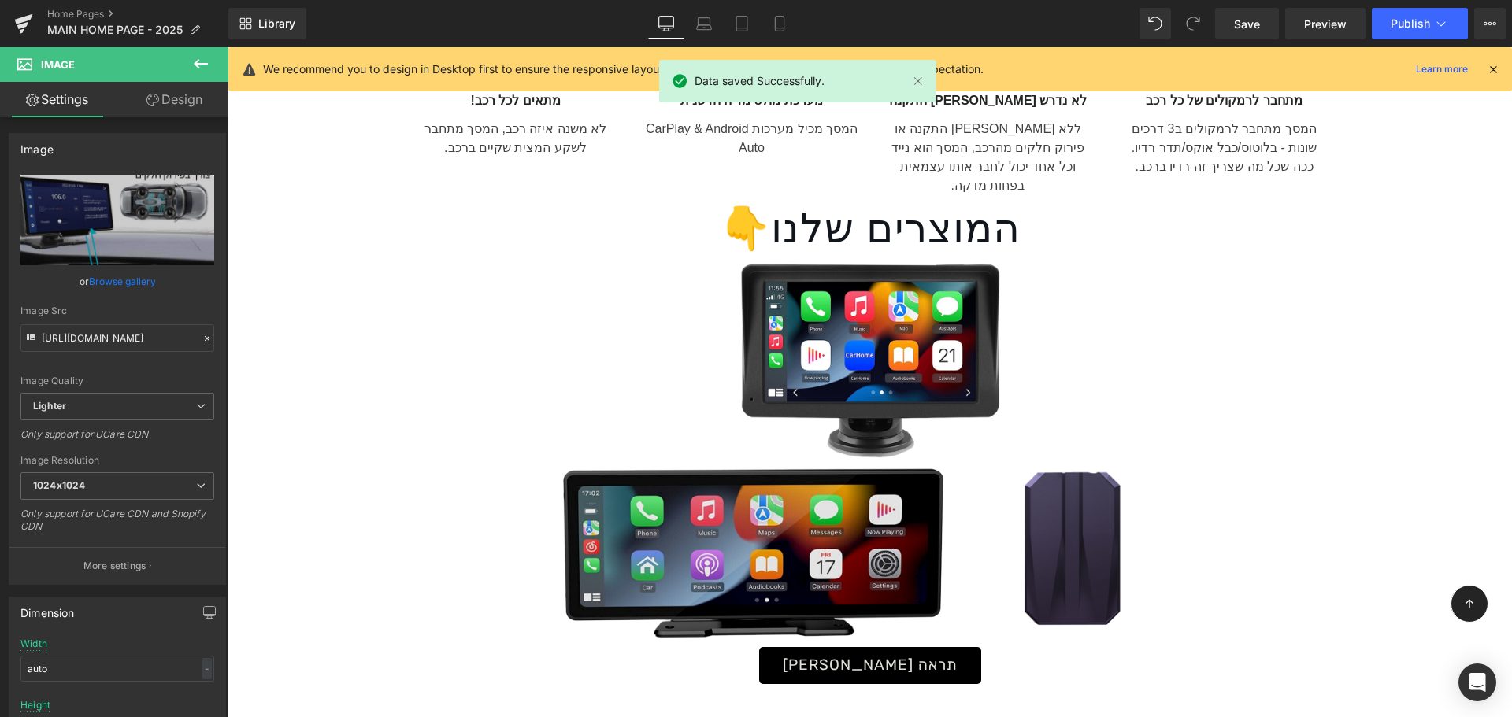
scroll to position [2545, 0]
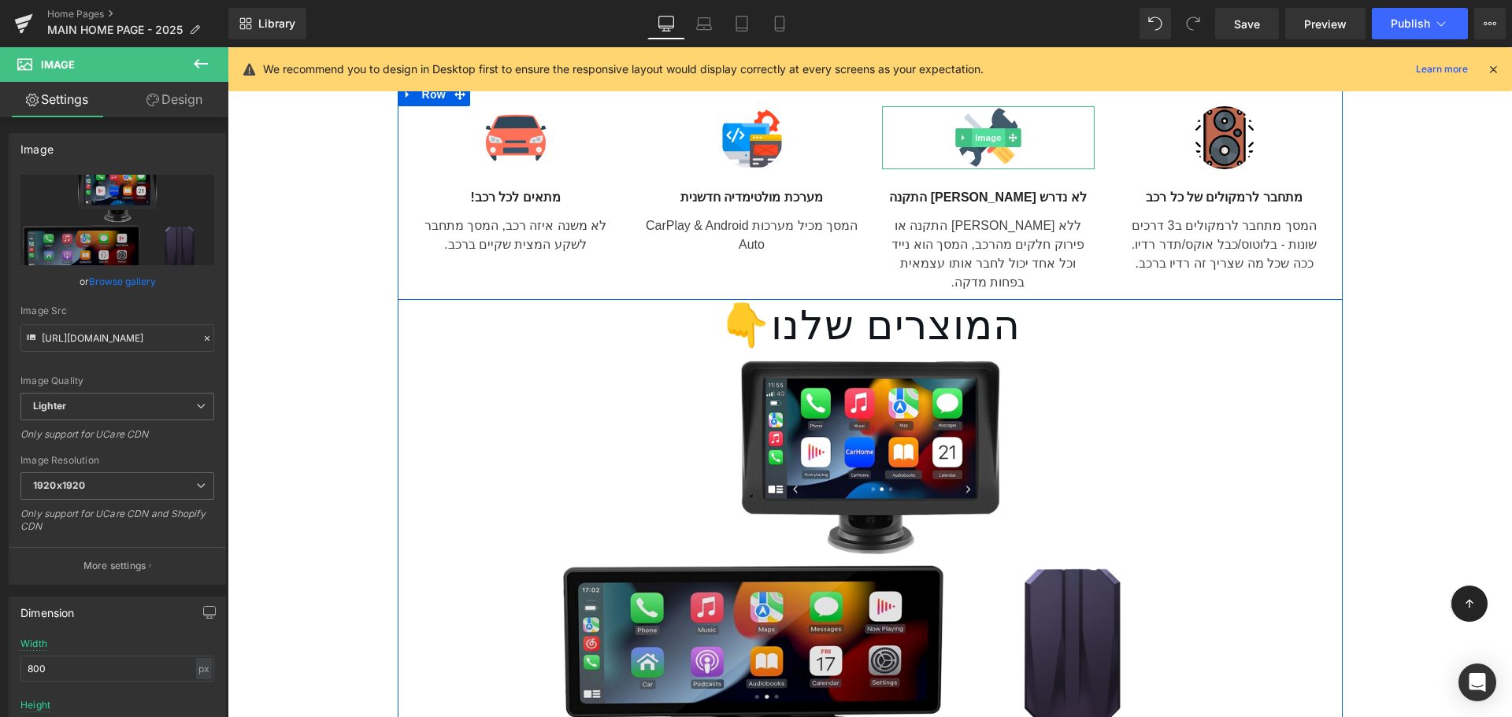
click at [1002, 132] on span "Image" at bounding box center [988, 137] width 33 height 19
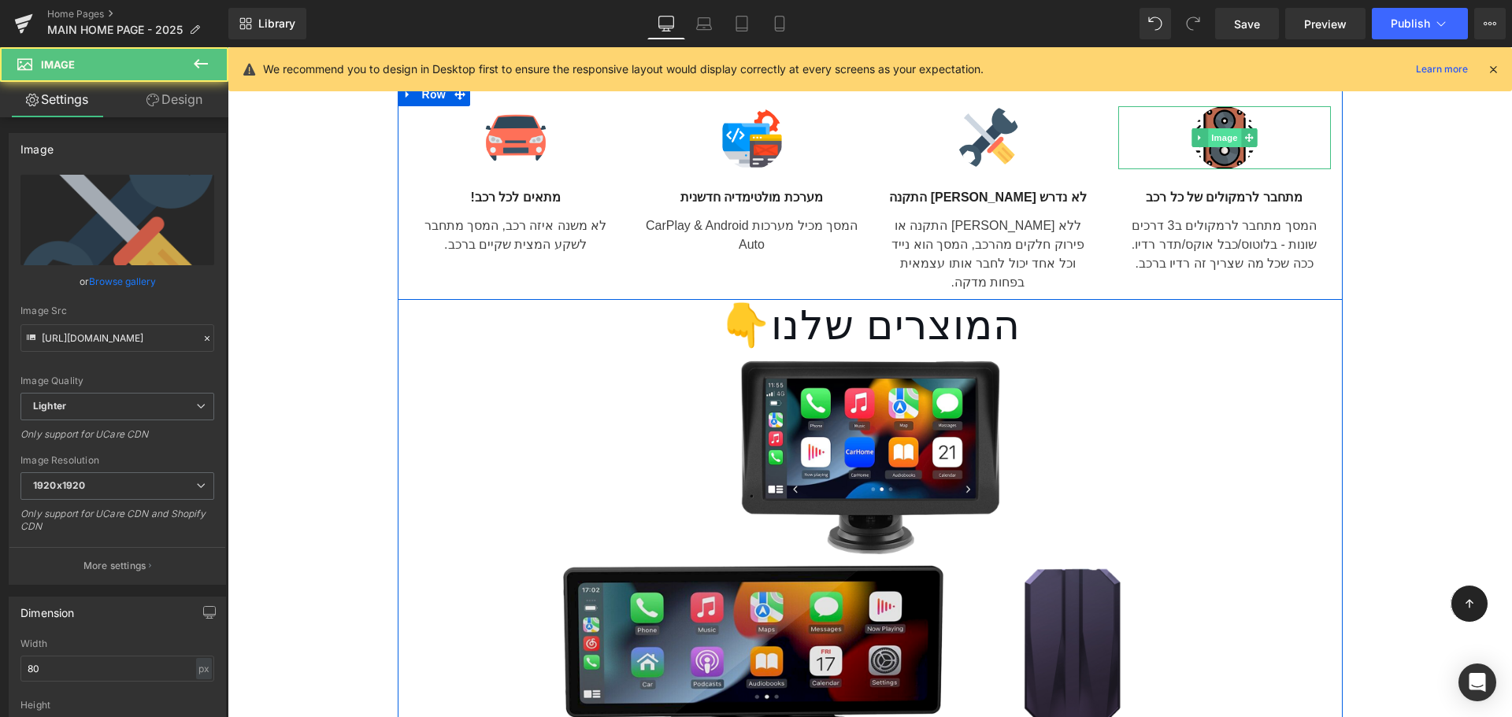
click at [1222, 145] on span "Image" at bounding box center [1224, 137] width 33 height 19
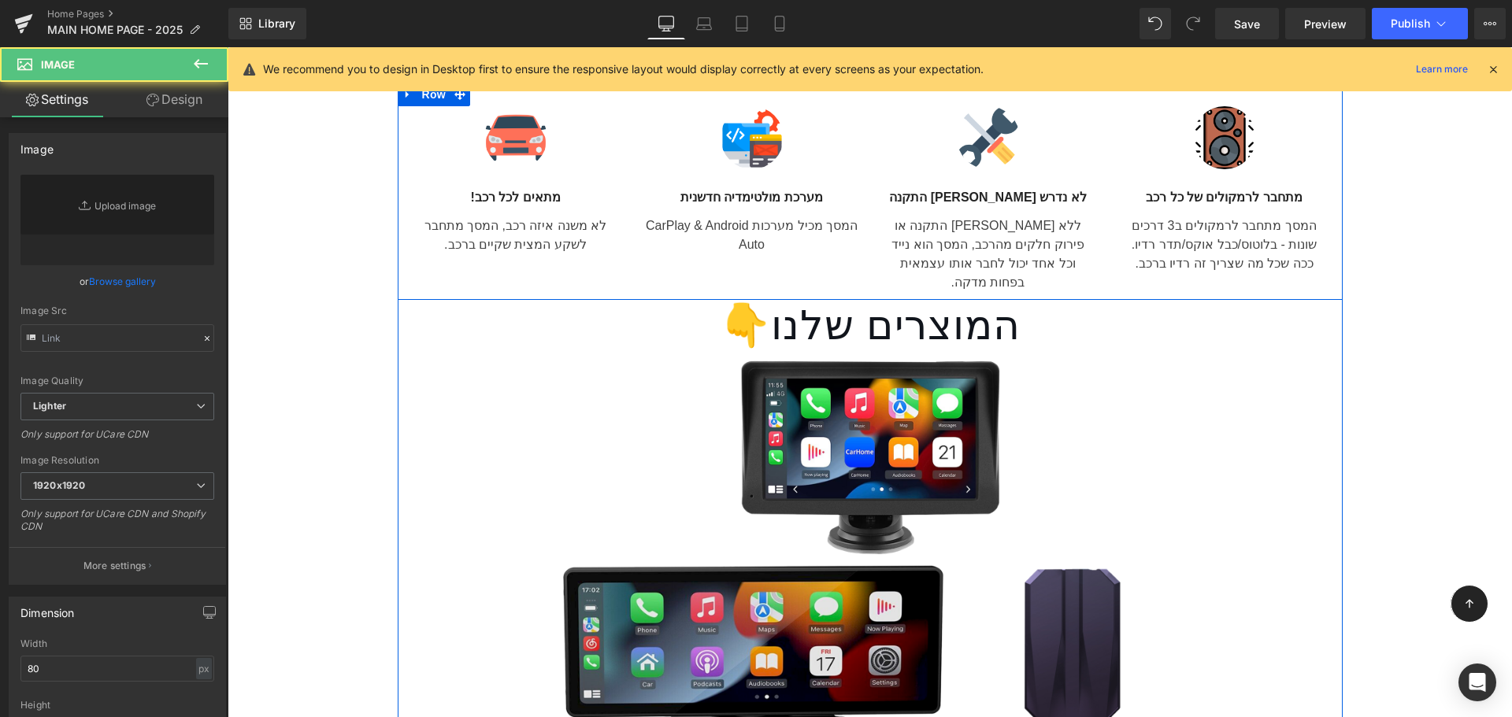
type input "https://ucarecdn.com/da6a4a09-1784-4ef5-96a9-ef3f47704618/-/format/auto/-/previ…"
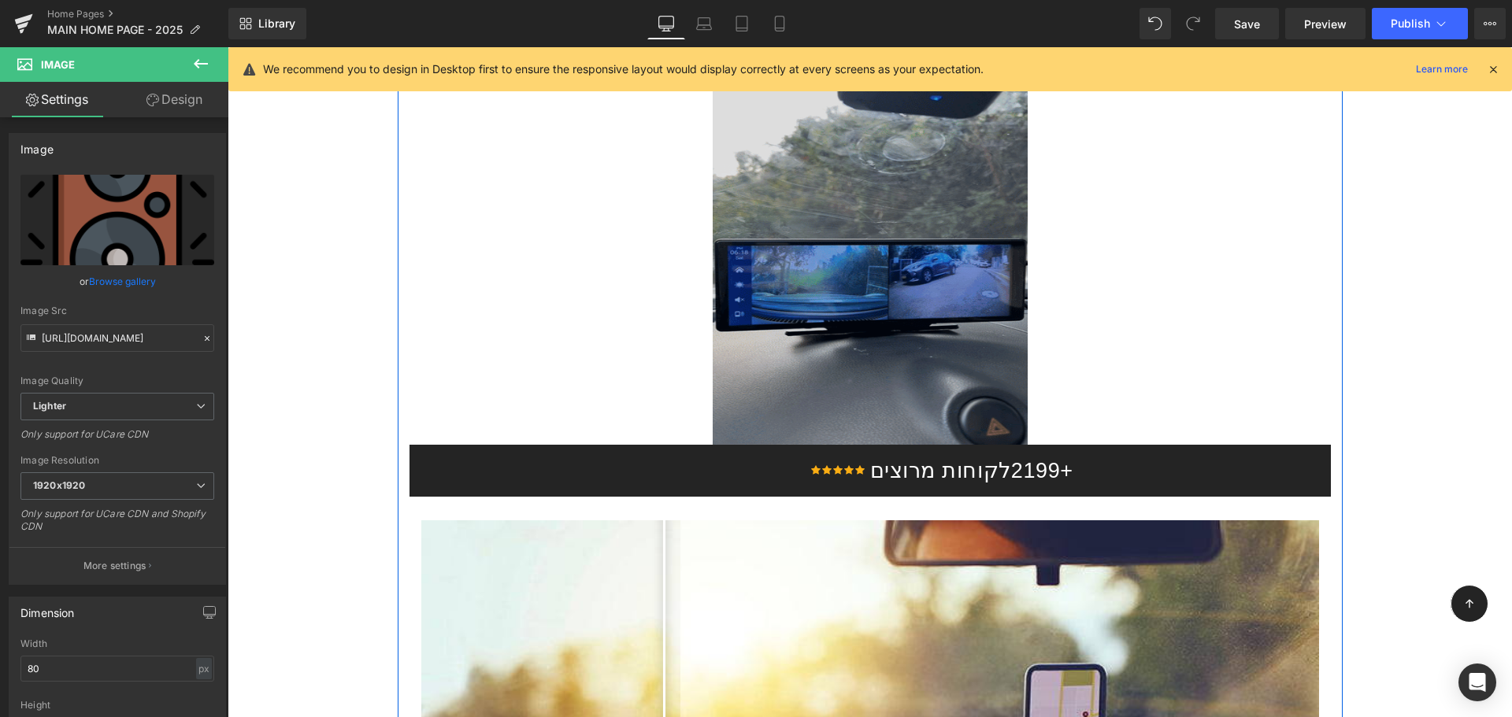
click at [930, 302] on img at bounding box center [870, 248] width 315 height 394
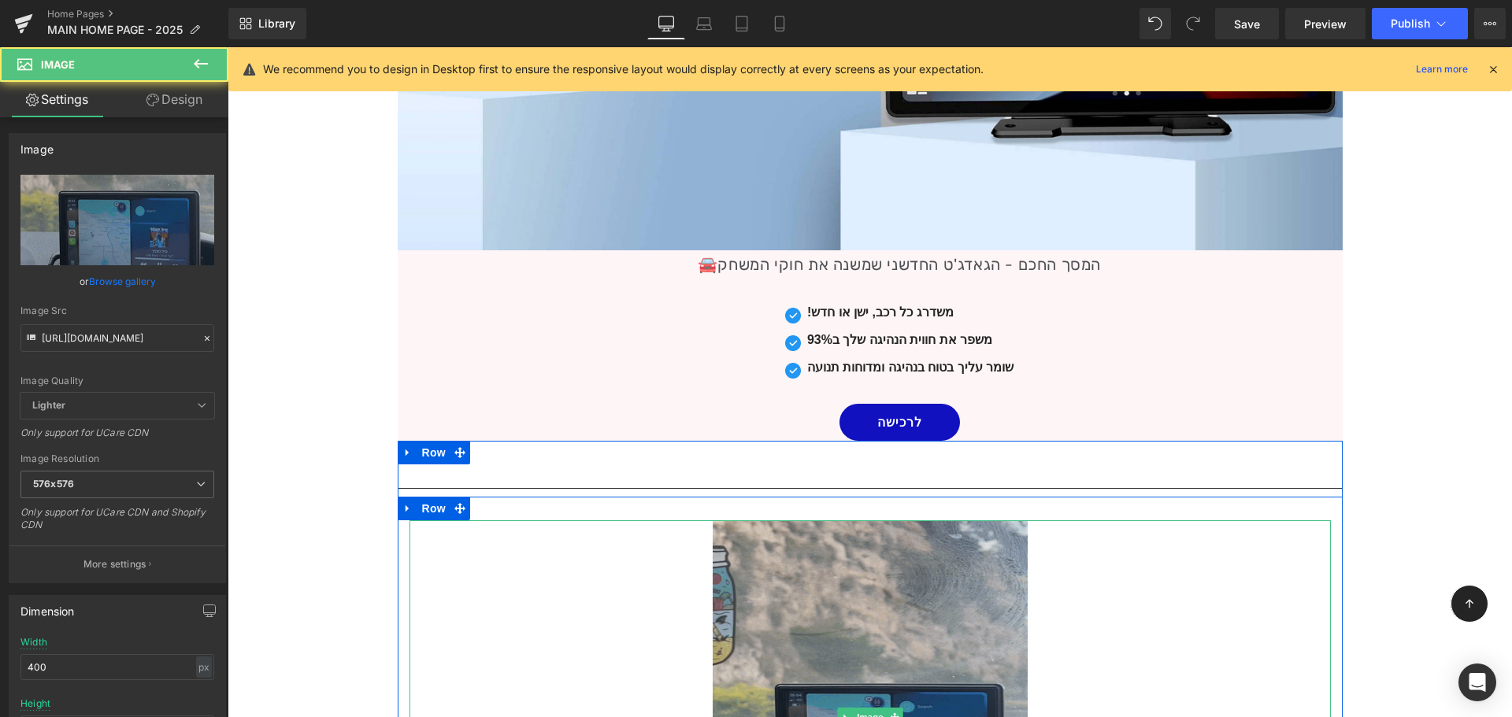
scroll to position [970, 0]
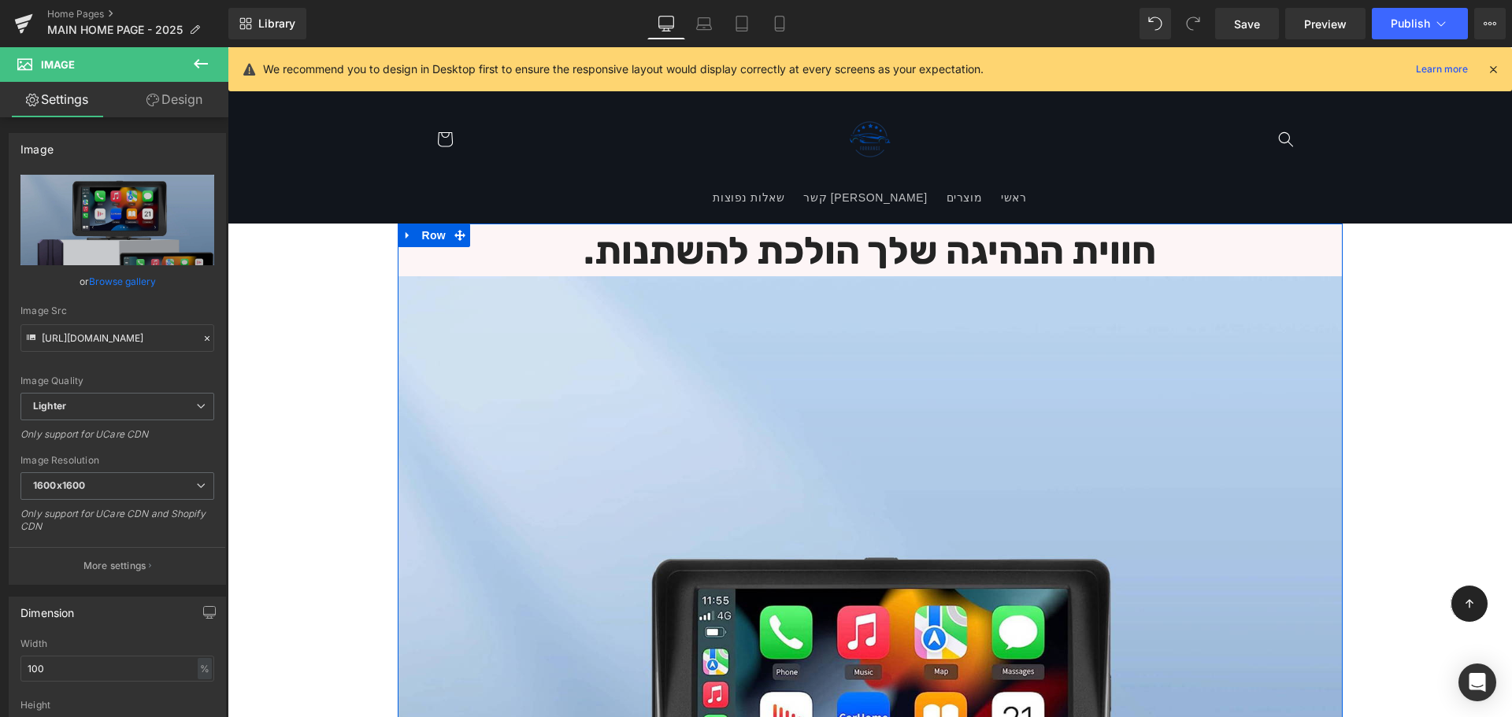
scroll to position [0, 0]
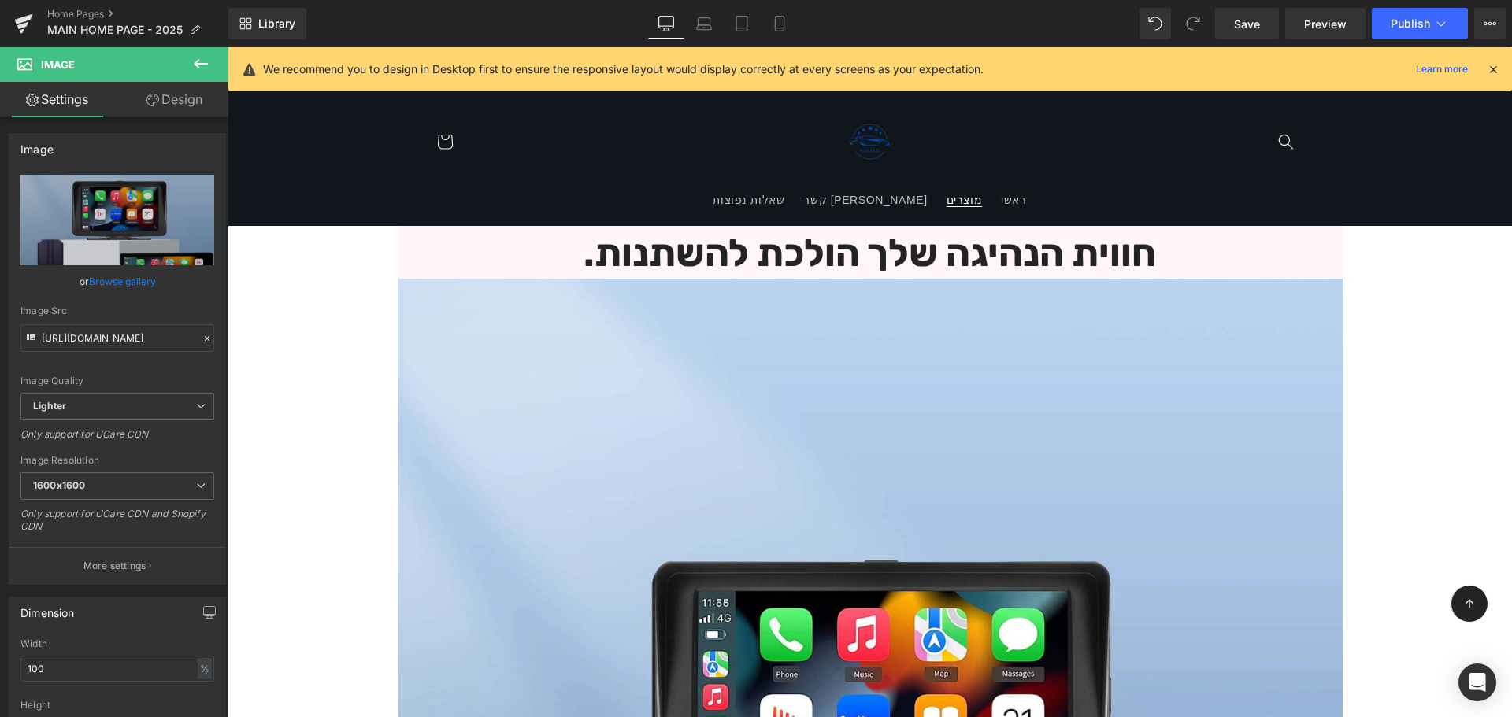
click at [946, 203] on span "מוצרים" at bounding box center [964, 200] width 36 height 14
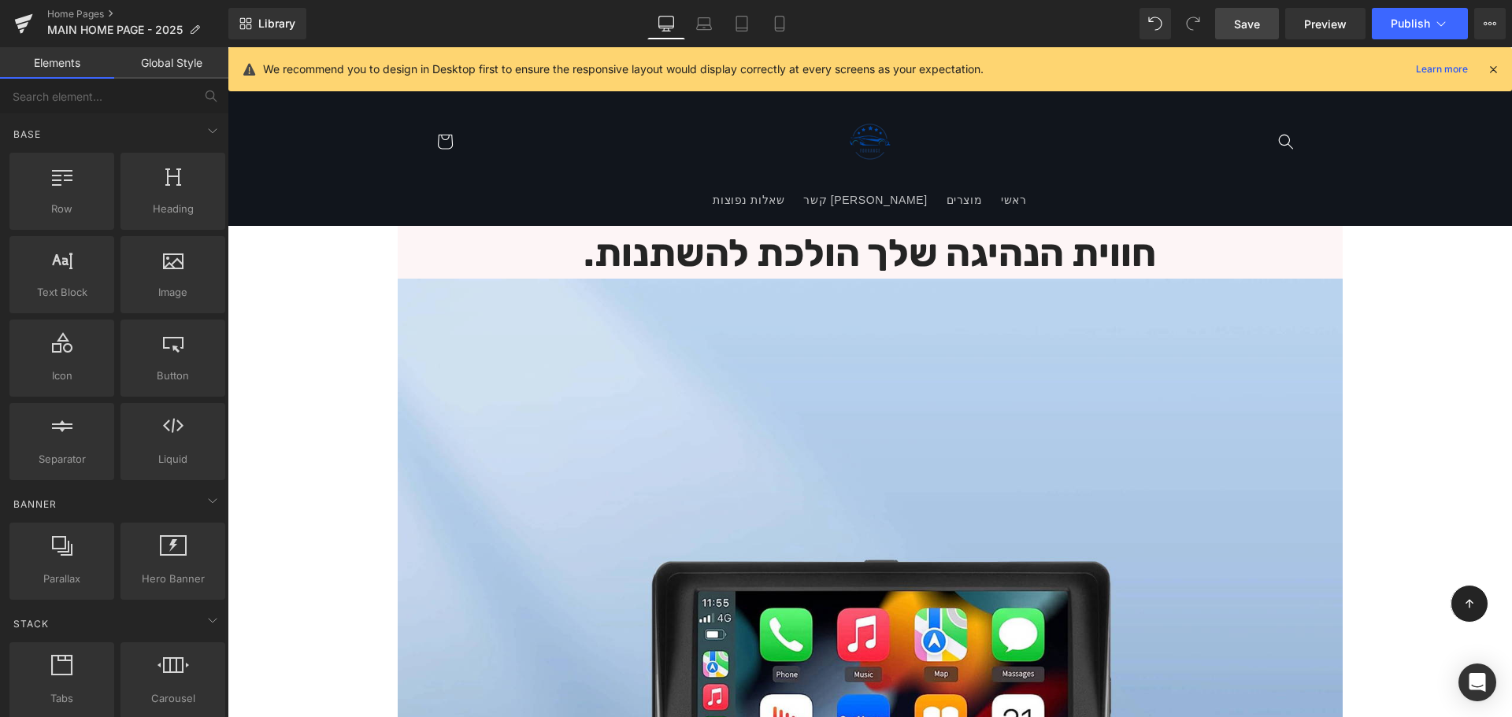
click at [1242, 29] on span "Save" at bounding box center [1247, 24] width 26 height 17
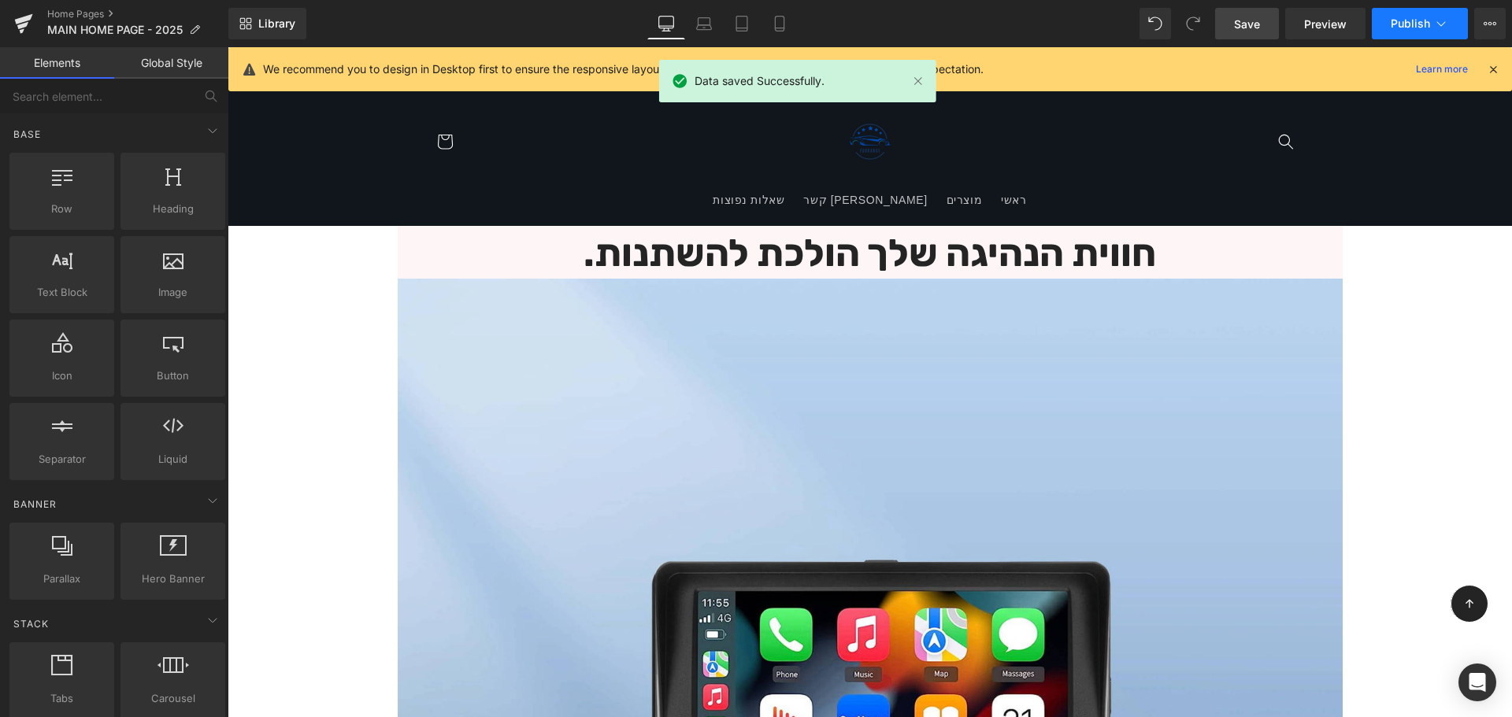
click at [1388, 23] on button "Publish" at bounding box center [1420, 23] width 96 height 31
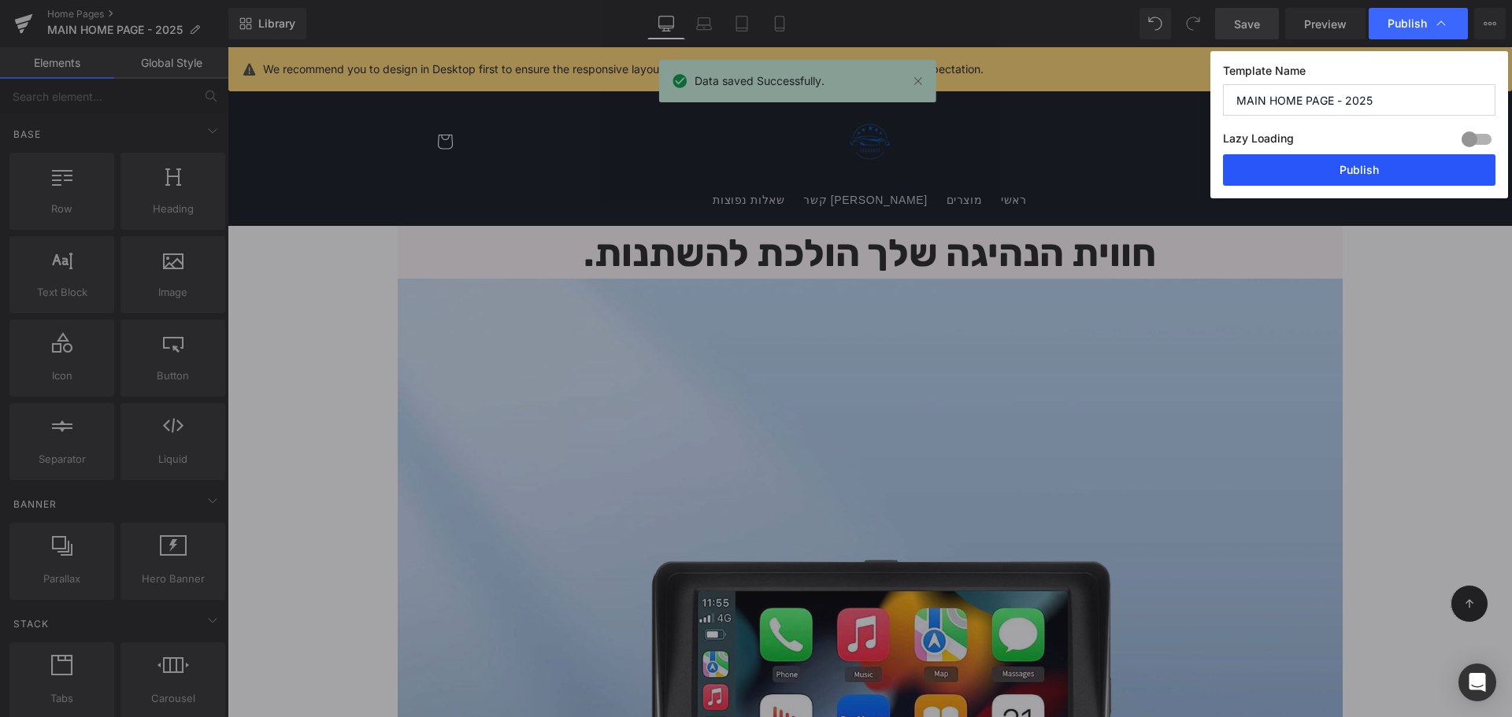
click at [1354, 168] on button "Publish" at bounding box center [1359, 169] width 272 height 31
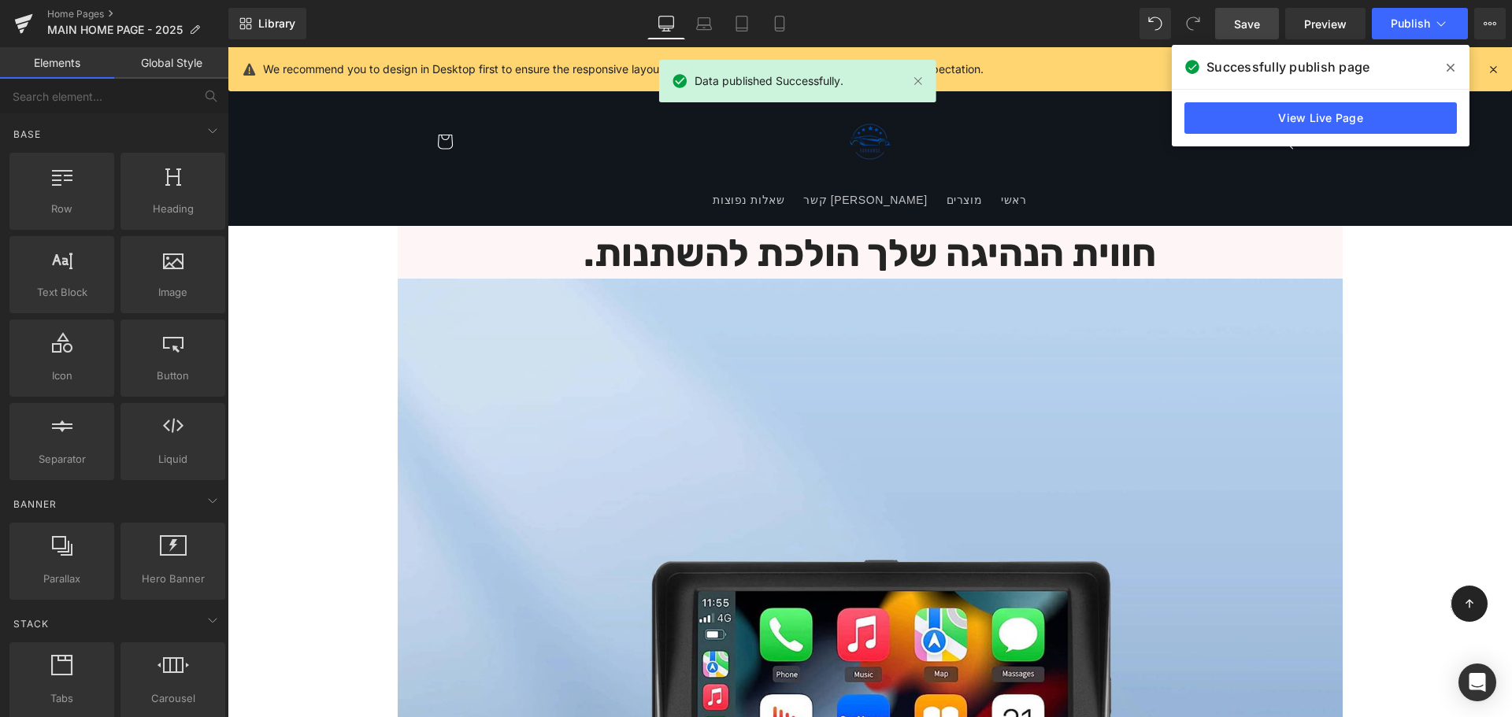
drag, startPoint x: 1442, startPoint y: 74, endPoint x: 1290, endPoint y: 68, distance: 152.9
click at [1442, 74] on span at bounding box center [1450, 67] width 25 height 25
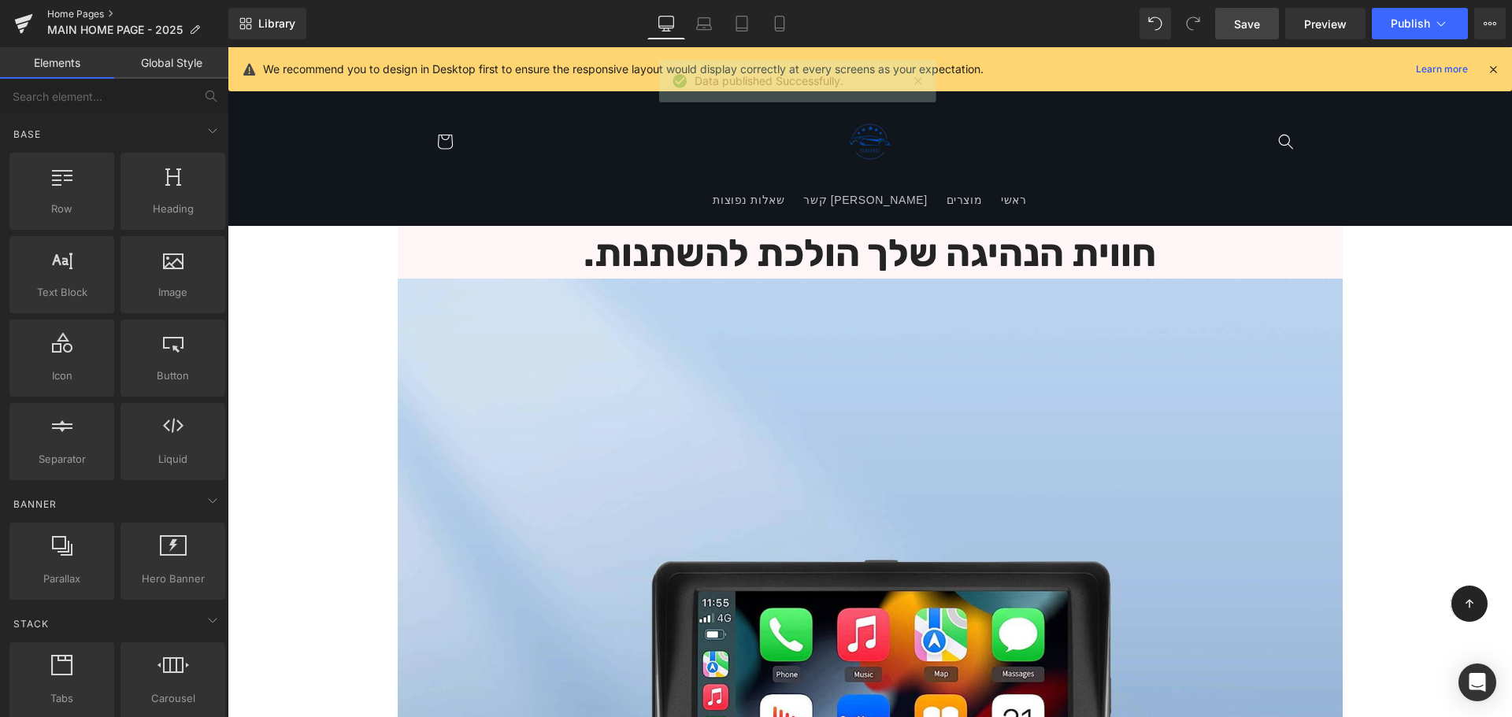
click at [68, 15] on link "Home Pages" at bounding box center [137, 14] width 181 height 13
